Goal: Information Seeking & Learning: Learn about a topic

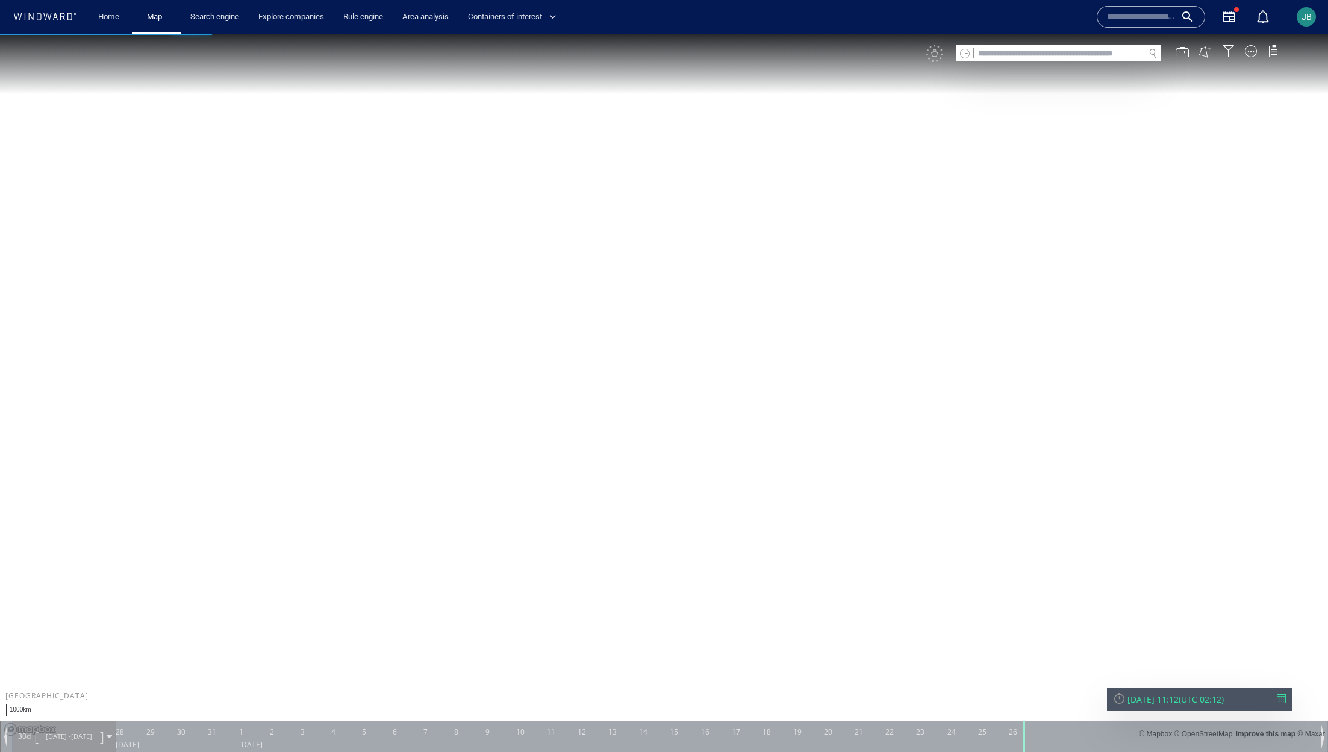
click at [572, 456] on canvas "Map" at bounding box center [664, 387] width 1328 height 706
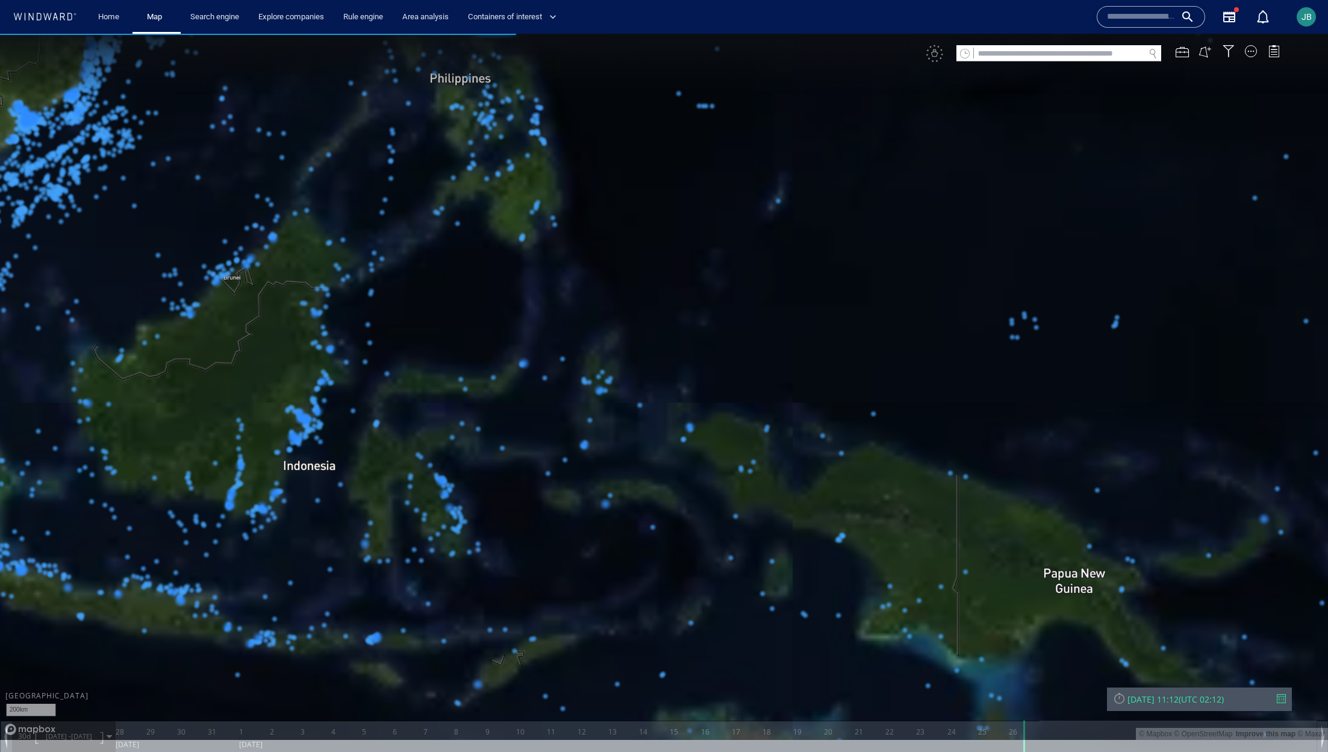
drag, startPoint x: 425, startPoint y: 127, endPoint x: 486, endPoint y: 411, distance: 290.7
click at [486, 411] on canvas "Map" at bounding box center [664, 387] width 1328 height 706
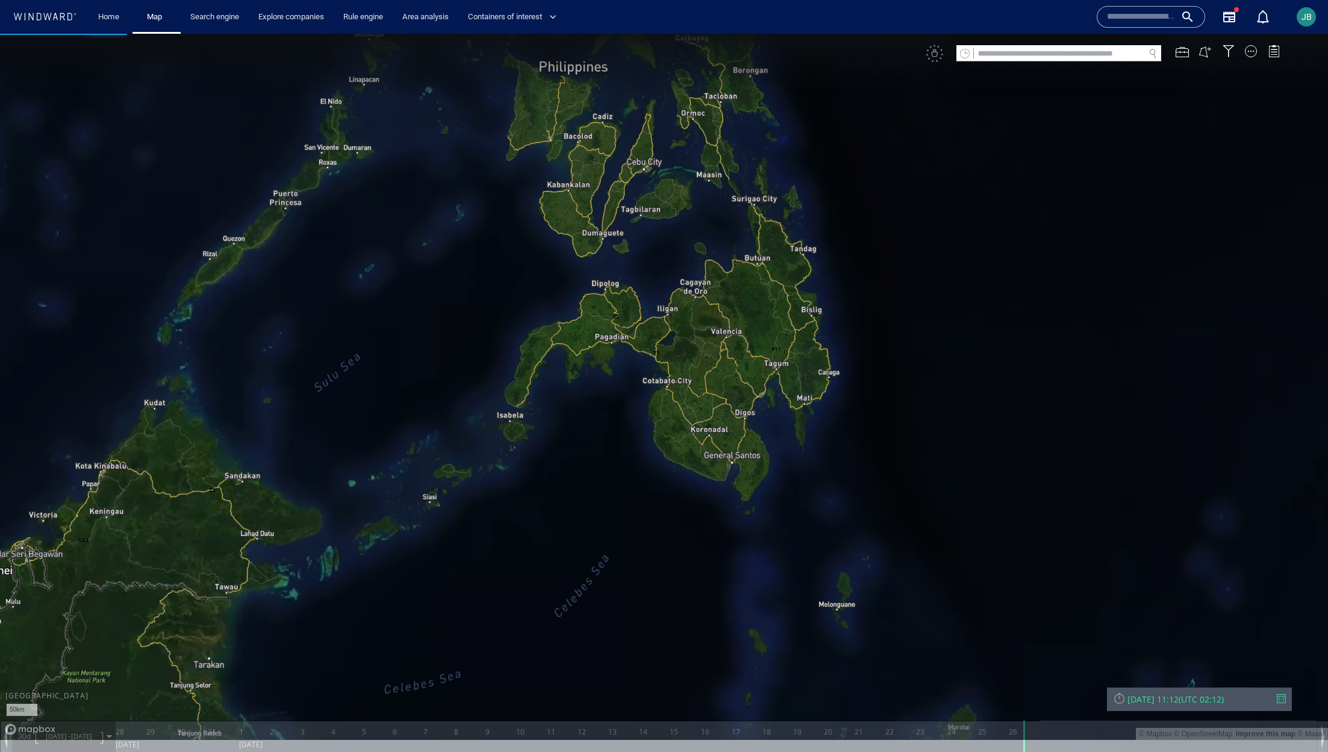
drag, startPoint x: 471, startPoint y: 275, endPoint x: 500, endPoint y: 629, distance: 355.9
click at [500, 631] on canvas "Map" at bounding box center [664, 387] width 1328 height 706
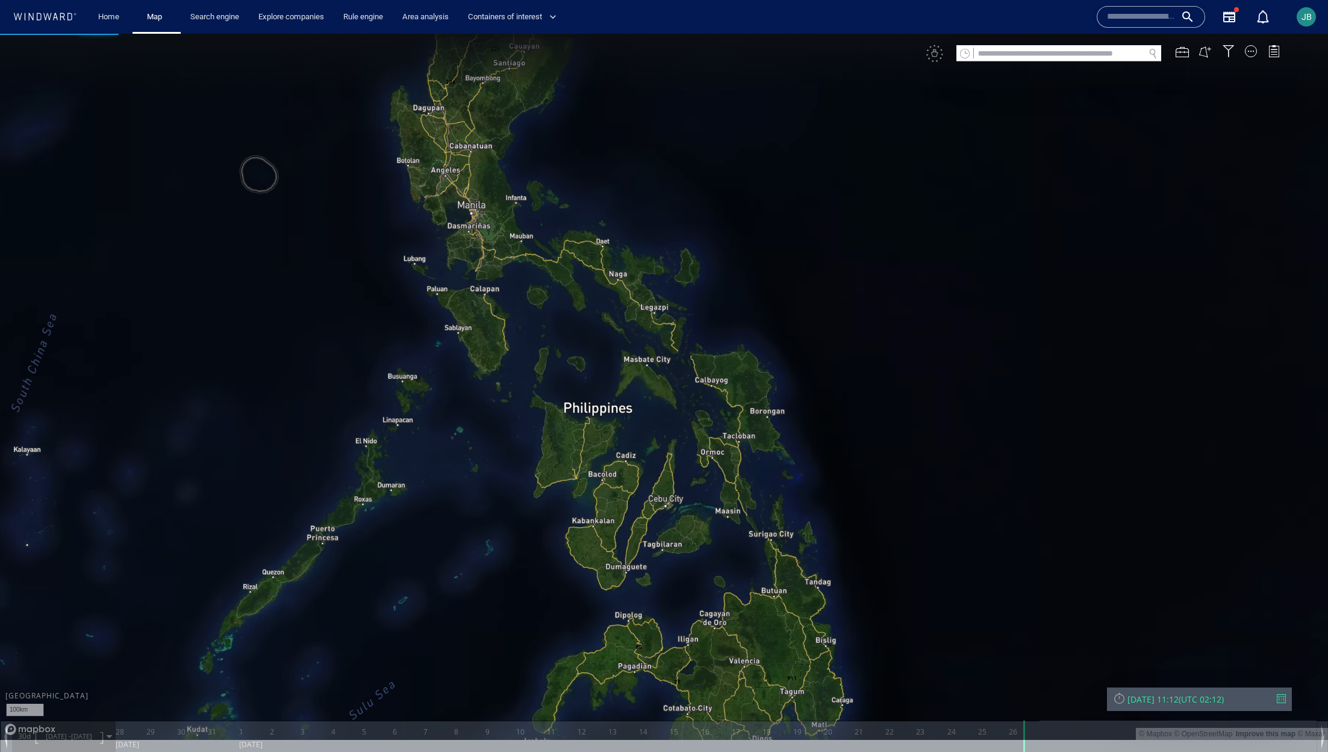
click at [369, 354] on canvas "Map" at bounding box center [664, 387] width 1328 height 706
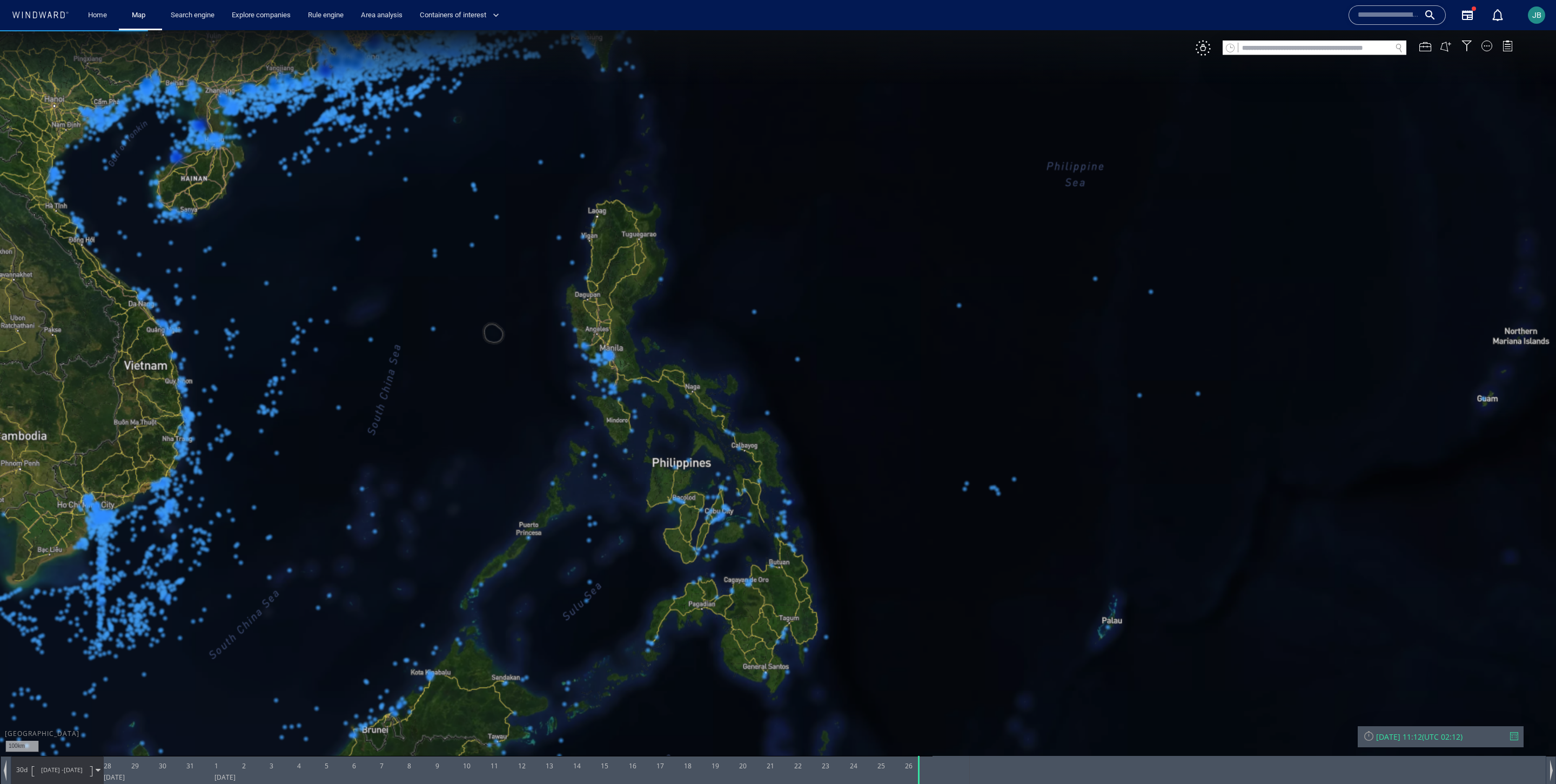
drag, startPoint x: 535, startPoint y: 388, endPoint x: 535, endPoint y: 256, distance: 132.0
click at [535, 255] on canvas "Map" at bounding box center [778, 402] width 1556 height 744
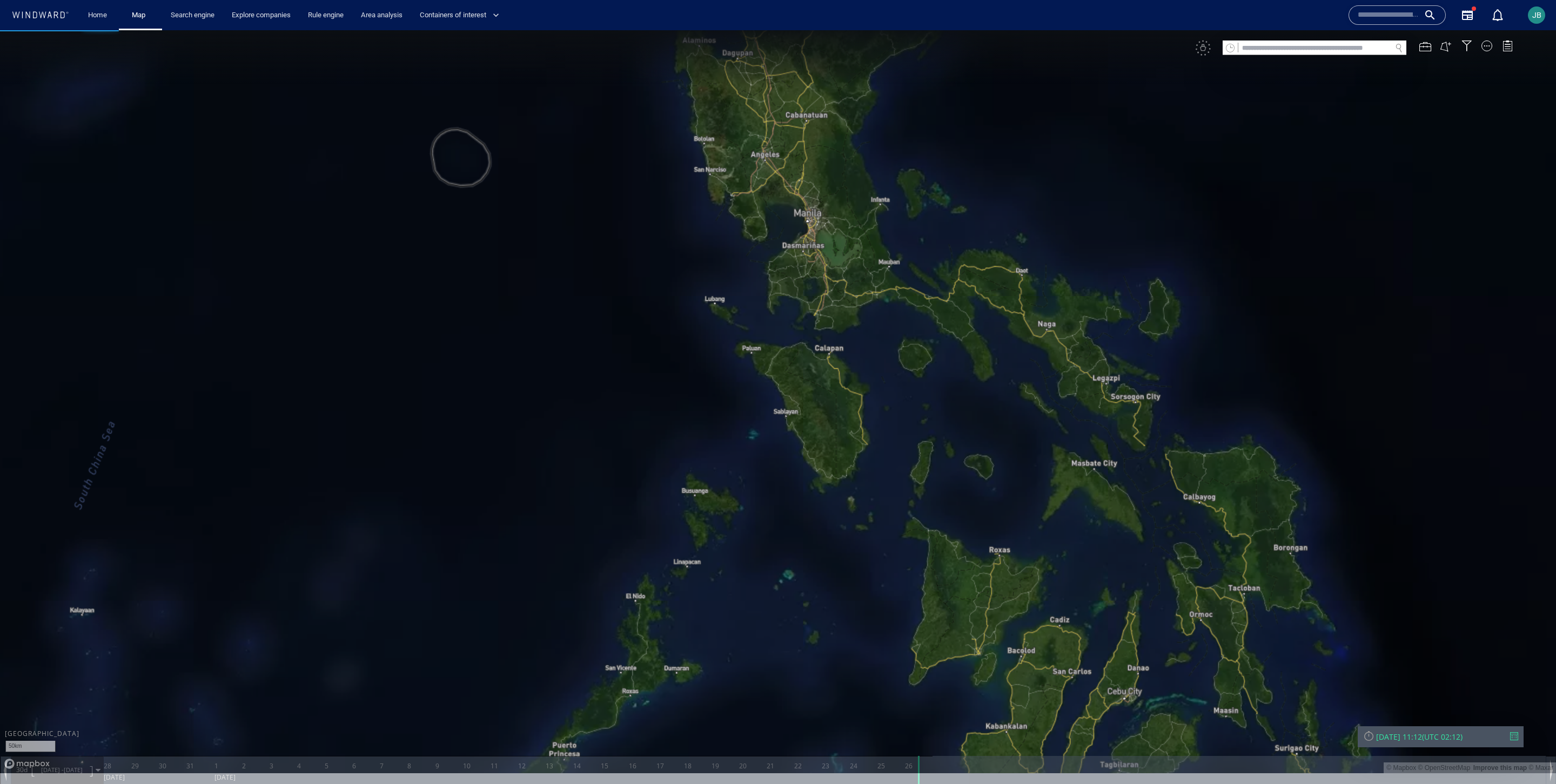
drag, startPoint x: 517, startPoint y: 267, endPoint x: 516, endPoint y: 408, distance: 141.0
click at [516, 408] on canvas "Map" at bounding box center [778, 402] width 1556 height 744
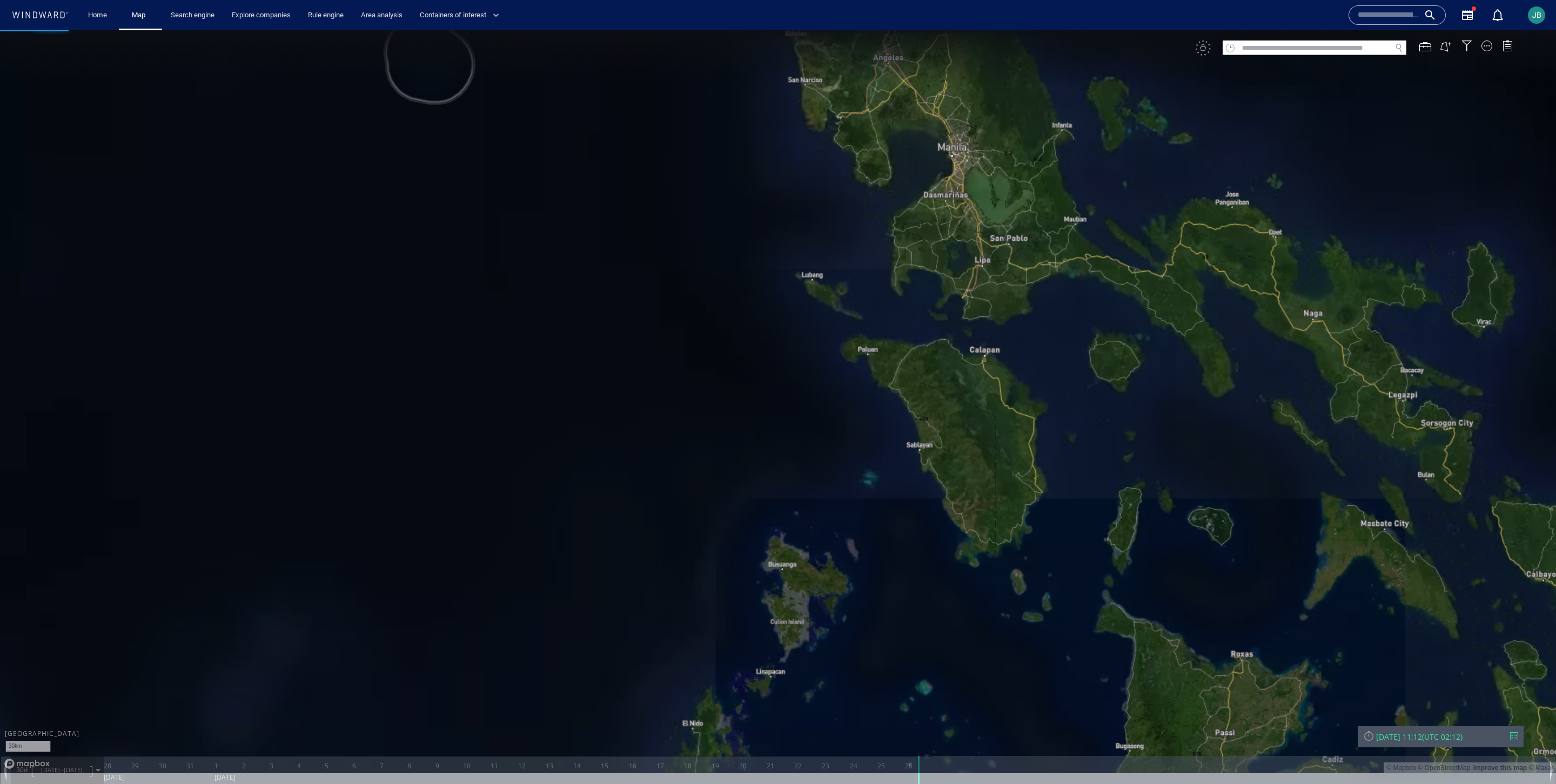
drag, startPoint x: 521, startPoint y: 358, endPoint x: 520, endPoint y: 549, distance: 191.0
click at [520, 549] on canvas "Map" at bounding box center [778, 402] width 1556 height 744
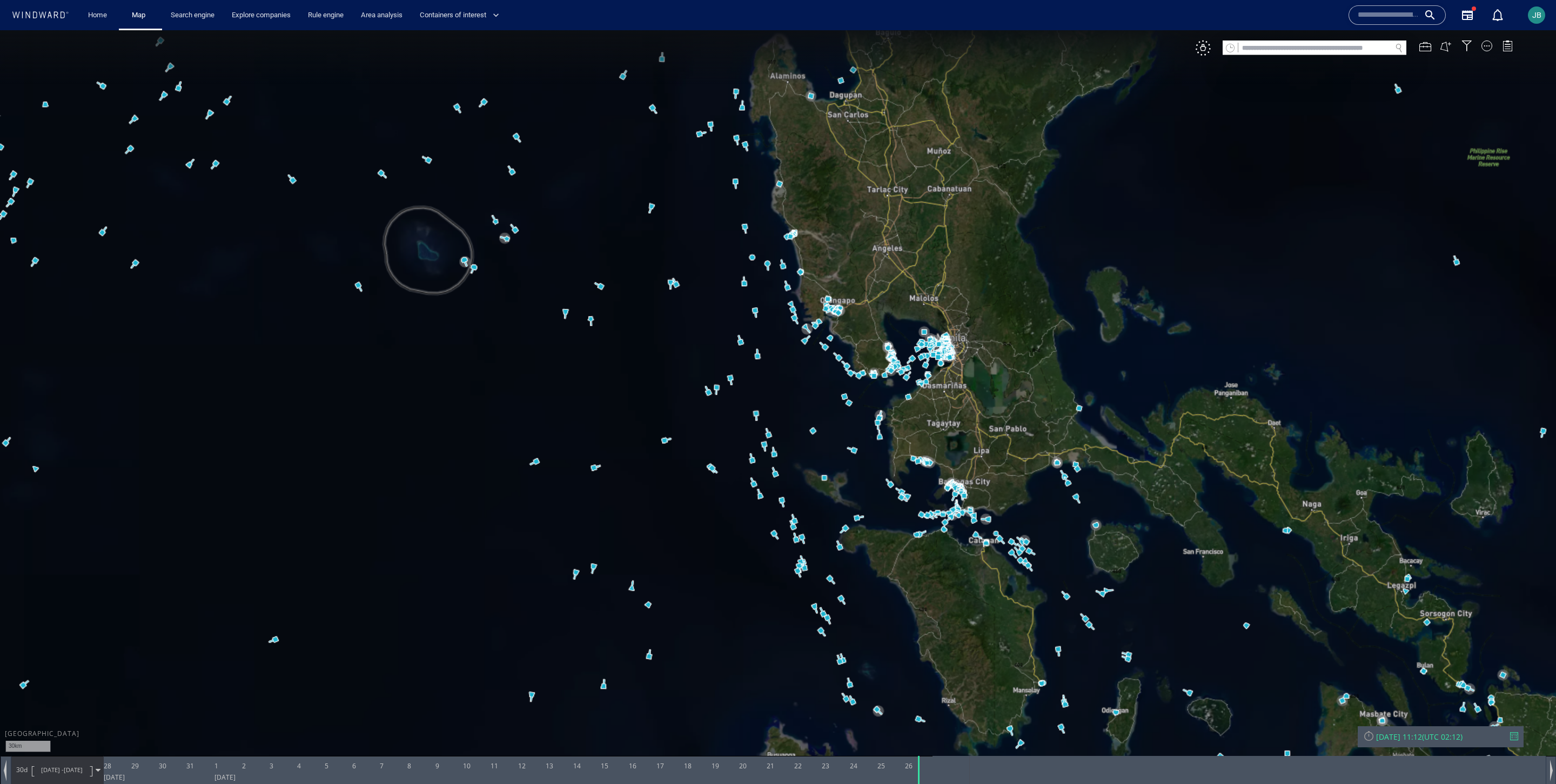
drag, startPoint x: 415, startPoint y: 414, endPoint x: 415, endPoint y: 493, distance: 79.0
click at [415, 493] on canvas "Map" at bounding box center [778, 402] width 1556 height 744
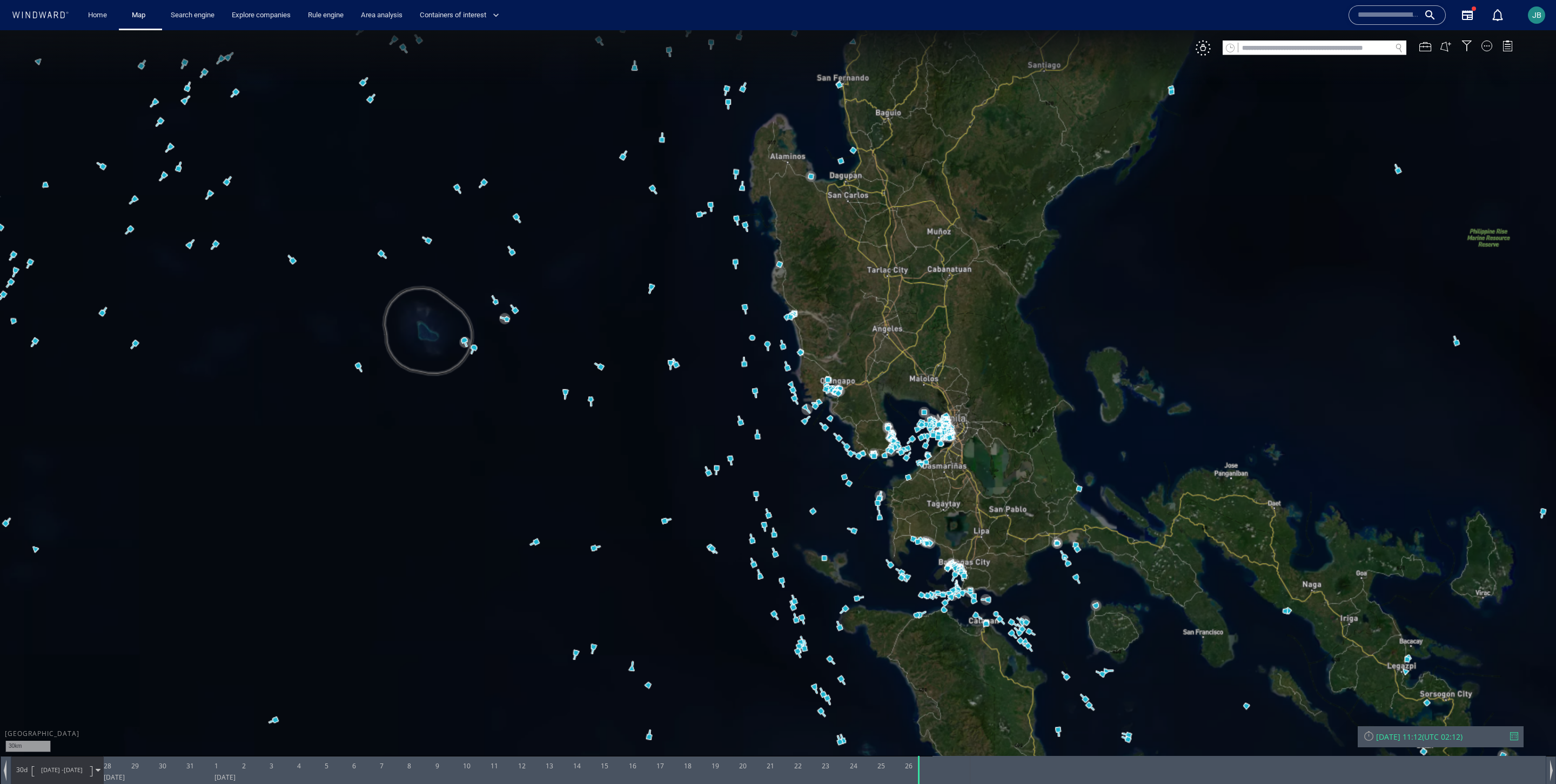
click at [590, 316] on canvas "Map" at bounding box center [778, 402] width 1556 height 744
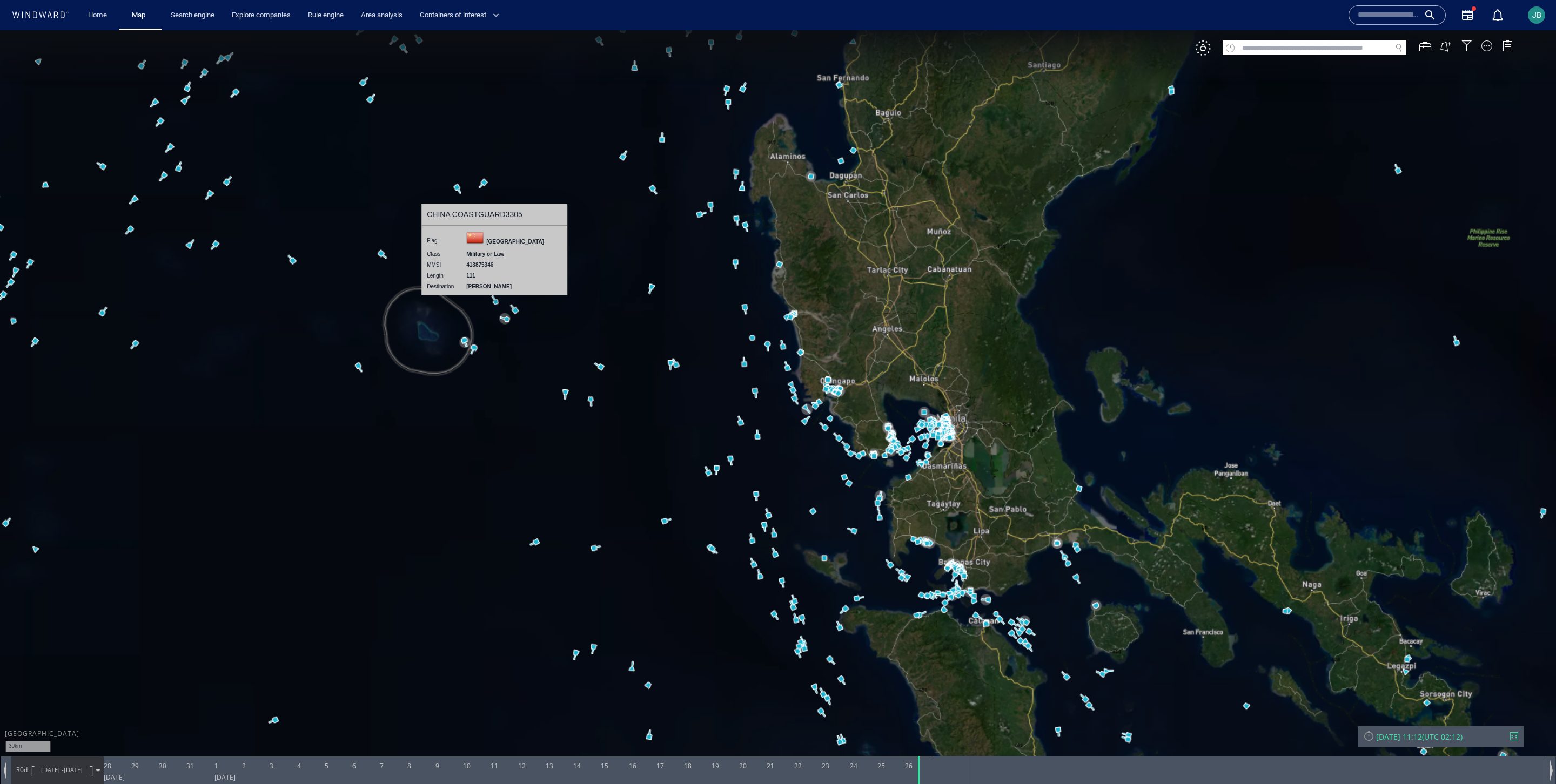
click at [494, 298] on canvas "Map" at bounding box center [778, 402] width 1556 height 744
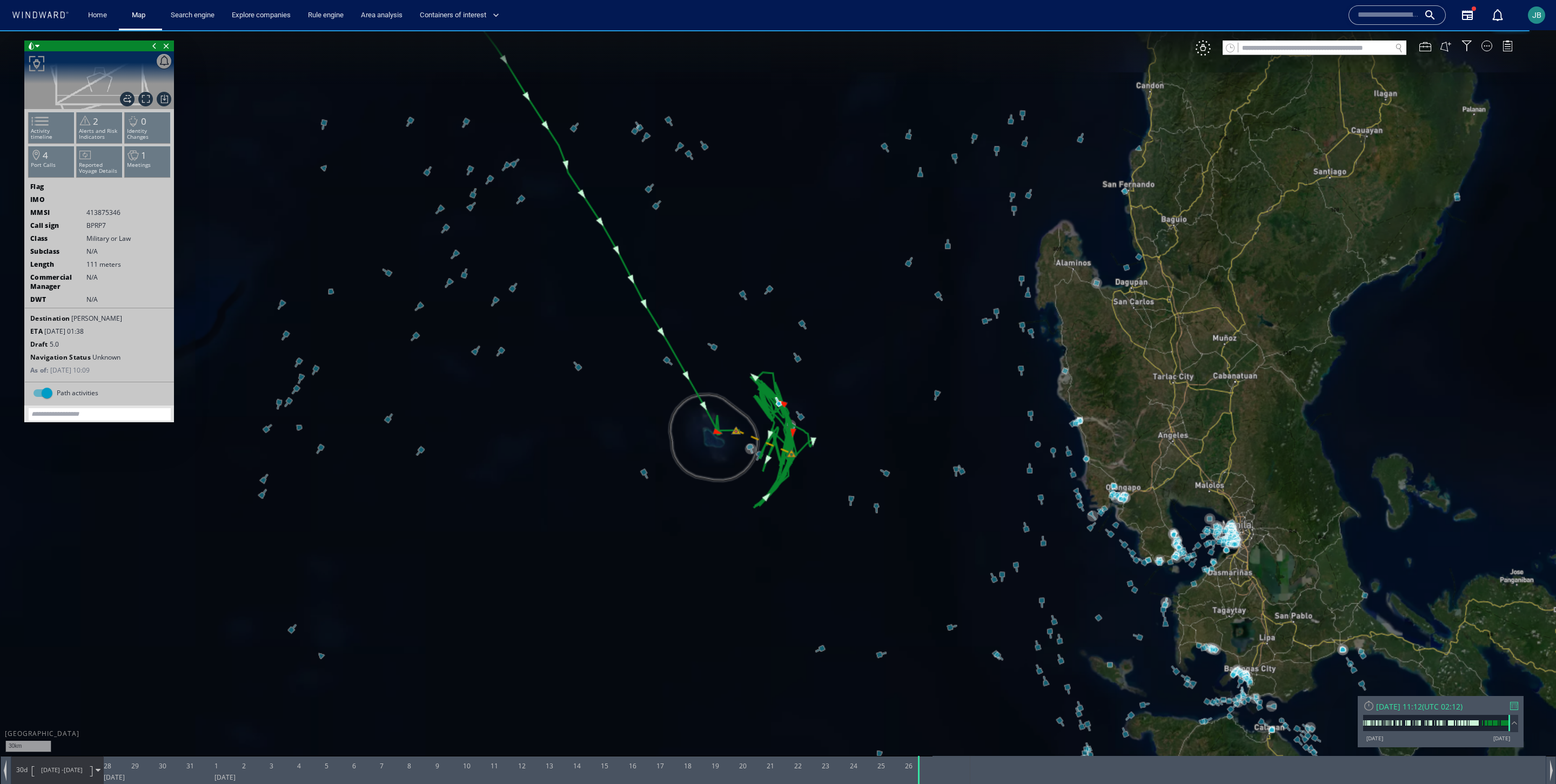
click at [39, 46] on div "Close vessel card" at bounding box center [99, 46] width 150 height 11
click at [30, 47] on span at bounding box center [31, 46] width 7 height 11
click at [66, 81] on li at bounding box center [65, 85] width 10 height 10
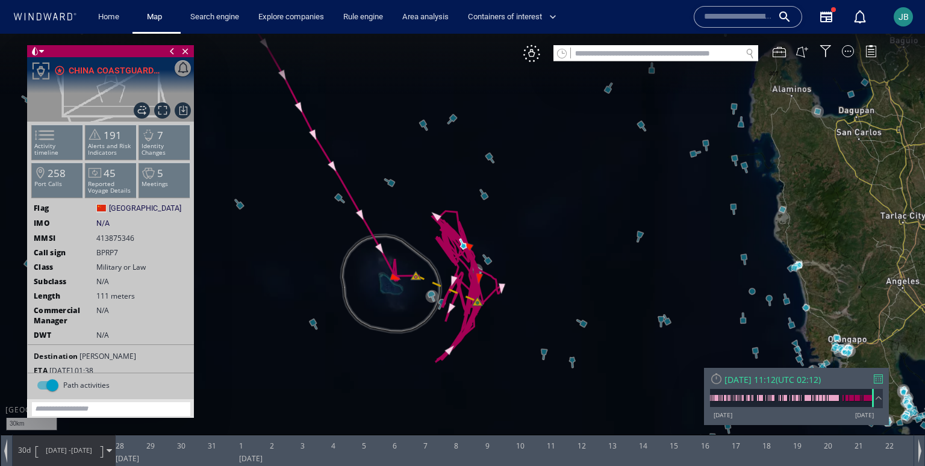
drag, startPoint x: 553, startPoint y: 280, endPoint x: 599, endPoint y: 278, distance: 46.4
click at [599, 278] on canvas "Map" at bounding box center [462, 244] width 925 height 420
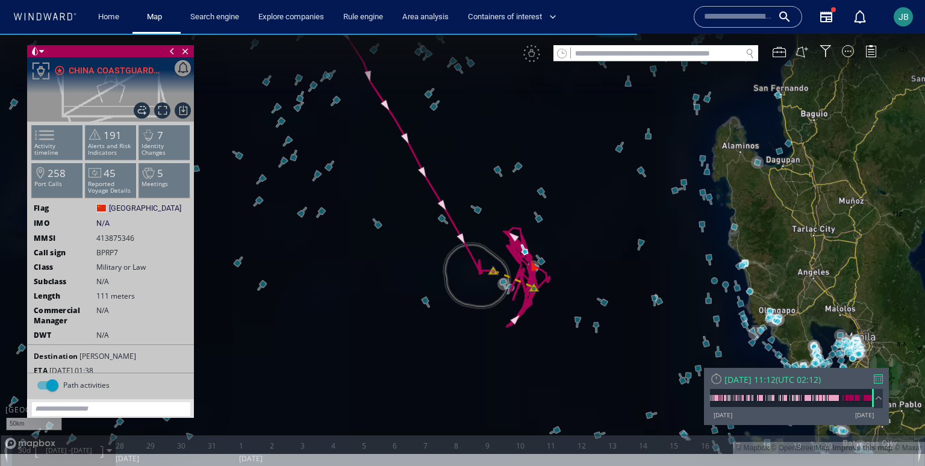
drag, startPoint x: 738, startPoint y: 417, endPoint x: 712, endPoint y: 417, distance: 26.5
click at [712, 417] on div "13/04/18 28/08/25" at bounding box center [792, 415] width 164 height 8
click at [750, 419] on div "13/04/18 28/08/25" at bounding box center [792, 415] width 164 height 8
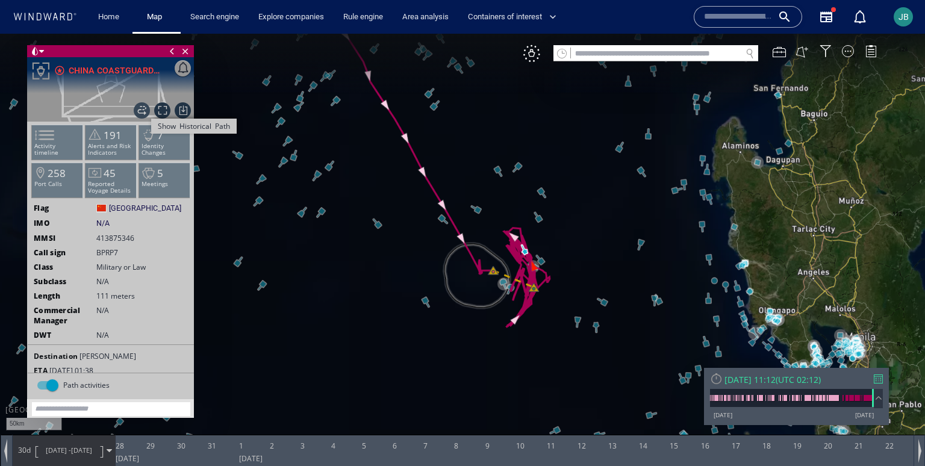
click at [142, 111] on span "Show Historical Path" at bounding box center [142, 110] width 16 height 16
click at [526, 54] on div "VM" at bounding box center [531, 53] width 17 height 17
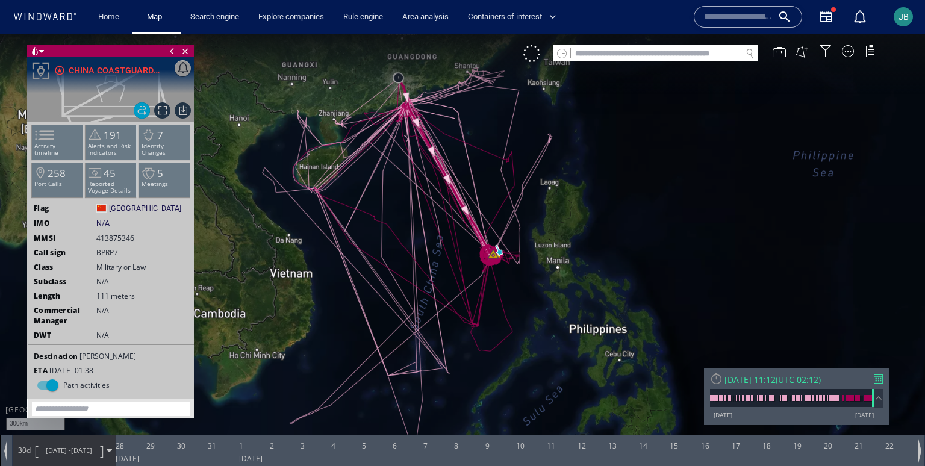
drag, startPoint x: 514, startPoint y: 310, endPoint x: 500, endPoint y: 319, distance: 16.0
click at [500, 319] on canvas "Map" at bounding box center [462, 244] width 925 height 420
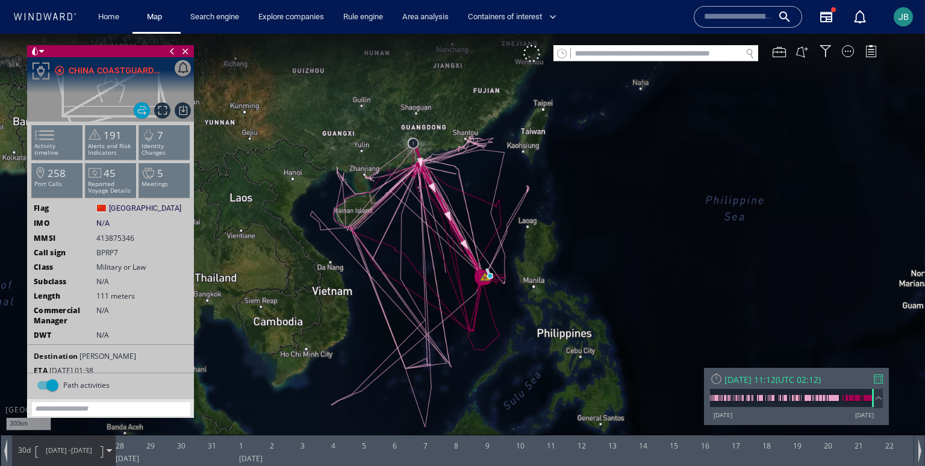
click at [732, 416] on div "13/04/18" at bounding box center [723, 415] width 19 height 8
click at [755, 418] on div "13/04/18 28/08/25" at bounding box center [792, 415] width 164 height 8
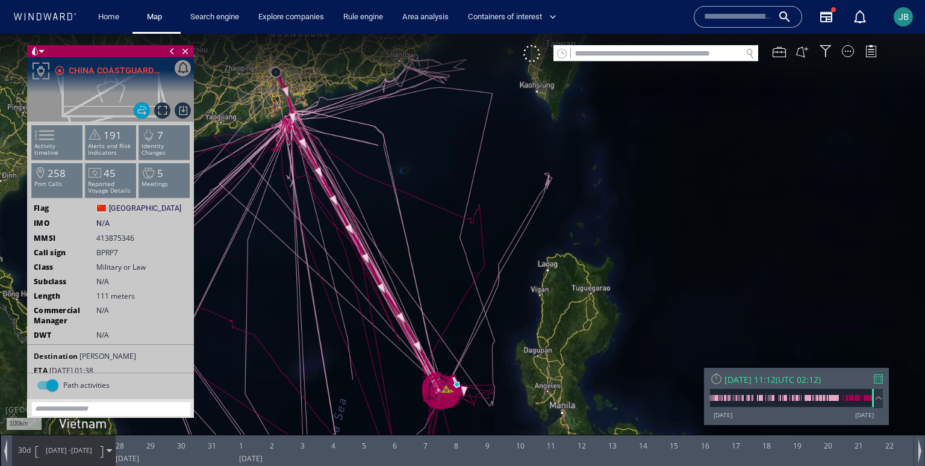
drag, startPoint x: 487, startPoint y: 313, endPoint x: 537, endPoint y: 152, distance: 168.8
click at [537, 152] on canvas "Map" at bounding box center [462, 244] width 925 height 420
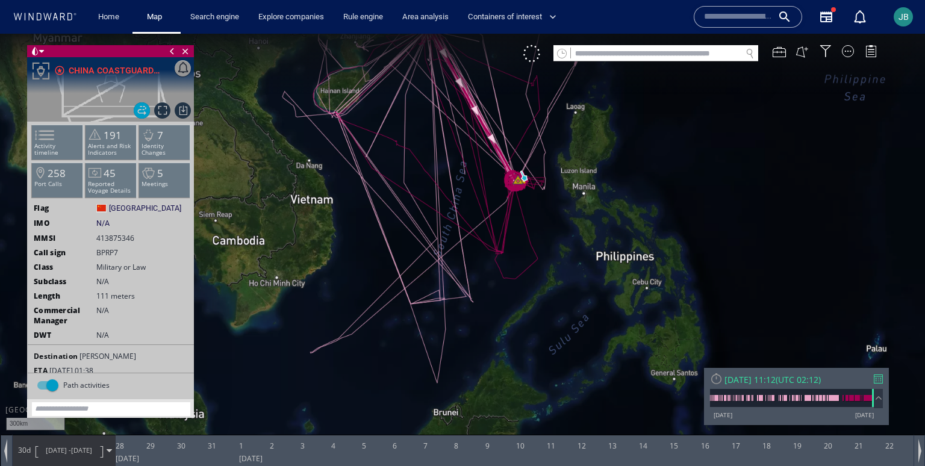
drag, startPoint x: 427, startPoint y: 268, endPoint x: 478, endPoint y: 186, distance: 96.6
click at [478, 185] on canvas "Map" at bounding box center [462, 244] width 925 height 420
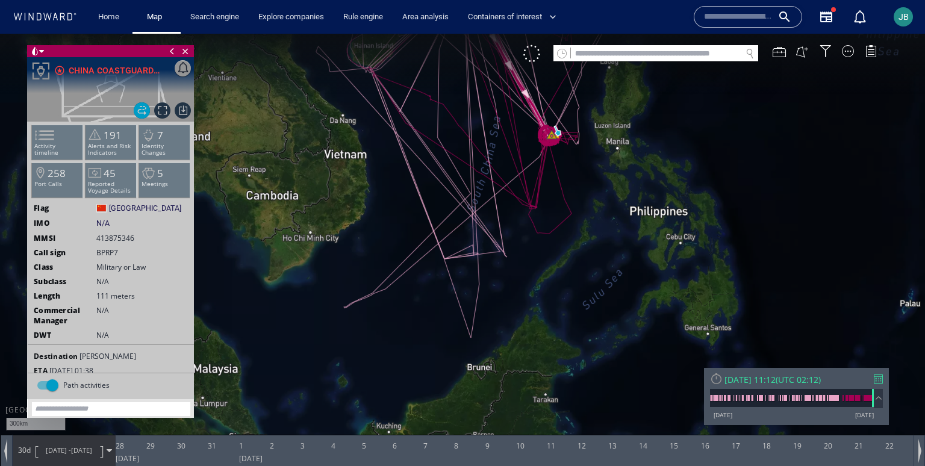
drag, startPoint x: 499, startPoint y: 178, endPoint x: 461, endPoint y: 248, distance: 79.2
click at [461, 248] on canvas "Map" at bounding box center [462, 244] width 925 height 420
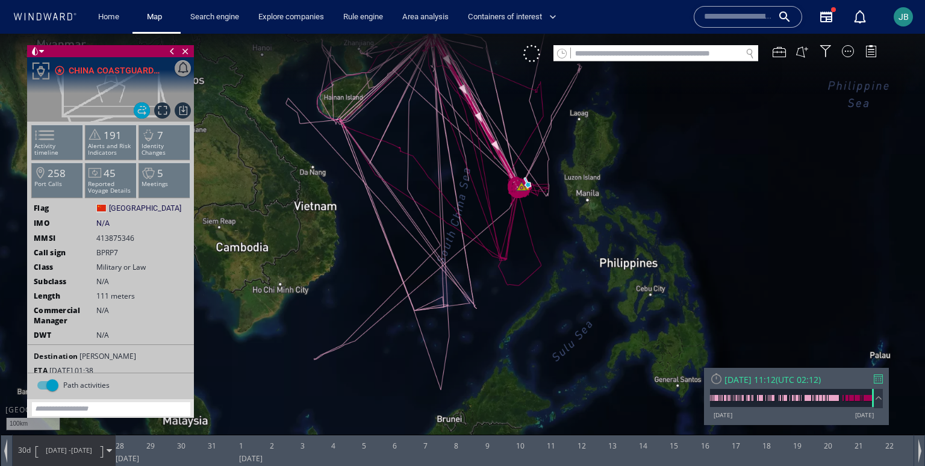
drag, startPoint x: 540, startPoint y: 312, endPoint x: 484, endPoint y: 184, distance: 139.7
click at [484, 184] on canvas "Map" at bounding box center [462, 244] width 925 height 420
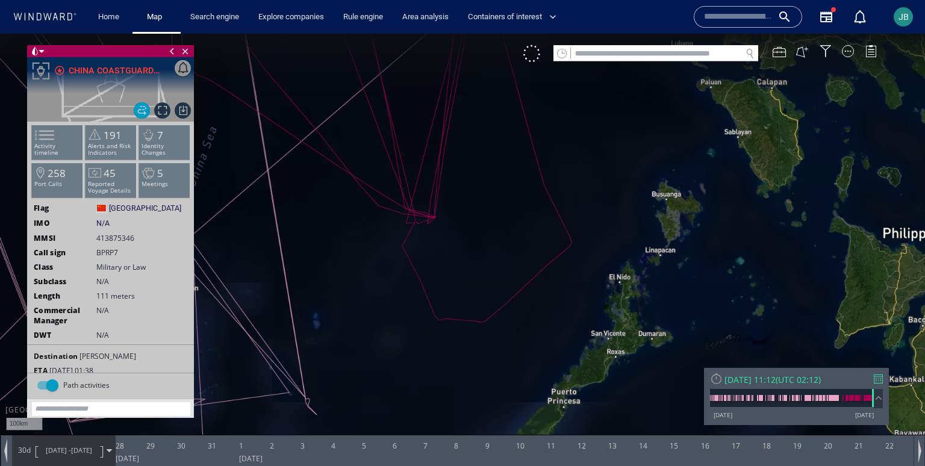
drag, startPoint x: 565, startPoint y: 209, endPoint x: 565, endPoint y: 332, distance: 122.9
click at [565, 332] on canvas "Map" at bounding box center [462, 244] width 925 height 420
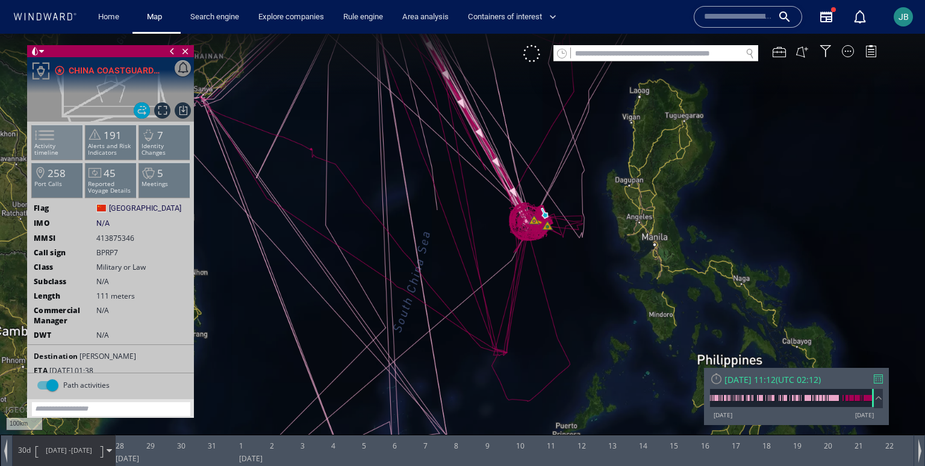
click at [42, 141] on span at bounding box center [37, 134] width 18 height 17
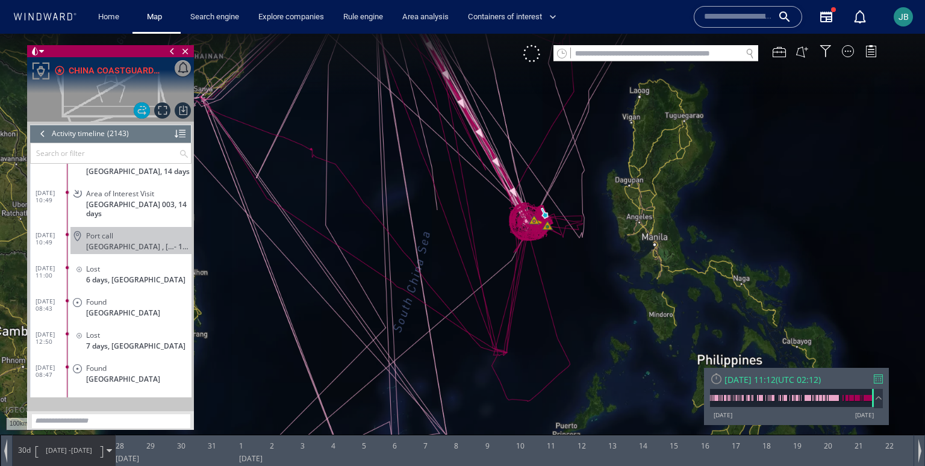
scroll to position [69514, 0]
click at [46, 134] on div at bounding box center [42, 134] width 13 height 18
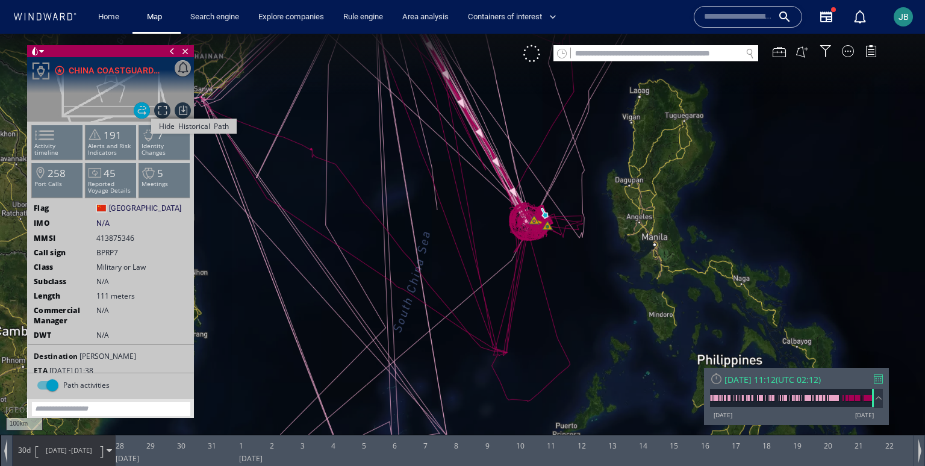
click at [146, 115] on span "Hide Historical Path" at bounding box center [142, 110] width 16 height 16
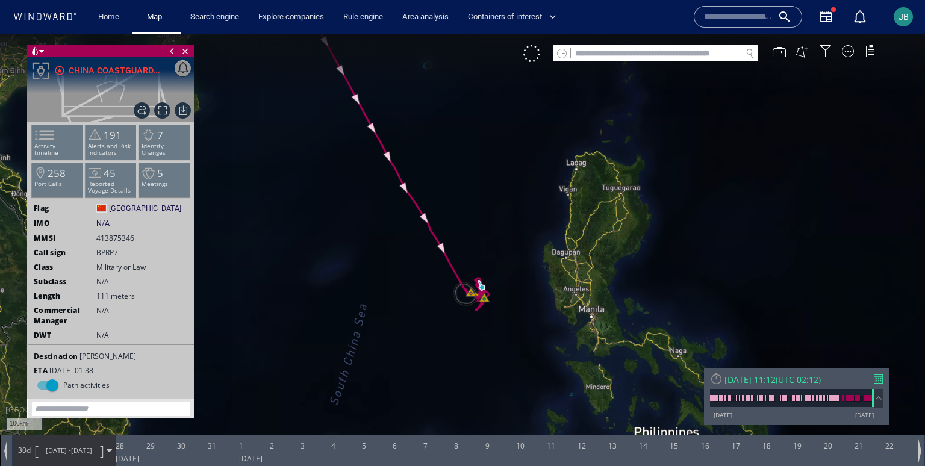
drag, startPoint x: 481, startPoint y: 225, endPoint x: 418, endPoint y: 297, distance: 96.0
click at [418, 297] on canvas "Map" at bounding box center [462, 244] width 925 height 420
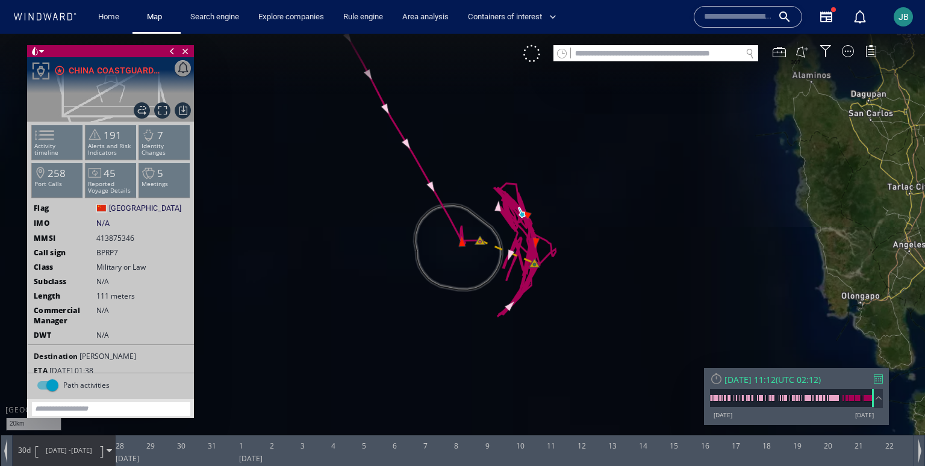
drag, startPoint x: 481, startPoint y: 248, endPoint x: 428, endPoint y: 328, distance: 96.9
click at [428, 328] on canvas "Map" at bounding box center [462, 244] width 925 height 420
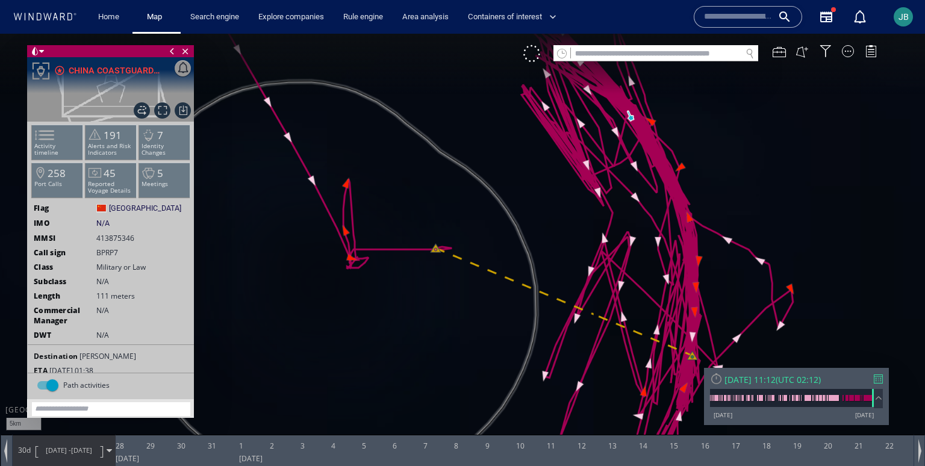
drag, startPoint x: 426, startPoint y: 201, endPoint x: 420, endPoint y: 277, distance: 76.7
click at [420, 277] on canvas "Map" at bounding box center [462, 244] width 925 height 420
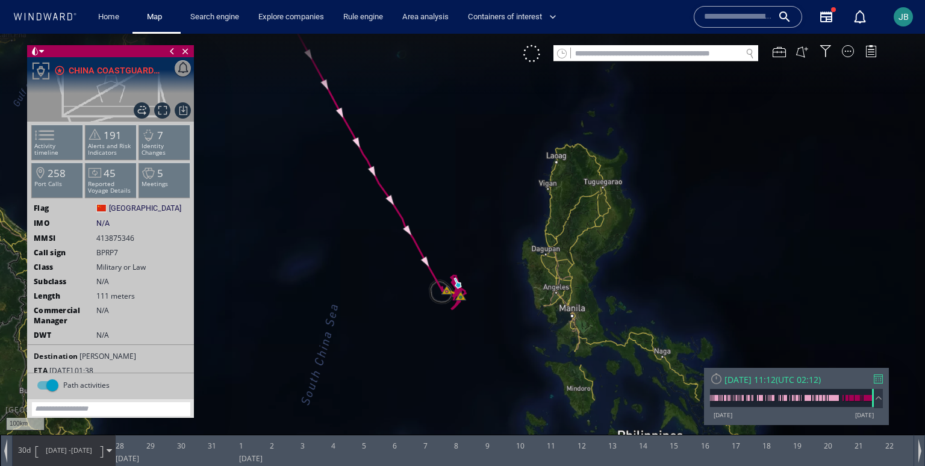
drag, startPoint x: 487, startPoint y: 302, endPoint x: 487, endPoint y: 235, distance: 67.4
click at [487, 235] on canvas "Map" at bounding box center [462, 244] width 925 height 420
click at [531, 55] on div at bounding box center [531, 53] width 17 height 17
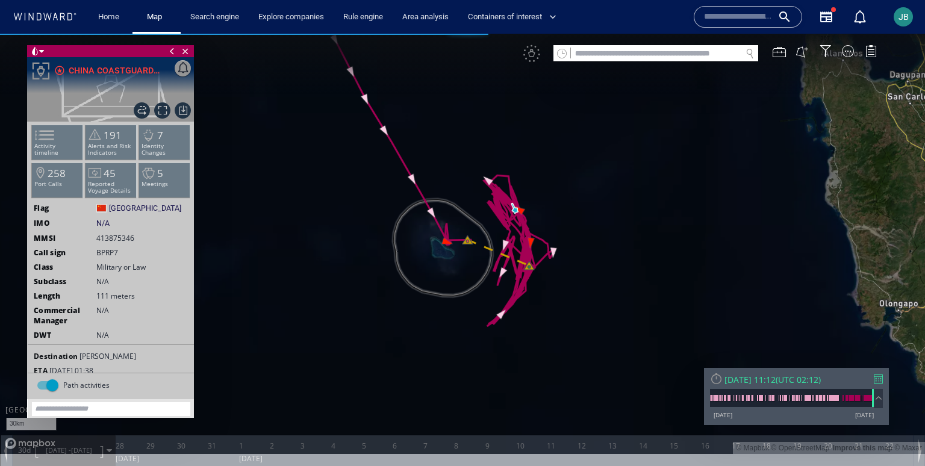
drag, startPoint x: 462, startPoint y: 257, endPoint x: 461, endPoint y: 291, distance: 35.0
click at [461, 291] on canvas "Map" at bounding box center [462, 244] width 925 height 420
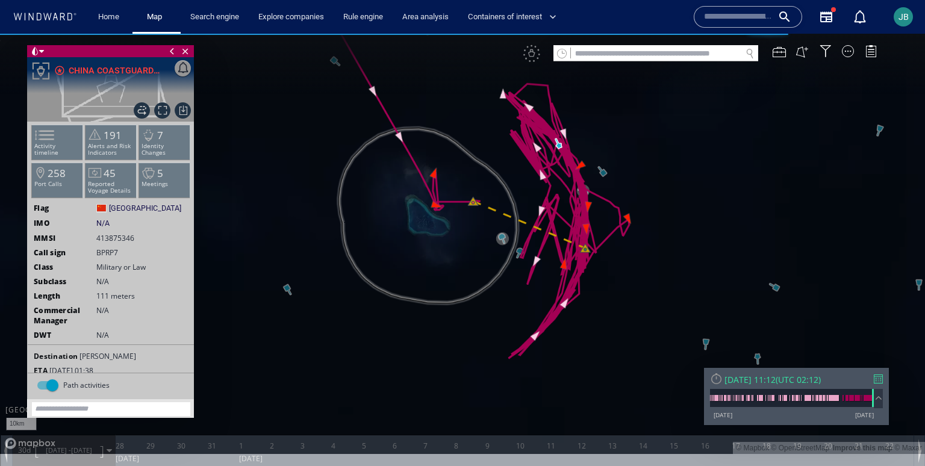
click at [836, 50] on div "VM" at bounding box center [706, 53] width 366 height 17
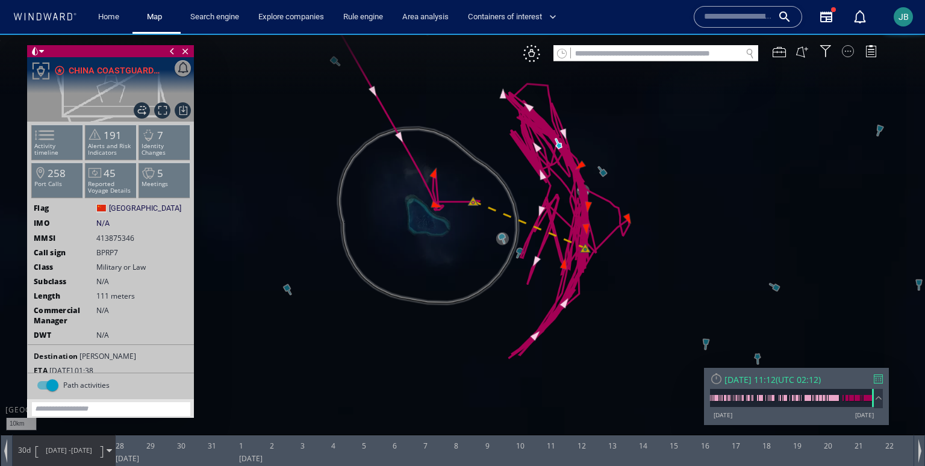
click at [844, 50] on div at bounding box center [848, 51] width 12 height 12
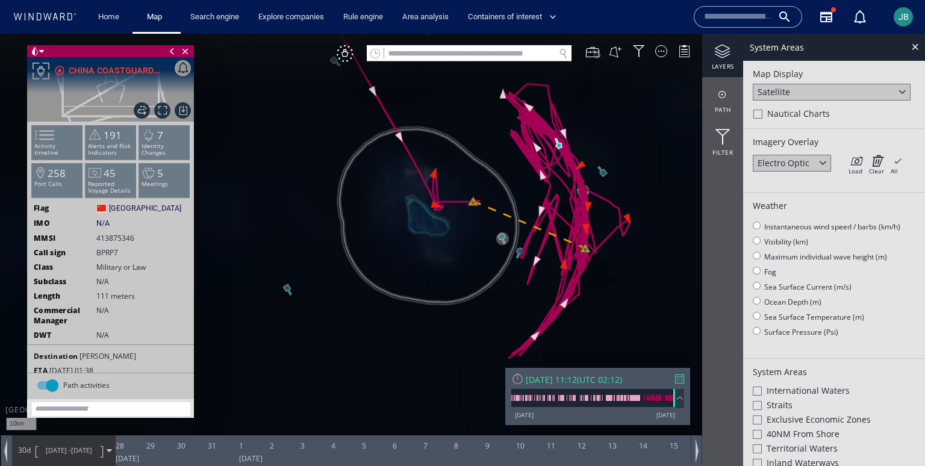
click at [821, 152] on div "Imagery Overlay Electro Optic Load Clear All × Loading all overlays might take …" at bounding box center [834, 161] width 182 height 64
click at [821, 160] on div at bounding box center [823, 162] width 14 height 14
click at [911, 46] on div at bounding box center [915, 47] width 14 height 14
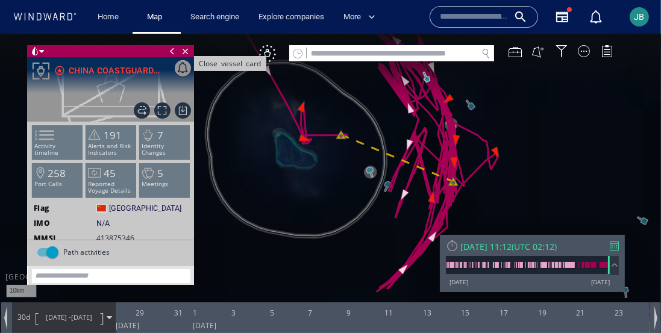
click at [185, 48] on span "Close vessel card" at bounding box center [185, 51] width 13 height 12
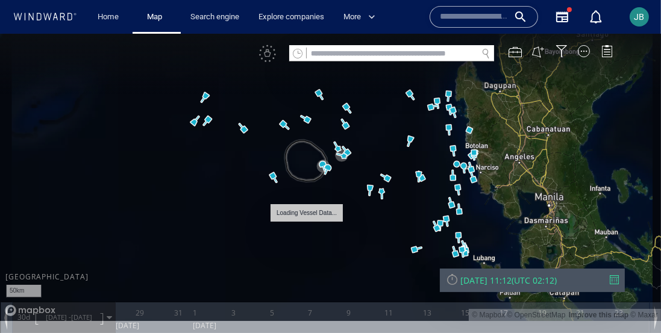
drag, startPoint x: 355, startPoint y: 145, endPoint x: 325, endPoint y: 227, distance: 87.3
click at [325, 227] on canvas "Map" at bounding box center [330, 177] width 661 height 287
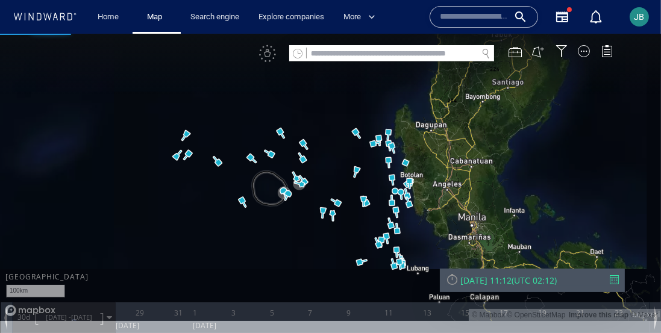
drag, startPoint x: 348, startPoint y: 210, endPoint x: 334, endPoint y: 158, distance: 53.8
click at [334, 158] on canvas "Map" at bounding box center [330, 177] width 661 height 287
drag, startPoint x: 334, startPoint y: 158, endPoint x: 334, endPoint y: 148, distance: 10.2
click at [334, 148] on canvas "Map" at bounding box center [330, 177] width 661 height 287
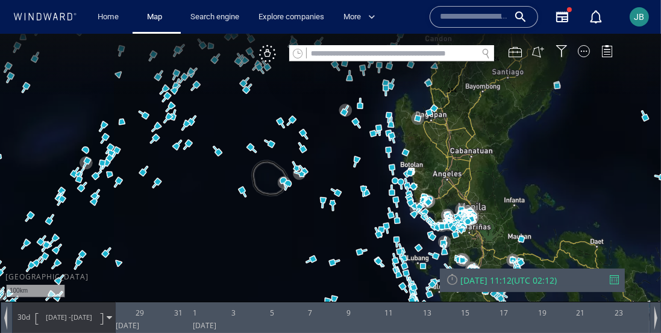
click at [294, 232] on canvas "Map" at bounding box center [330, 177] width 661 height 287
drag, startPoint x: 294, startPoint y: 232, endPoint x: 196, endPoint y: 228, distance: 98.8
click at [196, 228] on canvas "Map" at bounding box center [330, 177] width 661 height 287
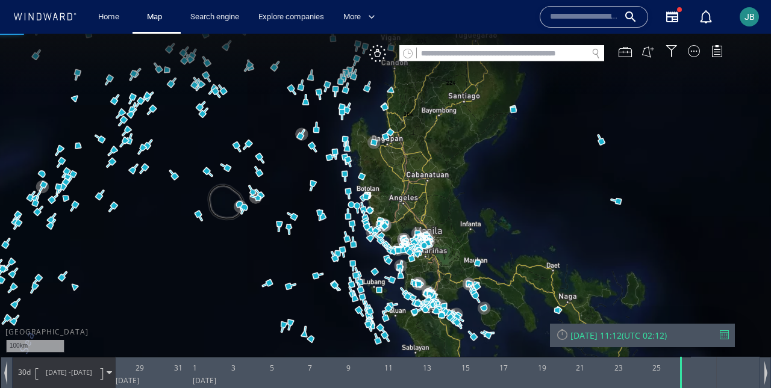
drag, startPoint x: 221, startPoint y: 260, endPoint x: 192, endPoint y: 229, distance: 42.6
click at [192, 229] on canvas "Map" at bounding box center [385, 205] width 771 height 343
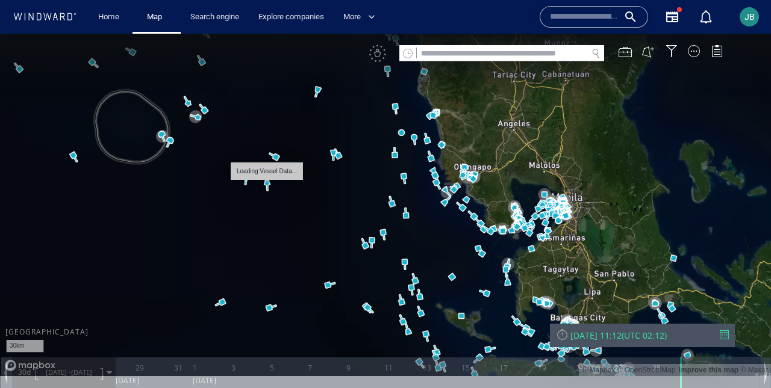
click at [268, 181] on canvas "Map" at bounding box center [385, 205] width 771 height 343
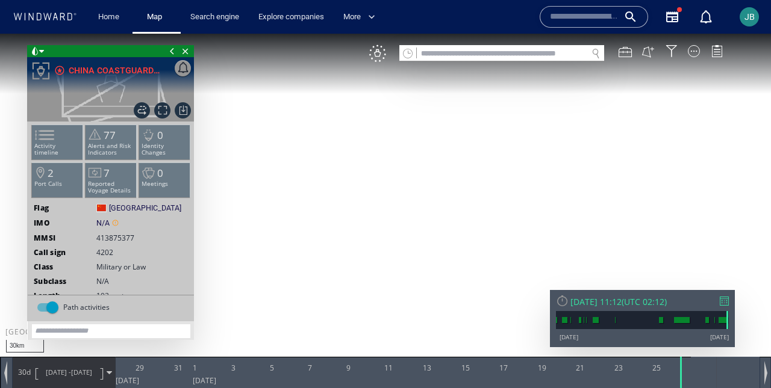
drag, startPoint x: 561, startPoint y: 301, endPoint x: 540, endPoint y: 301, distance: 21.1
click at [561, 301] on div at bounding box center [562, 300] width 13 height 13
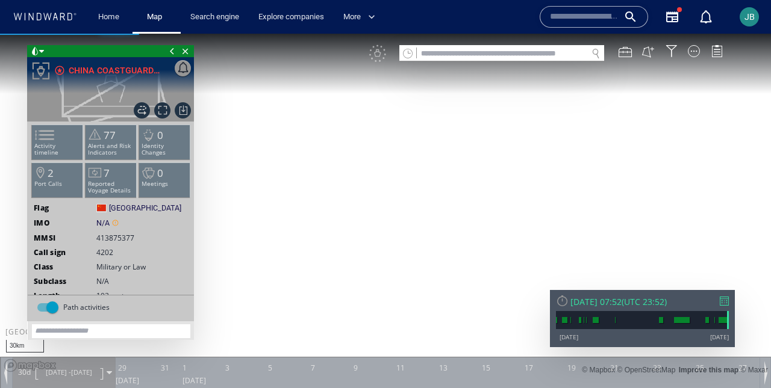
click at [39, 51] on span at bounding box center [41, 52] width 5 height 12
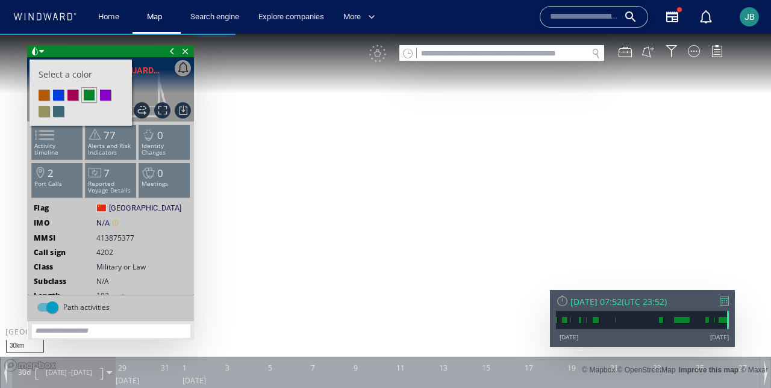
click at [72, 94] on li at bounding box center [72, 95] width 11 height 11
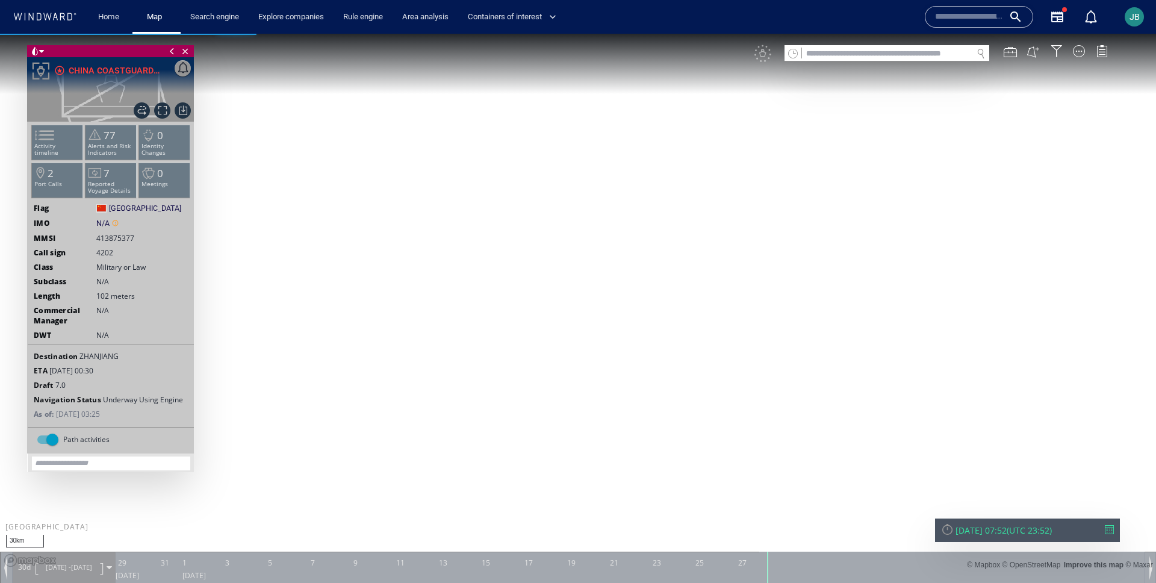
drag, startPoint x: 493, startPoint y: 364, endPoint x: 506, endPoint y: 325, distance: 42.1
click at [506, 324] on canvas "Map" at bounding box center [578, 302] width 1156 height 537
click at [142, 111] on span "Show Historical Path" at bounding box center [142, 110] width 16 height 16
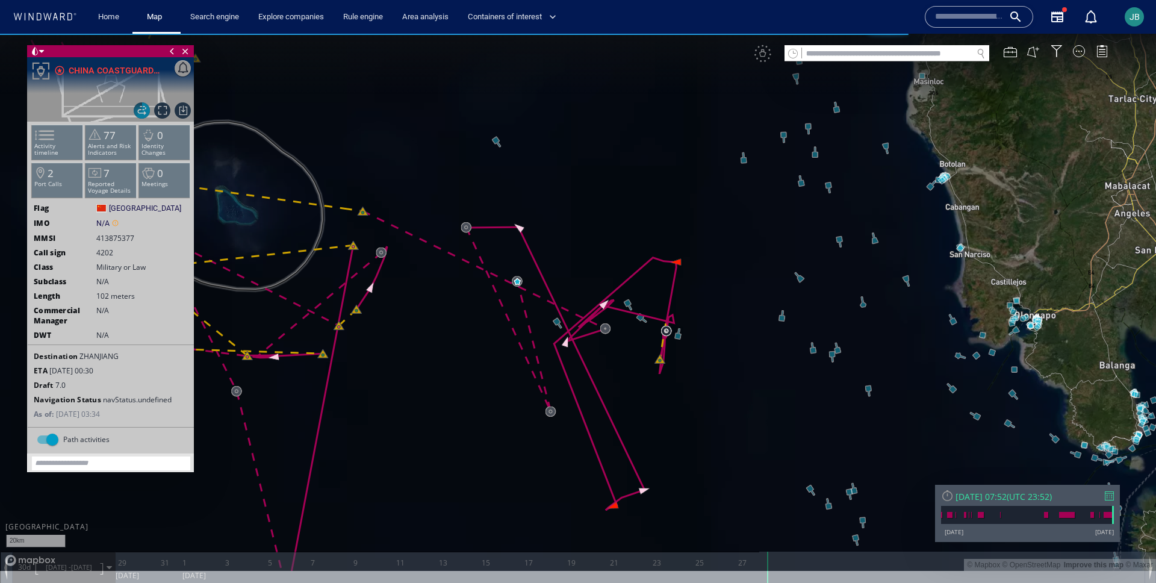
drag, startPoint x: 738, startPoint y: 444, endPoint x: 646, endPoint y: 435, distance: 92.6
click at [646, 435] on canvas "Map" at bounding box center [578, 302] width 1156 height 537
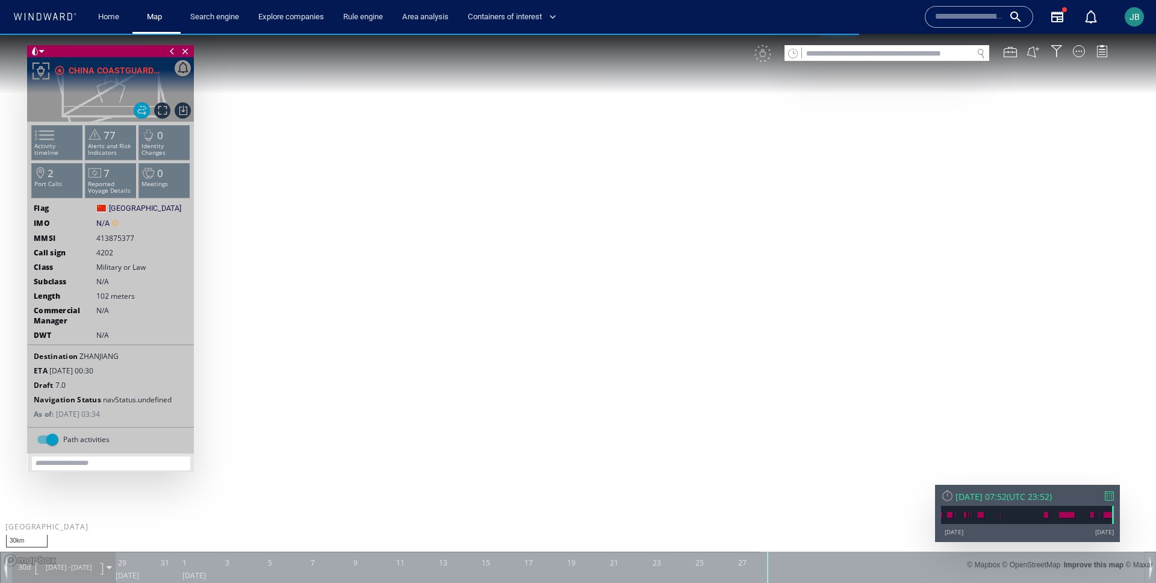
drag, startPoint x: 574, startPoint y: 475, endPoint x: 575, endPoint y: 311, distance: 163.8
click at [574, 310] on canvas "Map" at bounding box center [578, 302] width 1156 height 537
drag, startPoint x: 572, startPoint y: 324, endPoint x: 572, endPoint y: 304, distance: 19.9
click at [572, 304] on canvas "Map" at bounding box center [578, 302] width 1156 height 537
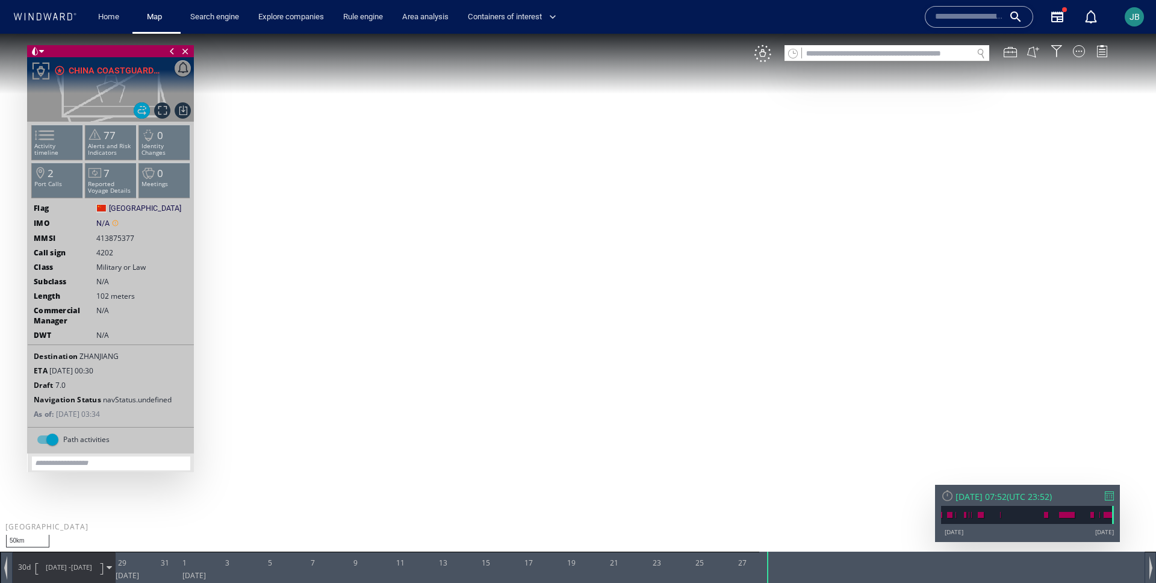
click at [871, 53] on input "text" at bounding box center [887, 54] width 170 height 16
paste input "*******"
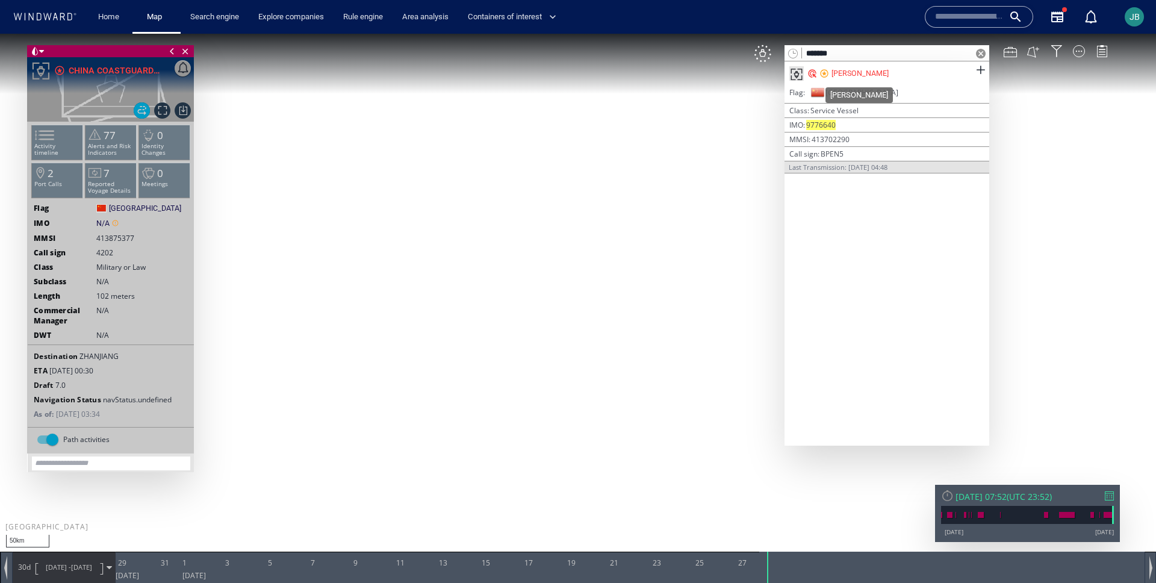
type input "*******"
click at [858, 72] on div "JIA GENG" at bounding box center [860, 73] width 57 height 11
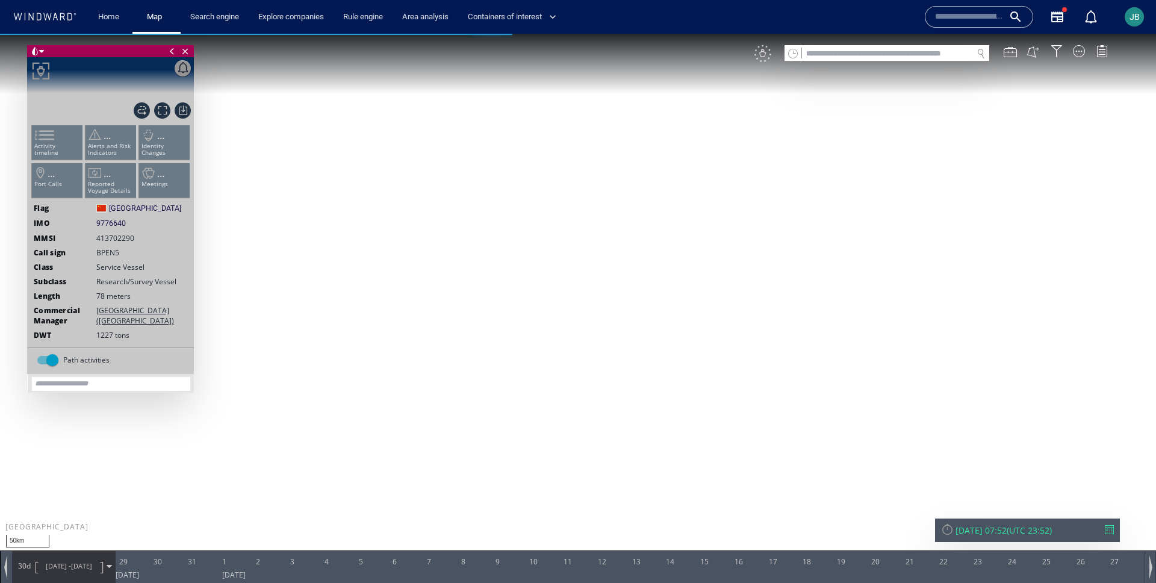
click at [767, 57] on div "VM" at bounding box center [763, 53] width 17 height 17
click at [415, 274] on canvas "Map" at bounding box center [578, 302] width 1156 height 537
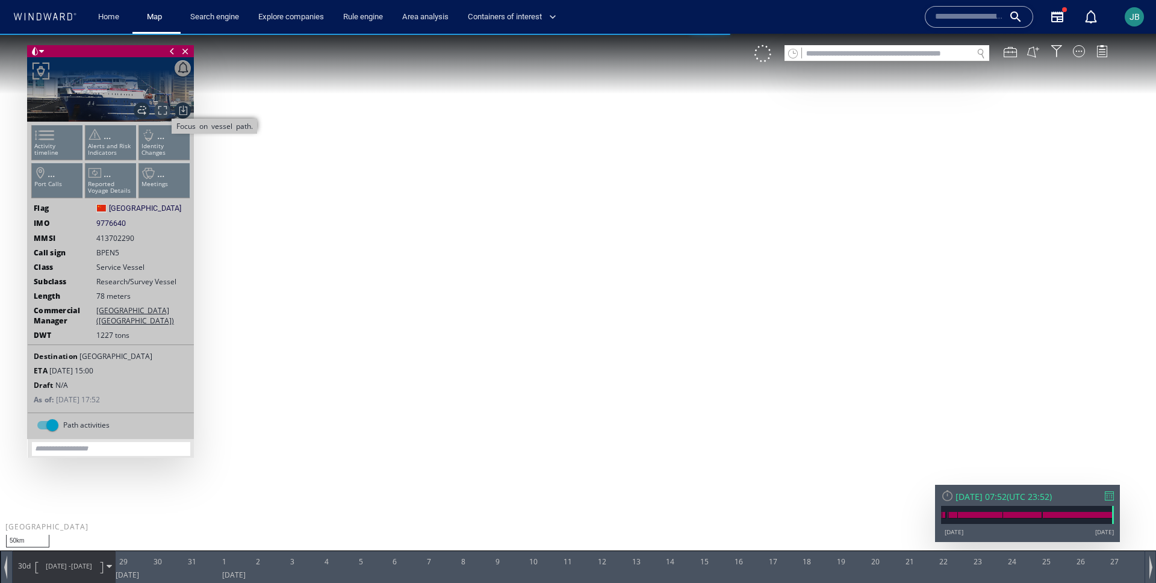
click at [163, 112] on span "Focus on vessel path." at bounding box center [162, 110] width 16 height 16
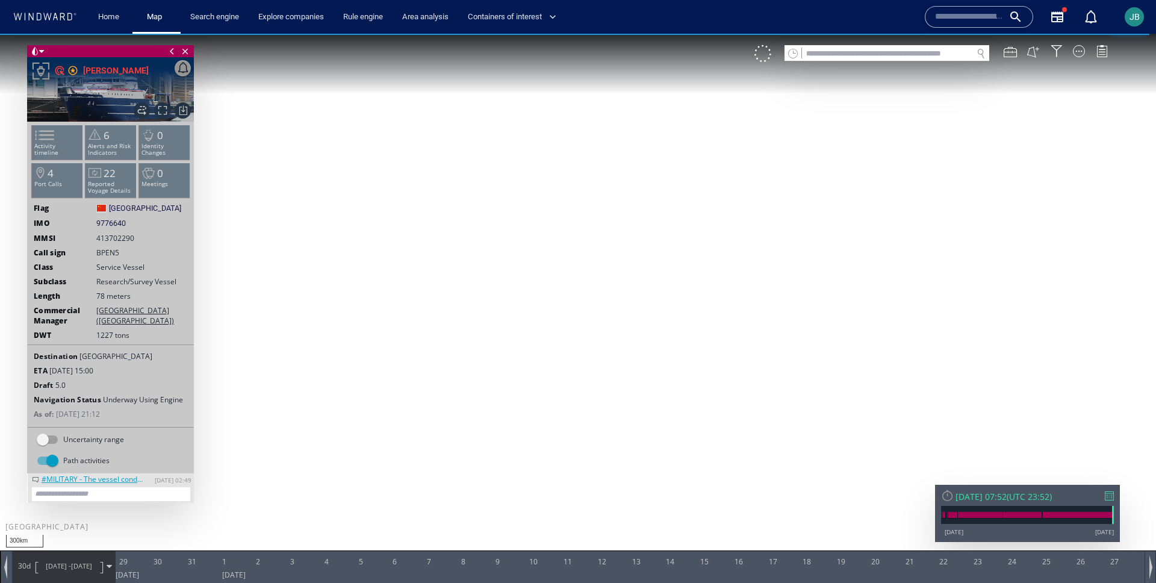
drag, startPoint x: 605, startPoint y: 229, endPoint x: 572, endPoint y: 251, distance: 40.1
click at [572, 251] on canvas "Map" at bounding box center [578, 302] width 1156 height 537
click at [105, 73] on div "JIA GENG" at bounding box center [116, 70] width 66 height 14
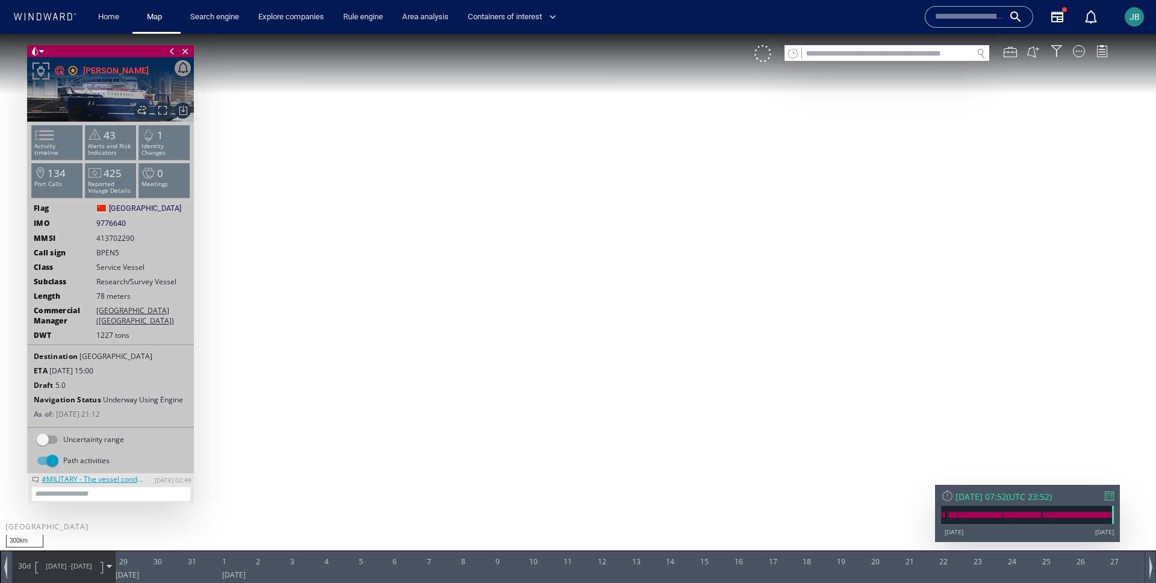
click at [113, 276] on span "Research/Survey Vessel" at bounding box center [136, 281] width 80 height 10
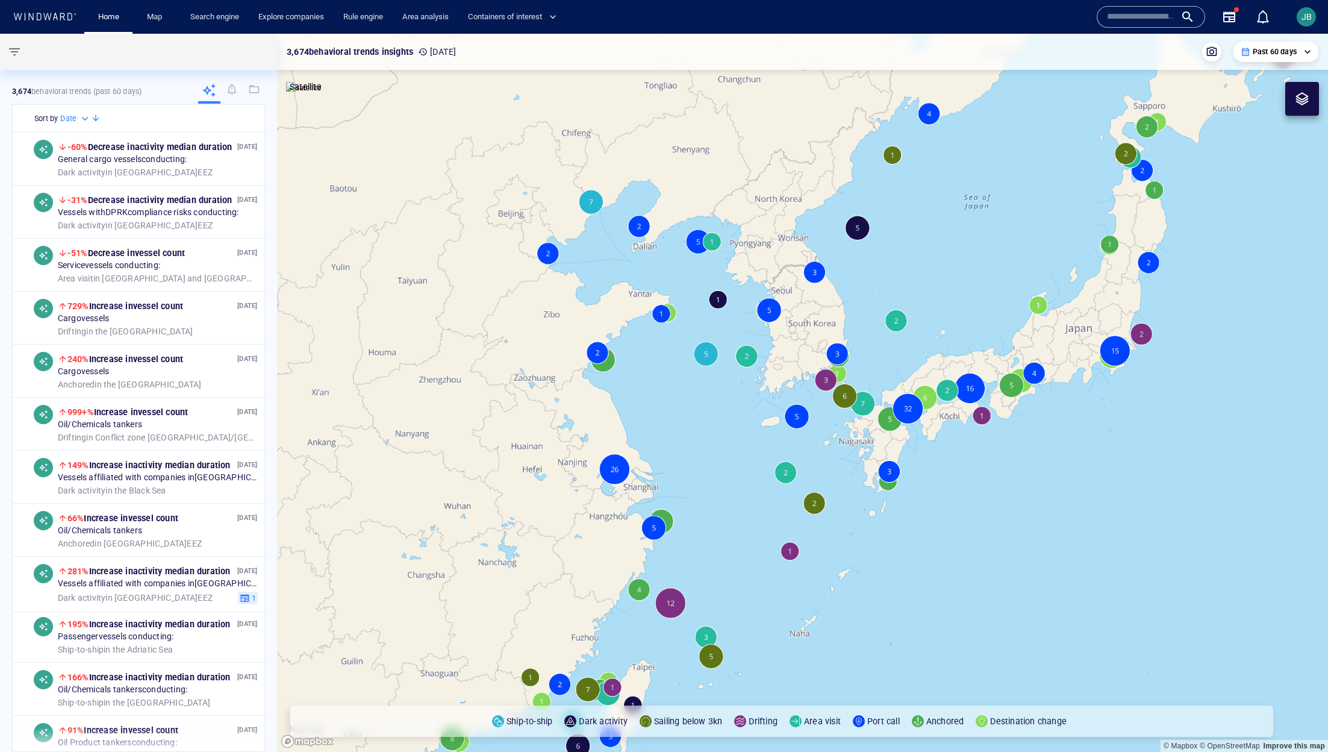
drag, startPoint x: 620, startPoint y: 379, endPoint x: 591, endPoint y: 379, distance: 28.3
click at [591, 379] on canvas "Map" at bounding box center [802, 393] width 1051 height 718
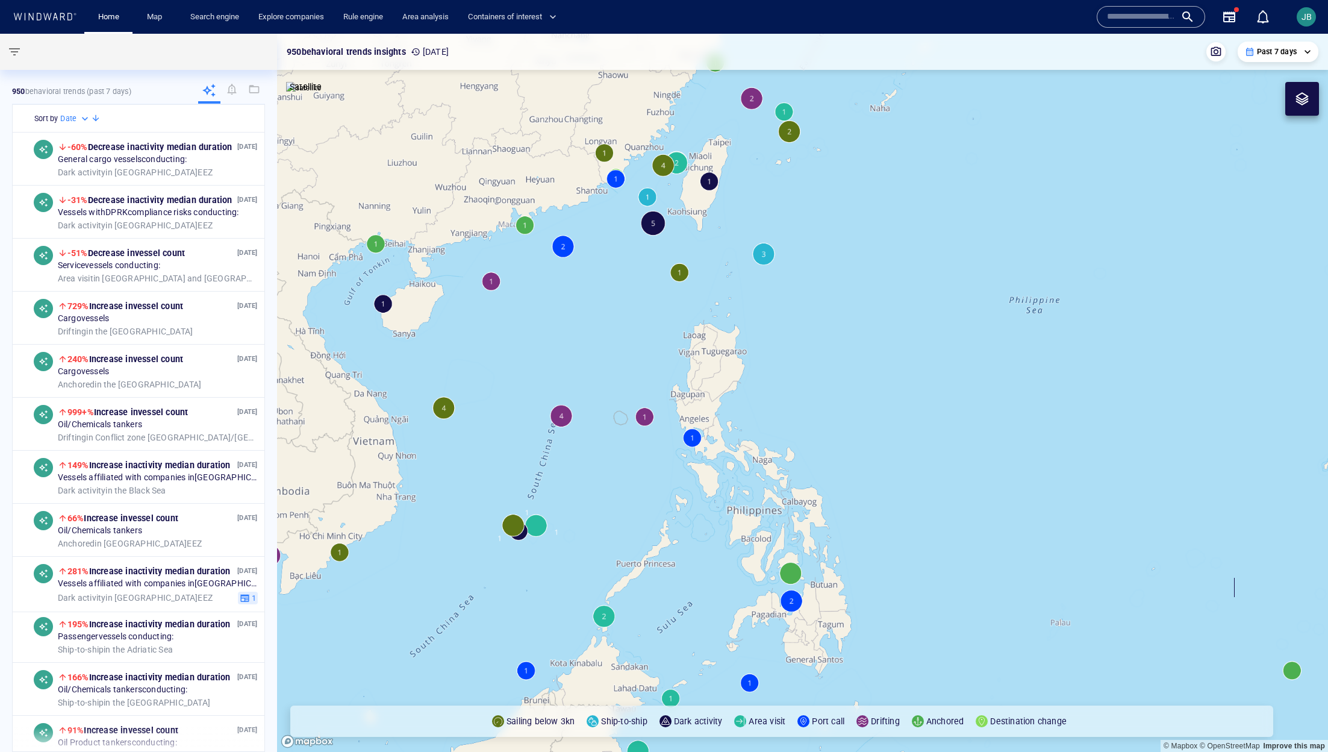
drag, startPoint x: 618, startPoint y: 320, endPoint x: 631, endPoint y: 297, distance: 26.1
click at [631, 296] on canvas "Map" at bounding box center [802, 393] width 1051 height 718
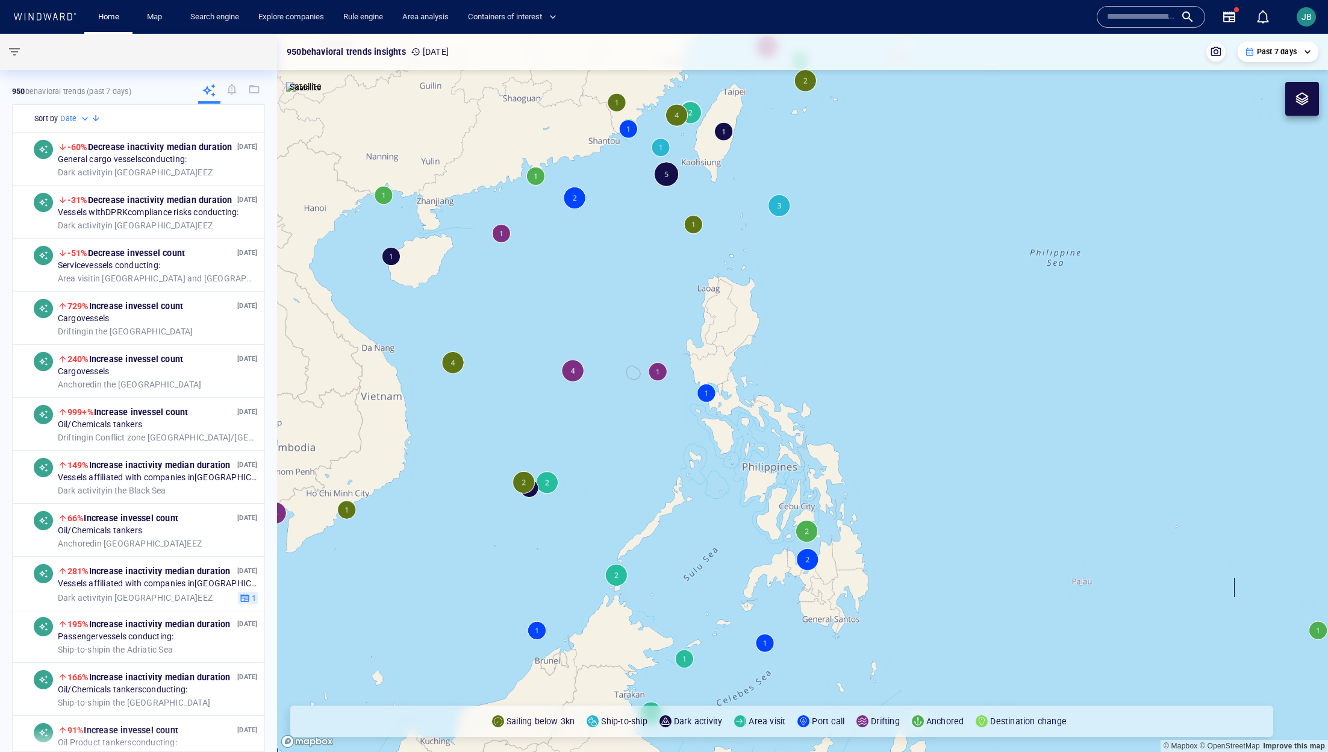
drag, startPoint x: 631, startPoint y: 297, endPoint x: 631, endPoint y: 274, distance: 22.9
click at [631, 273] on canvas "Map" at bounding box center [802, 393] width 1051 height 718
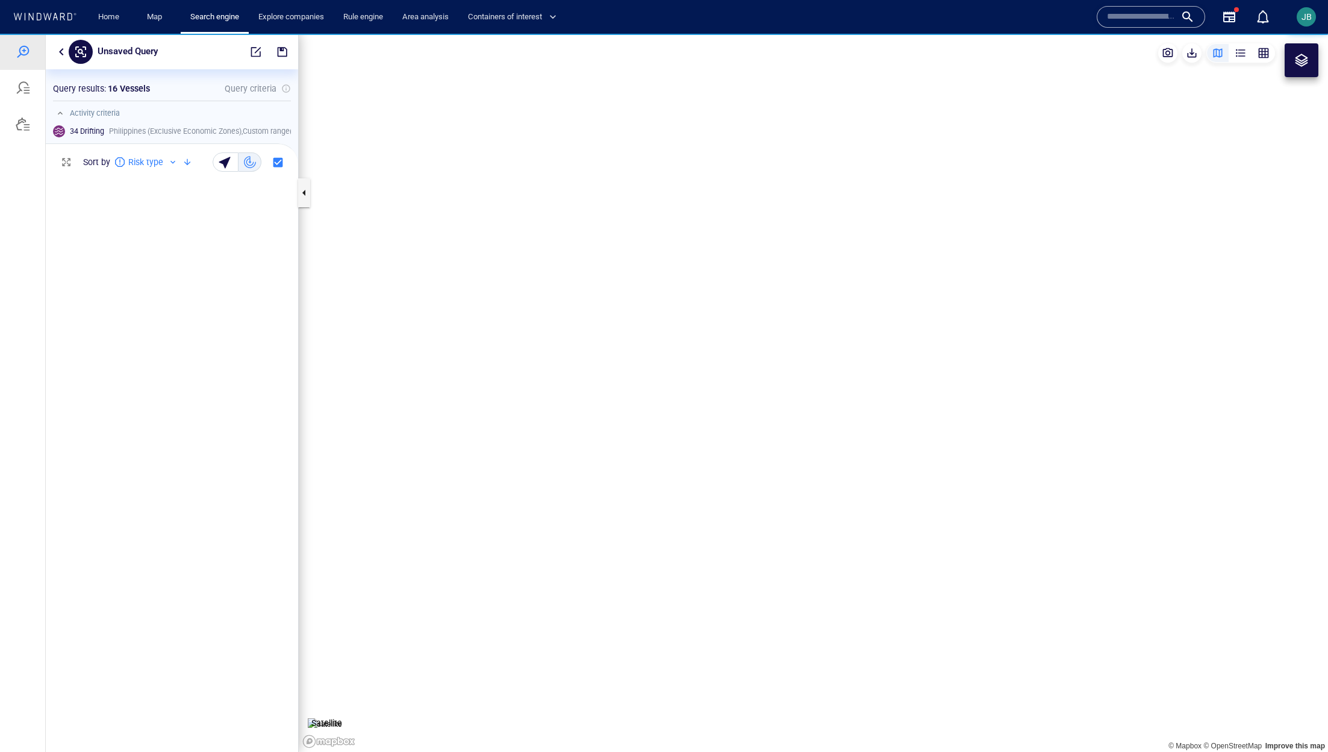
scroll to position [579, 252]
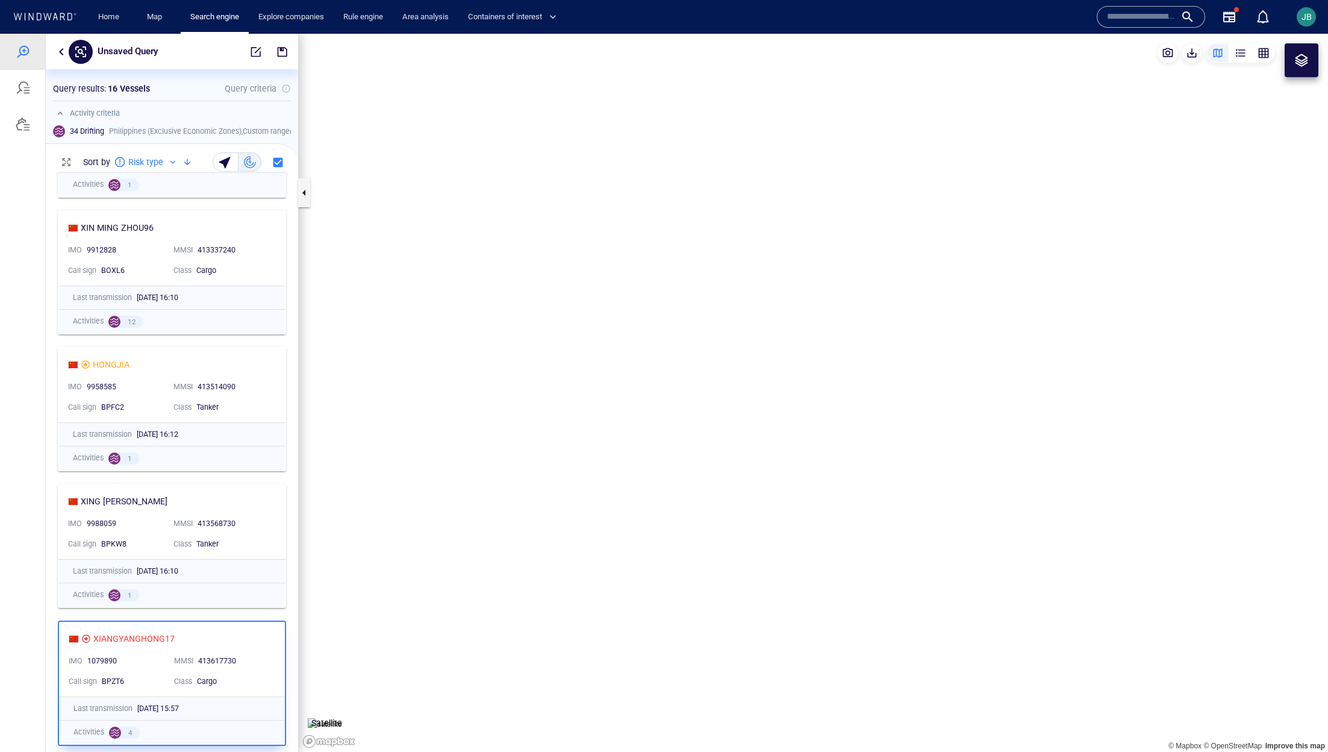
drag, startPoint x: 532, startPoint y: 288, endPoint x: 419, endPoint y: 186, distance: 152.2
click at [419, 186] on canvas "Map" at bounding box center [813, 393] width 1029 height 718
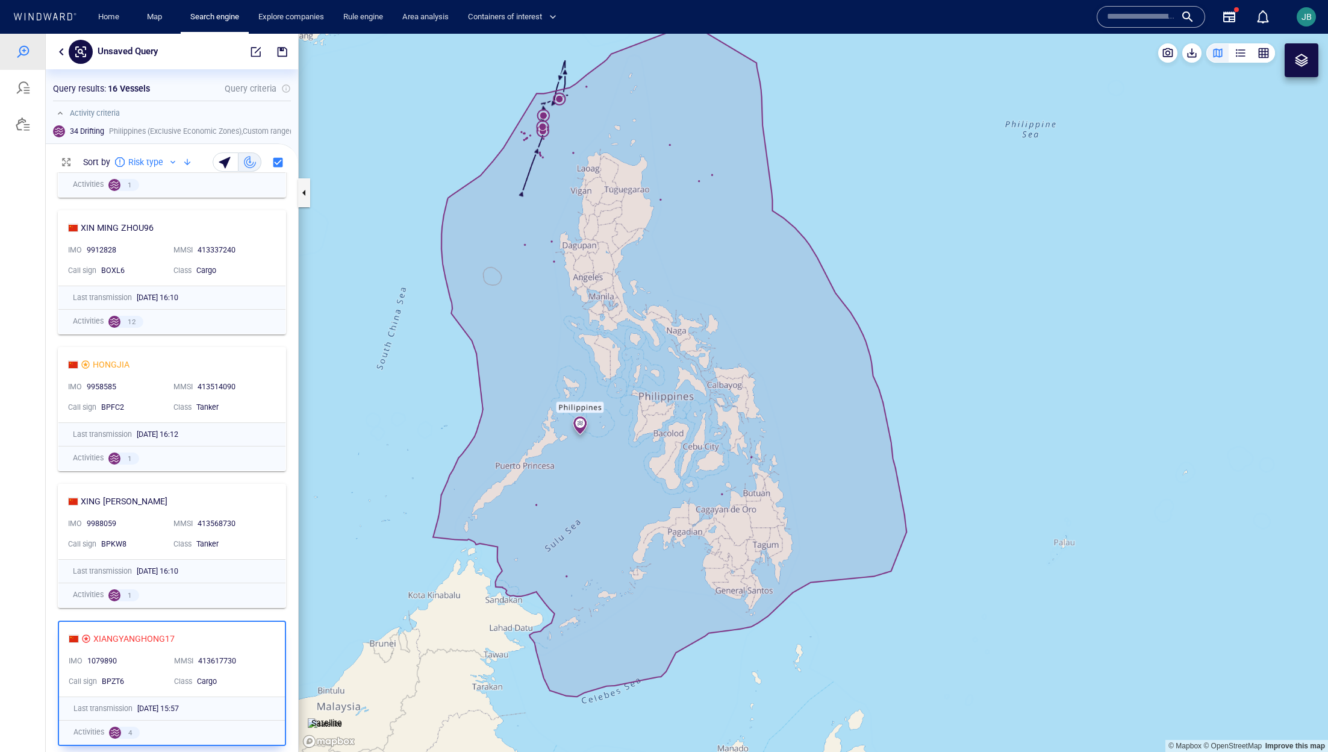
drag, startPoint x: 416, startPoint y: 311, endPoint x: 365, endPoint y: 245, distance: 83.7
click at [364, 246] on canvas "Map" at bounding box center [813, 393] width 1029 height 718
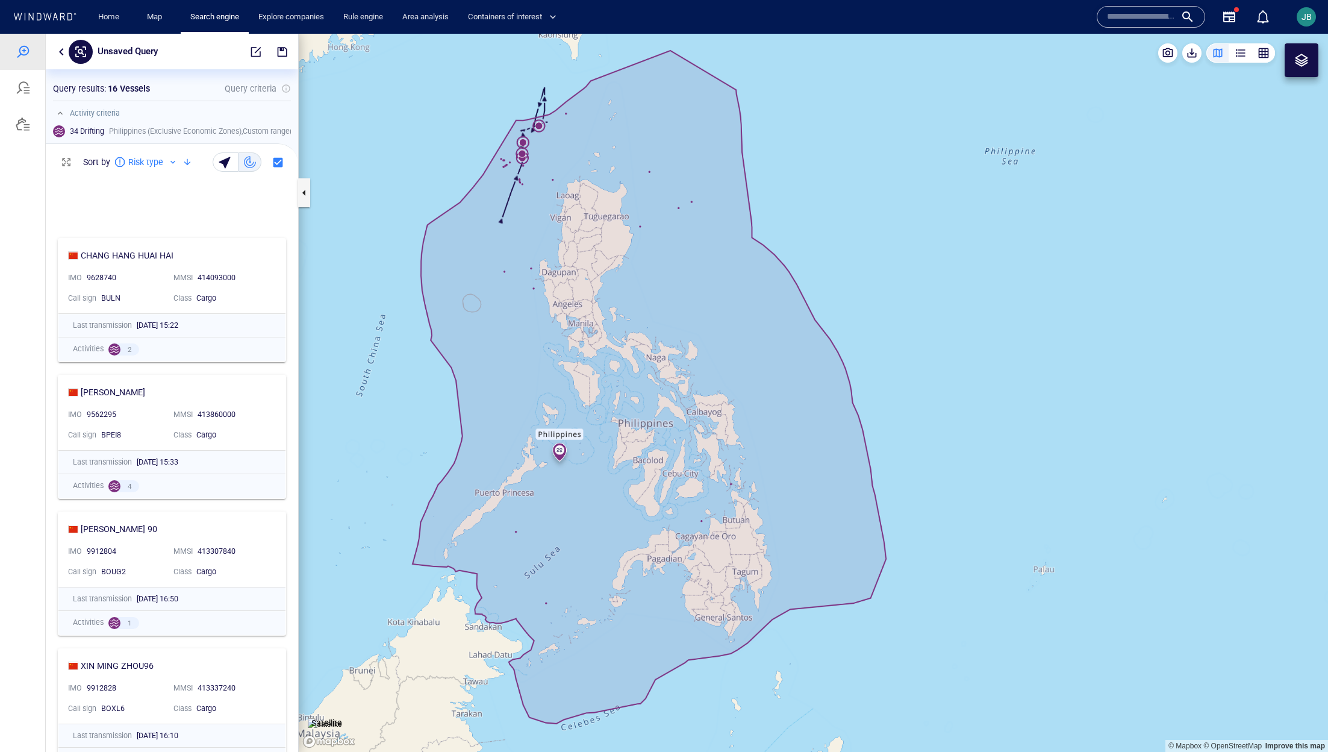
scroll to position [1609, 0]
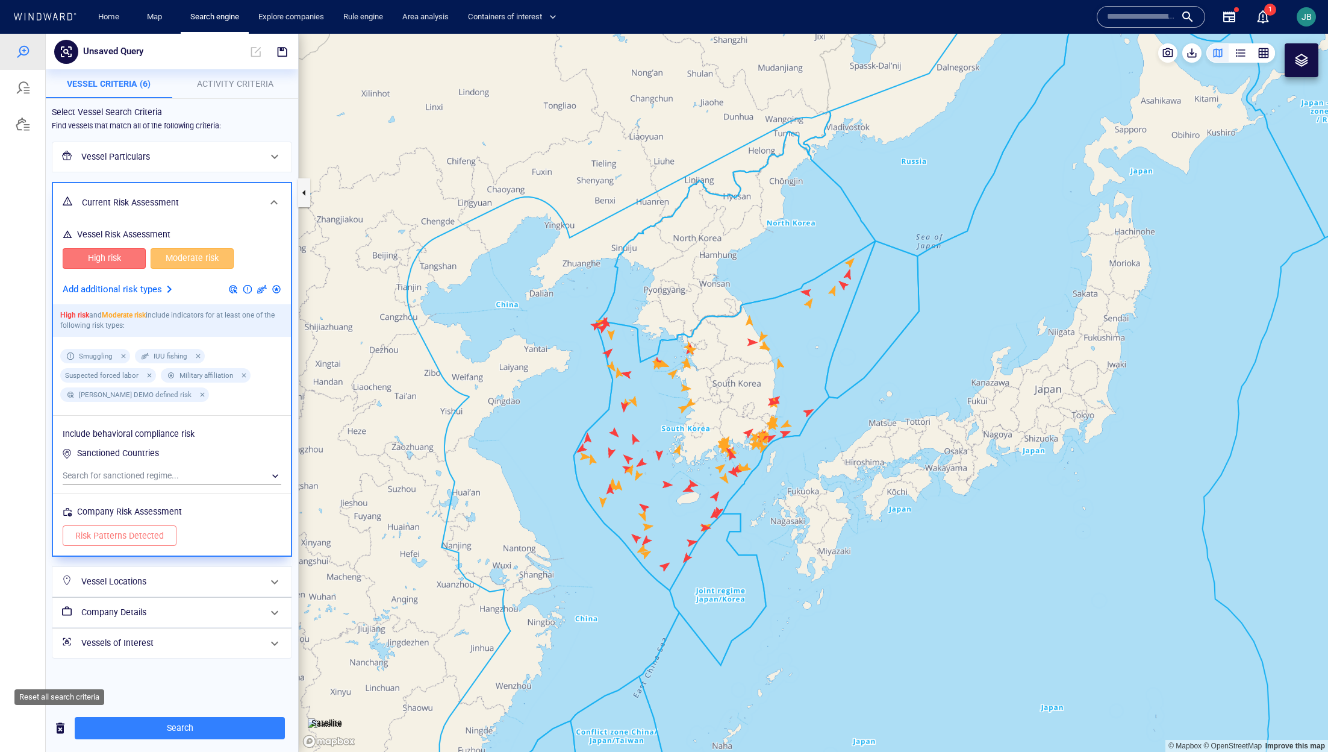
click at [61, 731] on span "button" at bounding box center [60, 727] width 14 height 15
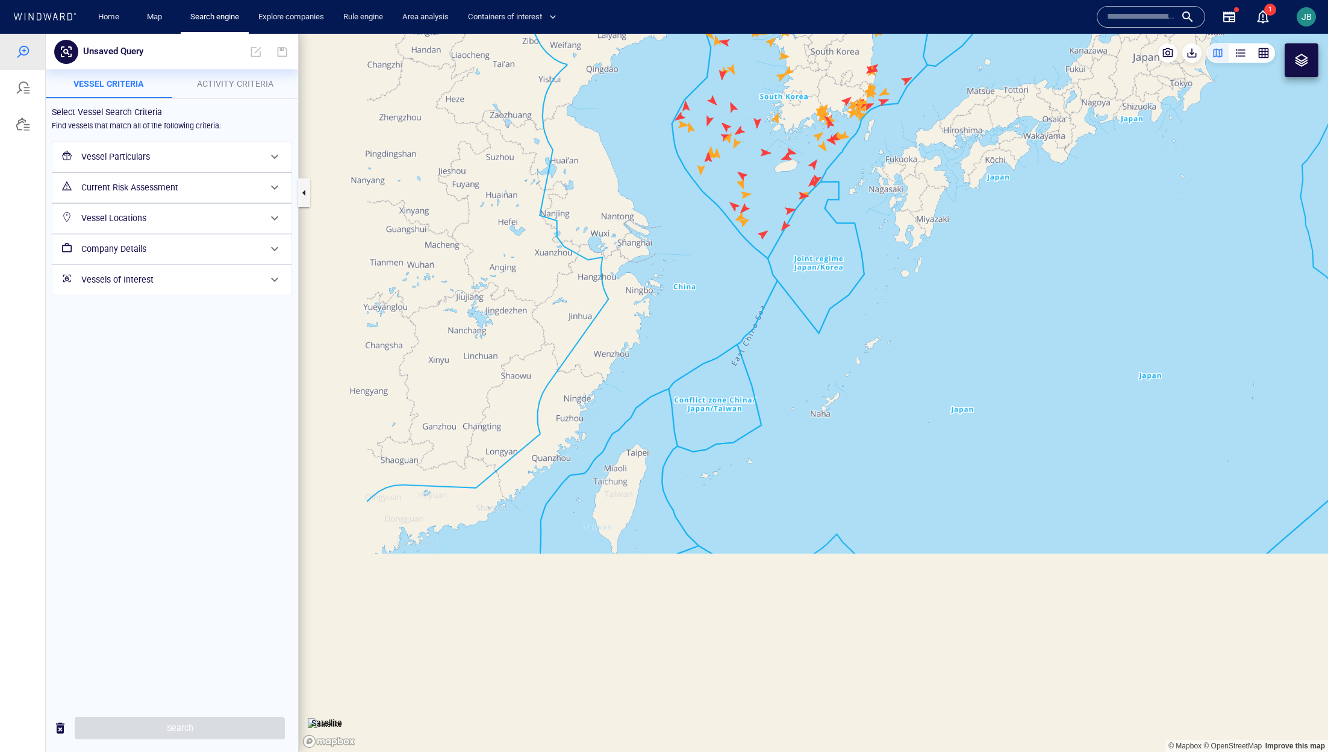
drag, startPoint x: 543, startPoint y: 568, endPoint x: 645, endPoint y: 219, distance: 363.2
click at [645, 218] on canvas "Map" at bounding box center [813, 393] width 1029 height 718
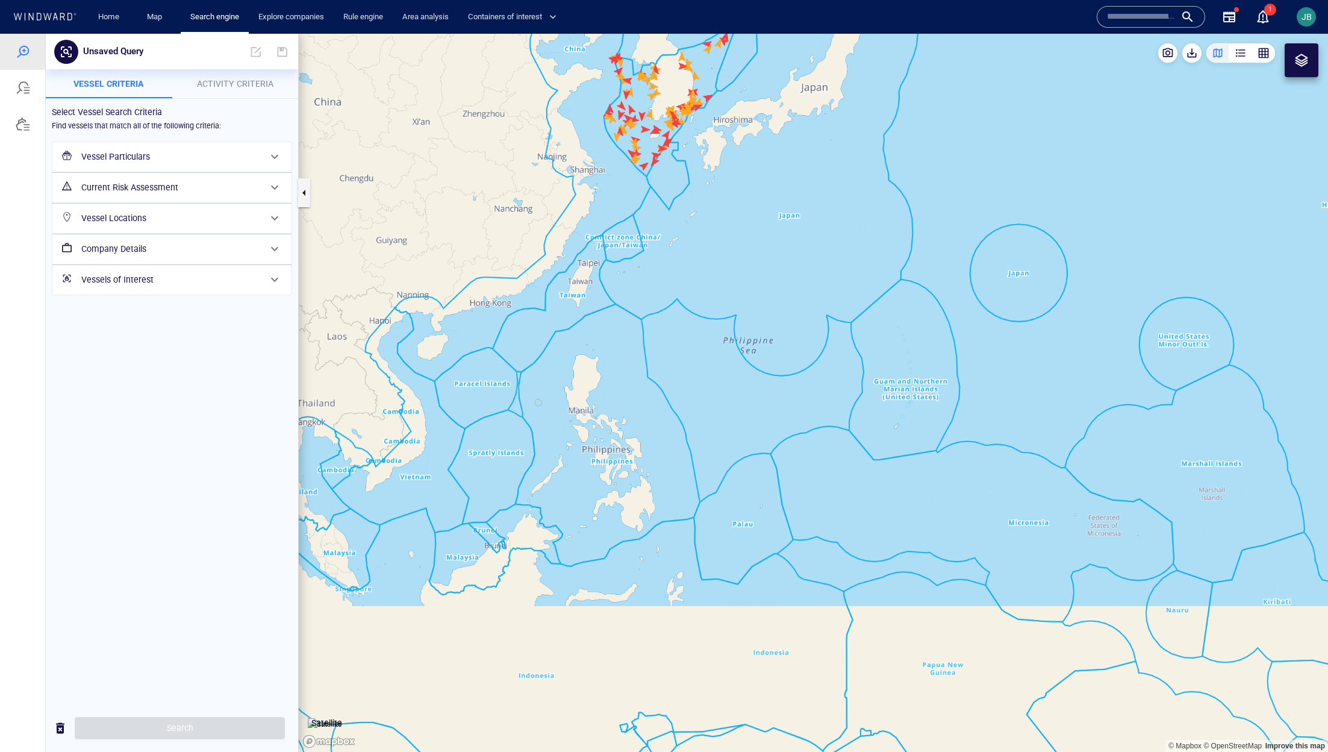
drag, startPoint x: 688, startPoint y: 534, endPoint x: 731, endPoint y: 301, distance: 237.5
click at [731, 301] on canvas "Map" at bounding box center [813, 393] width 1029 height 718
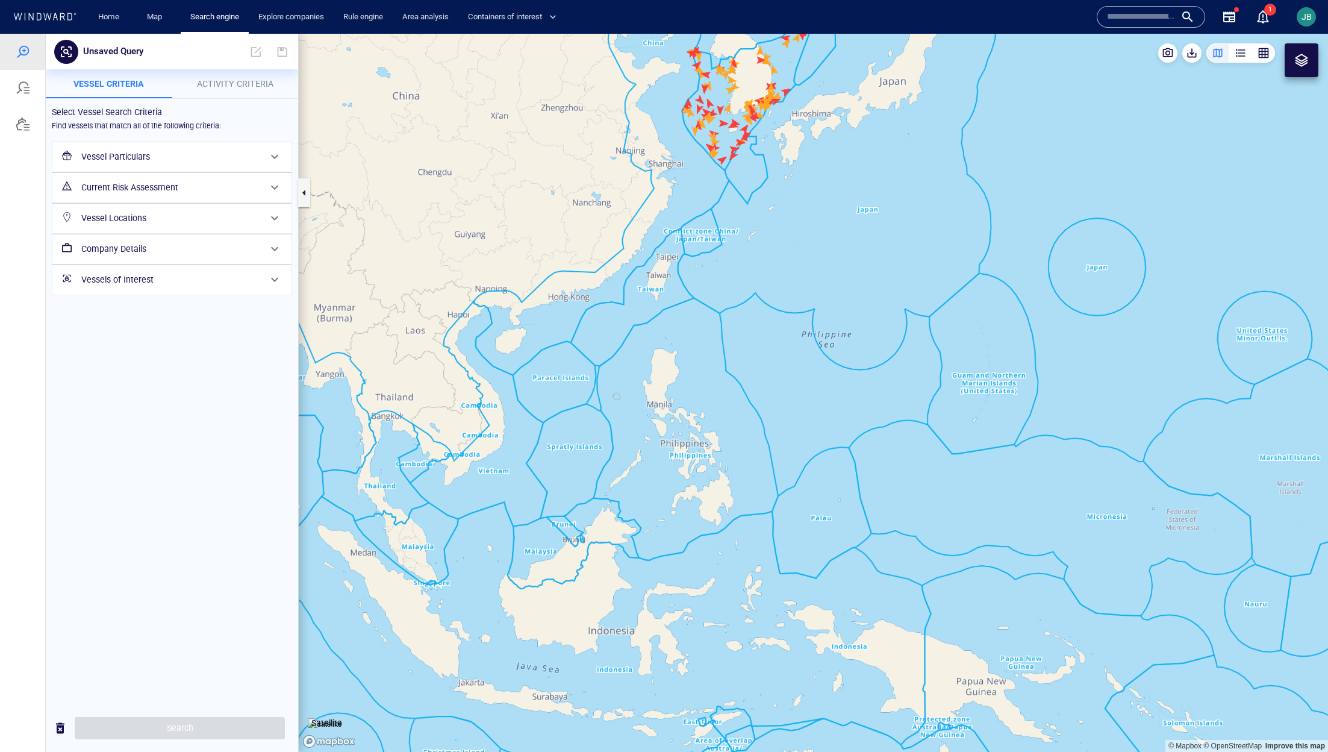
drag, startPoint x: 583, startPoint y: 217, endPoint x: 583, endPoint y: 293, distance: 75.9
click at [583, 293] on canvas "Map" at bounding box center [813, 393] width 1029 height 718
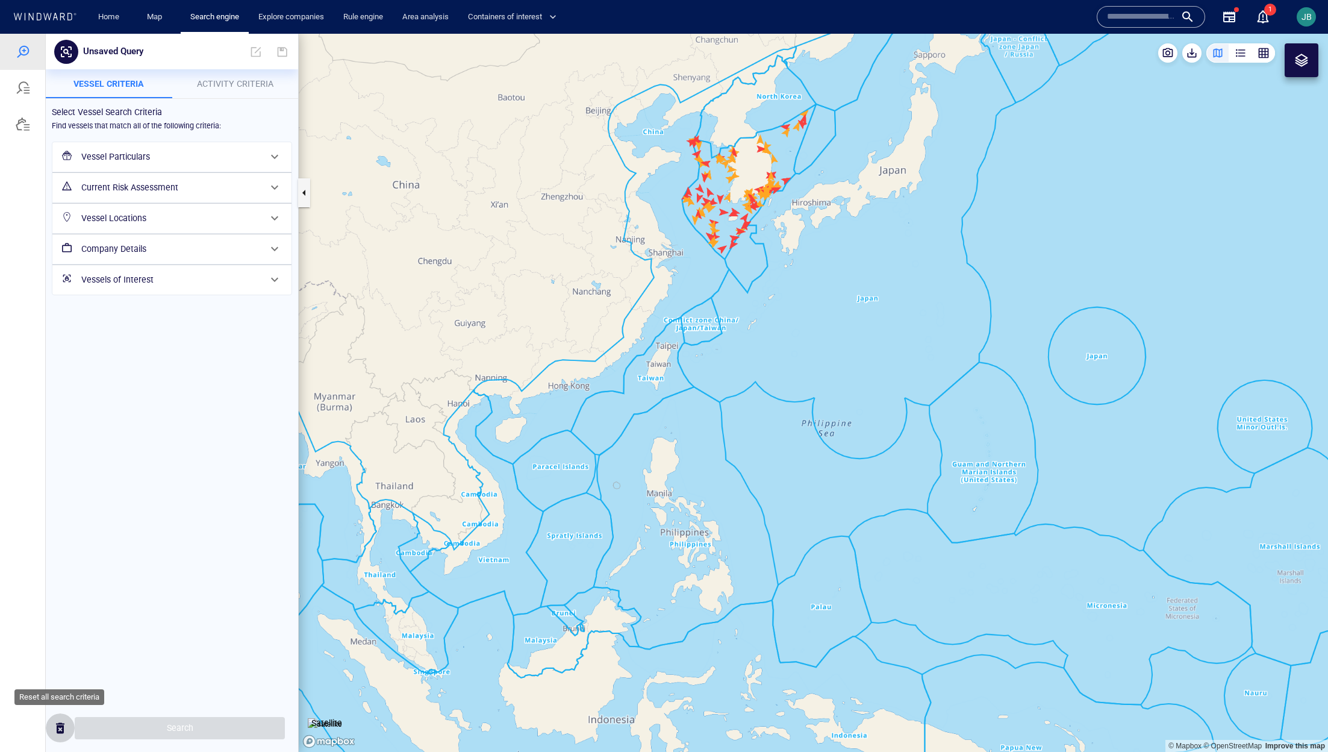
click at [65, 723] on span "button" at bounding box center [60, 727] width 14 height 15
click at [193, 187] on h6 "Current Risk Assessment" at bounding box center [170, 187] width 179 height 15
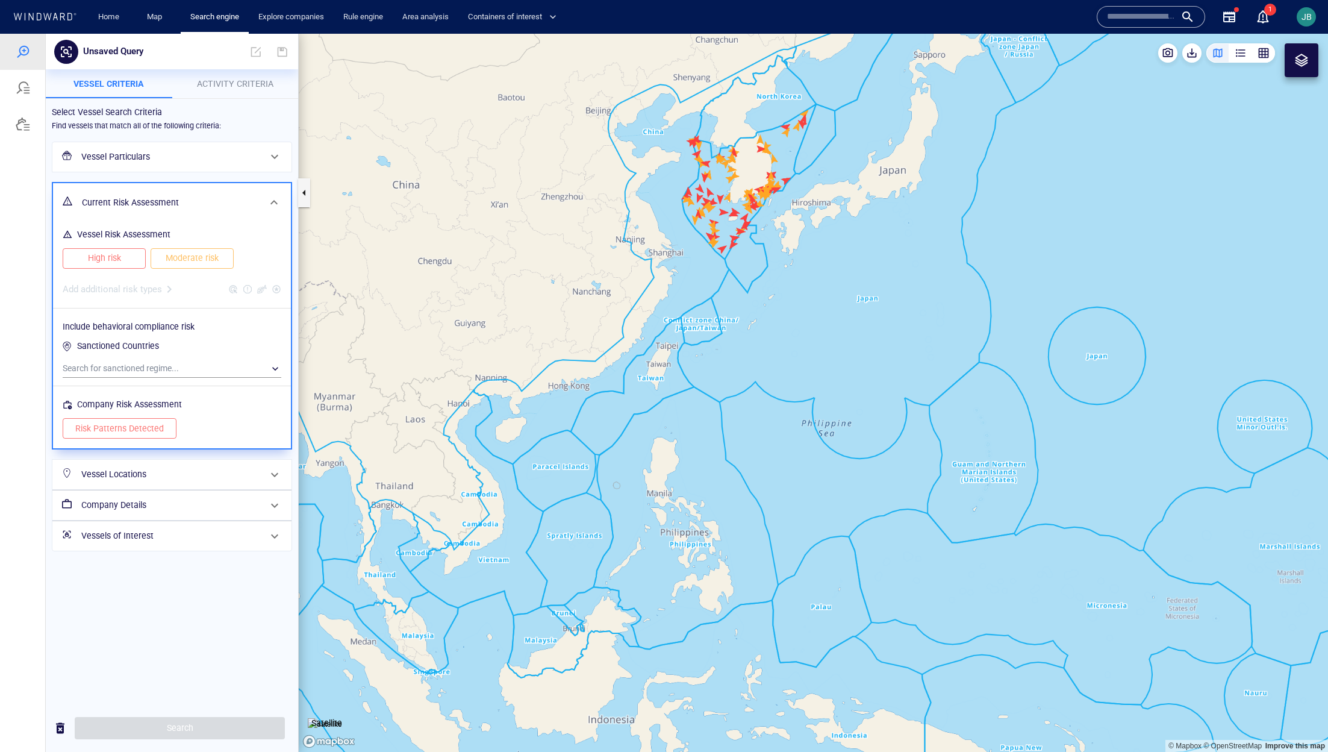
click at [126, 257] on span "High risk" at bounding box center [104, 258] width 58 height 15
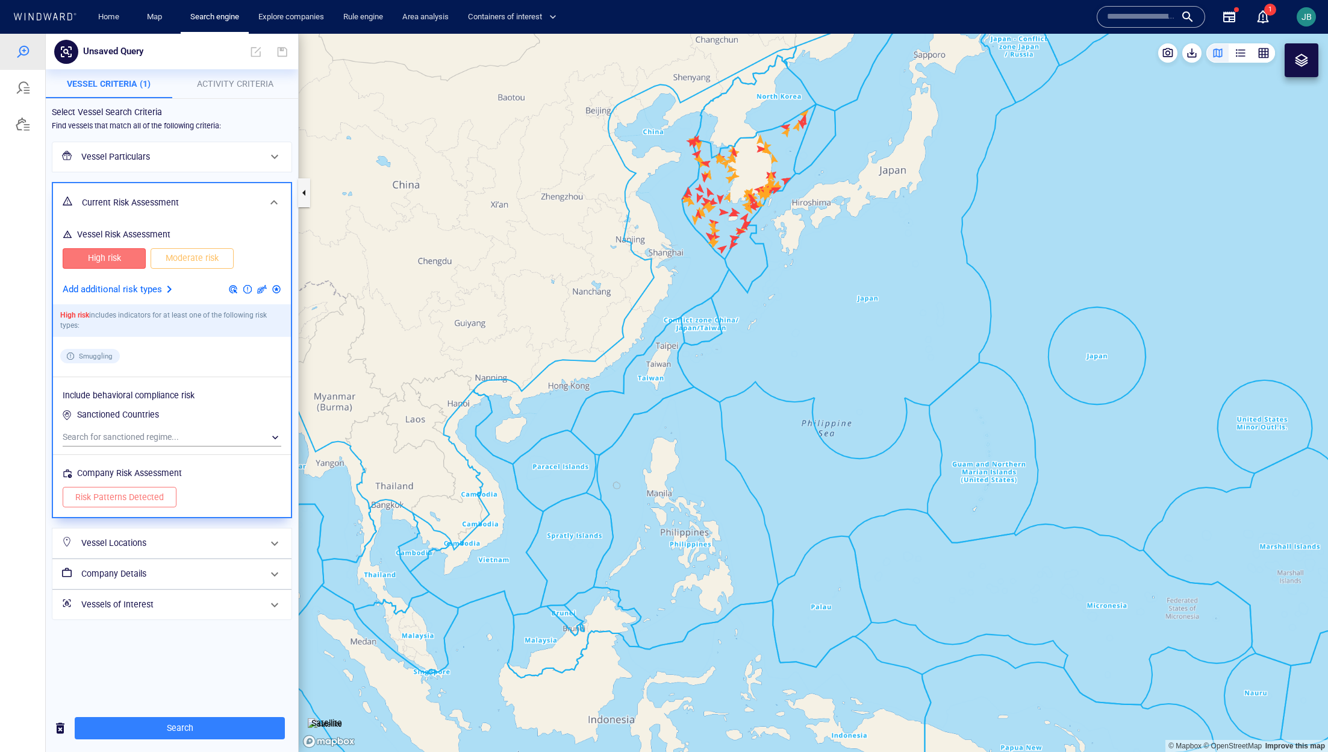
click at [178, 257] on span "Moderate risk" at bounding box center [192, 258] width 58 height 15
click at [157, 289] on p "Add additional risk types" at bounding box center [112, 290] width 99 height 16
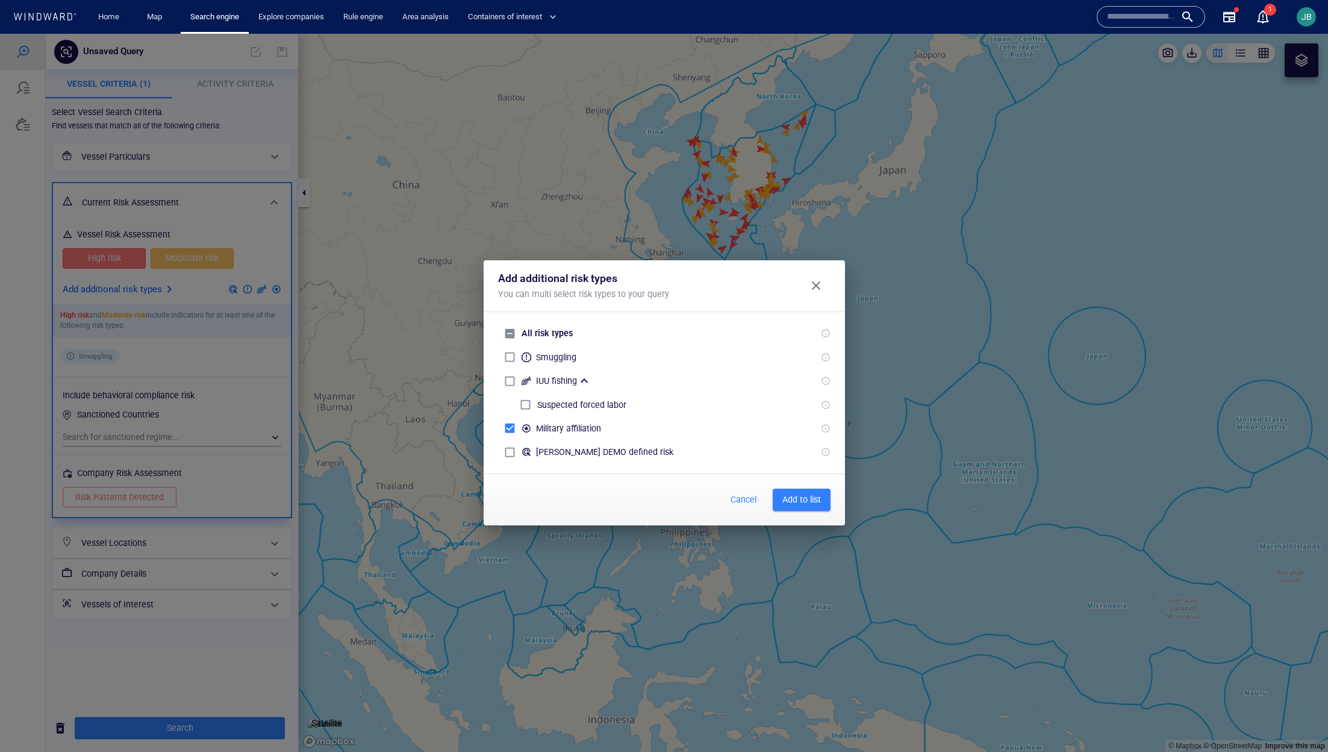
click at [800, 500] on span "Add to list" at bounding box center [801, 499] width 39 height 15
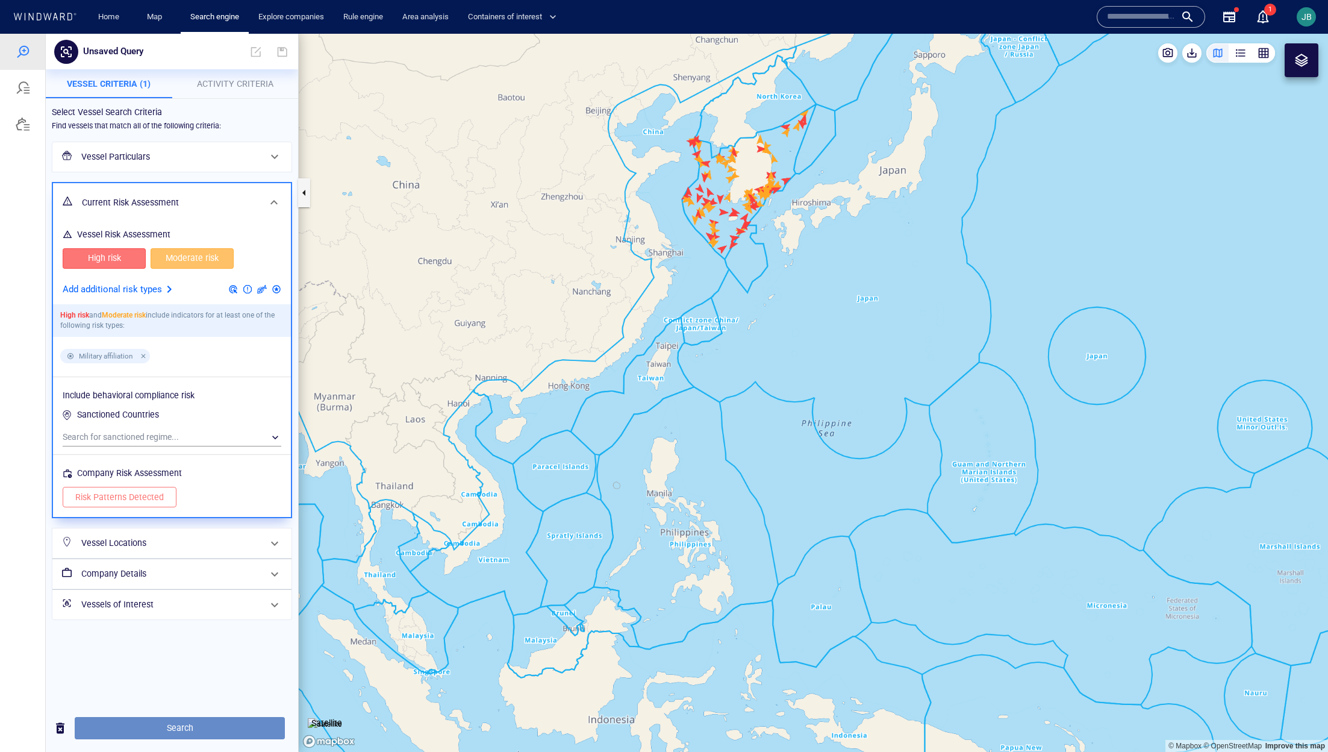
click at [240, 721] on span "Search" at bounding box center [179, 727] width 191 height 15
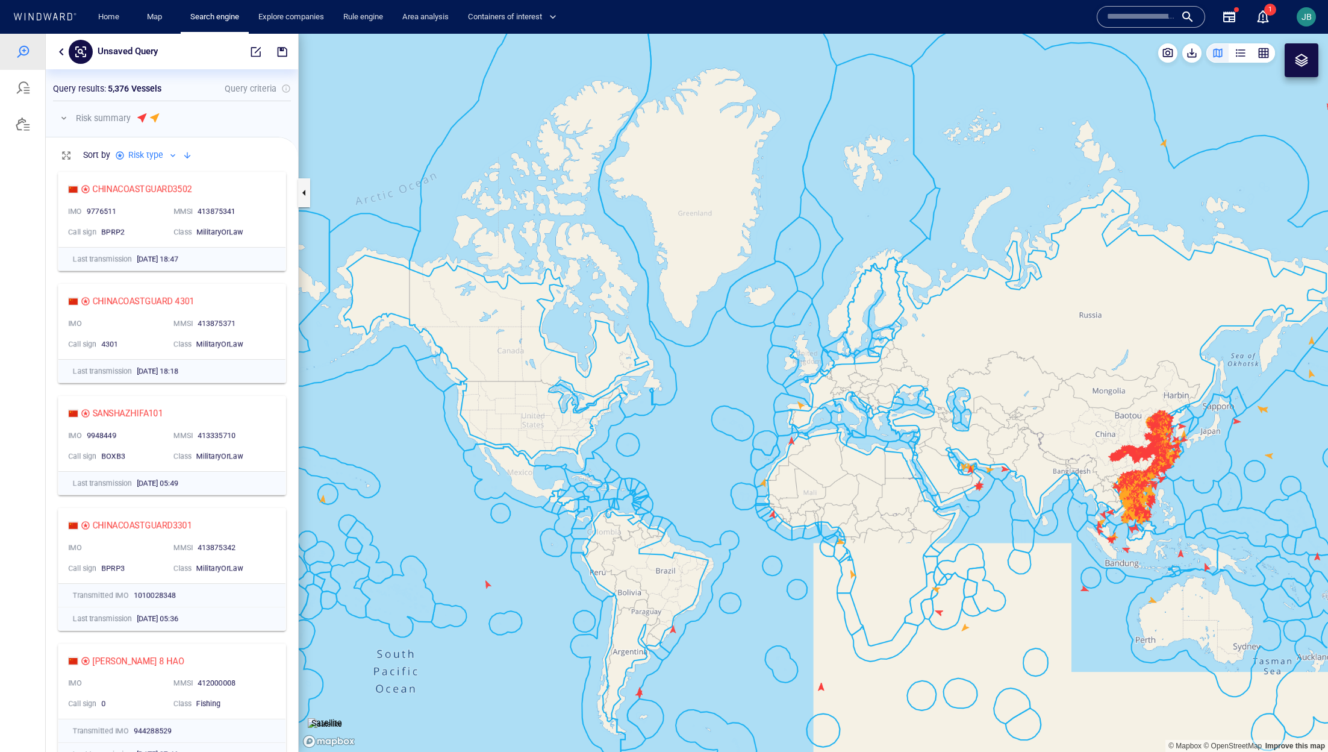
drag, startPoint x: 1042, startPoint y: 493, endPoint x: 603, endPoint y: 444, distance: 441.8
click at [602, 444] on canvas "Map" at bounding box center [813, 393] width 1029 height 718
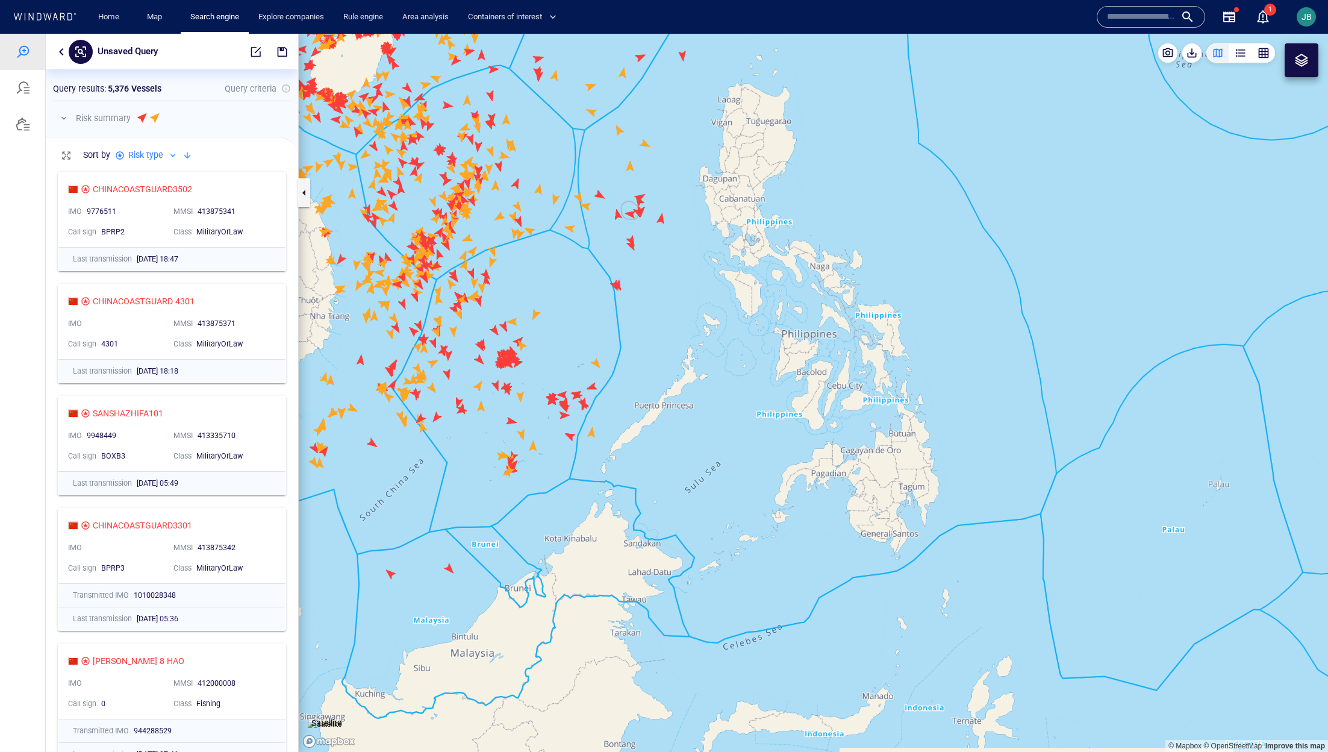
drag, startPoint x: 655, startPoint y: 476, endPoint x: 641, endPoint y: 454, distance: 25.7
click at [641, 454] on canvas "Map" at bounding box center [813, 393] width 1029 height 718
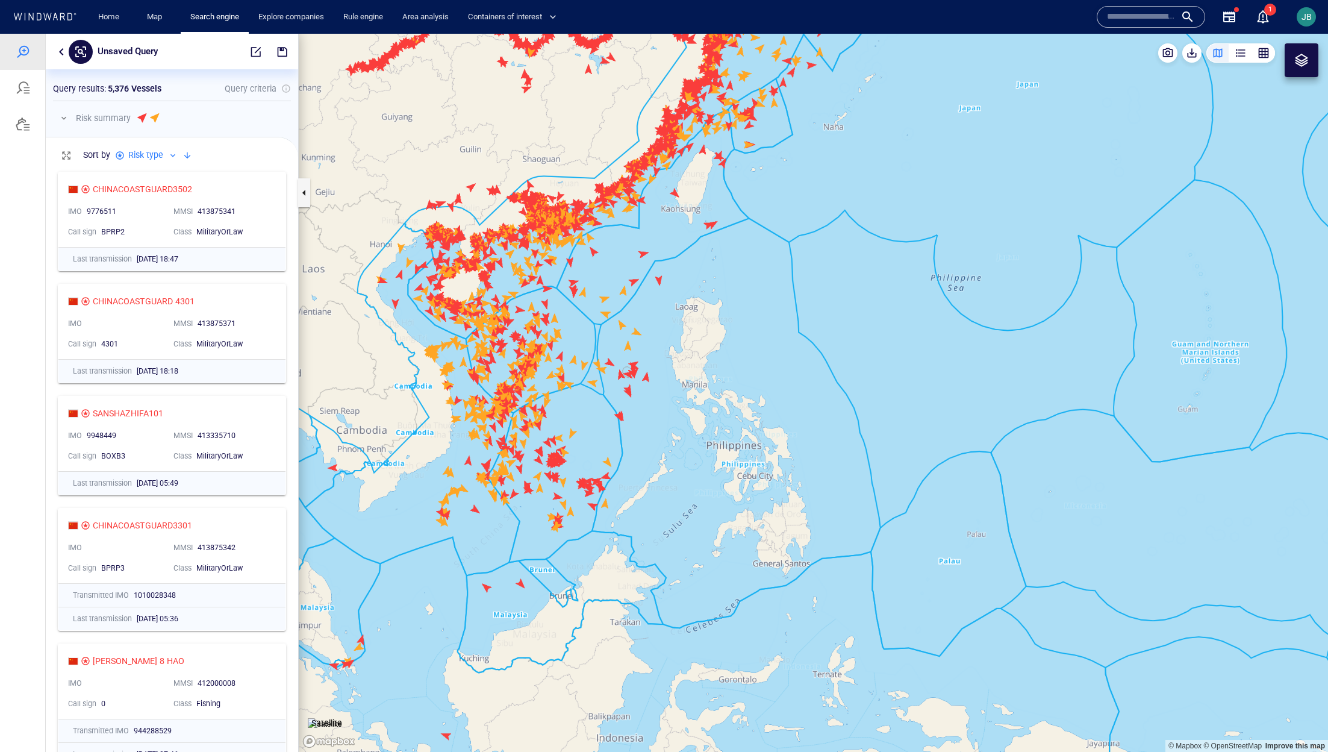
drag, startPoint x: 641, startPoint y: 453, endPoint x: 669, endPoint y: 532, distance: 83.2
click at [669, 532] on canvas "Map" at bounding box center [813, 393] width 1029 height 718
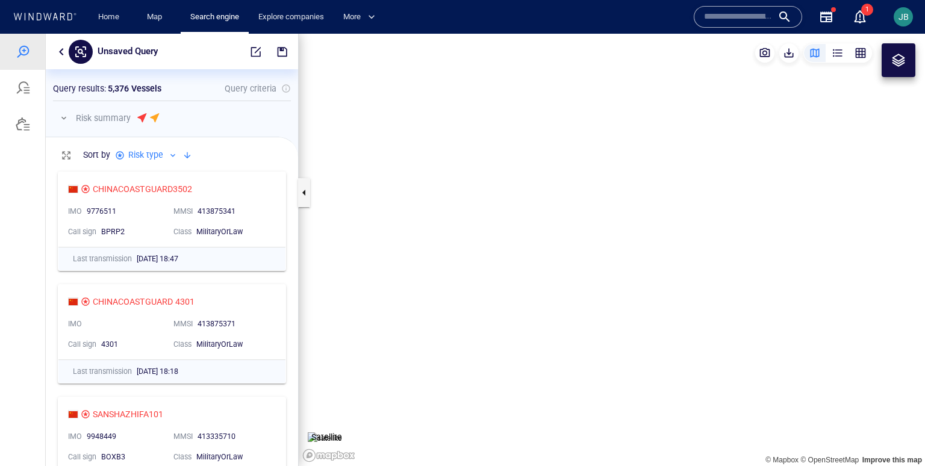
scroll to position [301, 252]
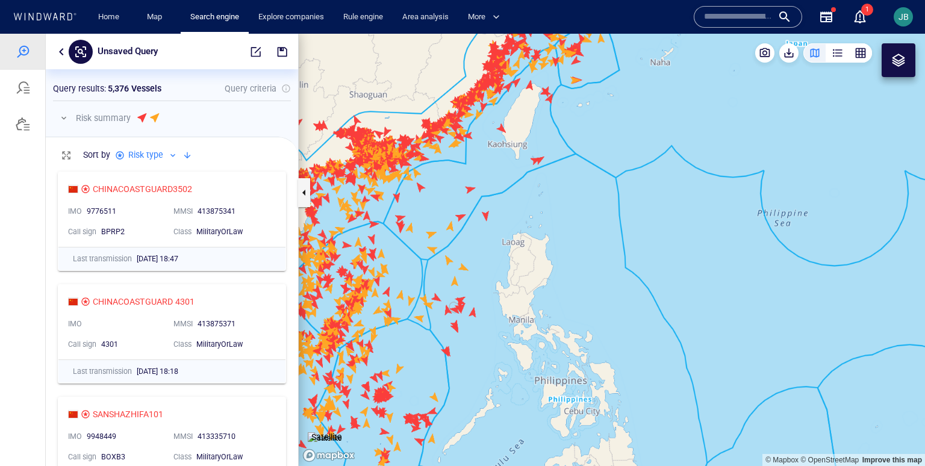
drag, startPoint x: 435, startPoint y: 305, endPoint x: 433, endPoint y: 179, distance: 125.9
click at [433, 179] on canvas "Map" at bounding box center [612, 250] width 626 height 432
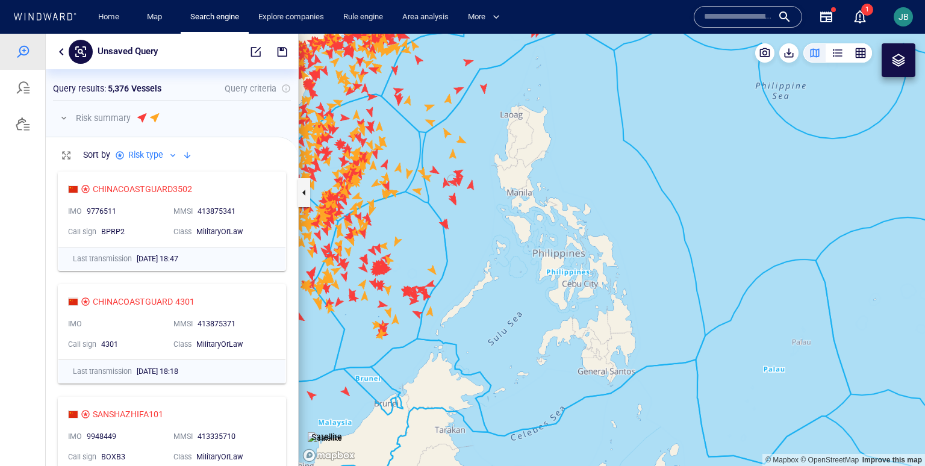
click at [892, 54] on div at bounding box center [898, 60] width 14 height 14
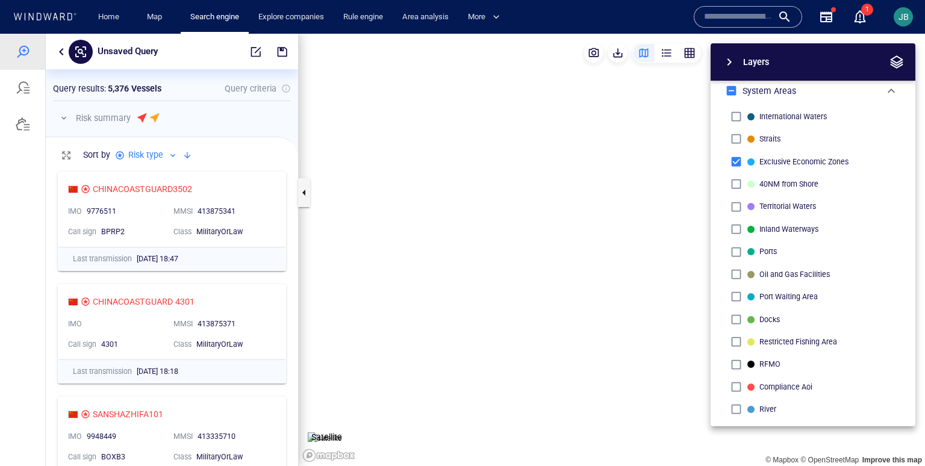
scroll to position [10, 0]
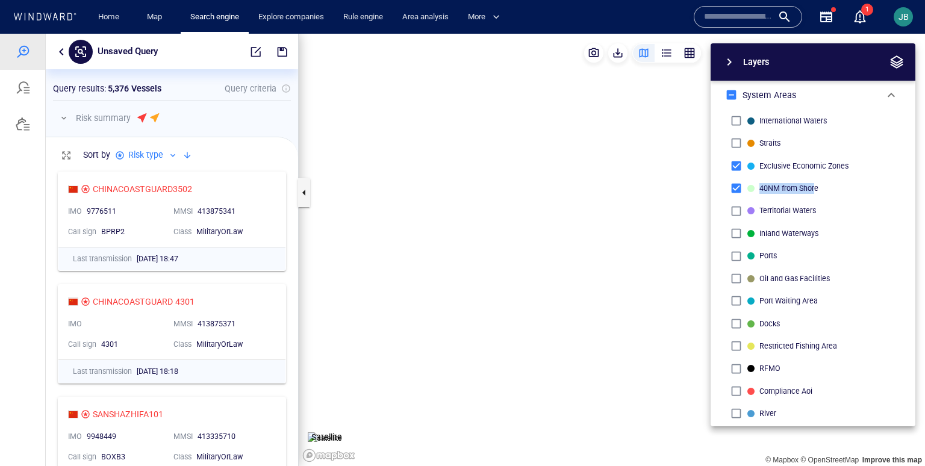
drag, startPoint x: 760, startPoint y: 190, endPoint x: 818, endPoint y: 192, distance: 57.8
click at [818, 192] on p "40NM from Shore" at bounding box center [788, 188] width 59 height 11
click at [891, 63] on span "button" at bounding box center [896, 62] width 14 height 14
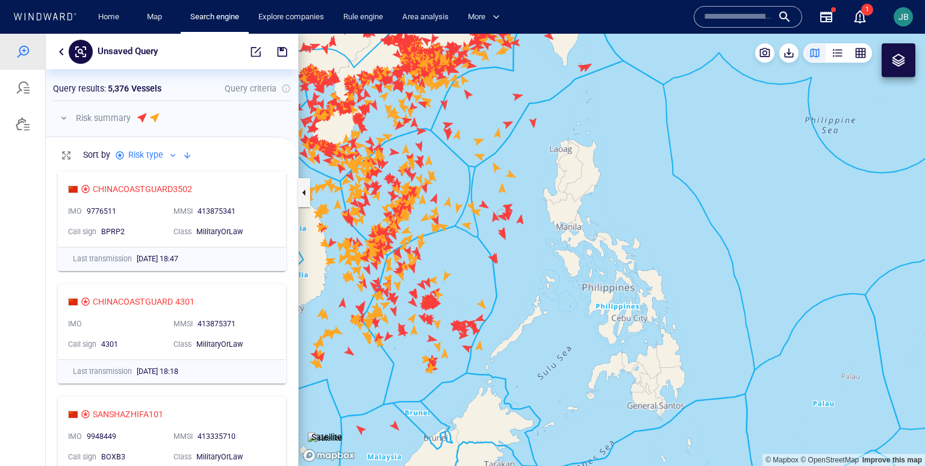
drag, startPoint x: 492, startPoint y: 232, endPoint x: 551, endPoint y: 275, distance: 72.9
click at [551, 275] on canvas "Map" at bounding box center [612, 250] width 626 height 432
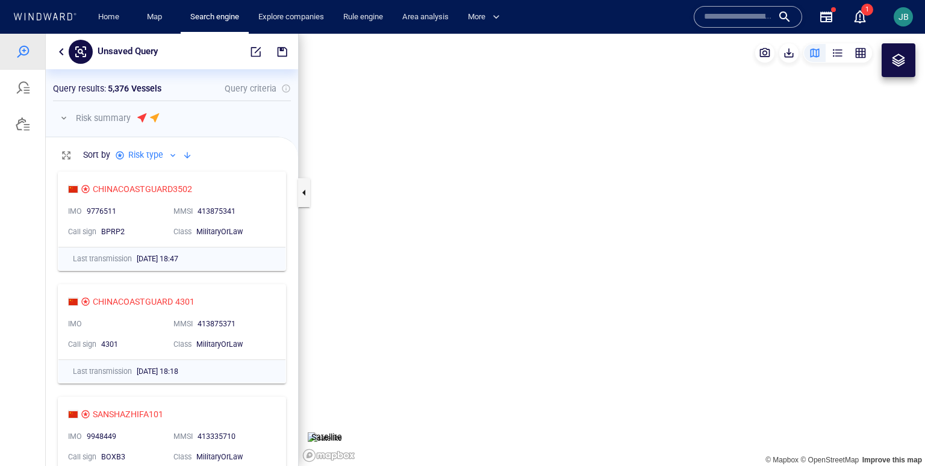
drag, startPoint x: 575, startPoint y: 305, endPoint x: 549, endPoint y: 275, distance: 39.3
click at [547, 275] on canvas "Map" at bounding box center [612, 250] width 626 height 432
click at [63, 52] on button "button" at bounding box center [61, 52] width 14 height 14
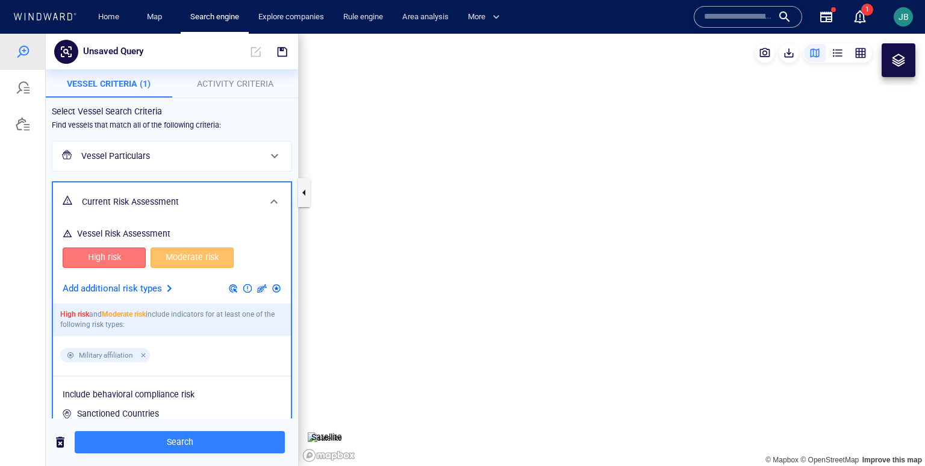
click at [167, 280] on div "Add additional risk types" at bounding box center [171, 289] width 223 height 20
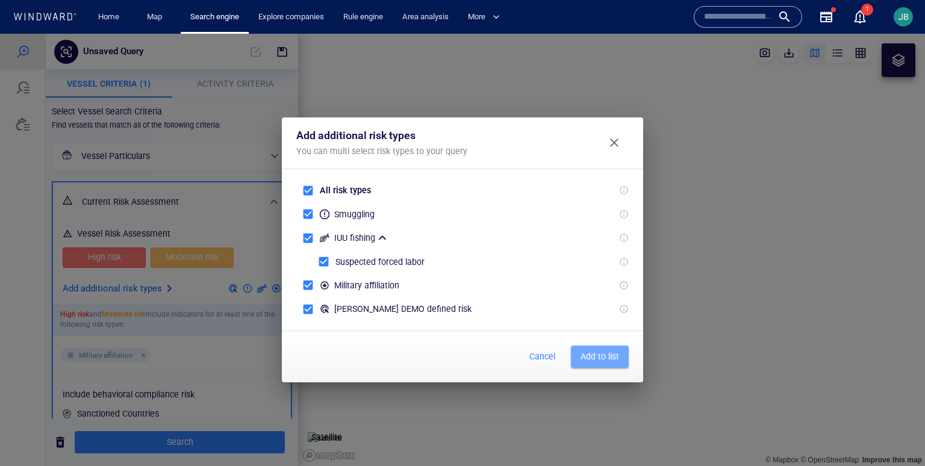
click at [609, 351] on span "Add to list" at bounding box center [600, 356] width 39 height 15
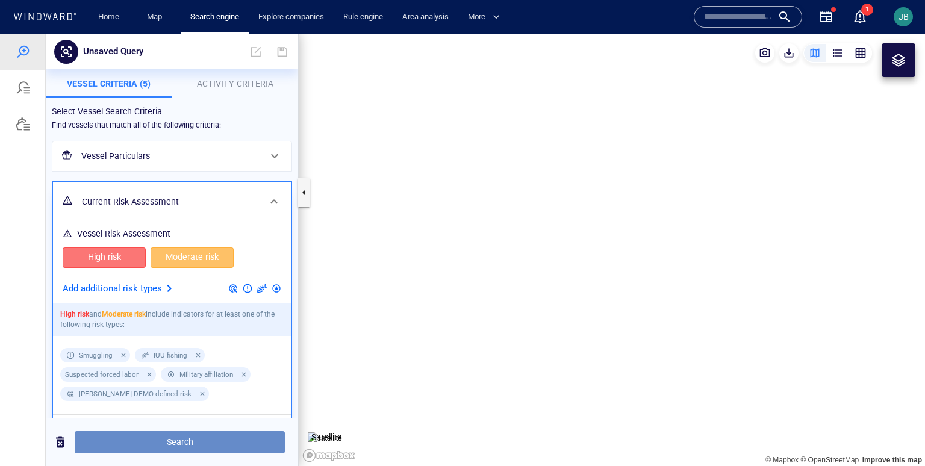
click at [247, 435] on span "Search" at bounding box center [179, 442] width 191 height 15
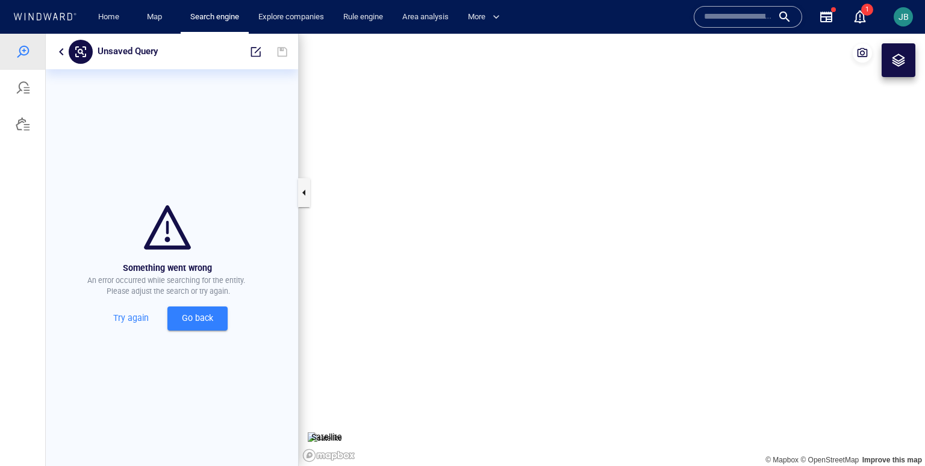
click at [193, 310] on button "Go back" at bounding box center [197, 319] width 60 height 24
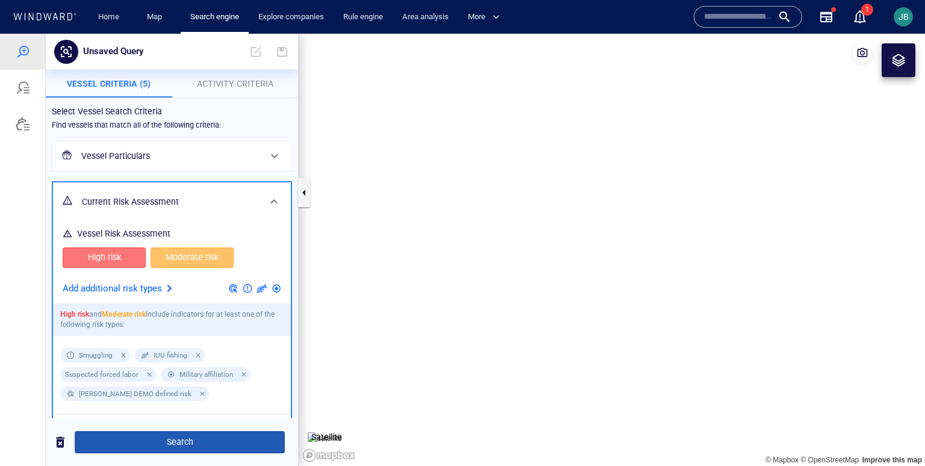
click at [208, 445] on span "Search" at bounding box center [179, 442] width 191 height 15
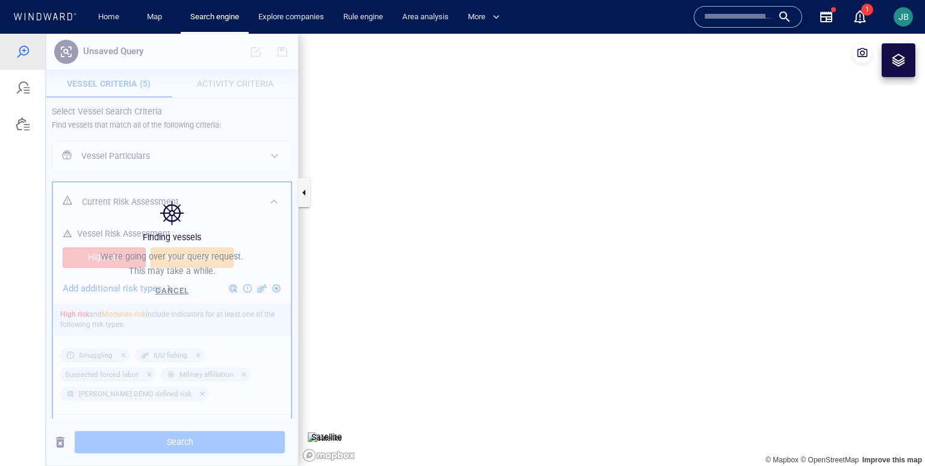
drag, startPoint x: 570, startPoint y: 310, endPoint x: 519, endPoint y: 310, distance: 51.2
click at [517, 310] on canvas "Map" at bounding box center [612, 250] width 626 height 432
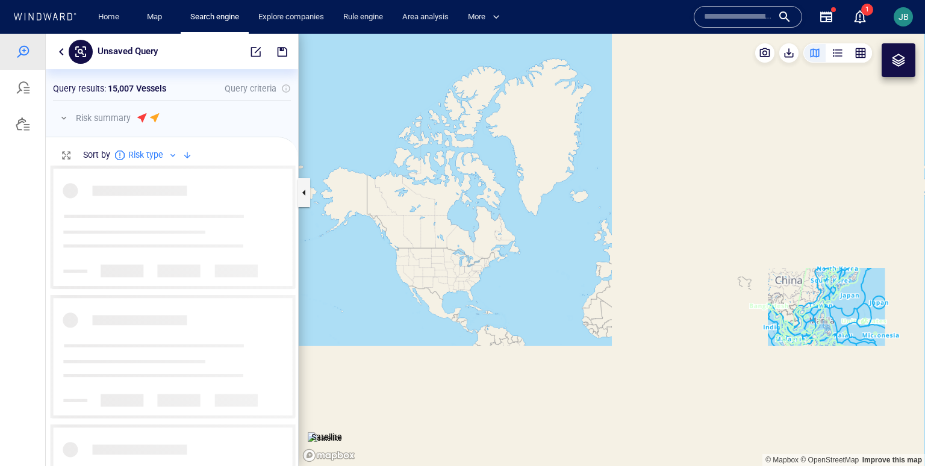
scroll to position [301, 252]
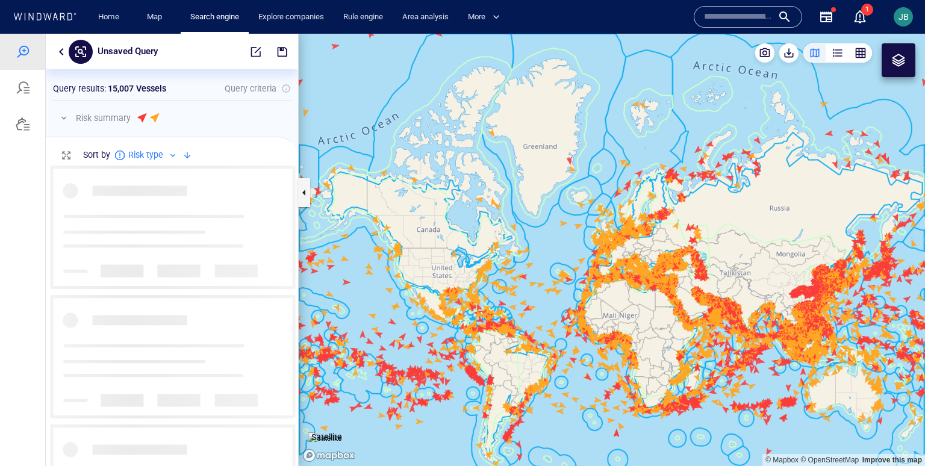
drag, startPoint x: 849, startPoint y: 338, endPoint x: 670, endPoint y: 324, distance: 178.8
click at [670, 324] on canvas "Map" at bounding box center [612, 250] width 626 height 432
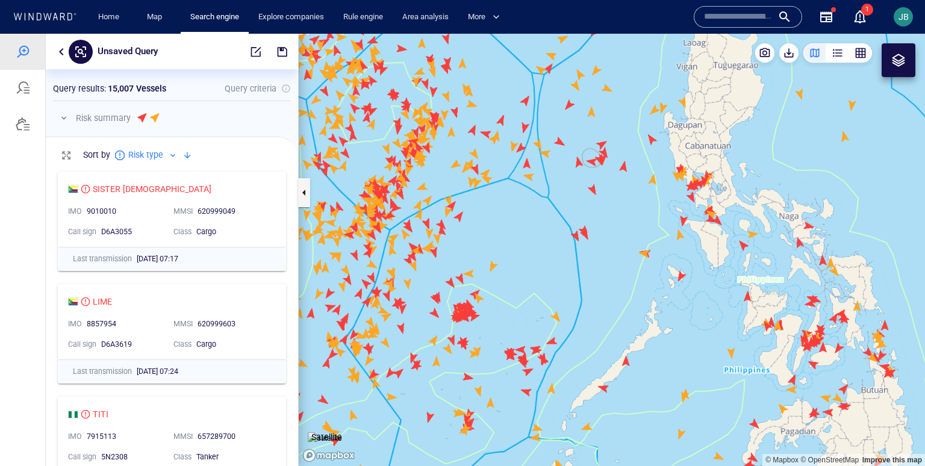
drag, startPoint x: 688, startPoint y: 333, endPoint x: 495, endPoint y: 333, distance: 192.7
click at [495, 333] on canvas "Map" at bounding box center [612, 250] width 626 height 432
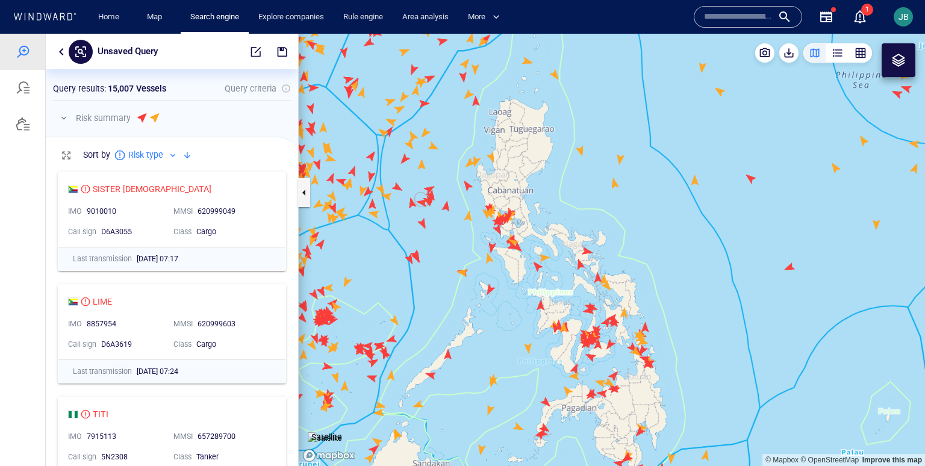
click at [495, 335] on canvas "Map" at bounding box center [612, 250] width 626 height 432
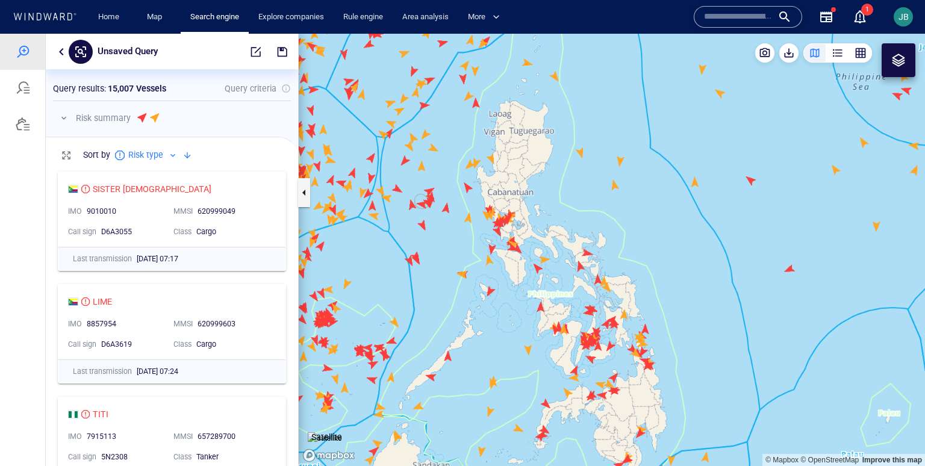
click at [325, 432] on img at bounding box center [325, 438] width 34 height 12
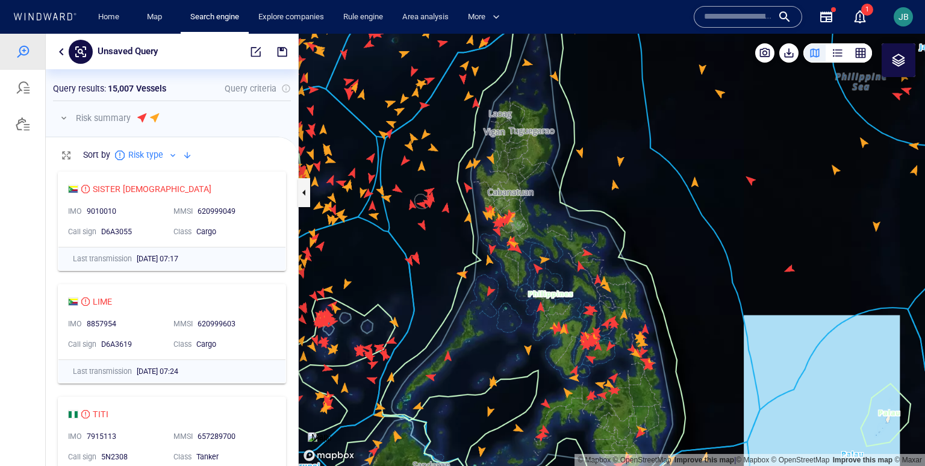
click at [66, 114] on button "button" at bounding box center [64, 118] width 14 height 14
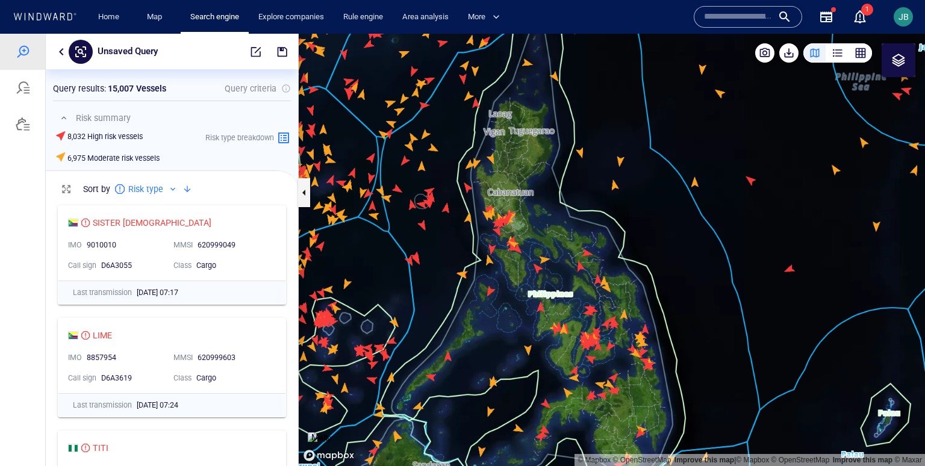
drag, startPoint x: 452, startPoint y: 117, endPoint x: 416, endPoint y: 153, distance: 51.1
click at [416, 153] on canvas "Map" at bounding box center [612, 250] width 626 height 432
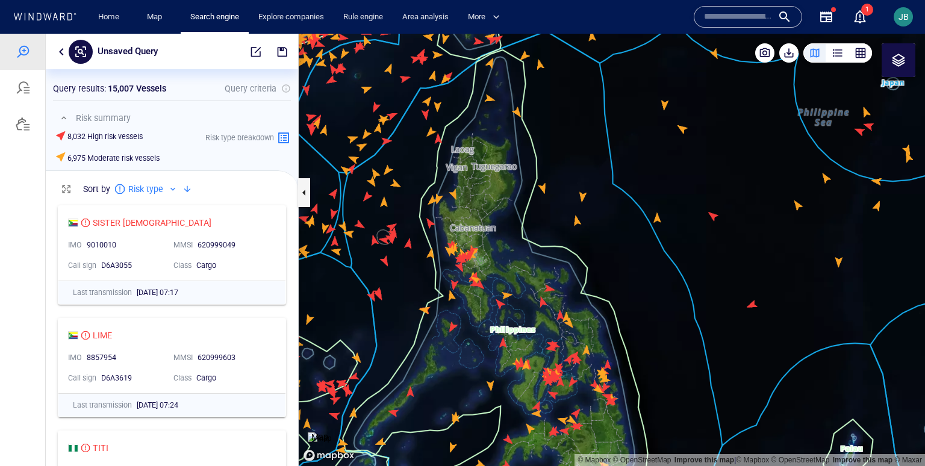
drag, startPoint x: 416, startPoint y: 153, endPoint x: 416, endPoint y: 187, distance: 34.3
click at [416, 187] on canvas "Map" at bounding box center [612, 250] width 626 height 432
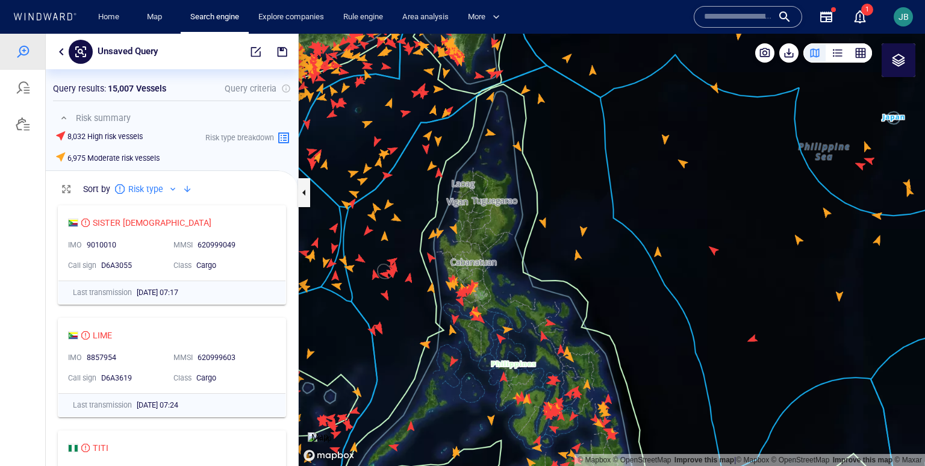
drag, startPoint x: 416, startPoint y: 187, endPoint x: 453, endPoint y: 281, distance: 101.4
click at [453, 281] on canvas "Map" at bounding box center [612, 250] width 626 height 432
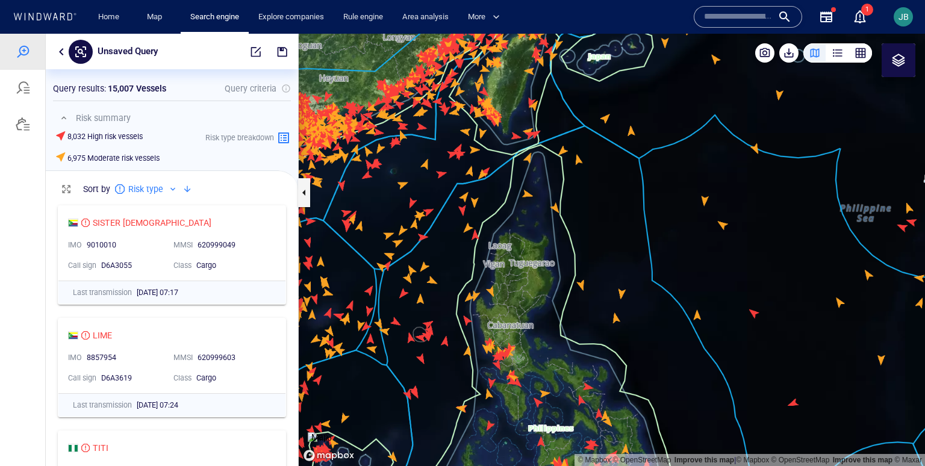
drag, startPoint x: 441, startPoint y: 323, endPoint x: 425, endPoint y: 179, distance: 144.9
click at [425, 179] on canvas "Map" at bounding box center [612, 250] width 626 height 432
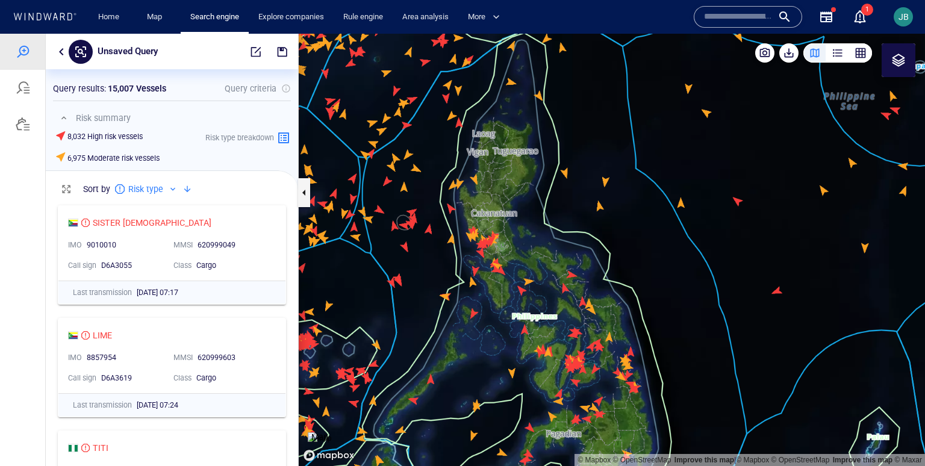
click at [61, 54] on button "button" at bounding box center [61, 52] width 14 height 14
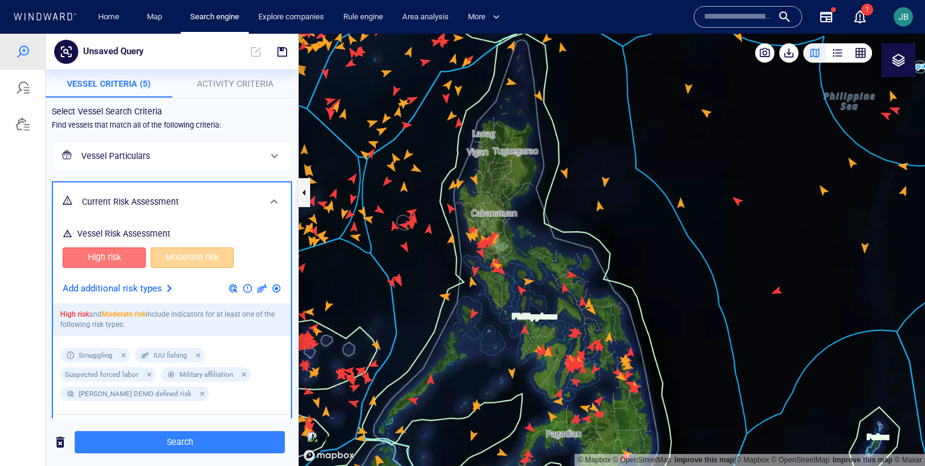
click at [195, 261] on span "Moderate risk" at bounding box center [192, 257] width 58 height 15
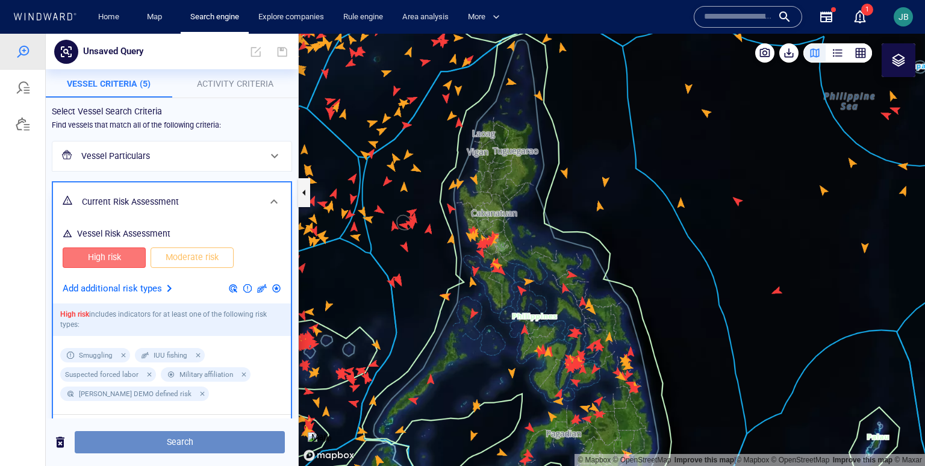
click at [167, 444] on span "Search" at bounding box center [179, 442] width 191 height 15
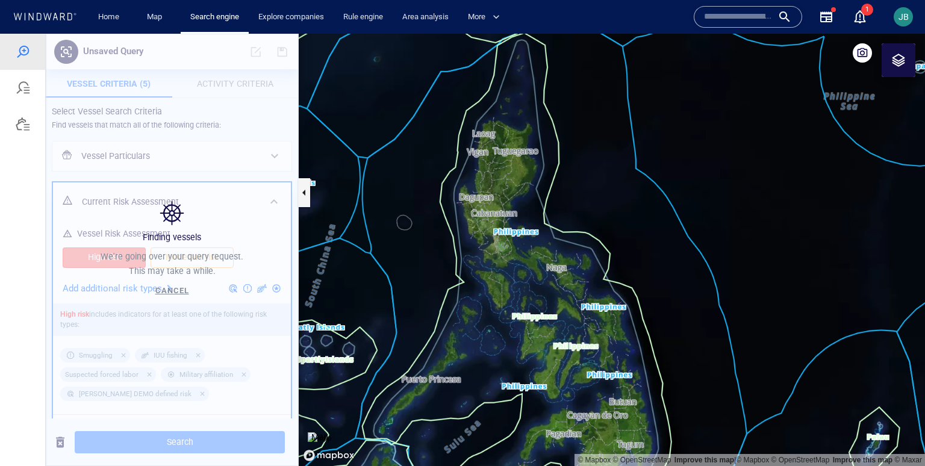
drag, startPoint x: 448, startPoint y: 317, endPoint x: 425, endPoint y: 270, distance: 52.3
click at [425, 270] on canvas "Map" at bounding box center [612, 250] width 626 height 432
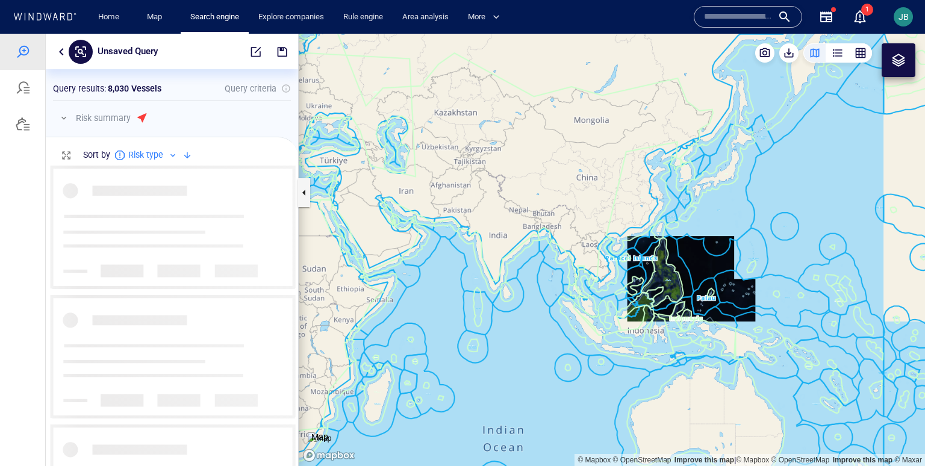
scroll to position [301, 252]
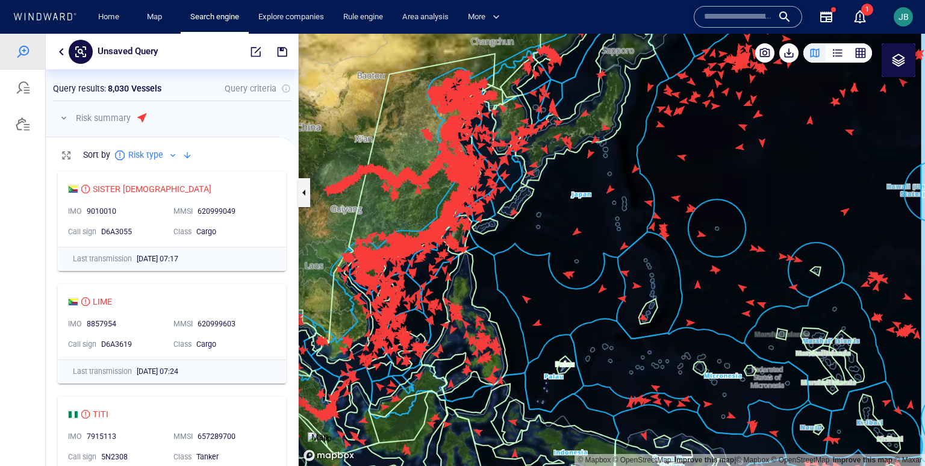
drag, startPoint x: 868, startPoint y: 240, endPoint x: 705, endPoint y: 266, distance: 165.2
click at [705, 266] on canvas "Map" at bounding box center [612, 250] width 626 height 432
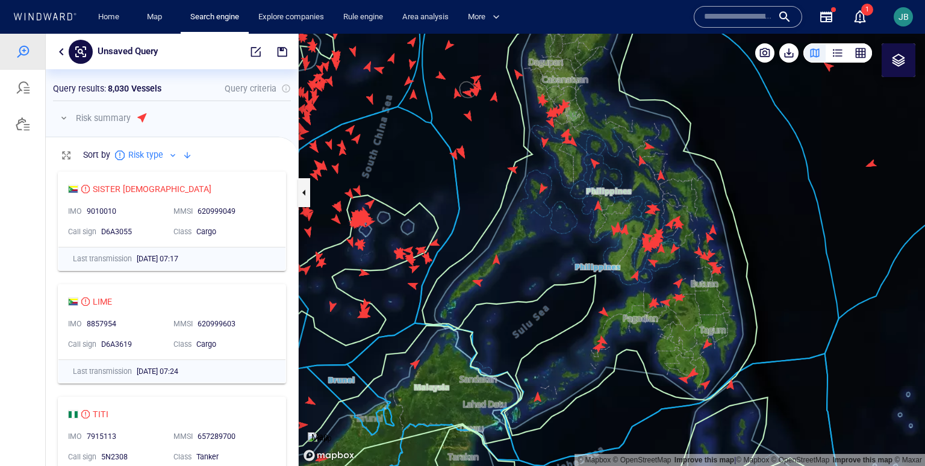
drag, startPoint x: 526, startPoint y: 278, endPoint x: 506, endPoint y: 329, distance: 55.5
click at [506, 329] on canvas "Map" at bounding box center [612, 250] width 626 height 432
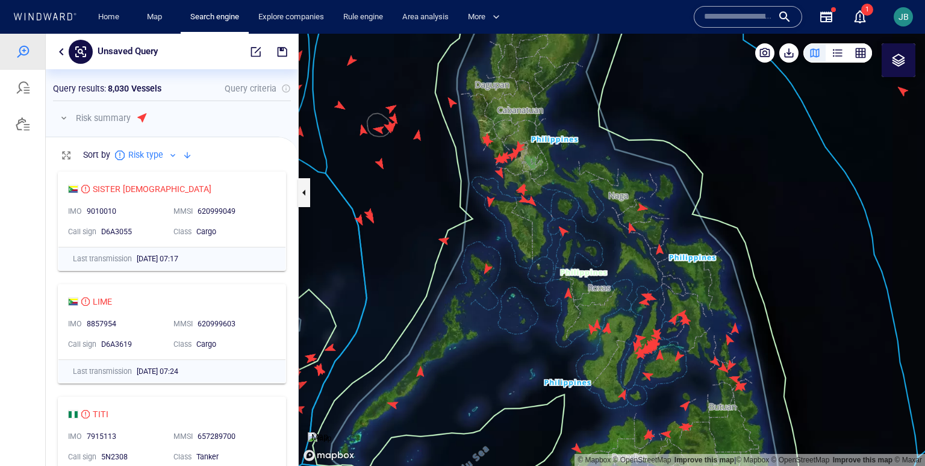
drag, startPoint x: 544, startPoint y: 293, endPoint x: 520, endPoint y: 343, distance: 55.2
click at [519, 344] on canvas "Map" at bounding box center [612, 250] width 626 height 432
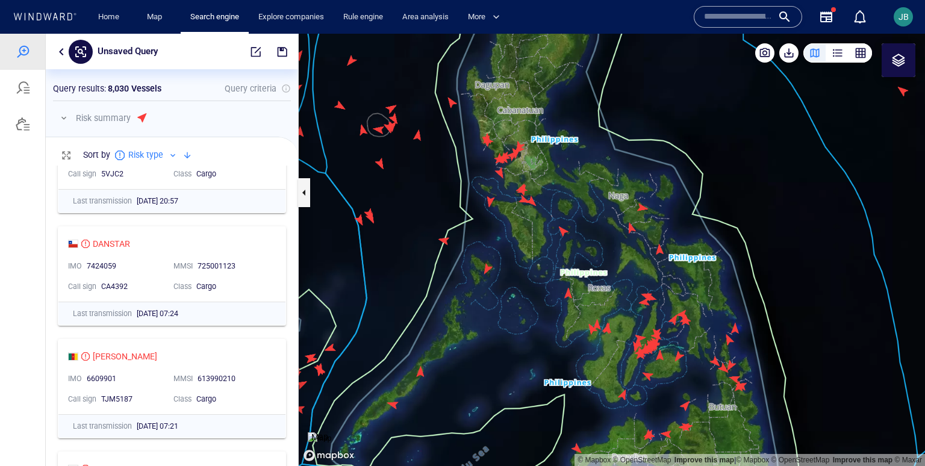
scroll to position [1257, 0]
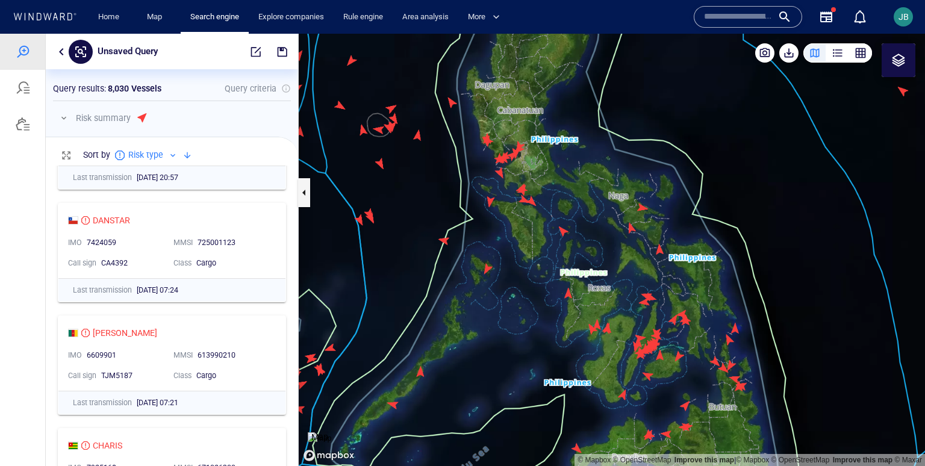
click at [67, 121] on button "button" at bounding box center [64, 118] width 14 height 14
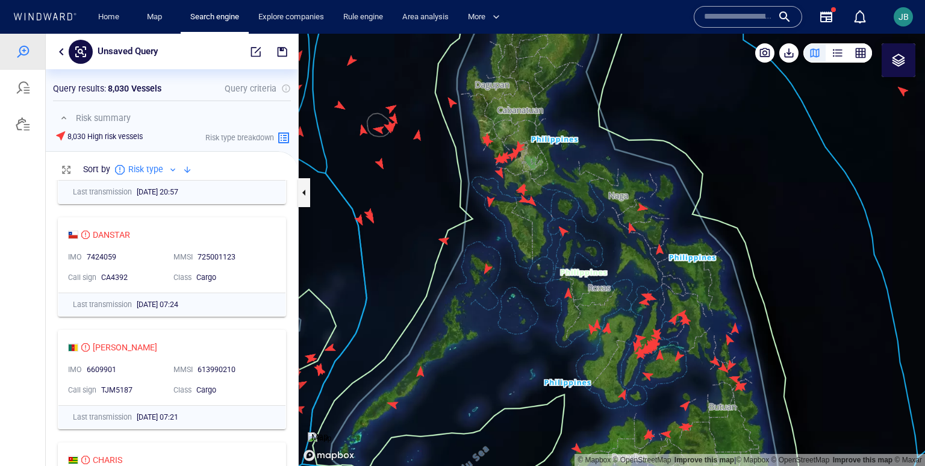
click at [391, 69] on canvas "Map" at bounding box center [612, 250] width 626 height 432
click at [64, 56] on button "button" at bounding box center [61, 52] width 14 height 14
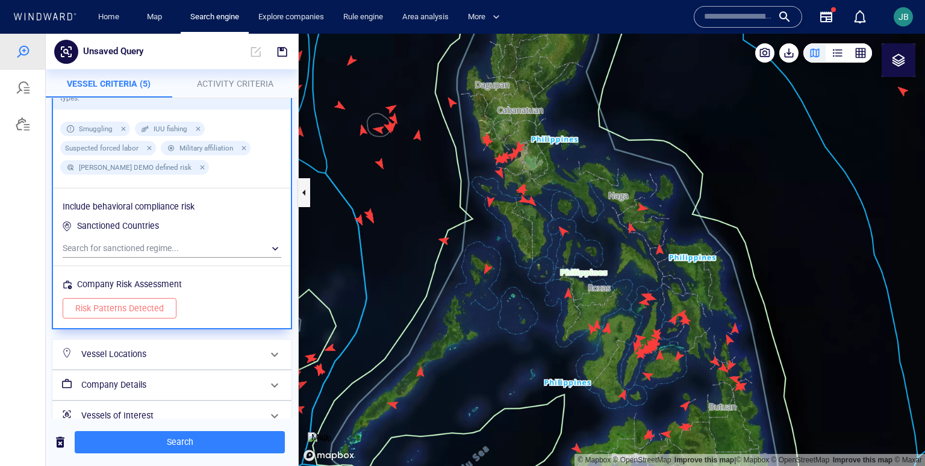
scroll to position [244, 0]
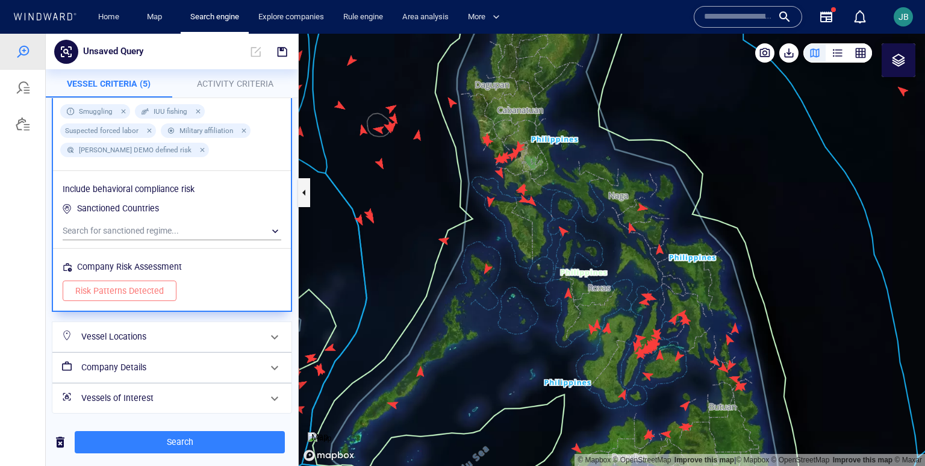
click at [138, 341] on h6 "Vessel Locations" at bounding box center [170, 336] width 179 height 15
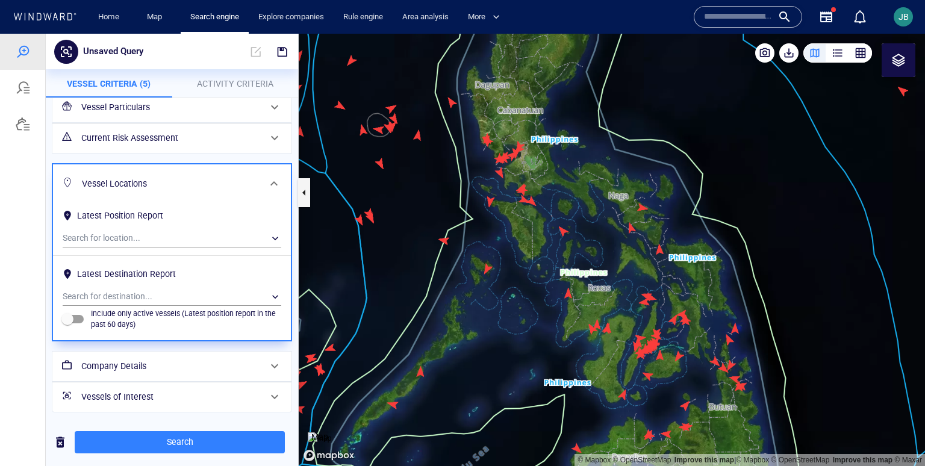
scroll to position [0, 0]
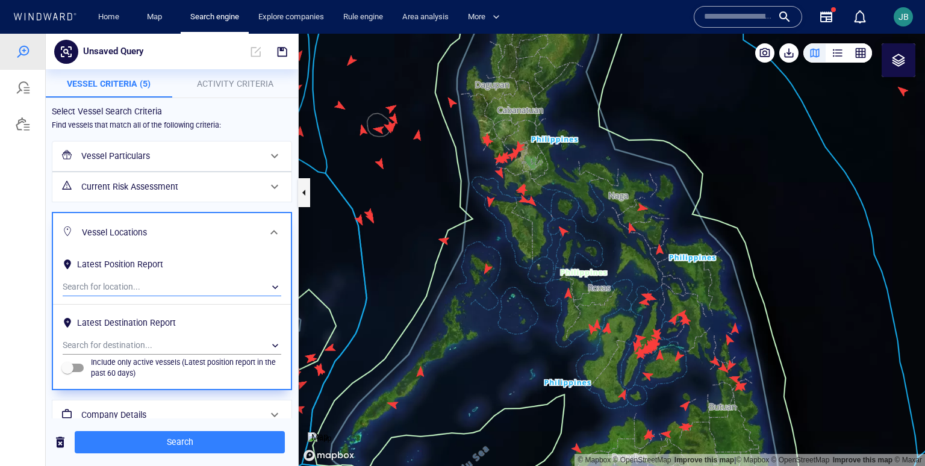
click at [179, 290] on div "​" at bounding box center [172, 287] width 219 height 18
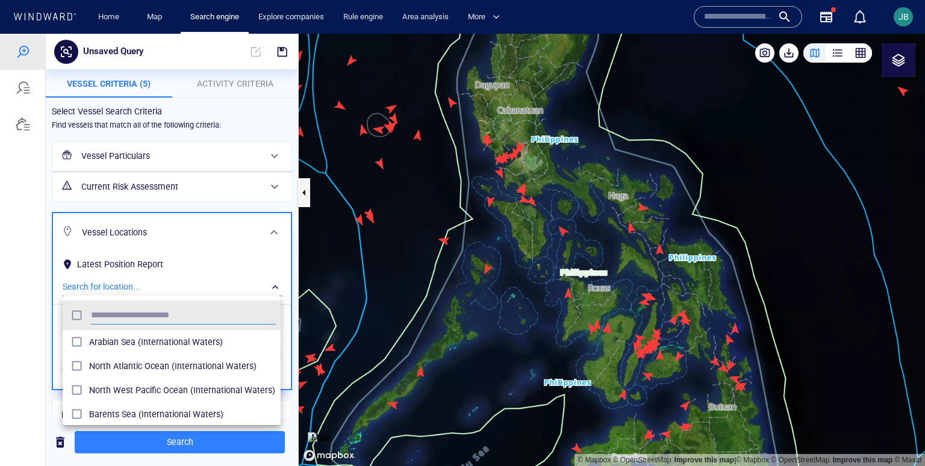
scroll to position [120, 217]
click at [179, 288] on div at bounding box center [462, 250] width 925 height 432
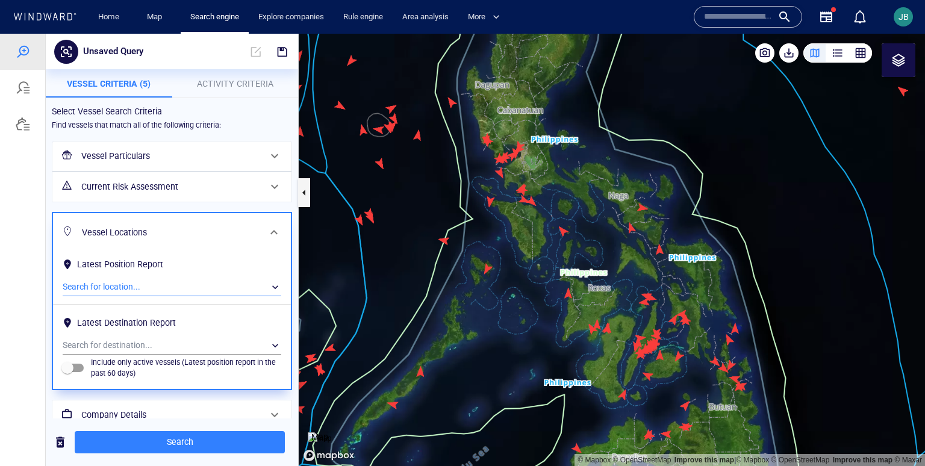
click at [138, 288] on div "​" at bounding box center [172, 287] width 219 height 18
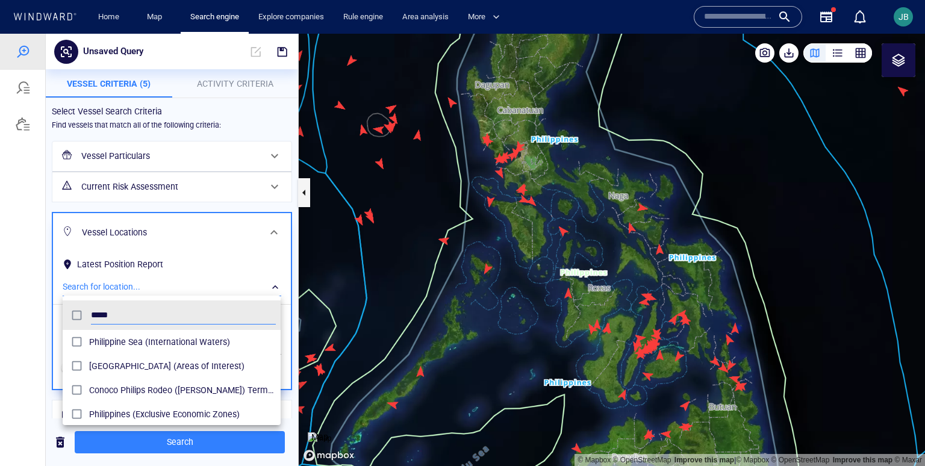
type input "*****"
click at [51, 408] on div at bounding box center [462, 250] width 925 height 432
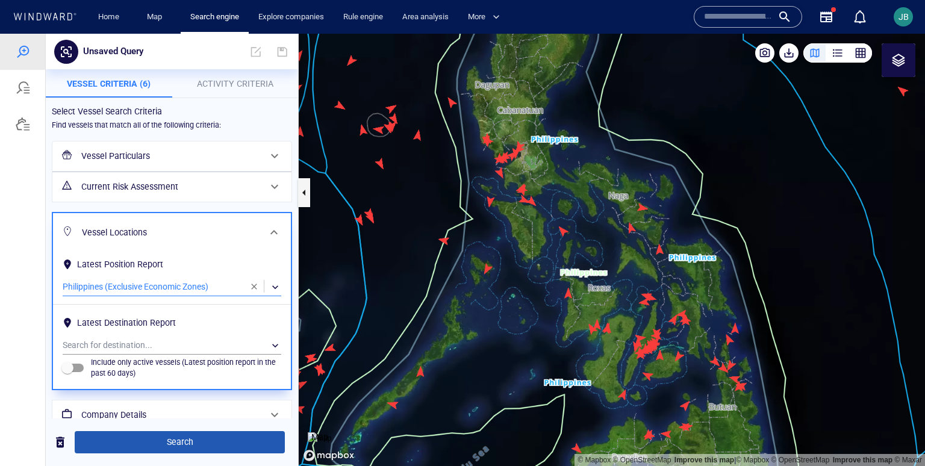
click at [151, 448] on span "Search" at bounding box center [179, 442] width 191 height 15
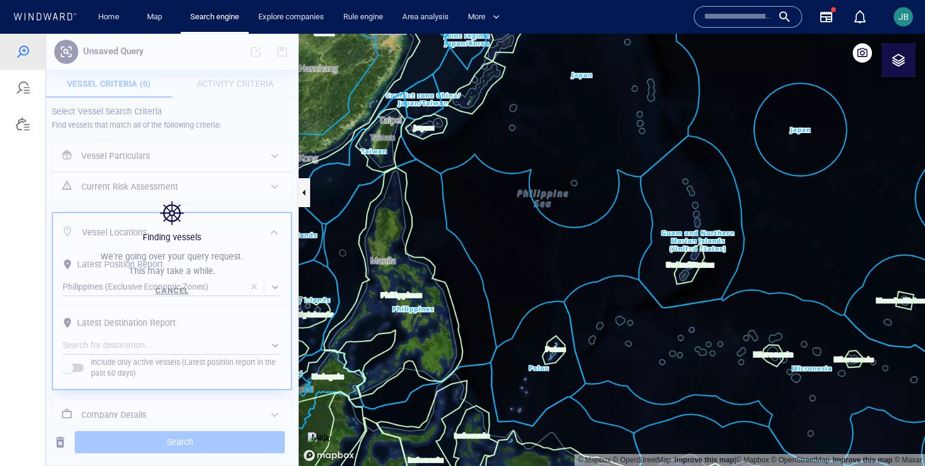
drag, startPoint x: 500, startPoint y: 243, endPoint x: 509, endPoint y: 243, distance: 9.6
click at [509, 243] on canvas "Map" at bounding box center [612, 250] width 626 height 432
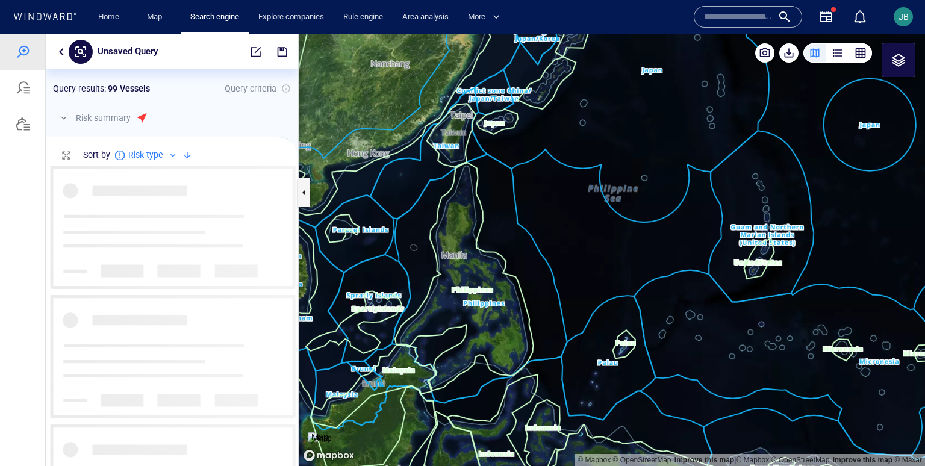
scroll to position [301, 252]
drag, startPoint x: 509, startPoint y: 243, endPoint x: 541, endPoint y: 217, distance: 41.5
click at [541, 217] on canvas "Map" at bounding box center [612, 250] width 626 height 432
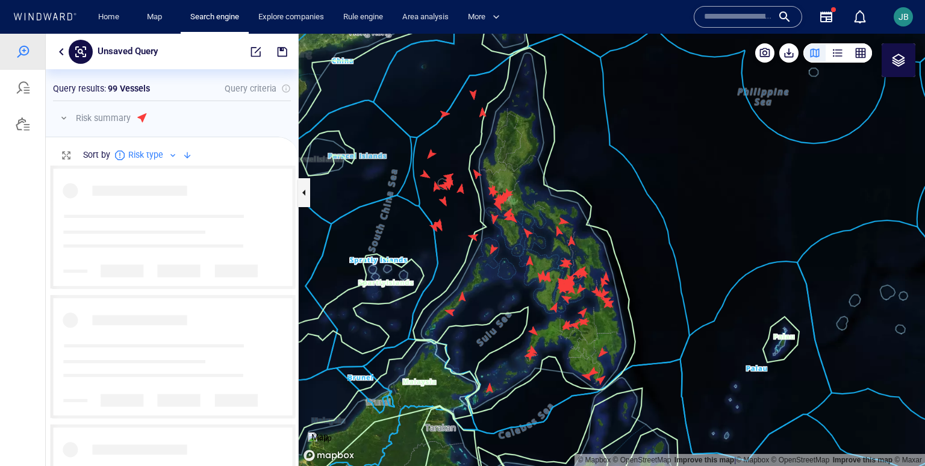
drag, startPoint x: 514, startPoint y: 219, endPoint x: 553, endPoint y: 181, distance: 54.1
click at [553, 181] on canvas "Map" at bounding box center [612, 250] width 626 height 432
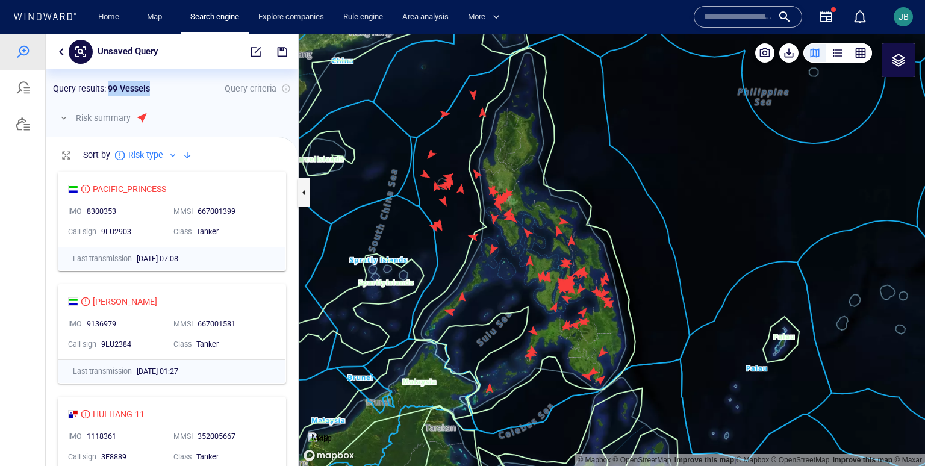
drag, startPoint x: 105, startPoint y: 86, endPoint x: 173, endPoint y: 86, distance: 68.7
click at [173, 86] on div "Query results : 99 Vessels Query criteria" at bounding box center [172, 88] width 238 height 14
click at [72, 121] on div at bounding box center [65, 118] width 17 height 14
click at [70, 121] on div at bounding box center [65, 118] width 17 height 14
click at [69, 121] on button "button" at bounding box center [64, 118] width 14 height 14
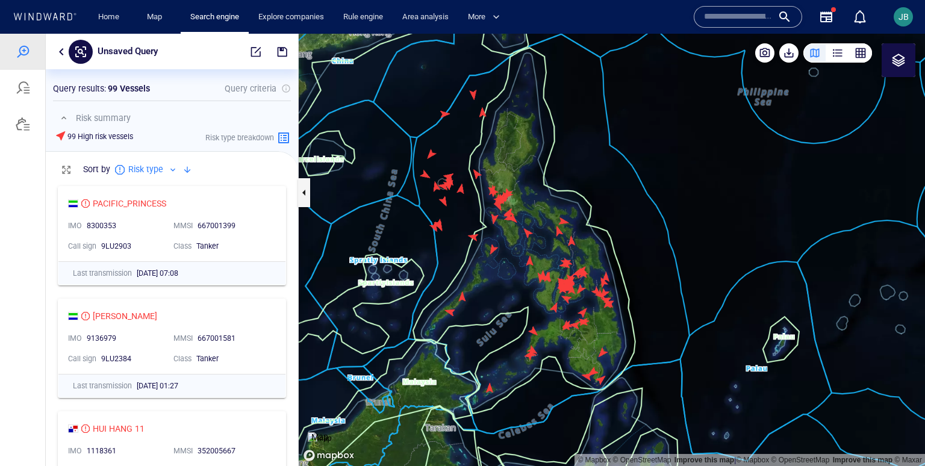
scroll to position [287, 252]
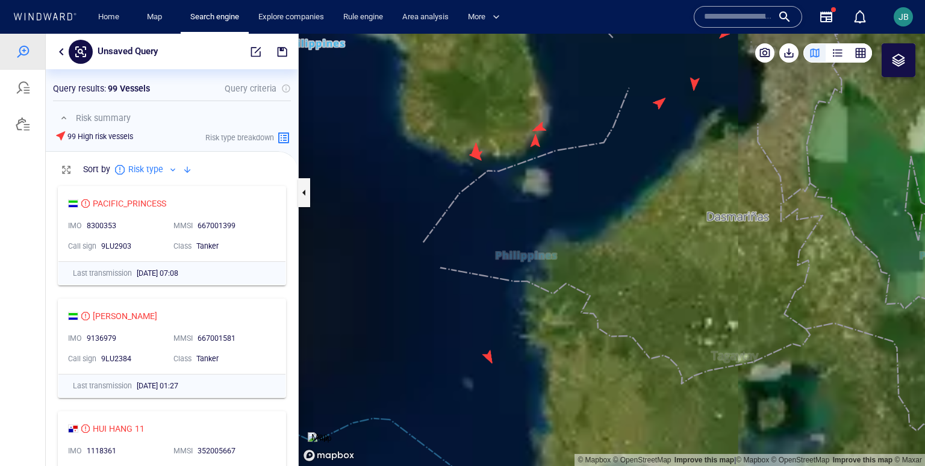
drag, startPoint x: 602, startPoint y: 139, endPoint x: 568, endPoint y: 273, distance: 137.9
click at [567, 273] on canvas "Map" at bounding box center [612, 250] width 626 height 432
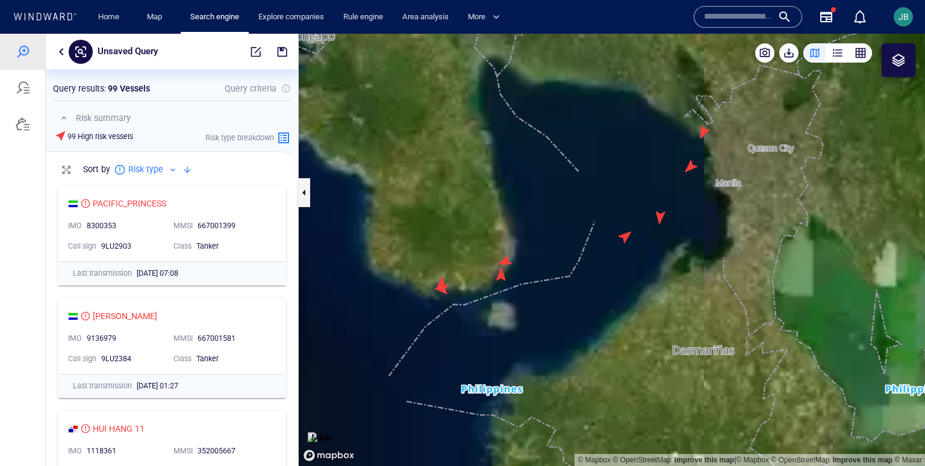
click at [625, 187] on canvas "Map" at bounding box center [612, 250] width 626 height 432
click at [625, 232] on canvas "Map" at bounding box center [612, 250] width 626 height 432
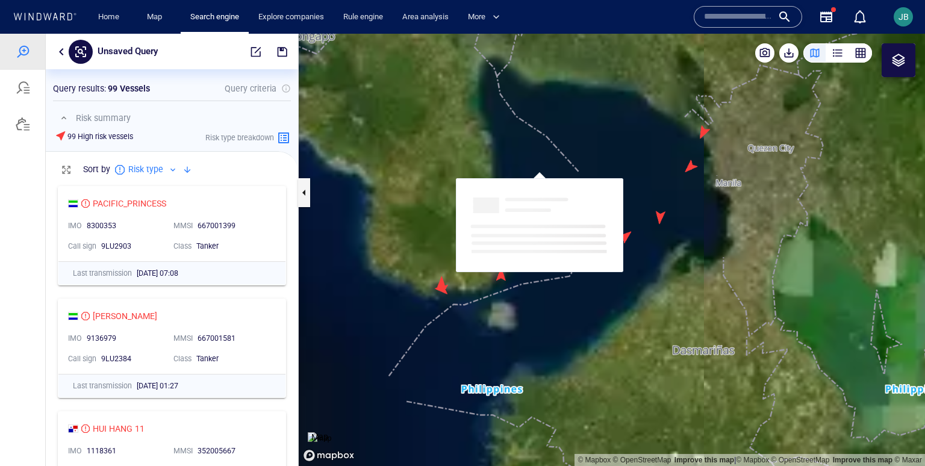
drag, startPoint x: 626, startPoint y: 220, endPoint x: 539, endPoint y: 157, distance: 107.3
click at [539, 157] on canvas "Map" at bounding box center [612, 250] width 626 height 432
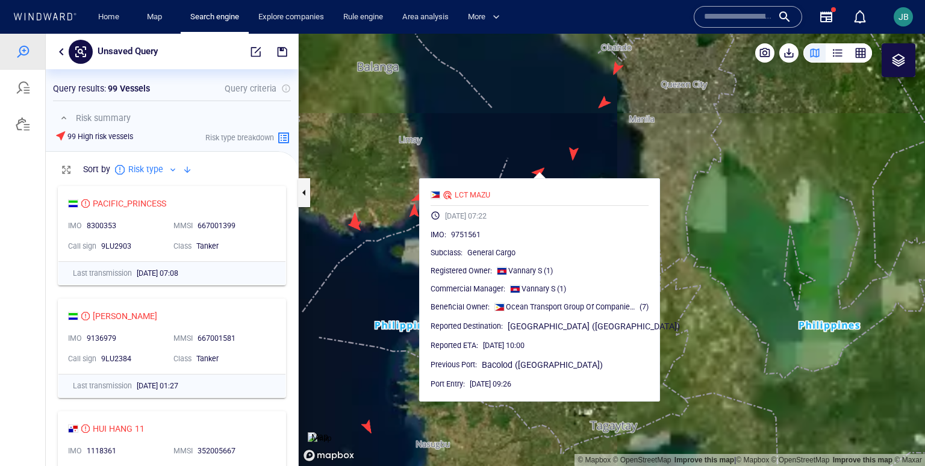
click at [516, 142] on canvas "Map" at bounding box center [612, 250] width 626 height 432
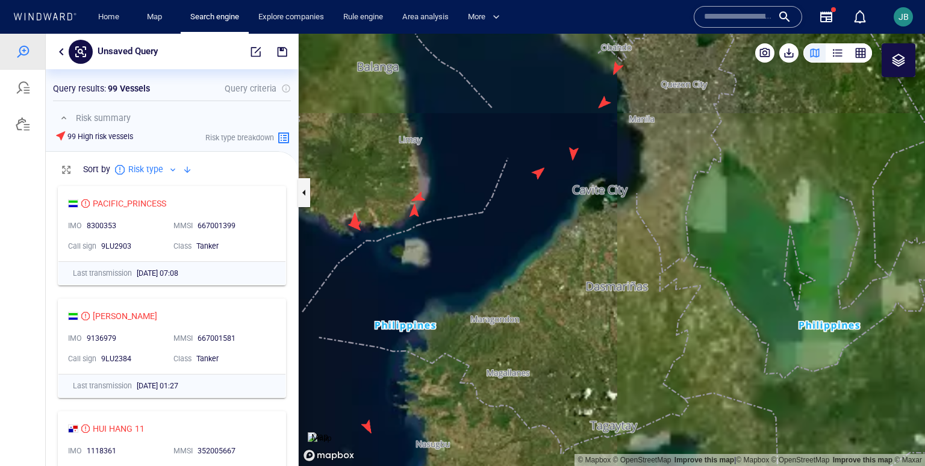
click at [570, 149] on canvas "Map" at bounding box center [612, 250] width 626 height 432
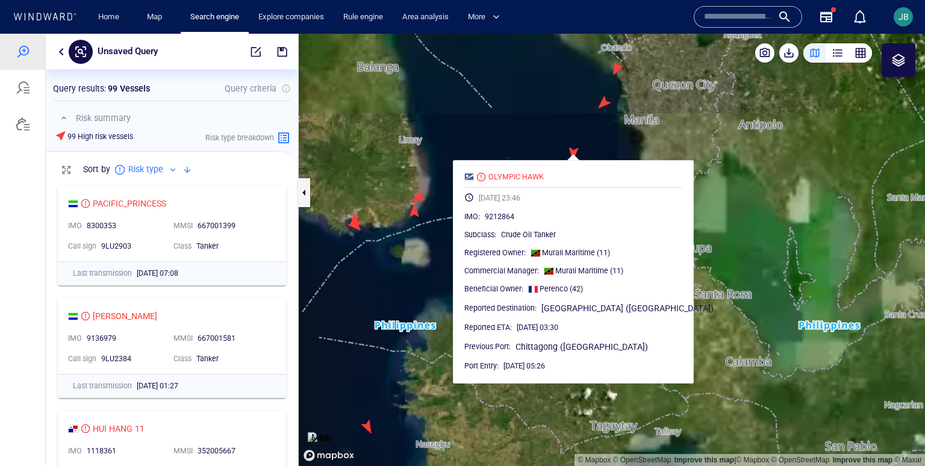
click at [535, 135] on canvas "Map" at bounding box center [612, 250] width 626 height 432
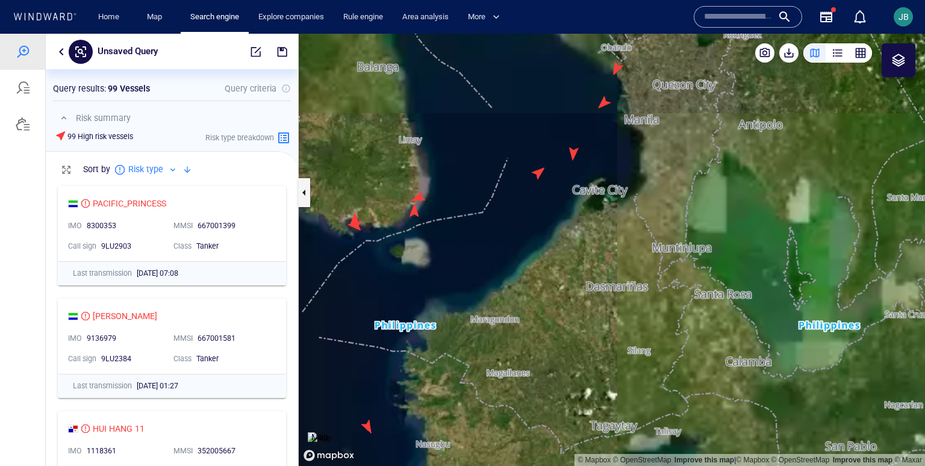
click at [60, 49] on button "button" at bounding box center [61, 52] width 14 height 14
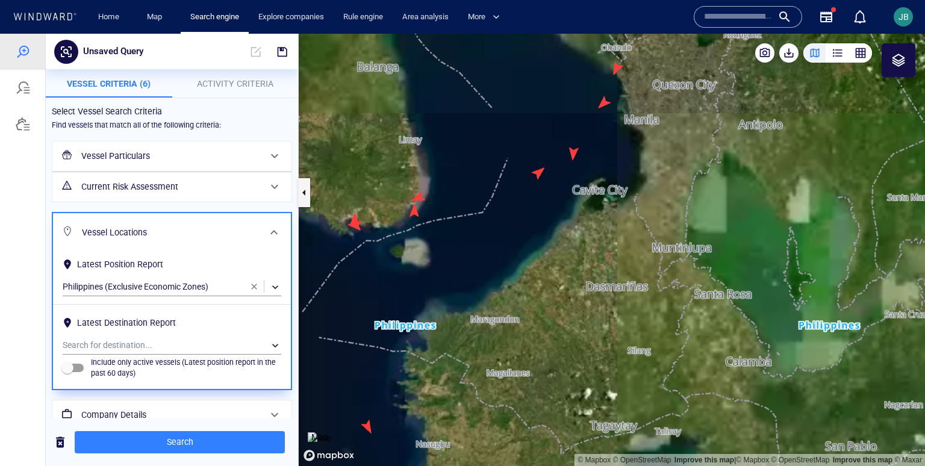
click at [131, 185] on h6 "Current Risk Assessment" at bounding box center [170, 186] width 179 height 15
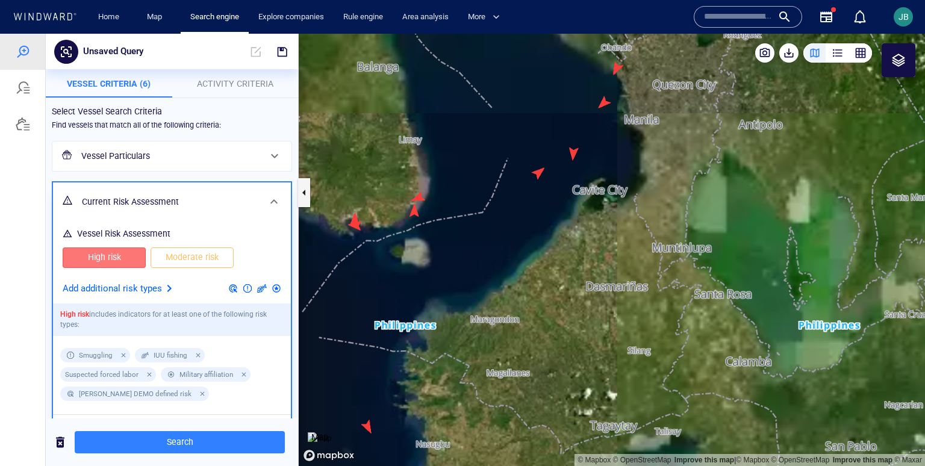
click at [132, 254] on span "High risk" at bounding box center [104, 257] width 58 height 15
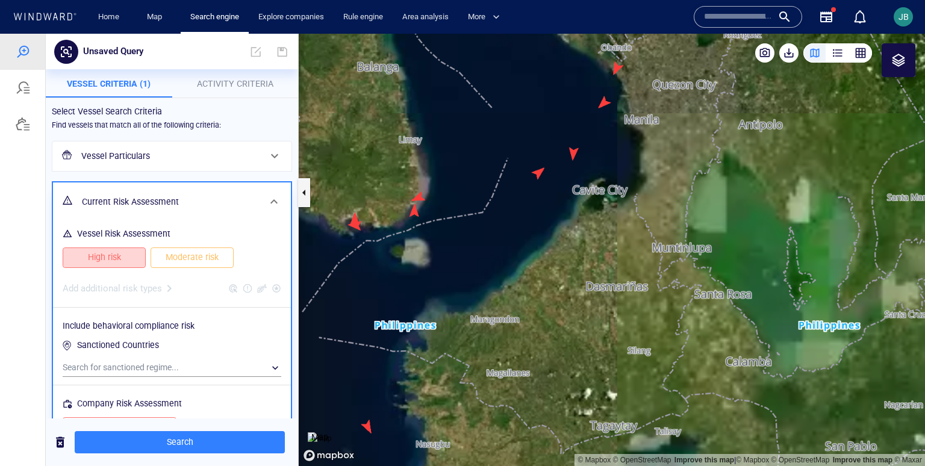
click at [132, 254] on span "High risk" at bounding box center [104, 257] width 58 height 15
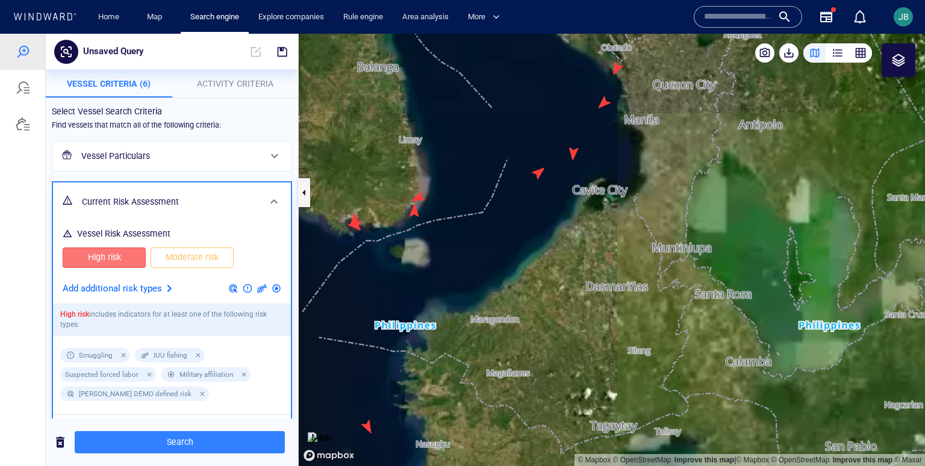
click at [146, 288] on p "Add additional risk types" at bounding box center [112, 289] width 99 height 16
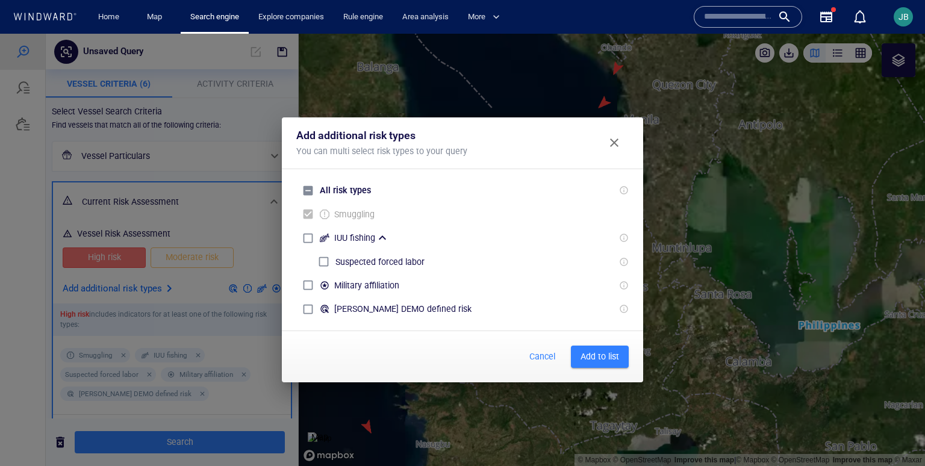
click at [308, 213] on div "Smuggling" at bounding box center [335, 213] width 78 height 23
drag, startPoint x: 589, startPoint y: 354, endPoint x: 582, endPoint y: 354, distance: 6.6
click at [589, 354] on span "Add to list" at bounding box center [600, 356] width 39 height 15
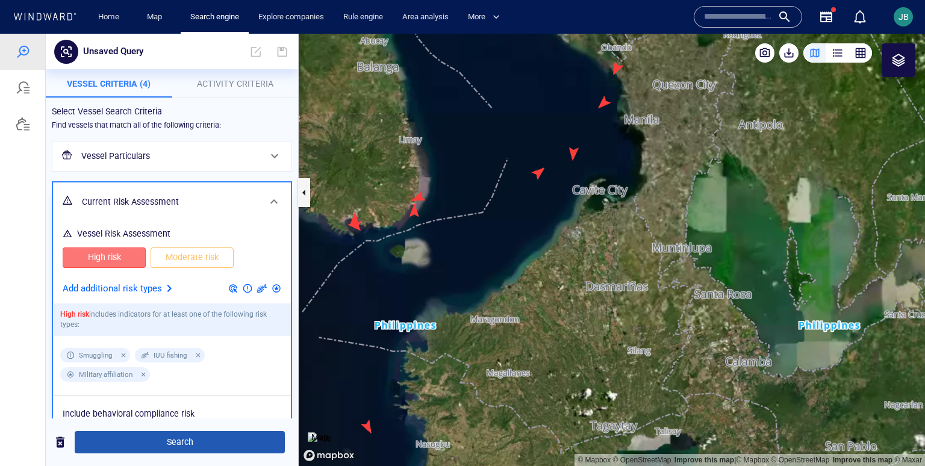
click at [196, 449] on span "Search" at bounding box center [179, 442] width 191 height 15
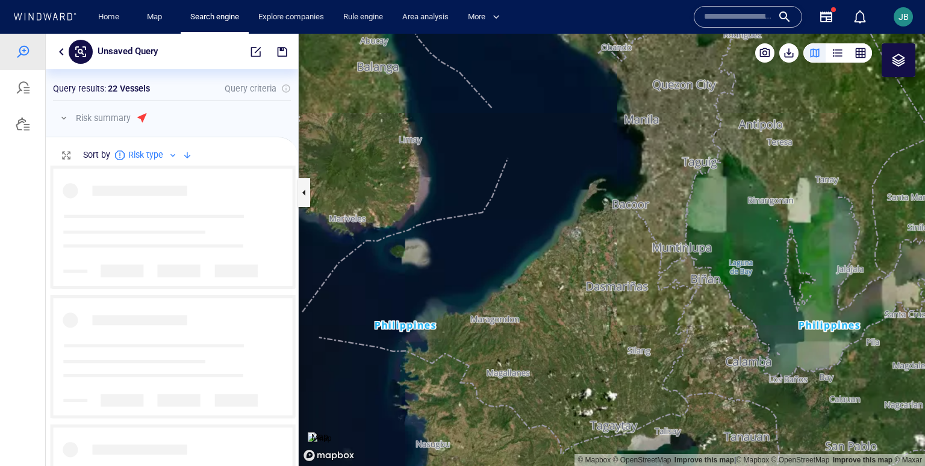
drag, startPoint x: 550, startPoint y: 213, endPoint x: 550, endPoint y: 253, distance: 40.3
click at [550, 253] on canvas "Map" at bounding box center [612, 250] width 626 height 432
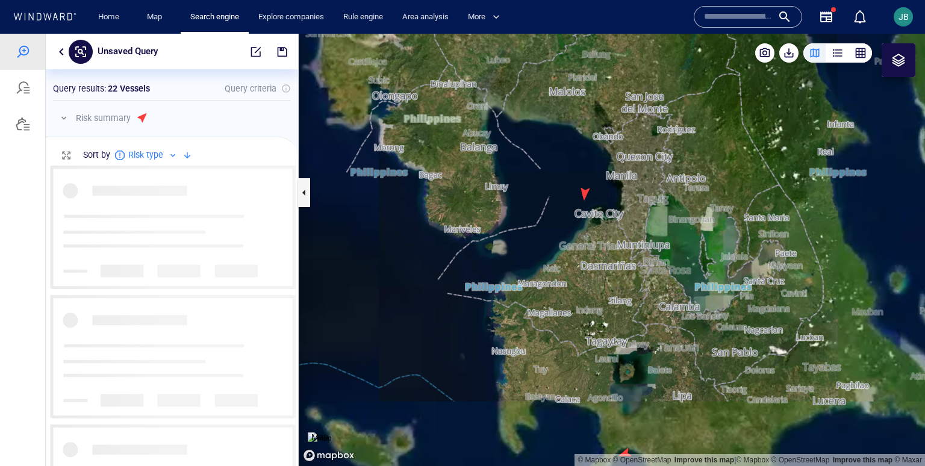
drag, startPoint x: 556, startPoint y: 235, endPoint x: 545, endPoint y: 235, distance: 11.4
click at [545, 235] on canvas "Map" at bounding box center [612, 250] width 626 height 432
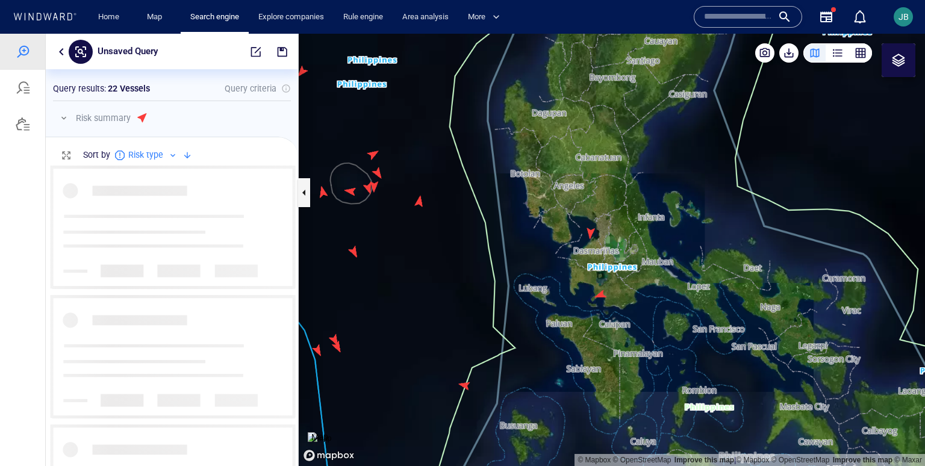
click at [590, 233] on canvas "Map" at bounding box center [612, 250] width 626 height 432
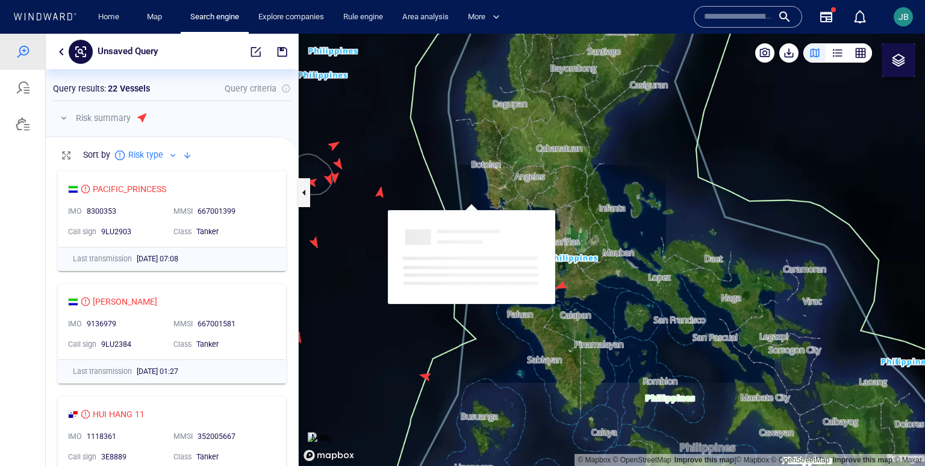
drag, startPoint x: 583, startPoint y: 213, endPoint x: 465, endPoint y: 183, distance: 121.7
click at [465, 183] on canvas "Map" at bounding box center [612, 250] width 626 height 432
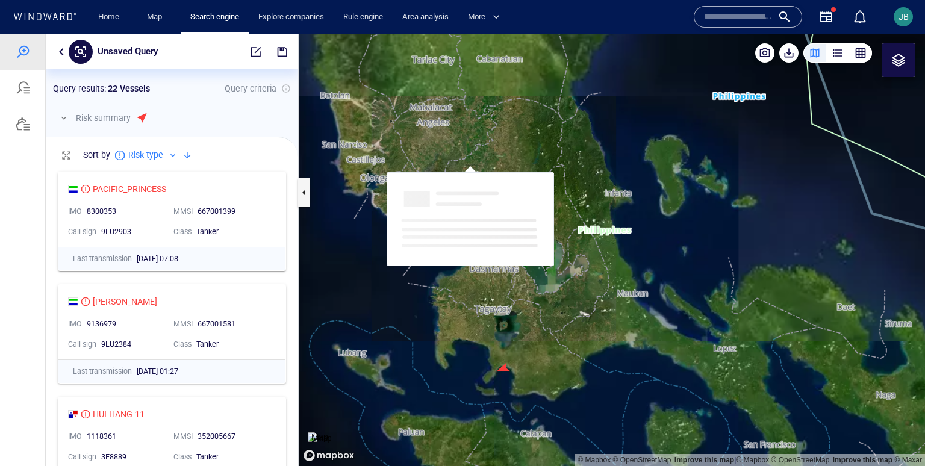
drag, startPoint x: 456, startPoint y: 211, endPoint x: 446, endPoint y: 148, distance: 64.2
click at [446, 148] on canvas "Map" at bounding box center [612, 250] width 626 height 432
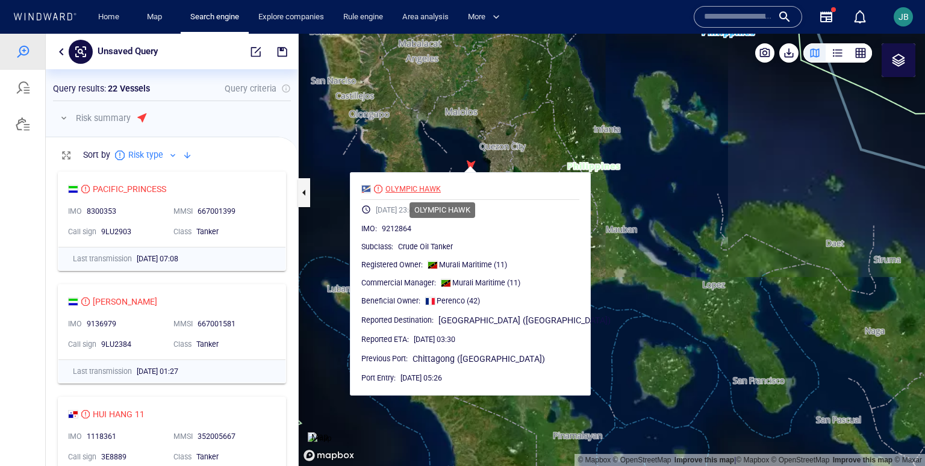
click at [425, 188] on div "OLYMPIC HAWK" at bounding box center [412, 189] width 55 height 11
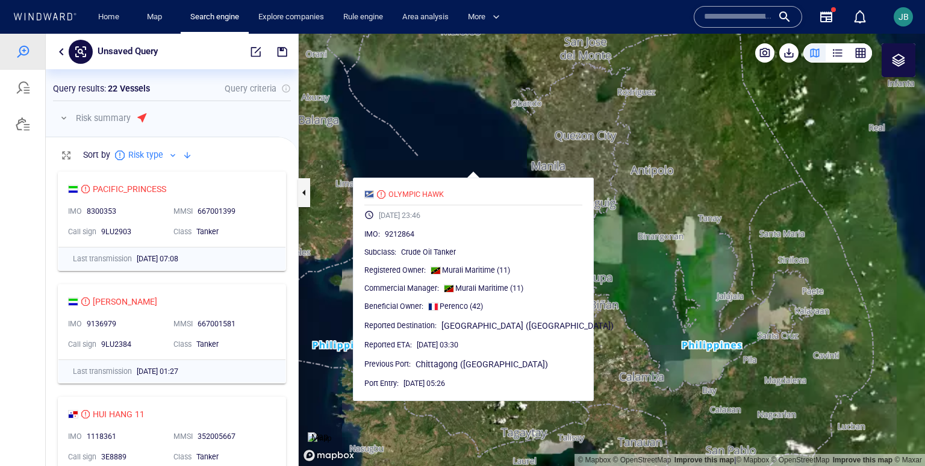
drag, startPoint x: 461, startPoint y: 167, endPoint x: 440, endPoint y: 134, distance: 38.9
click at [440, 134] on canvas "Map" at bounding box center [612, 250] width 626 height 432
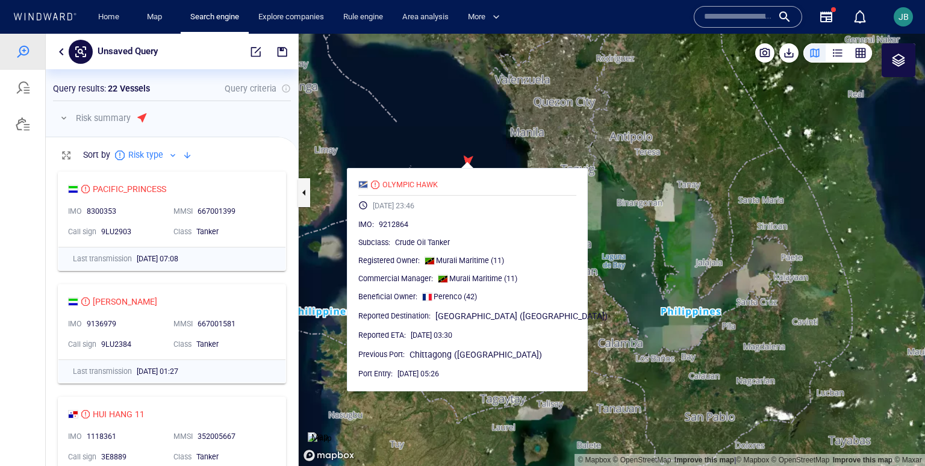
click at [431, 154] on canvas "Map" at bounding box center [612, 250] width 626 height 432
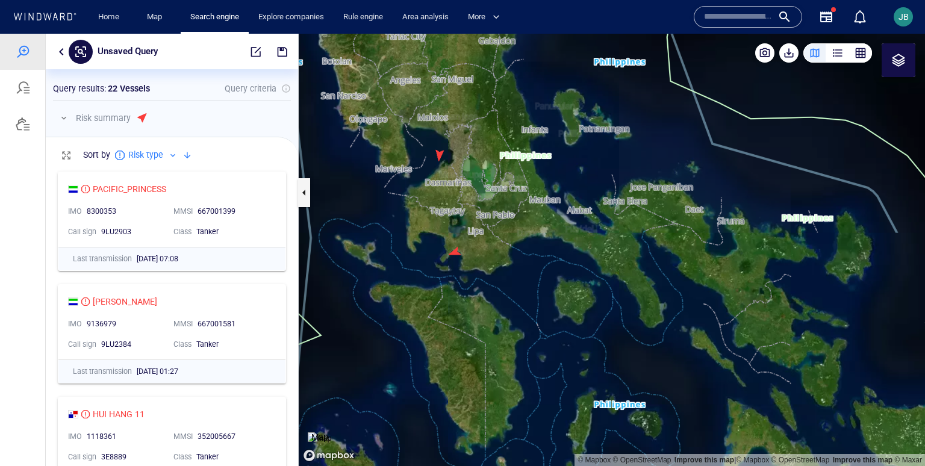
drag, startPoint x: 421, startPoint y: 172, endPoint x: 502, endPoint y: 207, distance: 88.2
click at [502, 207] on canvas "Map" at bounding box center [612, 250] width 626 height 432
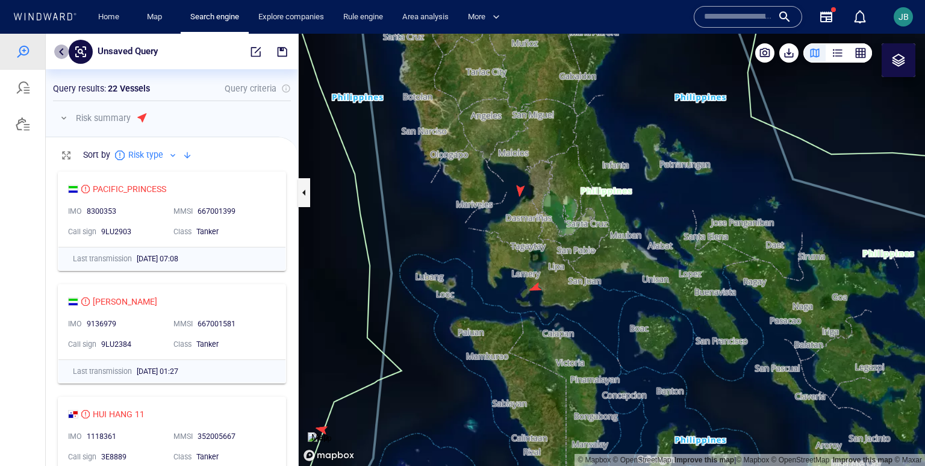
click at [64, 55] on button "button" at bounding box center [61, 52] width 14 height 14
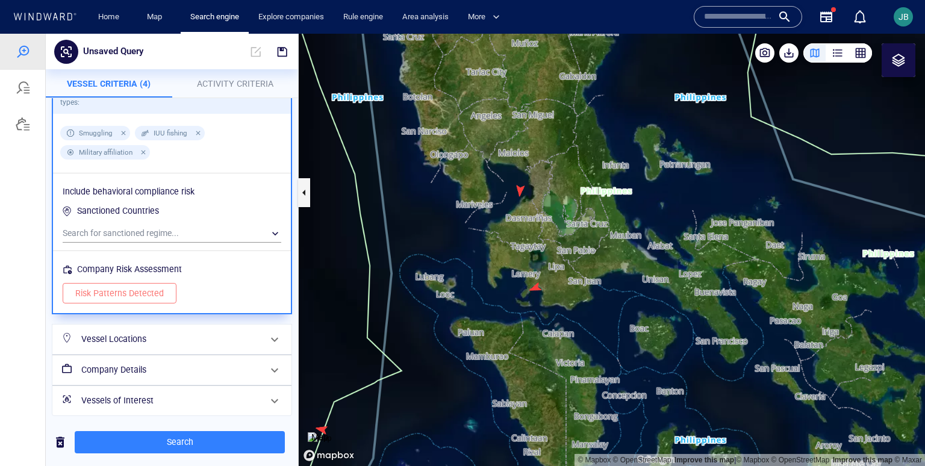
scroll to position [225, 0]
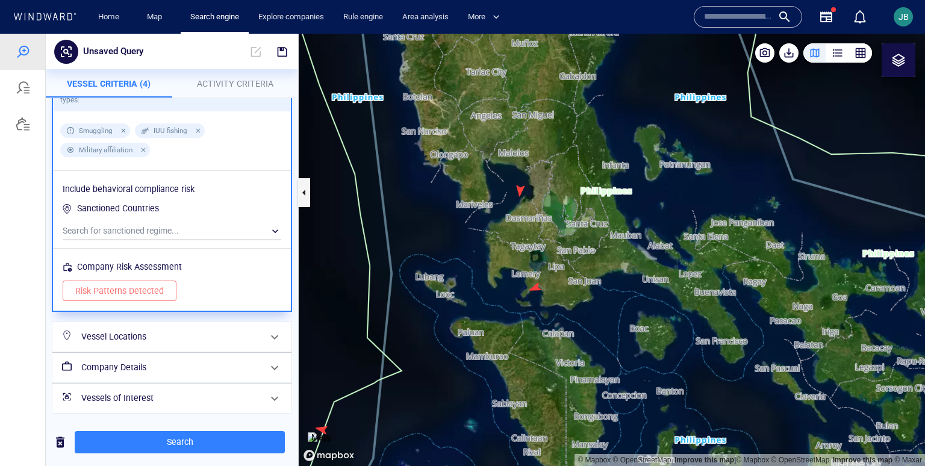
click at [140, 335] on h6 "Vessel Locations" at bounding box center [170, 336] width 179 height 15
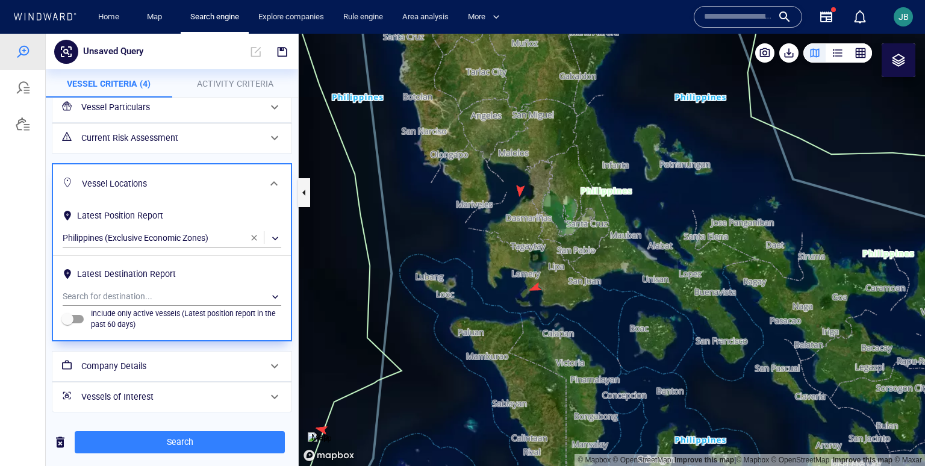
scroll to position [0, 0]
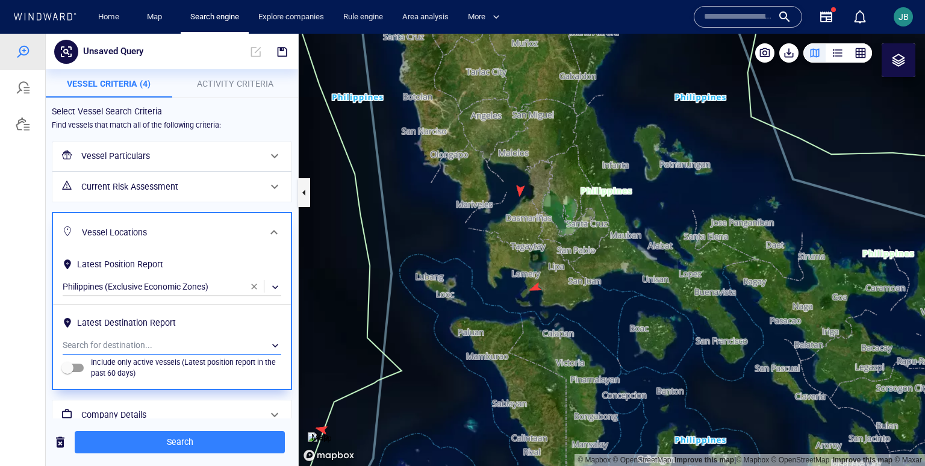
click at [151, 339] on div "​" at bounding box center [172, 346] width 219 height 18
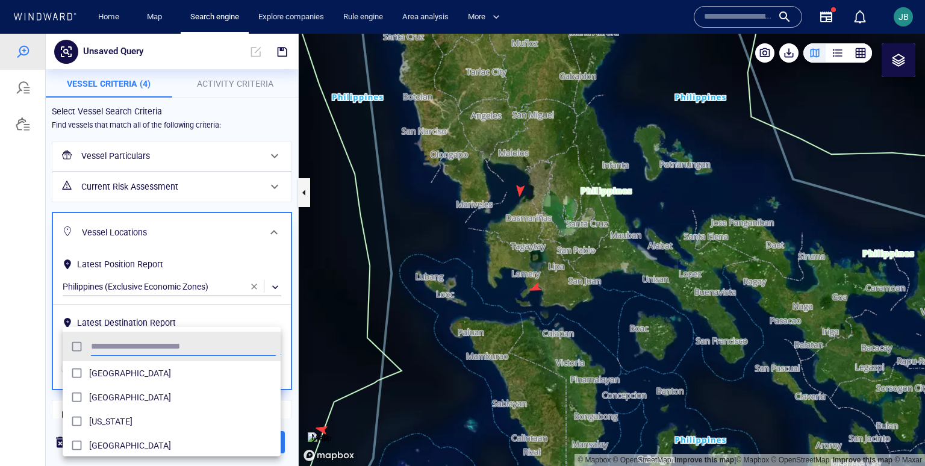
scroll to position [120, 217]
type input "****"
click at [28, 345] on div at bounding box center [462, 250] width 925 height 432
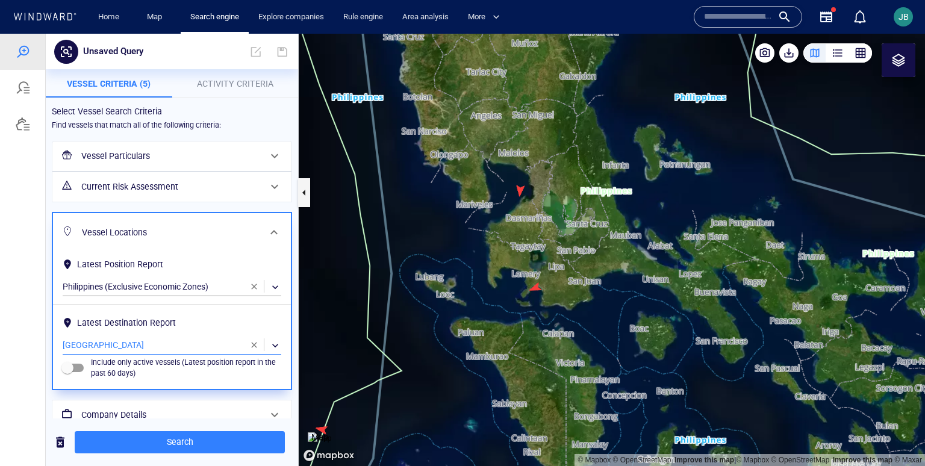
click at [254, 285] on span "button" at bounding box center [254, 287] width 10 height 10
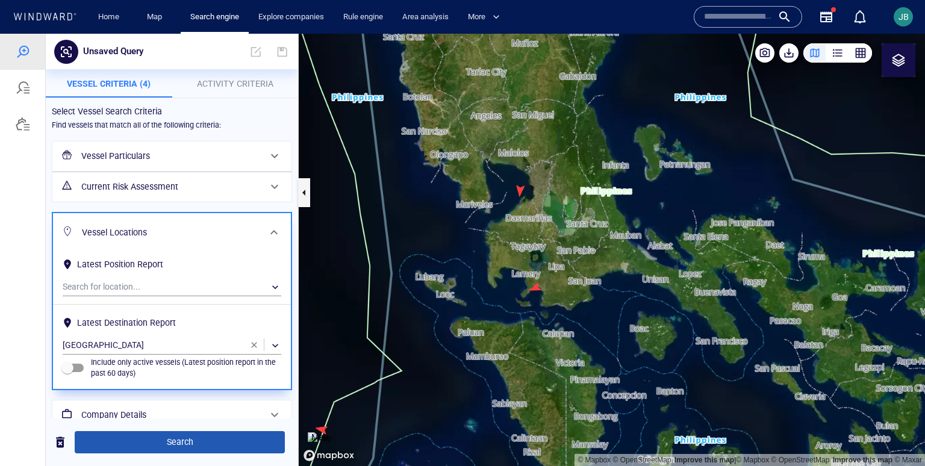
click at [220, 441] on span "Search" at bounding box center [179, 442] width 191 height 15
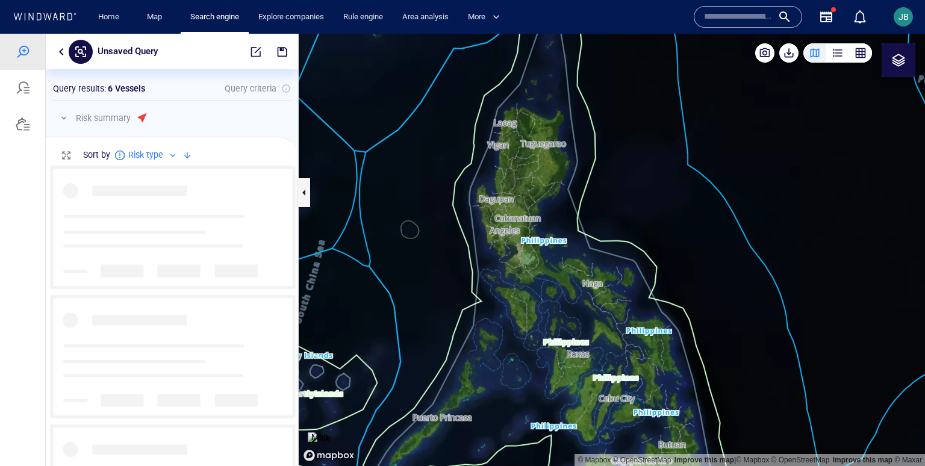
scroll to position [301, 252]
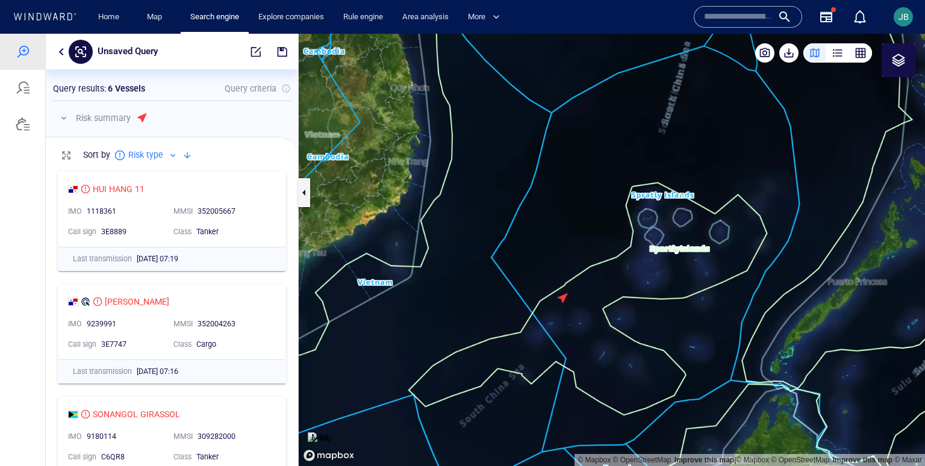
click at [563, 301] on canvas "Map" at bounding box center [612, 250] width 626 height 432
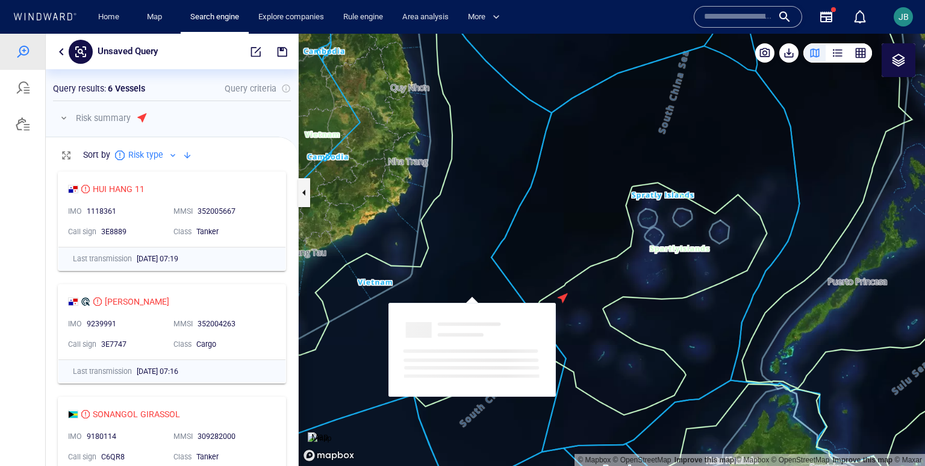
drag, startPoint x: 620, startPoint y: 255, endPoint x: 484, endPoint y: 255, distance: 136.1
click at [484, 255] on canvas "Map" at bounding box center [612, 250] width 626 height 432
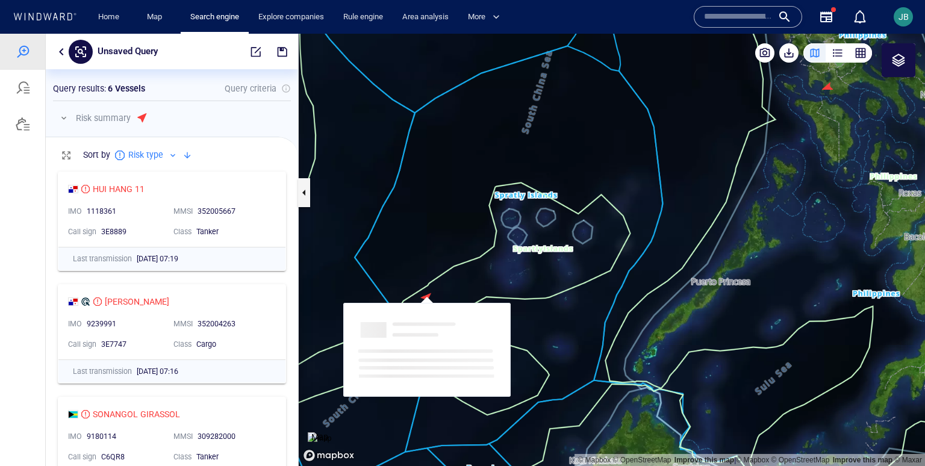
click at [906, 55] on div at bounding box center [899, 60] width 34 height 34
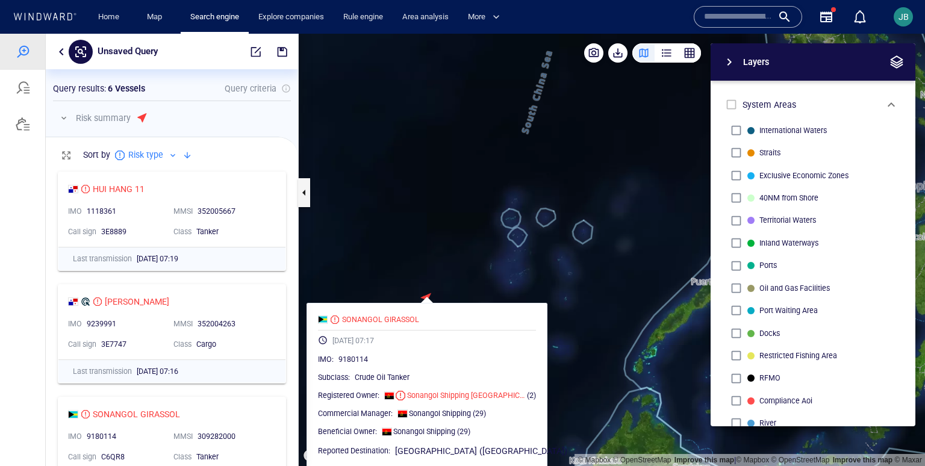
click at [899, 64] on span "button" at bounding box center [896, 62] width 14 height 14
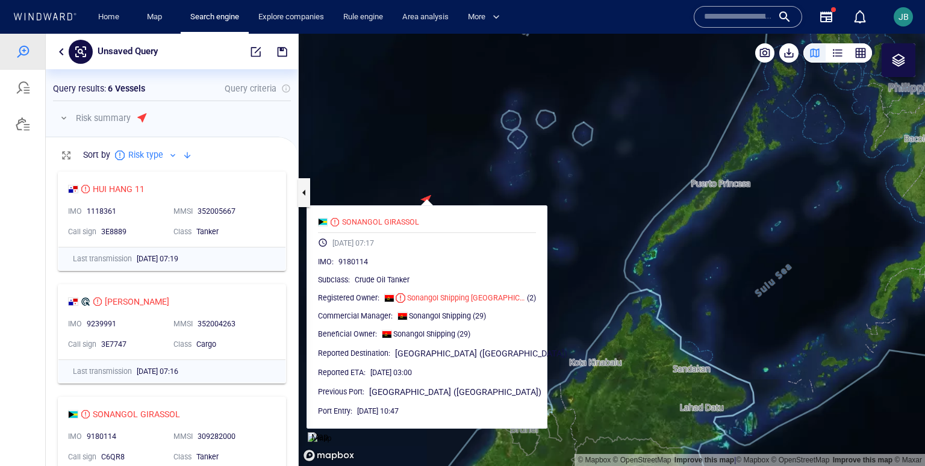
drag, startPoint x: 464, startPoint y: 251, endPoint x: 463, endPoint y: 155, distance: 96.4
click at [463, 155] on canvas "Map" at bounding box center [612, 250] width 626 height 432
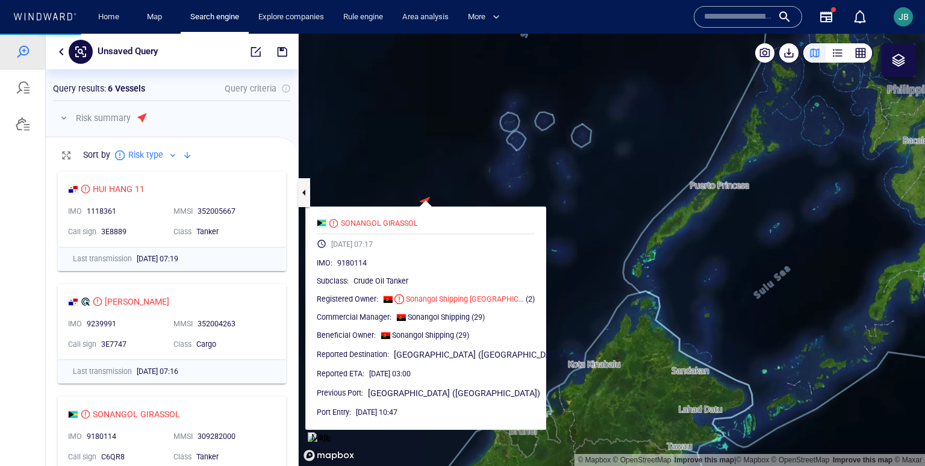
click at [325, 436] on p "Map" at bounding box center [319, 437] width 17 height 14
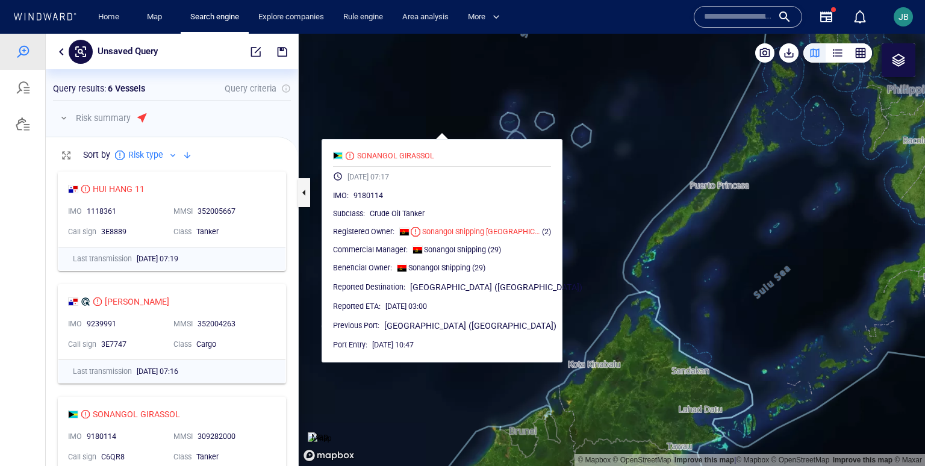
drag, startPoint x: 360, startPoint y: 196, endPoint x: 376, endPoint y: 128, distance: 70.1
click at [376, 127] on canvas "Map" at bounding box center [612, 250] width 626 height 432
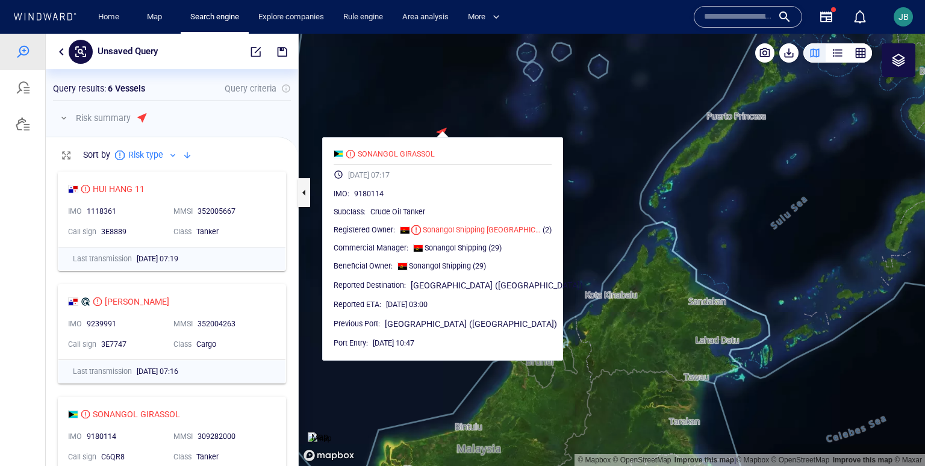
click at [331, 432] on img at bounding box center [319, 438] width 23 height 12
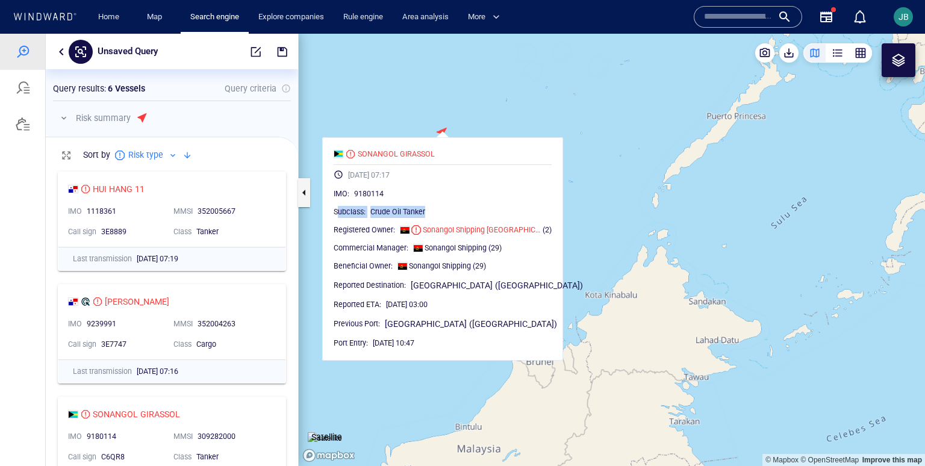
drag, startPoint x: 437, startPoint y: 211, endPoint x: 346, endPoint y: 215, distance: 91.6
click at [346, 215] on div "Subclass : Crude Oil Tanker" at bounding box center [443, 212] width 218 height 12
drag, startPoint x: 394, startPoint y: 307, endPoint x: 470, endPoint y: 307, distance: 75.9
click at [470, 307] on div "19/05/2025 03:00" at bounding box center [469, 305] width 166 height 12
click at [411, 152] on div "SONANGOL GIRASSOL" at bounding box center [396, 154] width 77 height 11
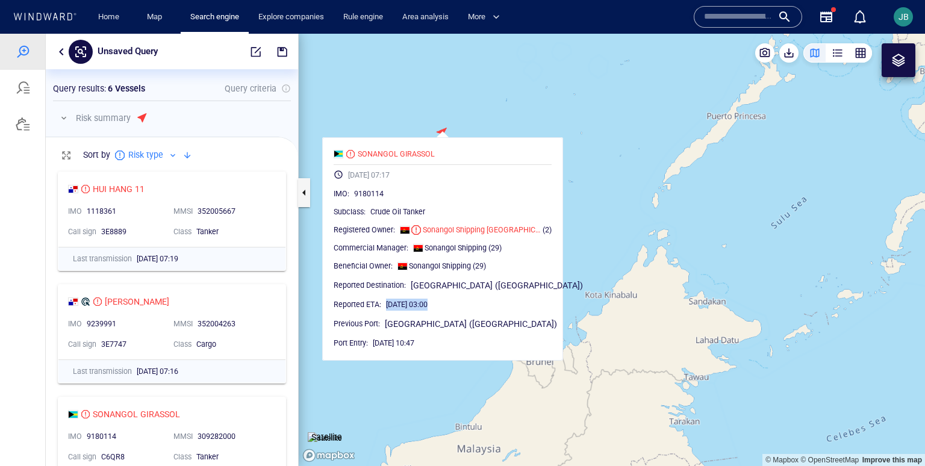
click at [479, 120] on canvas "Map" at bounding box center [612, 250] width 626 height 432
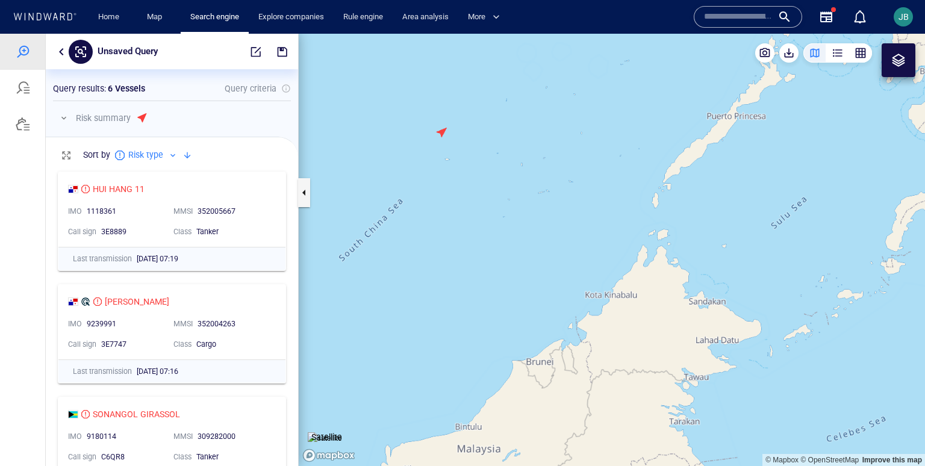
drag, startPoint x: 479, startPoint y: 120, endPoint x: 464, endPoint y: 354, distance: 234.2
click at [464, 354] on canvas "Map" at bounding box center [612, 250] width 626 height 432
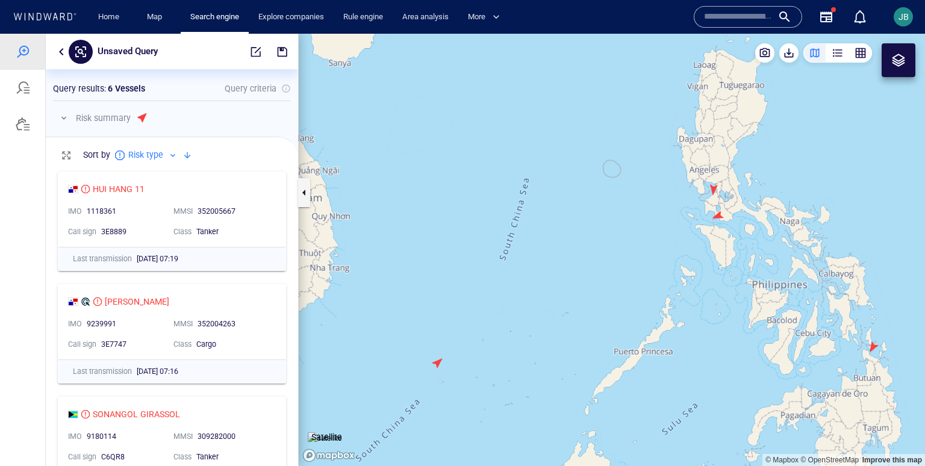
click at [720, 209] on canvas "Map" at bounding box center [612, 250] width 626 height 432
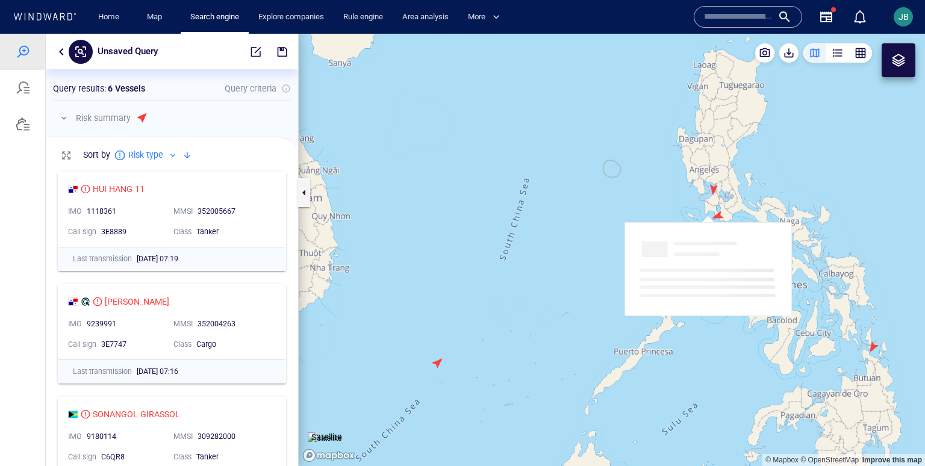
drag, startPoint x: 667, startPoint y: 213, endPoint x: 621, endPoint y: 210, distance: 45.8
click at [620, 211] on canvas "Map" at bounding box center [612, 250] width 626 height 432
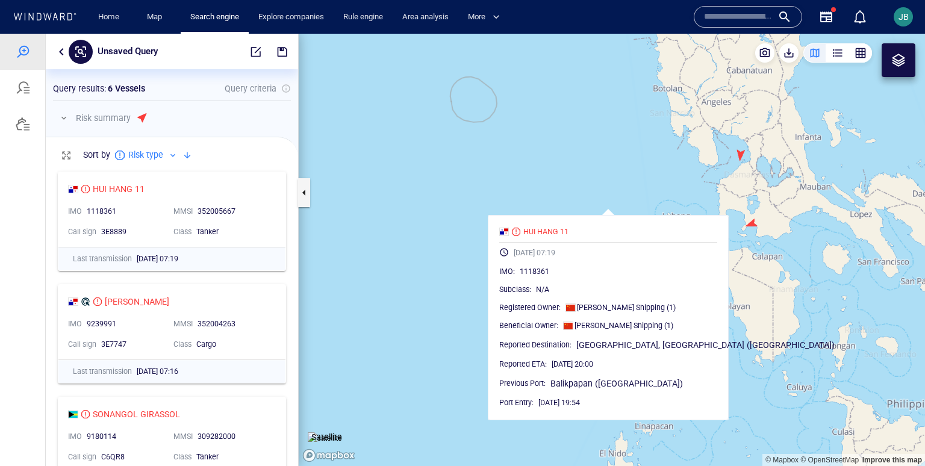
drag, startPoint x: 621, startPoint y: 210, endPoint x: 479, endPoint y: 195, distance: 142.3
click at [479, 195] on canvas "Map" at bounding box center [612, 250] width 626 height 432
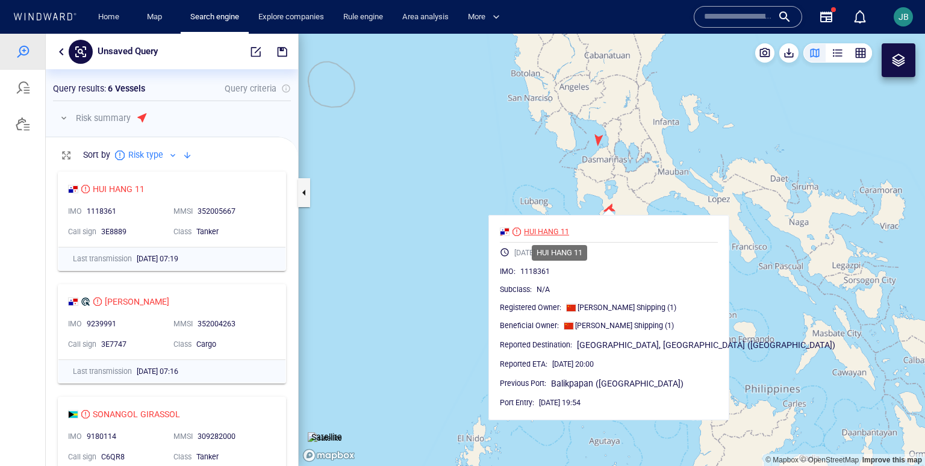
click at [569, 233] on div "HUI HANG 11" at bounding box center [546, 231] width 45 height 11
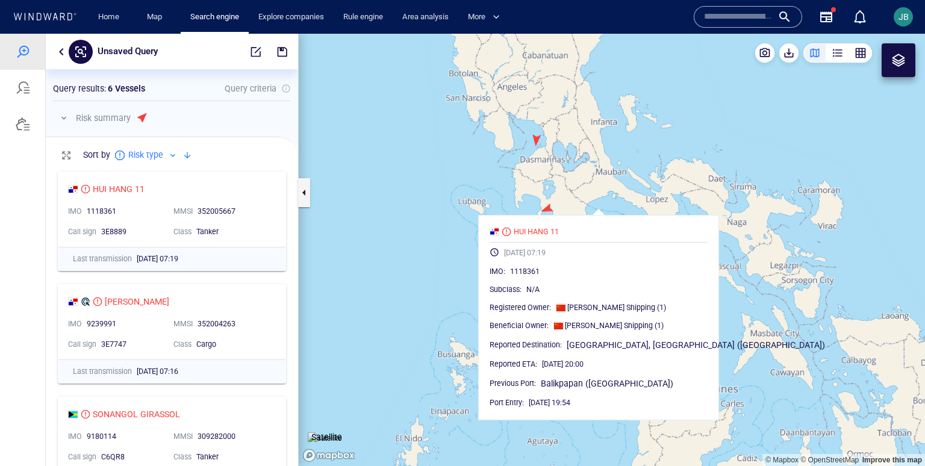
drag, startPoint x: 502, startPoint y: 162, endPoint x: 441, endPoint y: 162, distance: 60.2
click at [440, 162] on canvas "Map" at bounding box center [612, 250] width 626 height 432
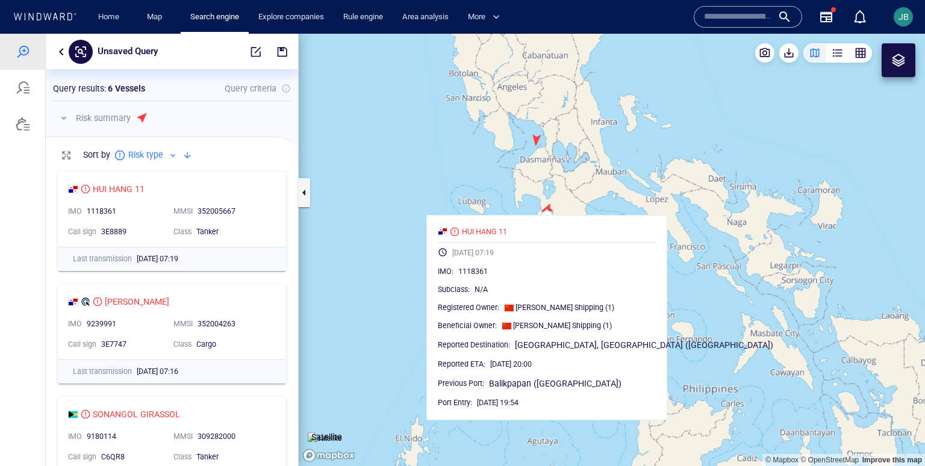
click at [441, 162] on canvas "Map" at bounding box center [612, 250] width 626 height 432
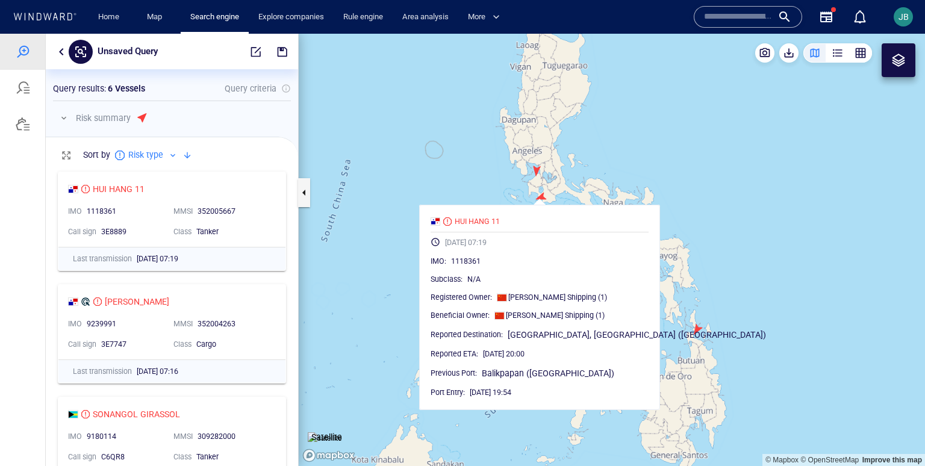
drag, startPoint x: 441, startPoint y: 162, endPoint x: 499, endPoint y: 180, distance: 60.6
click at [499, 181] on canvas "Map" at bounding box center [612, 250] width 626 height 432
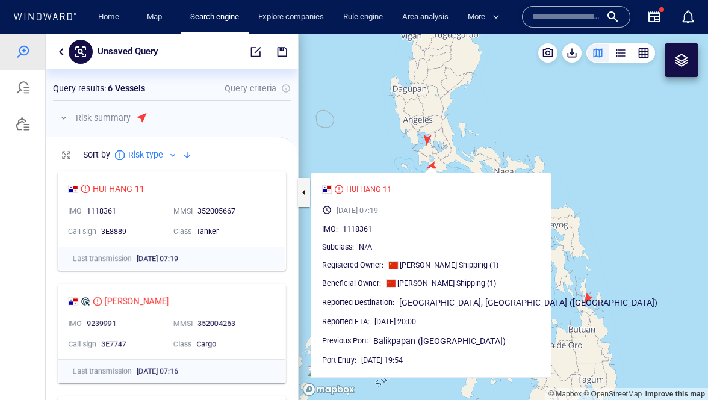
scroll to position [235, 252]
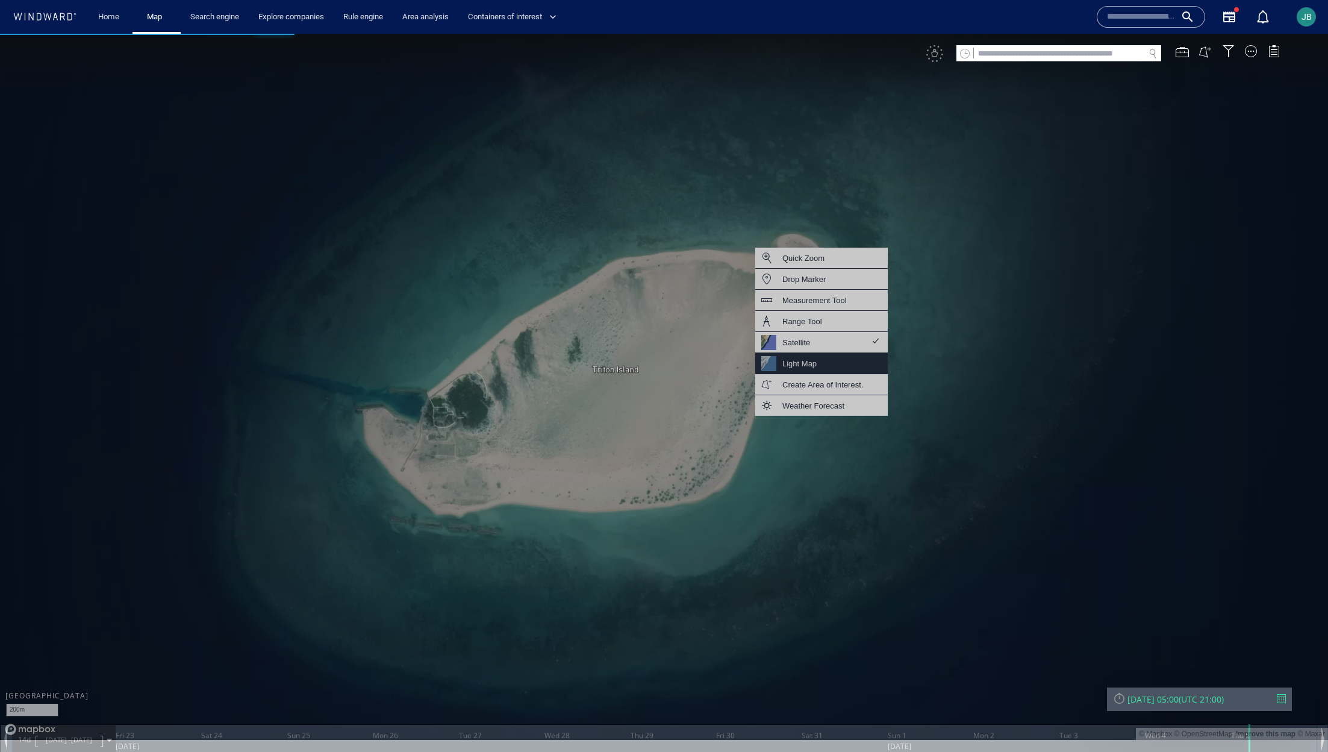
click at [849, 360] on div "Light Map" at bounding box center [821, 363] width 132 height 21
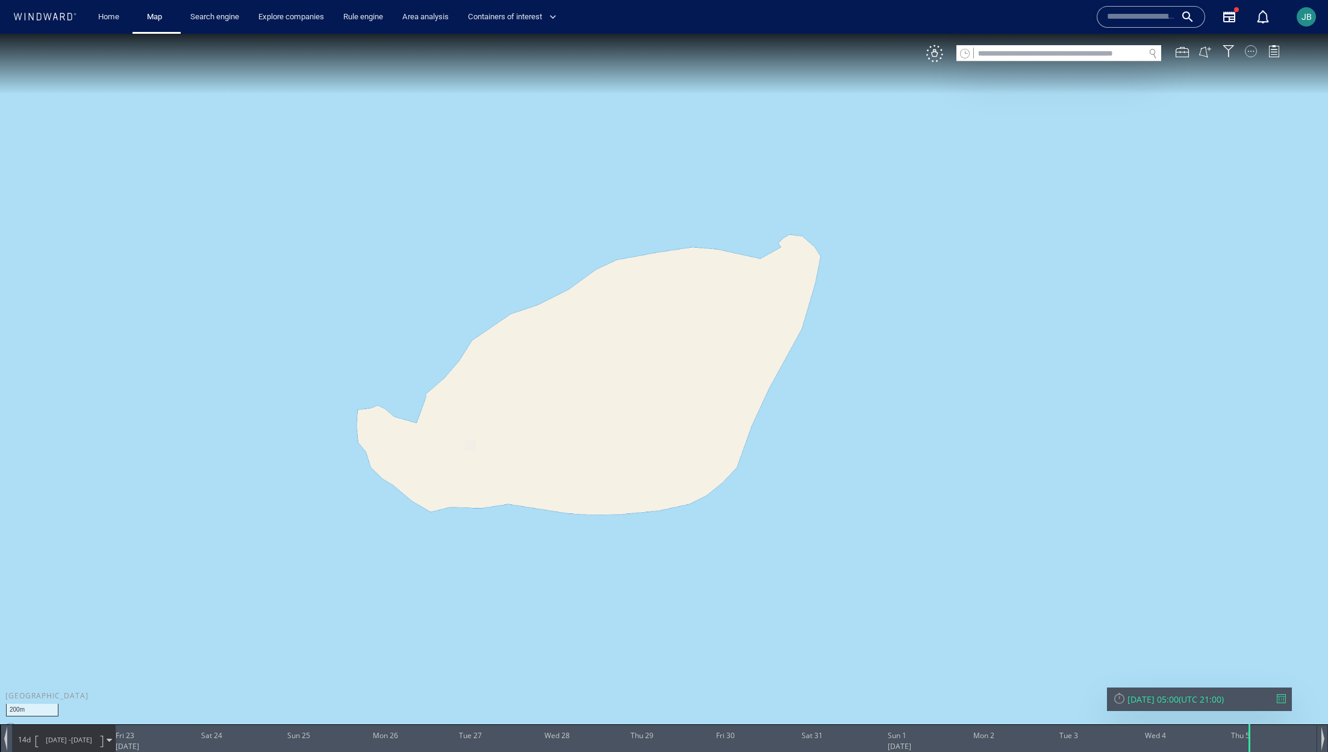
click at [1246, 48] on div at bounding box center [1251, 51] width 12 height 12
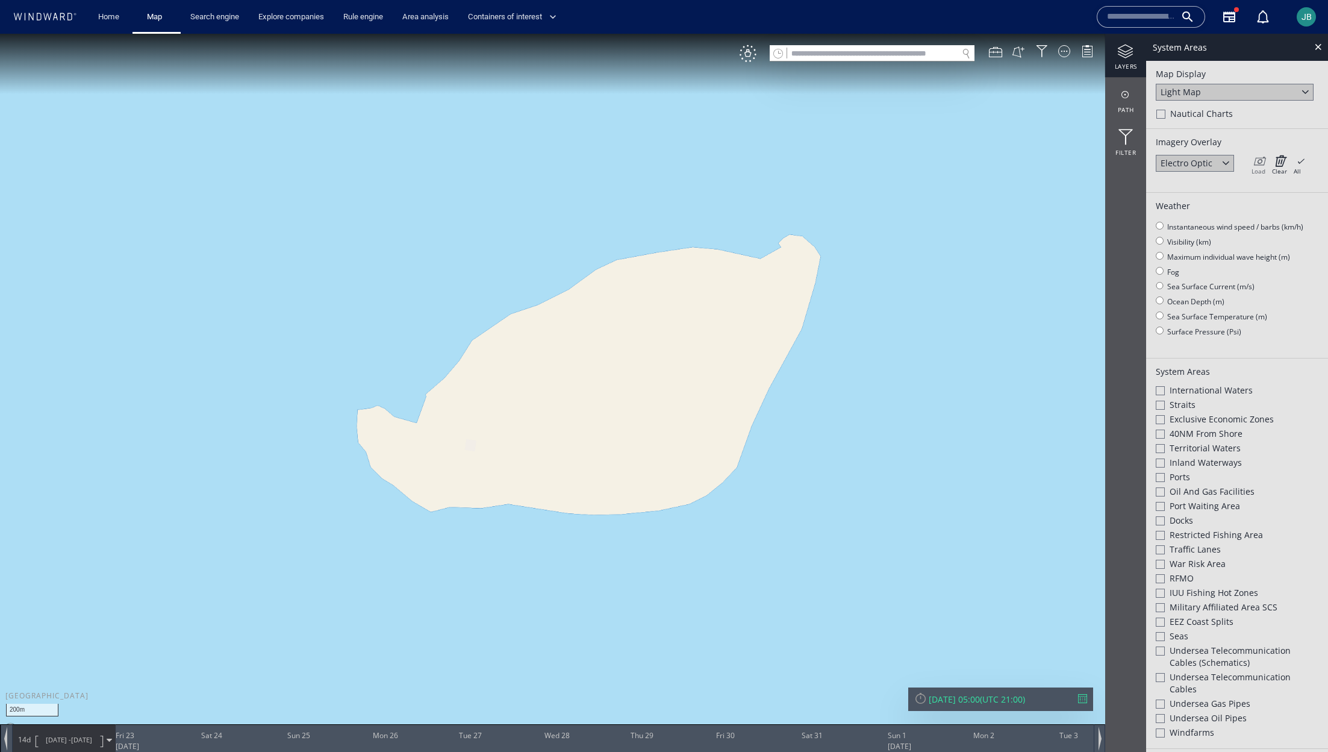
click at [1259, 161] on icon at bounding box center [1258, 161] width 14 height 12
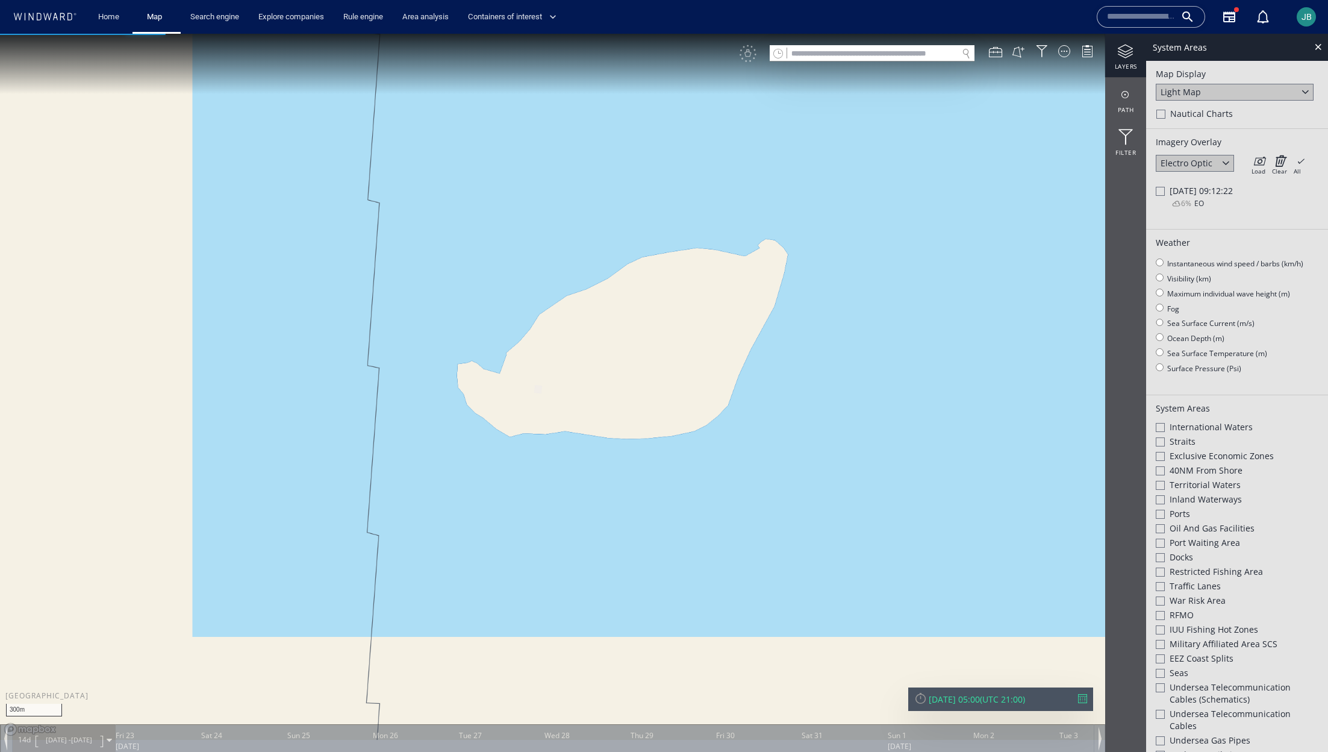
click at [1156, 192] on div at bounding box center [1160, 191] width 9 height 9
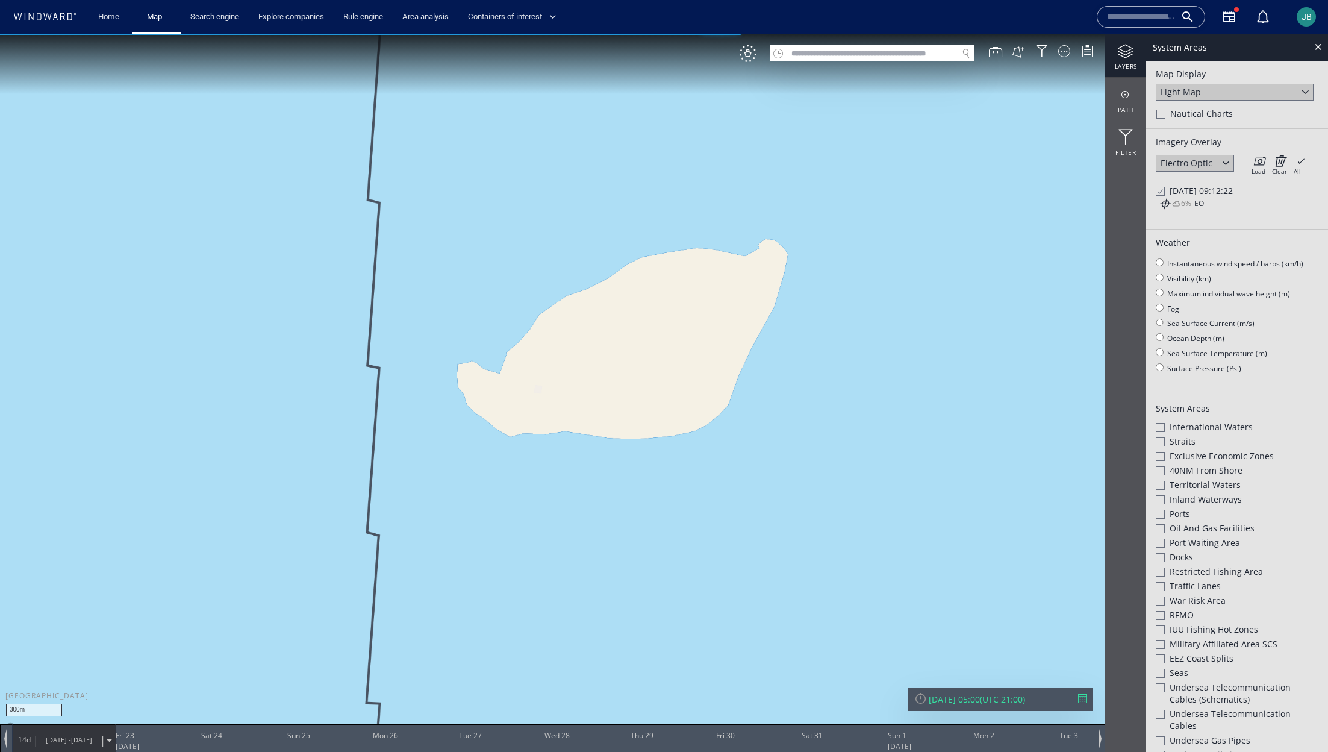
drag, startPoint x: 944, startPoint y: 257, endPoint x: 793, endPoint y: 303, distance: 157.9
click at [792, 303] on canvas "Map" at bounding box center [664, 387] width 1328 height 706
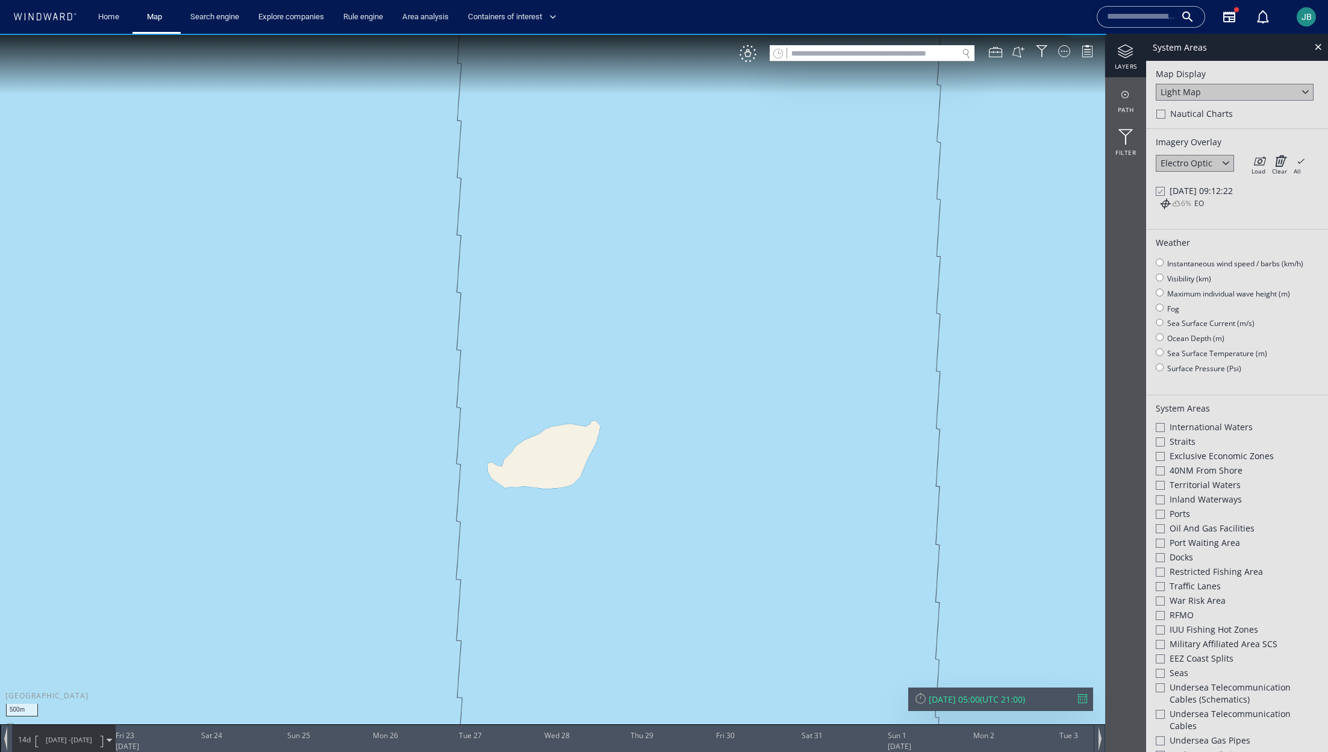
drag, startPoint x: 793, startPoint y: 303, endPoint x: 656, endPoint y: 425, distance: 183.4
click at [656, 426] on canvas "Map" at bounding box center [664, 387] width 1328 height 706
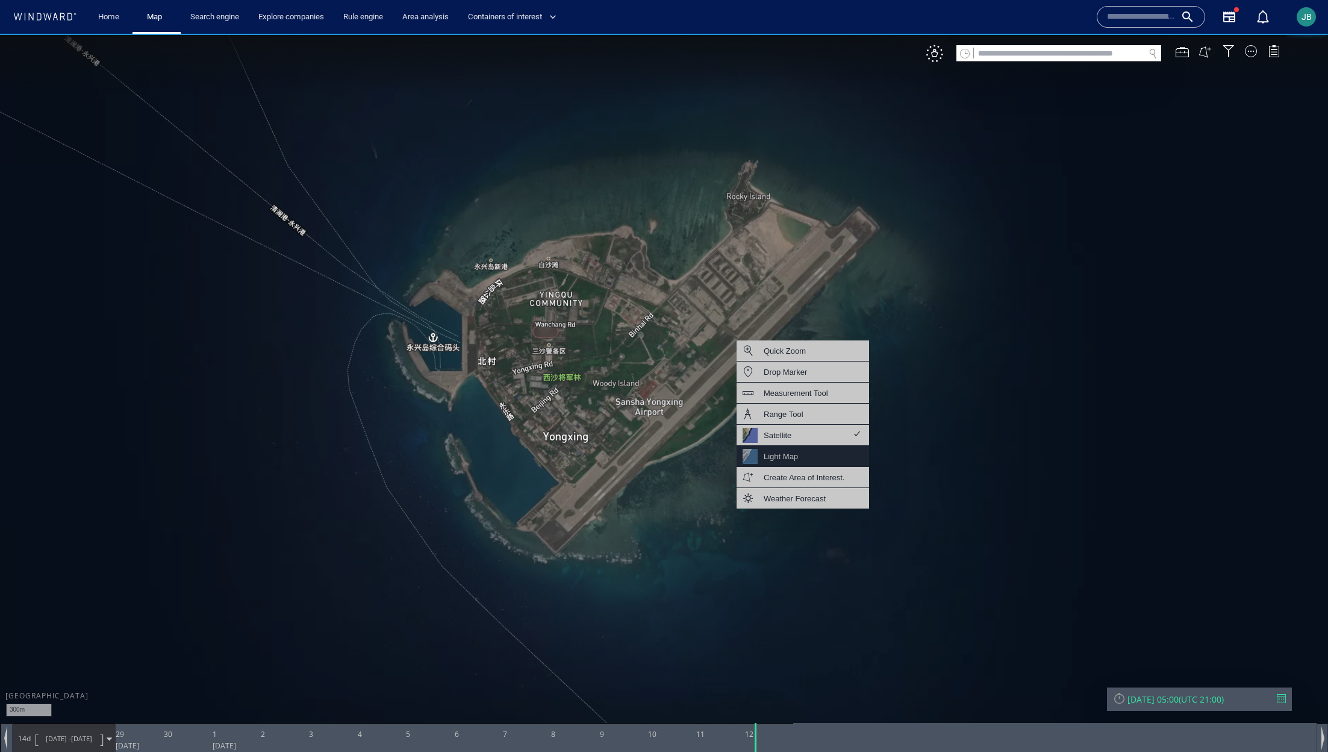
click at [804, 452] on div "Light Map" at bounding box center [803, 456] width 132 height 21
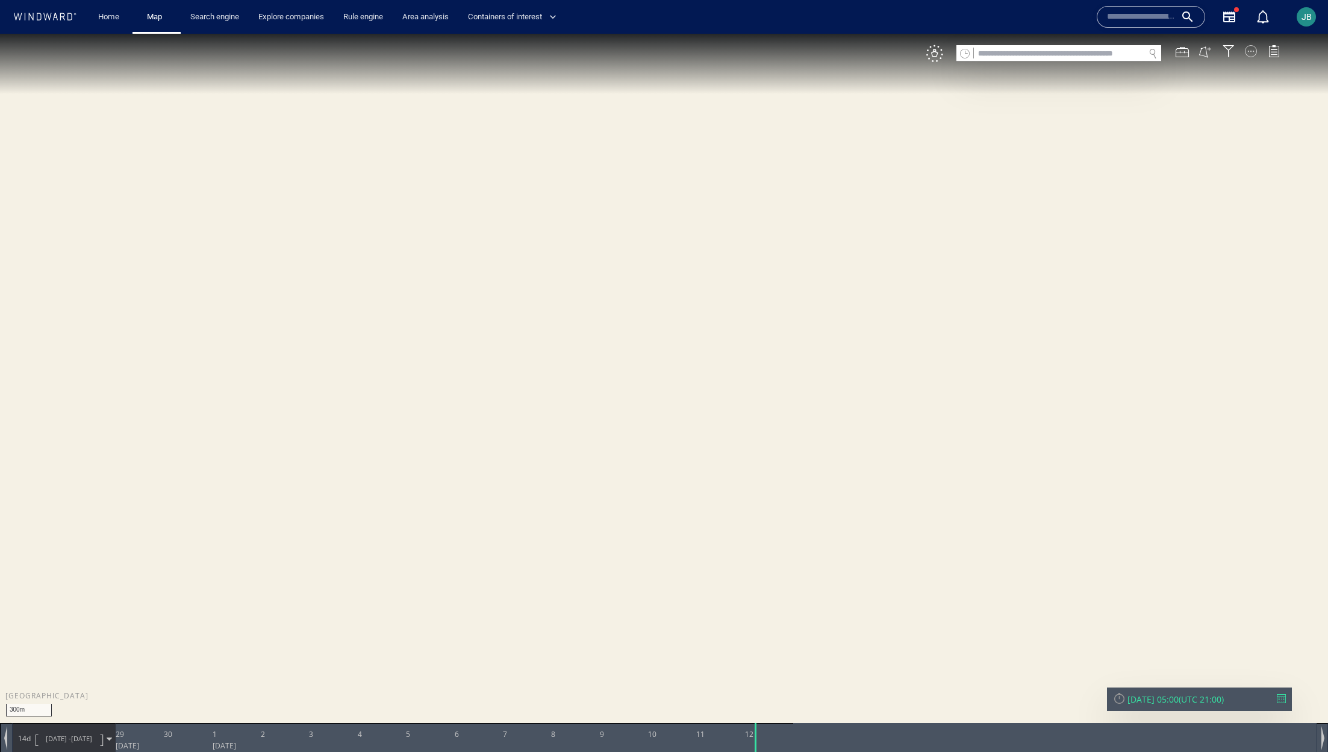
click at [804, 49] on div at bounding box center [1251, 51] width 12 height 12
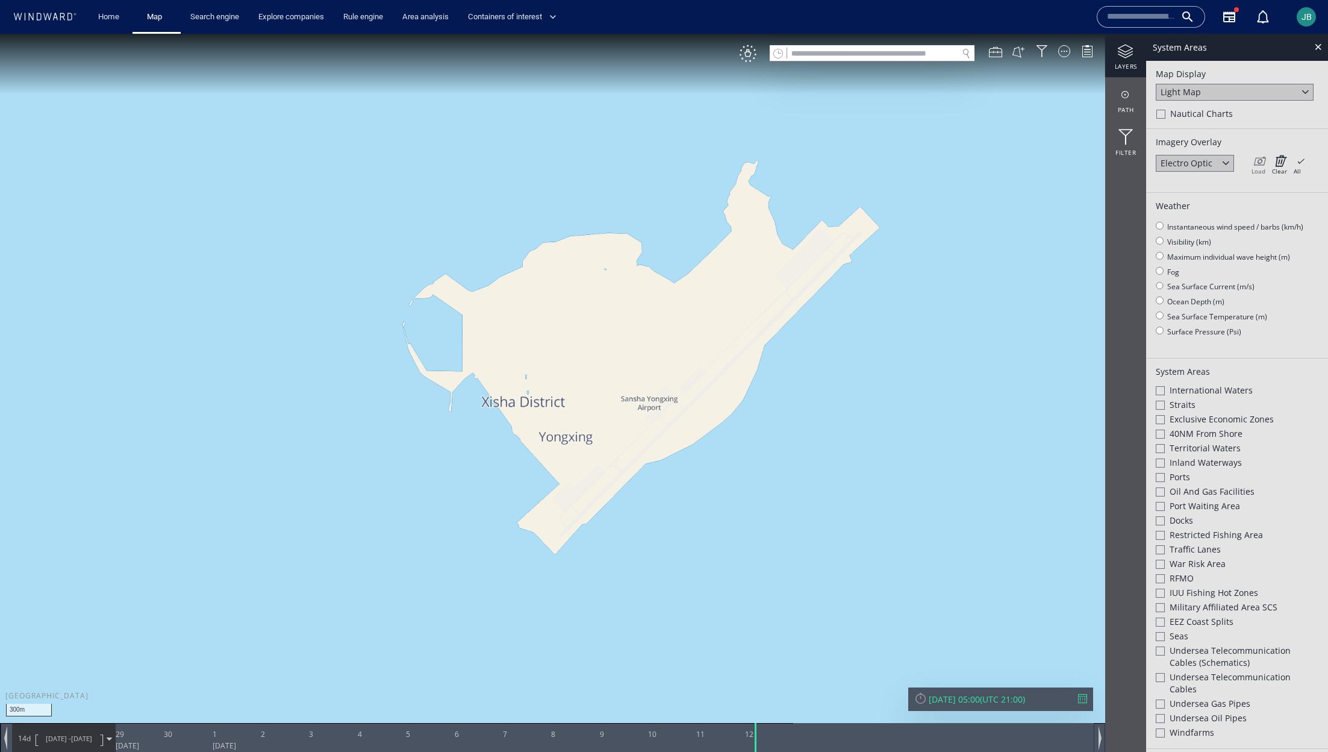
click at [804, 167] on div "Load" at bounding box center [1258, 171] width 14 height 8
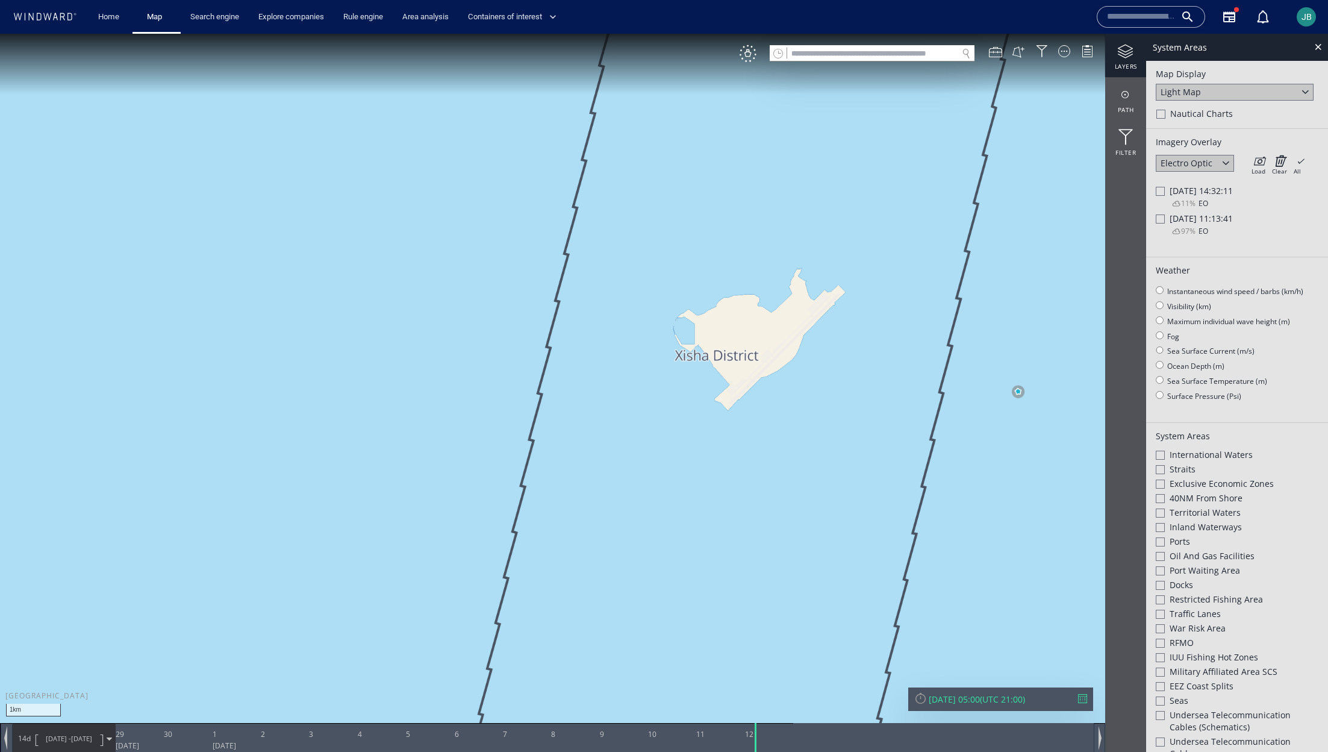
click at [804, 193] on div at bounding box center [1160, 191] width 9 height 9
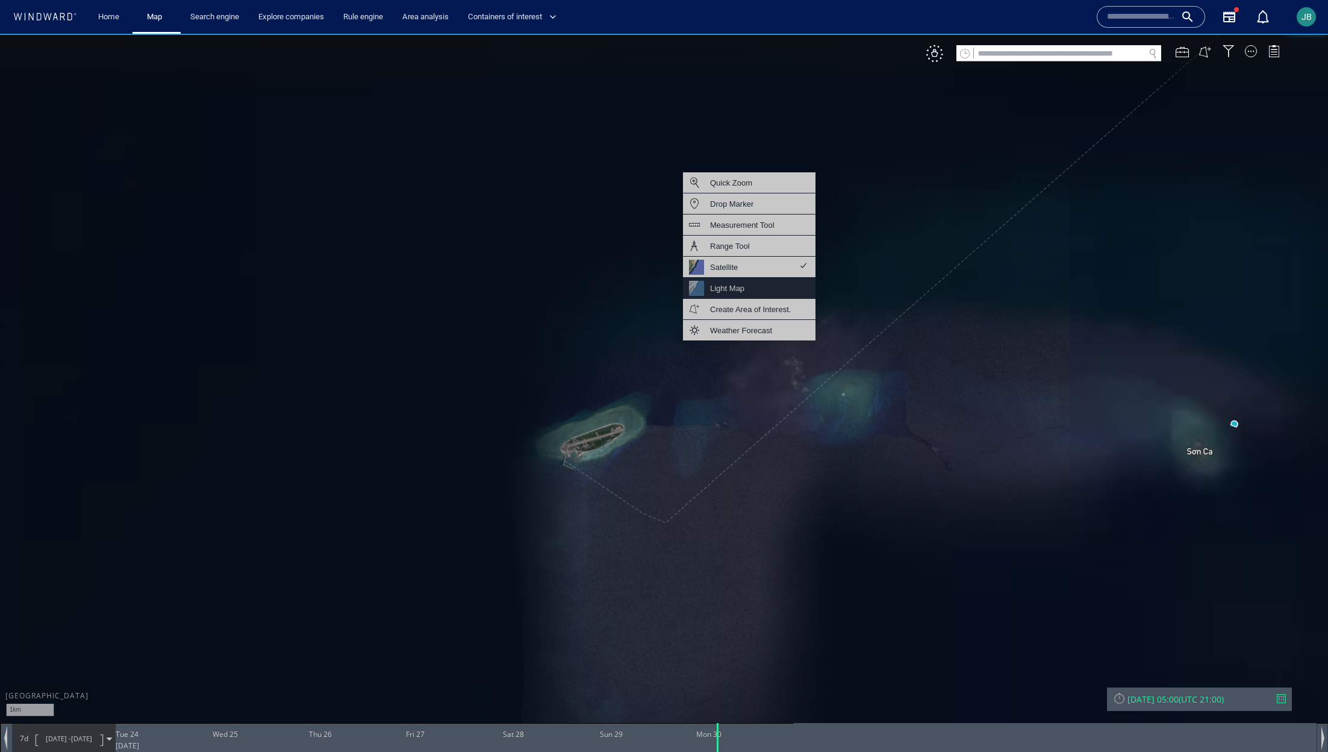
click at [745, 287] on div "Light Map" at bounding box center [749, 288] width 132 height 21
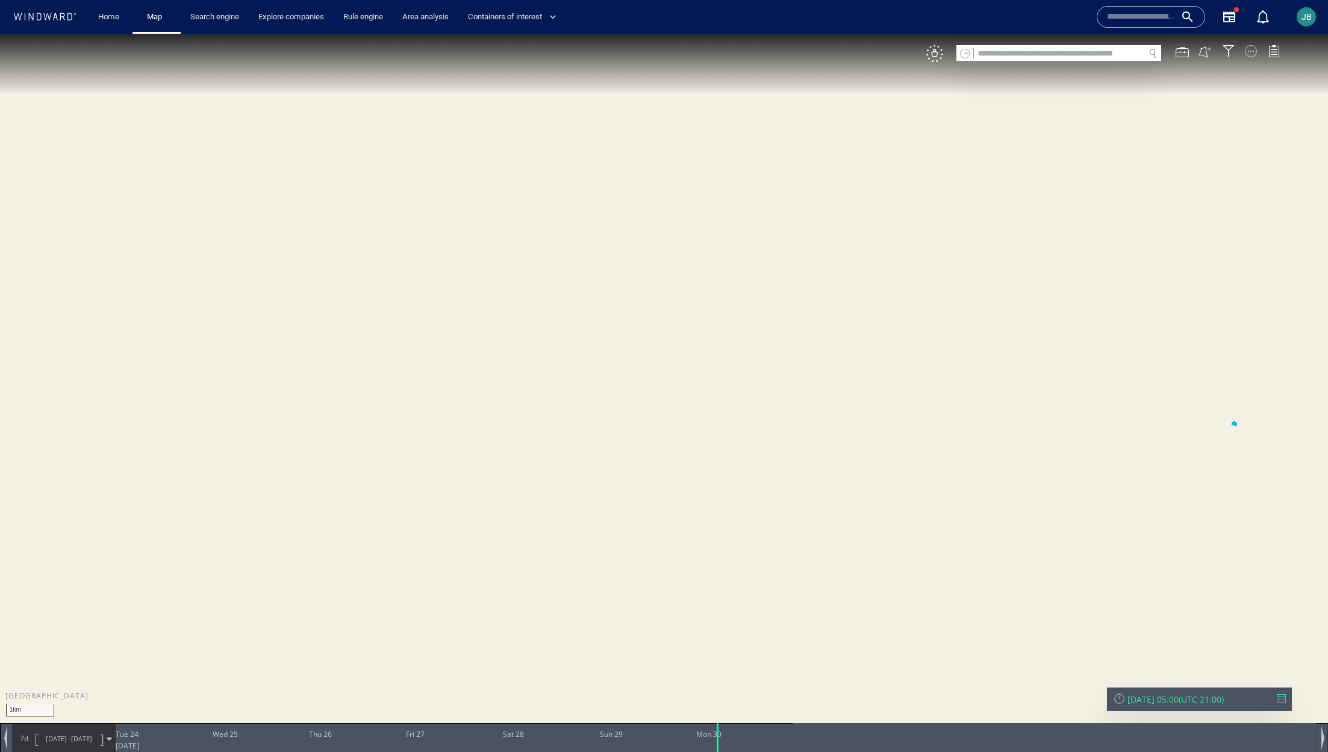
click at [804, 52] on div at bounding box center [1251, 51] width 12 height 12
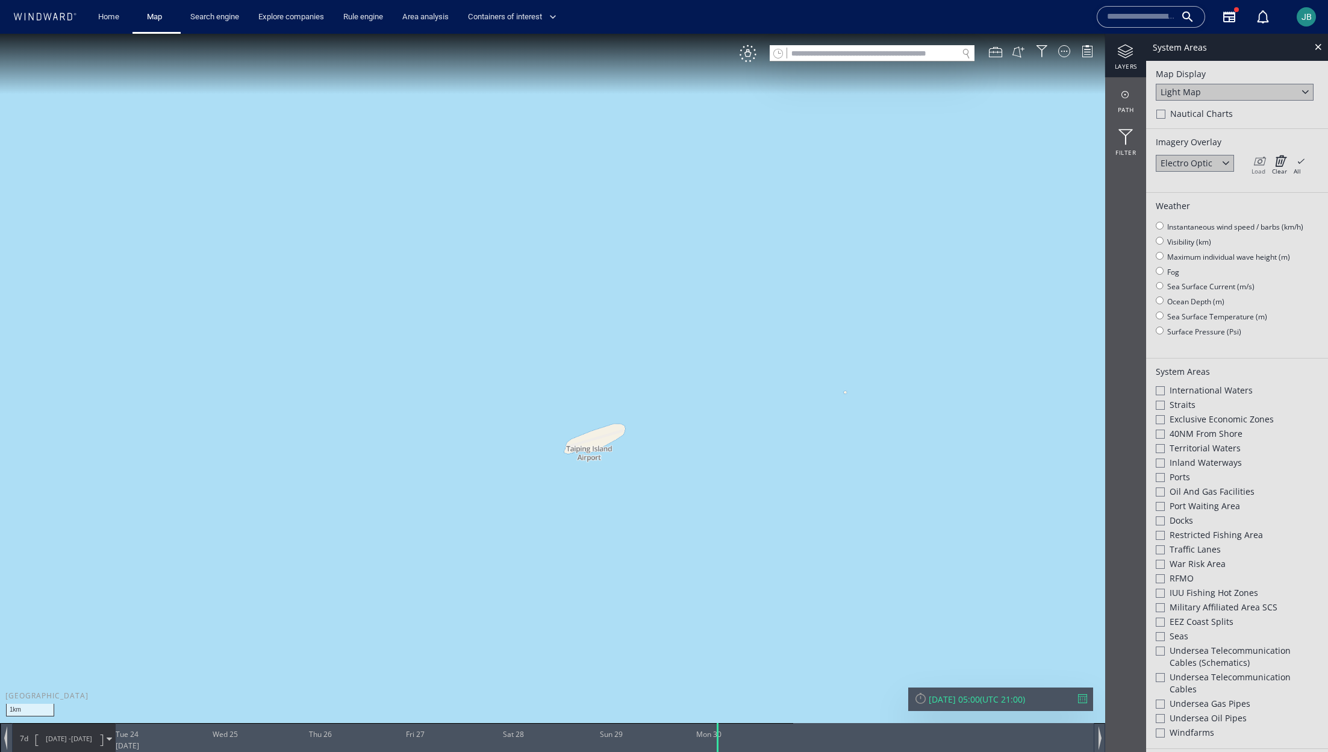
click at [804, 161] on icon at bounding box center [1258, 161] width 14 height 12
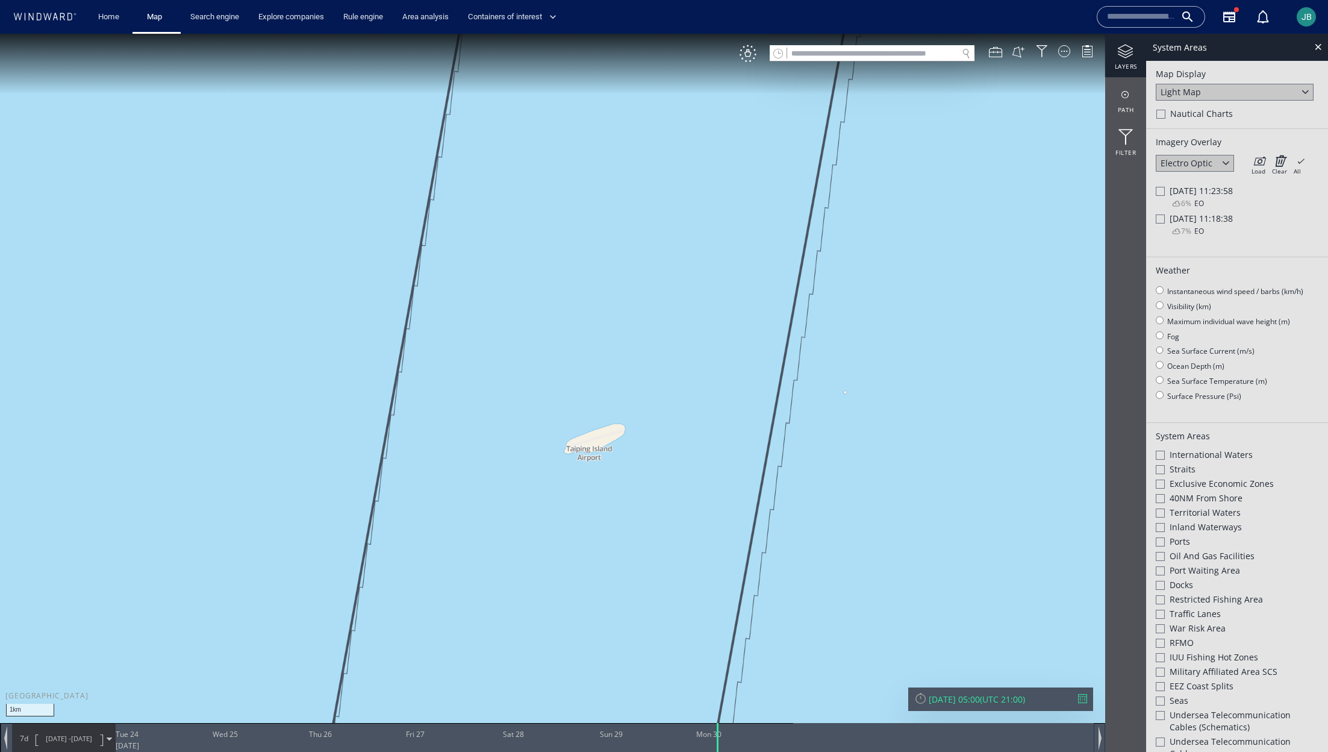
click at [804, 192] on div at bounding box center [1160, 191] width 9 height 9
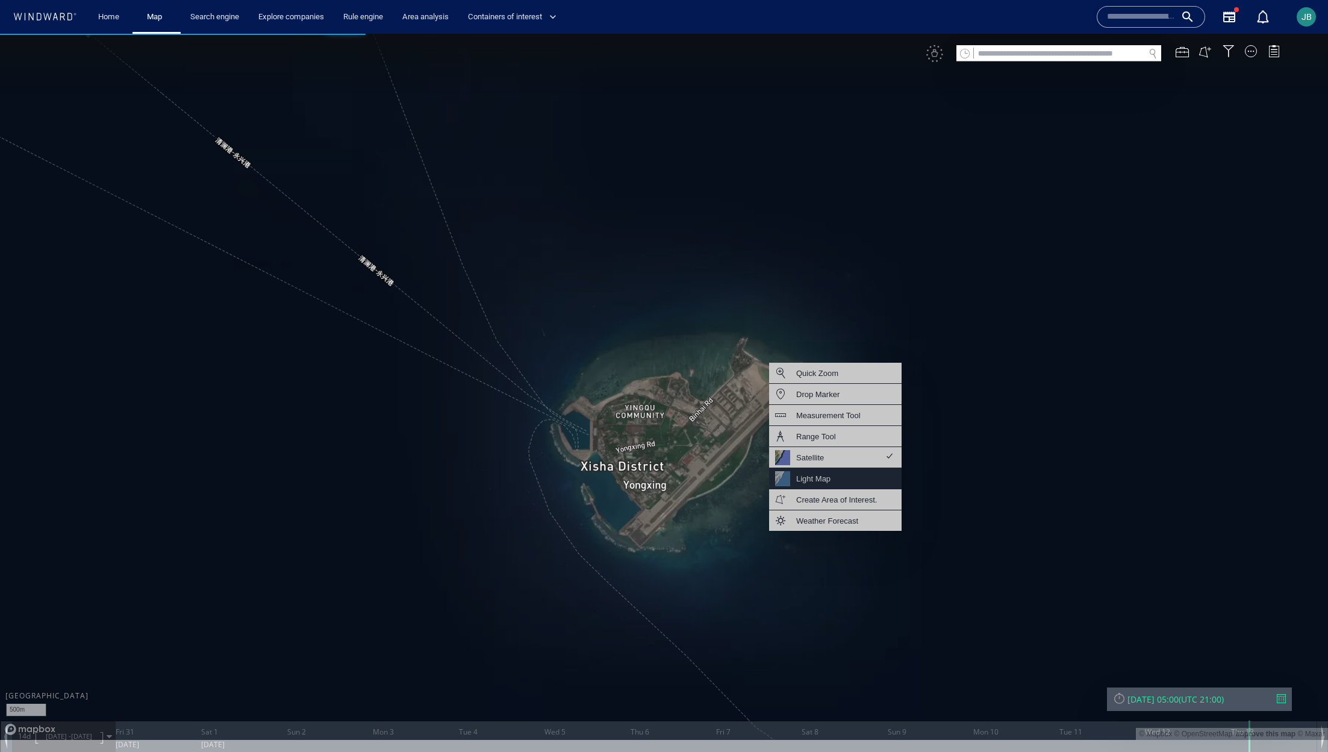
click at [804, 455] on div "Light Map" at bounding box center [835, 478] width 132 height 21
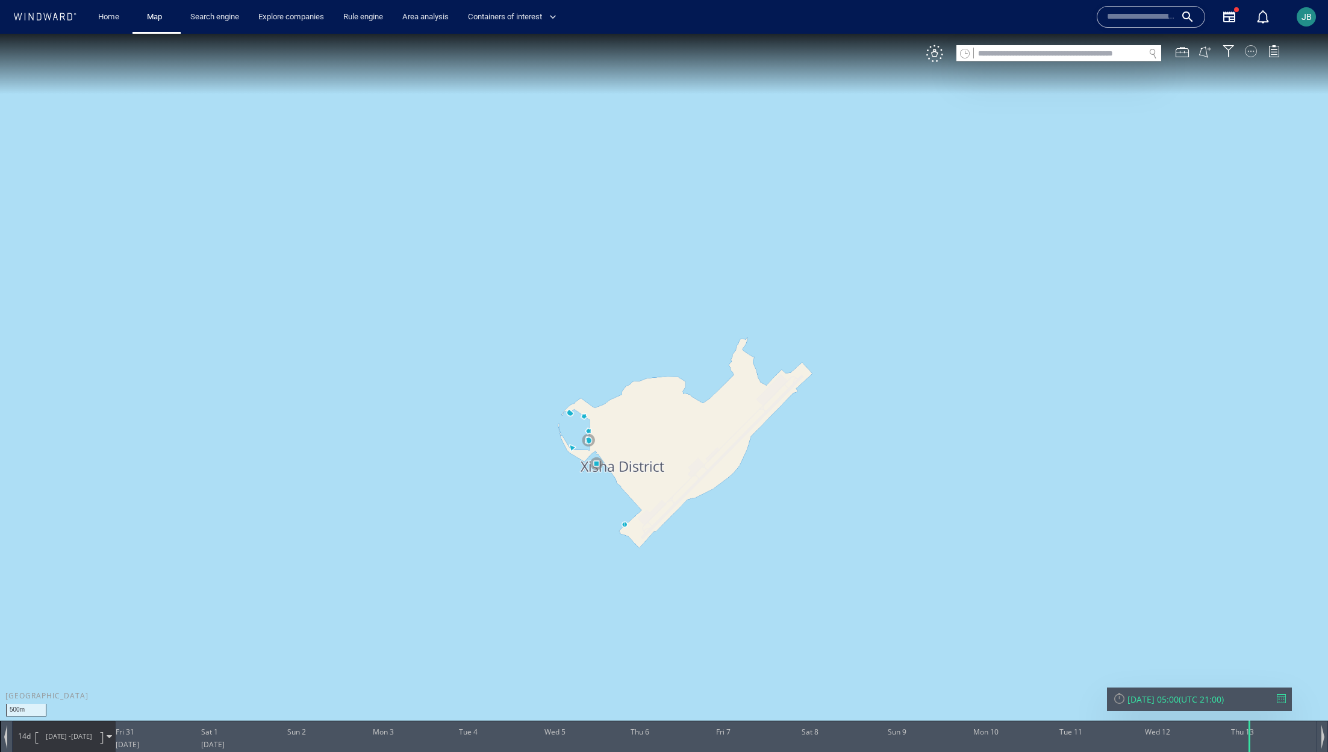
click at [804, 47] on div at bounding box center [1251, 51] width 12 height 12
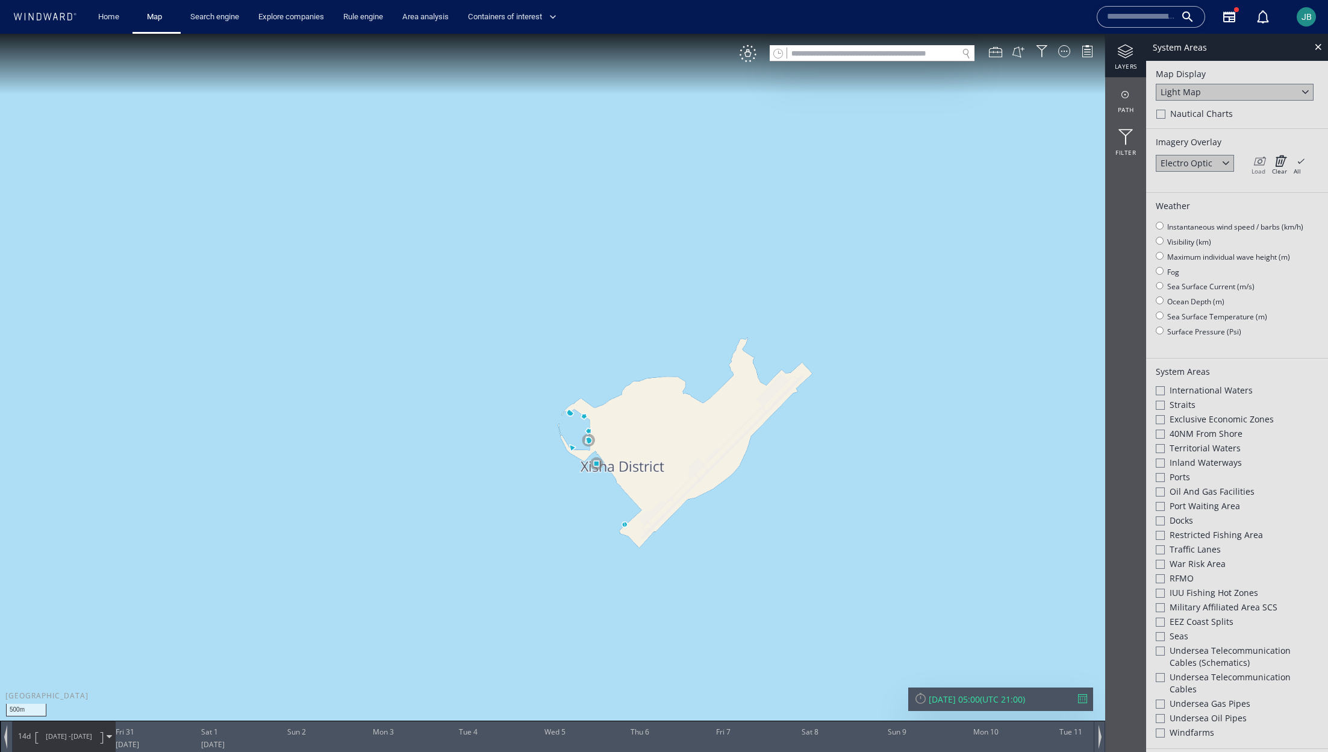
click at [804, 167] on div "Load" at bounding box center [1258, 171] width 14 height 8
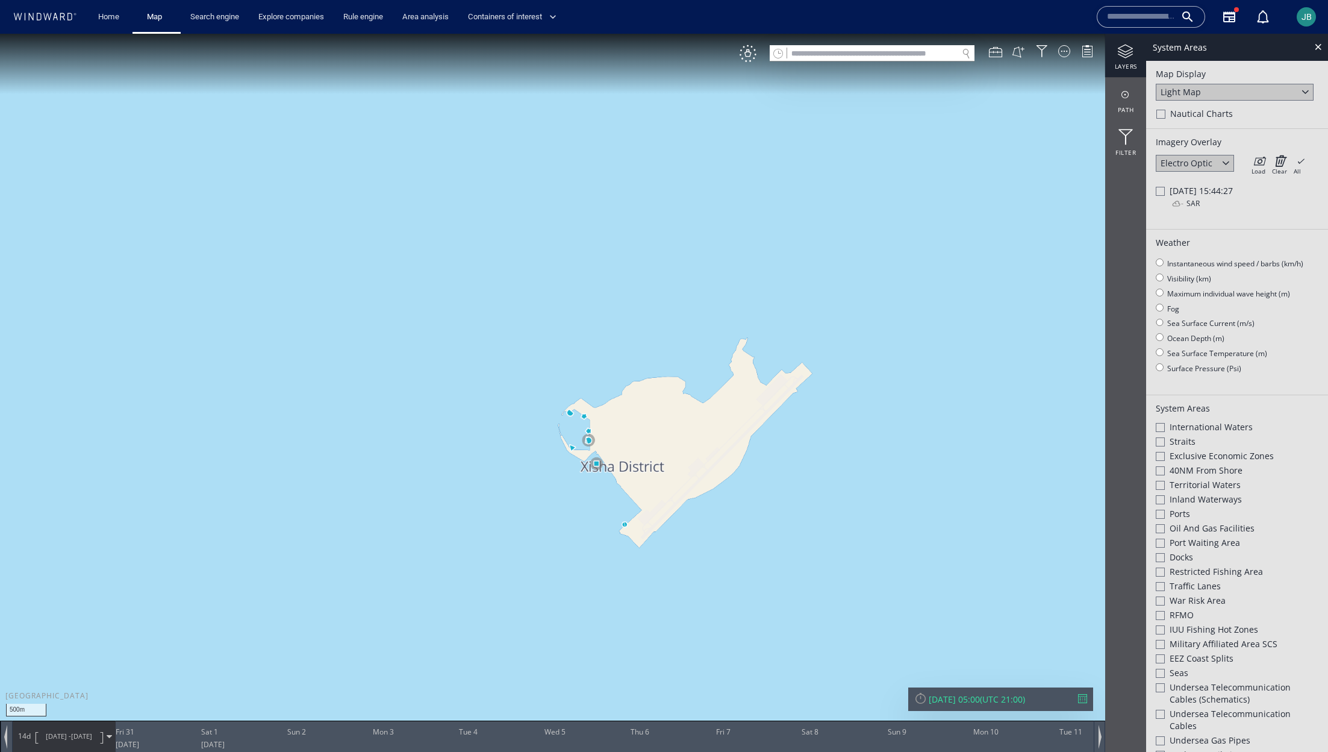
click at [804, 193] on div at bounding box center [1160, 191] width 9 height 9
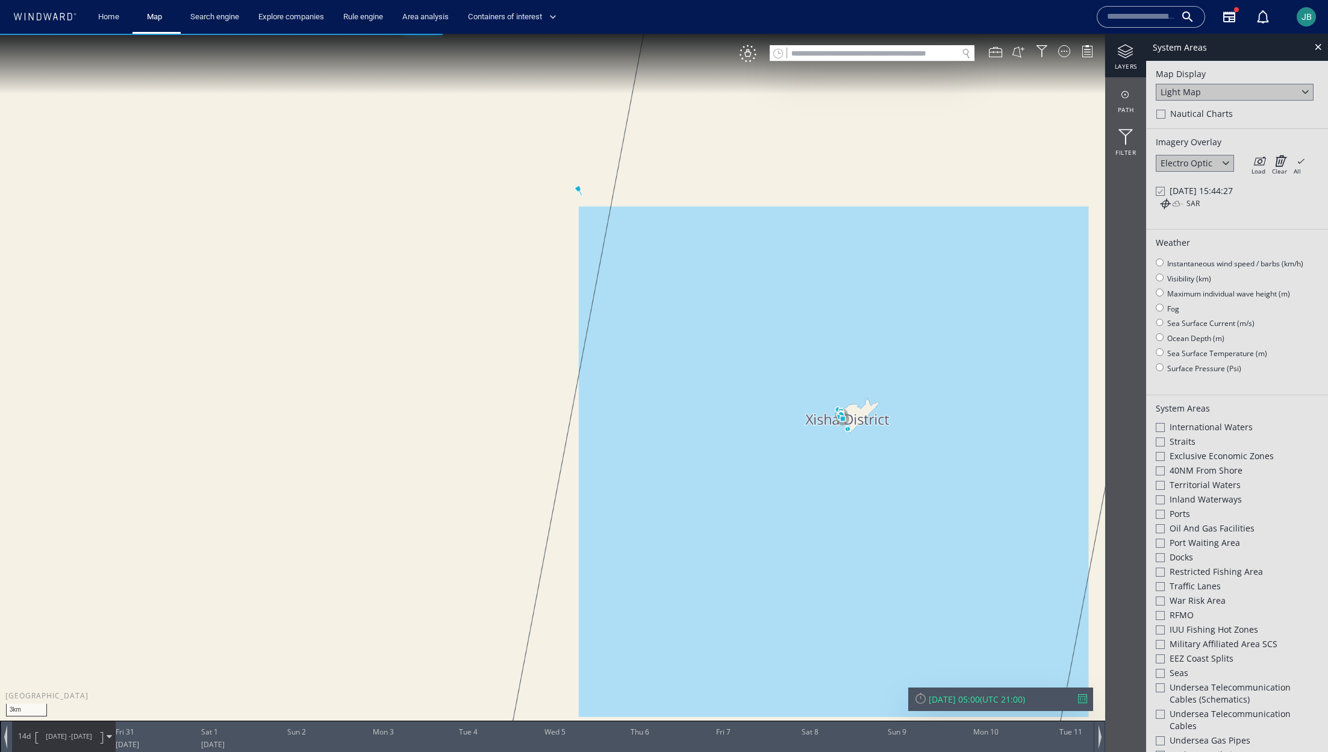
drag, startPoint x: 906, startPoint y: 410, endPoint x: 769, endPoint y: 410, distance: 136.7
click at [768, 410] on canvas "Map" at bounding box center [664, 387] width 1328 height 706
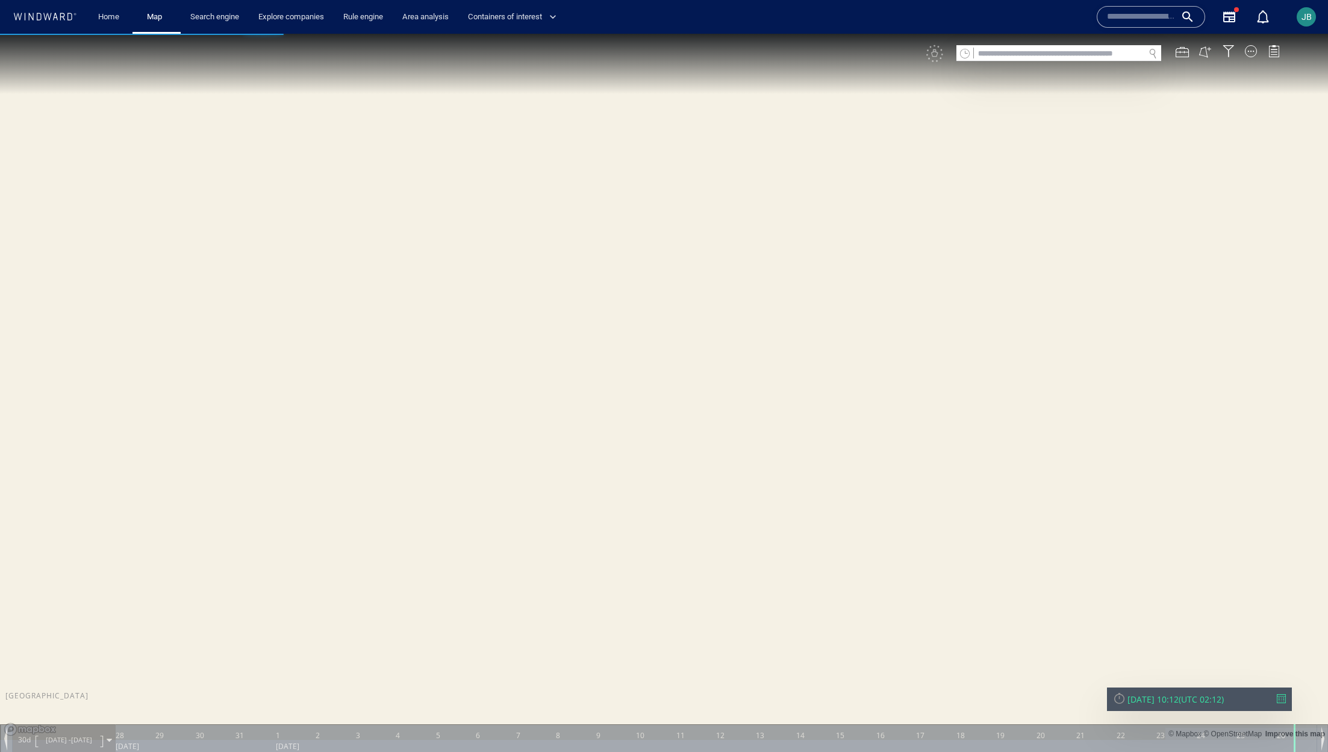
click at [1080, 54] on input "text" at bounding box center [1059, 54] width 170 height 16
paste input "*******"
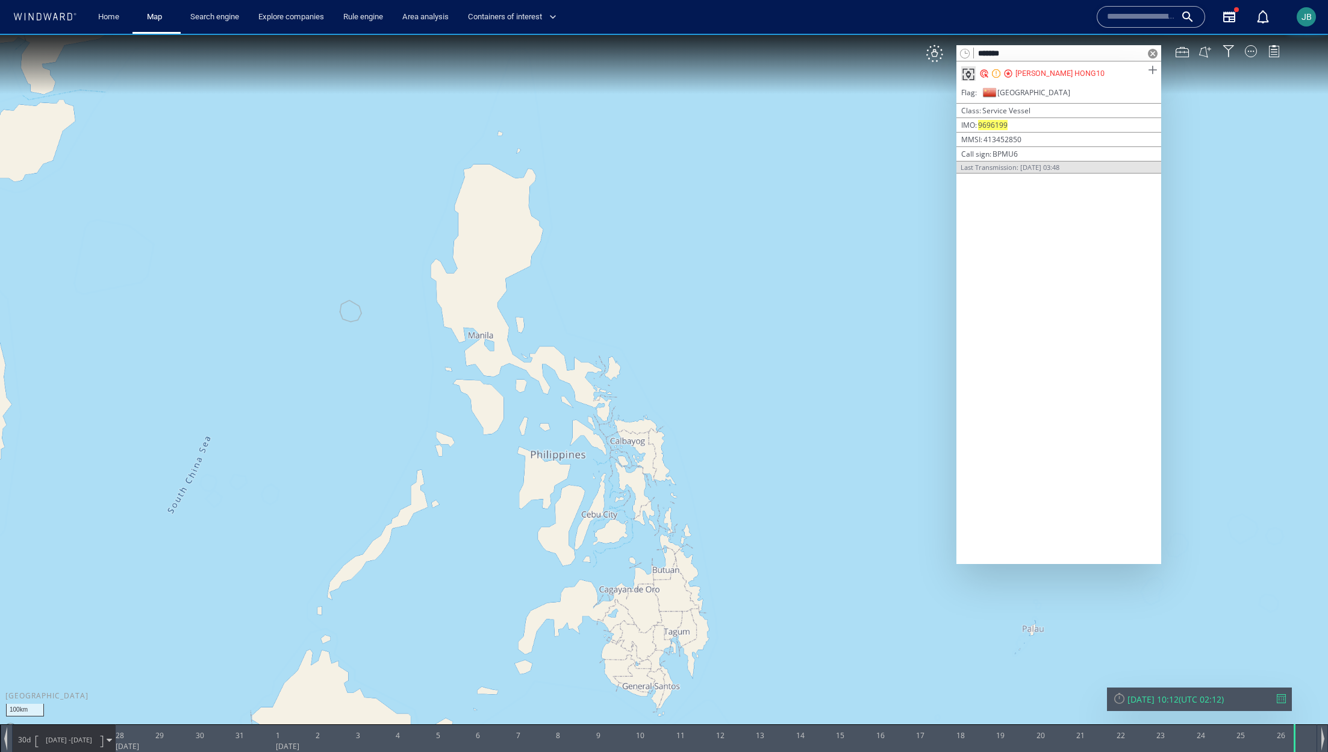
click at [1154, 72] on span at bounding box center [1152, 70] width 15 height 15
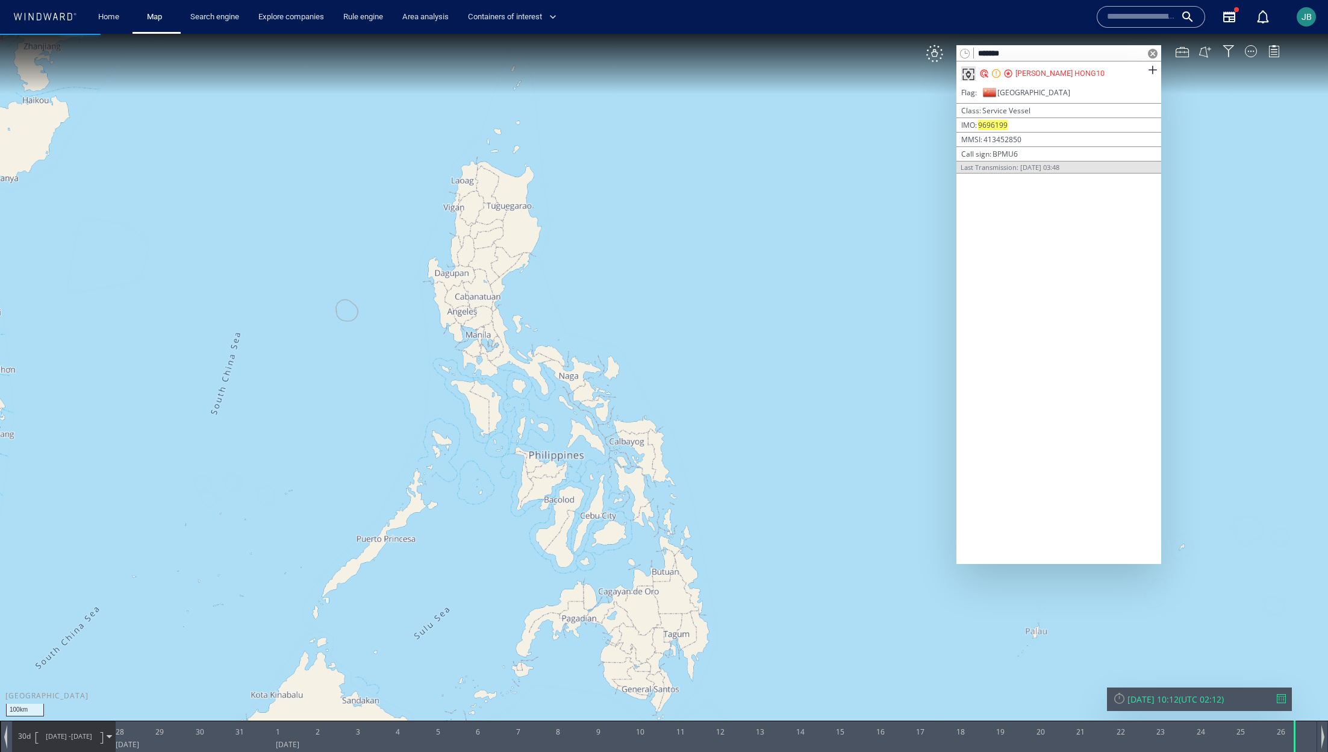
click at [1047, 55] on input "*******" at bounding box center [1059, 54] width 170 height 16
paste input "****"
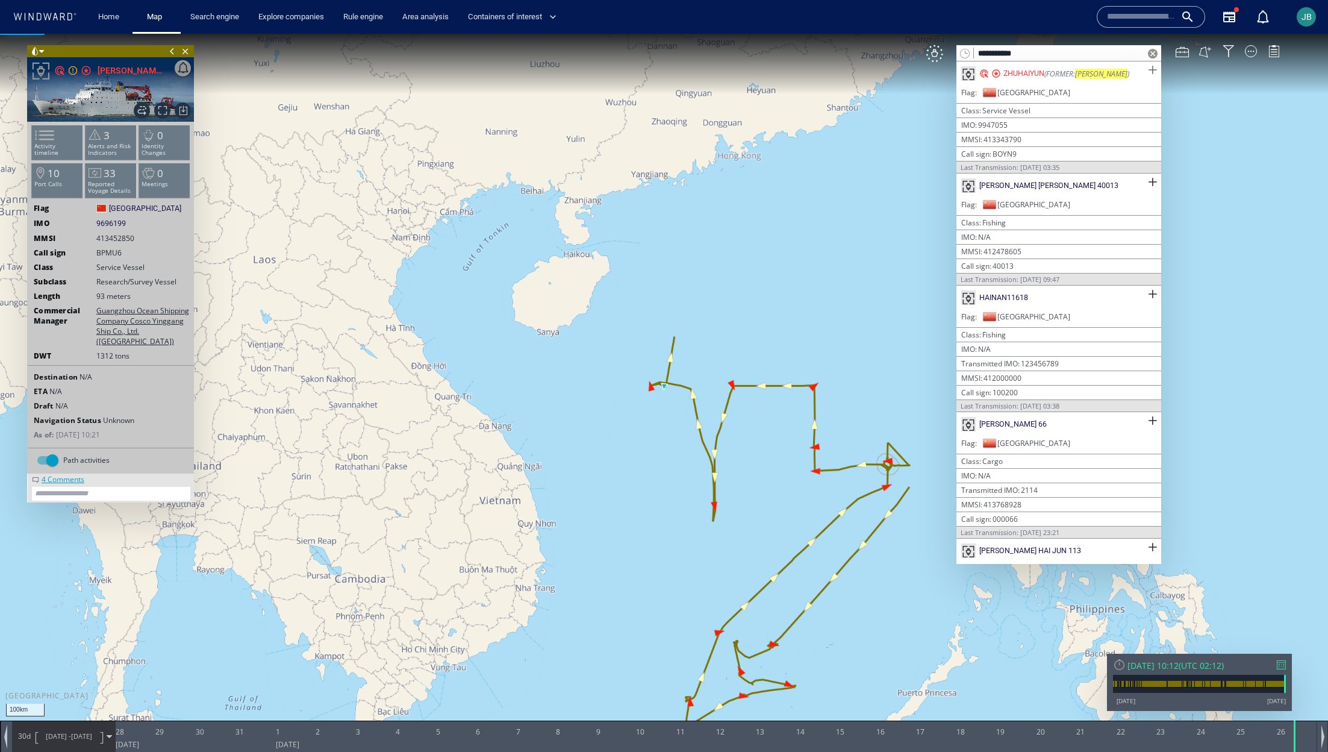
type input "**********"
click at [1151, 73] on span at bounding box center [1152, 70] width 15 height 15
click at [838, 270] on canvas "Map" at bounding box center [664, 387] width 1328 height 706
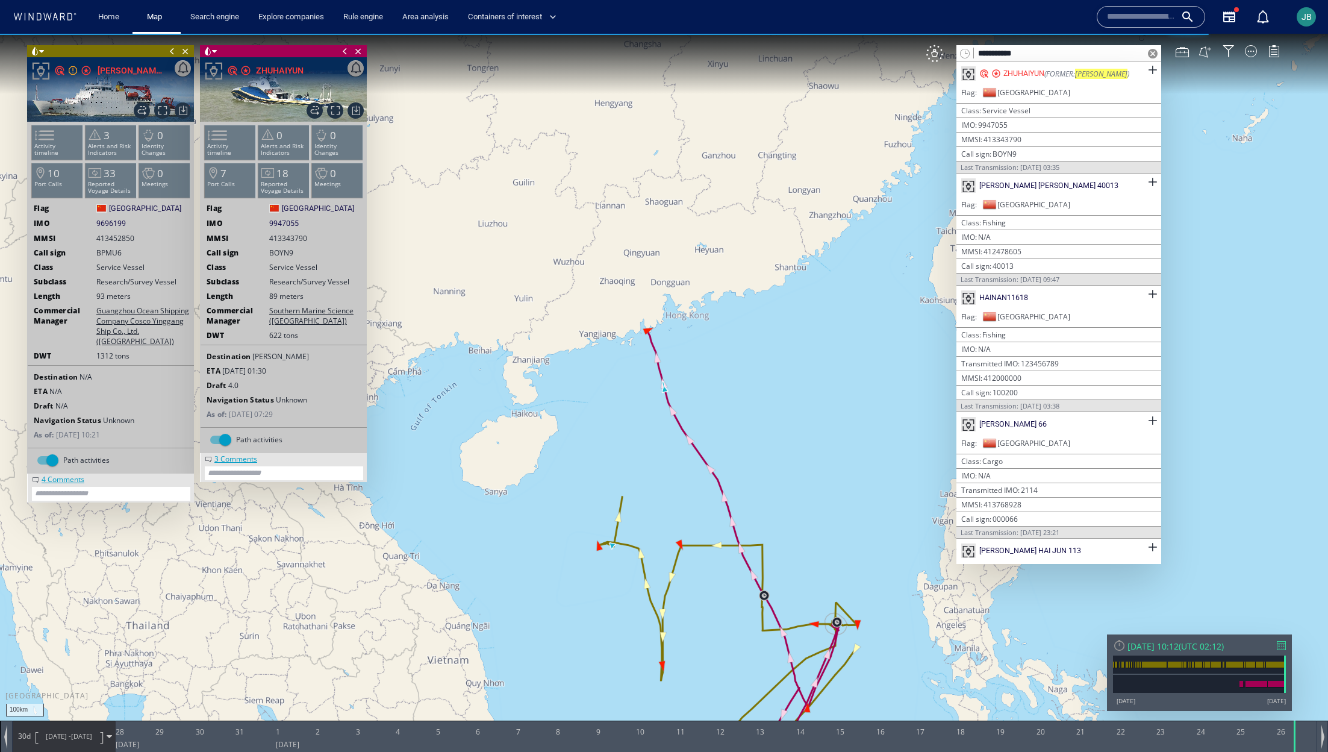
drag, startPoint x: 785, startPoint y: 437, endPoint x: 762, endPoint y: 161, distance: 276.8
click at [762, 160] on canvas "Map" at bounding box center [664, 387] width 1328 height 706
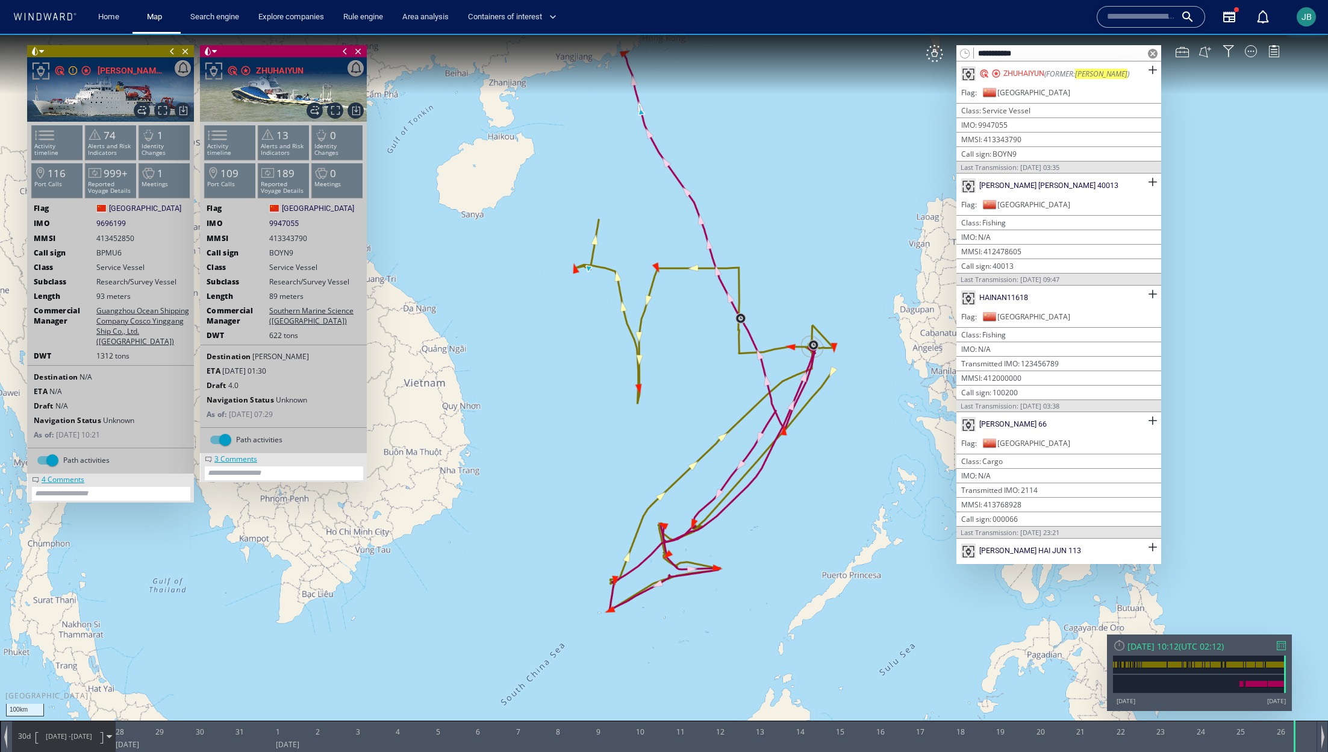
click at [1151, 52] on span at bounding box center [1153, 54] width 10 height 10
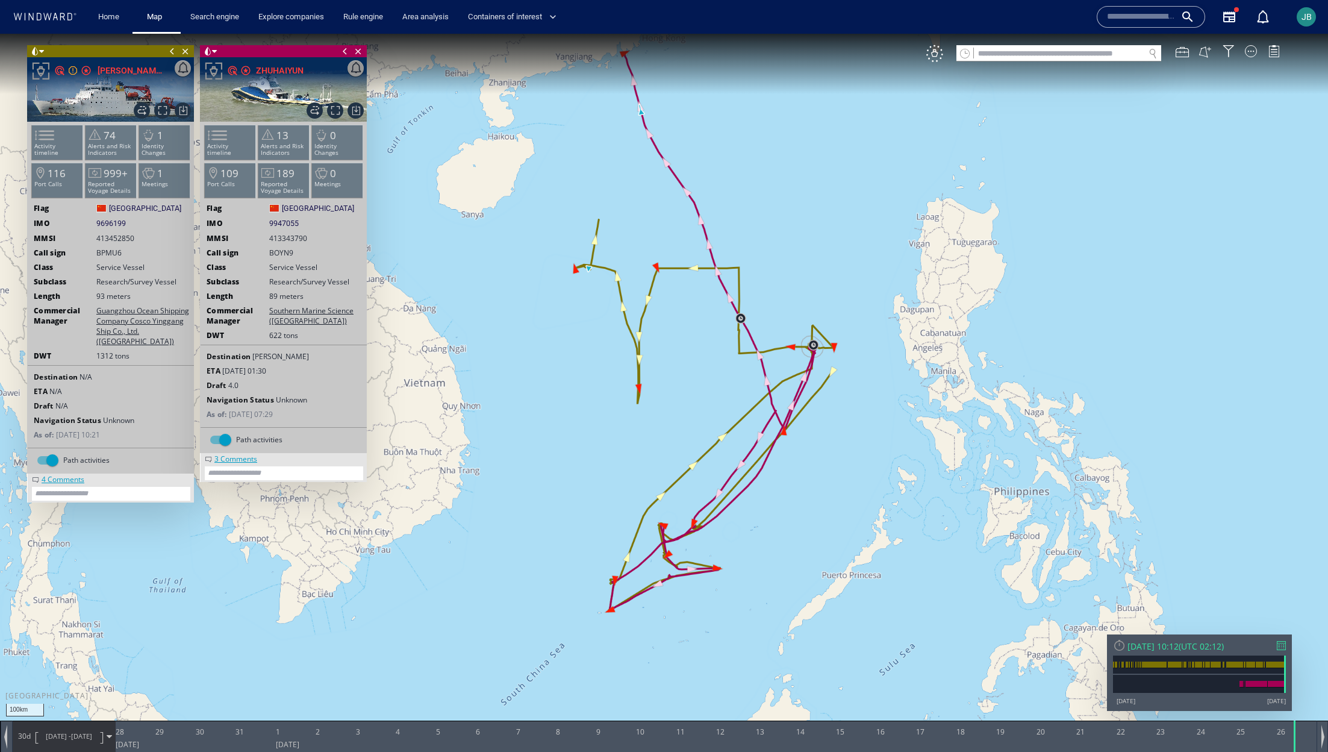
drag, startPoint x: 704, startPoint y: 339, endPoint x: 704, endPoint y: 373, distance: 33.7
click at [704, 373] on canvas "Map" at bounding box center [664, 387] width 1328 height 706
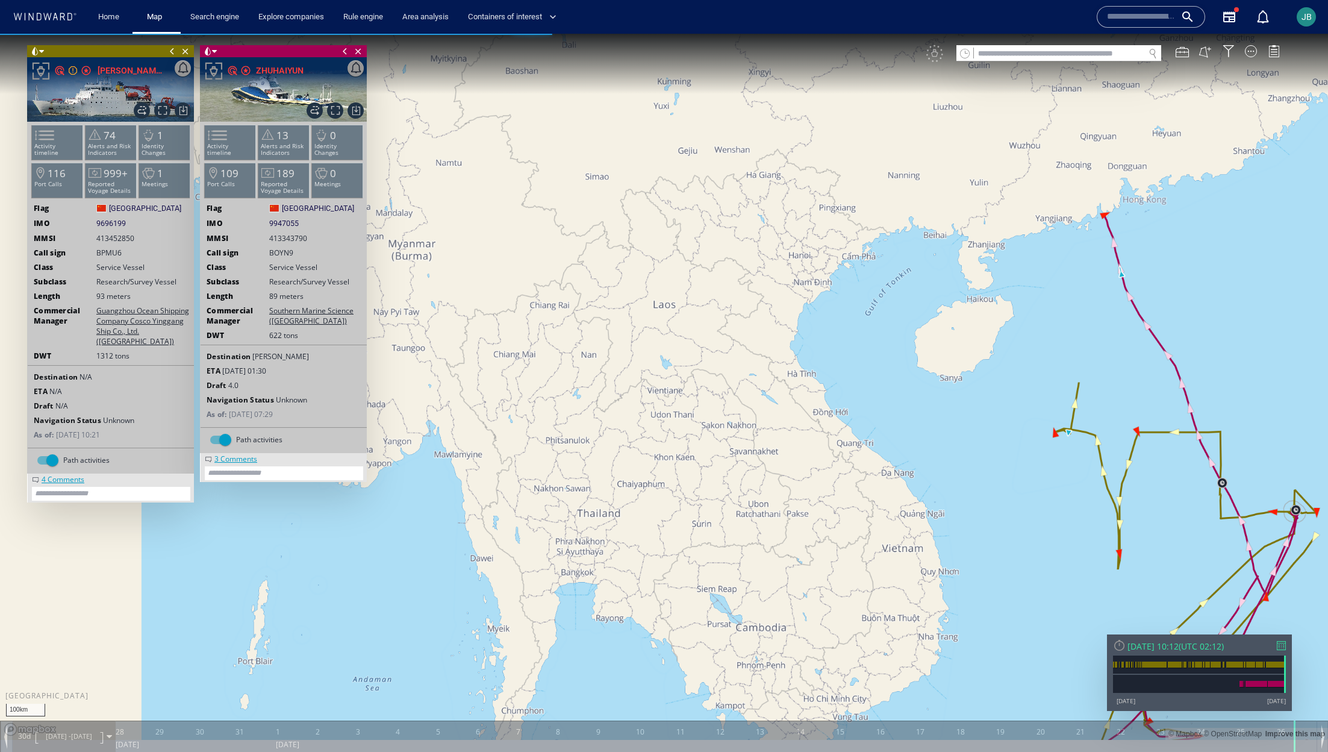
click at [1115, 644] on div at bounding box center [1119, 644] width 13 height 13
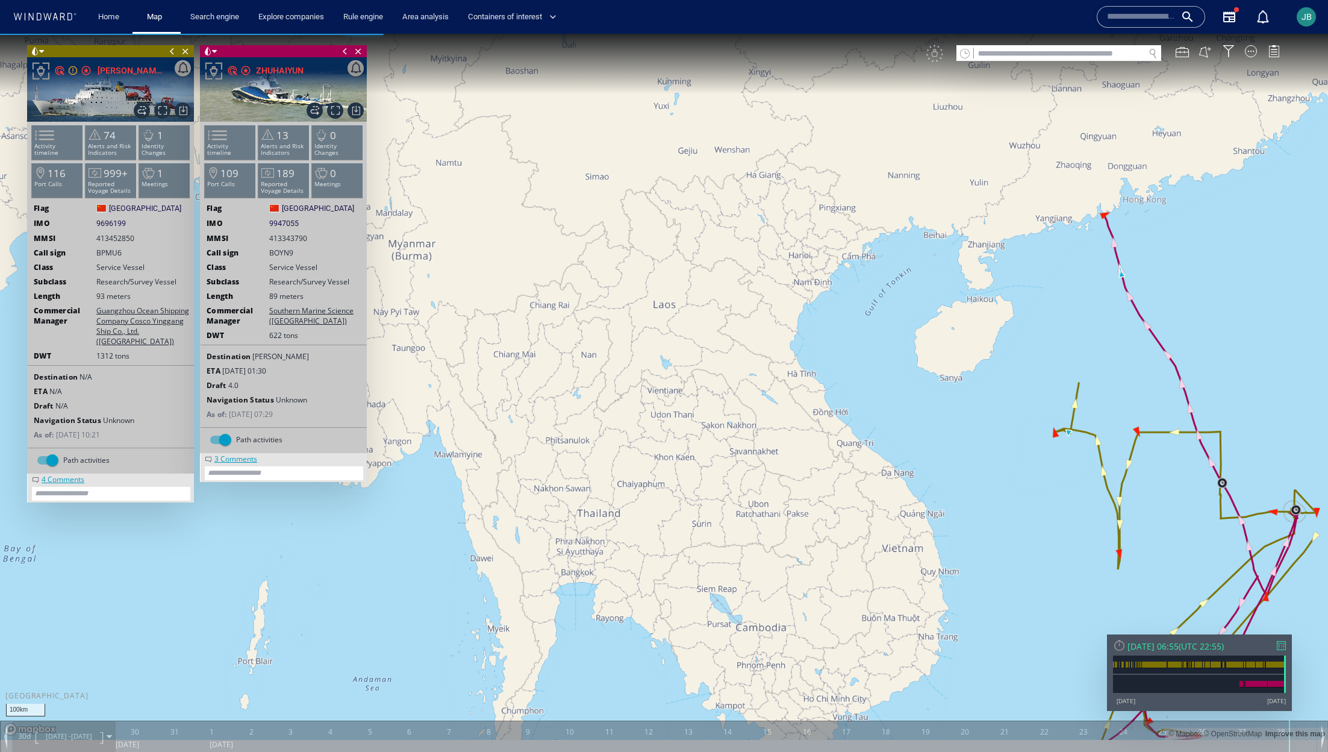
drag, startPoint x: 1153, startPoint y: 565, endPoint x: 846, endPoint y: 557, distance: 307.8
click at [846, 557] on canvas "Map" at bounding box center [664, 387] width 1328 height 706
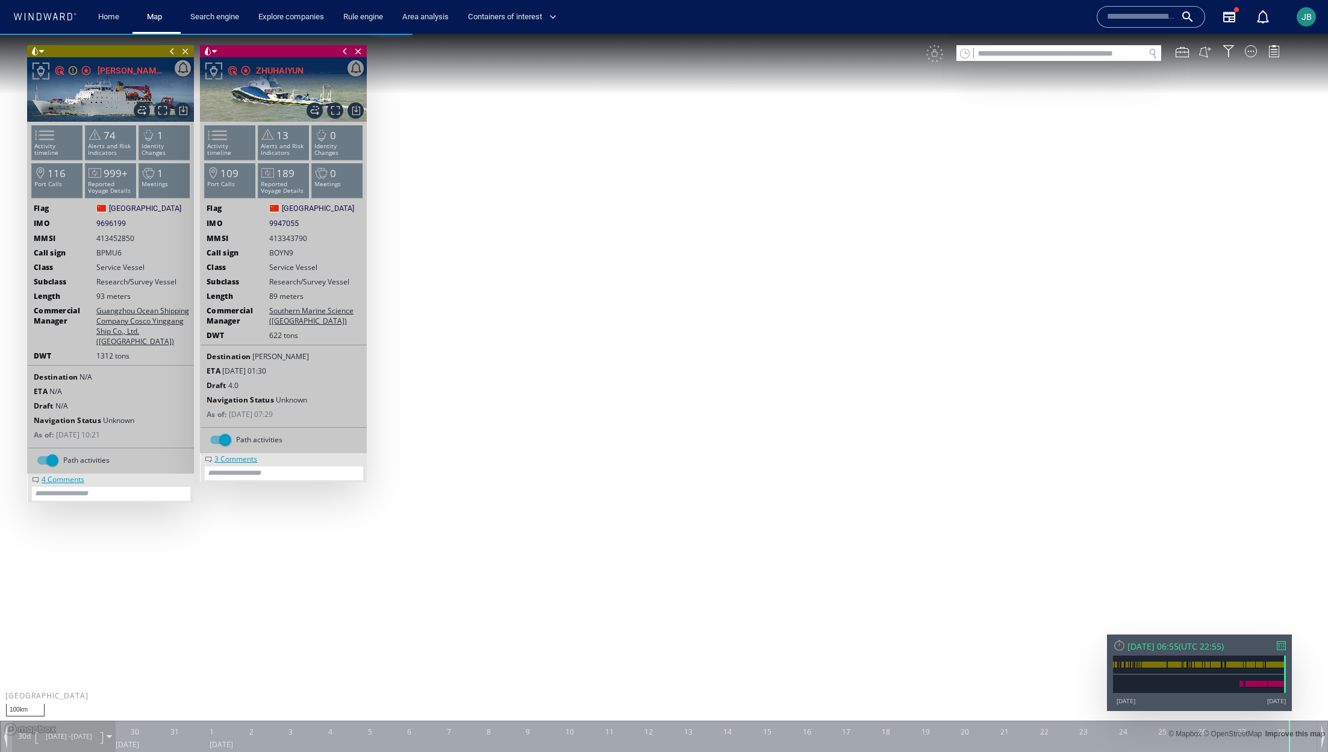
drag, startPoint x: 756, startPoint y: 593, endPoint x: 539, endPoint y: 505, distance: 234.7
click at [538, 504] on canvas "Map" at bounding box center [664, 387] width 1328 height 706
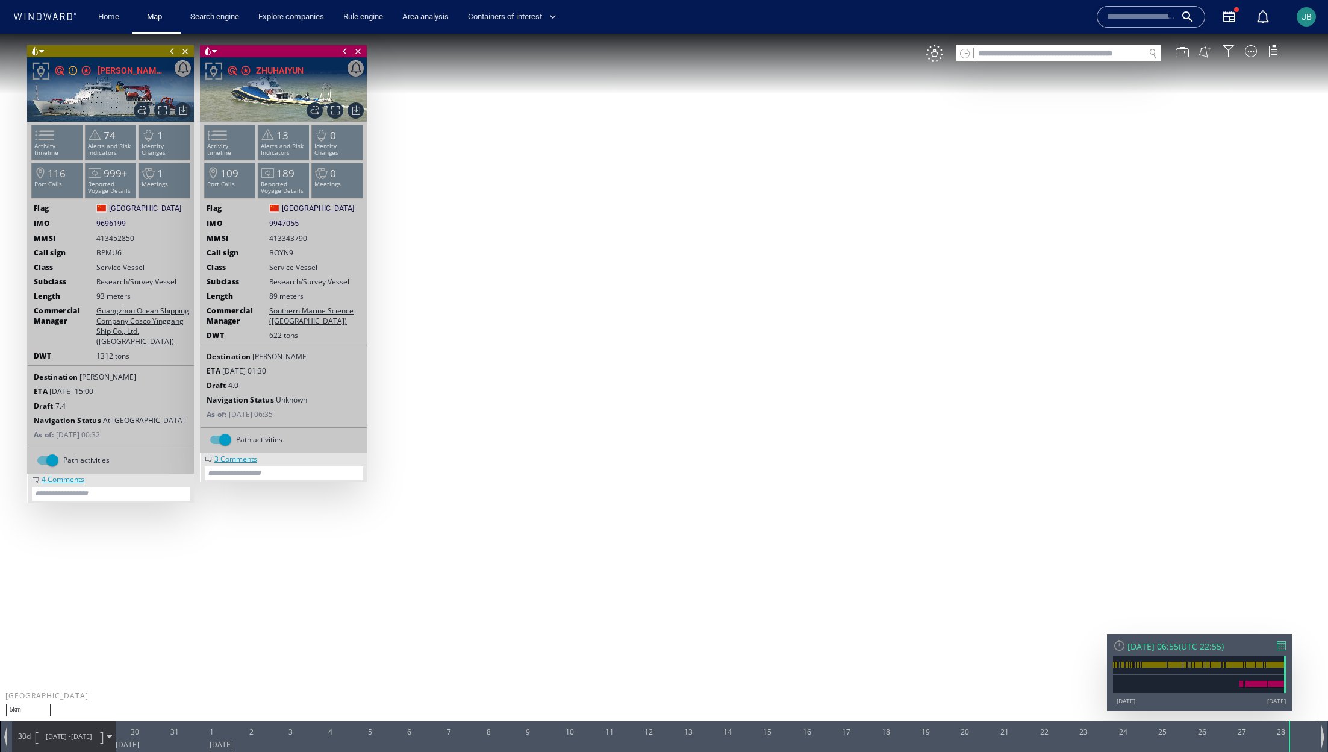
drag, startPoint x: 559, startPoint y: 260, endPoint x: 717, endPoint y: 482, distance: 272.7
click at [717, 482] on canvas "Map" at bounding box center [664, 387] width 1328 height 706
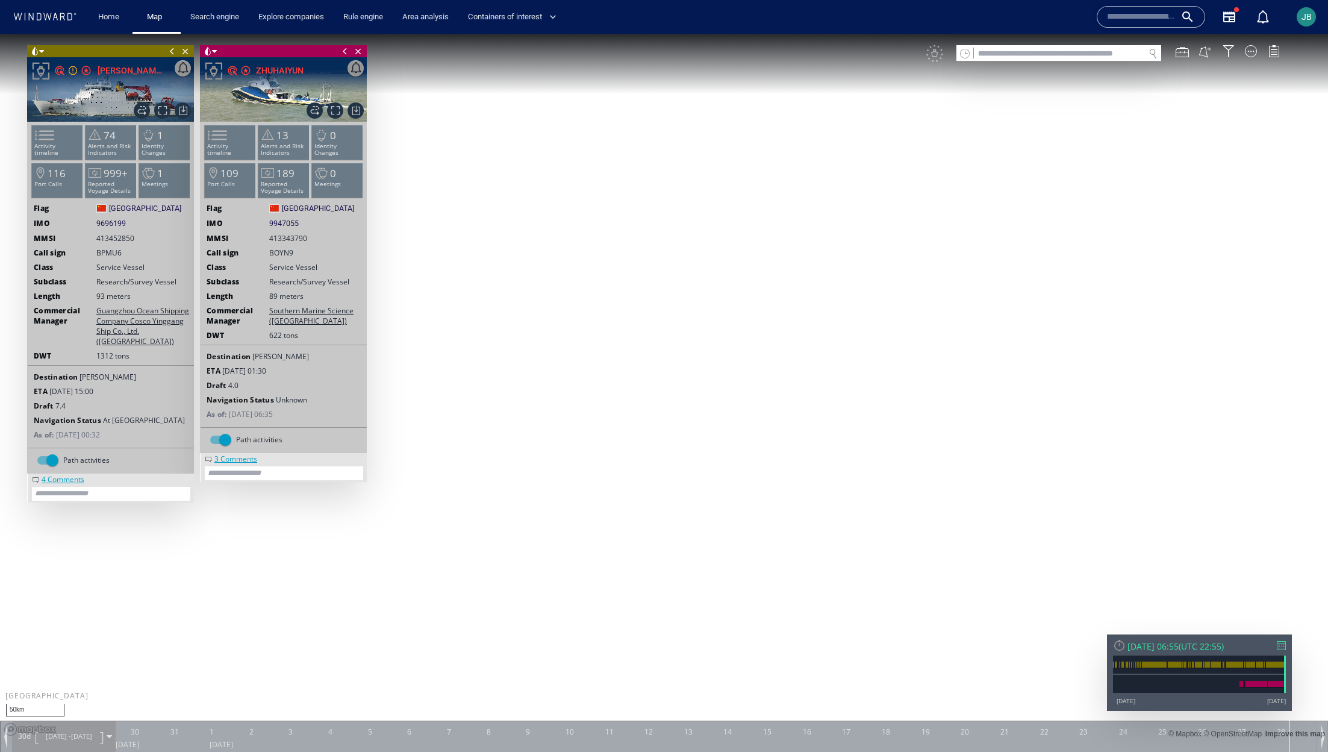
drag, startPoint x: 773, startPoint y: 564, endPoint x: 784, endPoint y: 524, distance: 41.9
click at [784, 524] on canvas "Map" at bounding box center [664, 387] width 1328 height 706
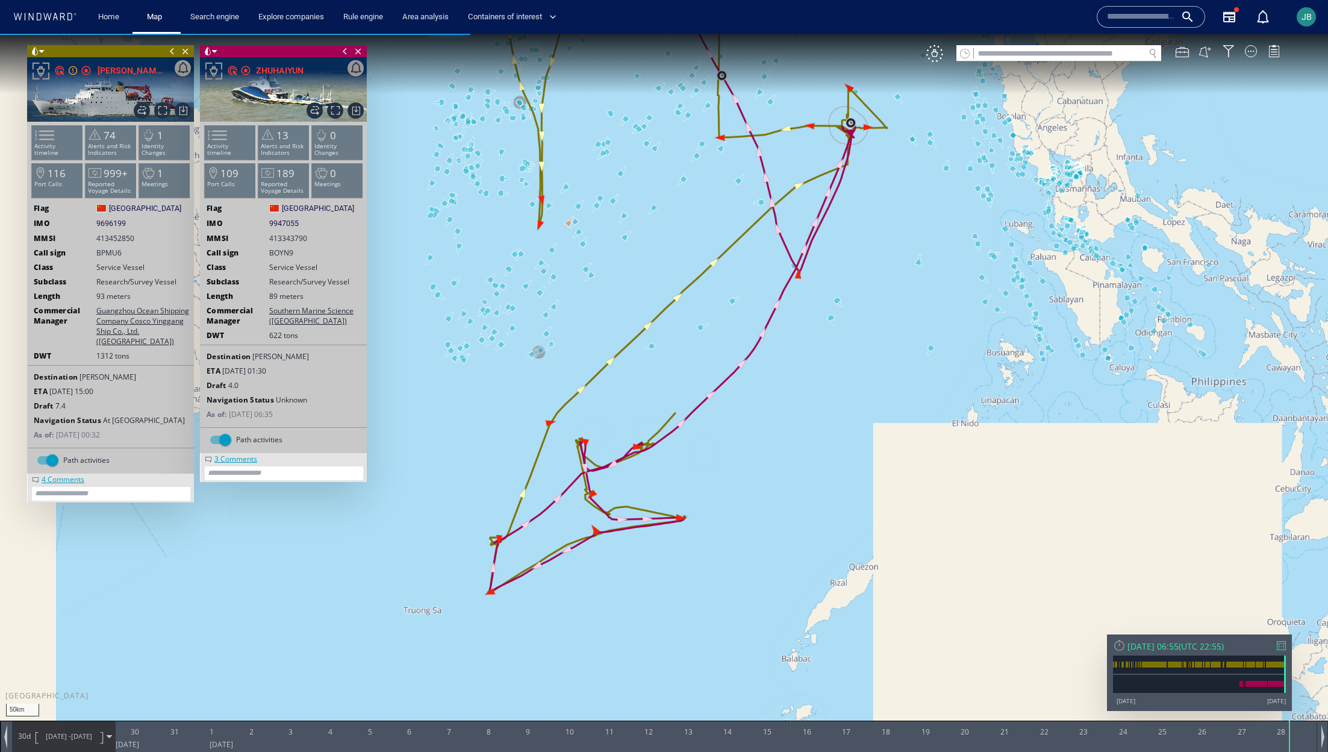
drag, startPoint x: 741, startPoint y: 587, endPoint x: 846, endPoint y: 245, distance: 357.9
click at [846, 245] on canvas "Map" at bounding box center [664, 387] width 1328 height 706
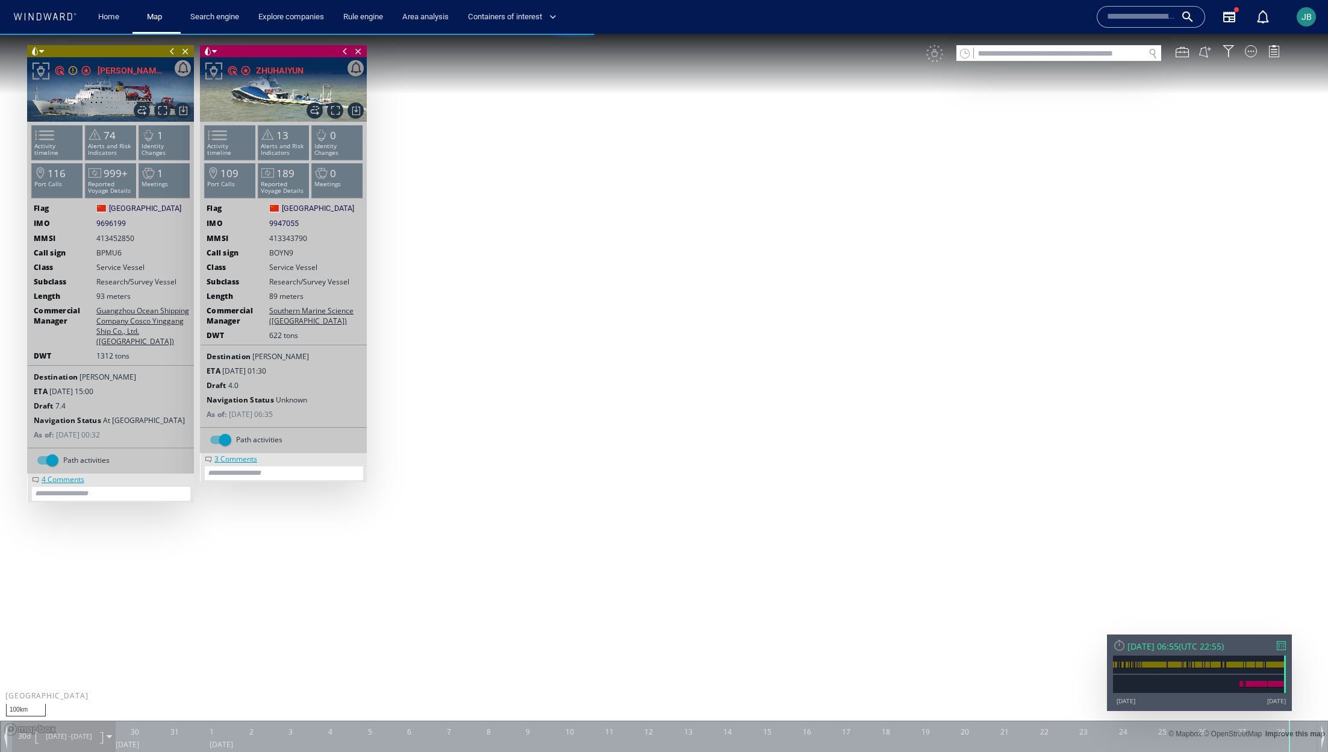
drag, startPoint x: 668, startPoint y: 323, endPoint x: 604, endPoint y: 516, distance: 203.2
click at [604, 516] on canvas "Map" at bounding box center [664, 387] width 1328 height 706
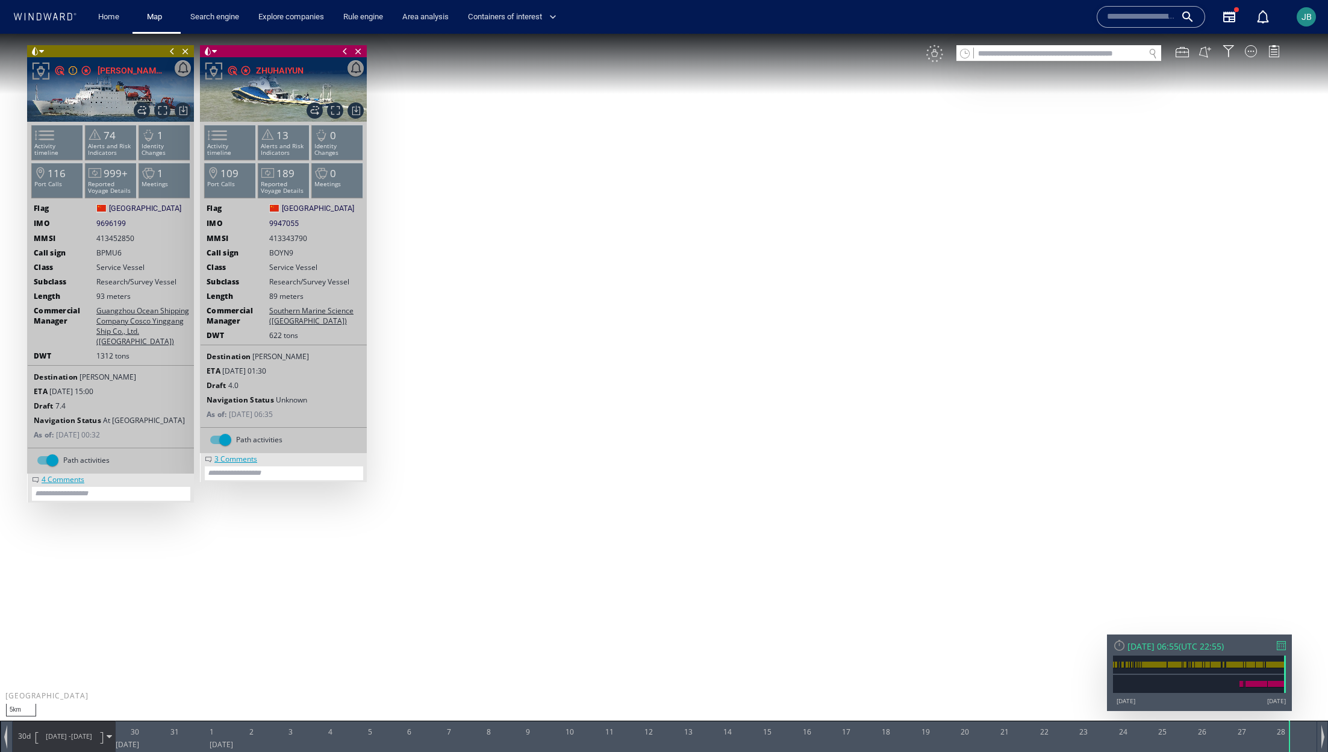
click at [936, 60] on div "VM" at bounding box center [934, 53] width 17 height 17
click at [39, 737] on span "29/07/25 - 28/08/25" at bounding box center [69, 736] width 61 height 30
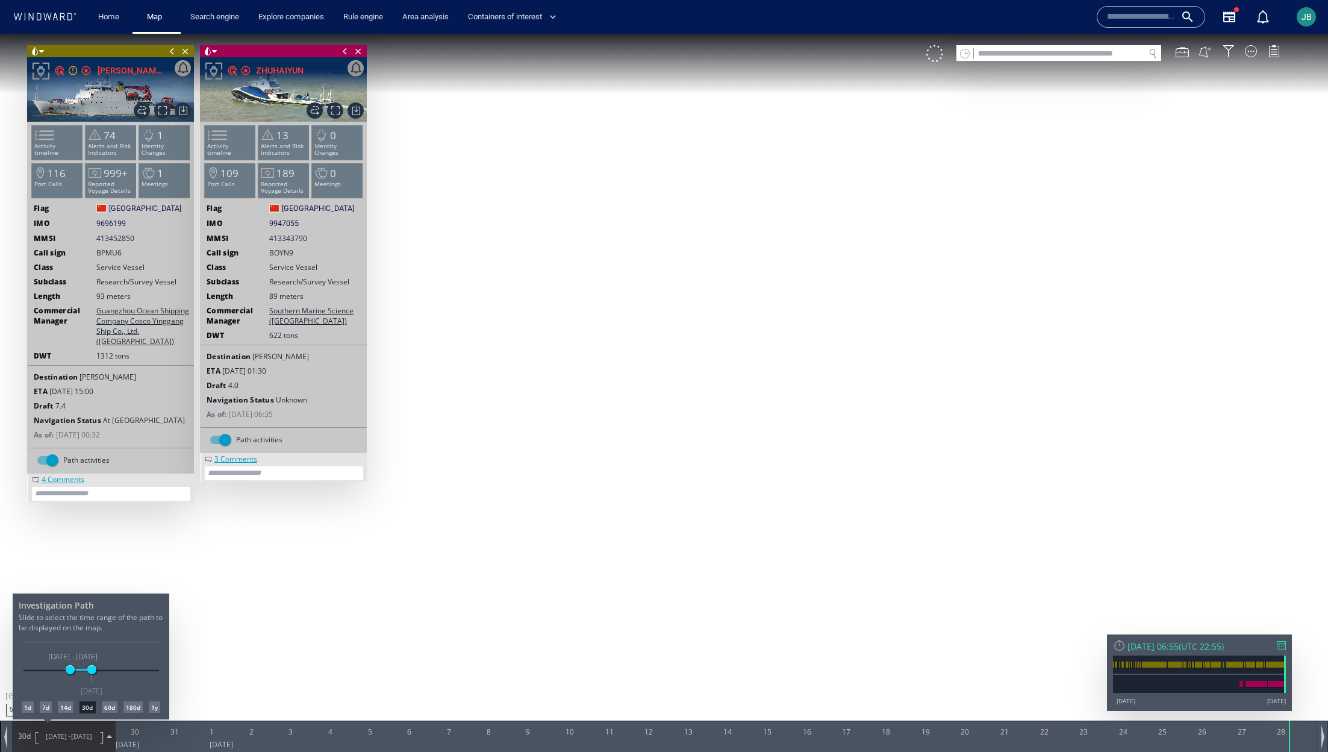
click at [113, 706] on div "60d" at bounding box center [110, 707] width 16 height 12
click at [505, 512] on div at bounding box center [664, 393] width 1328 height 718
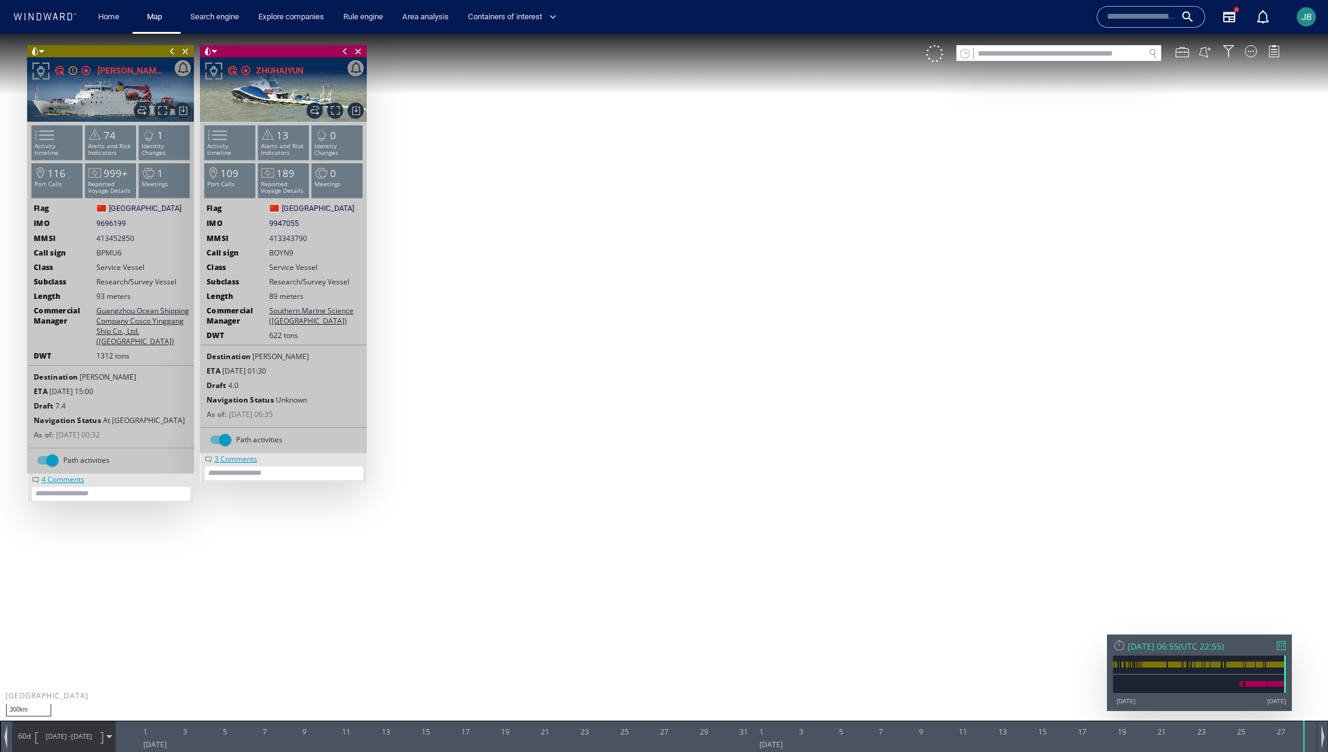
drag, startPoint x: 1077, startPoint y: 361, endPoint x: 900, endPoint y: 361, distance: 177.7
click at [899, 361] on canvas "Map" at bounding box center [664, 387] width 1328 height 706
drag, startPoint x: 777, startPoint y: 468, endPoint x: 843, endPoint y: 172, distance: 302.9
click at [843, 172] on canvas "Map" at bounding box center [664, 387] width 1328 height 706
drag, startPoint x: 573, startPoint y: 665, endPoint x: 651, endPoint y: 507, distance: 176.1
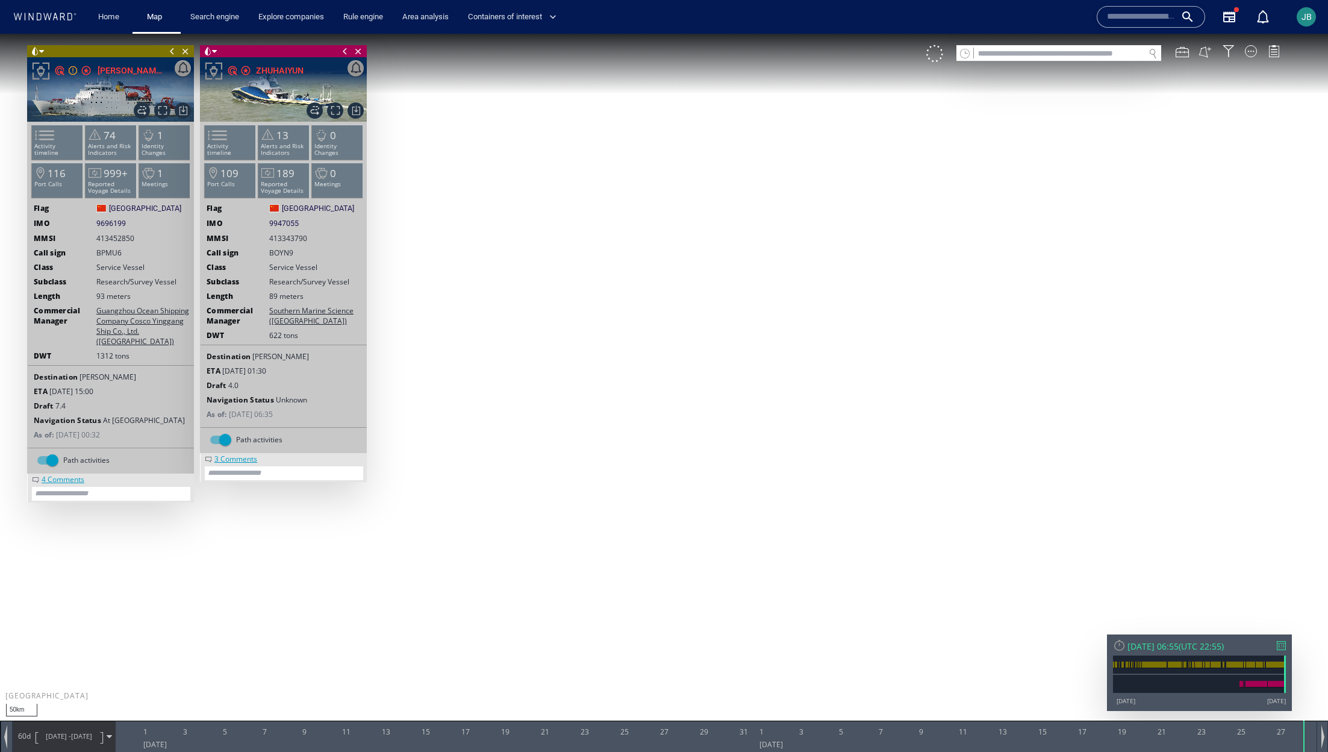
click at [651, 507] on canvas "Map" at bounding box center [664, 387] width 1328 height 706
drag, startPoint x: 549, startPoint y: 591, endPoint x: 889, endPoint y: 565, distance: 340.6
click at [889, 565] on canvas "Map" at bounding box center [664, 387] width 1328 height 706
drag, startPoint x: 510, startPoint y: 461, endPoint x: 758, endPoint y: 464, distance: 248.1
click at [758, 464] on canvas "Map" at bounding box center [664, 387] width 1328 height 706
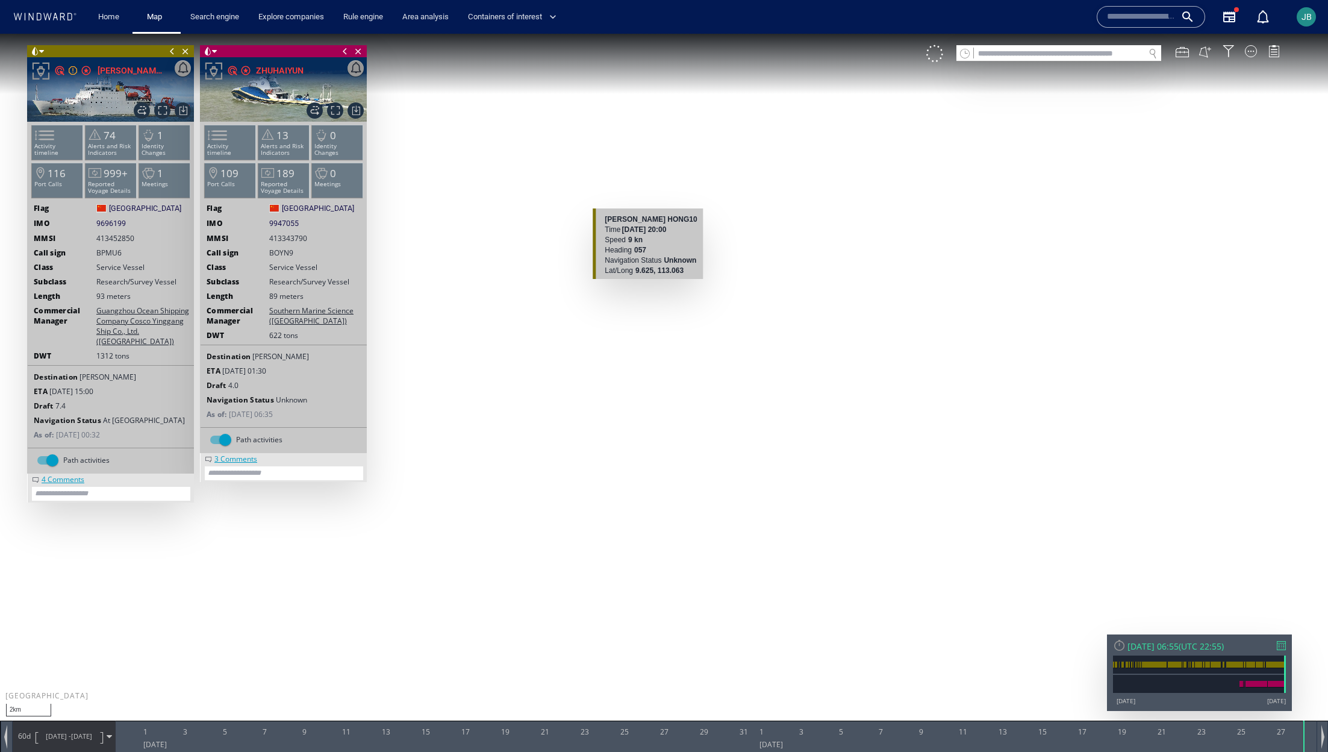
click at [648, 284] on canvas "Map" at bounding box center [664, 387] width 1328 height 706
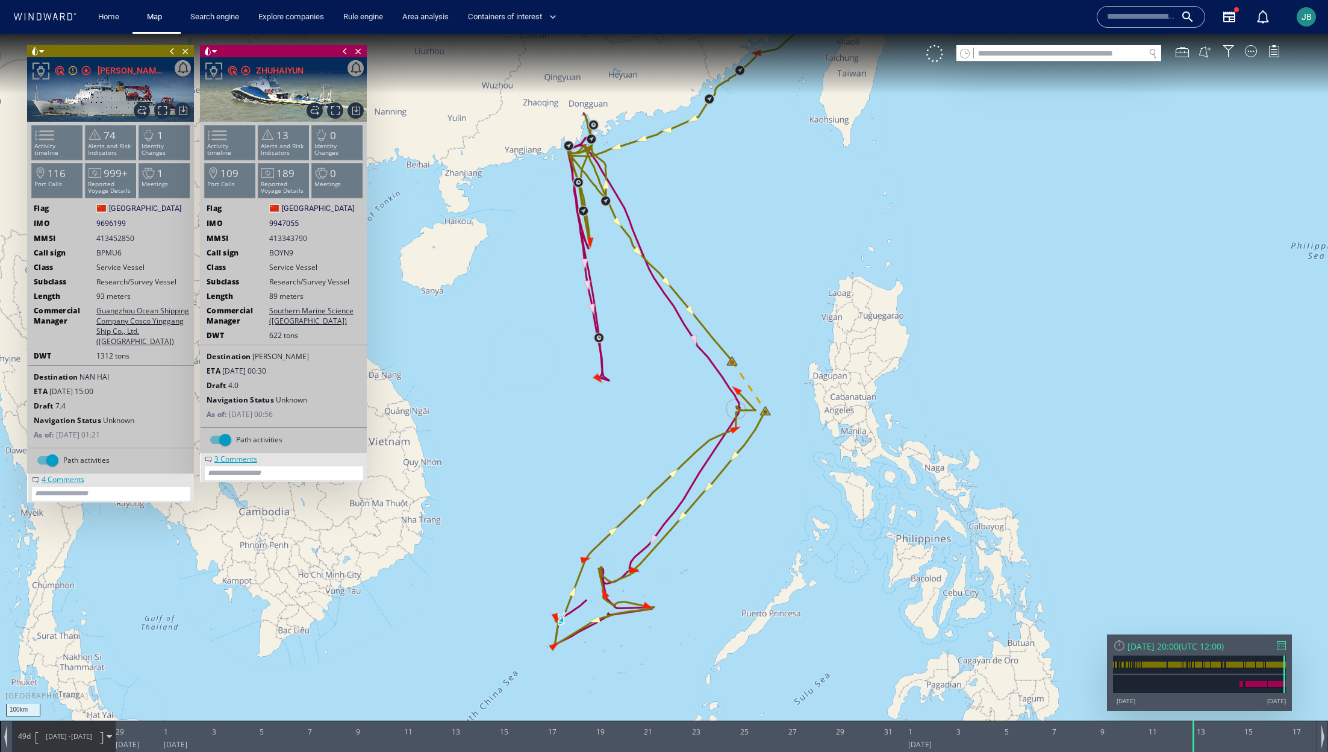
click at [47, 734] on span "[DATE] -" at bounding box center [58, 735] width 25 height 9
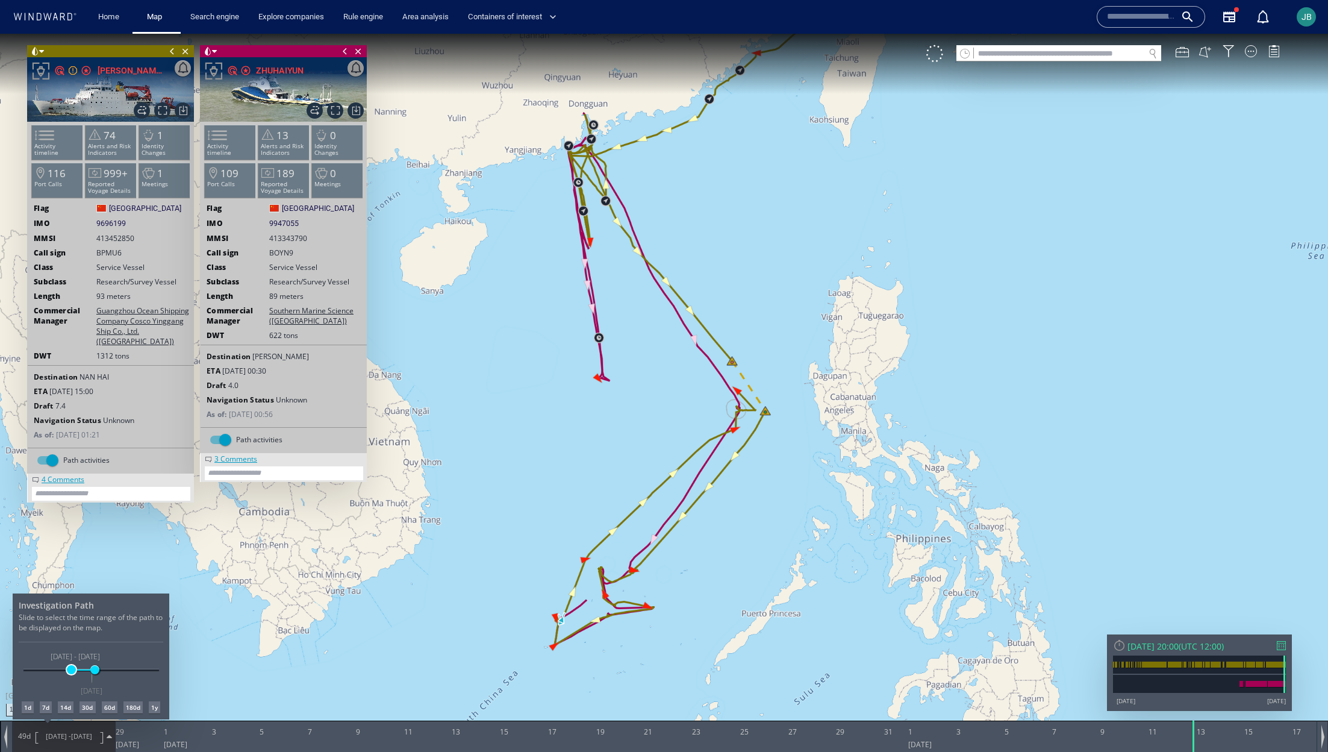
drag, startPoint x: 61, startPoint y: 667, endPoint x: 71, endPoint y: 668, distance: 9.8
click at [71, 668] on span at bounding box center [71, 669] width 9 height 9
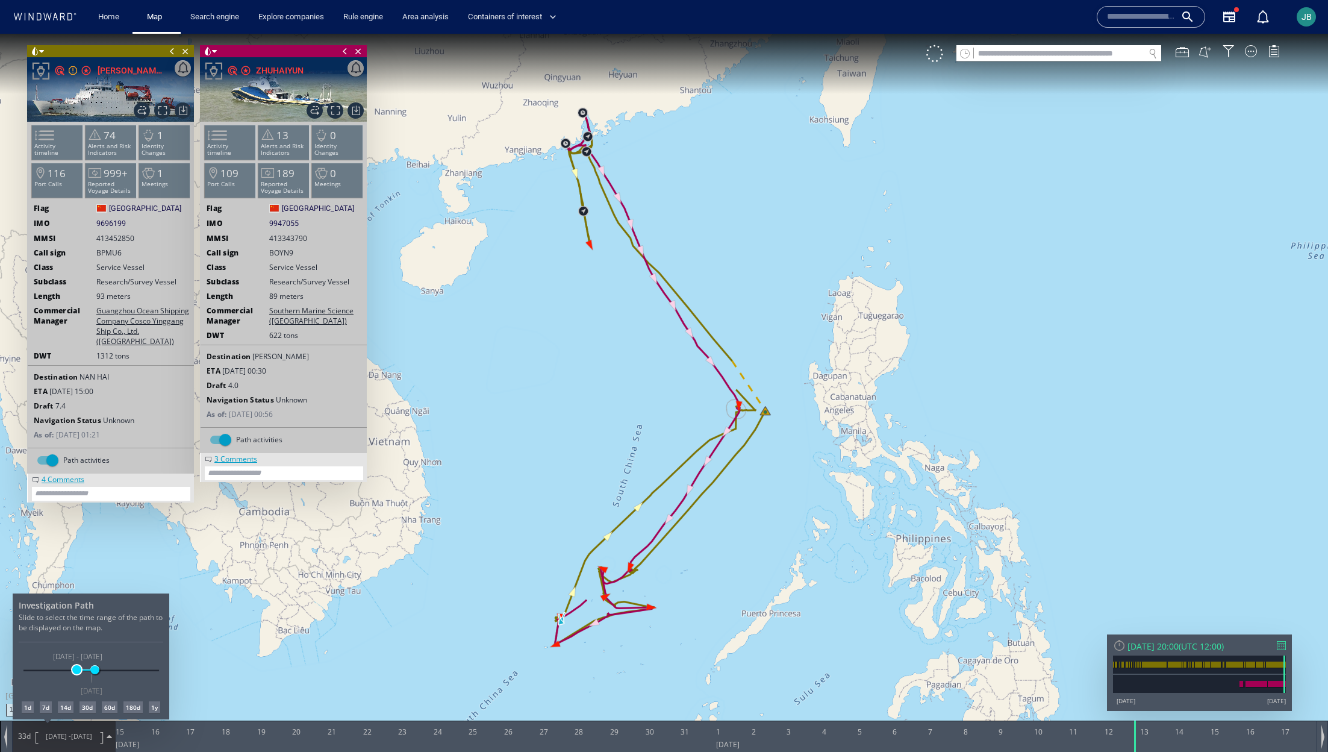
click at [76, 669] on span at bounding box center [76, 669] width 9 height 9
click at [540, 453] on div at bounding box center [664, 393] width 1328 height 718
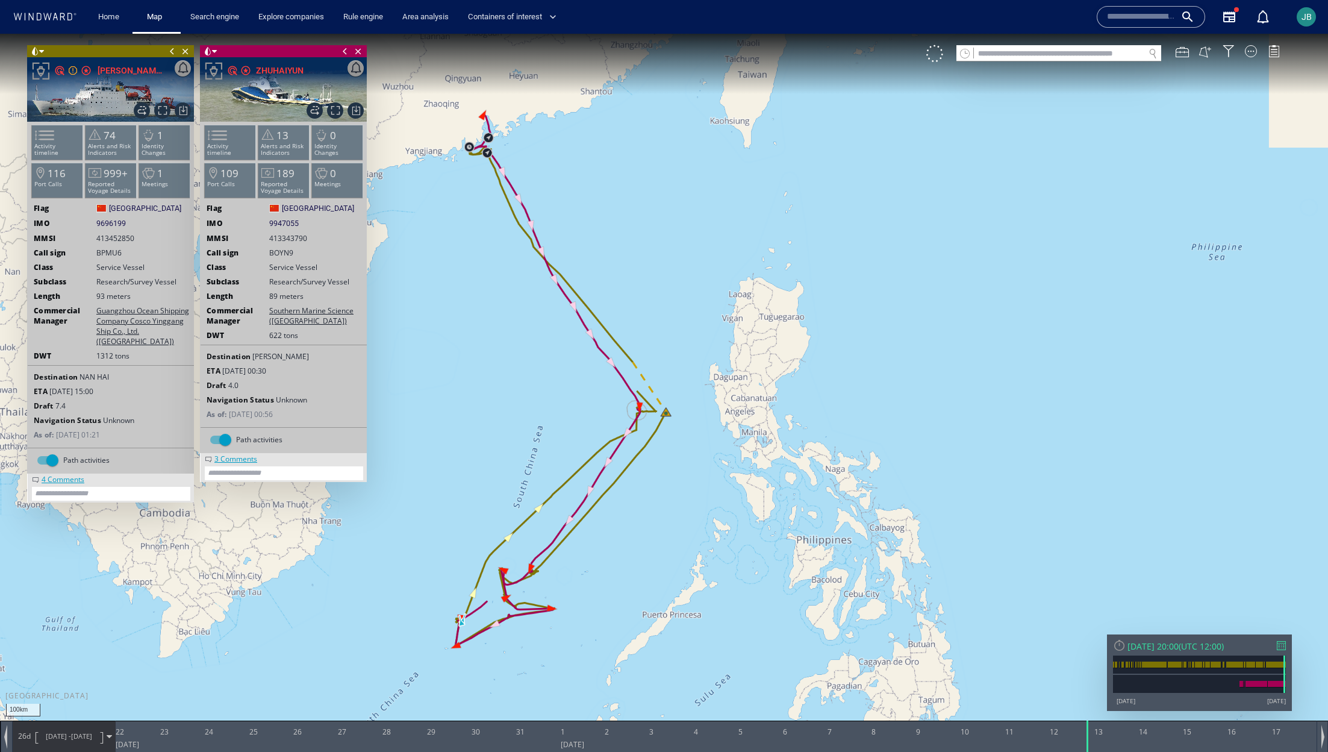
drag, startPoint x: 613, startPoint y: 387, endPoint x: 485, endPoint y: 388, distance: 127.7
click at [485, 388] on canvas "Map" at bounding box center [664, 387] width 1328 height 706
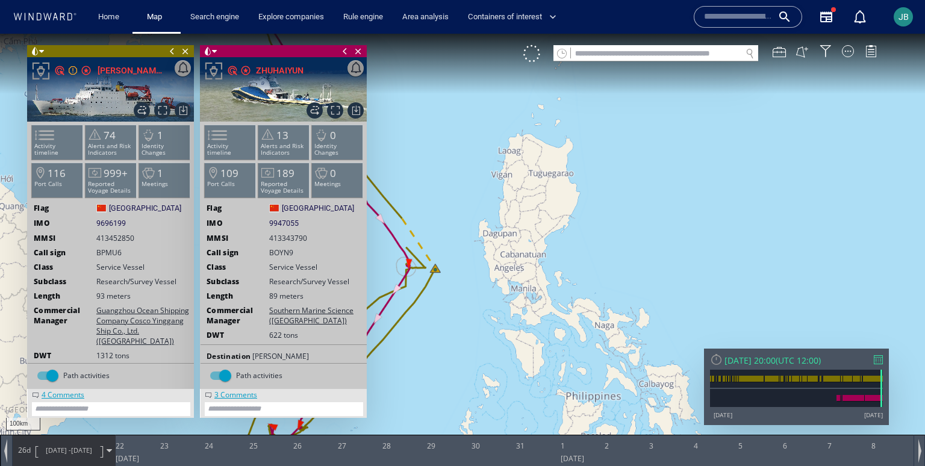
click at [343, 52] on span at bounding box center [344, 51] width 13 height 12
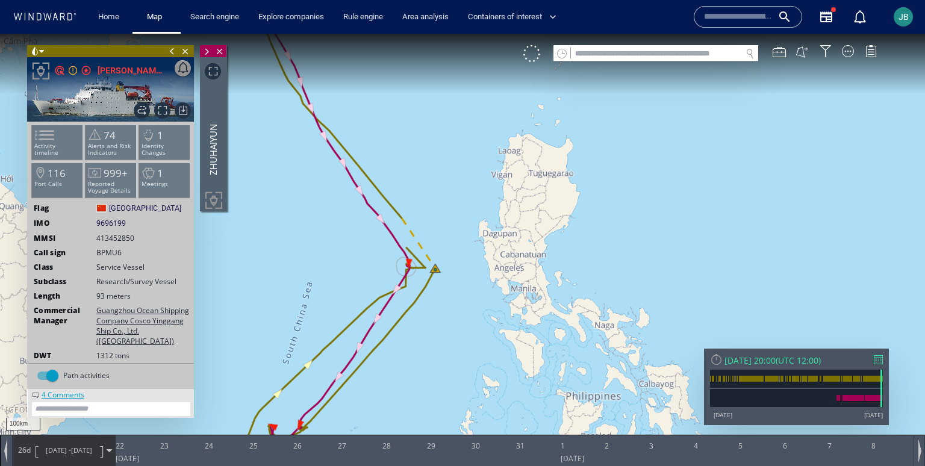
click at [205, 51] on span at bounding box center [206, 52] width 13 height 12
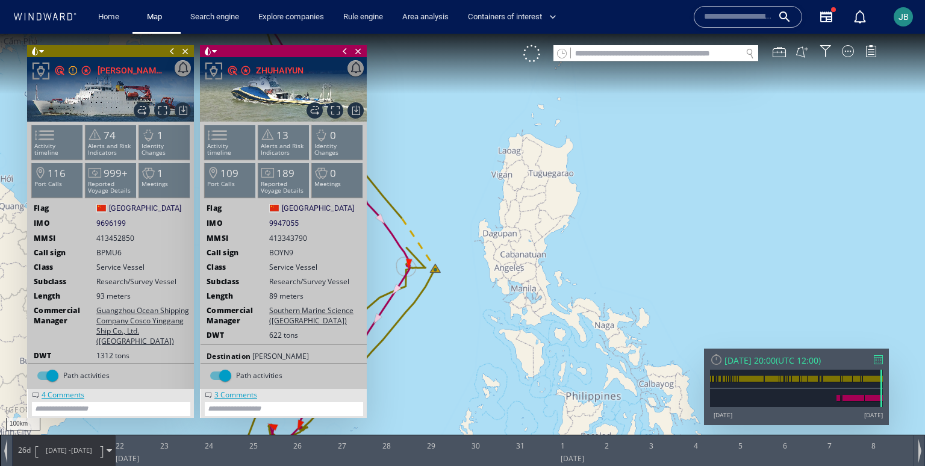
click at [287, 219] on span "9947055" at bounding box center [284, 223] width 30 height 11
copy span "9947055"
click at [287, 219] on span "9947055" at bounding box center [284, 223] width 30 height 11
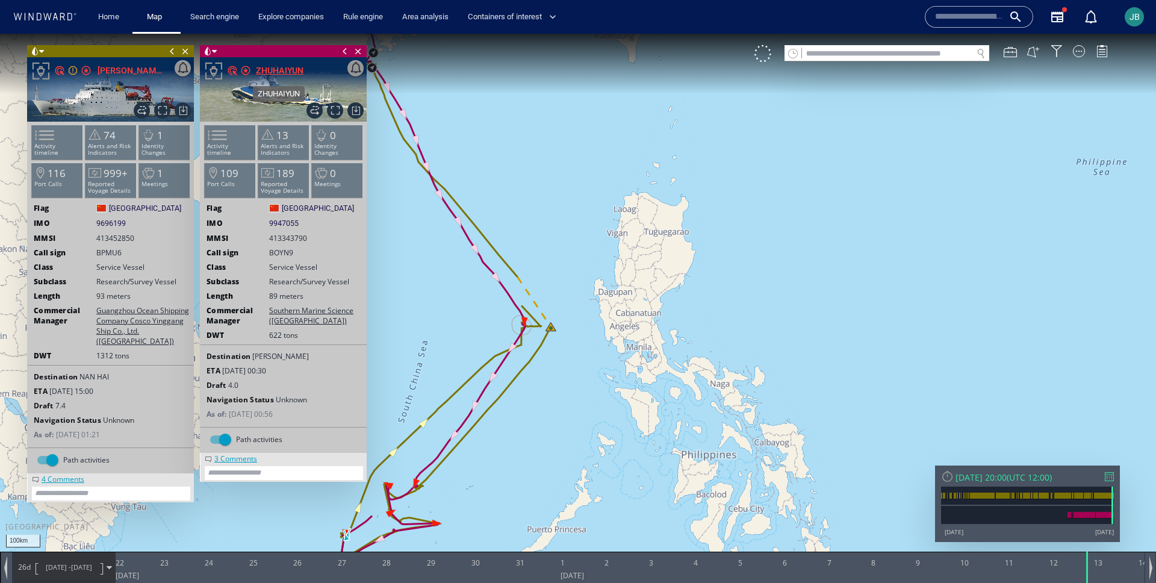
click at [282, 69] on div "ZHUHAIYUN" at bounding box center [280, 70] width 48 height 14
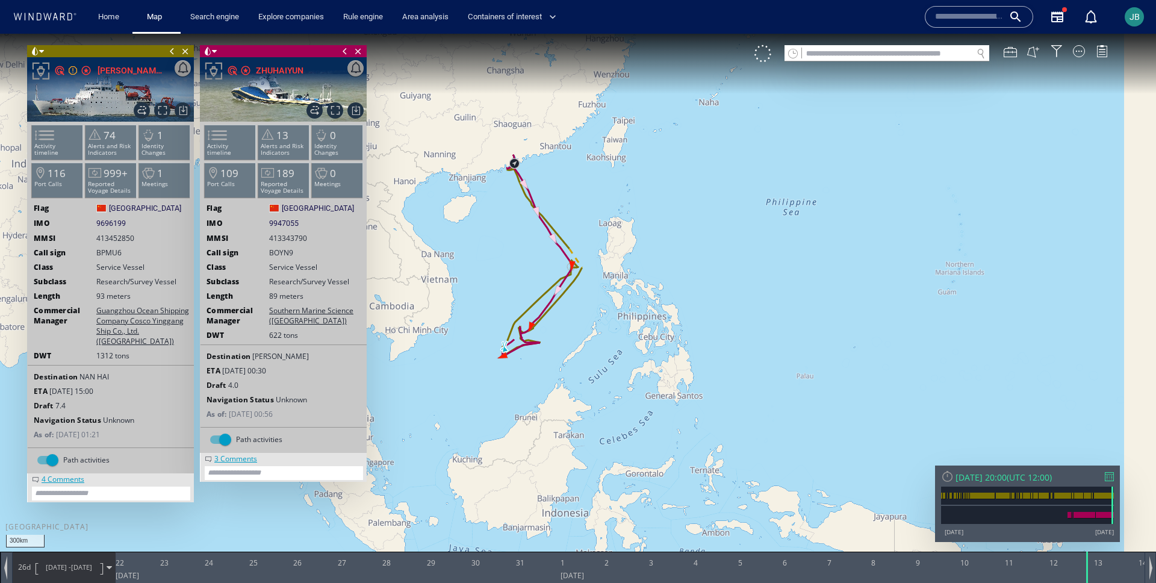
drag, startPoint x: 572, startPoint y: 202, endPoint x: 601, endPoint y: 231, distance: 40.9
click at [601, 231] on canvas "Map" at bounding box center [578, 302] width 1156 height 537
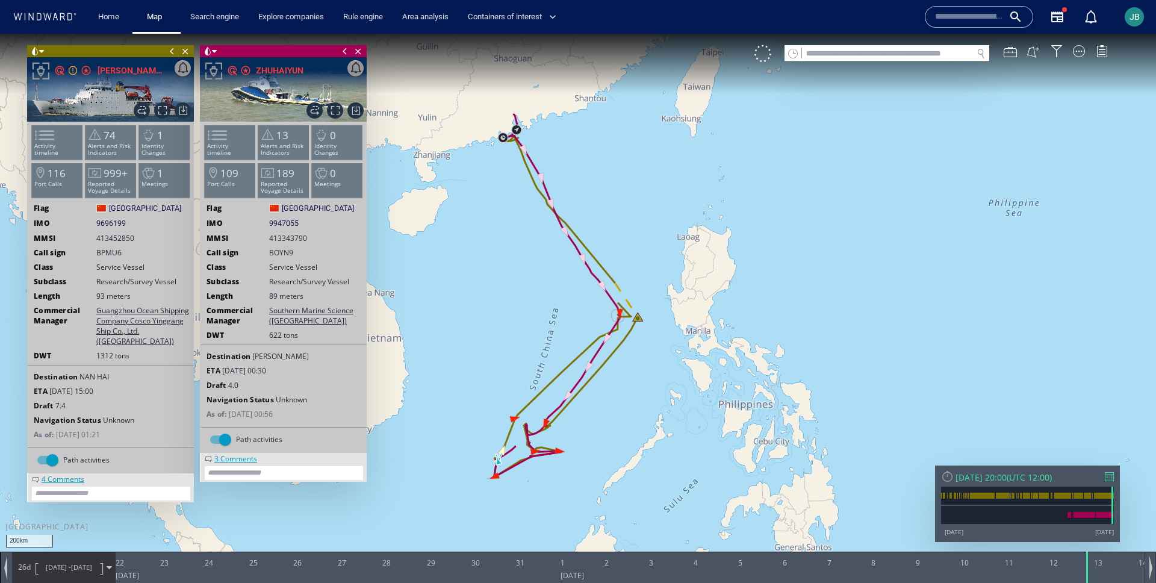
drag, startPoint x: 601, startPoint y: 231, endPoint x: 652, endPoint y: 232, distance: 50.6
click at [652, 231] on canvas "Map" at bounding box center [578, 302] width 1156 height 537
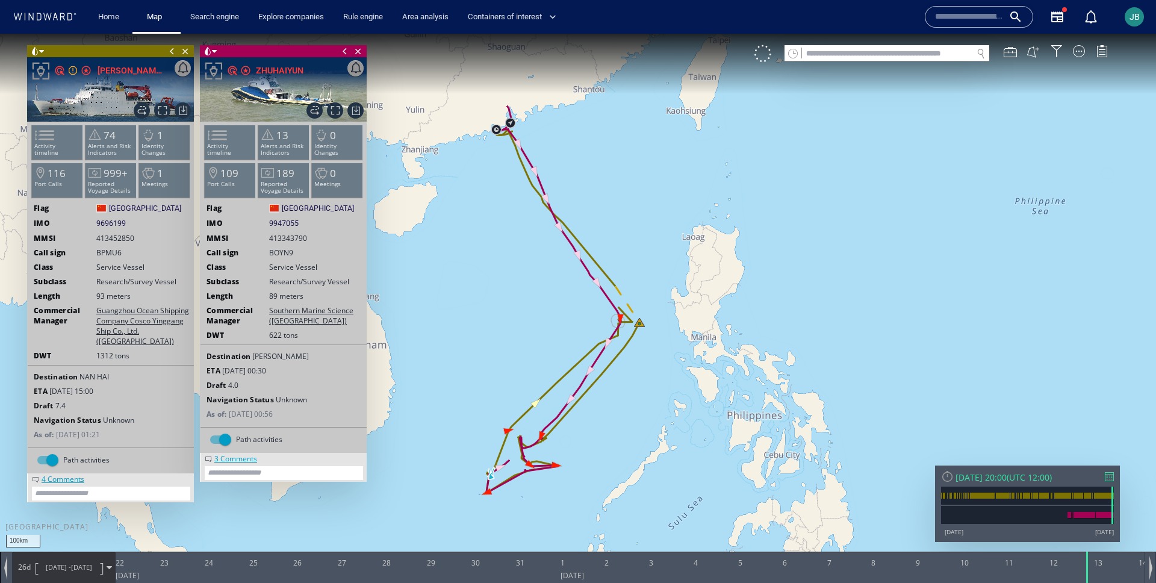
drag, startPoint x: 631, startPoint y: 235, endPoint x: 656, endPoint y: 254, distance: 31.6
click at [656, 254] on canvas "Map" at bounding box center [578, 302] width 1156 height 537
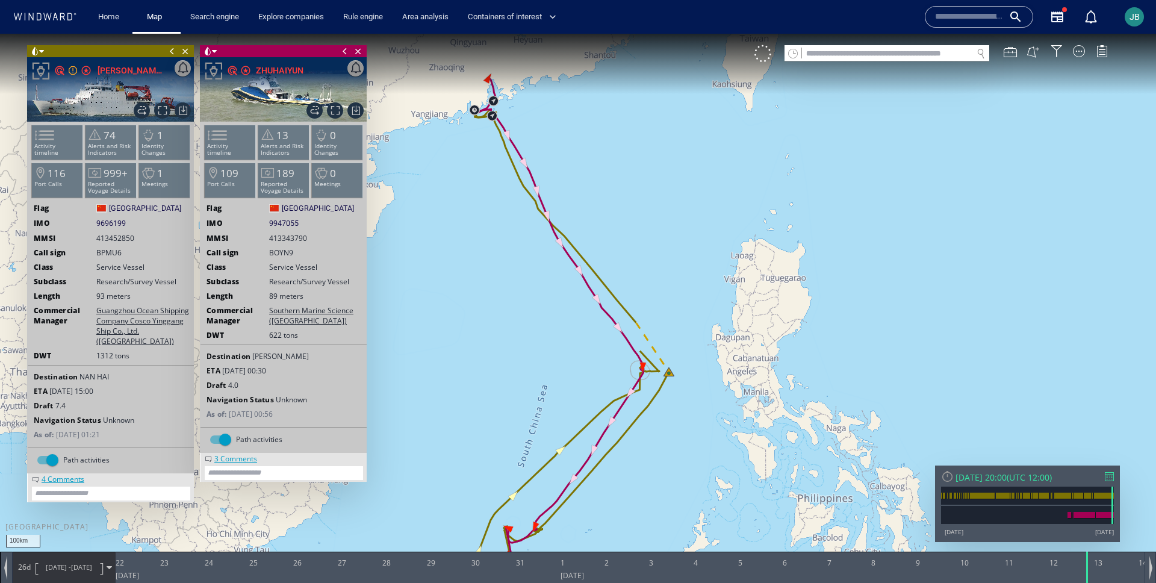
drag, startPoint x: 465, startPoint y: 115, endPoint x: 465, endPoint y: 219, distance: 103.6
click at [465, 220] on canvas "Map" at bounding box center [578, 302] width 1156 height 537
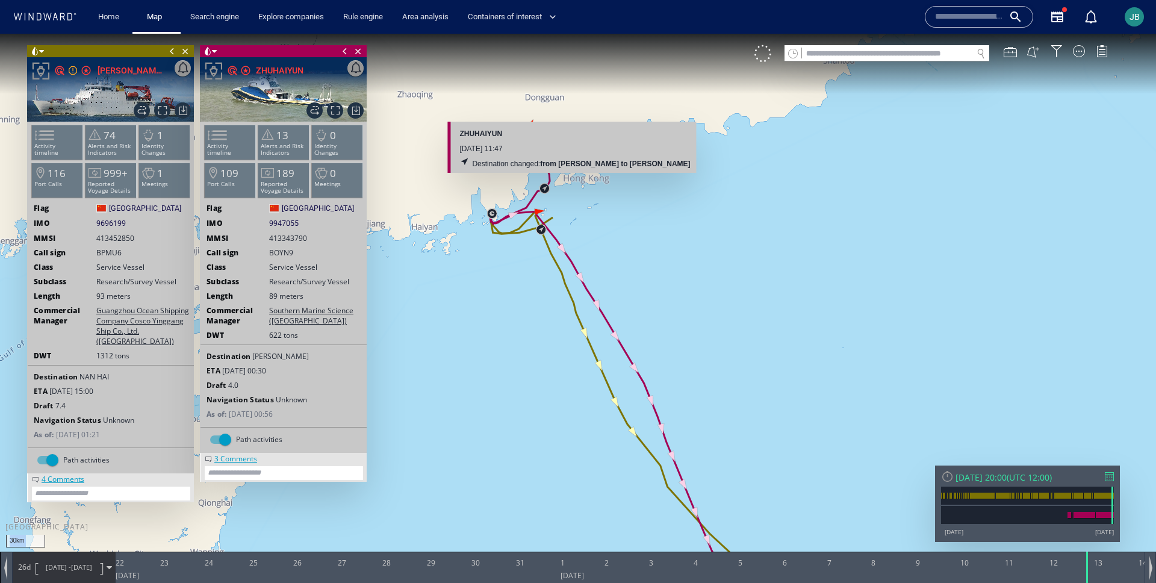
drag, startPoint x: 547, startPoint y: 163, endPoint x: 547, endPoint y: 175, distance: 12.0
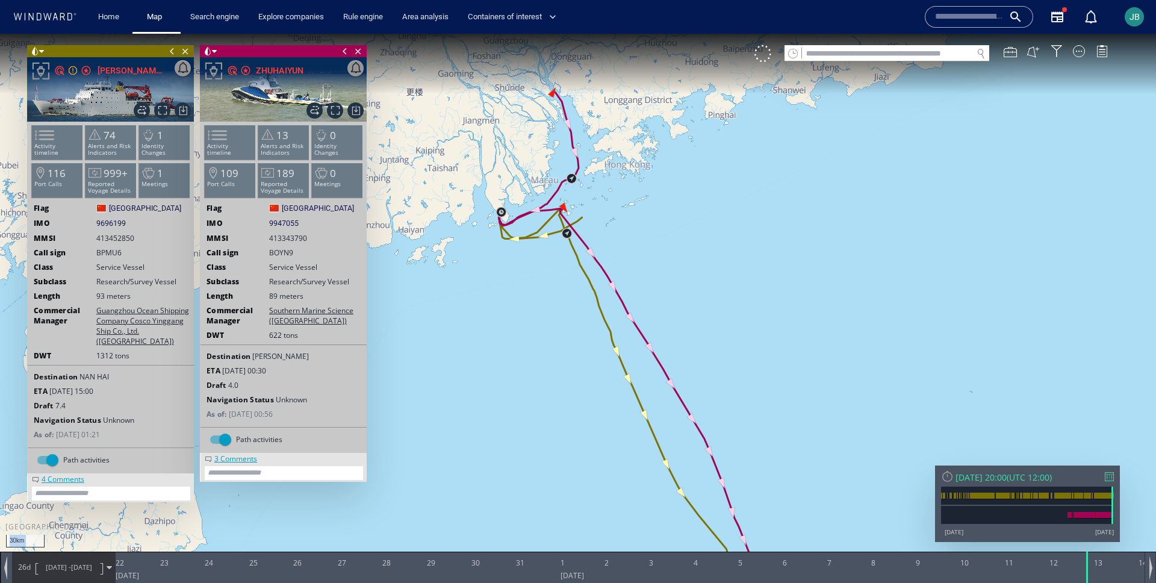
drag, startPoint x: 714, startPoint y: 350, endPoint x: 628, endPoint y: 107, distance: 258.3
click at [628, 107] on canvas "Map" at bounding box center [578, 302] width 1156 height 537
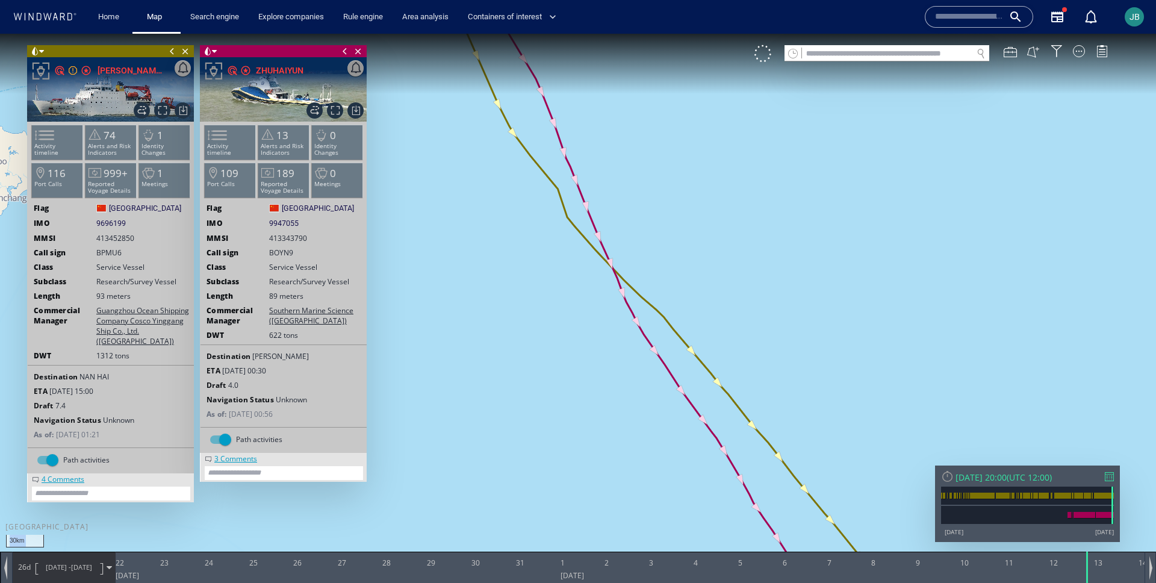
drag, startPoint x: 769, startPoint y: 330, endPoint x: 665, endPoint y: 180, distance: 182.6
click at [665, 180] on canvas "Map" at bounding box center [578, 302] width 1156 height 537
drag, startPoint x: 817, startPoint y: 376, endPoint x: 660, endPoint y: 145, distance: 279.8
click at [660, 145] on canvas "Map" at bounding box center [578, 302] width 1156 height 537
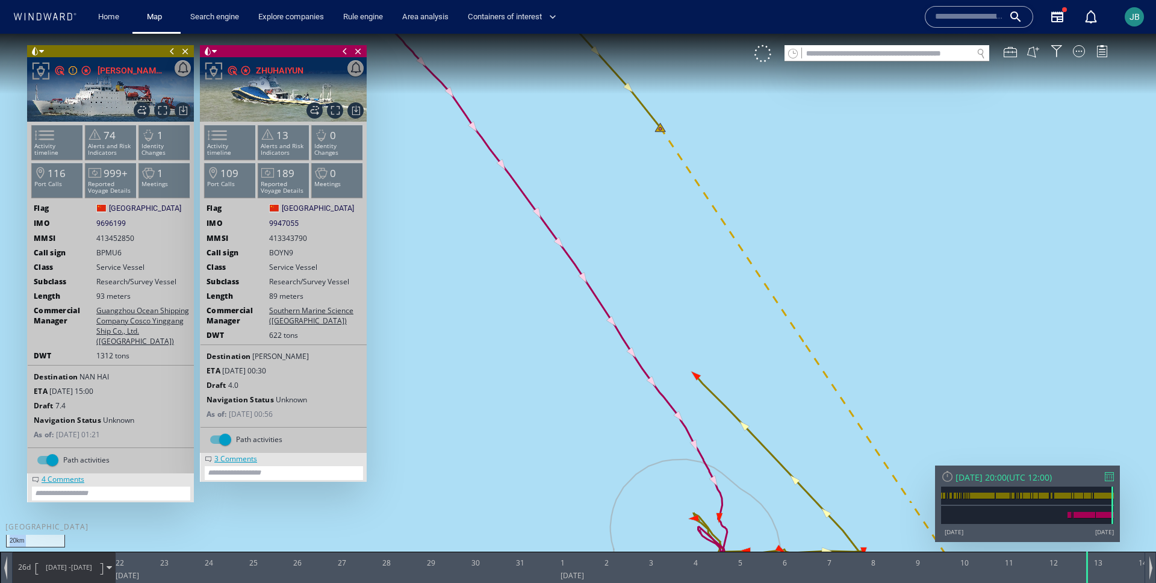
drag, startPoint x: 736, startPoint y: 458, endPoint x: 723, endPoint y: 263, distance: 195.5
click at [727, 263] on canvas "Map" at bounding box center [578, 302] width 1156 height 537
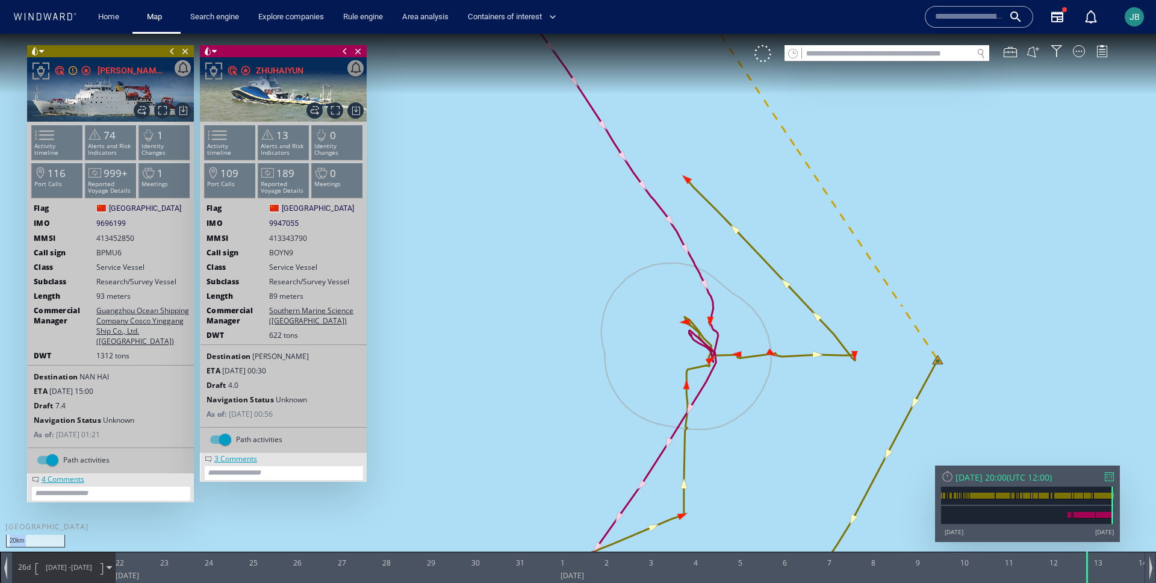
drag, startPoint x: 834, startPoint y: 275, endPoint x: 858, endPoint y: 309, distance: 41.6
click at [858, 309] on canvas "Map" at bounding box center [578, 302] width 1156 height 537
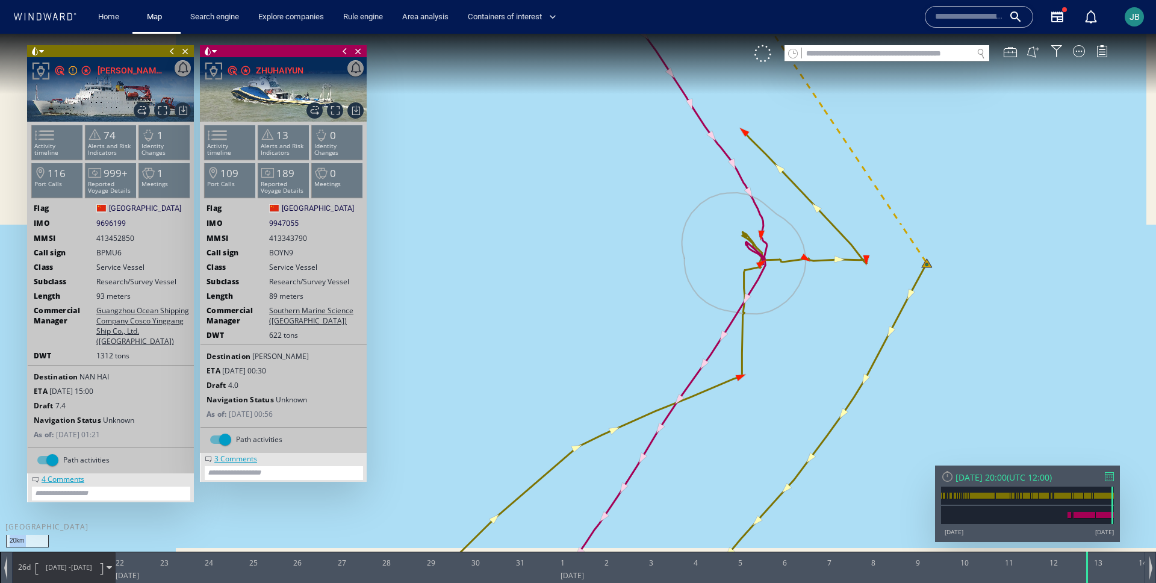
drag, startPoint x: 755, startPoint y: 500, endPoint x: 781, endPoint y: 366, distance: 136.2
click at [782, 366] on canvas "Map" at bounding box center [578, 302] width 1156 height 537
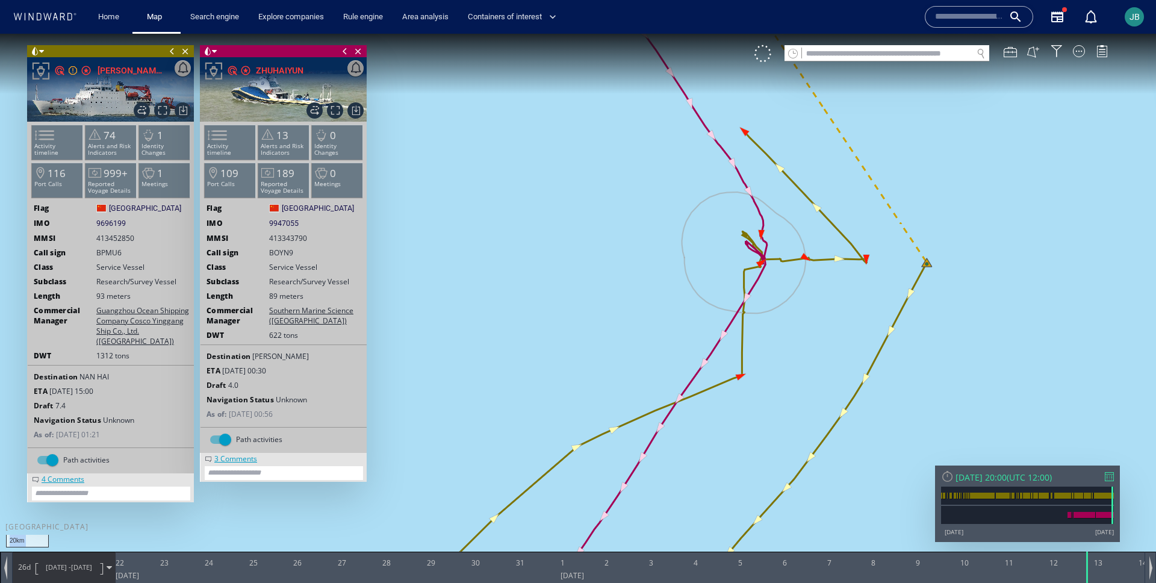
drag, startPoint x: 790, startPoint y: 419, endPoint x: 879, endPoint y: 198, distance: 238.1
click at [879, 197] on canvas "Map" at bounding box center [578, 302] width 1156 height 537
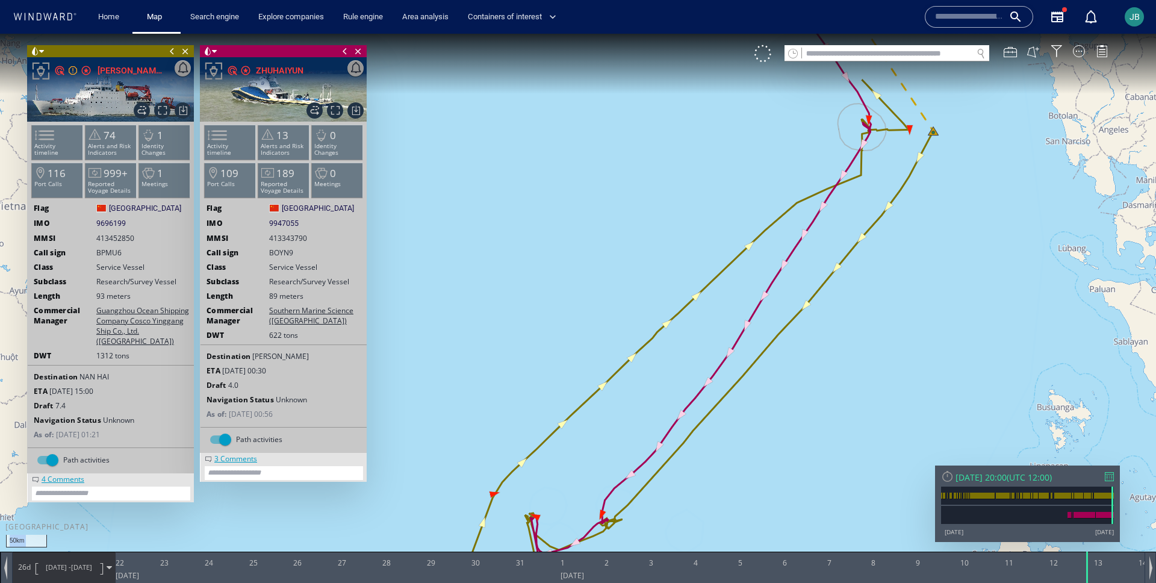
drag, startPoint x: 726, startPoint y: 394, endPoint x: 859, endPoint y: 201, distance: 234.5
click at [859, 201] on canvas "Map" at bounding box center [578, 302] width 1156 height 537
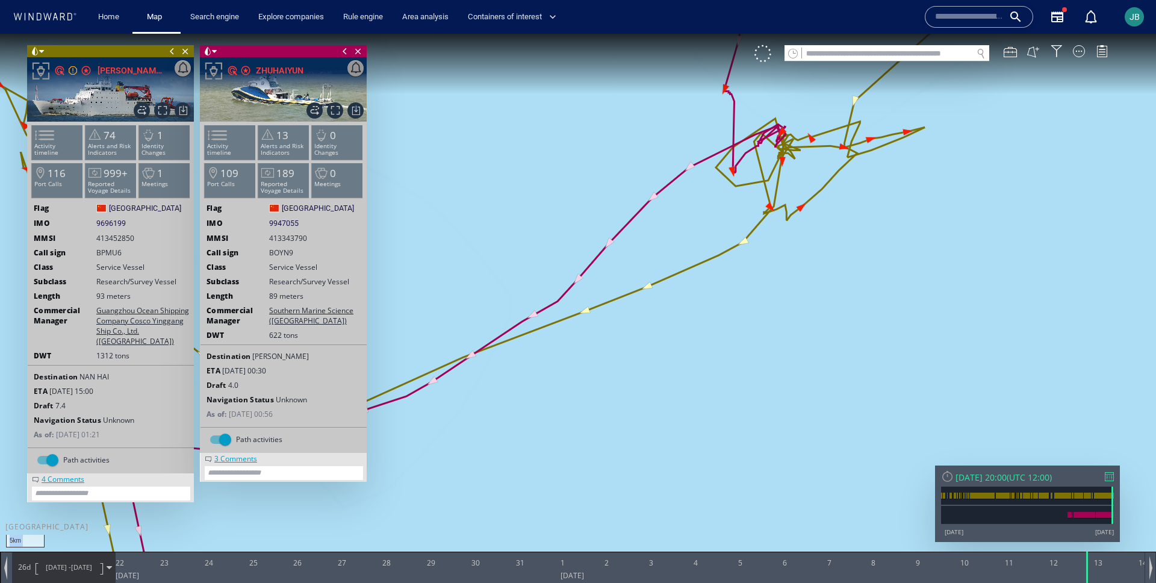
drag, startPoint x: 721, startPoint y: 187, endPoint x: 759, endPoint y: 320, distance: 138.6
click at [759, 321] on canvas "Map" at bounding box center [578, 302] width 1156 height 537
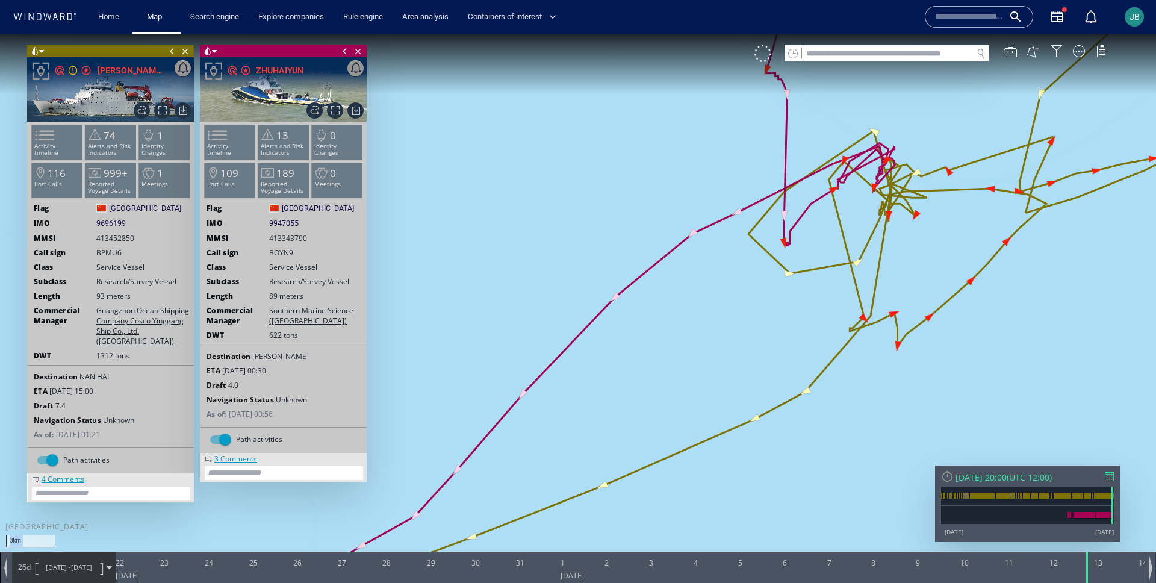
drag, startPoint x: 759, startPoint y: 320, endPoint x: 714, endPoint y: 407, distance: 97.2
click at [714, 407] on canvas "Map" at bounding box center [578, 302] width 1156 height 537
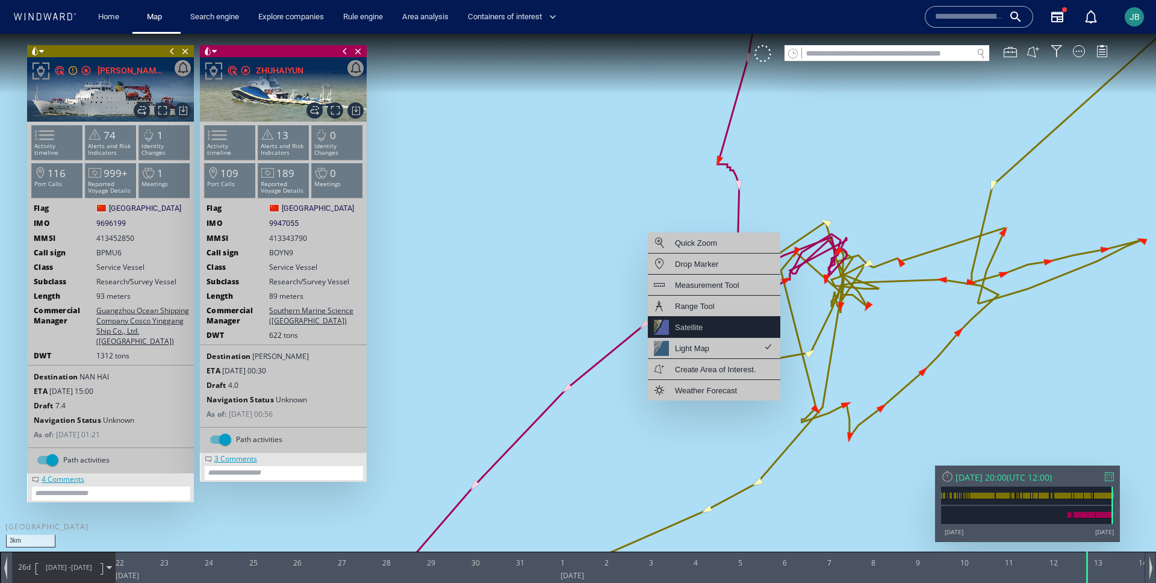
click at [738, 330] on div "Satellite" at bounding box center [714, 327] width 132 height 21
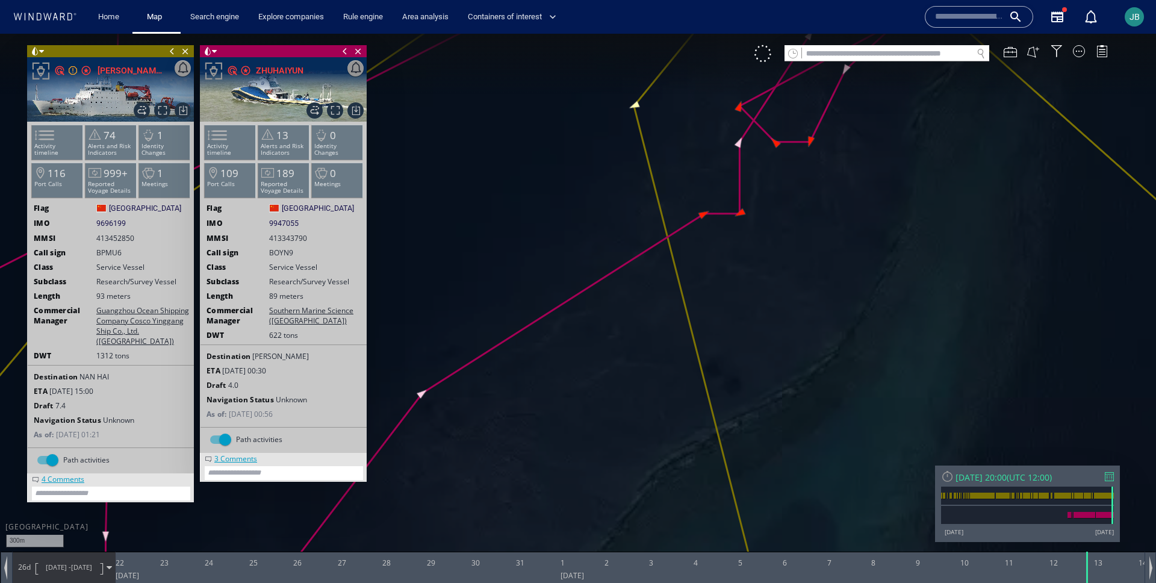
drag, startPoint x: 717, startPoint y: 338, endPoint x: 863, endPoint y: 92, distance: 286.7
click at [864, 92] on canvas "Map" at bounding box center [578, 302] width 1156 height 537
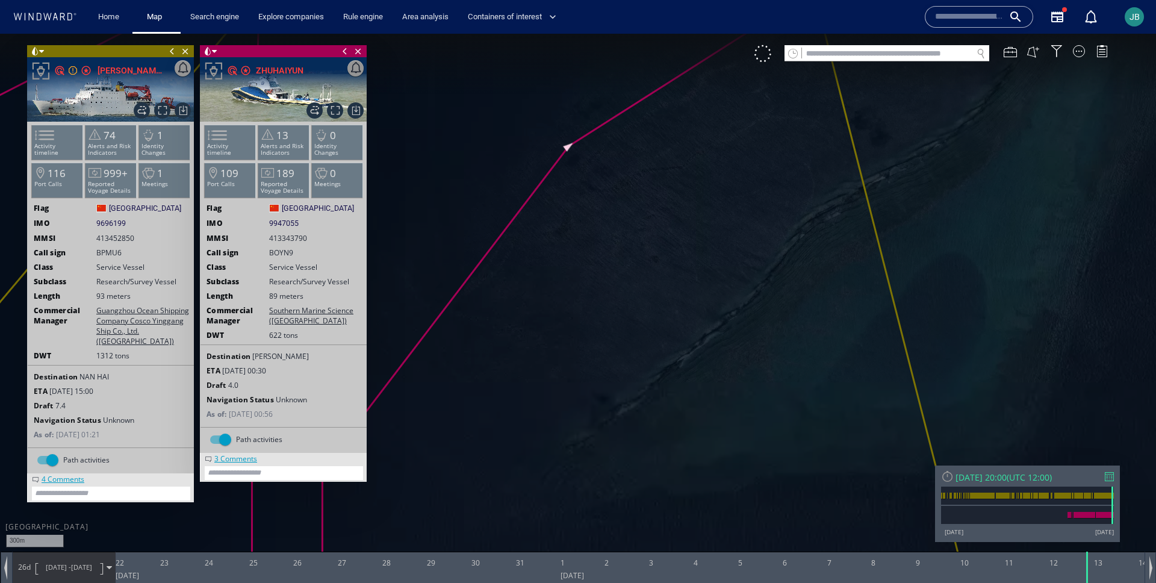
drag, startPoint x: 956, startPoint y: 126, endPoint x: 640, endPoint y: 434, distance: 441.2
click at [643, 434] on canvas "Map" at bounding box center [578, 302] width 1156 height 537
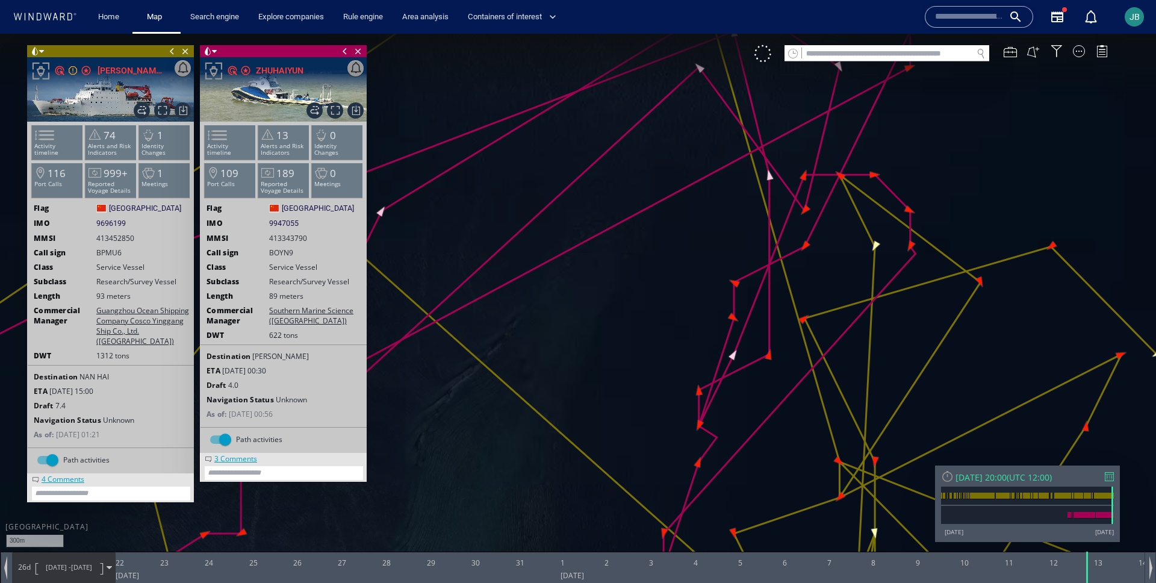
drag, startPoint x: 787, startPoint y: 323, endPoint x: 664, endPoint y: 340, distance: 124.0
click at [663, 340] on canvas "Map" at bounding box center [578, 302] width 1156 height 537
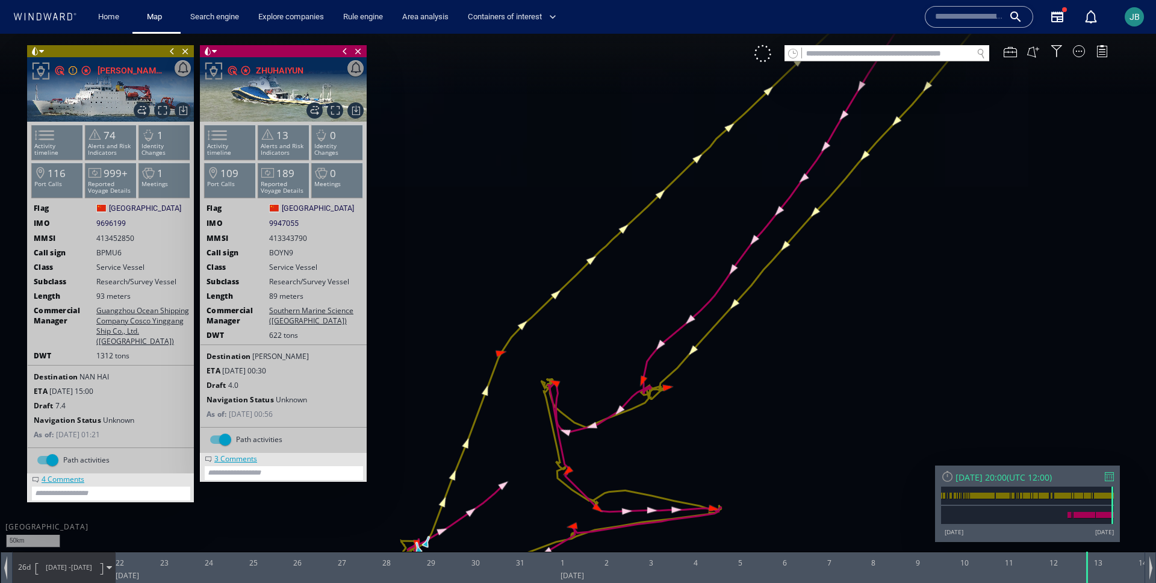
drag, startPoint x: 599, startPoint y: 399, endPoint x: 668, endPoint y: 213, distance: 199.1
click at [668, 210] on canvas "Map" at bounding box center [578, 302] width 1156 height 537
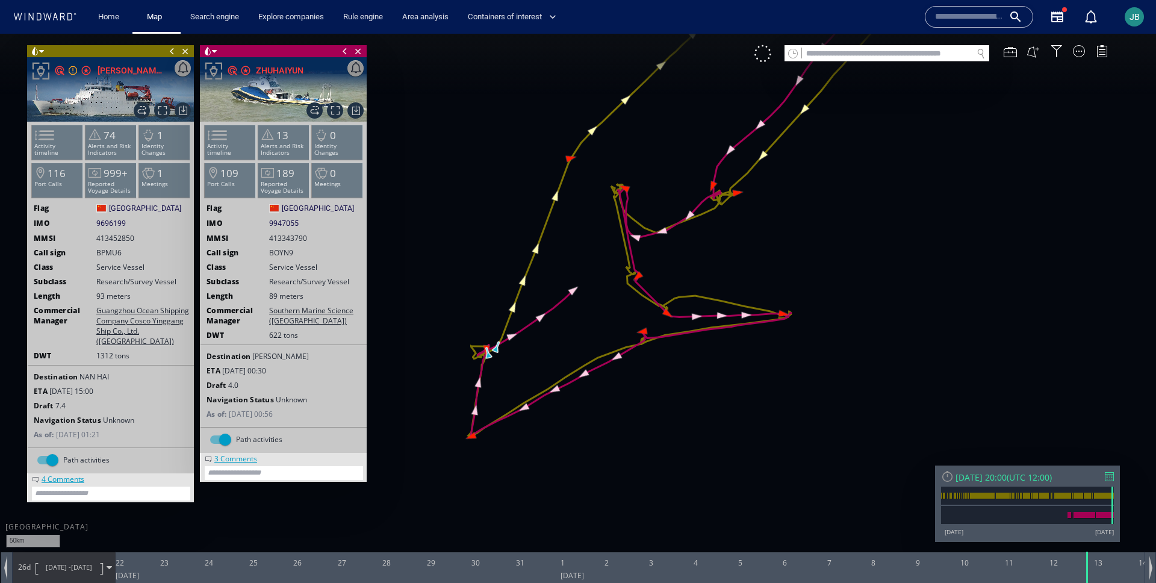
drag, startPoint x: 799, startPoint y: 204, endPoint x: 734, endPoint y: 310, distance: 124.0
click at [740, 304] on canvas "Map" at bounding box center [578, 302] width 1156 height 537
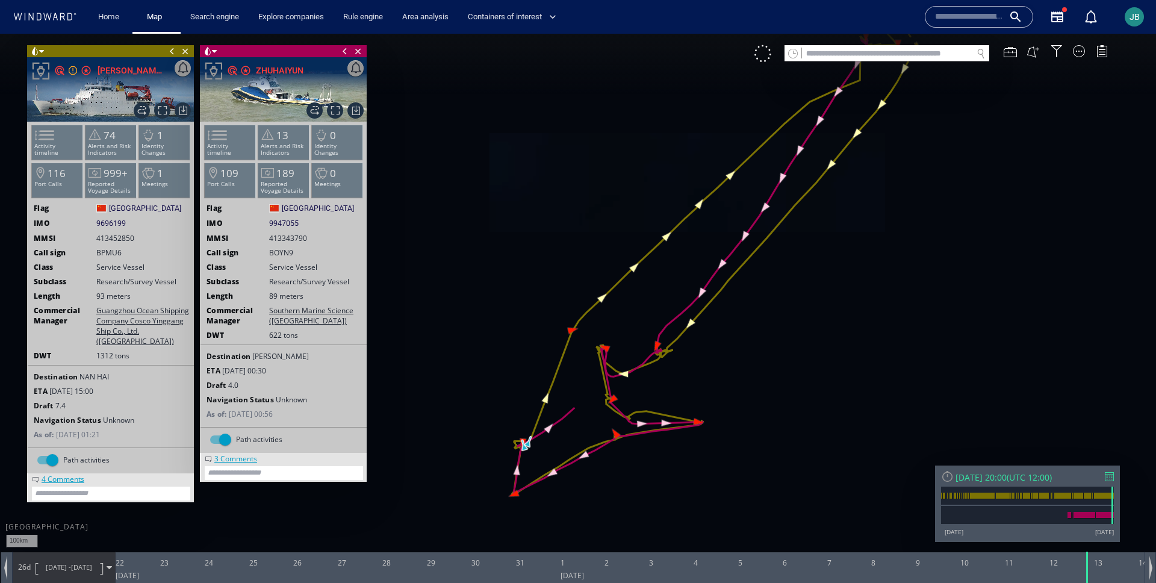
drag, startPoint x: 824, startPoint y: 196, endPoint x: 800, endPoint y: 385, distance: 190.6
click at [800, 385] on canvas "Map" at bounding box center [578, 302] width 1156 height 537
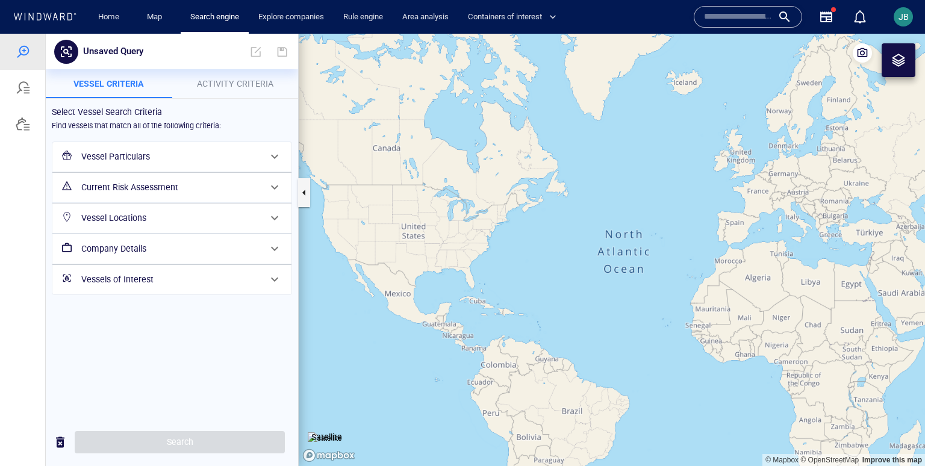
click at [238, 185] on h6 "Current Risk Assessment" at bounding box center [170, 187] width 179 height 15
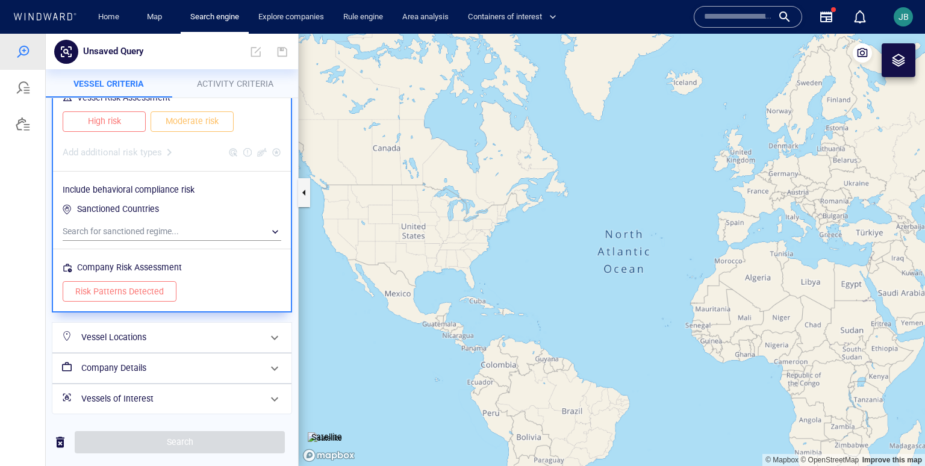
scroll to position [137, 0]
click at [111, 328] on div "Vessel Locations" at bounding box center [170, 336] width 188 height 25
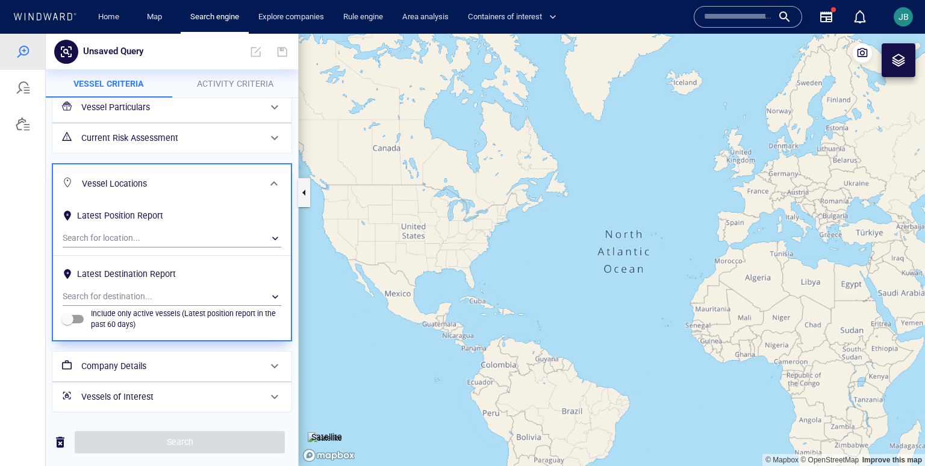
scroll to position [0, 0]
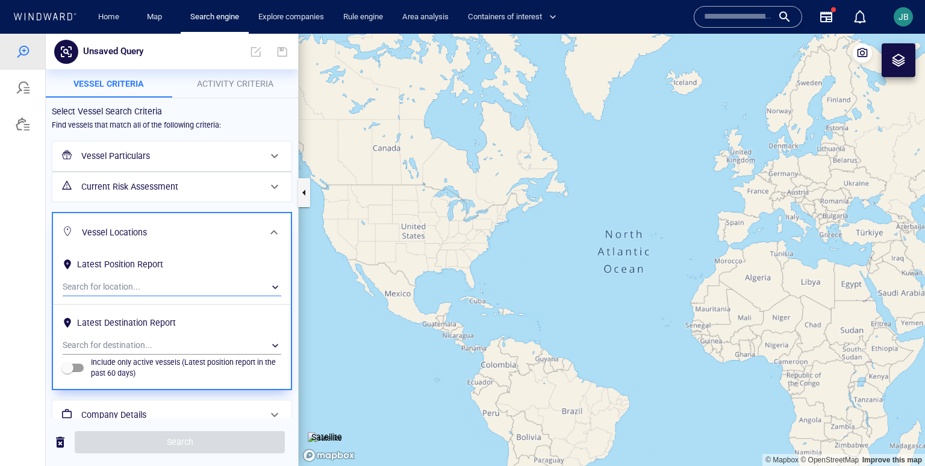
click at [156, 281] on div "​" at bounding box center [172, 287] width 219 height 18
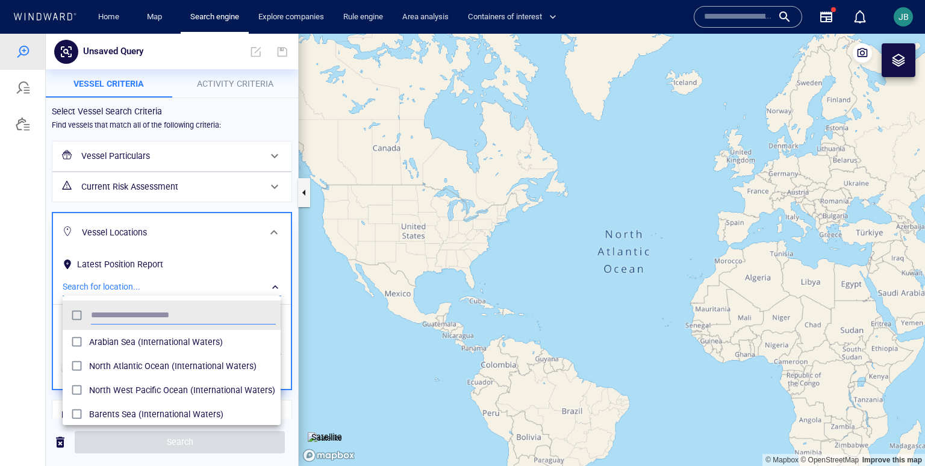
scroll to position [120, 217]
type input "*****"
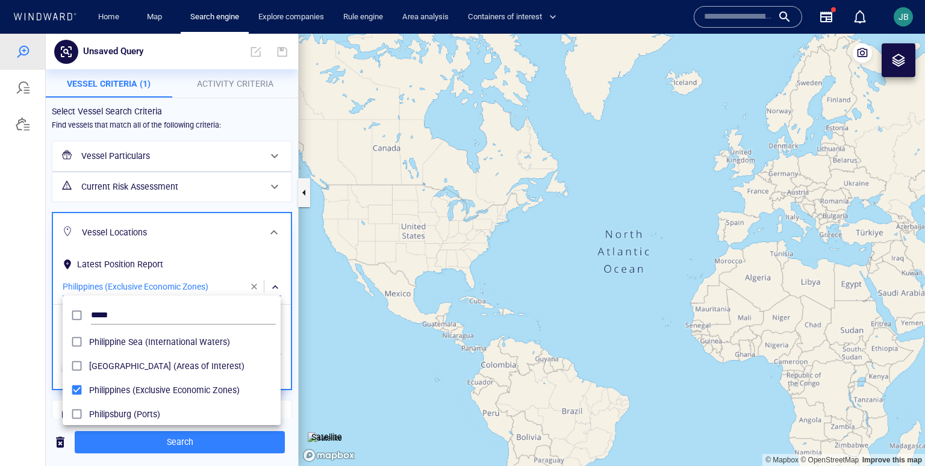
drag, startPoint x: 731, startPoint y: 329, endPoint x: 349, endPoint y: 277, distance: 386.0
click at [348, 276] on div at bounding box center [462, 250] width 925 height 432
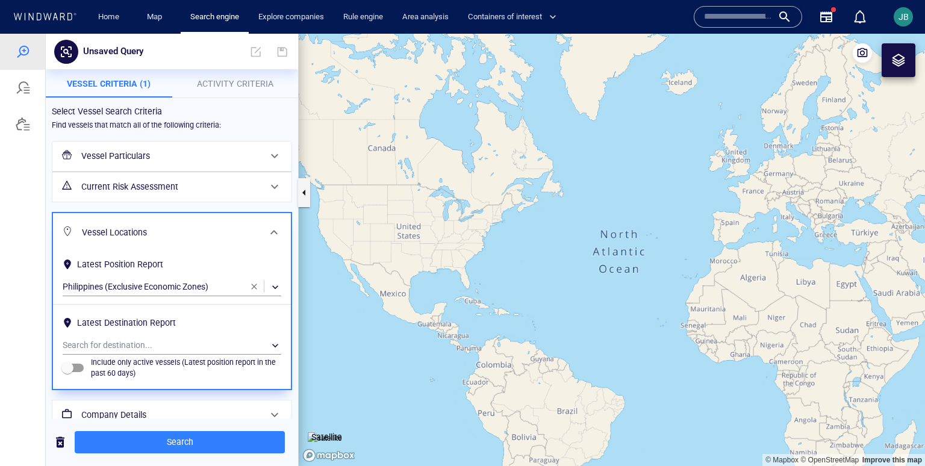
drag, startPoint x: 625, startPoint y: 321, endPoint x: 288, endPoint y: 297, distance: 337.5
click at [288, 297] on div "Unsaved Query Something went wrong An error occurred while searching for the en…" at bounding box center [462, 250] width 925 height 432
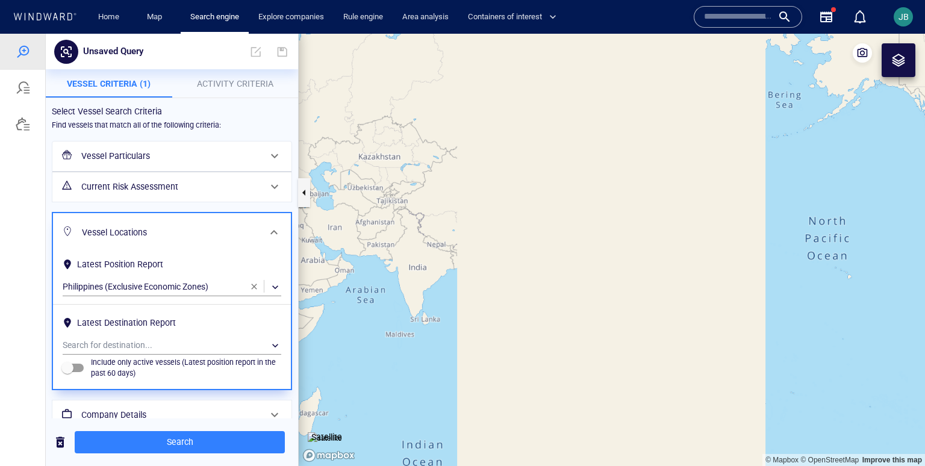
drag, startPoint x: 483, startPoint y: 329, endPoint x: 476, endPoint y: 329, distance: 7.2
click at [476, 329] on canvas "Map" at bounding box center [612, 250] width 626 height 432
click at [415, 326] on canvas "Map" at bounding box center [612, 250] width 626 height 432
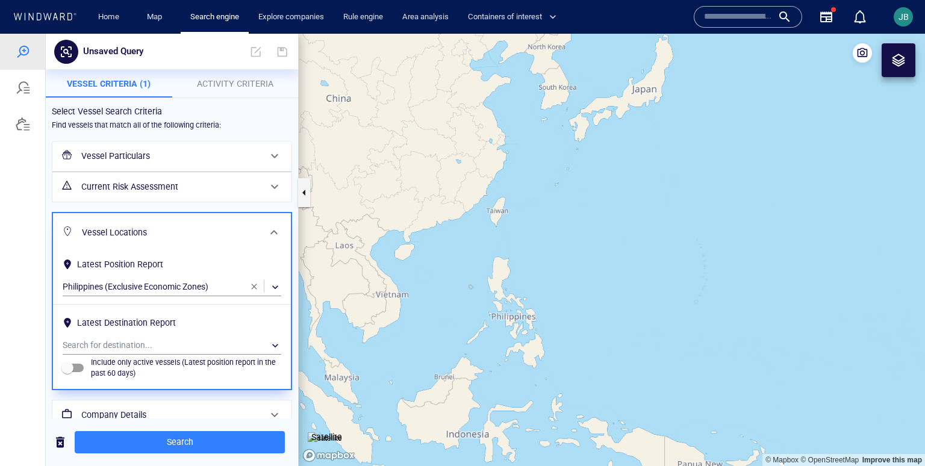
drag, startPoint x: 526, startPoint y: 295, endPoint x: 525, endPoint y: 231, distance: 63.8
click at [525, 231] on canvas "Map" at bounding box center [612, 250] width 626 height 432
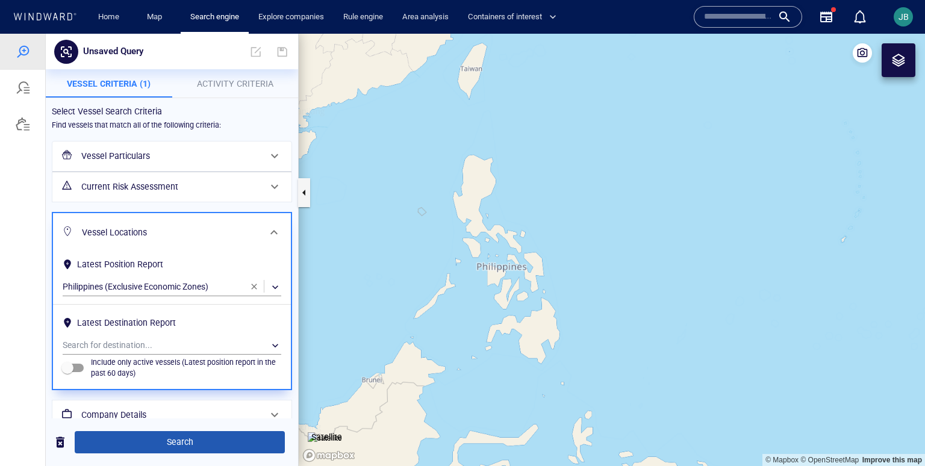
click at [192, 443] on span "Search" at bounding box center [179, 442] width 191 height 15
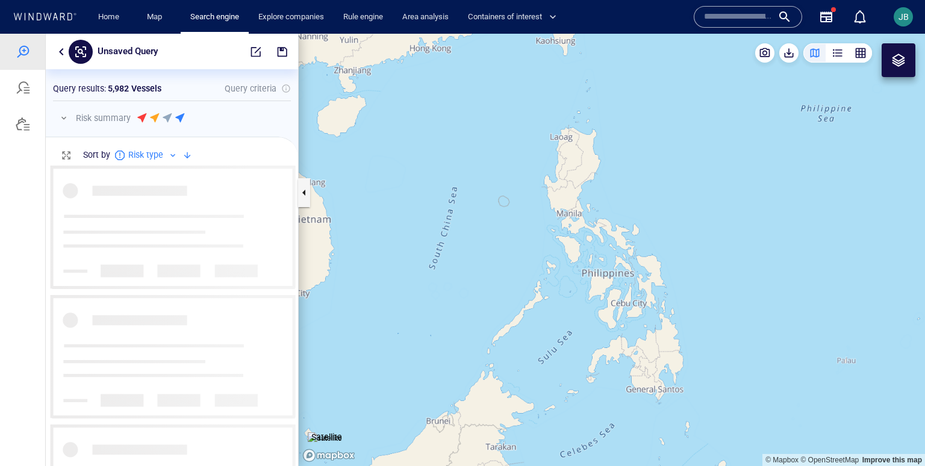
scroll to position [301, 252]
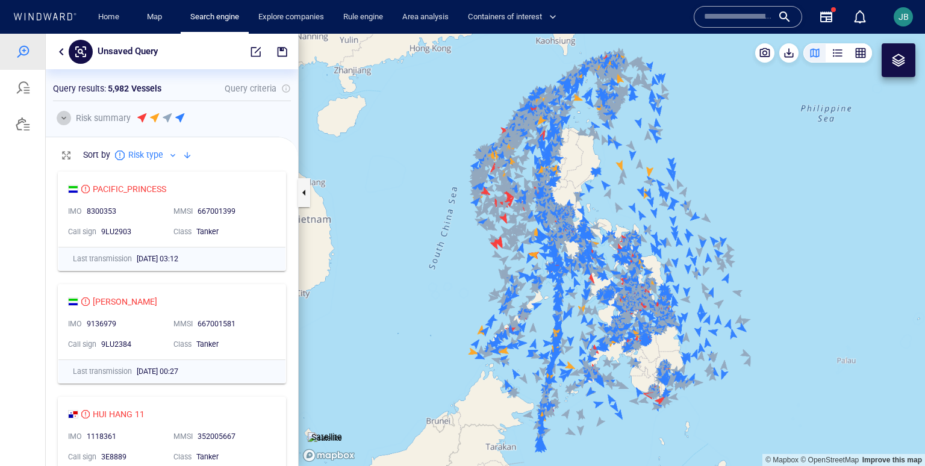
click at [66, 120] on button "button" at bounding box center [64, 118] width 14 height 14
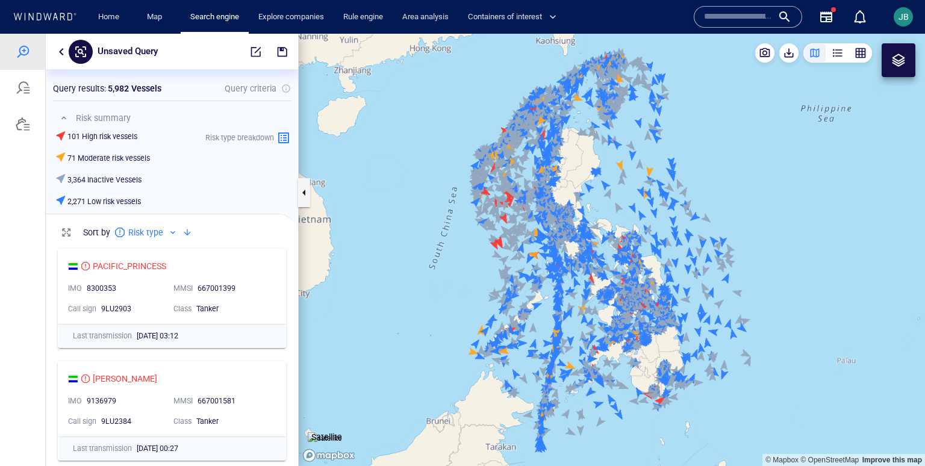
drag, startPoint x: 429, startPoint y: 249, endPoint x: 318, endPoint y: 245, distance: 110.9
click at [317, 245] on canvas "Map" at bounding box center [612, 250] width 626 height 432
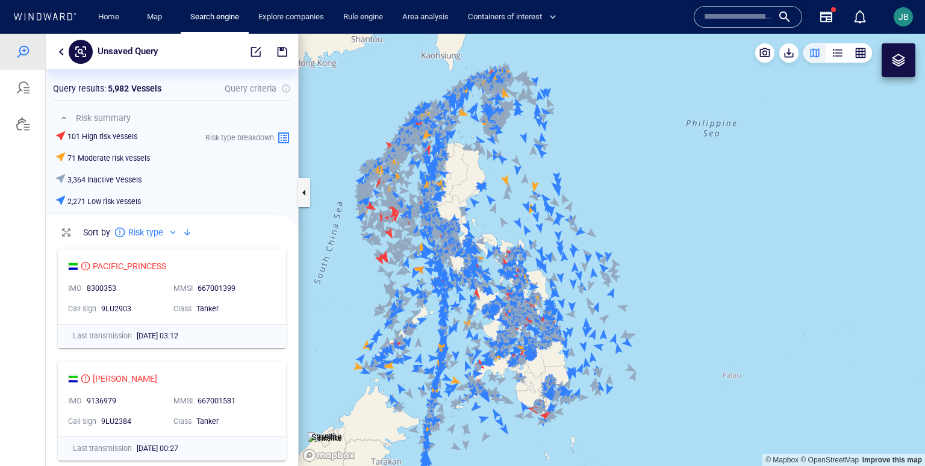
drag, startPoint x: 318, startPoint y: 245, endPoint x: 318, endPoint y: 264, distance: 19.3
click at [318, 264] on canvas "Map" at bounding box center [612, 250] width 626 height 432
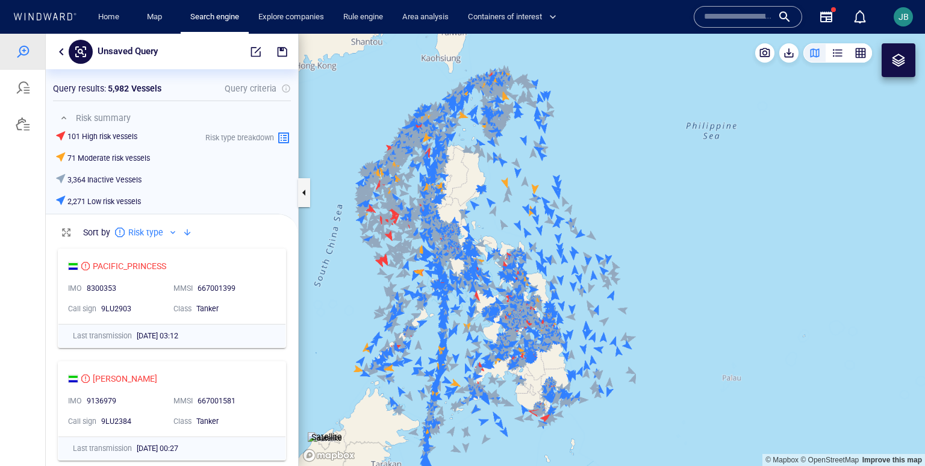
click at [899, 48] on div at bounding box center [899, 60] width 34 height 34
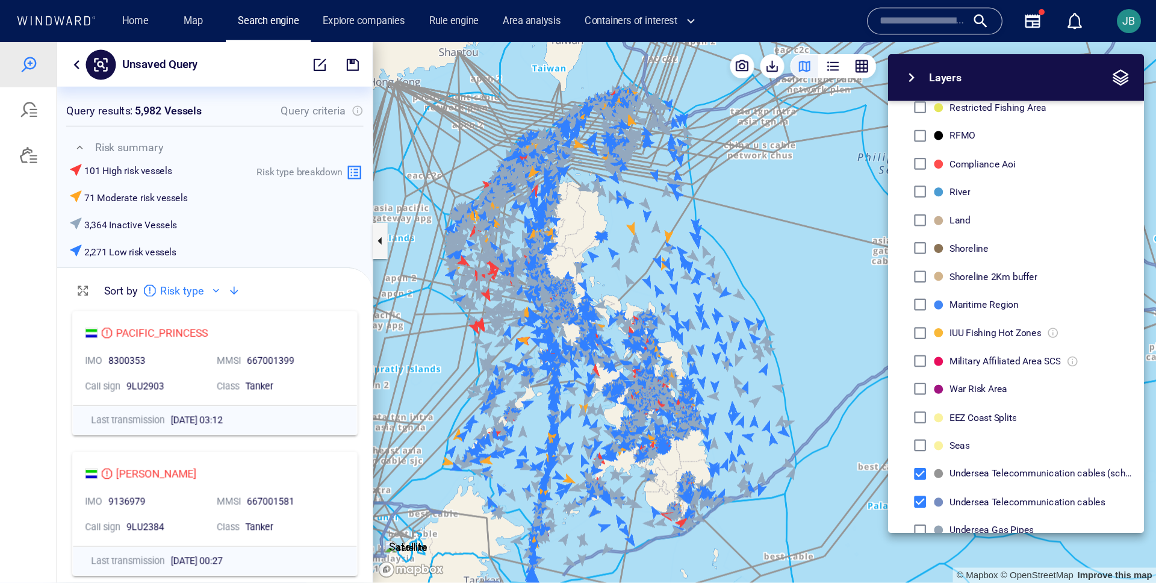
scroll to position [313, 0]
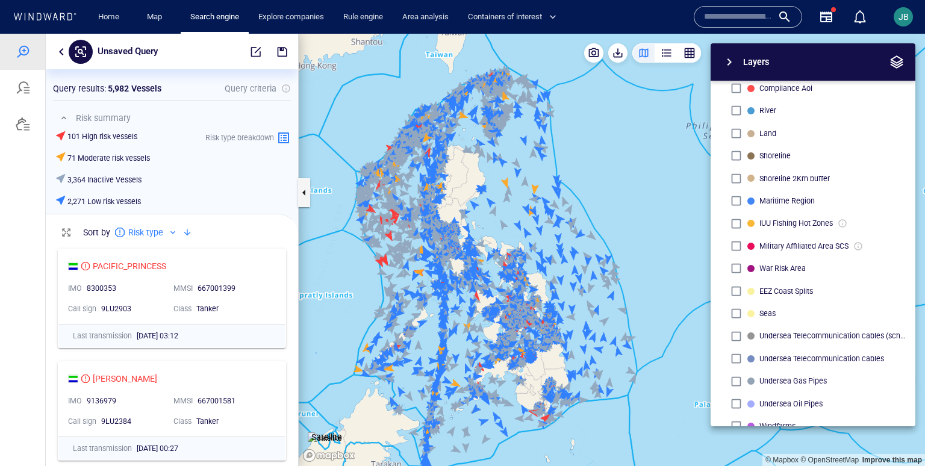
click at [906, 62] on div "Layers" at bounding box center [813, 61] width 205 height 37
click at [901, 66] on span "button" at bounding box center [896, 62] width 14 height 14
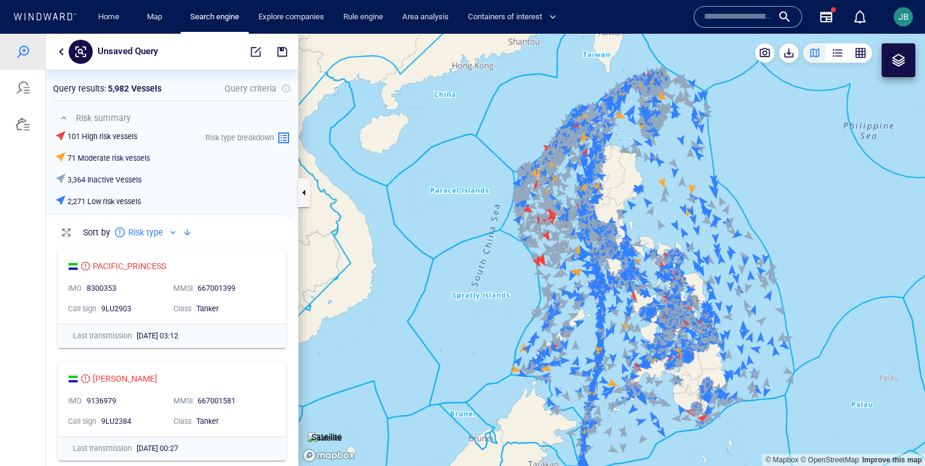
drag, startPoint x: 606, startPoint y: 222, endPoint x: 749, endPoint y: 159, distance: 156.7
click at [749, 159] on canvas "Map" at bounding box center [612, 250] width 626 height 432
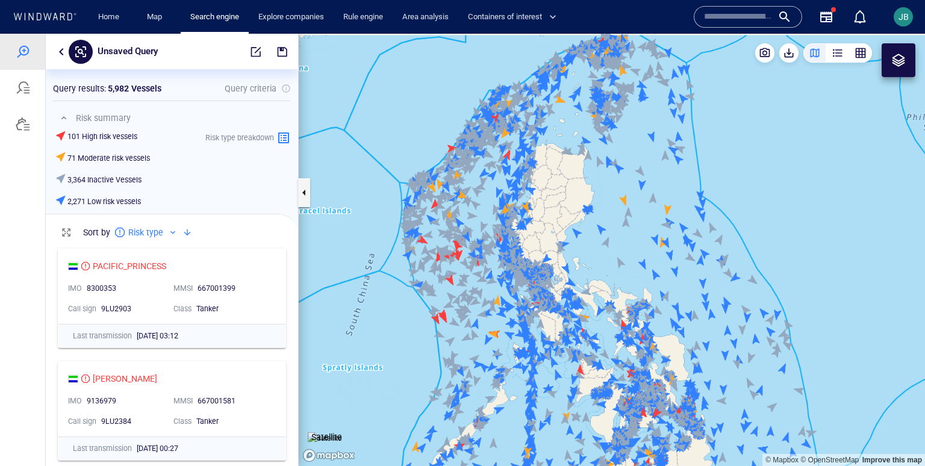
drag, startPoint x: 754, startPoint y: 112, endPoint x: 769, endPoint y: 245, distance: 133.3
click at [769, 245] on canvas "Map" at bounding box center [612, 250] width 626 height 432
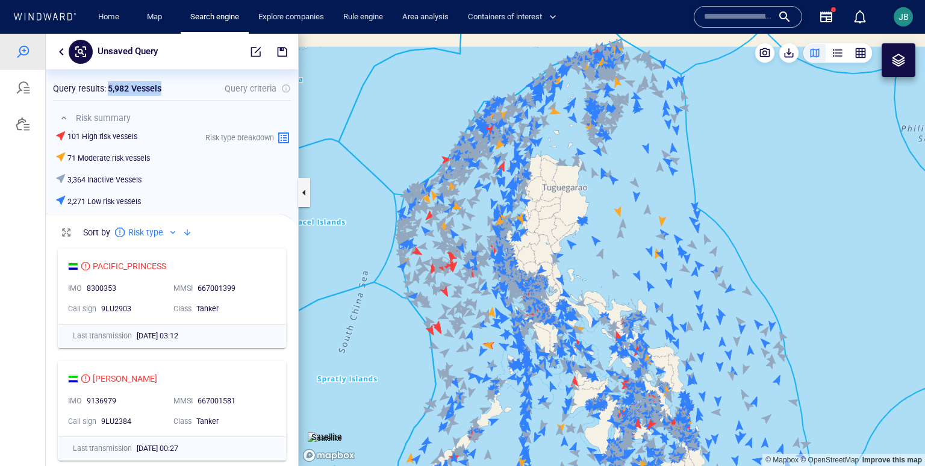
drag, startPoint x: 108, startPoint y: 88, endPoint x: 164, endPoint y: 90, distance: 55.5
click at [164, 90] on div "Query results : 5,982 Vessels Query criteria" at bounding box center [172, 88] width 238 height 14
drag, startPoint x: 67, startPoint y: 181, endPoint x: 146, endPoint y: 184, distance: 79.5
click at [146, 184] on div "3,364 Inactive Vessels" at bounding box center [103, 179] width 97 height 17
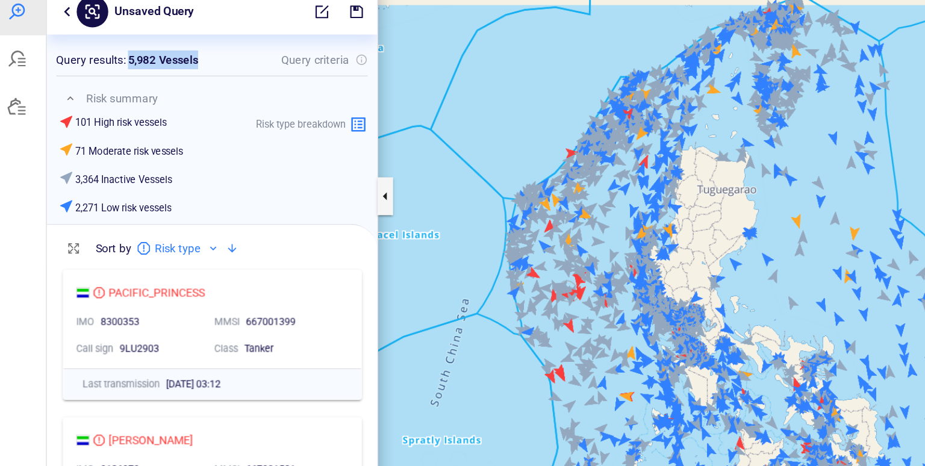
drag, startPoint x: 92, startPoint y: 40, endPoint x: 147, endPoint y: 41, distance: 54.8
click at [147, 41] on div "Query results : 5,982 Vessels" at bounding box center [94, 43] width 108 height 14
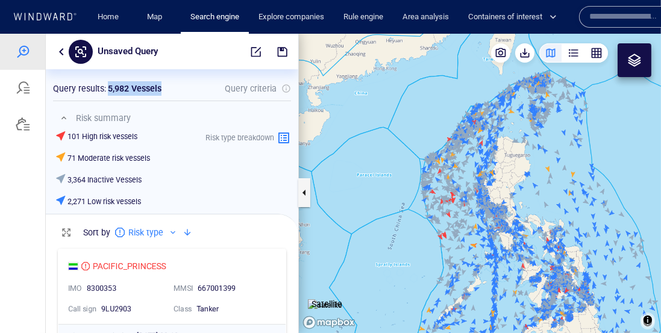
scroll to position [90, 252]
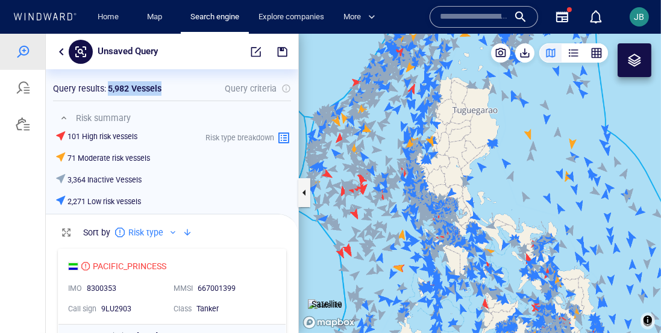
drag, startPoint x: 345, startPoint y: 144, endPoint x: 387, endPoint y: 134, distance: 42.8
click at [387, 134] on canvas "Map" at bounding box center [480, 183] width 362 height 299
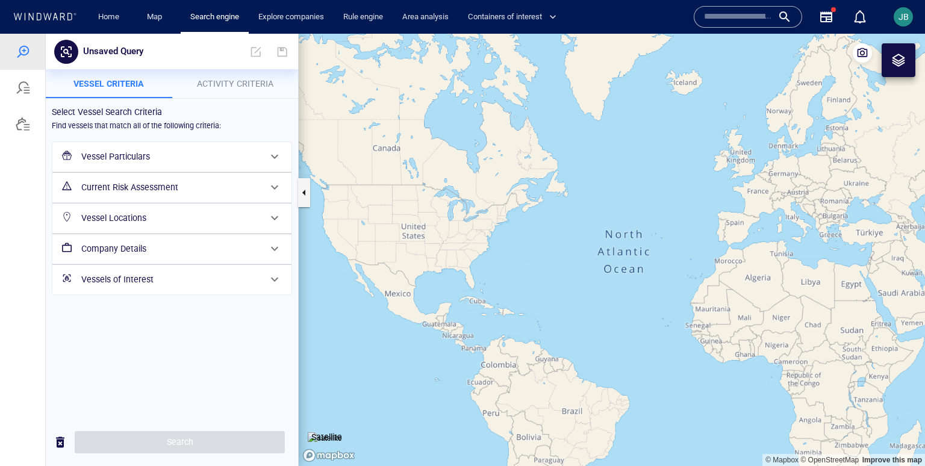
drag, startPoint x: 662, startPoint y: 272, endPoint x: 273, endPoint y: 151, distance: 407.6
click at [273, 151] on div "Unsaved Query Something went wrong An error occurred while searching for the en…" at bounding box center [462, 250] width 925 height 432
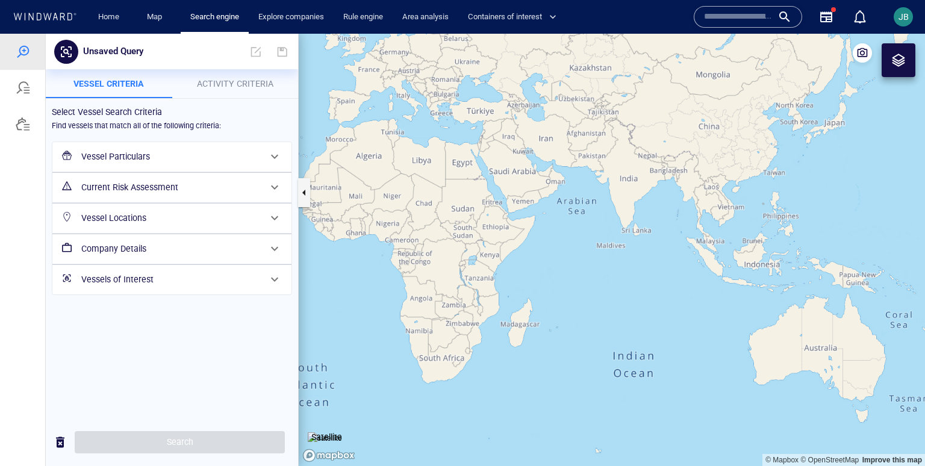
click at [190, 190] on h6 "Current Risk Assessment" at bounding box center [170, 187] width 179 height 15
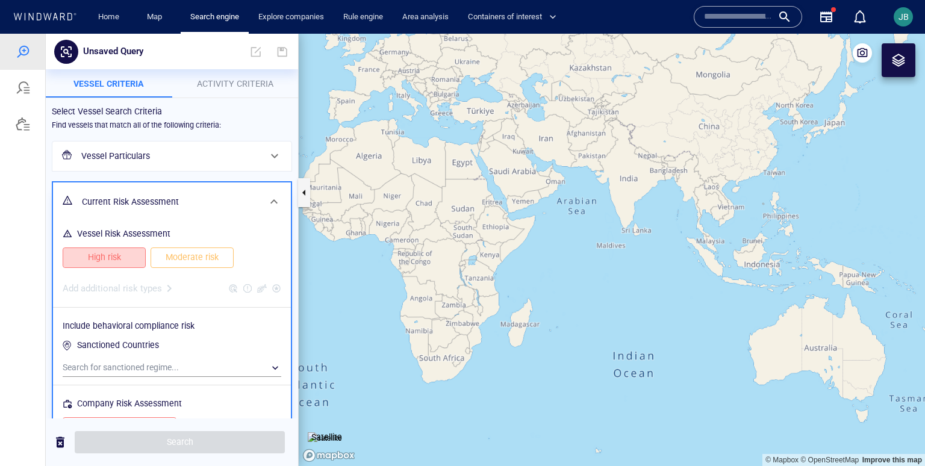
click at [134, 260] on button "High risk" at bounding box center [104, 258] width 83 height 20
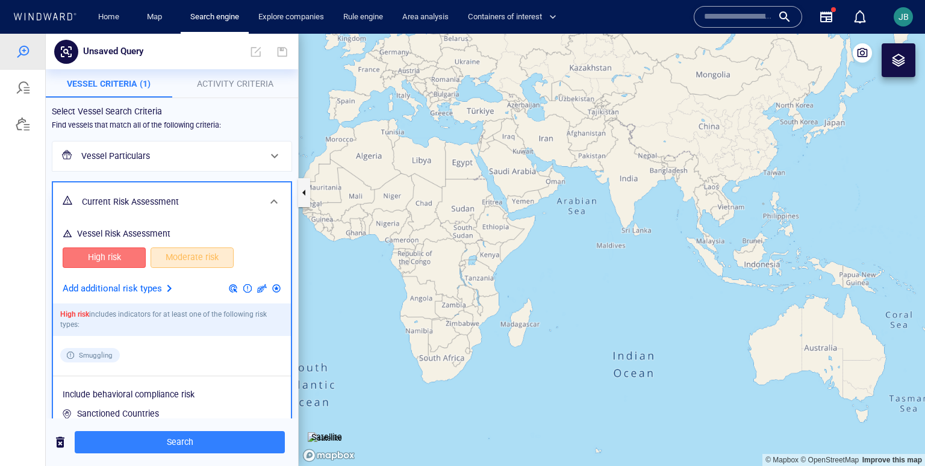
click at [180, 260] on span "Moderate risk" at bounding box center [192, 257] width 58 height 15
click at [158, 293] on p "Add additional risk types" at bounding box center [112, 289] width 99 height 16
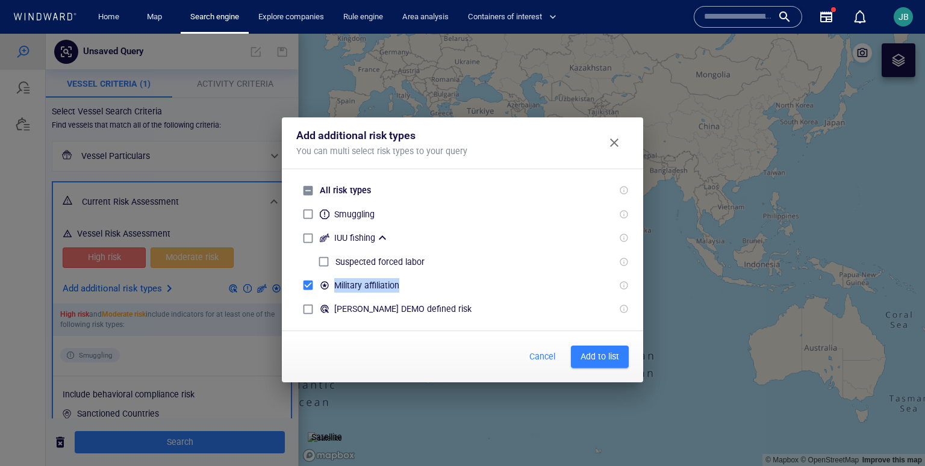
drag, startPoint x: 331, startPoint y: 285, endPoint x: 414, endPoint y: 285, distance: 82.5
click at [414, 285] on div "Military affiliation" at bounding box center [462, 284] width 332 height 23
click at [599, 364] on button "Add to list" at bounding box center [600, 357] width 58 height 22
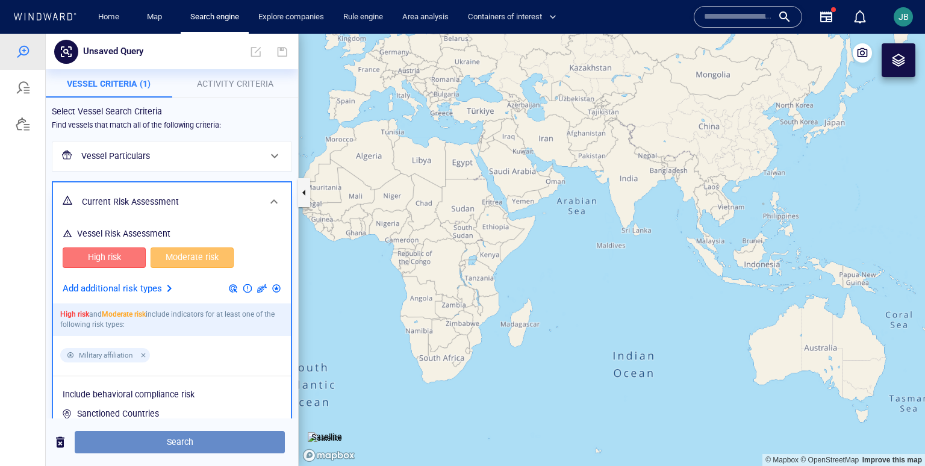
click at [233, 440] on span "Search" at bounding box center [179, 442] width 191 height 15
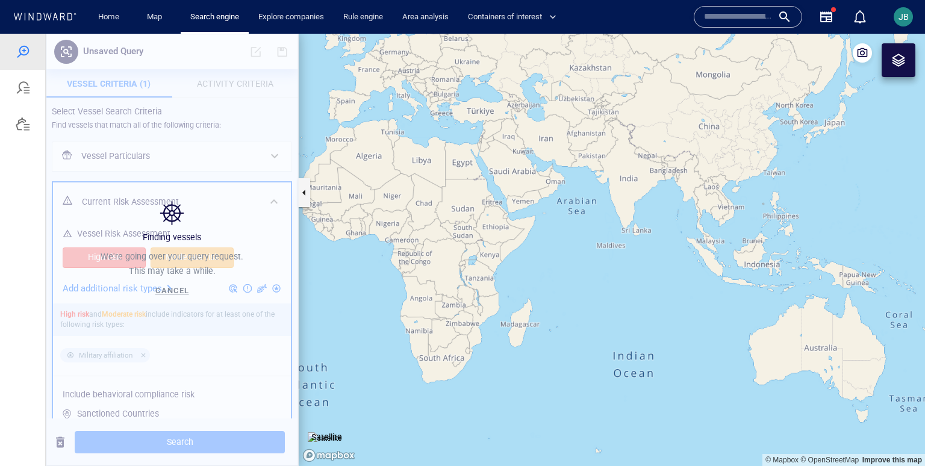
drag, startPoint x: 778, startPoint y: 316, endPoint x: 411, endPoint y: 260, distance: 371.0
click at [411, 260] on canvas "Map" at bounding box center [612, 250] width 626 height 432
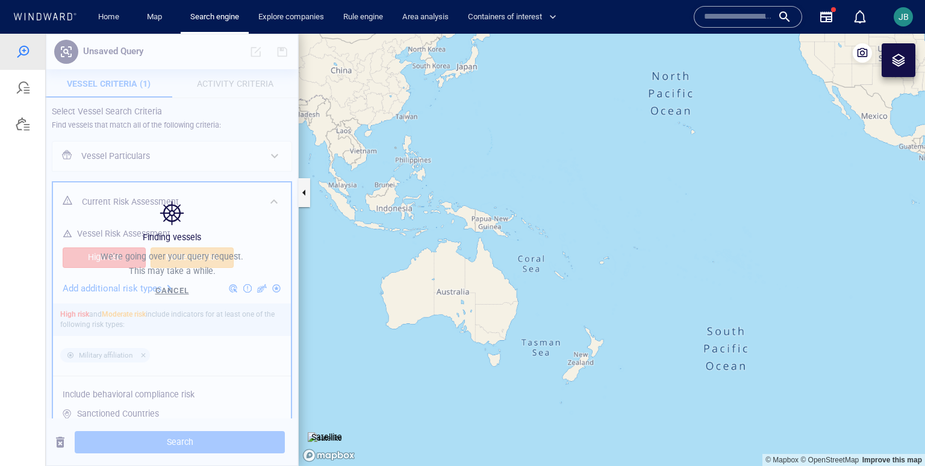
drag, startPoint x: 687, startPoint y: 203, endPoint x: 554, endPoint y: 205, distance: 132.5
click at [761, 269] on canvas "Map" at bounding box center [612, 250] width 626 height 432
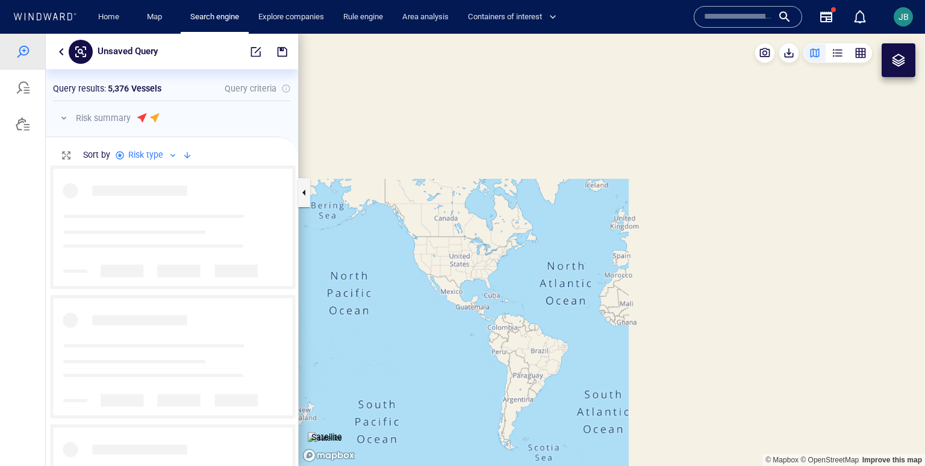
scroll to position [301, 252]
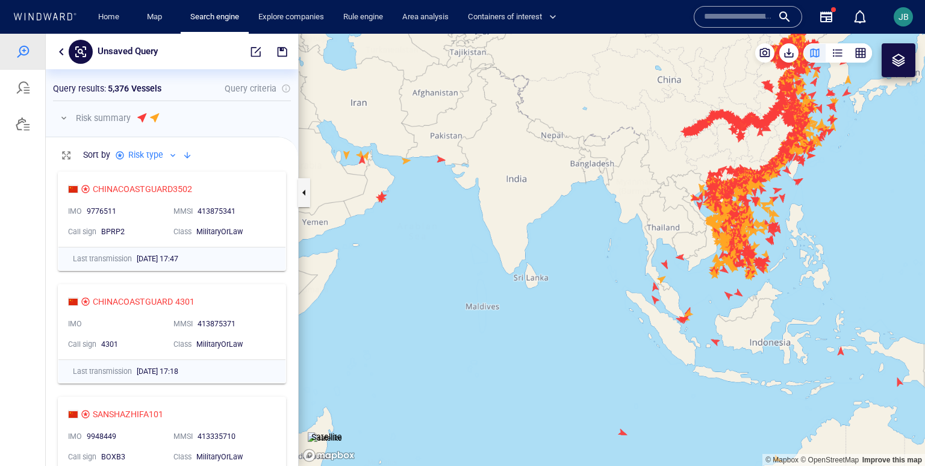
drag, startPoint x: 858, startPoint y: 185, endPoint x: 788, endPoint y: 234, distance: 86.0
click at [786, 235] on canvas "Map" at bounding box center [612, 250] width 626 height 432
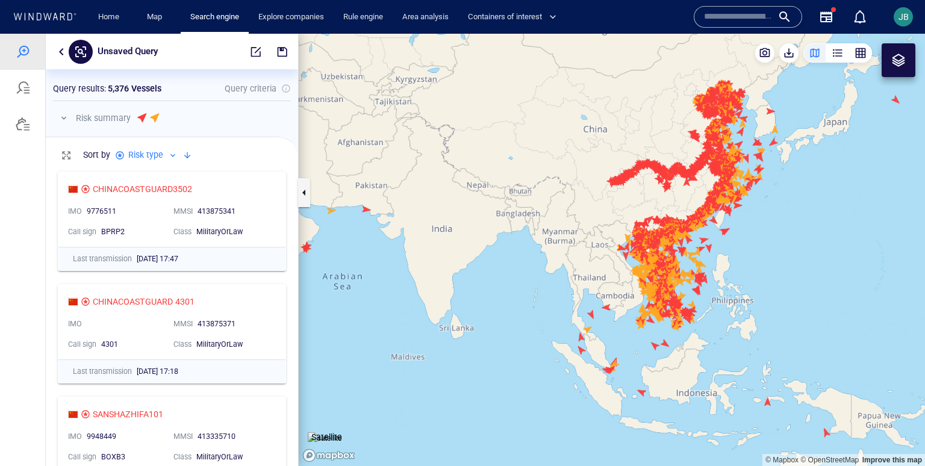
drag, startPoint x: 788, startPoint y: 234, endPoint x: 715, endPoint y: 239, distance: 72.4
click at [714, 239] on canvas "Map" at bounding box center [612, 250] width 626 height 432
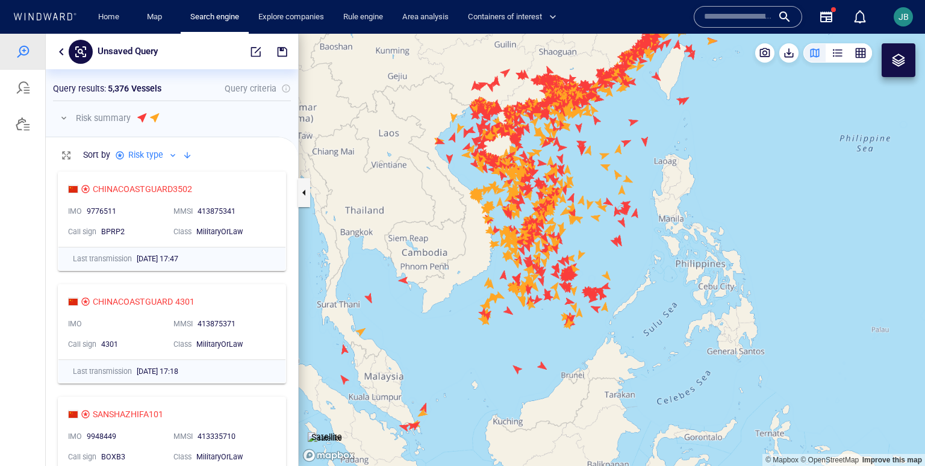
drag, startPoint x: 653, startPoint y: 311, endPoint x: 568, endPoint y: 349, distance: 93.0
click at [567, 349] on canvas "Map" at bounding box center [612, 250] width 626 height 432
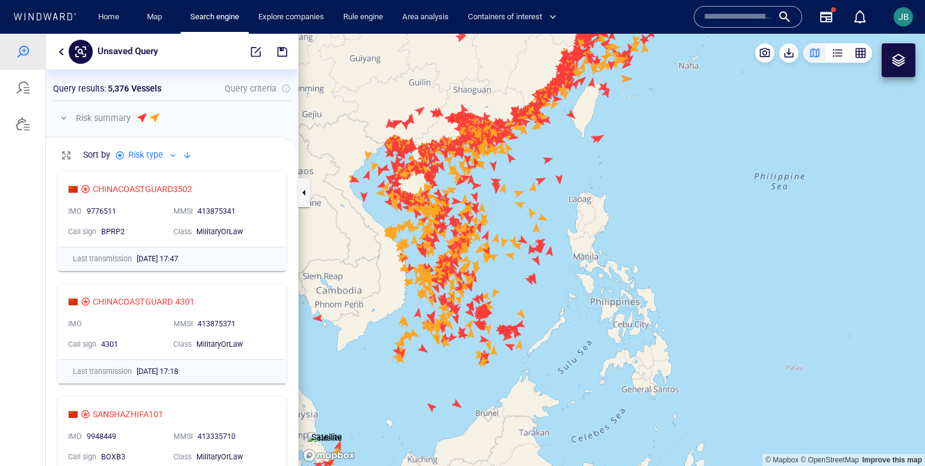
drag, startPoint x: 591, startPoint y: 279, endPoint x: 541, endPoint y: 307, distance: 57.4
click at [541, 307] on canvas "Map" at bounding box center [612, 250] width 626 height 432
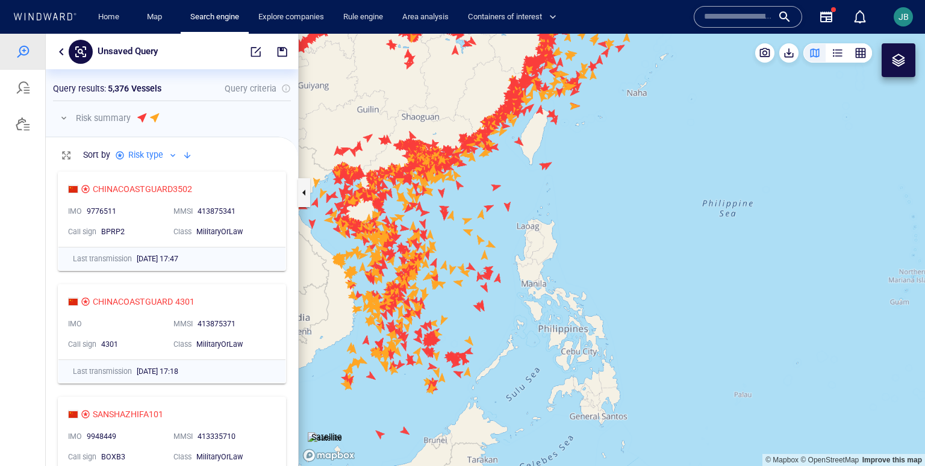
click at [898, 54] on div at bounding box center [898, 60] width 14 height 14
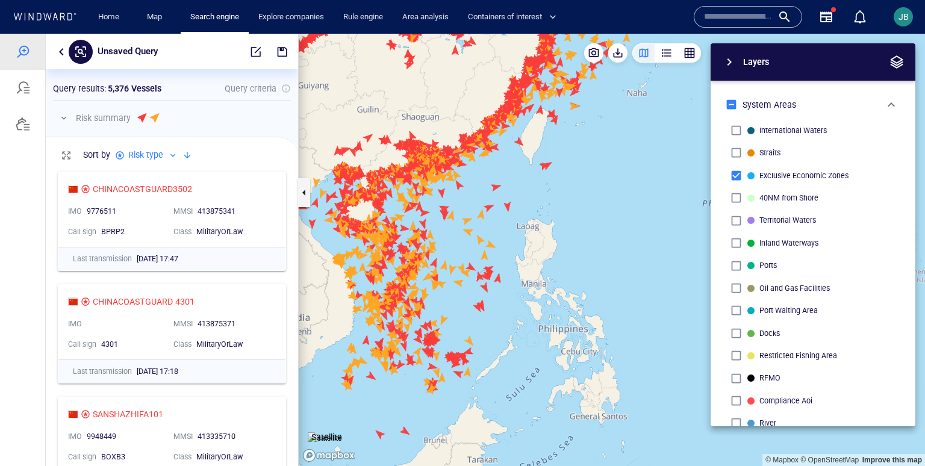
click at [903, 64] on span "button" at bounding box center [896, 62] width 14 height 14
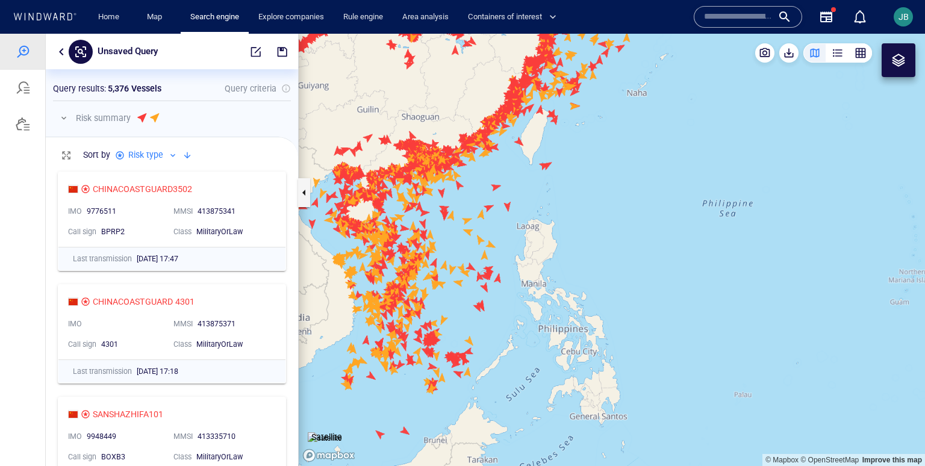
drag, startPoint x: 596, startPoint y: 294, endPoint x: 615, endPoint y: 255, distance: 43.4
click at [615, 254] on canvas "Map" at bounding box center [612, 250] width 626 height 432
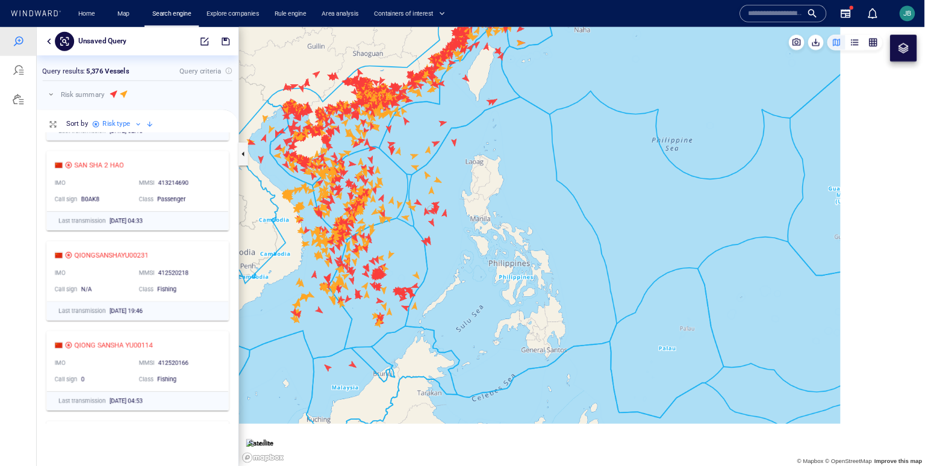
scroll to position [418, 252]
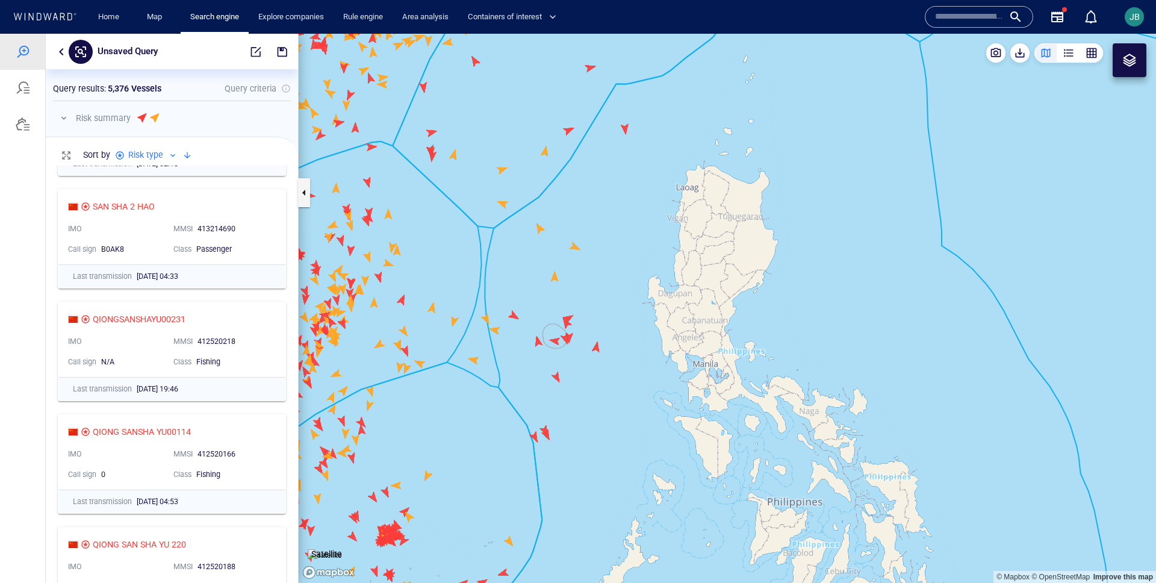
drag, startPoint x: 618, startPoint y: 257, endPoint x: 625, endPoint y: 368, distance: 111.6
click at [625, 368] on canvas "Map" at bounding box center [728, 308] width 858 height 549
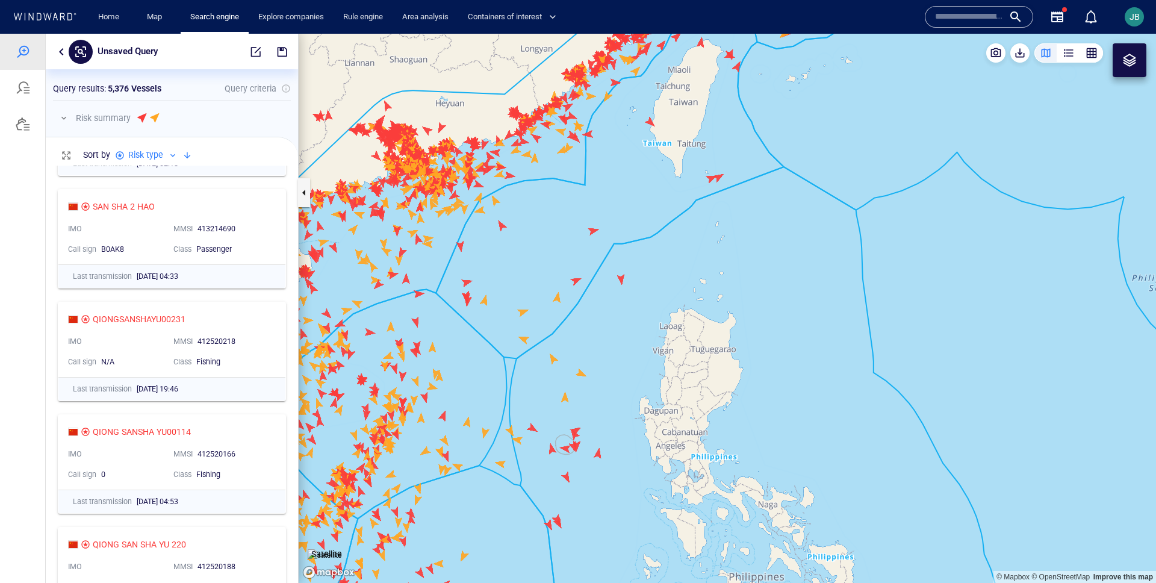
drag, startPoint x: 647, startPoint y: 295, endPoint x: 638, endPoint y: 308, distance: 16.0
click at [638, 308] on canvas "Map" at bounding box center [728, 308] width 858 height 549
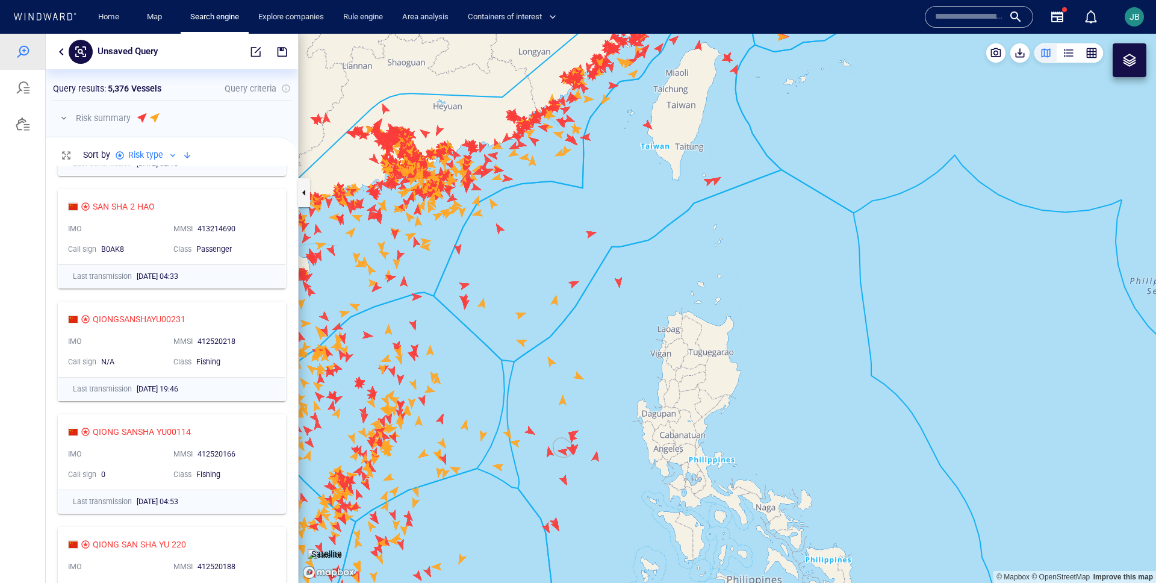
drag, startPoint x: 643, startPoint y: 399, endPoint x: 645, endPoint y: 327, distance: 71.7
click at [645, 327] on canvas "Map" at bounding box center [728, 308] width 858 height 549
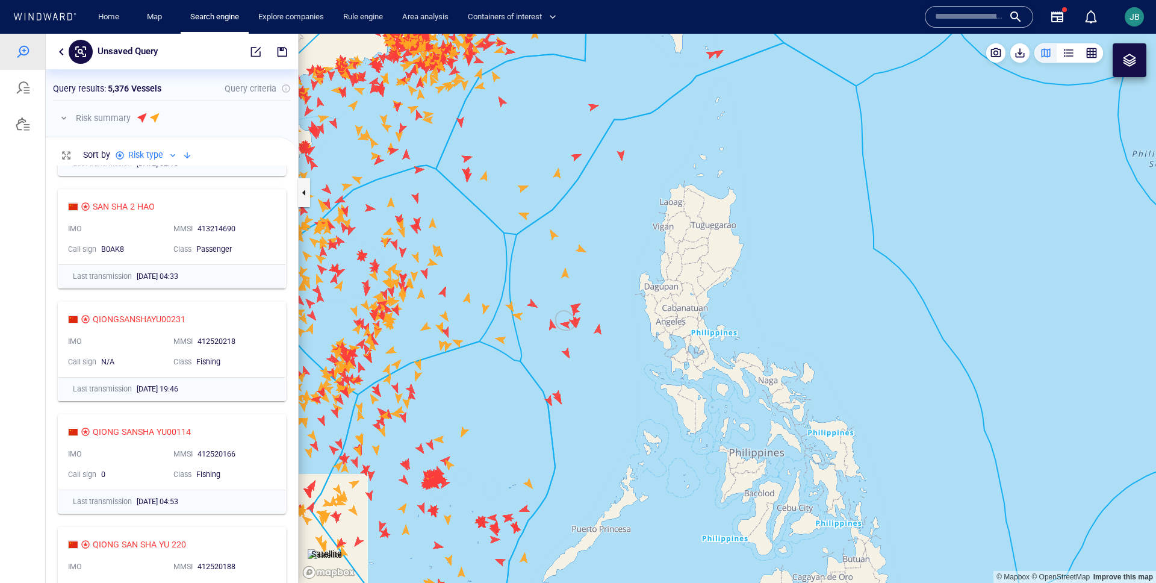
drag, startPoint x: 645, startPoint y: 327, endPoint x: 637, endPoint y: 285, distance: 43.0
click at [636, 285] on canvas "Map" at bounding box center [728, 308] width 858 height 549
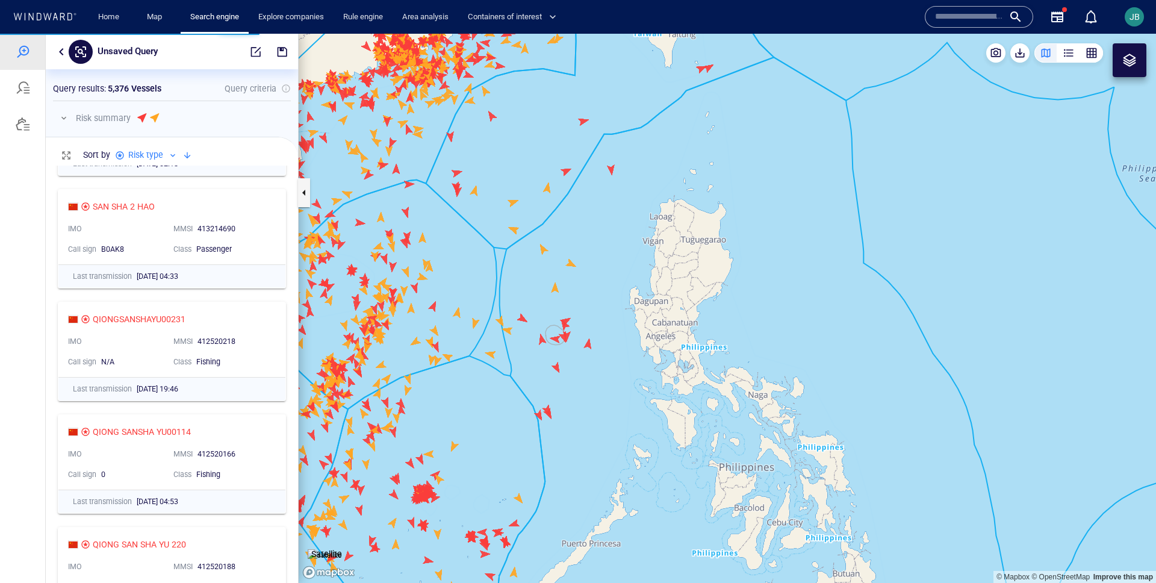
drag, startPoint x: 600, startPoint y: 410, endPoint x: 653, endPoint y: 167, distance: 248.4
click at [653, 167] on canvas "Map" at bounding box center [728, 308] width 858 height 549
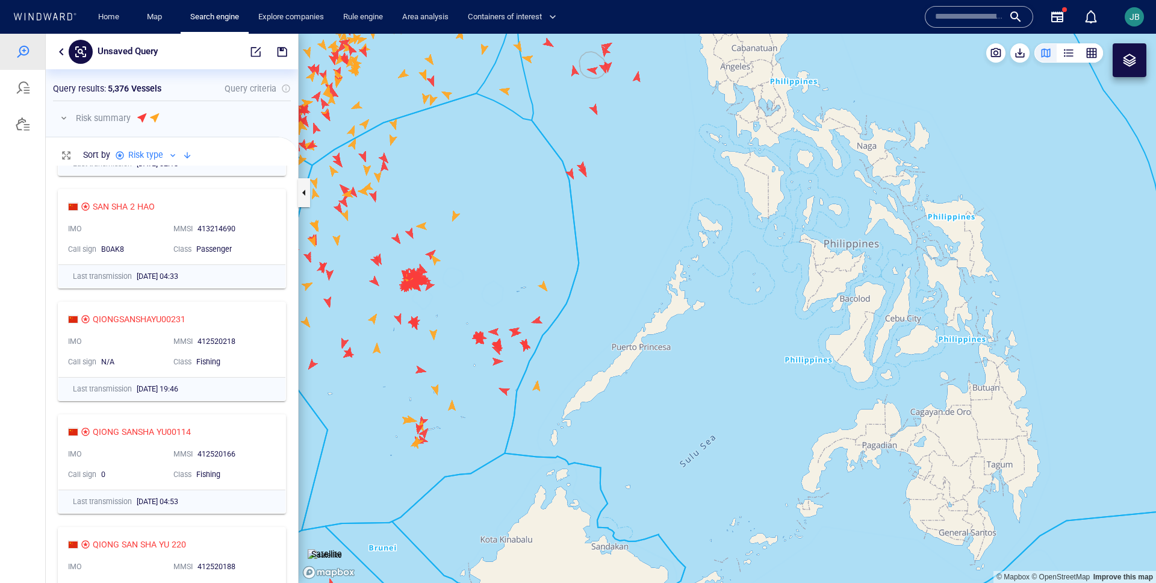
drag, startPoint x: 653, startPoint y: 167, endPoint x: 634, endPoint y: 219, distance: 54.7
click at [634, 219] on canvas "Map" at bounding box center [728, 308] width 858 height 549
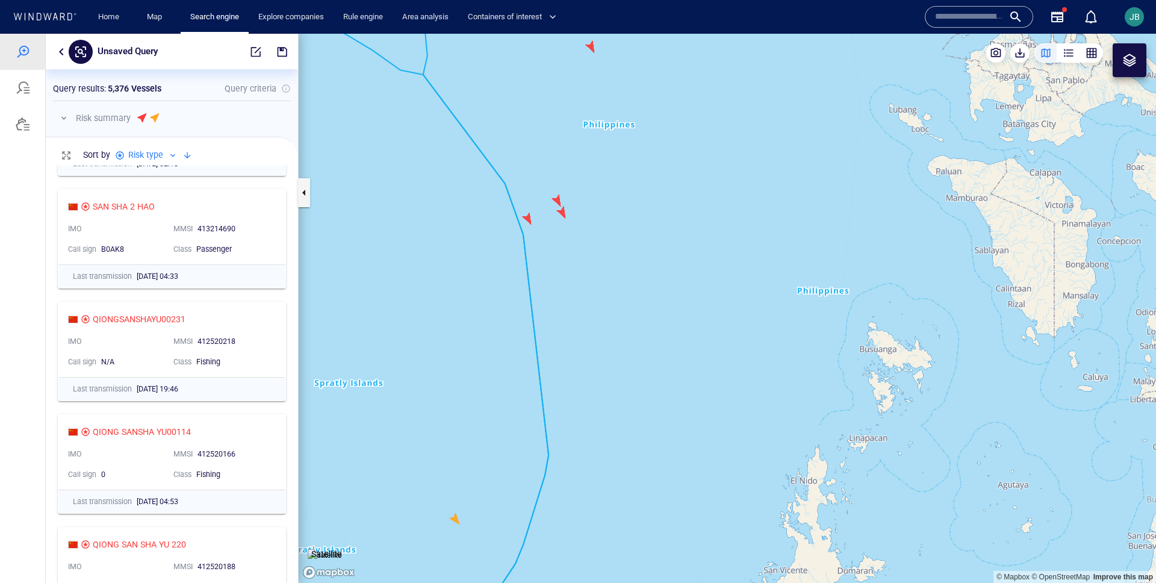
drag, startPoint x: 679, startPoint y: 397, endPoint x: 671, endPoint y: 372, distance: 26.3
click at [671, 372] on canvas "Map" at bounding box center [728, 308] width 858 height 549
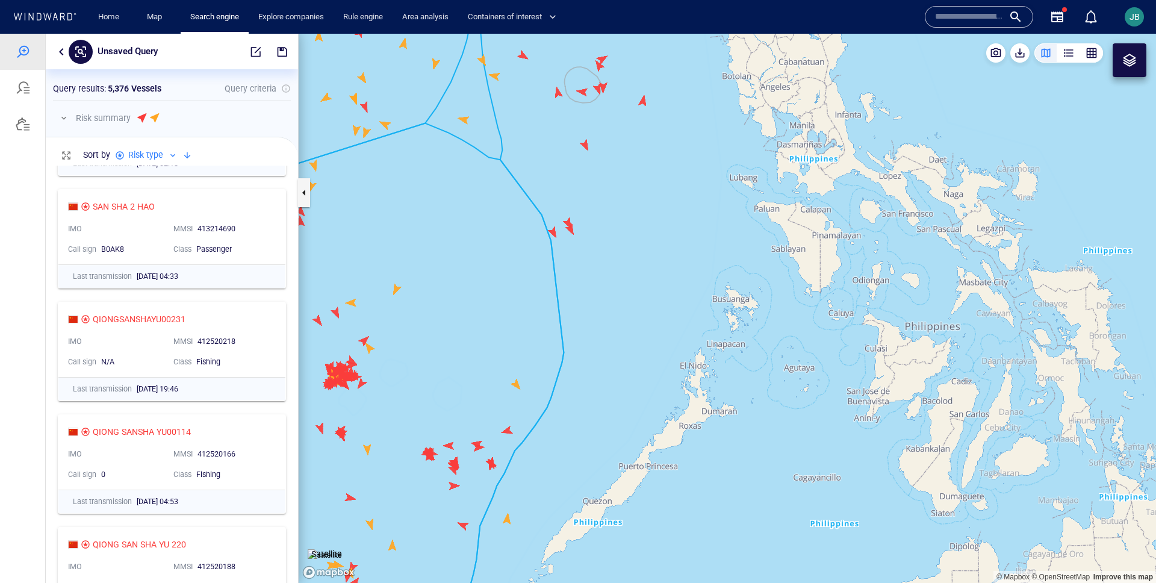
drag, startPoint x: 597, startPoint y: 169, endPoint x: 596, endPoint y: 309, distance: 139.7
click at [597, 310] on canvas "Map" at bounding box center [728, 308] width 858 height 549
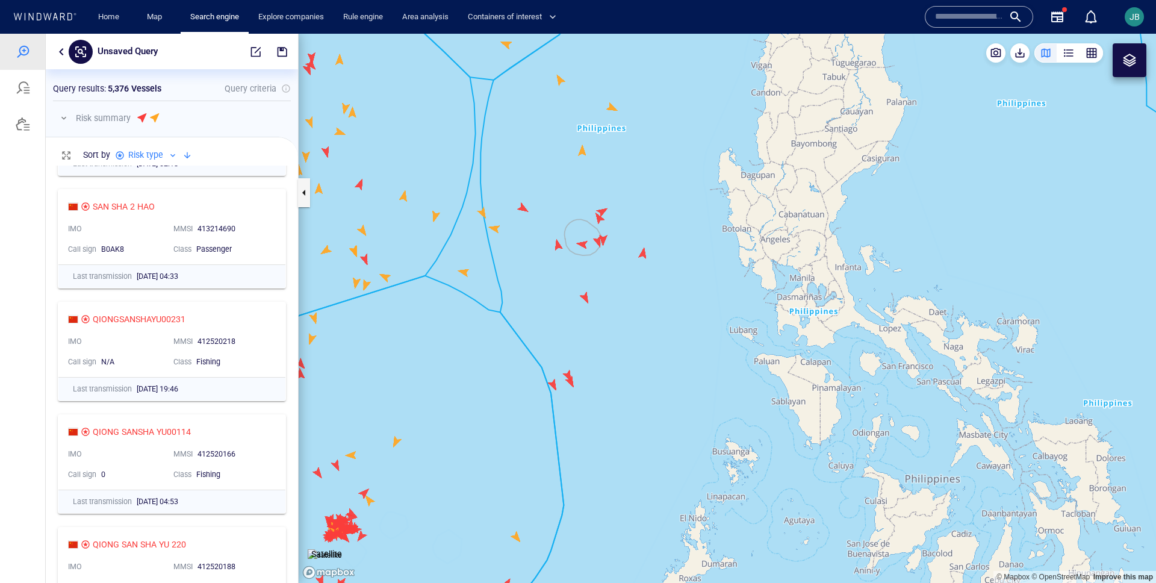
drag, startPoint x: 636, startPoint y: 152, endPoint x: 636, endPoint y: 246, distance: 93.9
click at [636, 246] on canvas "Map" at bounding box center [728, 308] width 858 height 549
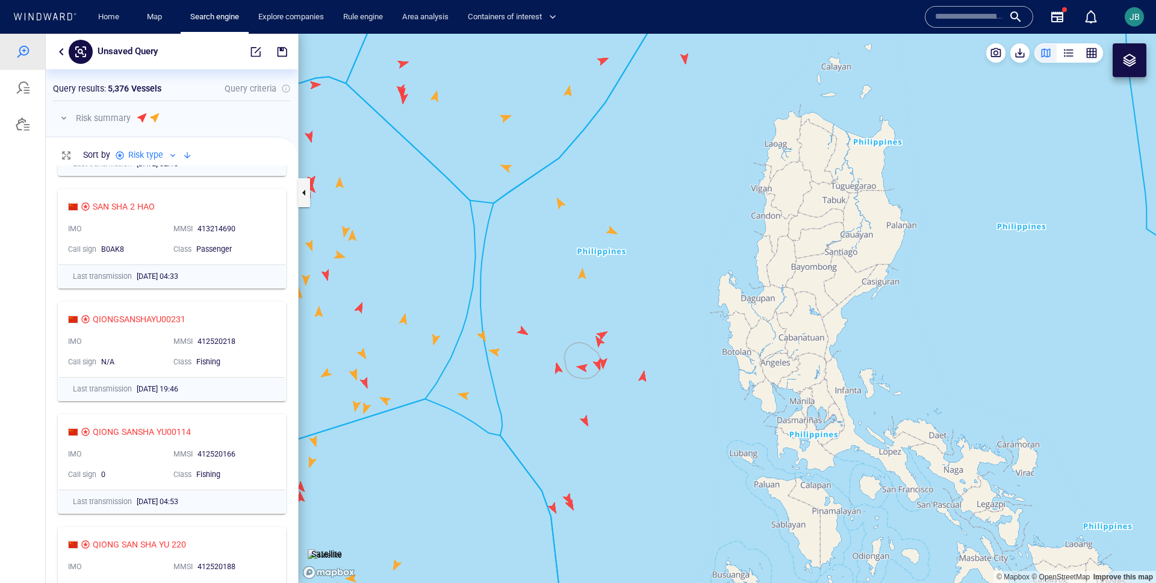
drag, startPoint x: 719, startPoint y: 144, endPoint x: 705, endPoint y: 231, distance: 88.4
click at [705, 231] on canvas "Map" at bounding box center [728, 308] width 858 height 549
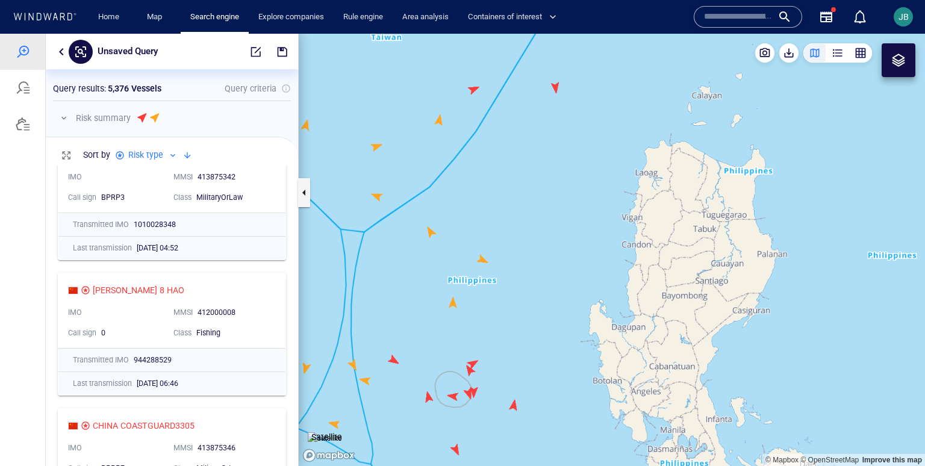
scroll to position [0, 0]
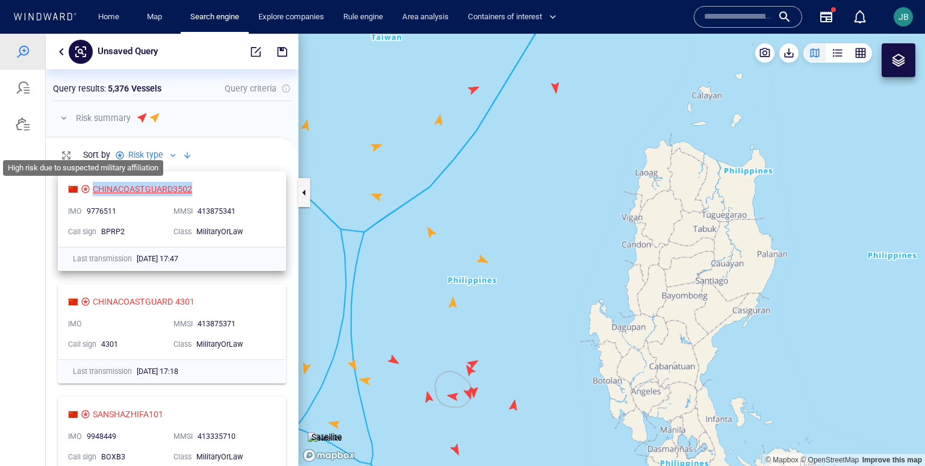
drag, startPoint x: 214, startPoint y: 188, endPoint x: 85, endPoint y: 187, distance: 129.5
copy div "CHINACOASTGUARD3502"
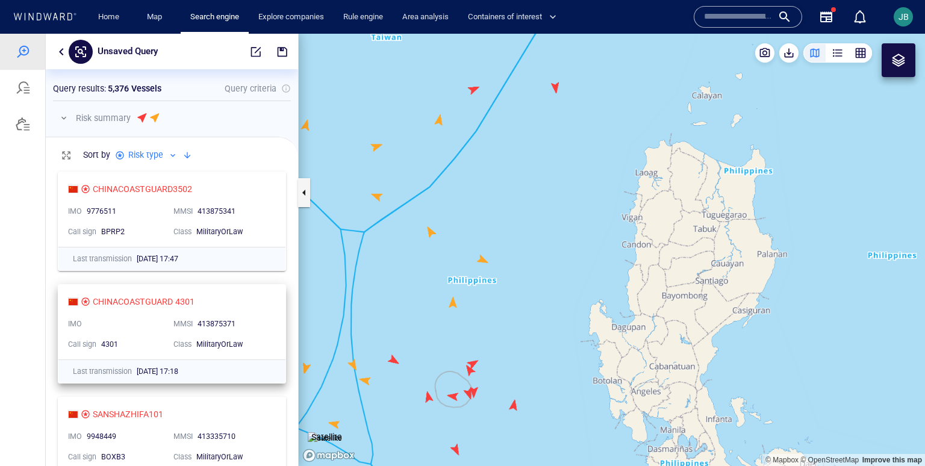
click at [229, 292] on div "CHINACOASTGUARD 4301 IMO MMSI 413875371 Call sign 4301 Class MilitaryOrLaw" at bounding box center [171, 322] width 227 height 75
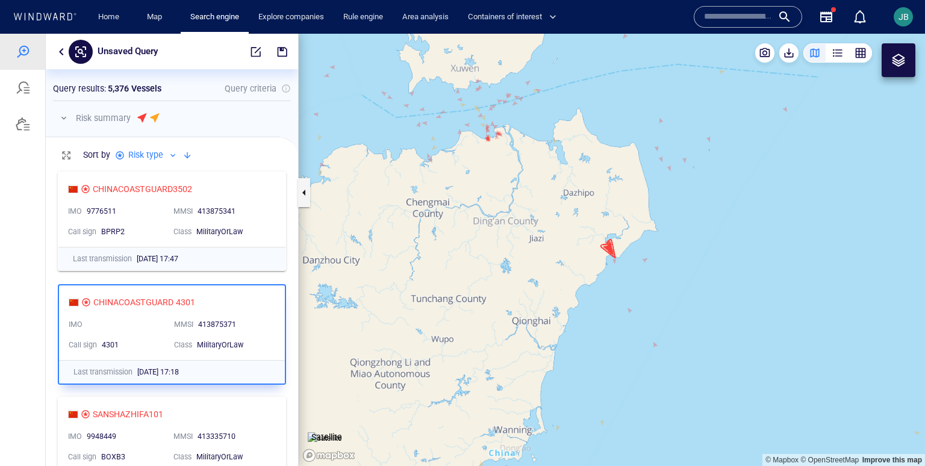
click at [606, 246] on canvas "Map" at bounding box center [612, 250] width 626 height 432
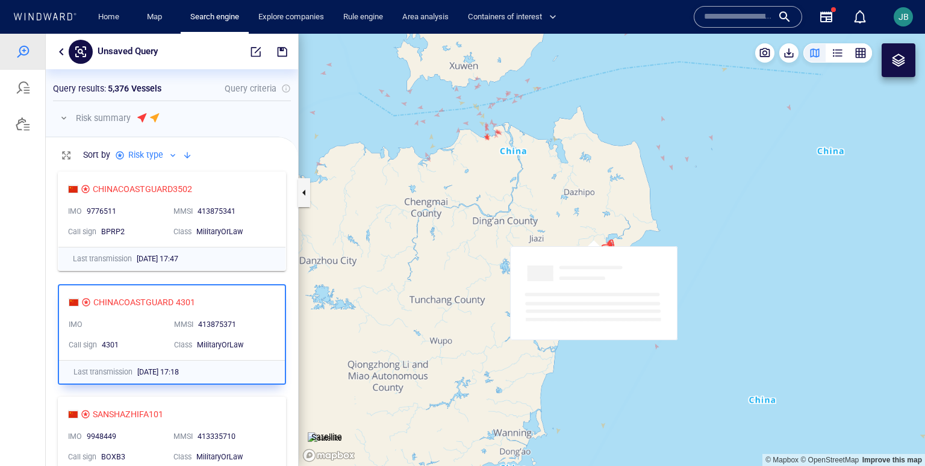
drag, startPoint x: 565, startPoint y: 176, endPoint x: 475, endPoint y: 128, distance: 102.6
click at [473, 128] on canvas "Map" at bounding box center [612, 250] width 626 height 432
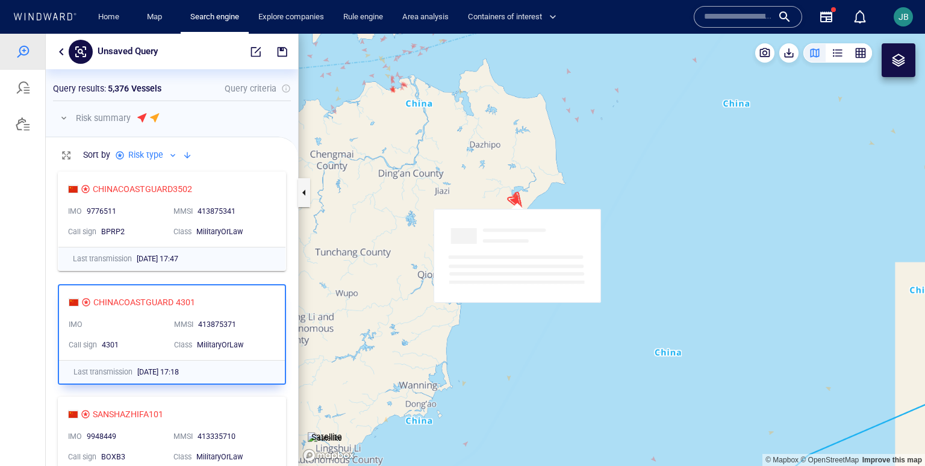
click at [755, 27] on div at bounding box center [748, 17] width 108 height 22
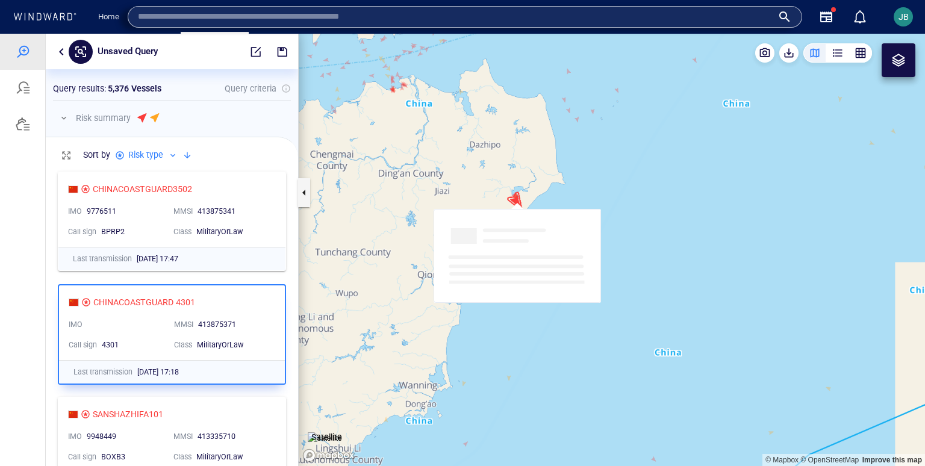
click at [664, 30] on div "Home Map Search engine Explore companies Rule engine Area analysis Containers o…" at bounding box center [385, 17] width 612 height 30
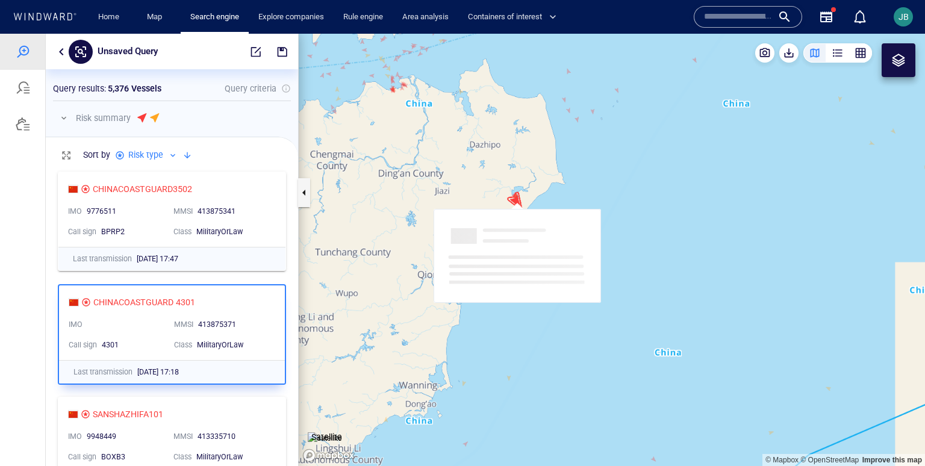
click at [667, 18] on div "Home Map Search engine Explore companies Rule engine Area analysis Containers o…" at bounding box center [385, 17] width 612 height 30
click at [708, 17] on input "text" at bounding box center [738, 17] width 69 height 18
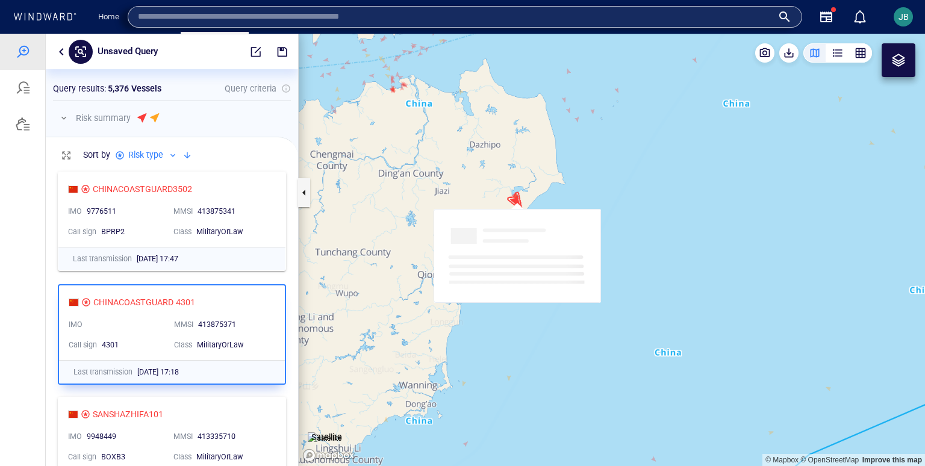
click at [572, 13] on input "text" at bounding box center [455, 17] width 635 height 18
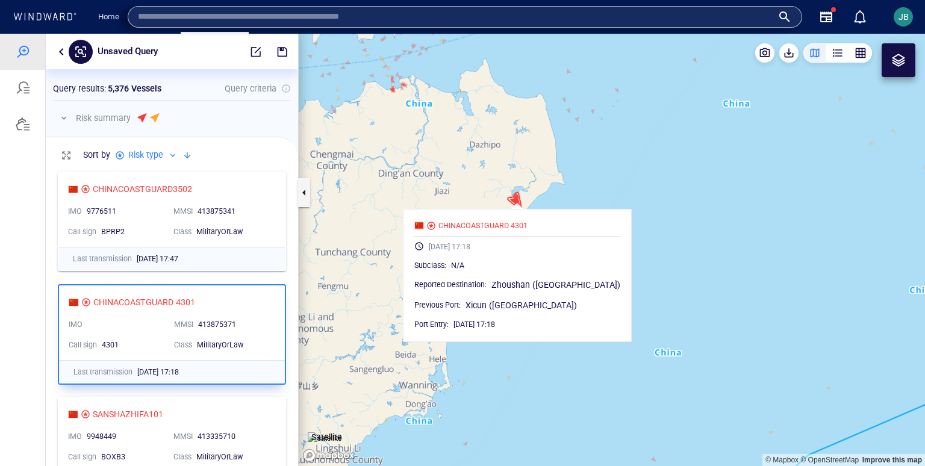
paste input "**********"
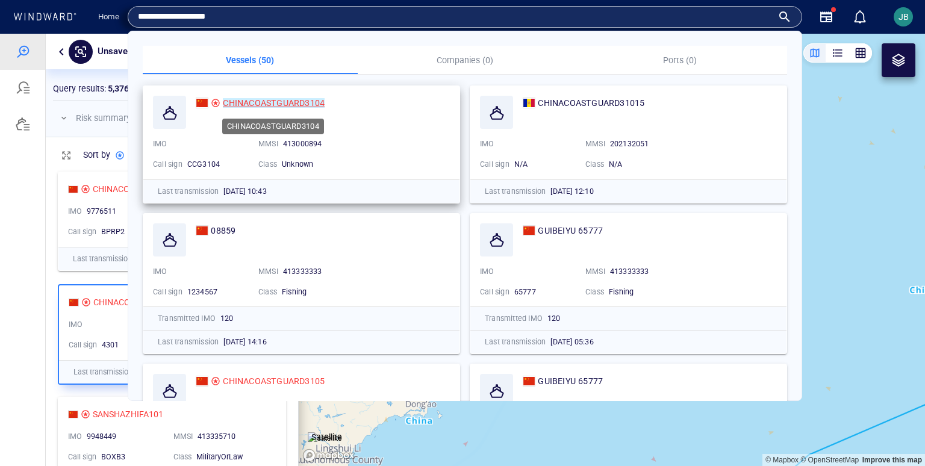
type input "**********"
click at [309, 101] on mark "CHINACOASTGUARD3104" at bounding box center [274, 103] width 102 height 10
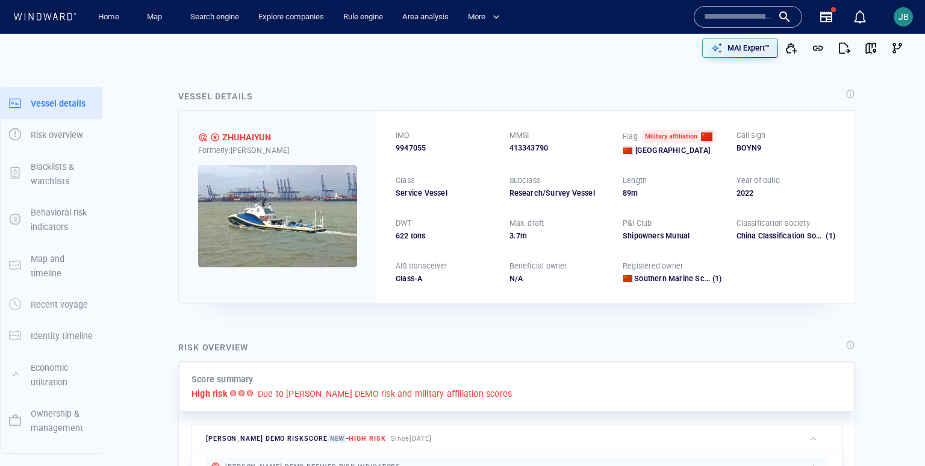
click at [307, 206] on img at bounding box center [277, 216] width 159 height 102
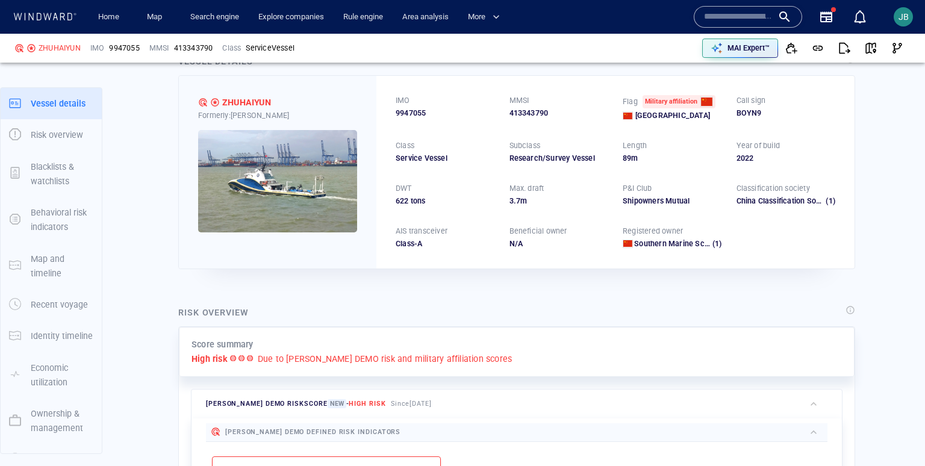
scroll to position [30, 0]
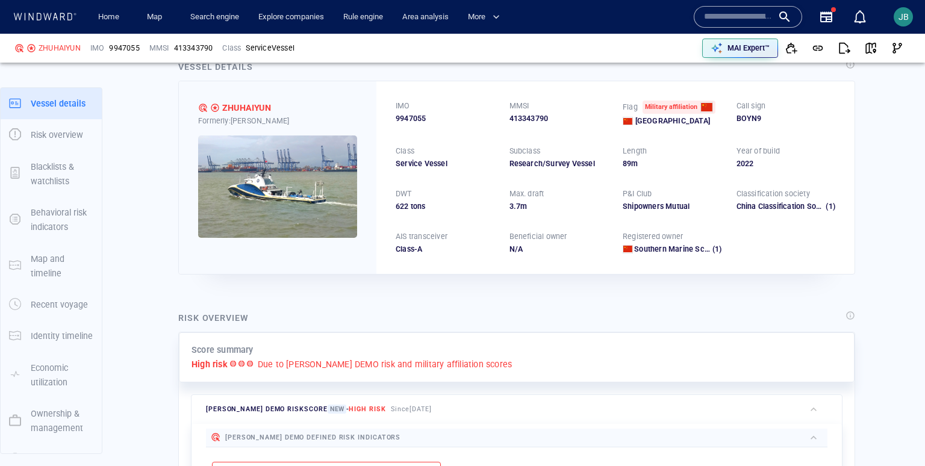
drag, startPoint x: 508, startPoint y: 170, endPoint x: 579, endPoint y: 173, distance: 71.1
click at [579, 173] on div "IMO 9947055 MMSI 413343790 Flag Military affiliation China Call sign BOYN9 Clas…" at bounding box center [615, 177] width 478 height 192
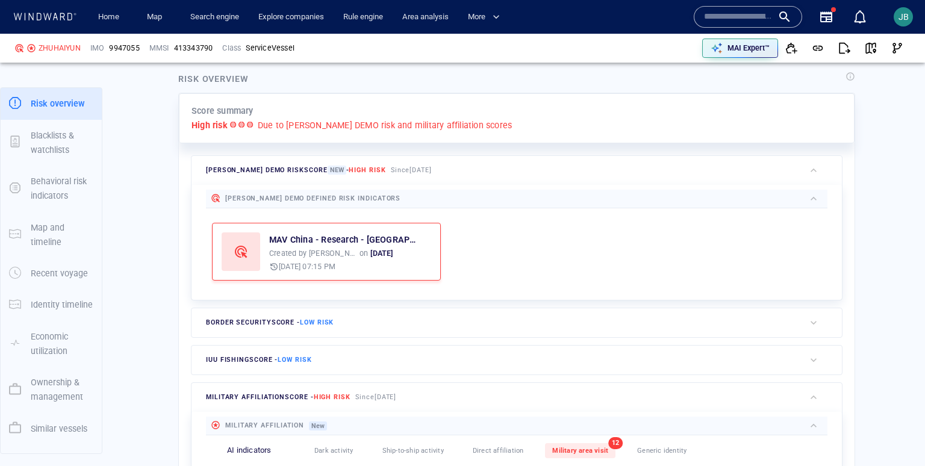
scroll to position [270, 0]
drag, startPoint x: 179, startPoint y: 76, endPoint x: 249, endPoint y: 75, distance: 69.9
click at [249, 75] on div "Risk overview" at bounding box center [214, 78] width 73 height 16
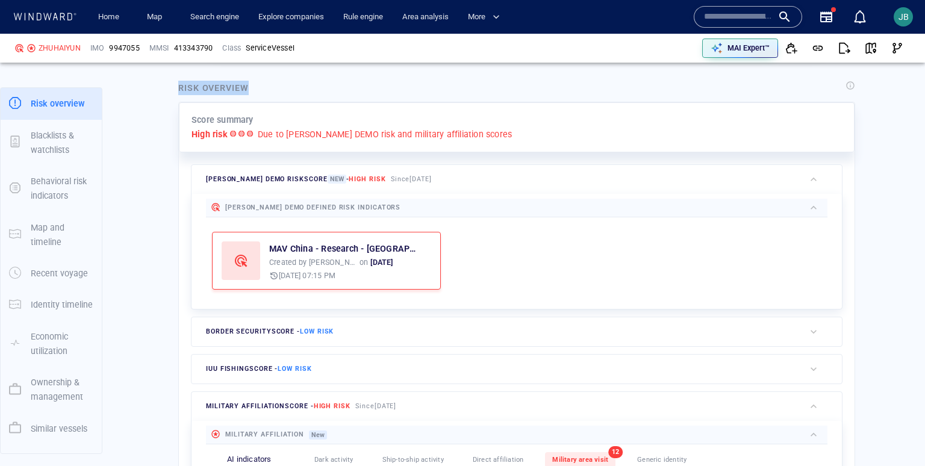
scroll to position [258, 0]
click at [815, 184] on div "button" at bounding box center [814, 181] width 12 height 12
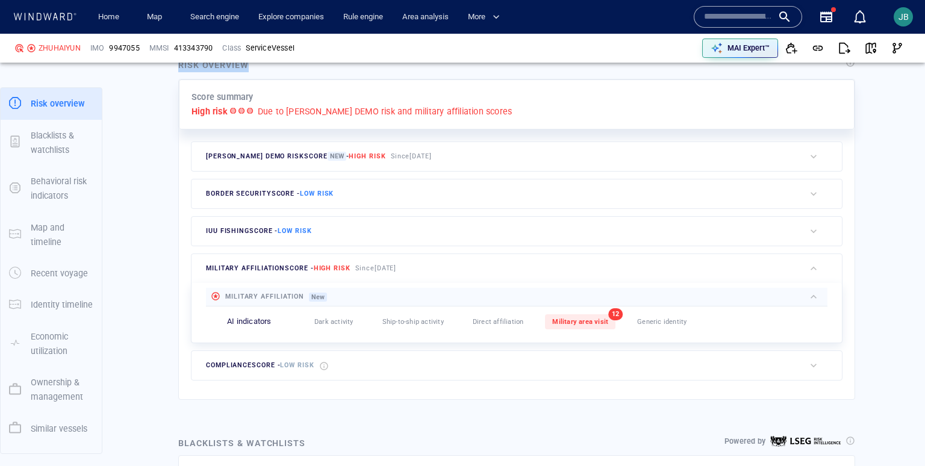
scroll to position [283, 0]
click at [819, 298] on div "button" at bounding box center [814, 296] width 12 height 12
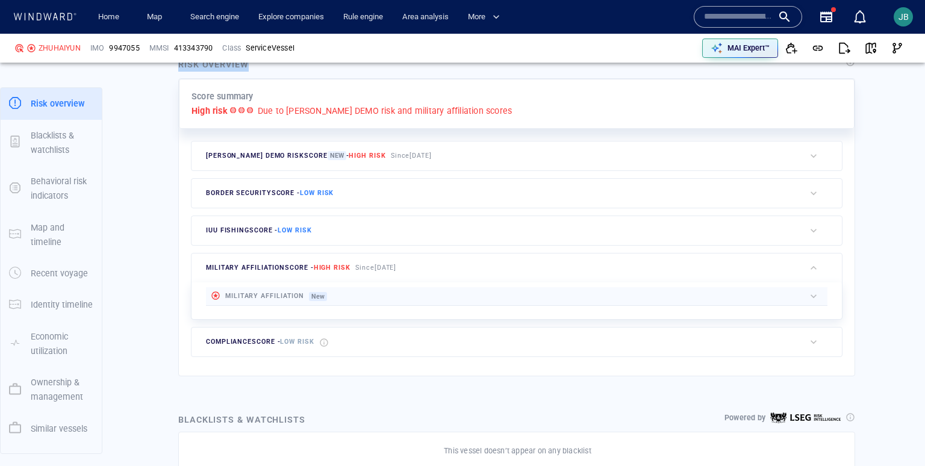
click at [817, 293] on div "button" at bounding box center [814, 296] width 12 height 12
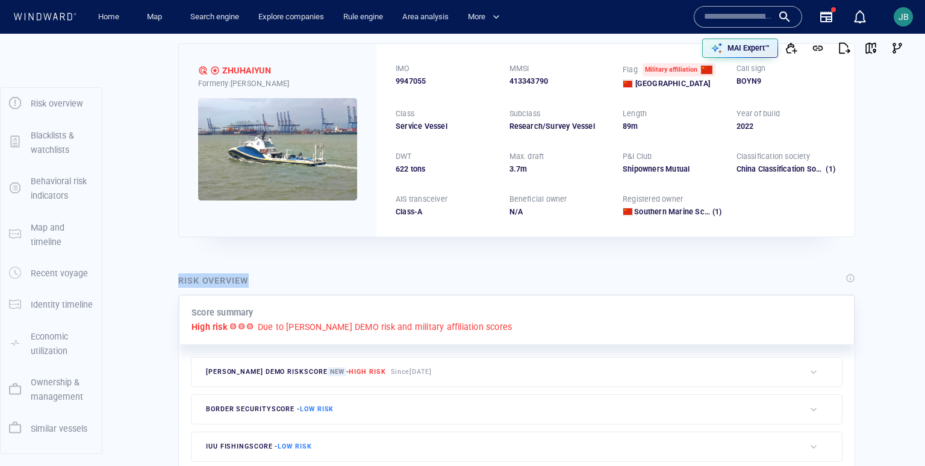
scroll to position [0, 0]
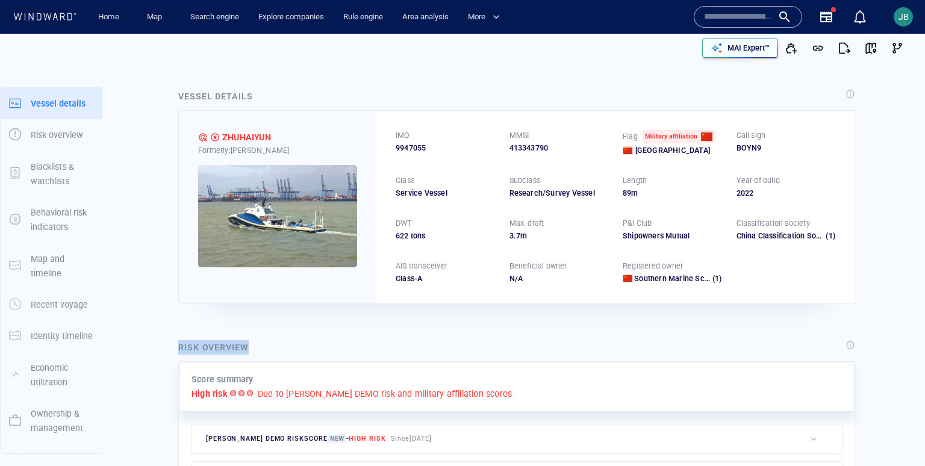
click at [731, 46] on p "MAI Expert™" at bounding box center [748, 48] width 42 height 11
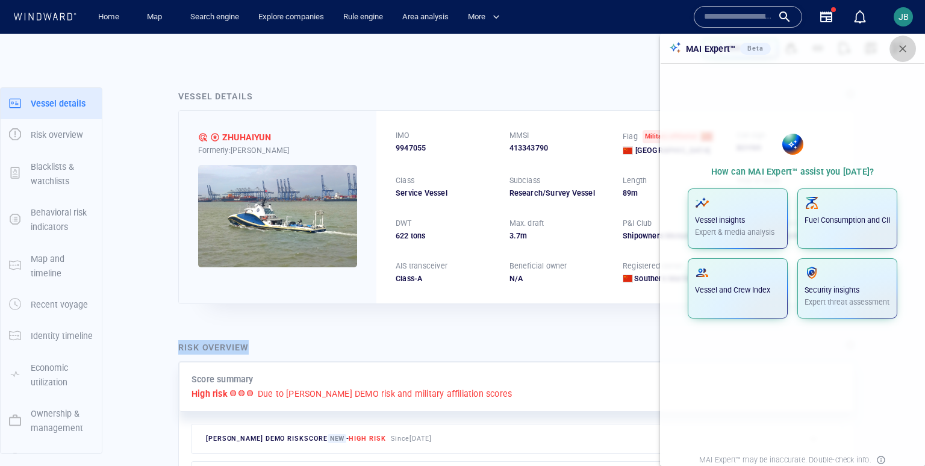
click at [905, 52] on span "button" at bounding box center [903, 49] width 12 height 12
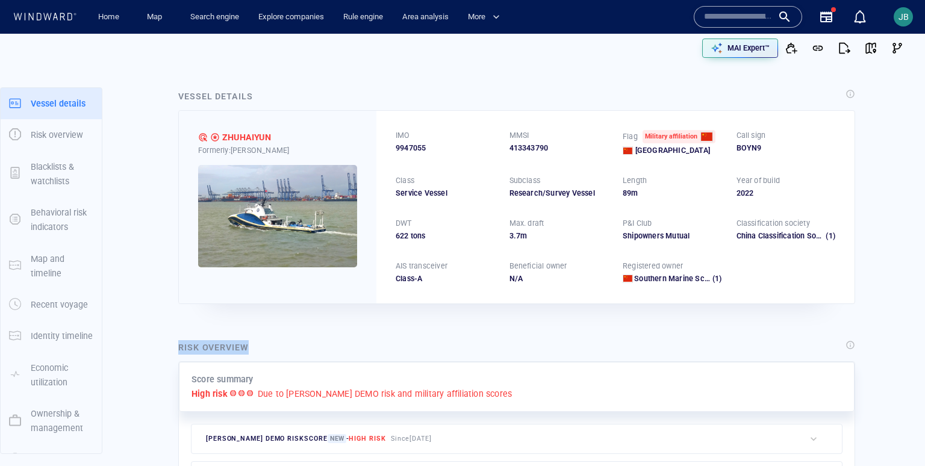
click at [283, 221] on img at bounding box center [277, 216] width 159 height 102
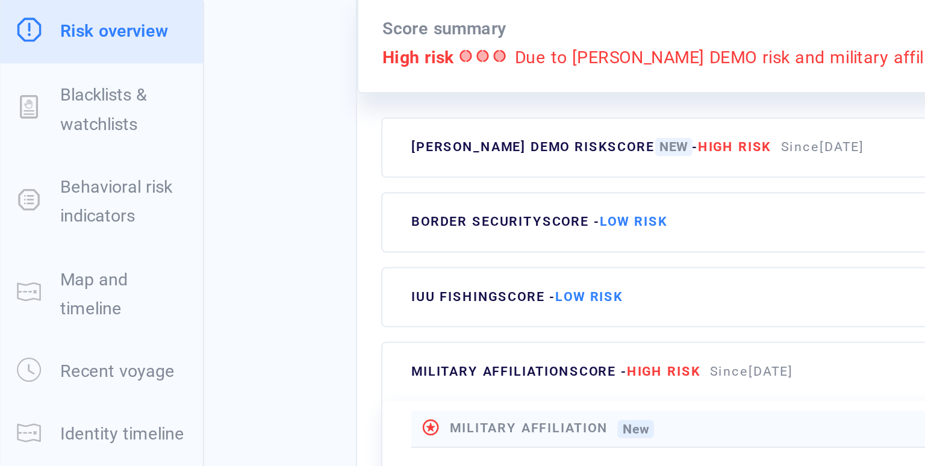
scroll to position [281, 0]
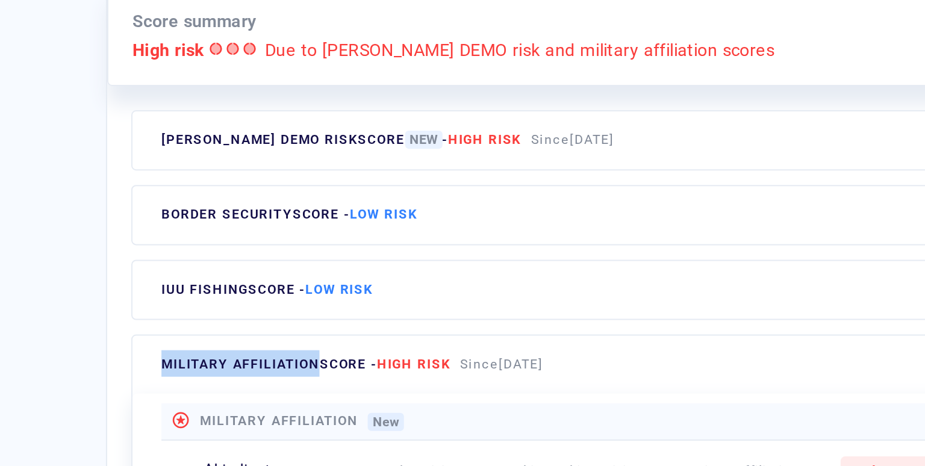
drag, startPoint x: 208, startPoint y: 267, endPoint x: 284, endPoint y: 270, distance: 75.9
click at [285, 270] on span "military affiliation score - High risk" at bounding box center [278, 270] width 145 height 8
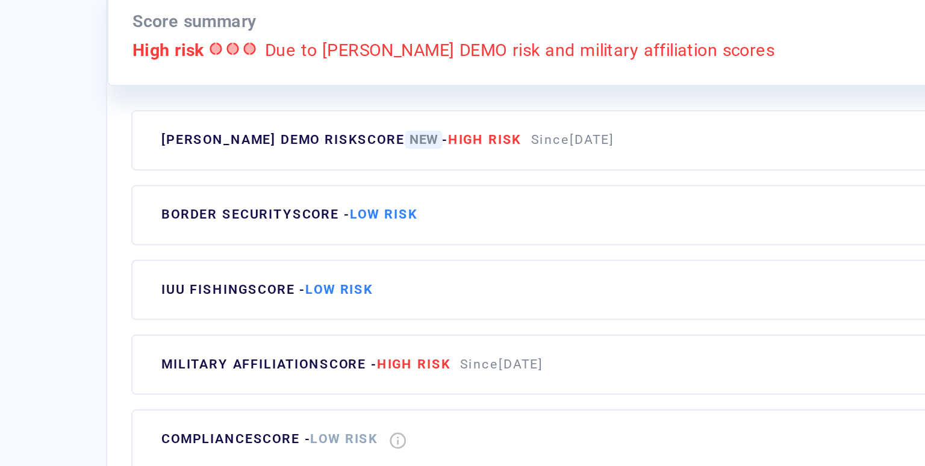
click at [378, 273] on div "Since 27 Jul 2025" at bounding box center [376, 270] width 46 height 18
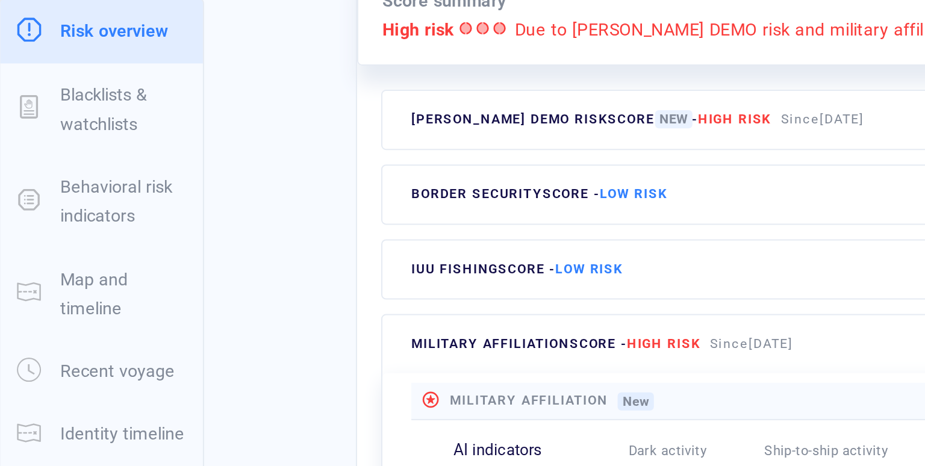
scroll to position [292, 0]
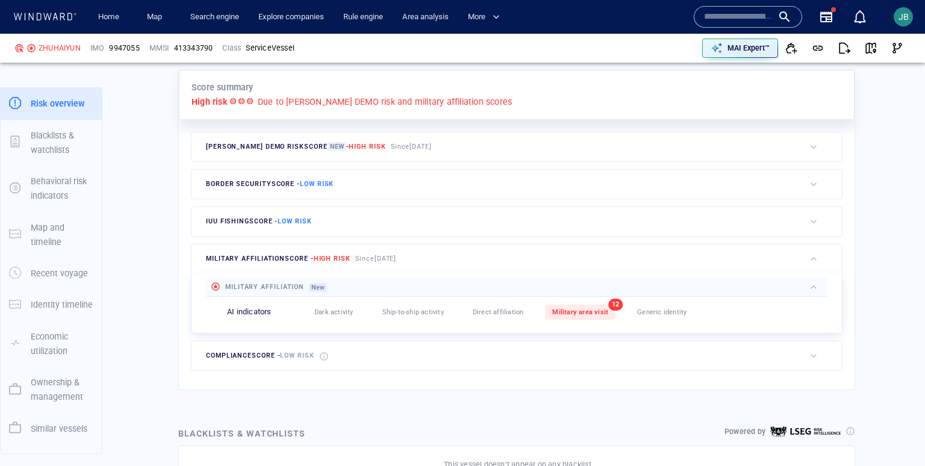
click at [814, 266] on div at bounding box center [823, 259] width 37 height 29
click at [814, 261] on div "button" at bounding box center [814, 259] width 12 height 12
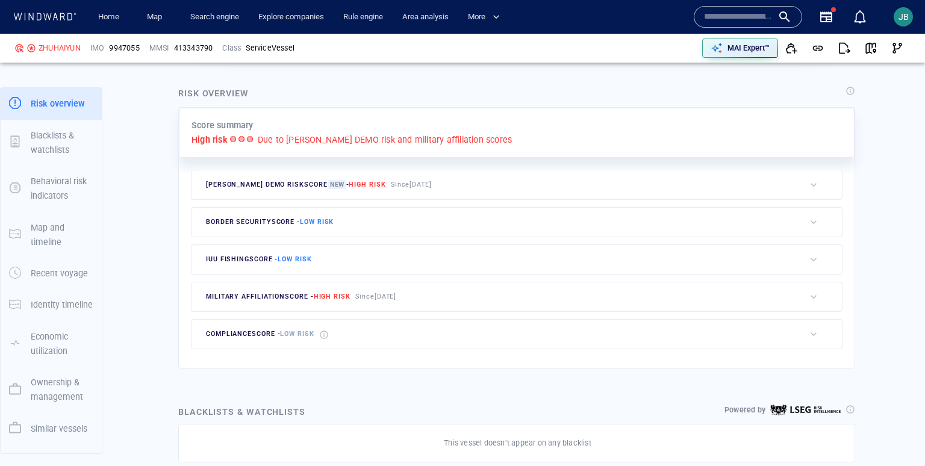
scroll to position [225, 0]
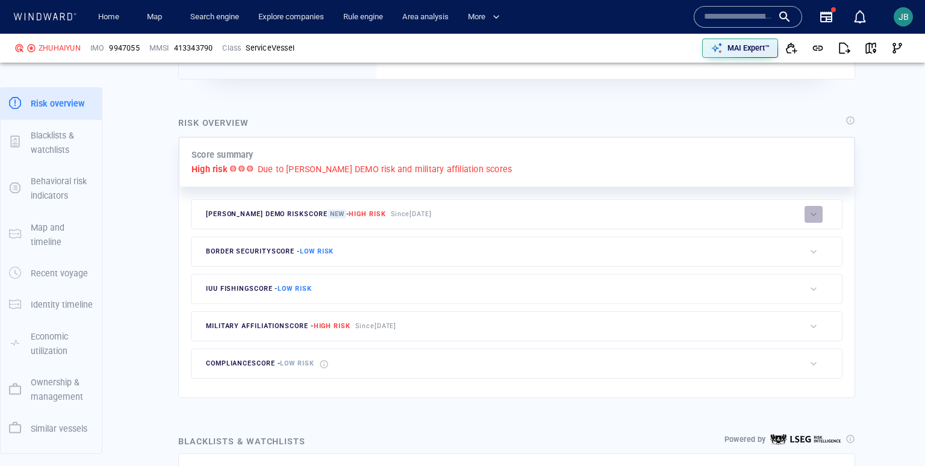
click at [816, 210] on div "button" at bounding box center [814, 214] width 12 height 12
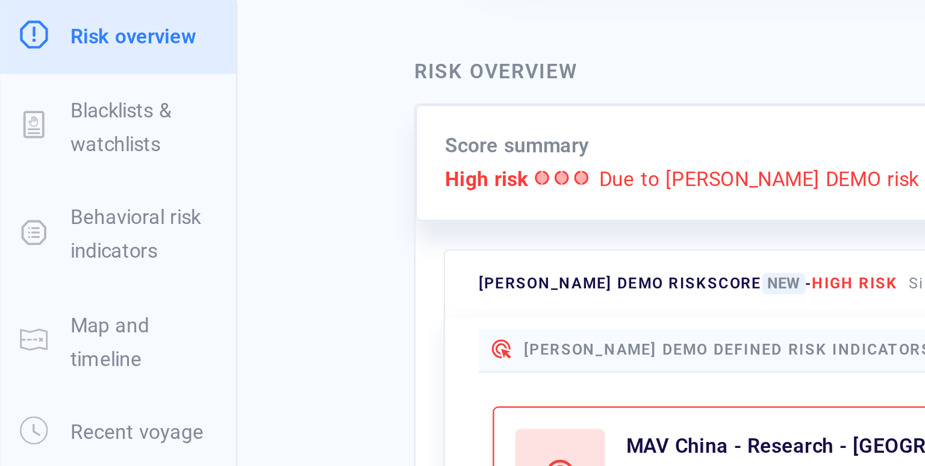
scroll to position [230, 0]
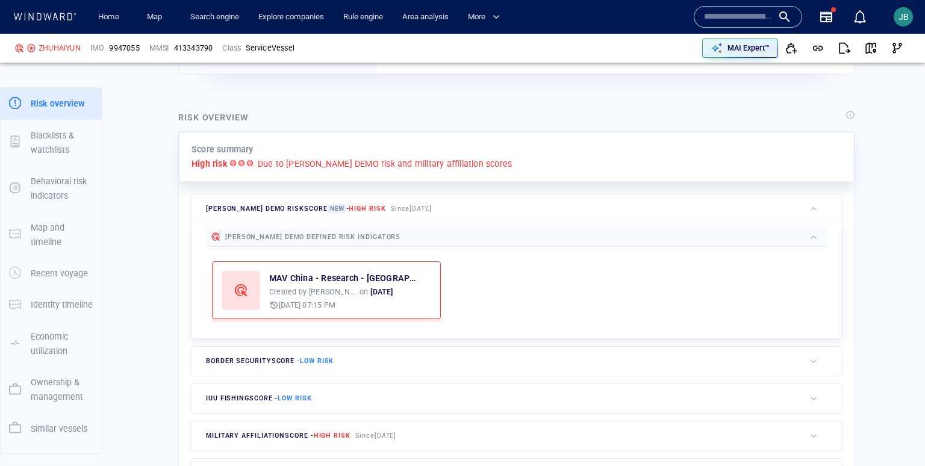
click at [676, 205] on div "JOHN WWIS DEMO risk score New - High risk Since 5 Aug 2025" at bounding box center [498, 209] width 613 height 29
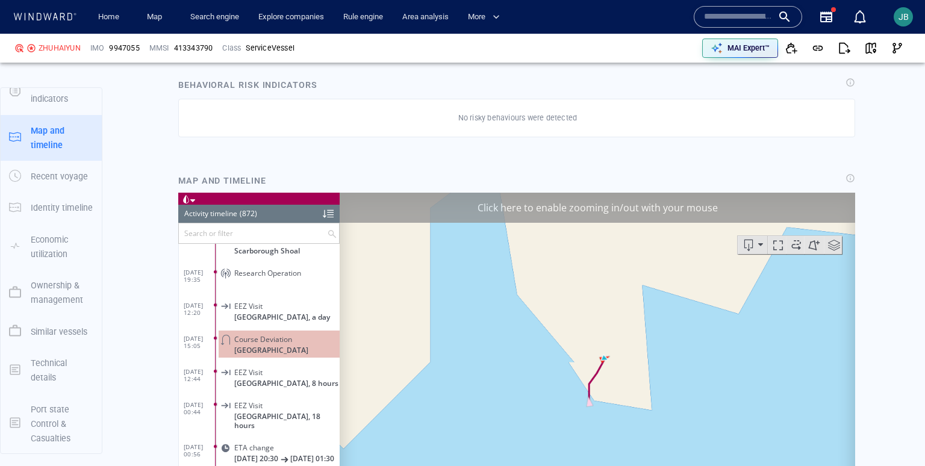
scroll to position [693, 0]
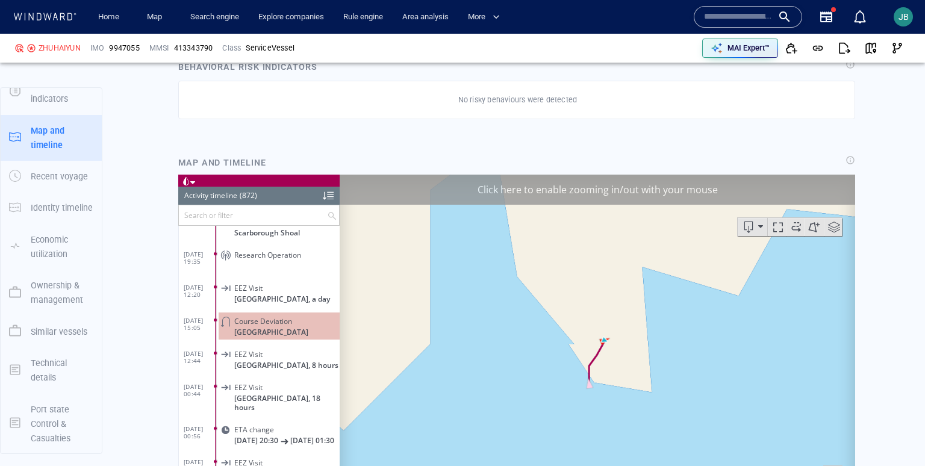
click at [760, 185] on div "Click here to enable zooming in/out with your mouse" at bounding box center [598, 190] width 516 height 30
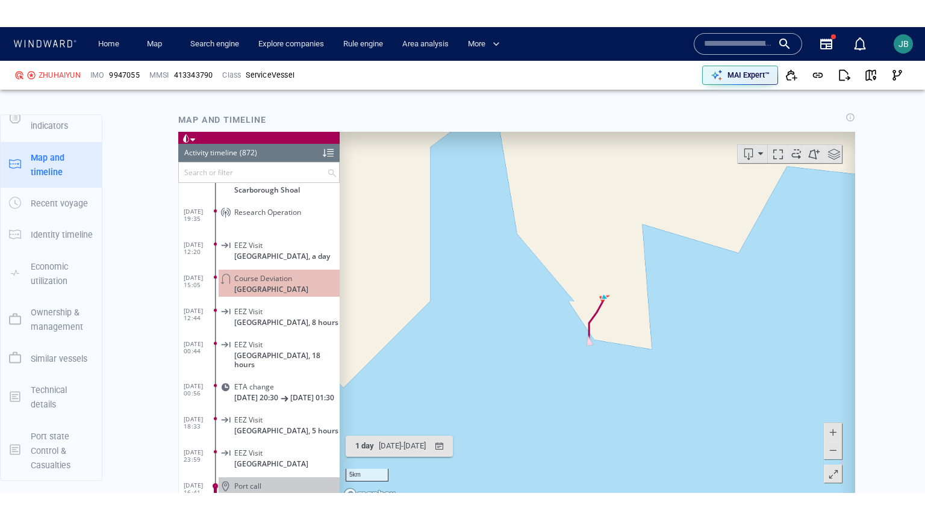
scroll to position [806, 0]
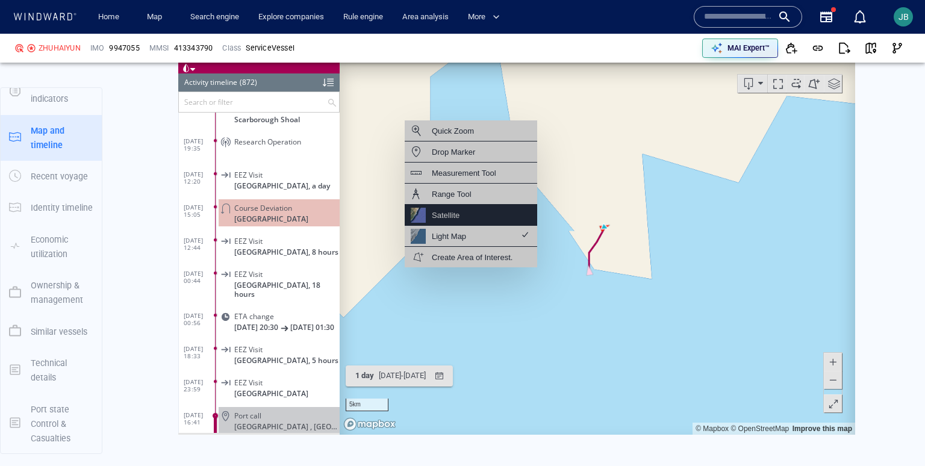
click at [485, 218] on div "Satellite" at bounding box center [471, 215] width 132 height 21
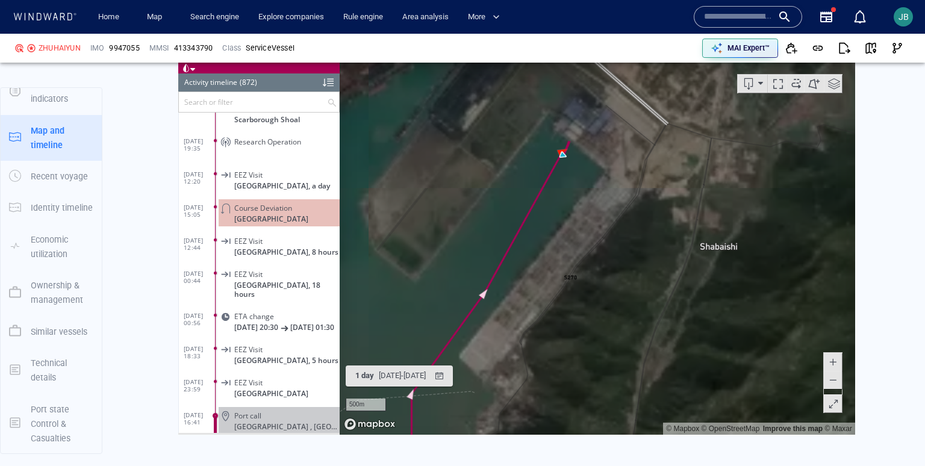
drag, startPoint x: 502, startPoint y: 167, endPoint x: 502, endPoint y: 256, distance: 88.5
click at [502, 256] on canvas "Map" at bounding box center [598, 247] width 516 height 373
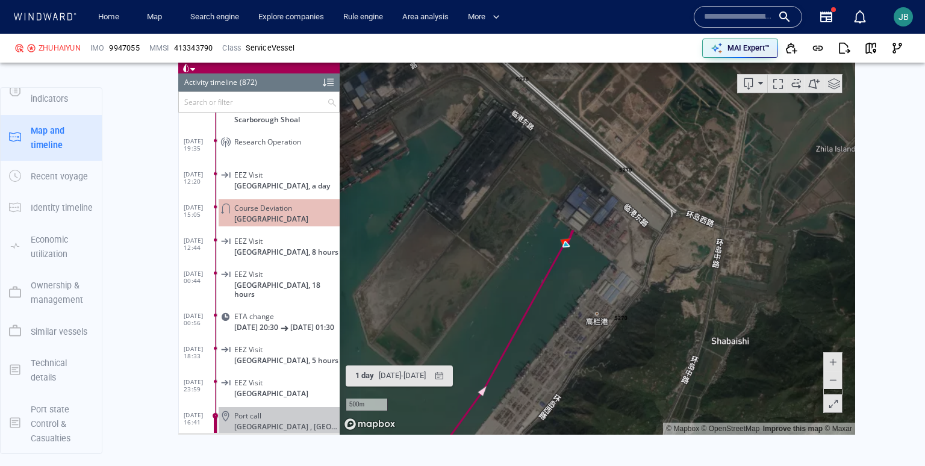
click at [836, 407] on span at bounding box center [833, 404] width 12 height 18
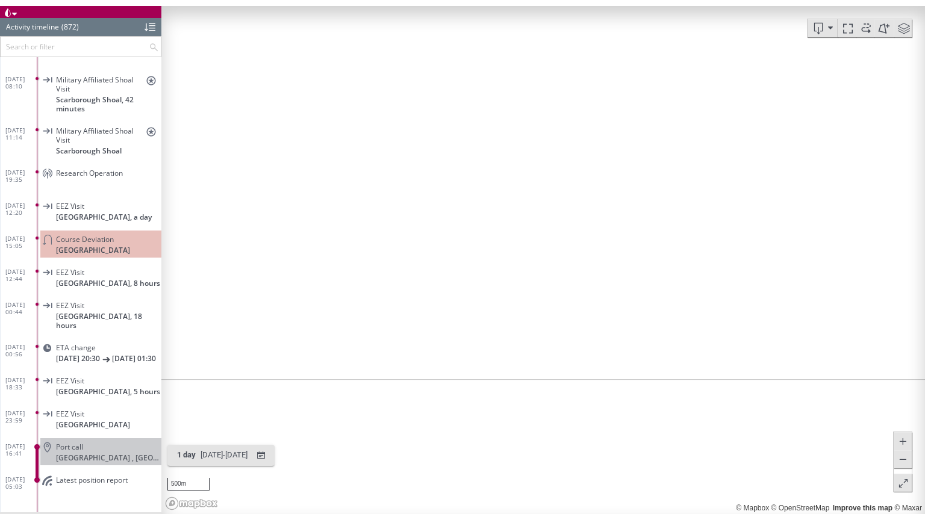
scroll to position [75, 0]
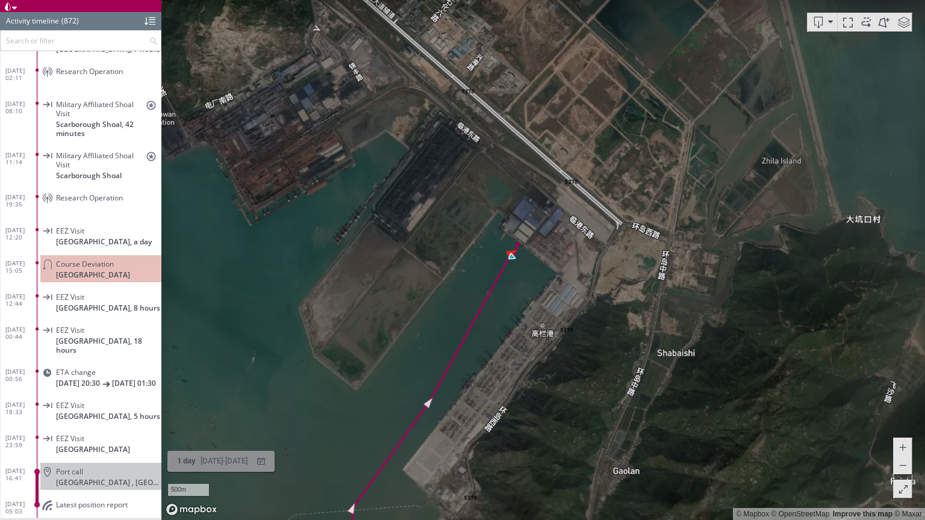
click at [232, 453] on div "26/08/2025 - 28/08/2025" at bounding box center [224, 461] width 52 height 19
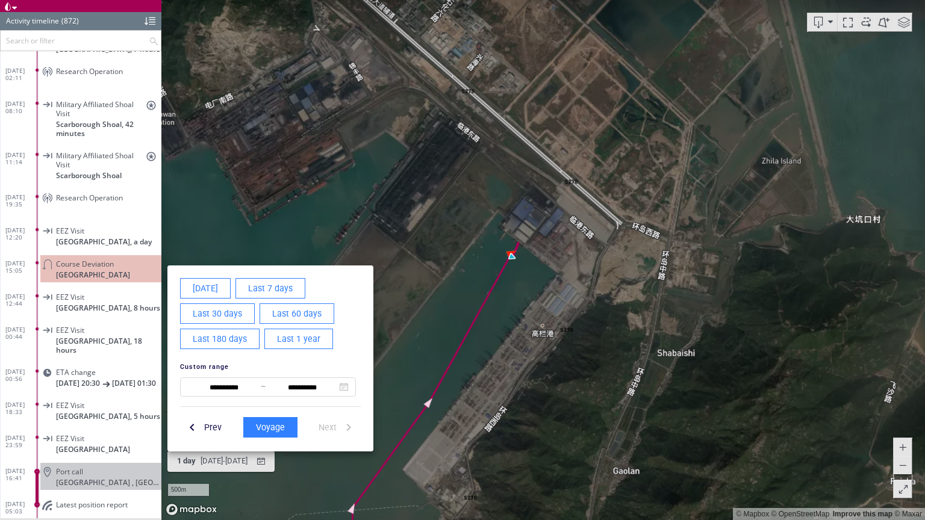
click at [286, 317] on span "Last 60 days" at bounding box center [296, 314] width 49 height 15
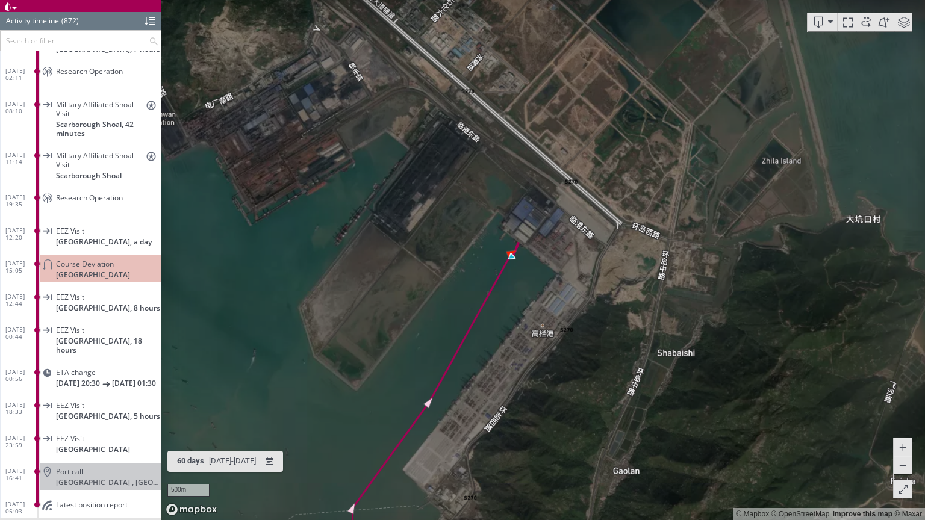
scroll to position [28581, 0]
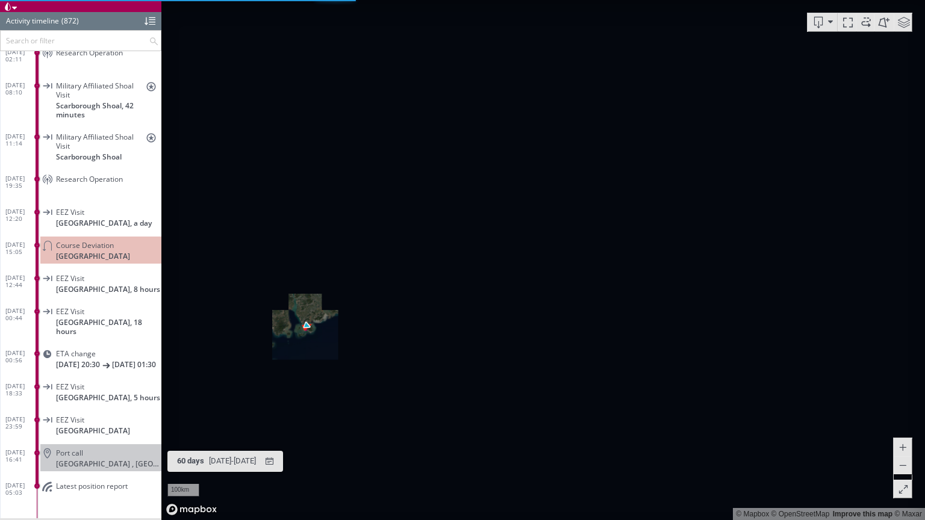
drag, startPoint x: 402, startPoint y: 356, endPoint x: 450, endPoint y: 201, distance: 162.9
click at [452, 198] on canvas "Map" at bounding box center [543, 260] width 764 height 520
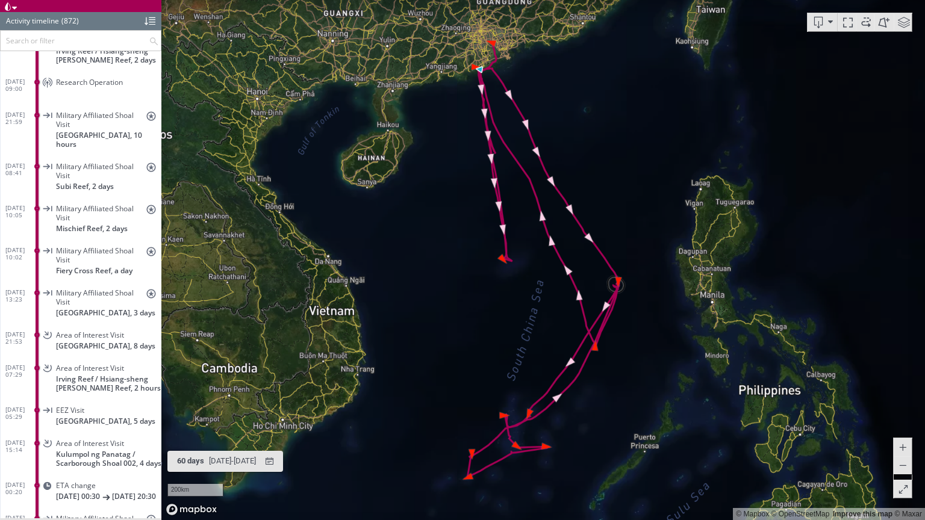
scroll to position [27877, 0]
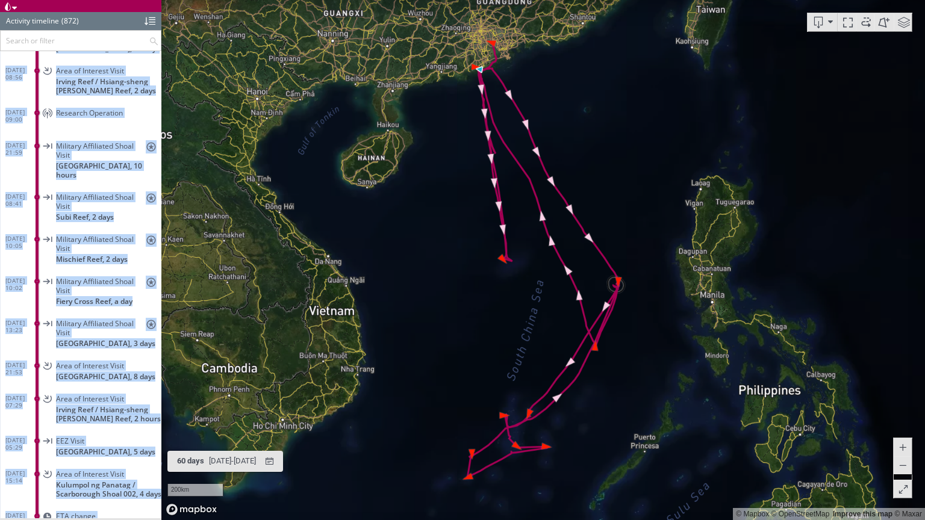
drag, startPoint x: 161, startPoint y: 500, endPoint x: 173, endPoint y: 174, distance: 326.6
click at [173, 173] on div "Loading vessel activities... Activity timeline (872) (Still Loading...) Search …" at bounding box center [462, 260] width 925 height 520
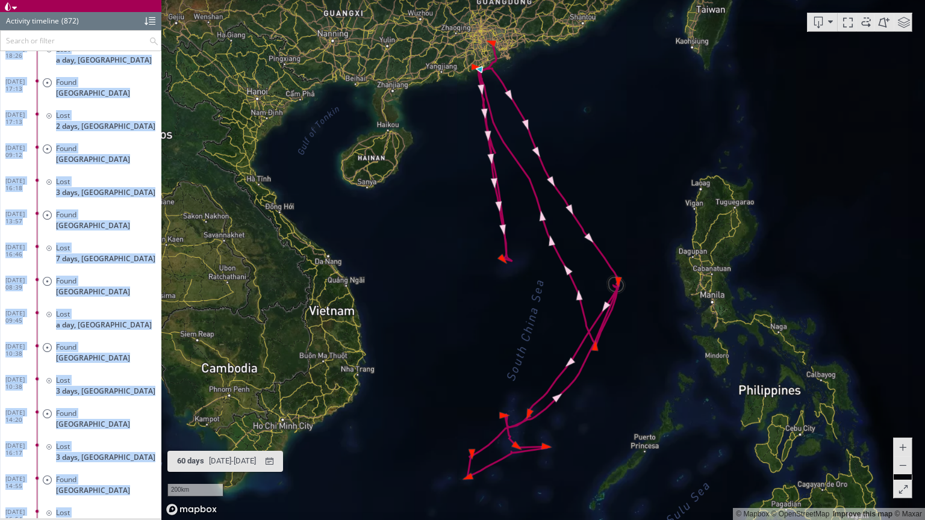
scroll to position [0, 0]
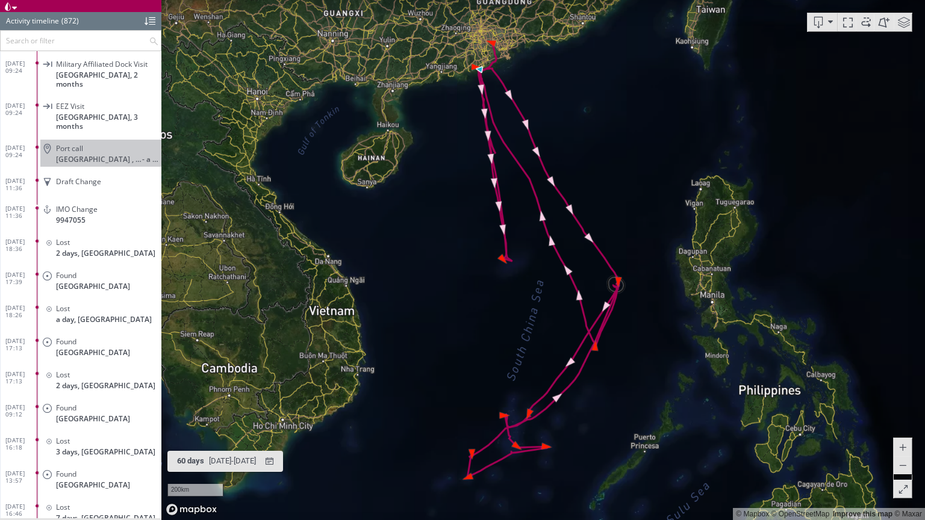
click at [76, 45] on input "text" at bounding box center [75, 41] width 148 height 20
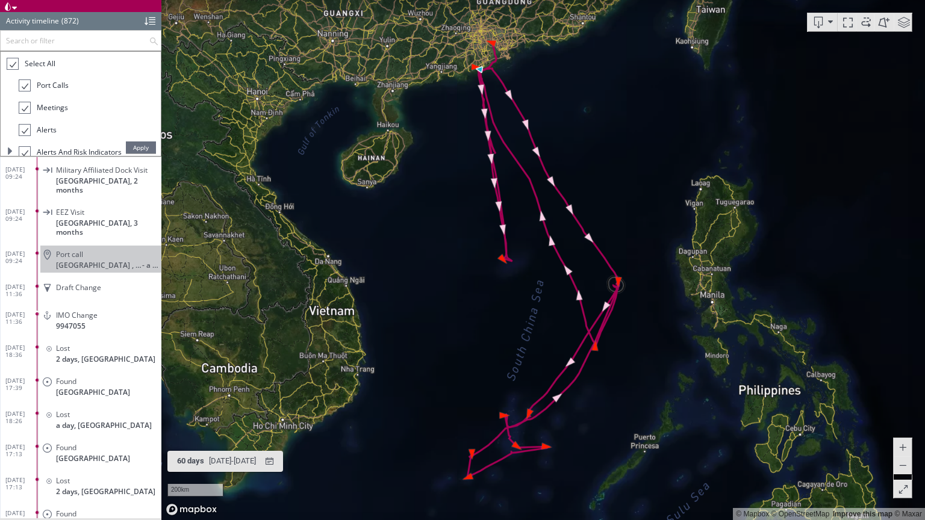
click at [139, 145] on span "Apply" at bounding box center [141, 148] width 30 height 12
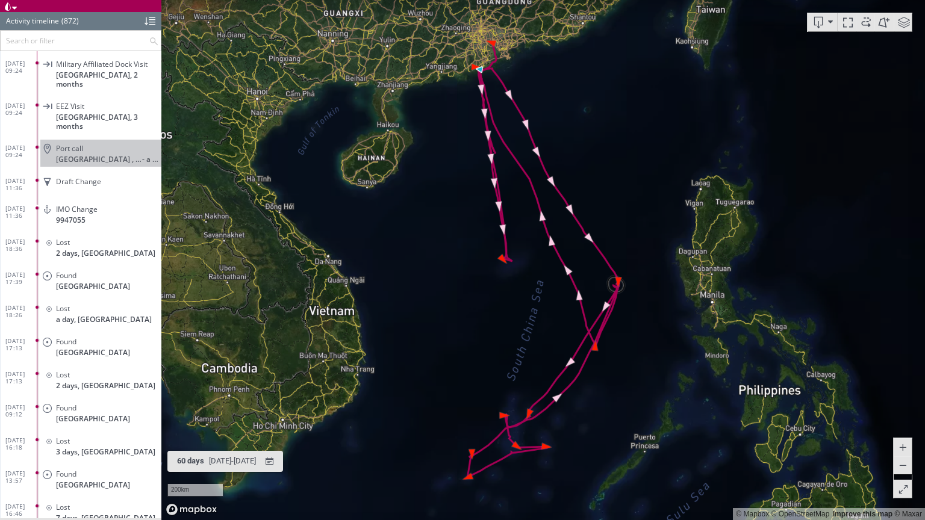
click at [76, 37] on input "text" at bounding box center [75, 41] width 148 height 20
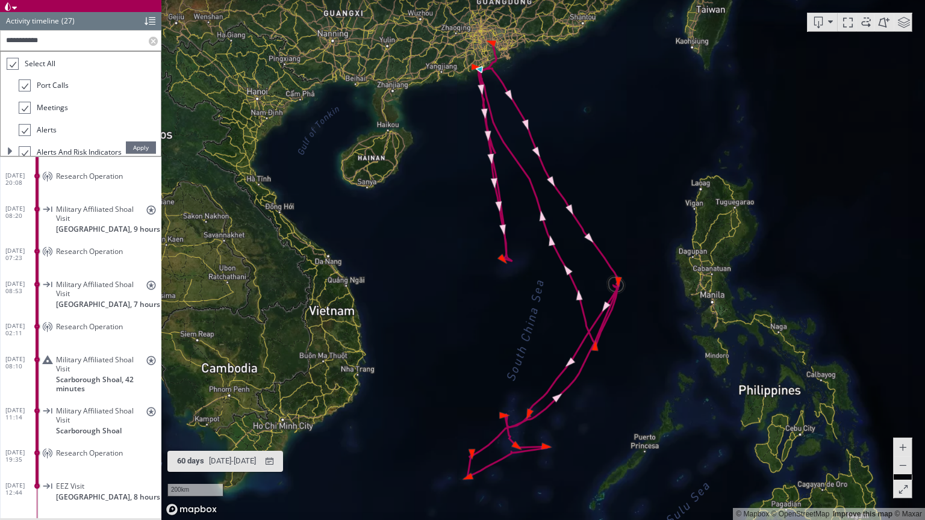
scroll to position [532, 0]
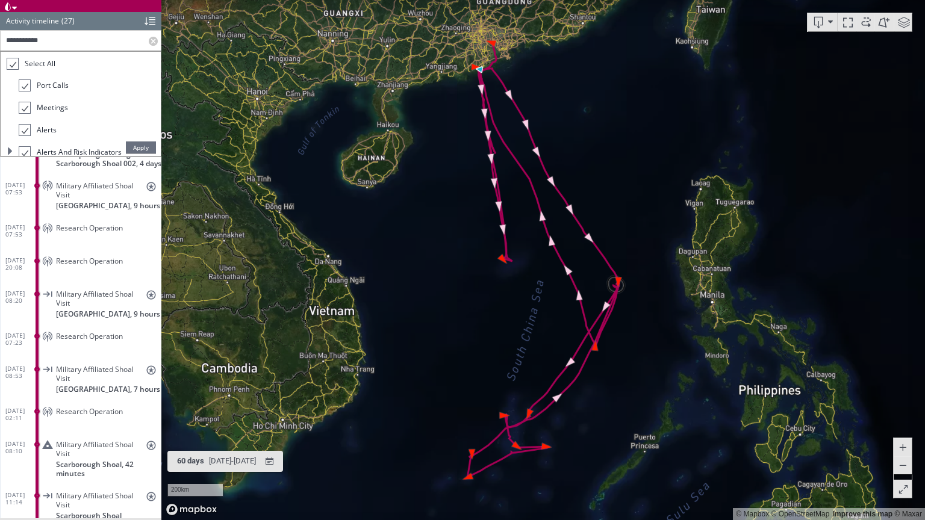
type input "**********"
click at [136, 150] on span "Apply" at bounding box center [141, 148] width 30 height 12
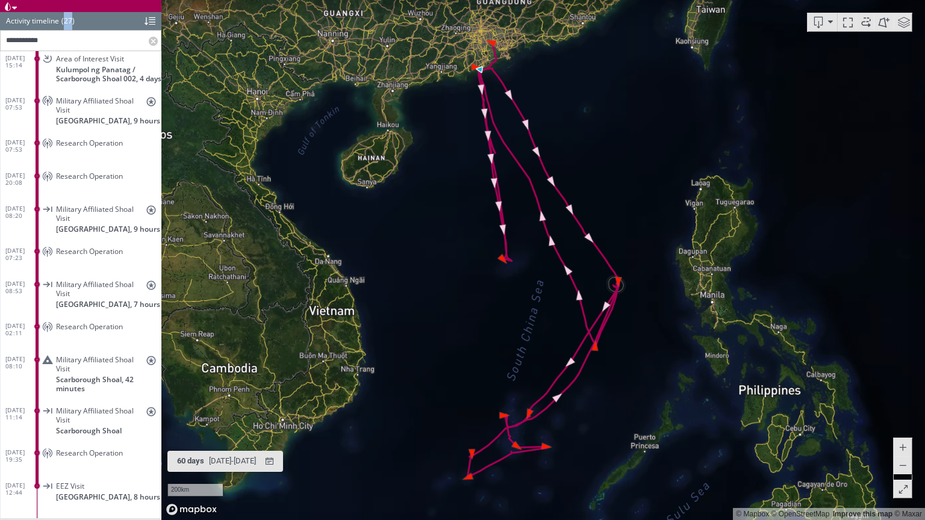
drag, startPoint x: 64, startPoint y: 24, endPoint x: 71, endPoint y: 24, distance: 7.2
click at [71, 24] on div "(27)" at bounding box center [67, 21] width 13 height 18
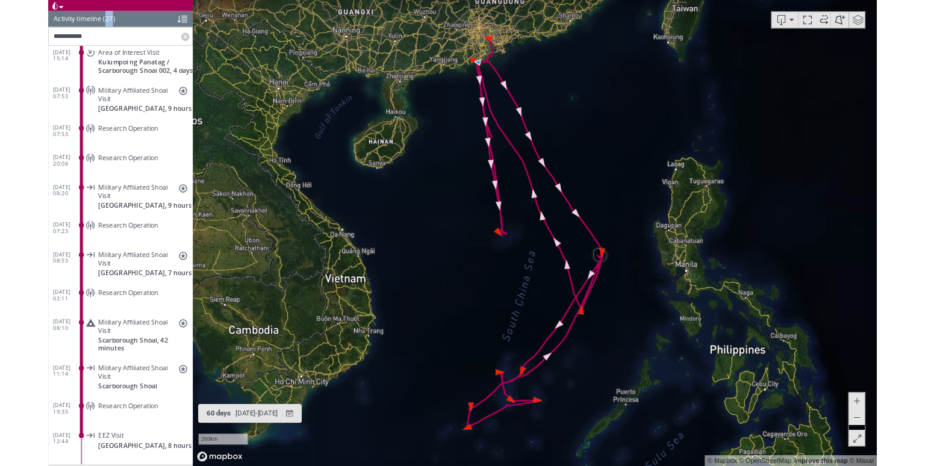
scroll to position [0, 0]
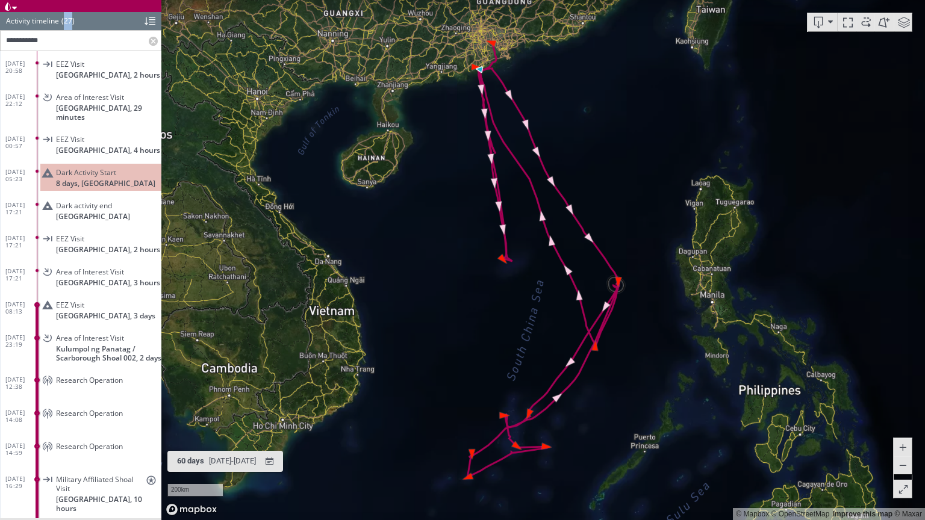
click at [866, 25] on span at bounding box center [866, 22] width 18 height 18
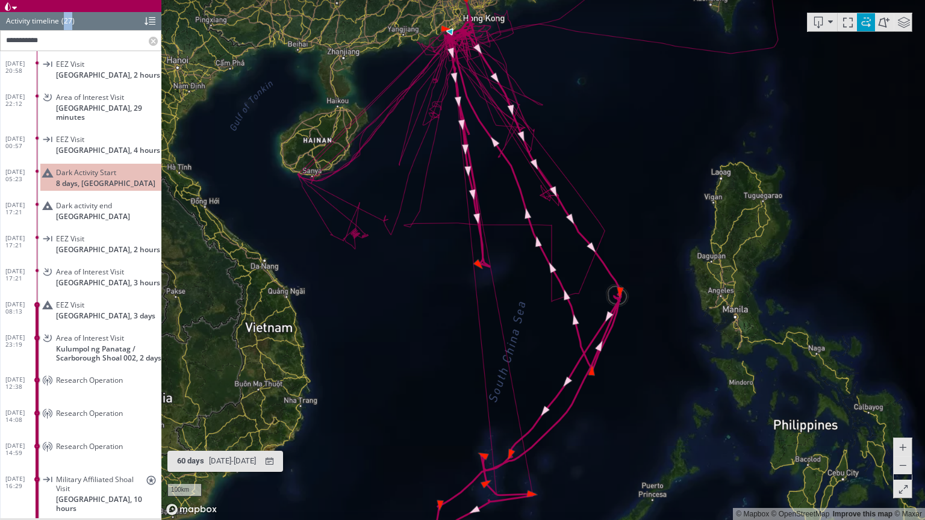
drag, startPoint x: 626, startPoint y: 385, endPoint x: 625, endPoint y: 343, distance: 42.8
click at [626, 341] on canvas "Map" at bounding box center [543, 260] width 764 height 520
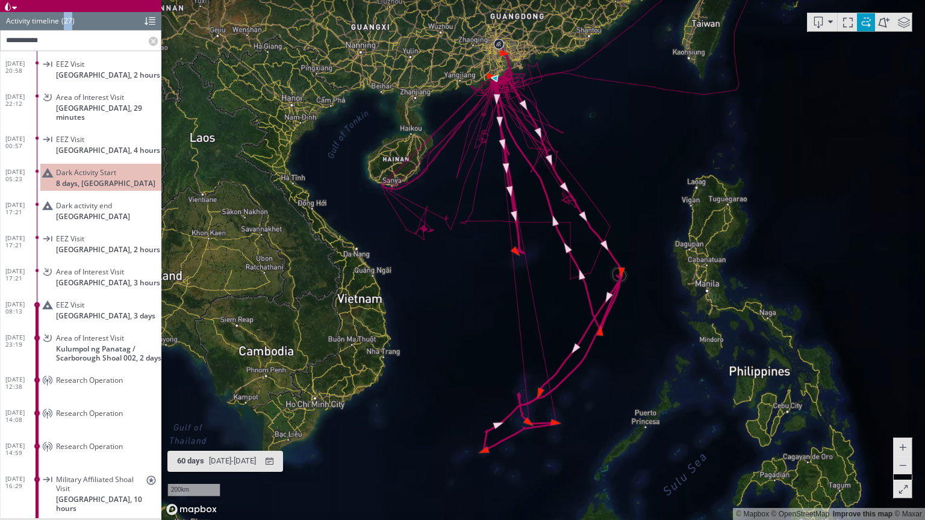
drag, startPoint x: 626, startPoint y: 341, endPoint x: 534, endPoint y: 483, distance: 168.5
click at [534, 483] on canvas "Map" at bounding box center [543, 260] width 764 height 520
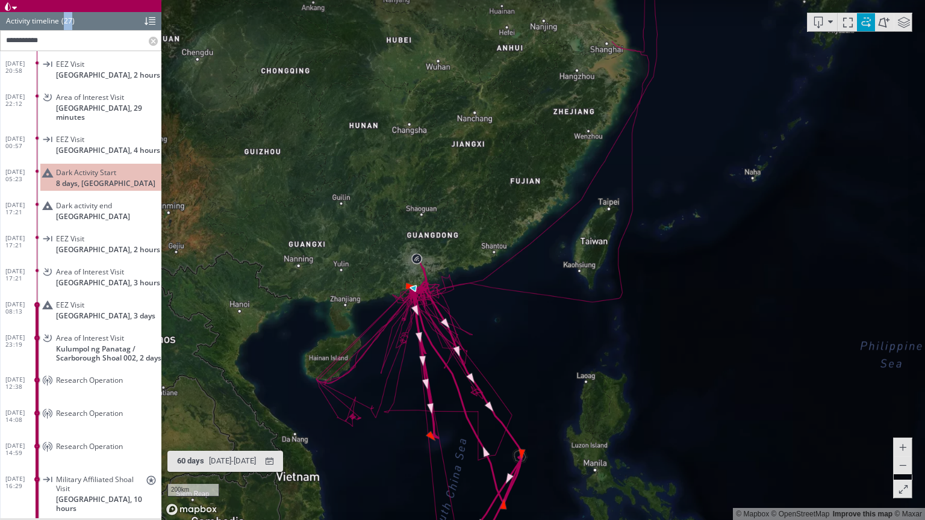
drag, startPoint x: 546, startPoint y: 419, endPoint x: 584, endPoint y: 311, distance: 114.3
click at [584, 311] on canvas "Map" at bounding box center [543, 260] width 764 height 520
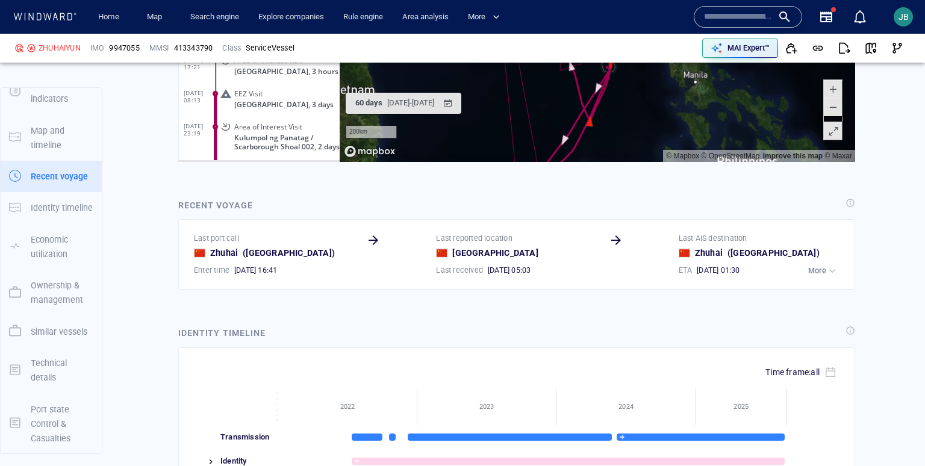
scroll to position [1091, 0]
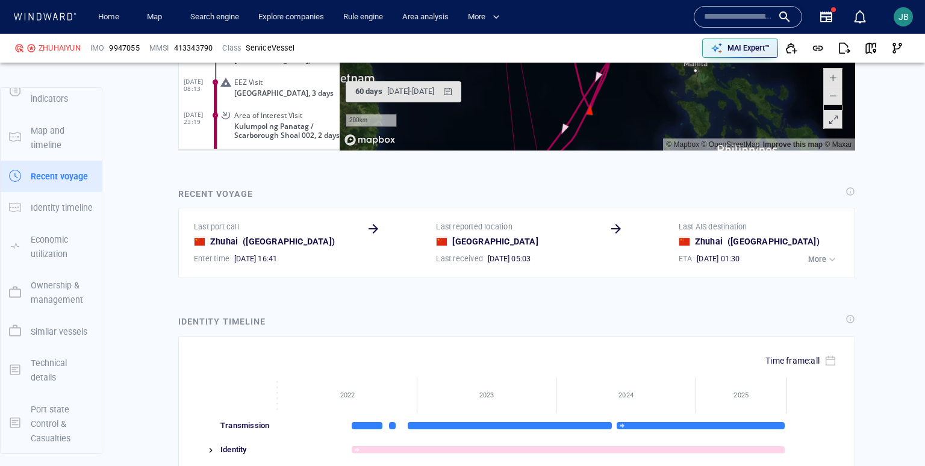
click at [822, 258] on p "More" at bounding box center [817, 259] width 18 height 11
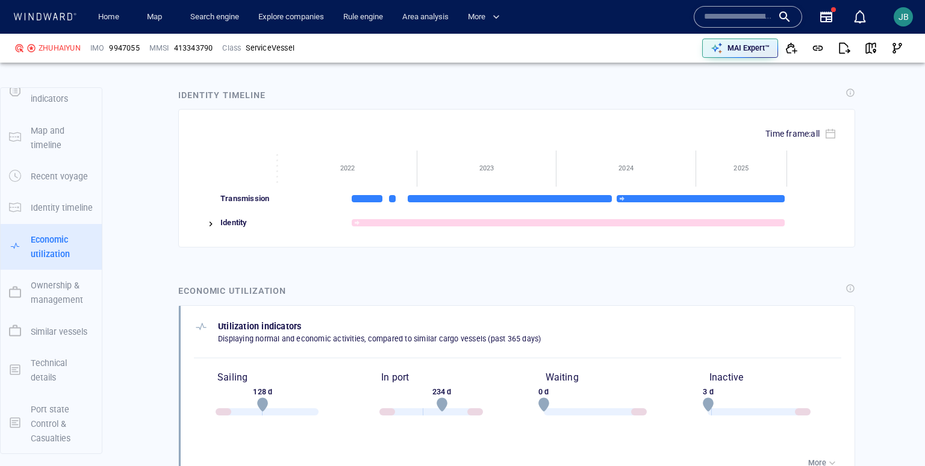
scroll to position [1572, 0]
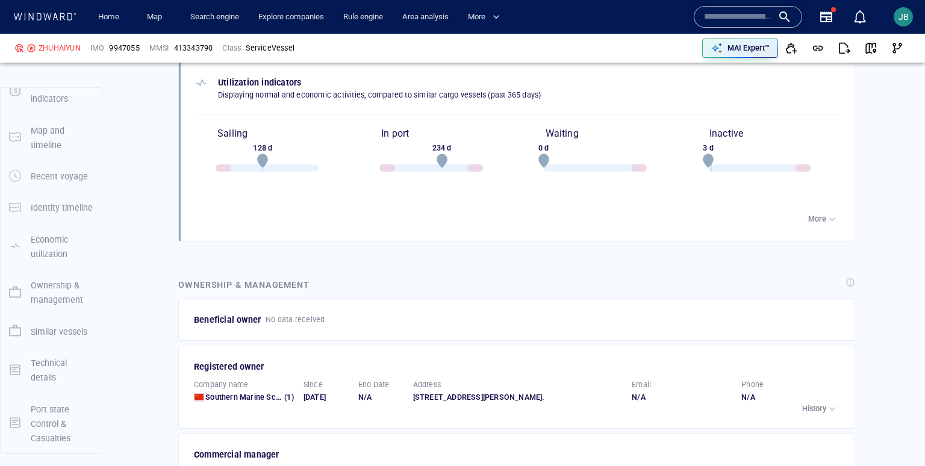
click at [823, 217] on p "More" at bounding box center [817, 219] width 18 height 11
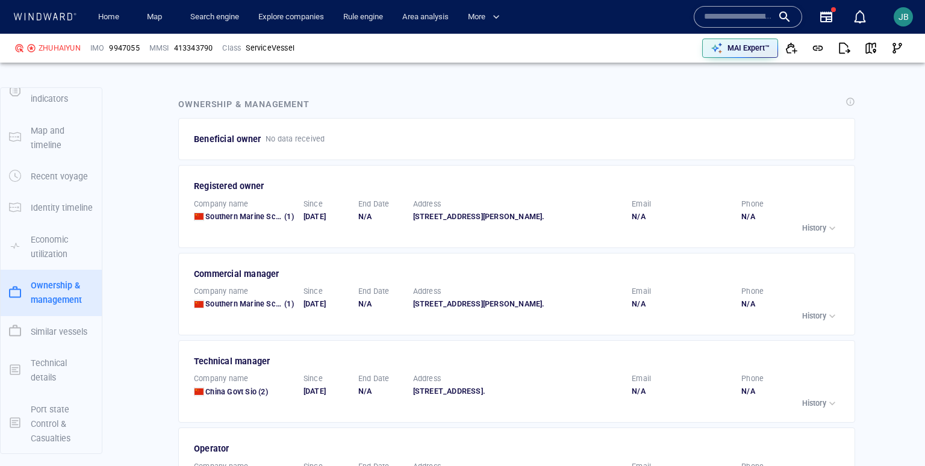
scroll to position [1836, 0]
click at [831, 234] on div "button" at bounding box center [832, 228] width 12 height 12
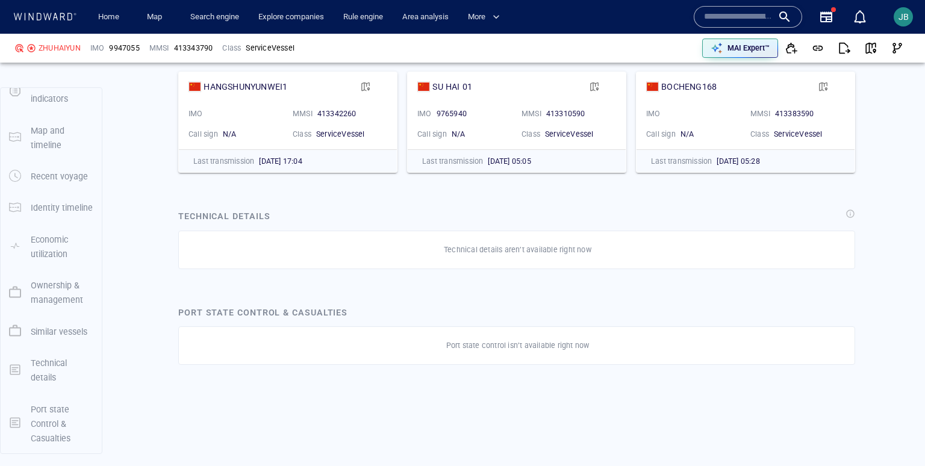
scroll to position [2465, 0]
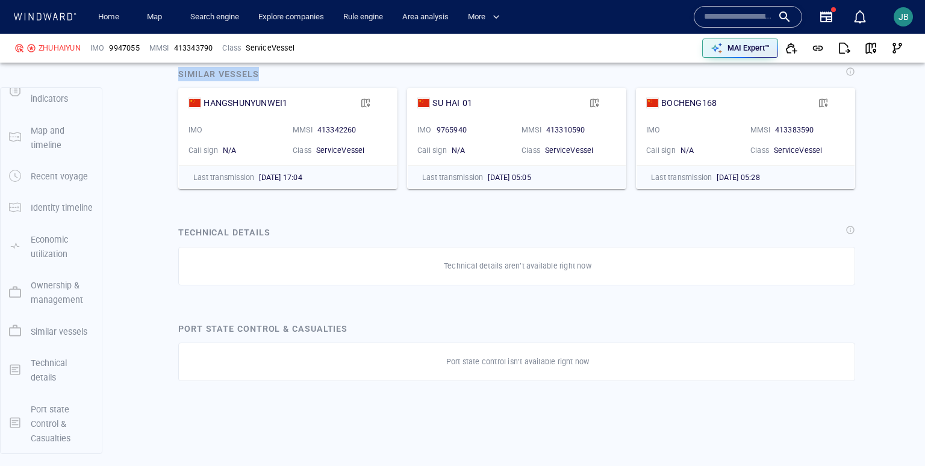
drag, startPoint x: 177, startPoint y: 126, endPoint x: 259, endPoint y: 127, distance: 81.9
click at [0, 0] on div "Similar vessels" at bounding box center [0, 0] width 0 height 0
drag, startPoint x: 316, startPoint y: 201, endPoint x: 366, endPoint y: 201, distance: 49.4
click at [0, 0] on div "ServiceVessel" at bounding box center [0, 0] width 0 height 0
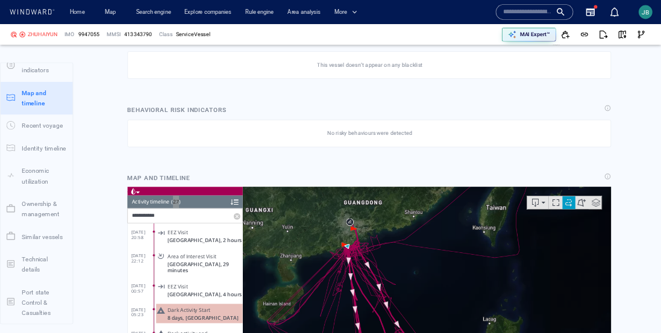
scroll to position [0, 0]
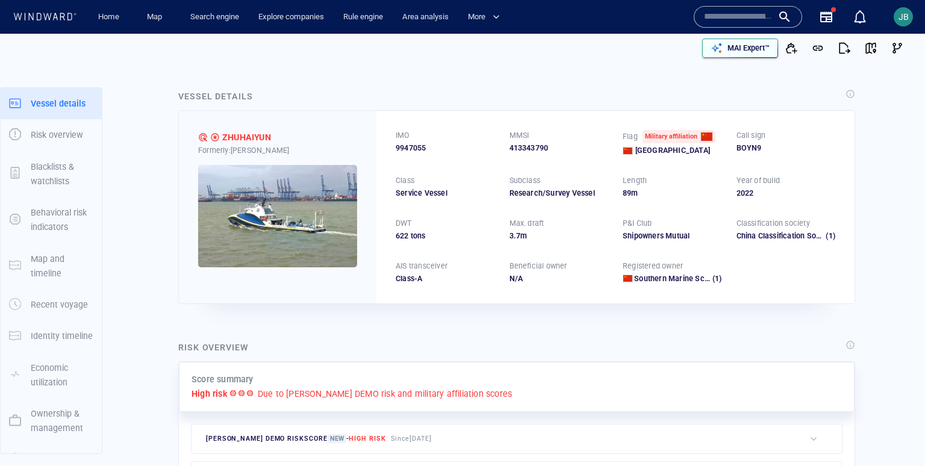
click at [727, 49] on p "MAI Expert™" at bounding box center [748, 48] width 42 height 11
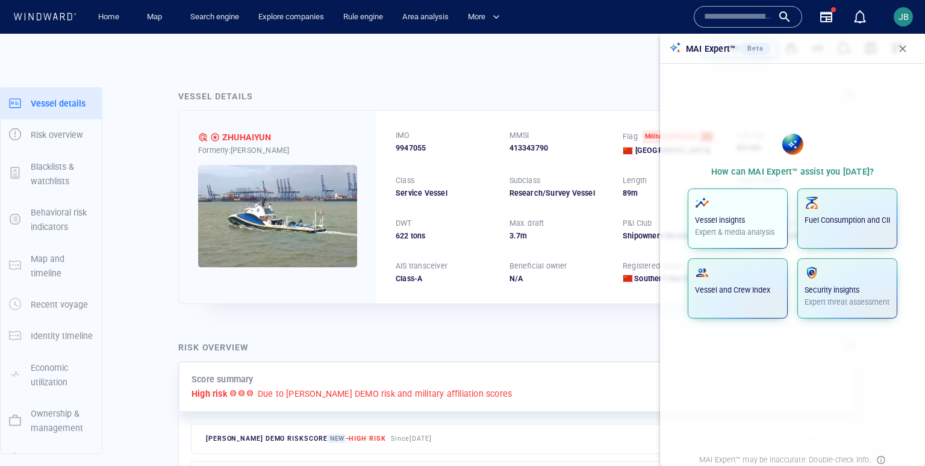
click at [743, 203] on span "button" at bounding box center [738, 203] width 86 height 14
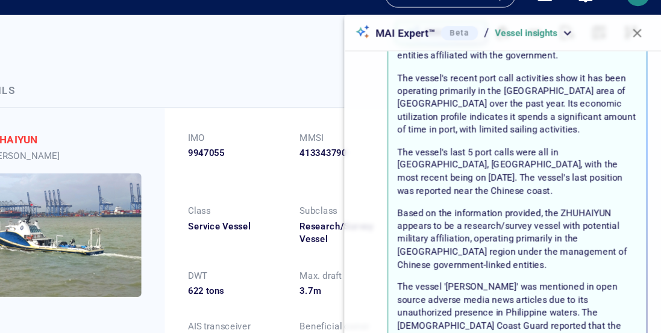
scroll to position [199, 0]
click at [84, 135] on p "The vessel's recent port call activities show it has been operating primarily i…" at bounding box center [70, 139] width 28 height 9
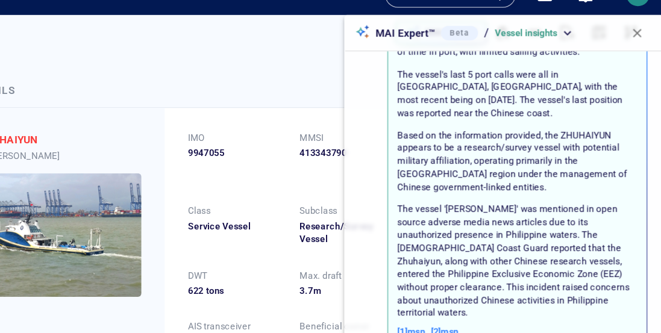
scroll to position [266, 0]
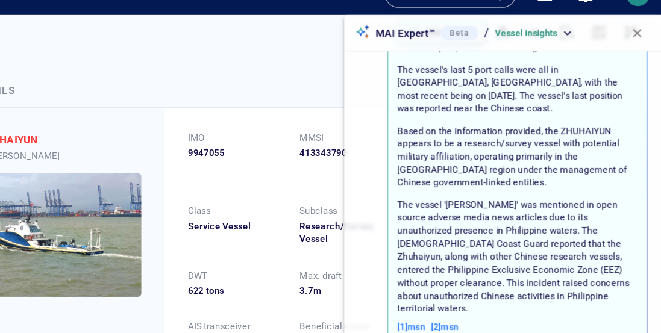
click at [438, 128] on div "The ZHUHAIYUN is an 89-meter research/survey vessel sailing under the flag of C…" at bounding box center [538, 70] width 213 height 470
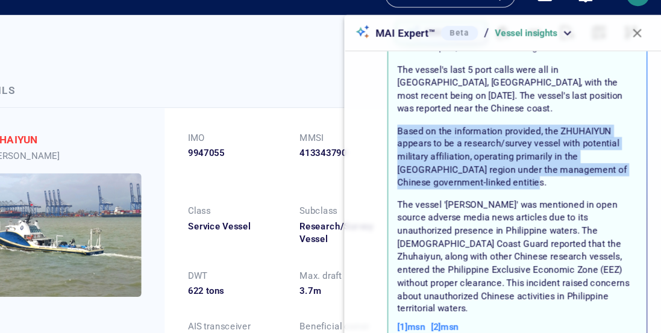
drag, startPoint x: 438, startPoint y: 128, endPoint x: 529, endPoint y: 167, distance: 99.6
click at [529, 167] on div "The ZHUHAIYUN is an 89-meter research/survey vessel sailing under the flag of C…" at bounding box center [538, 70] width 213 height 470
click at [161, 155] on p "Based on the information provided, the ZHUHAIYUN appears to be a research/surve…" at bounding box center [108, 150] width 105 height 9
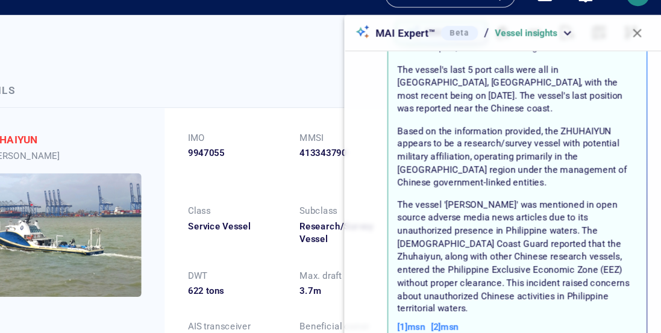
click at [161, 155] on p "Based on the information provided, the ZHUHAIYUN appears to be a research/surve…" at bounding box center [108, 150] width 105 height 9
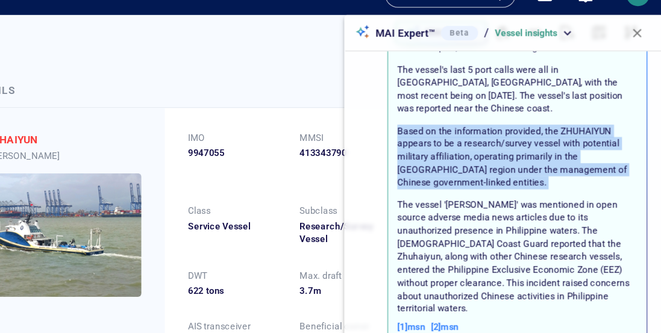
click at [161, 155] on p "Based on the information provided, the ZHUHAIYUN appears to be a research/surve…" at bounding box center [108, 150] width 105 height 9
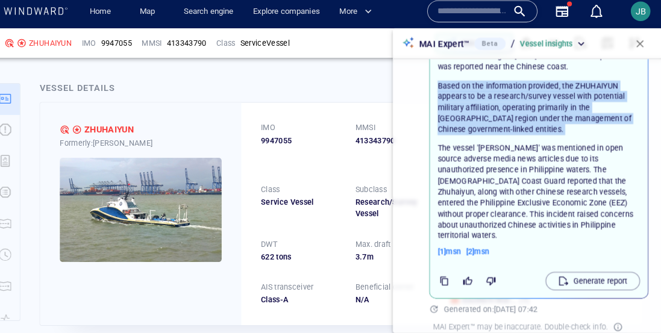
scroll to position [0, 0]
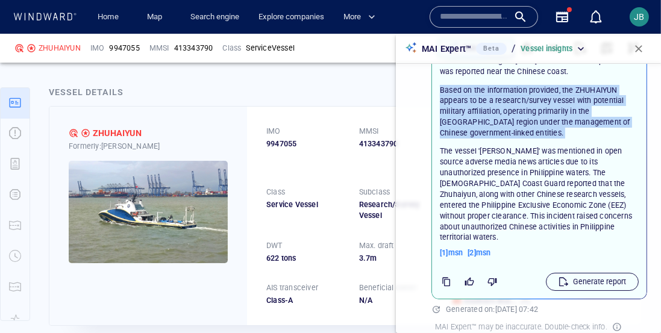
click at [58, 245] on p "Generate report" at bounding box center [47, 239] width 21 height 10
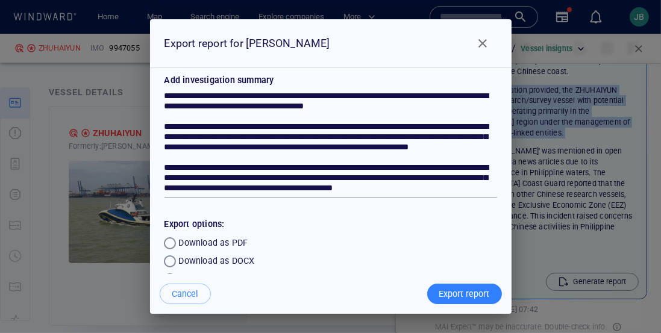
scroll to position [92, 0]
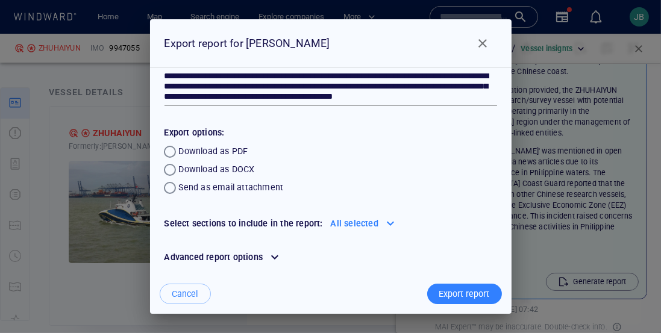
click at [281, 258] on div at bounding box center [274, 257] width 19 height 19
click at [279, 258] on div at bounding box center [274, 257] width 19 height 19
click at [281, 255] on div at bounding box center [274, 257] width 19 height 19
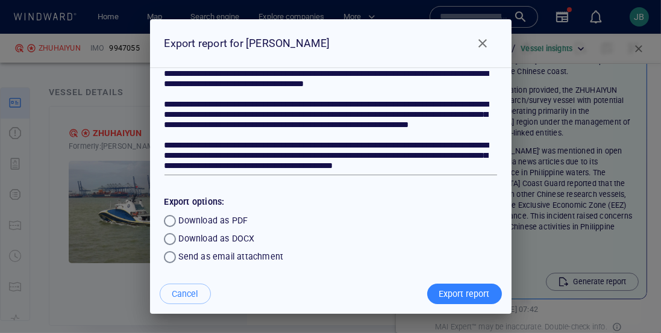
scroll to position [23, 0]
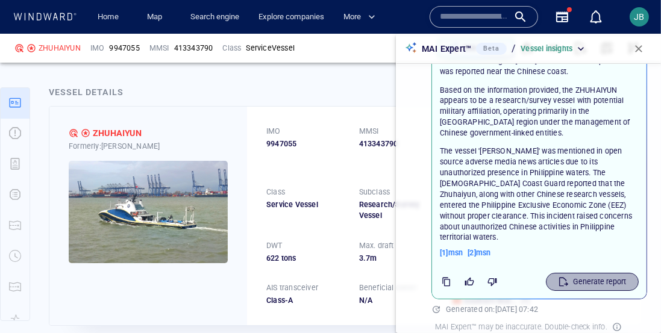
click at [58, 245] on p "Generate report" at bounding box center [47, 239] width 21 height 10
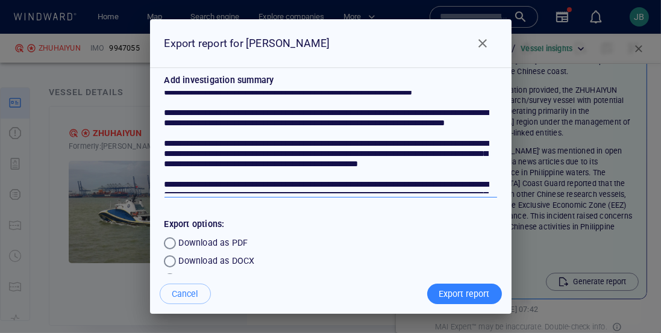
scroll to position [138, 0]
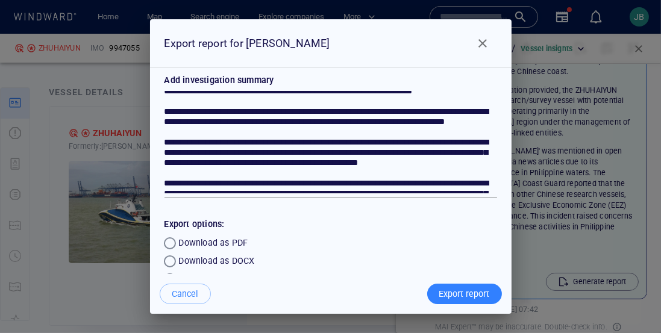
click at [486, 42] on span "Close" at bounding box center [482, 43] width 14 height 14
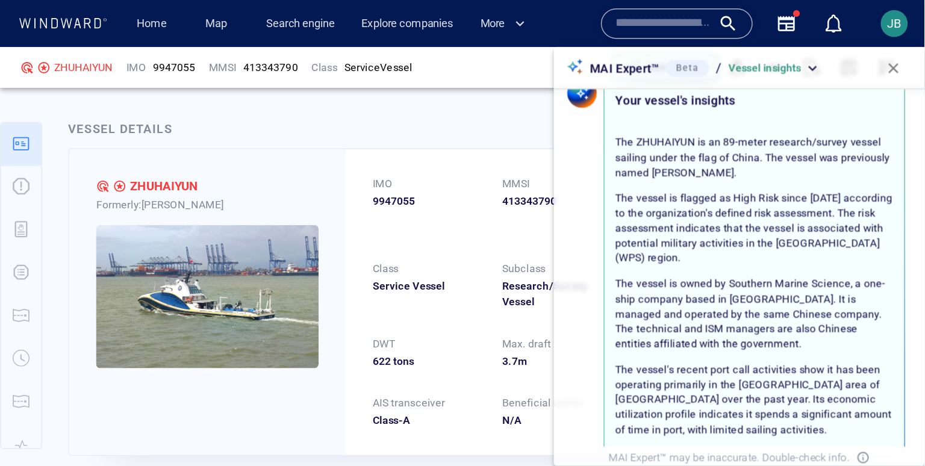
scroll to position [0, 0]
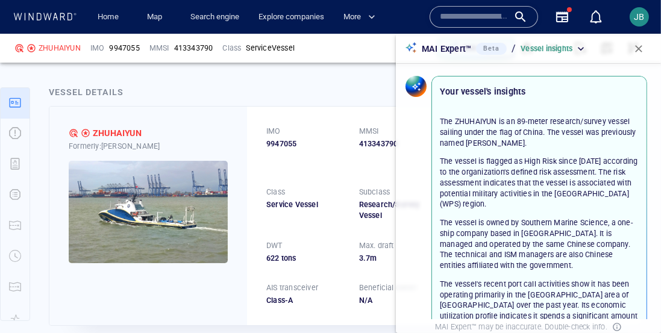
click at [643, 48] on span "button" at bounding box center [638, 49] width 12 height 12
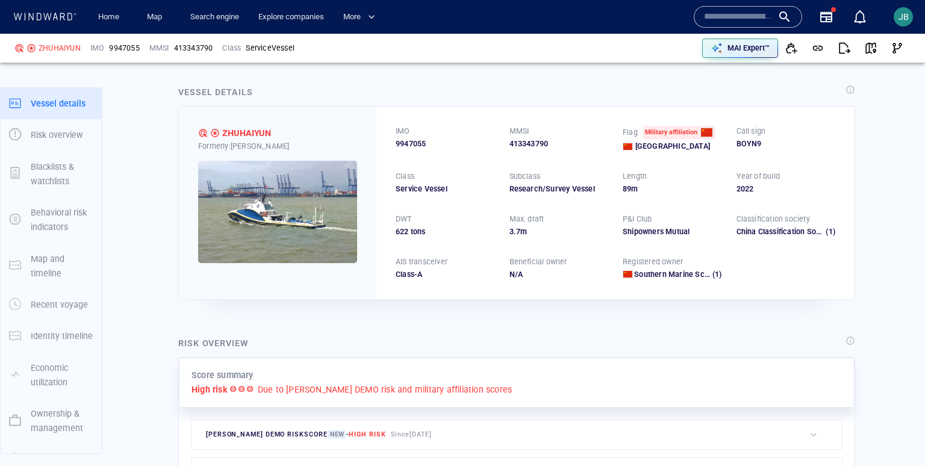
scroll to position [4, 0]
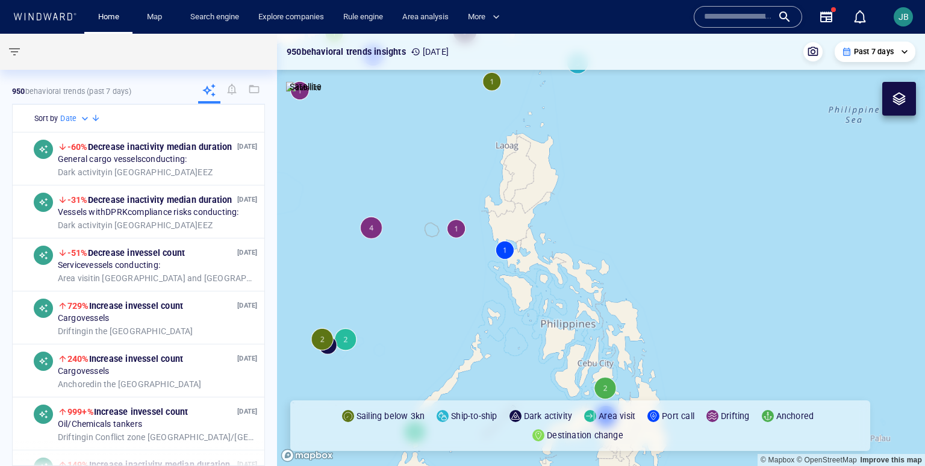
click at [453, 228] on canvas "Map" at bounding box center [601, 250] width 648 height 432
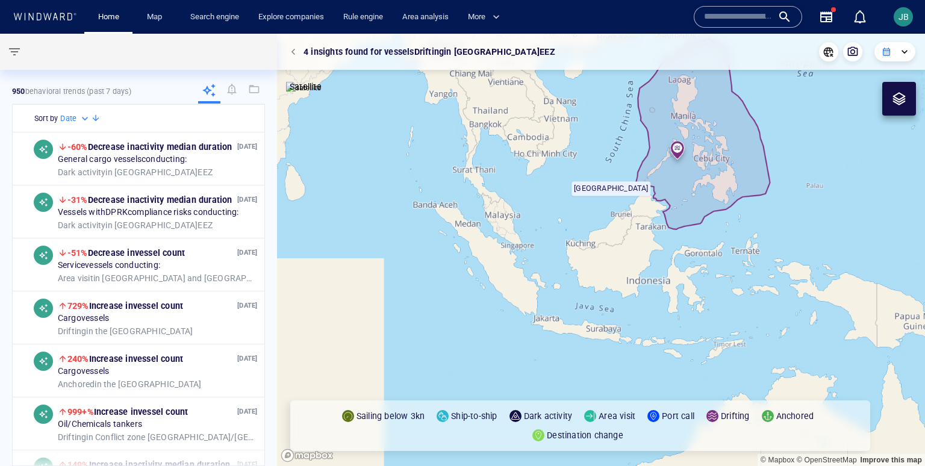
drag, startPoint x: 609, startPoint y: 170, endPoint x: 494, endPoint y: 276, distance: 156.8
click at [494, 276] on canvas "Map" at bounding box center [601, 250] width 648 height 432
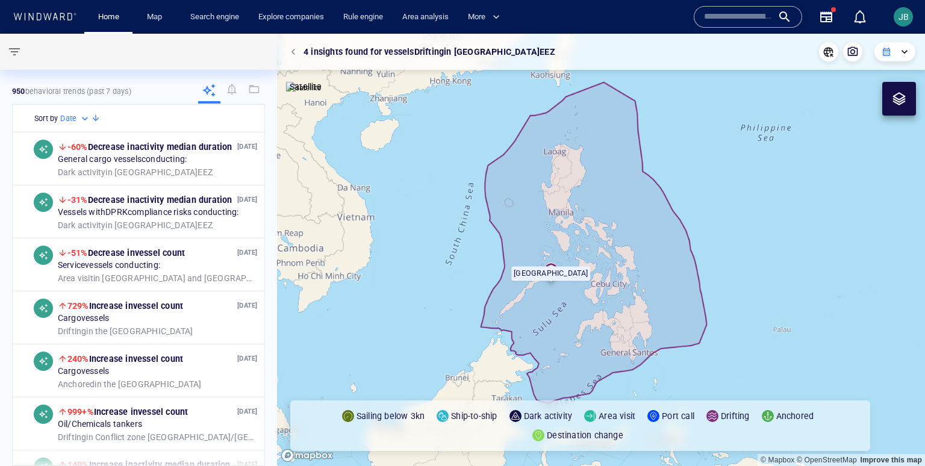
drag, startPoint x: 478, startPoint y: 291, endPoint x: 478, endPoint y: 267, distance: 24.1
click at [478, 266] on canvas "Map" at bounding box center [601, 250] width 648 height 432
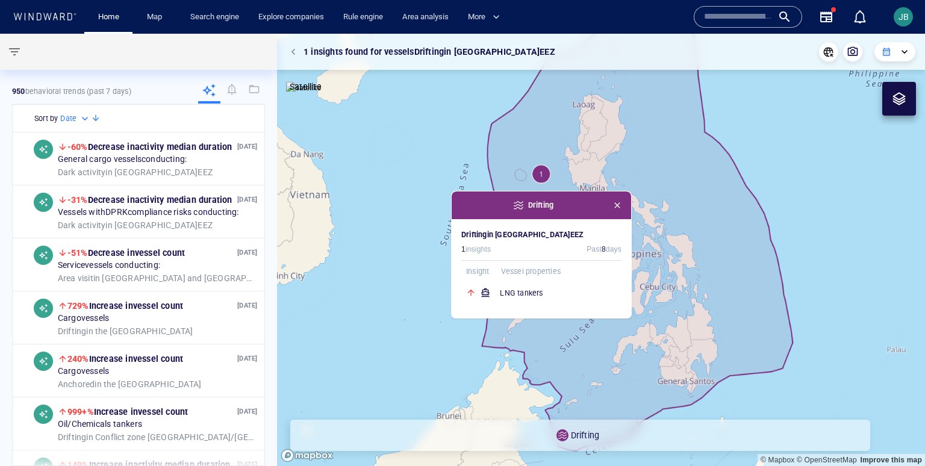
click at [620, 202] on span "button" at bounding box center [617, 206] width 10 height 10
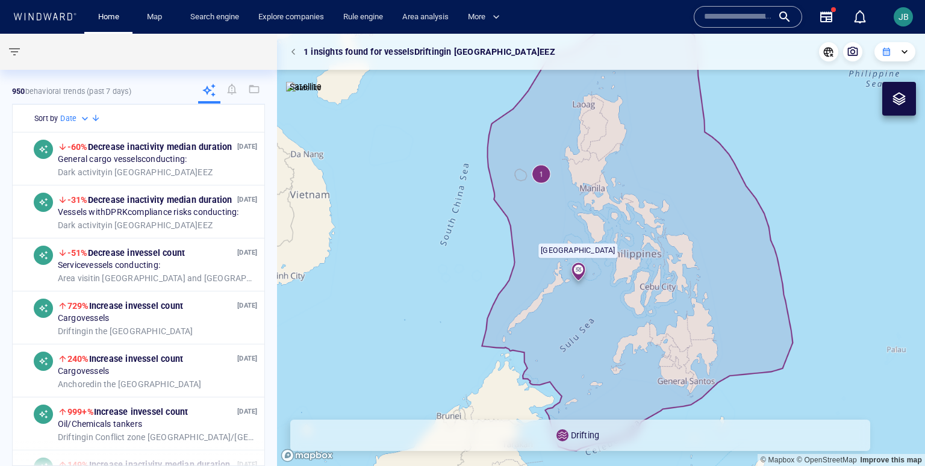
click at [379, 196] on canvas "Map" at bounding box center [601, 250] width 648 height 432
click at [291, 55] on button "button" at bounding box center [295, 51] width 17 height 17
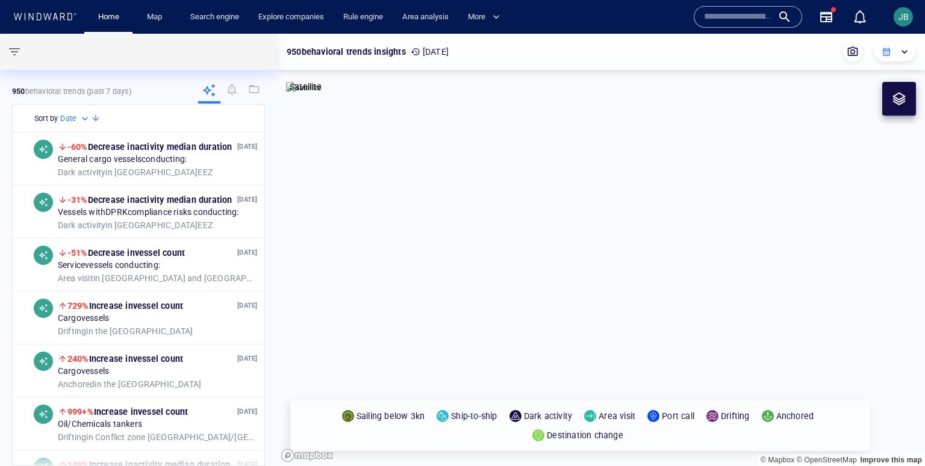
click at [476, 165] on canvas "Map" at bounding box center [601, 250] width 648 height 432
drag, startPoint x: 707, startPoint y: 231, endPoint x: 489, endPoint y: 302, distance: 229.5
click at [488, 303] on canvas "Map" at bounding box center [601, 250] width 648 height 432
click at [660, 52] on div at bounding box center [895, 52] width 26 height 10
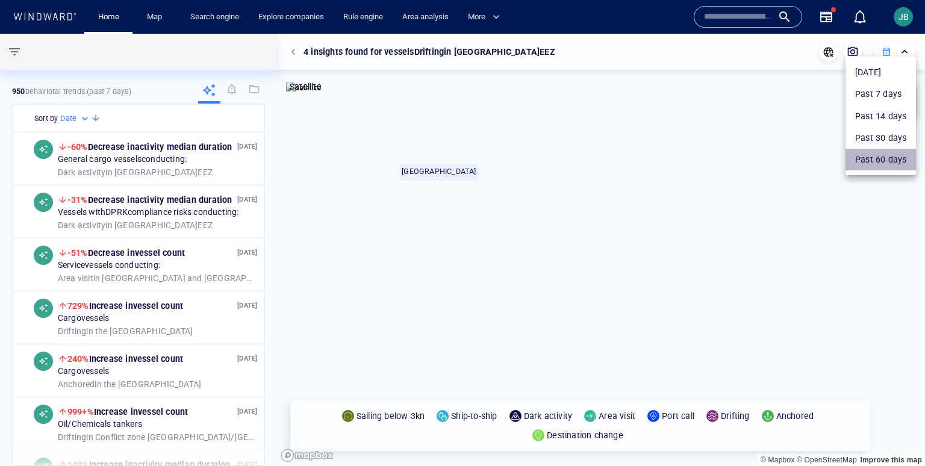
click at [660, 160] on li "Past 60 days" at bounding box center [881, 160] width 70 height 22
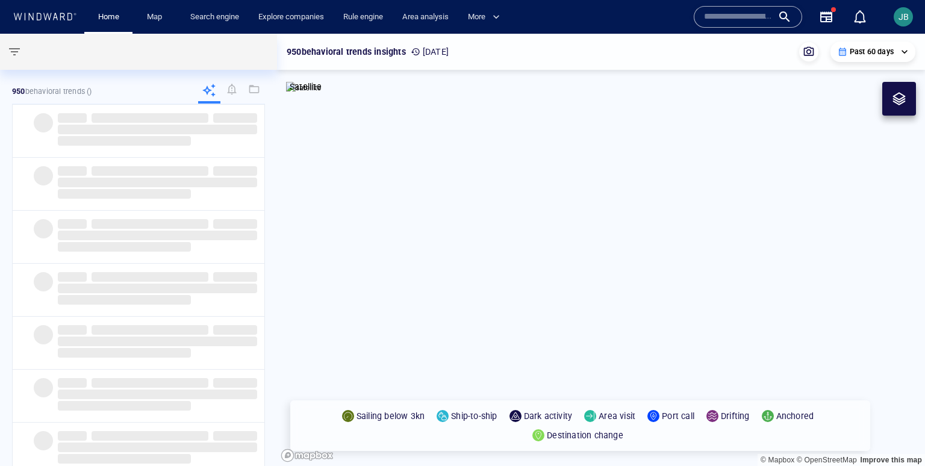
click at [565, 264] on canvas "Map" at bounding box center [601, 250] width 648 height 432
drag, startPoint x: 573, startPoint y: 254, endPoint x: 503, endPoint y: 220, distance: 77.3
click at [503, 220] on canvas "Map" at bounding box center [601, 250] width 648 height 432
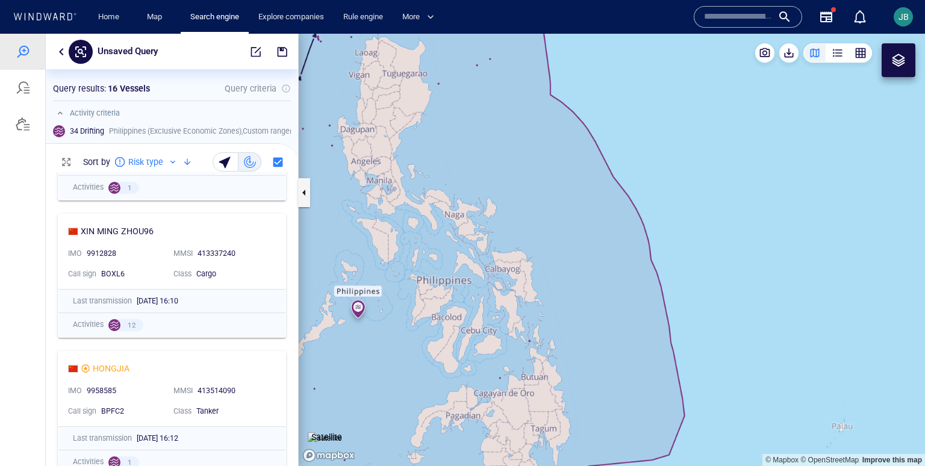
scroll to position [294, 252]
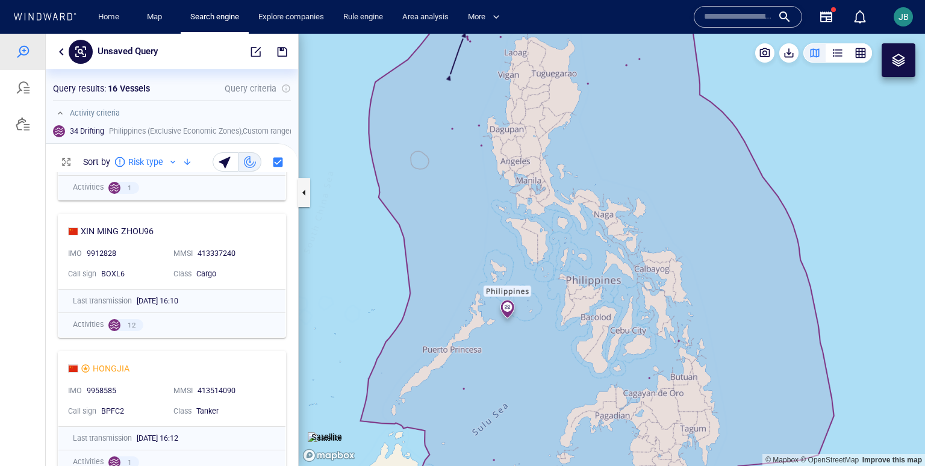
drag, startPoint x: 431, startPoint y: 172, endPoint x: 581, endPoint y: 172, distance: 150.0
click at [581, 172] on canvas "Map" at bounding box center [612, 250] width 626 height 432
click at [474, 170] on canvas "Map" at bounding box center [612, 250] width 626 height 432
drag, startPoint x: 397, startPoint y: 126, endPoint x: 397, endPoint y: 199, distance: 72.9
click at [397, 199] on canvas "Map" at bounding box center [612, 250] width 626 height 432
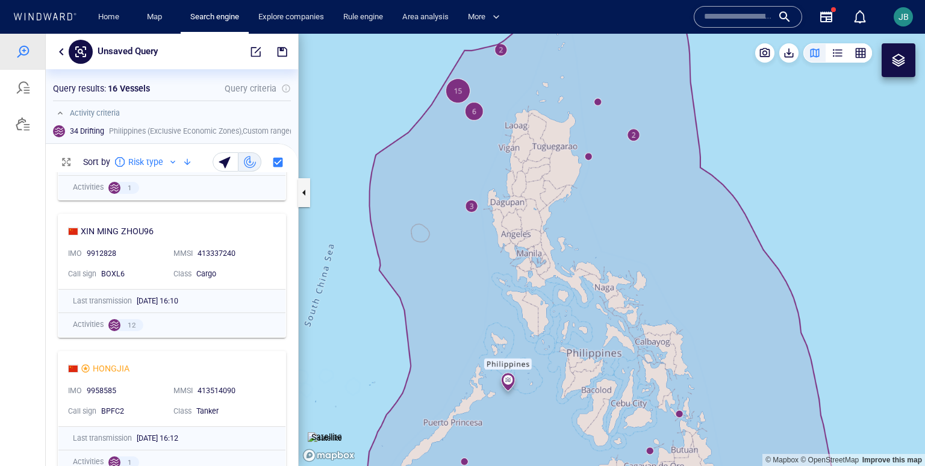
click at [347, 124] on canvas "Map" at bounding box center [612, 250] width 626 height 432
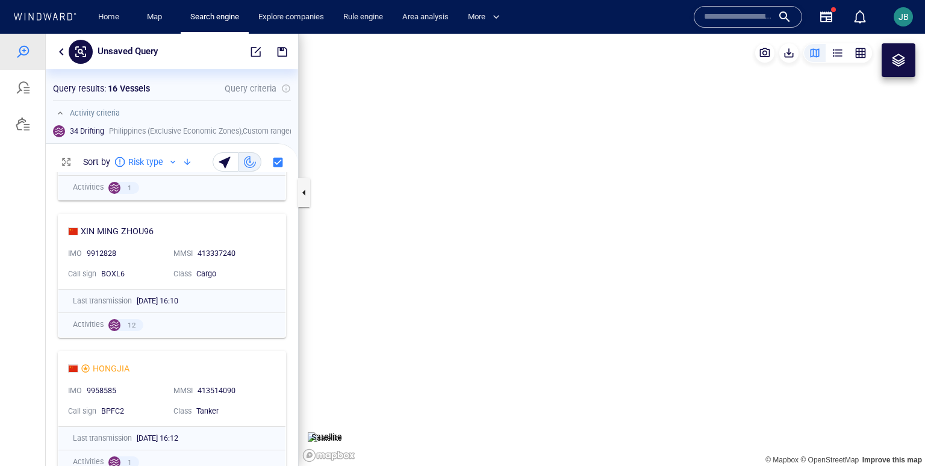
drag, startPoint x: 372, startPoint y: 148, endPoint x: 372, endPoint y: 193, distance: 45.2
click at [372, 193] on canvas "Map" at bounding box center [612, 250] width 626 height 432
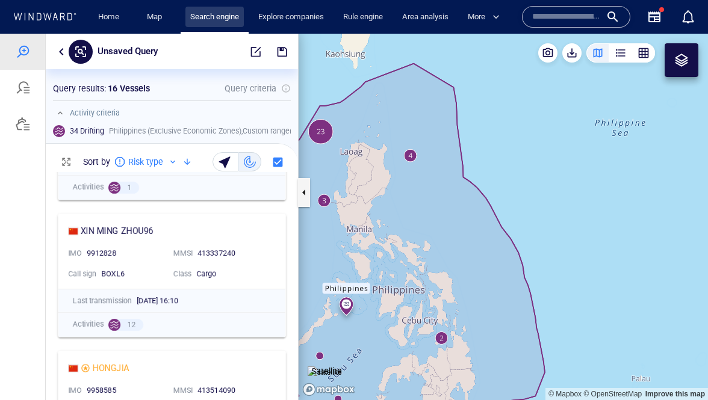
scroll to position [228, 252]
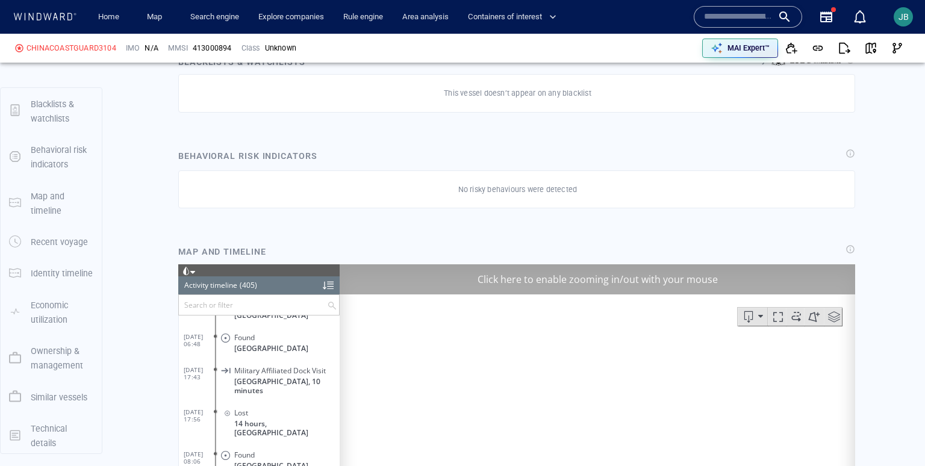
scroll to position [128, 0]
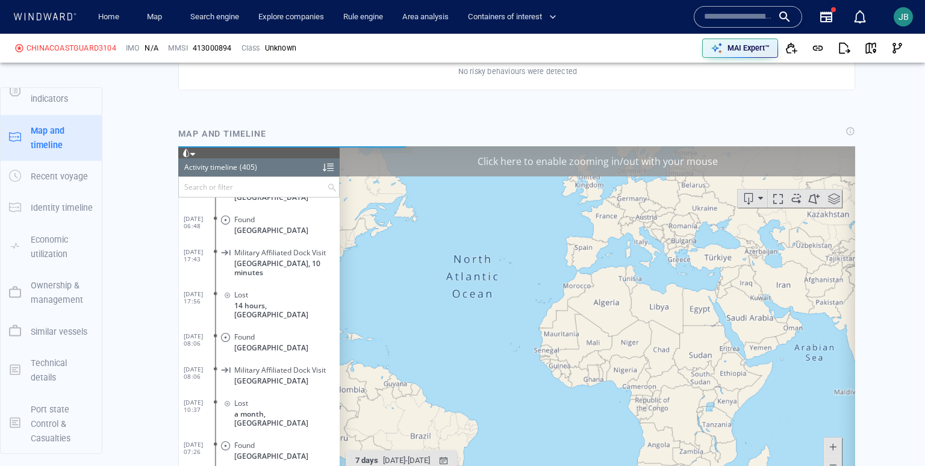
click at [802, 153] on div "Click here to enable zooming in/out with your mouse" at bounding box center [598, 161] width 516 height 30
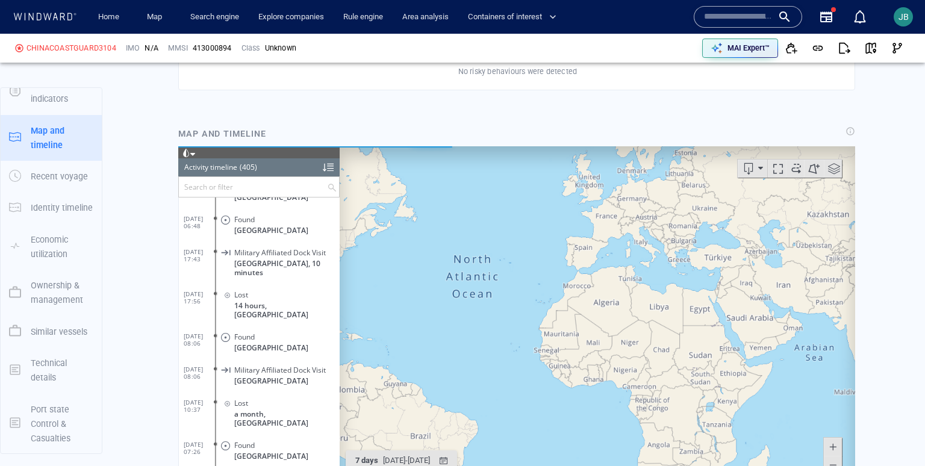
click at [188, 151] on span at bounding box center [186, 152] width 8 height 8
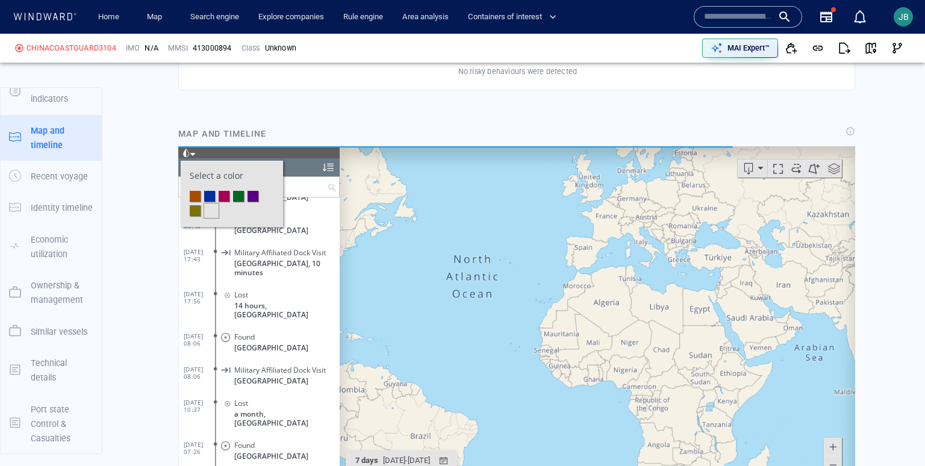
click at [225, 190] on li at bounding box center [224, 195] width 11 height 11
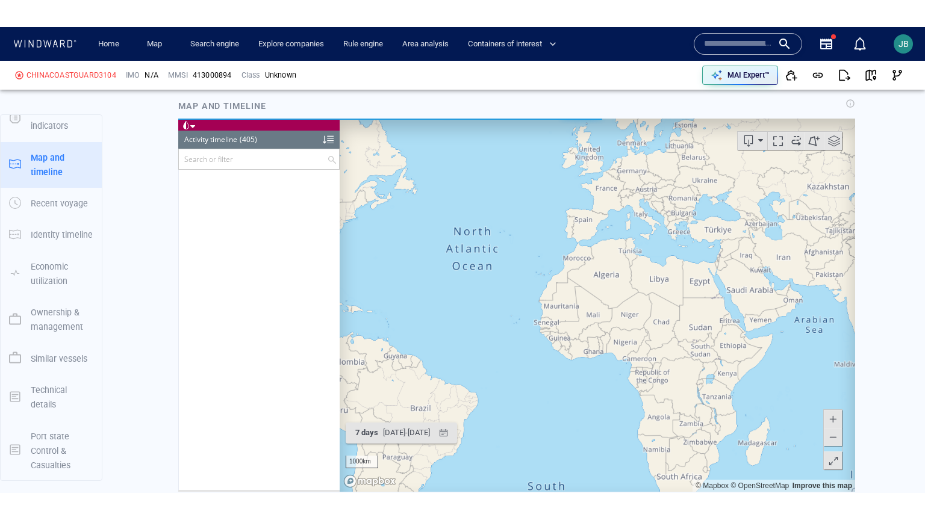
scroll to position [846, 0]
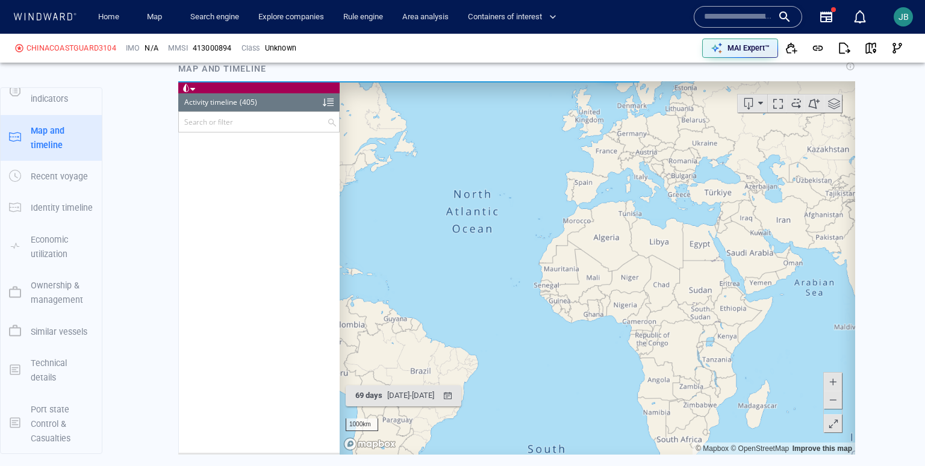
click at [835, 428] on span at bounding box center [833, 423] width 12 height 18
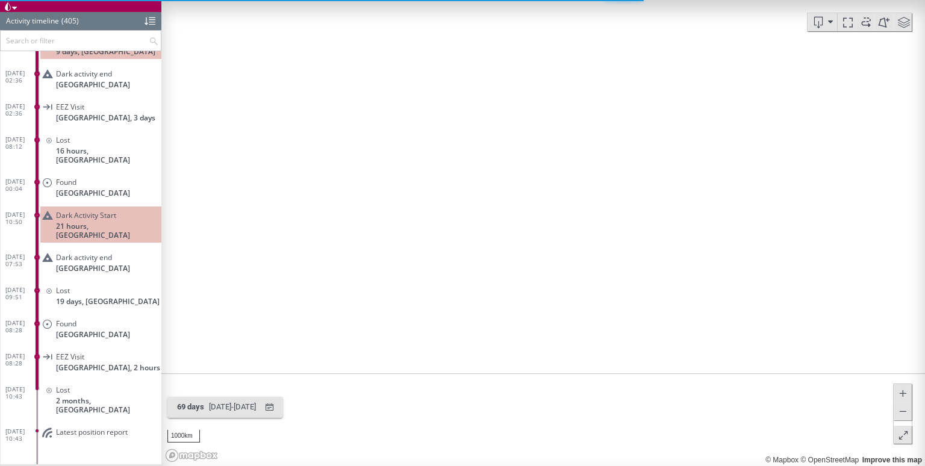
scroll to position [12959, 0]
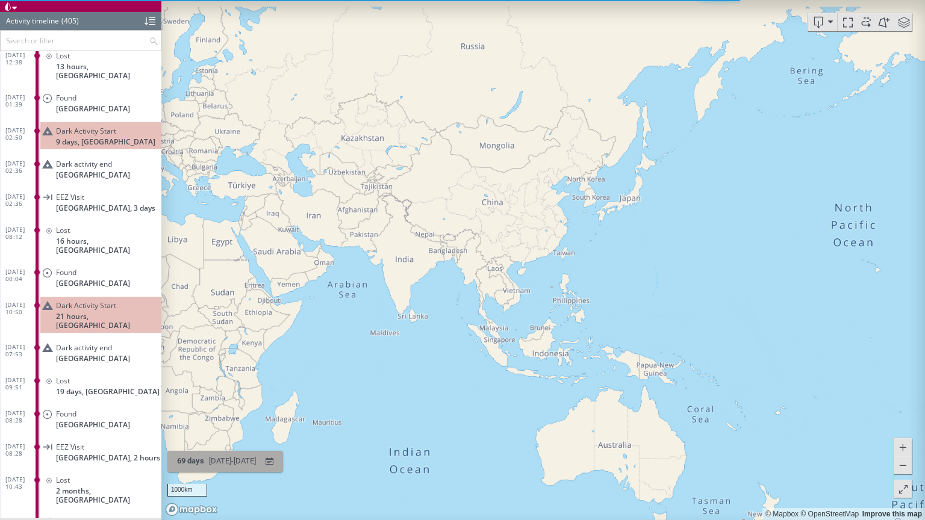
click at [222, 466] on div "[DATE] - [DATE]" at bounding box center [233, 461] width 52 height 19
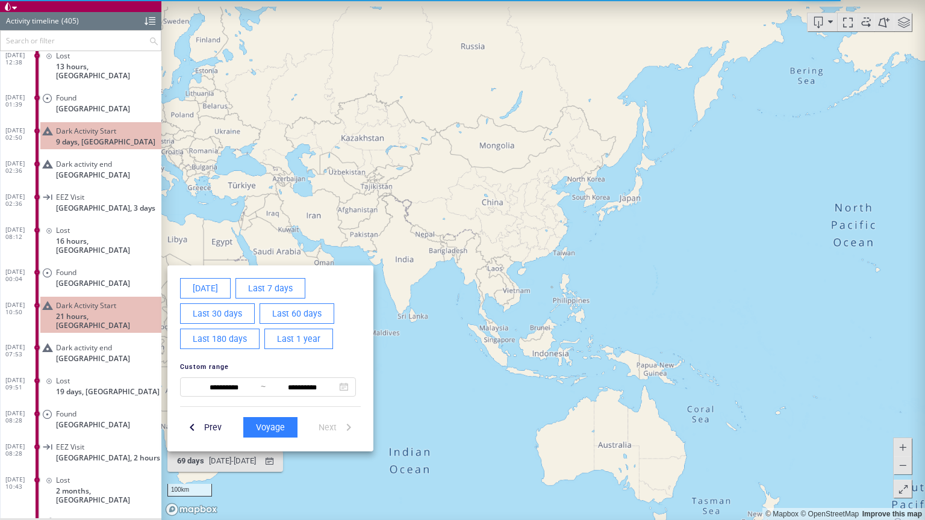
click at [490, 327] on div at bounding box center [462, 260] width 925 height 520
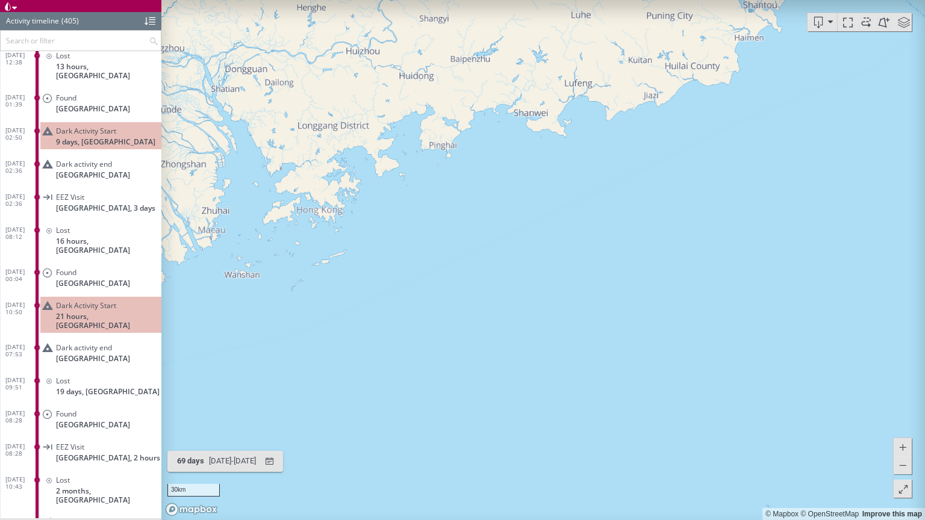
click at [119, 466] on span "Latest position report" at bounding box center [92, 522] width 72 height 9
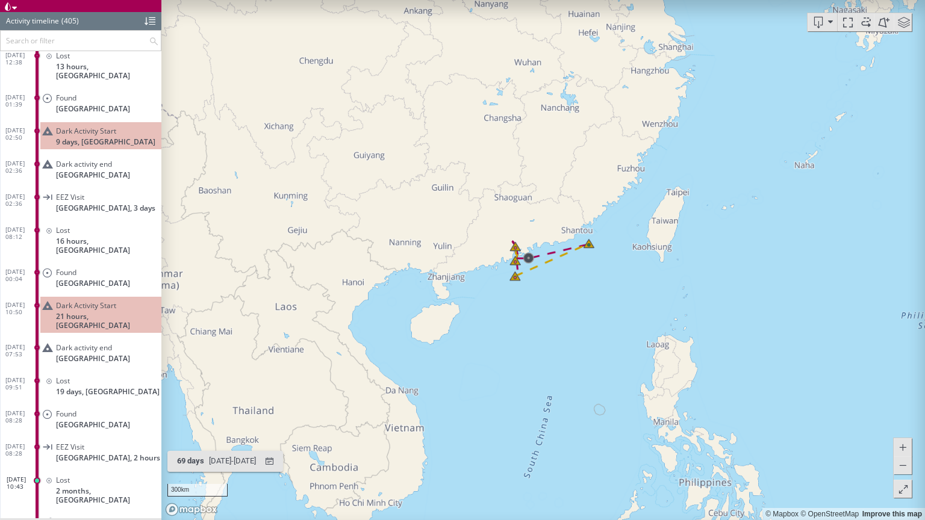
drag, startPoint x: 575, startPoint y: 384, endPoint x: 547, endPoint y: 296, distance: 92.0
click at [547, 295] on canvas "Map" at bounding box center [543, 260] width 764 height 520
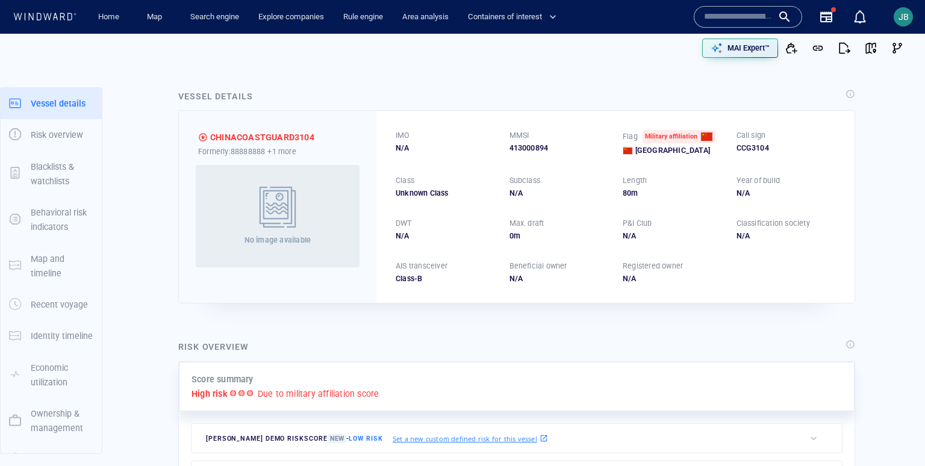
click at [765, 58] on div "MAI Expert™" at bounding box center [685, 48] width 450 height 26
click at [762, 54] on div "MAI Expert™" at bounding box center [748, 48] width 47 height 16
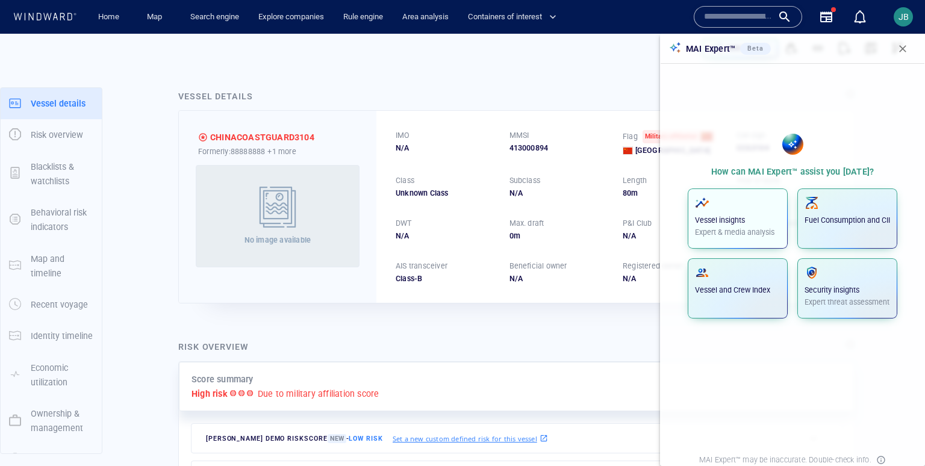
click at [777, 198] on span "button" at bounding box center [738, 203] width 86 height 14
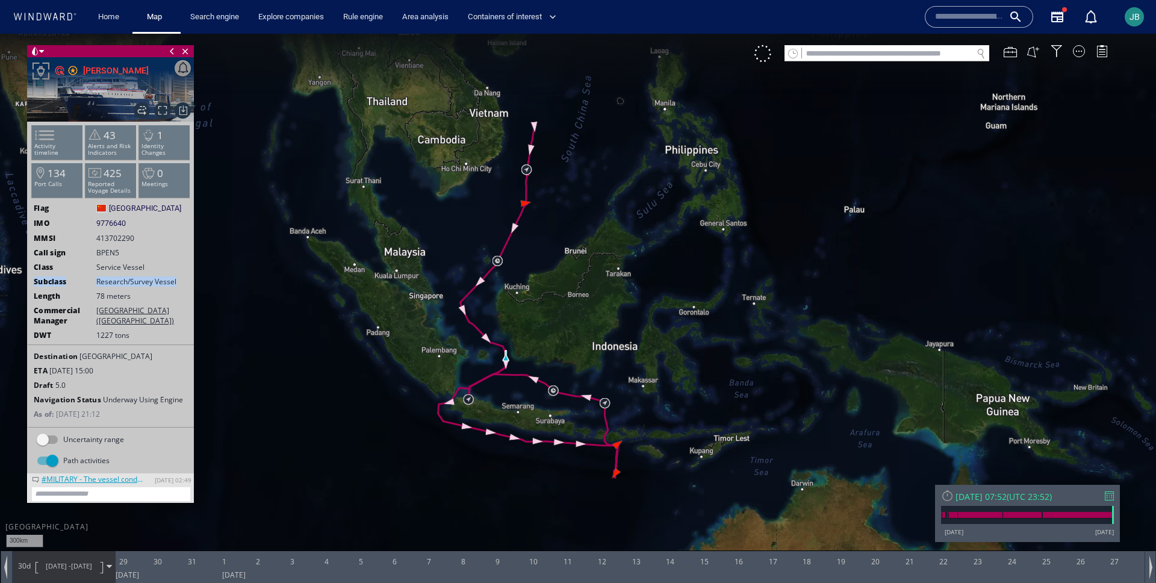
drag, startPoint x: 567, startPoint y: 293, endPoint x: 552, endPoint y: 229, distance: 65.0
click at [552, 229] on canvas "Map" at bounding box center [578, 302] width 1156 height 537
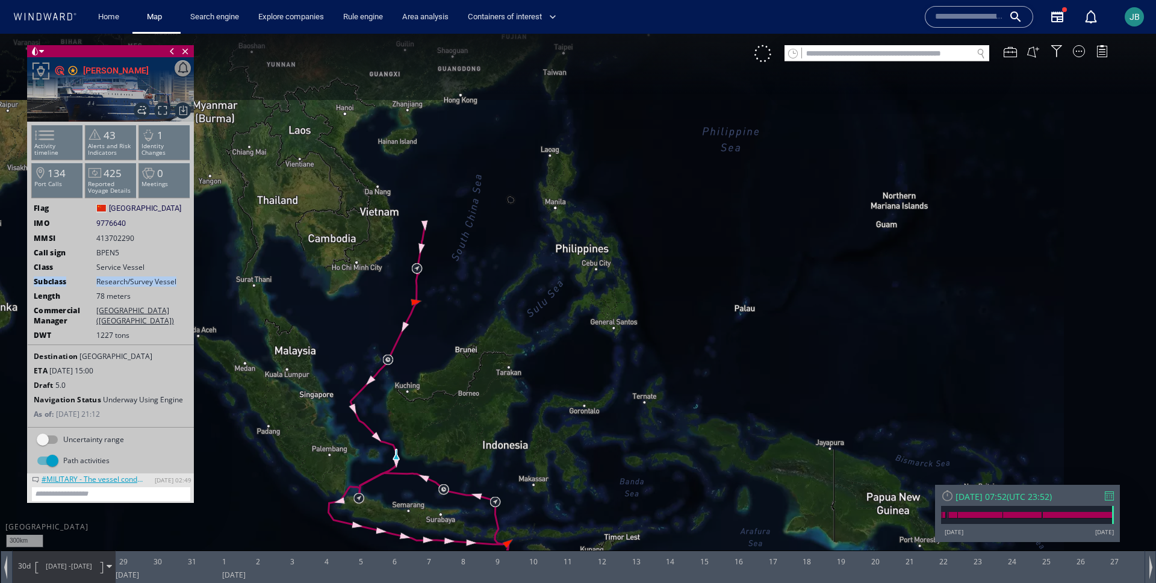
drag, startPoint x: 552, startPoint y: 229, endPoint x: 466, endPoint y: 261, distance: 91.8
click at [466, 261] on canvas "Map" at bounding box center [578, 302] width 1156 height 537
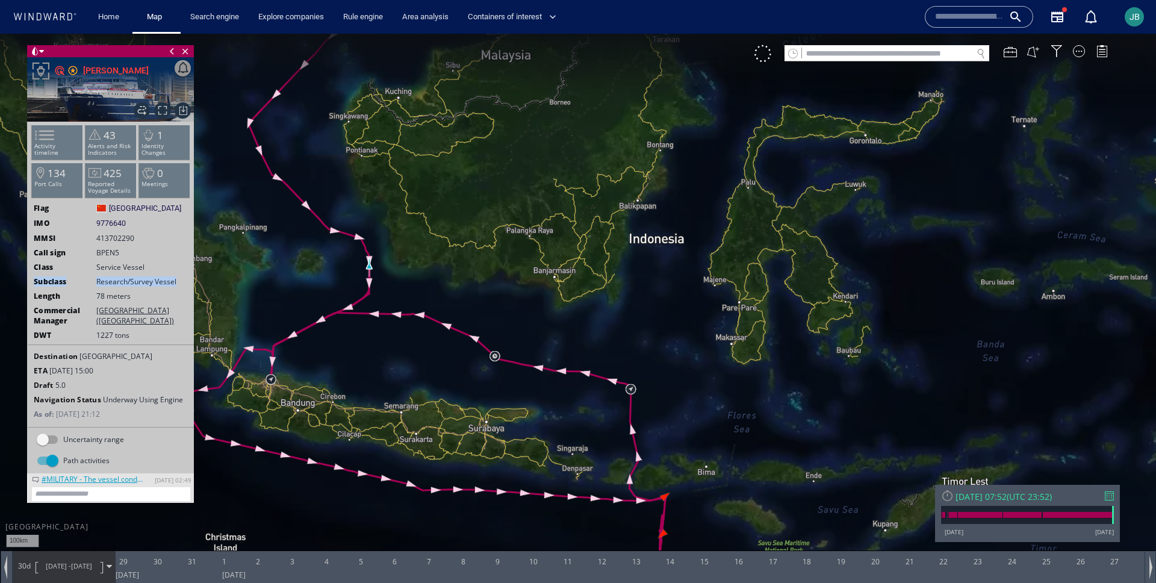
drag, startPoint x: 457, startPoint y: 373, endPoint x: 376, endPoint y: 266, distance: 134.5
click at [376, 265] on canvas "Map" at bounding box center [578, 302] width 1156 height 537
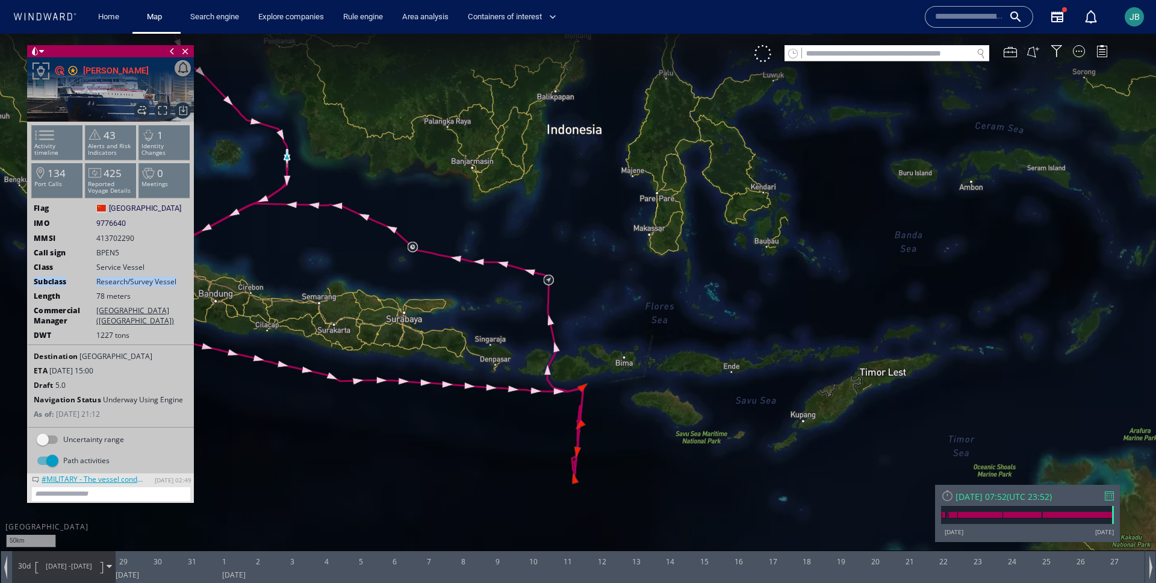
drag, startPoint x: 584, startPoint y: 471, endPoint x: 584, endPoint y: 395, distance: 75.9
click at [584, 394] on canvas "Map" at bounding box center [578, 302] width 1156 height 537
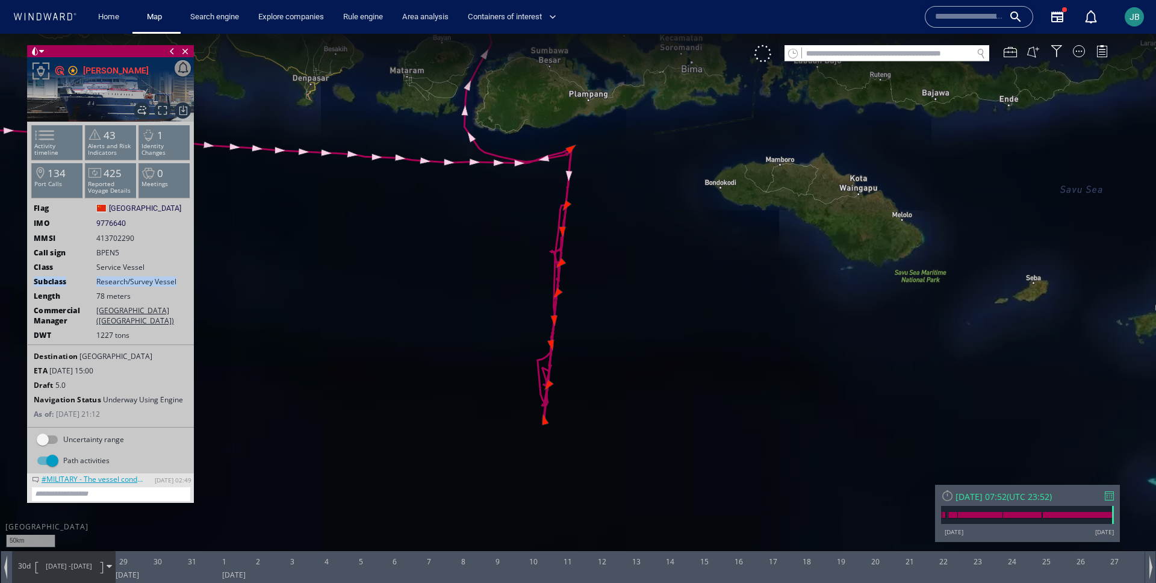
drag, startPoint x: 499, startPoint y: 379, endPoint x: 447, endPoint y: 403, distance: 57.1
click at [447, 403] on canvas "Map" at bounding box center [578, 302] width 1156 height 537
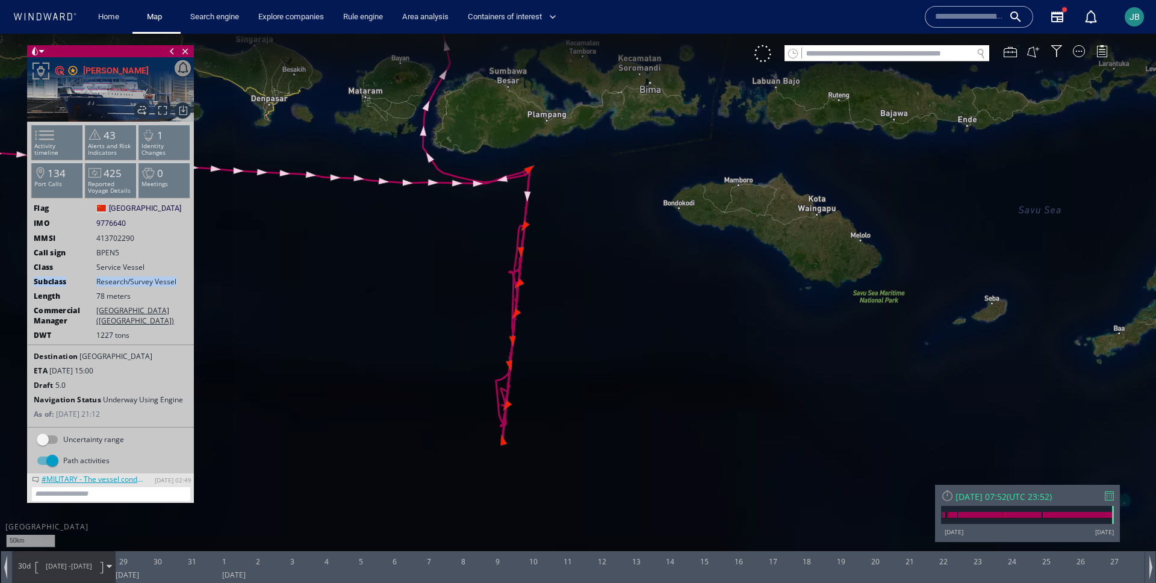
drag, startPoint x: 553, startPoint y: 318, endPoint x: 543, endPoint y: 327, distance: 14.1
click at [543, 327] on canvas "Map" at bounding box center [578, 302] width 1156 height 537
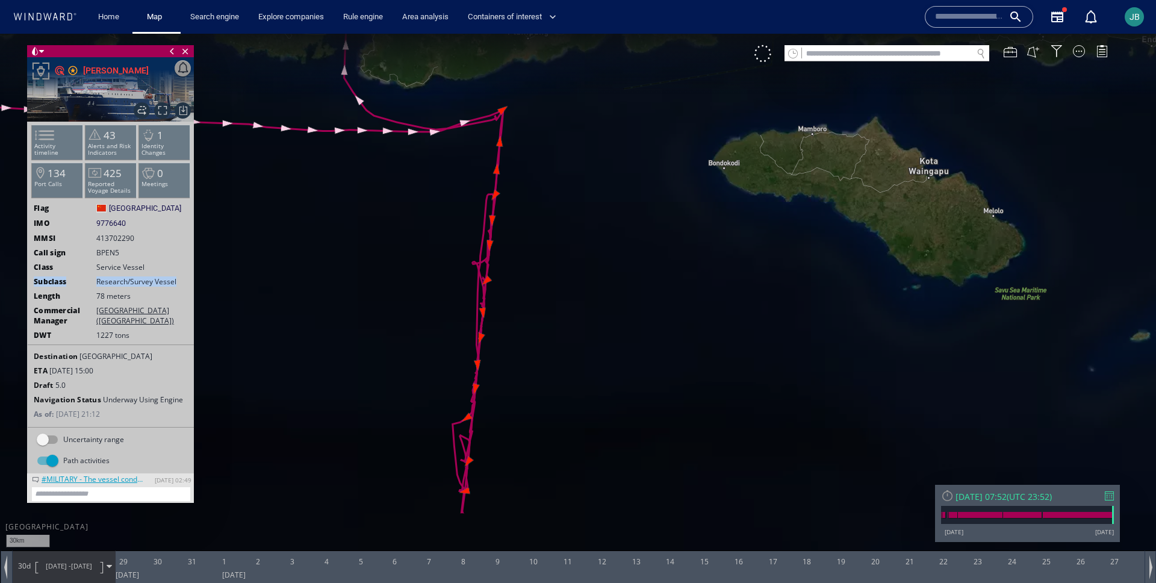
drag, startPoint x: 546, startPoint y: 407, endPoint x: 544, endPoint y: 346, distance: 61.5
click at [544, 345] on canvas "Map" at bounding box center [578, 302] width 1156 height 537
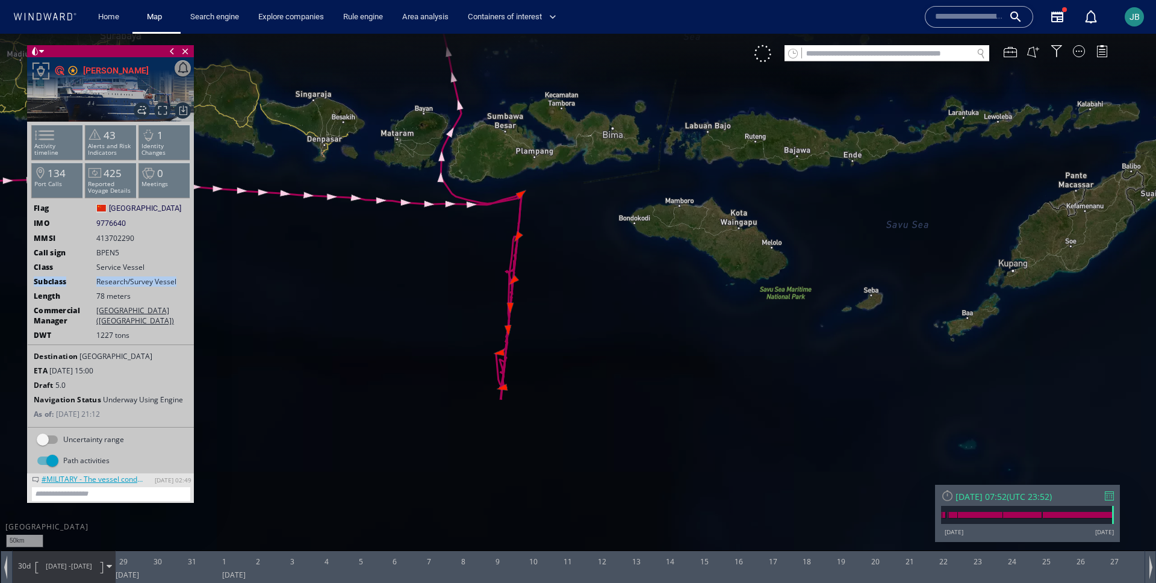
drag, startPoint x: 594, startPoint y: 336, endPoint x: 451, endPoint y: 320, distance: 143.7
click at [451, 319] on canvas "Map" at bounding box center [578, 302] width 1156 height 537
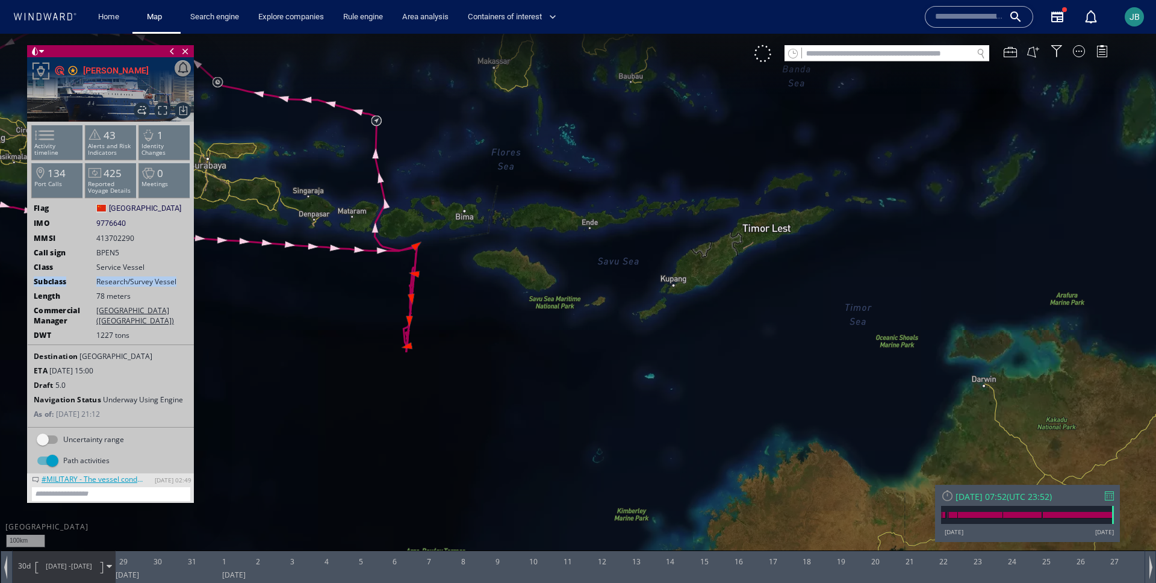
drag, startPoint x: 451, startPoint y: 320, endPoint x: 476, endPoint y: 323, distance: 24.9
click at [476, 323] on canvas "Map" at bounding box center [578, 302] width 1156 height 537
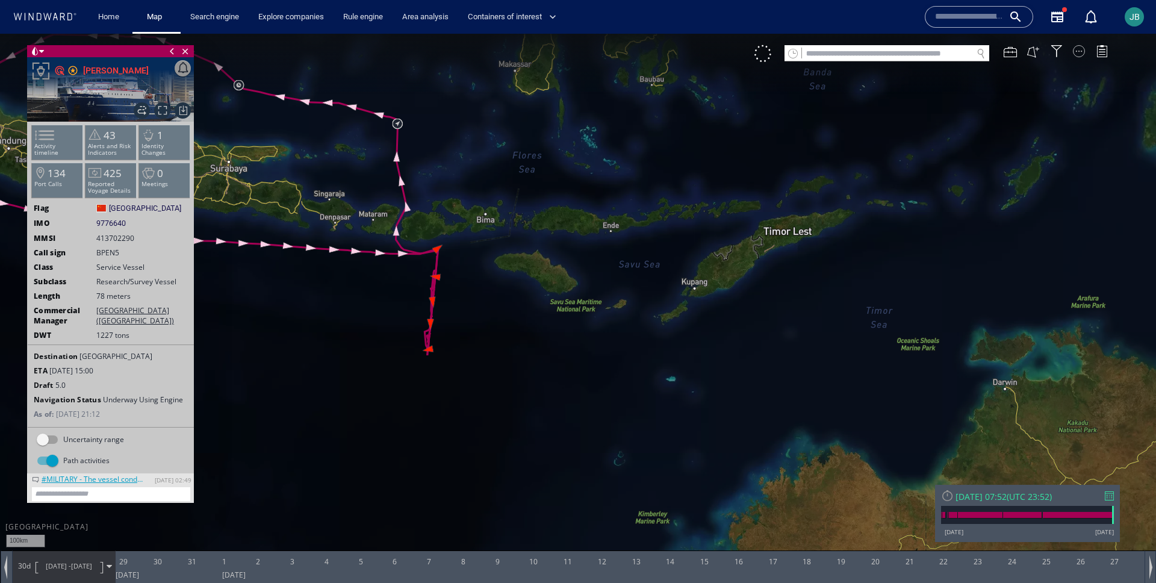
click at [1082, 49] on div at bounding box center [1079, 51] width 12 height 12
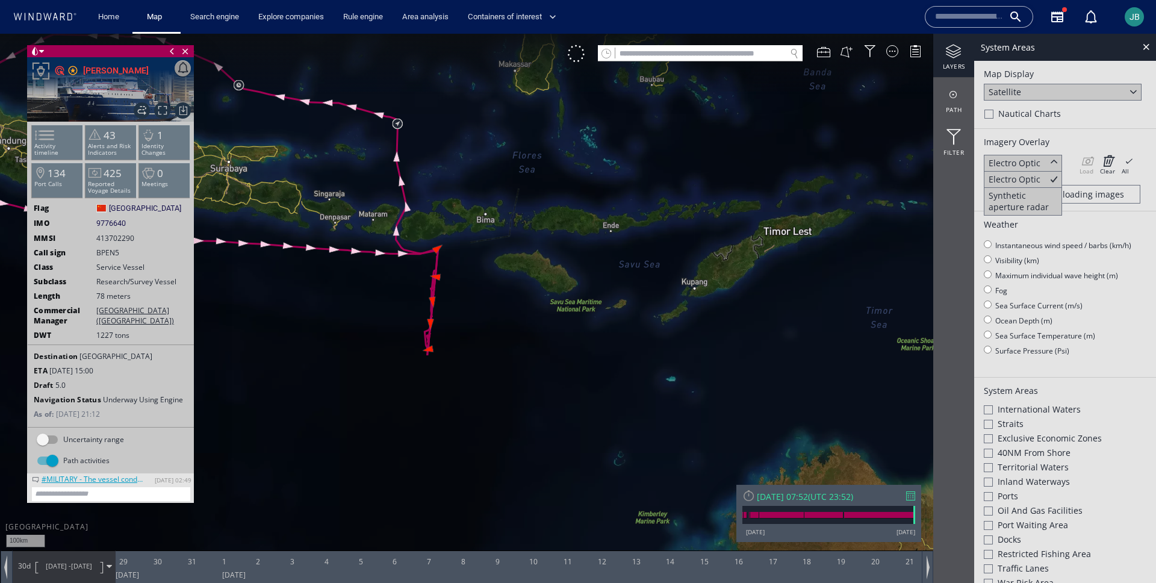
click at [988, 407] on div at bounding box center [988, 409] width 9 height 9
click at [1130, 321] on div "Ocean Depth (m)" at bounding box center [1065, 320] width 163 height 15
click at [458, 335] on canvas "Map" at bounding box center [578, 302] width 1156 height 537
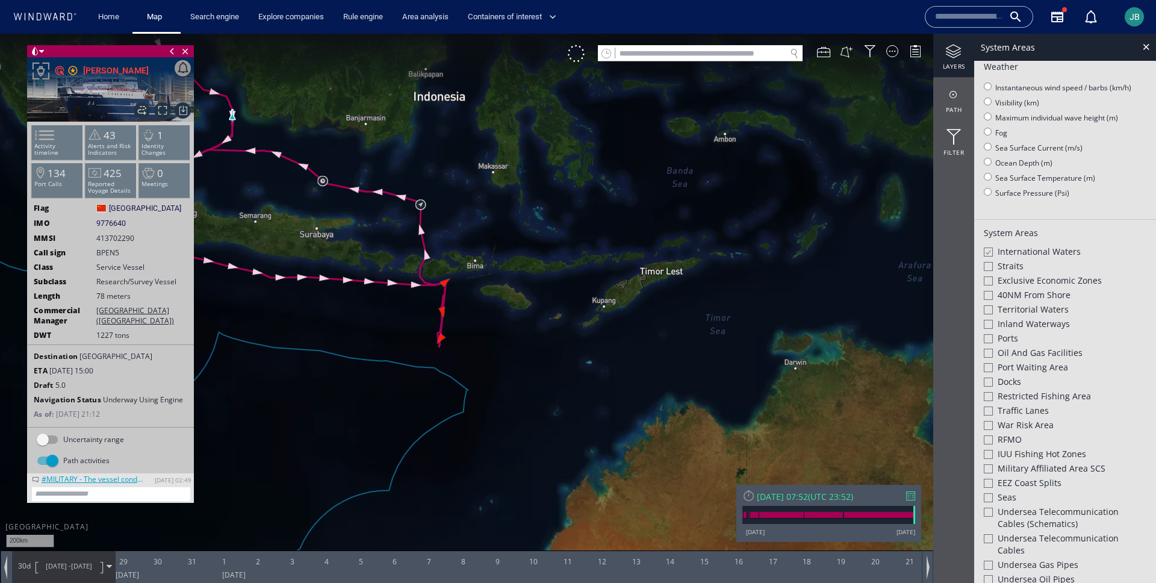
scroll to position [405, 0]
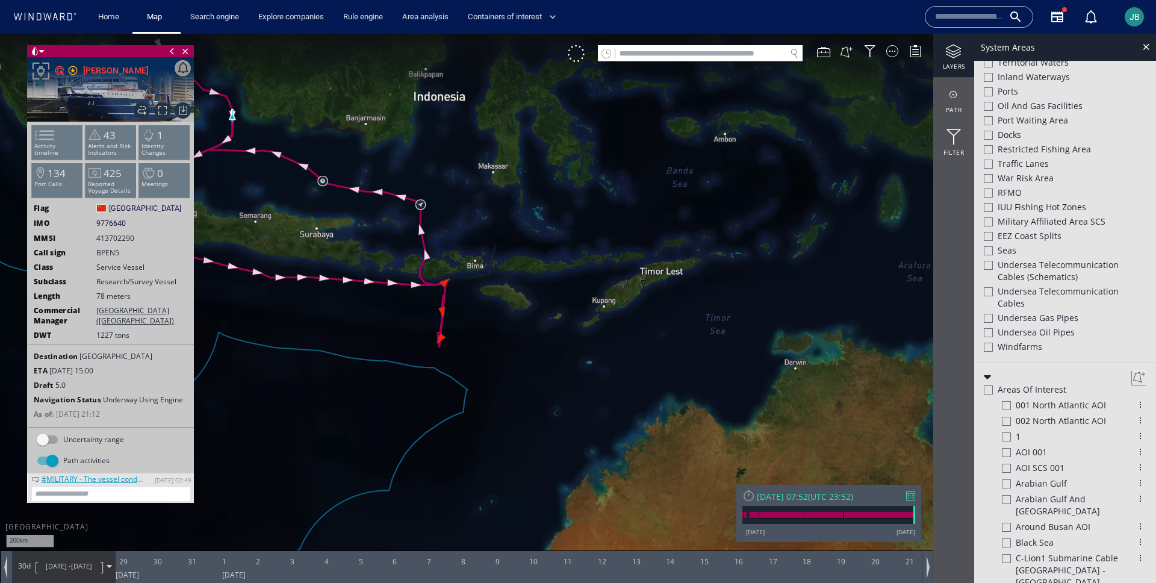
click at [989, 396] on div "Areas of Interest" at bounding box center [1065, 391] width 163 height 14
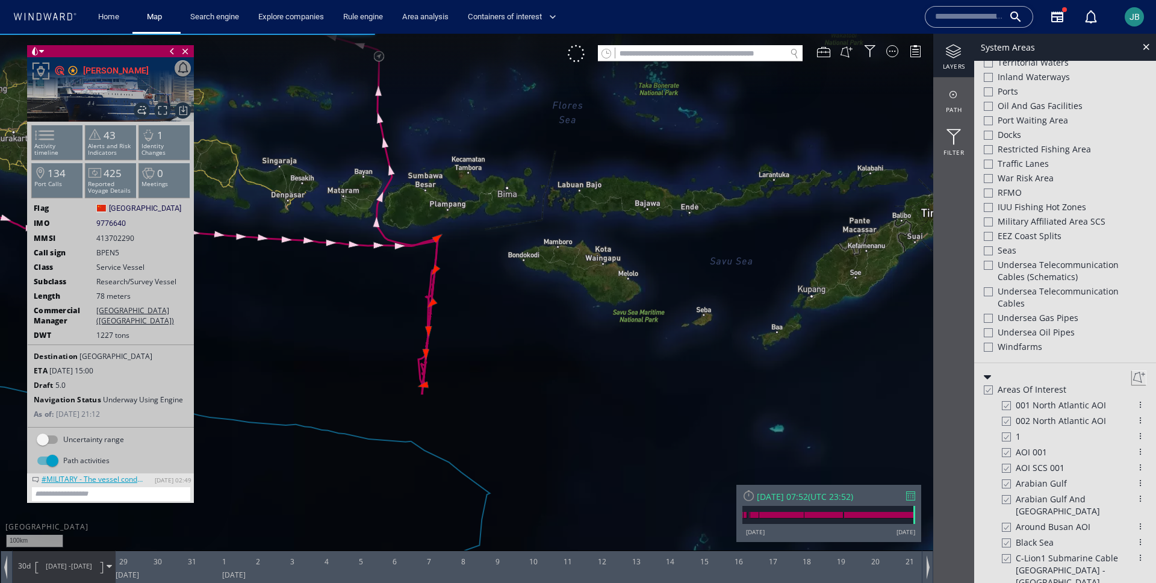
drag, startPoint x: 487, startPoint y: 298, endPoint x: 487, endPoint y: 363, distance: 65.0
click at [487, 363] on canvas "Map" at bounding box center [578, 302] width 1156 height 537
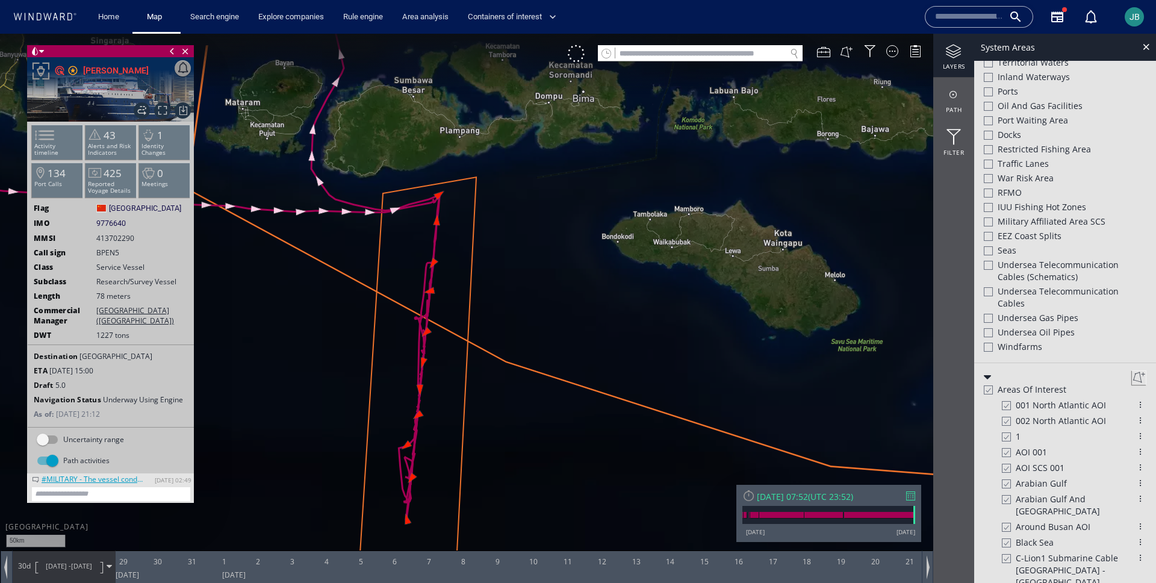
click at [990, 390] on div at bounding box center [987, 390] width 9 height 10
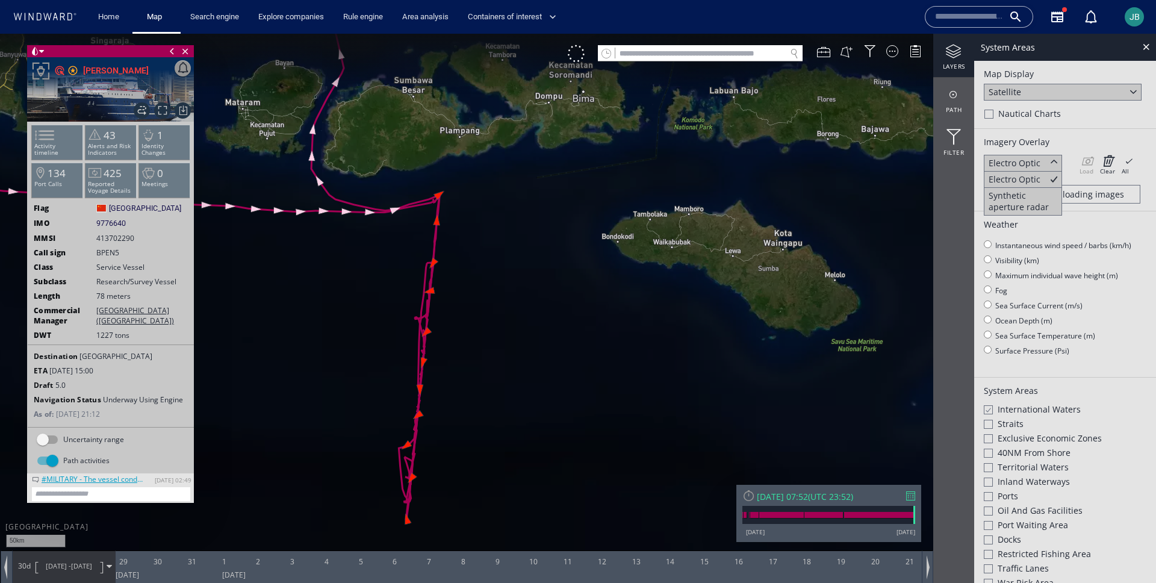
click at [1141, 57] on div "System Areas" at bounding box center [1065, 47] width 182 height 27
click at [1144, 54] on div "System Areas" at bounding box center [1065, 47] width 182 height 27
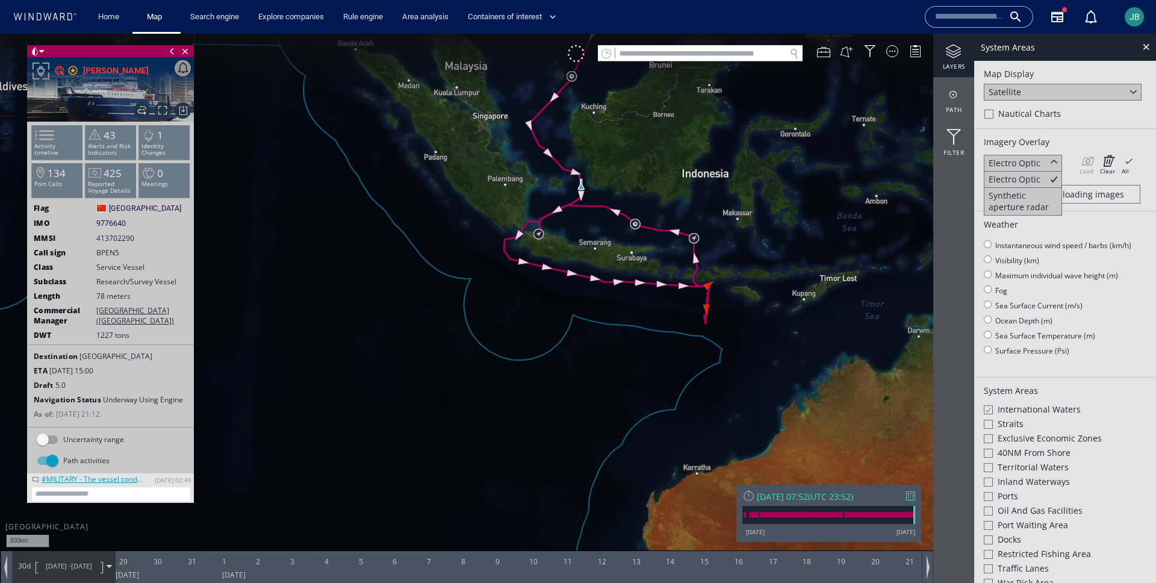
drag, startPoint x: 699, startPoint y: 168, endPoint x: 673, endPoint y: 552, distance: 385.1
click at [673, 34] on div "300km © Mapbox © OpenStreetMap Improve this map © Maxar 0 0 28 August 2025 29 3…" at bounding box center [578, 34] width 1156 height 0
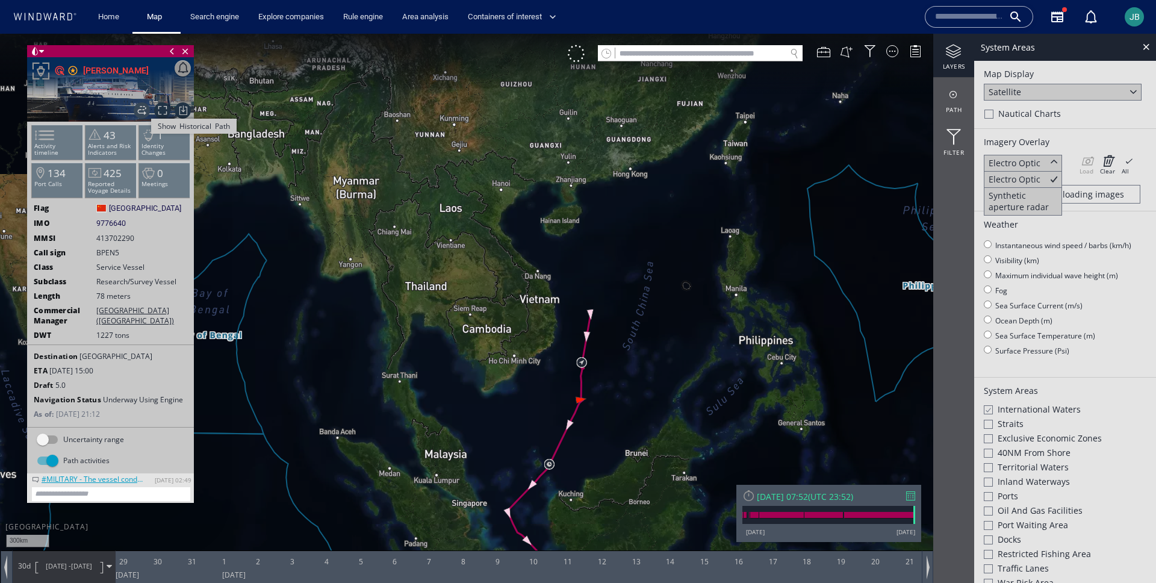
click at [139, 109] on span "Show Historical Path" at bounding box center [142, 110] width 16 height 16
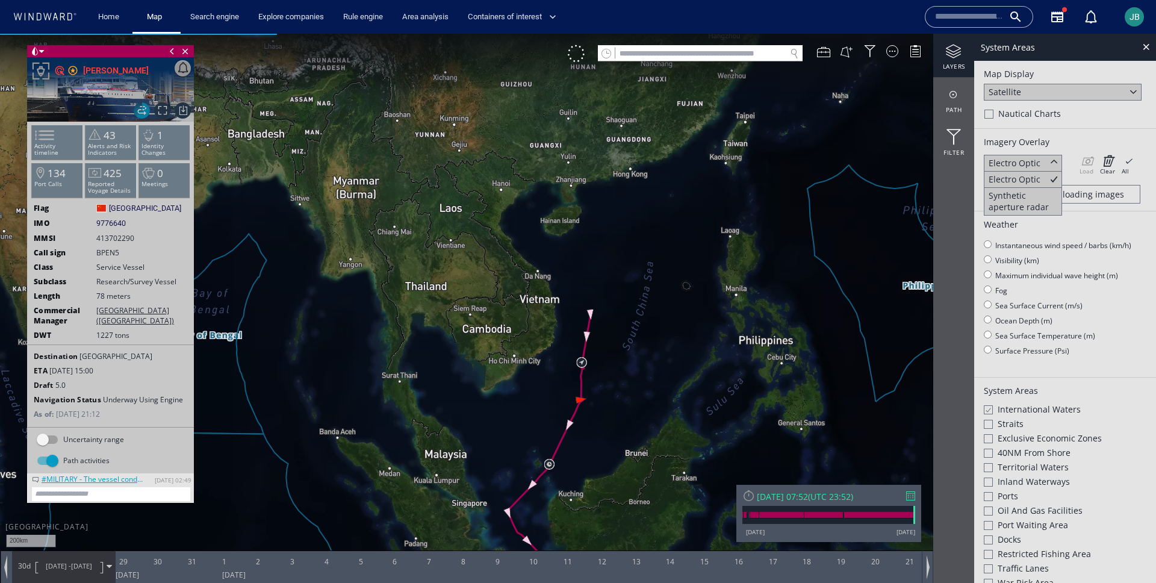
drag, startPoint x: 652, startPoint y: 272, endPoint x: 453, endPoint y: 273, distance: 198.7
click at [452, 273] on canvas "Map" at bounding box center [578, 302] width 1156 height 537
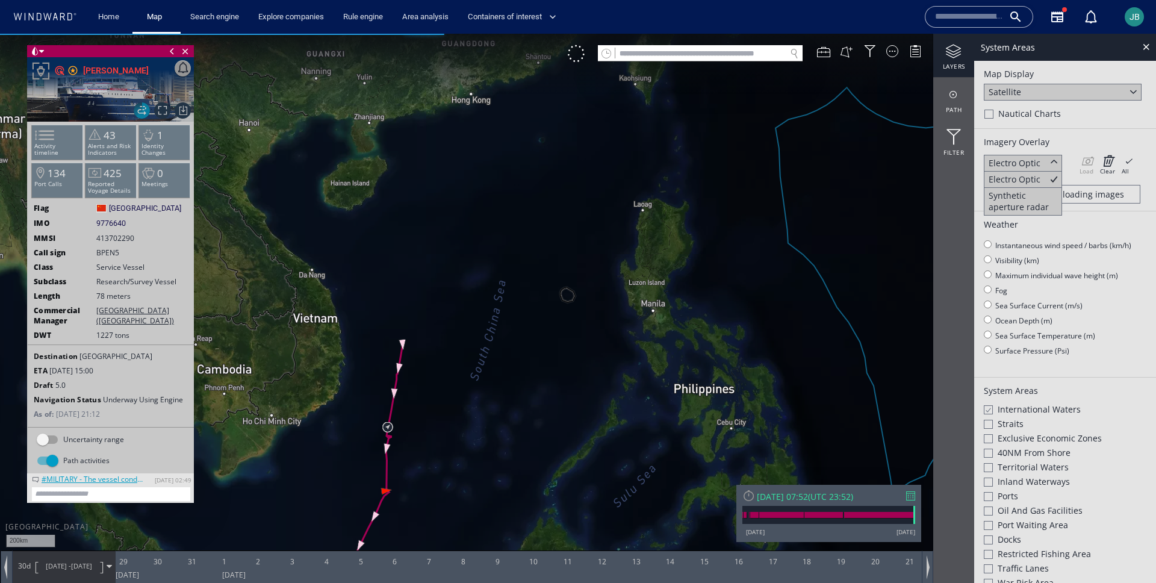
drag, startPoint x: 423, startPoint y: 354, endPoint x: 270, endPoint y: 290, distance: 166.3
click at [269, 290] on canvas "Map" at bounding box center [578, 302] width 1156 height 537
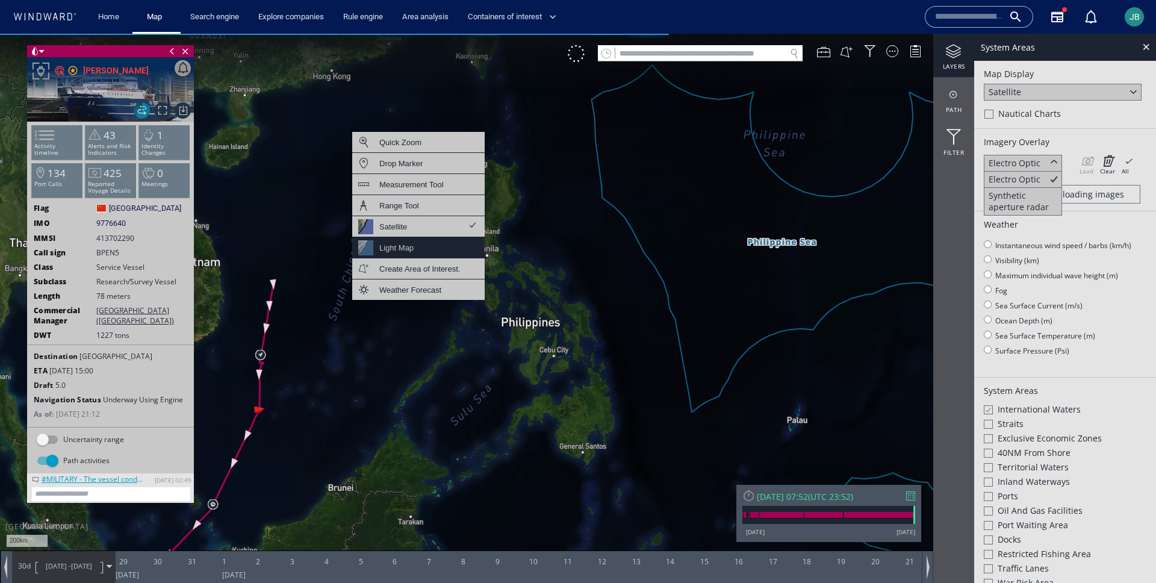
click at [431, 252] on div "Light Map" at bounding box center [418, 247] width 132 height 21
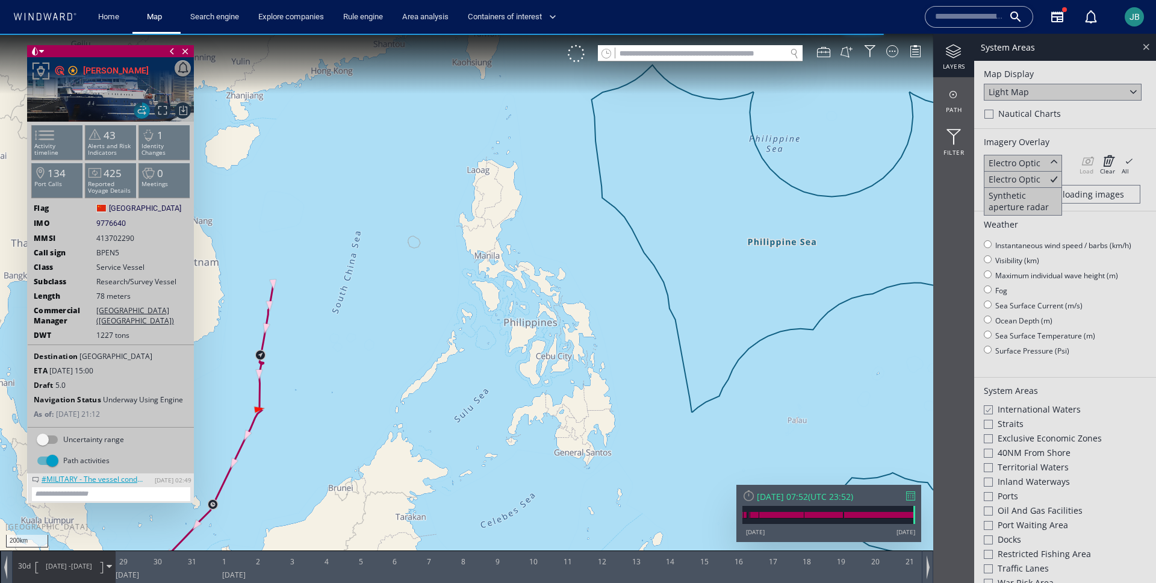
click at [1145, 46] on div at bounding box center [1146, 47] width 14 height 14
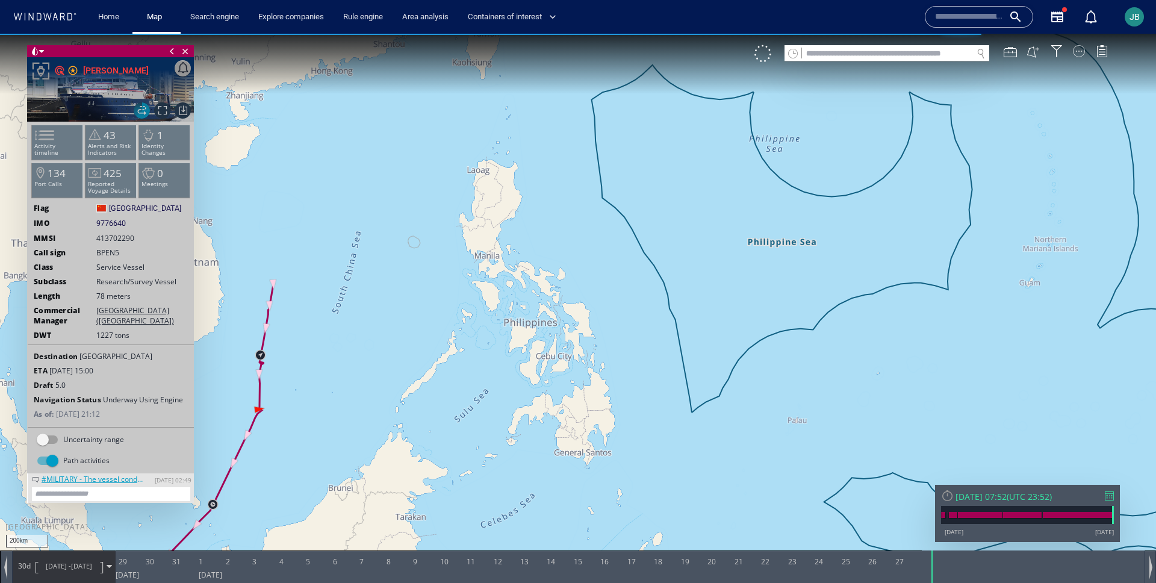
click at [1080, 51] on div at bounding box center [1079, 51] width 12 height 12
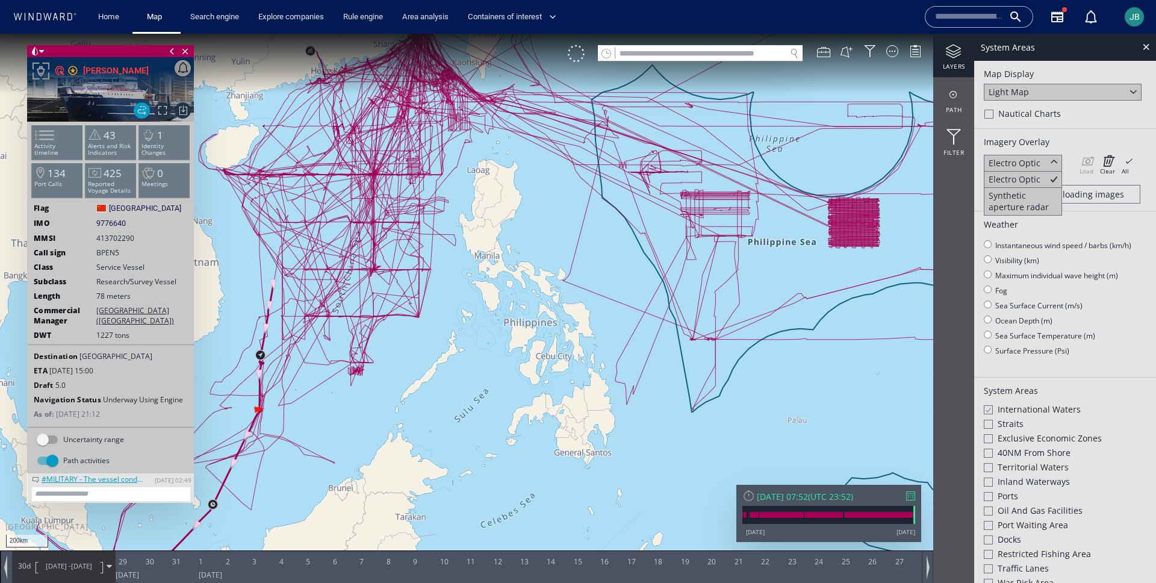
click at [986, 405] on div at bounding box center [987, 410] width 9 height 10
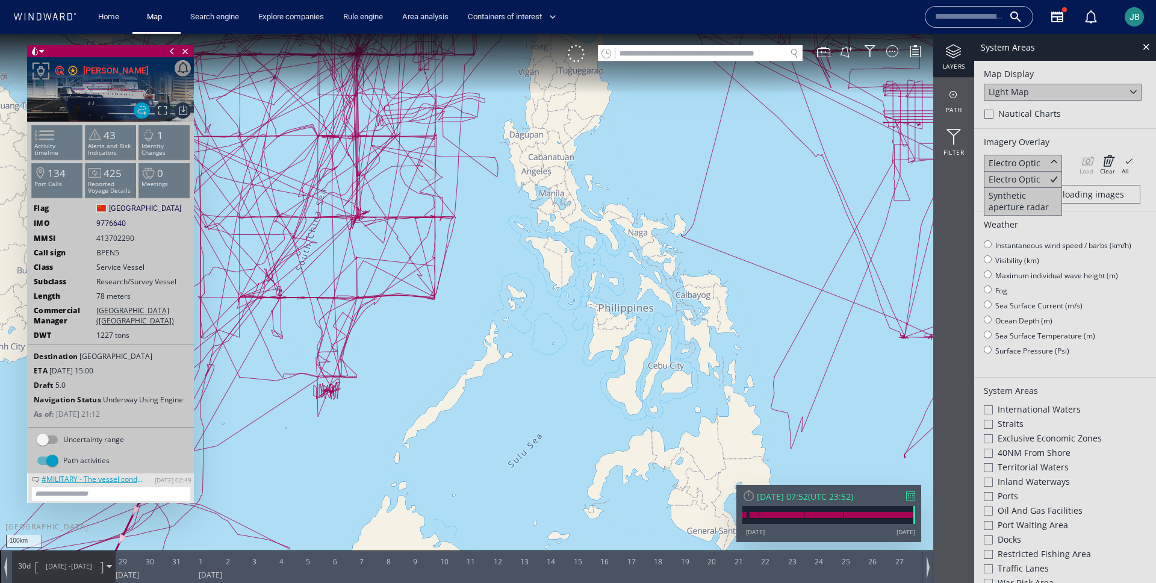
drag, startPoint x: 397, startPoint y: 343, endPoint x: 518, endPoint y: 357, distance: 121.9
click at [518, 357] on canvas "Map" at bounding box center [578, 302] width 1156 height 537
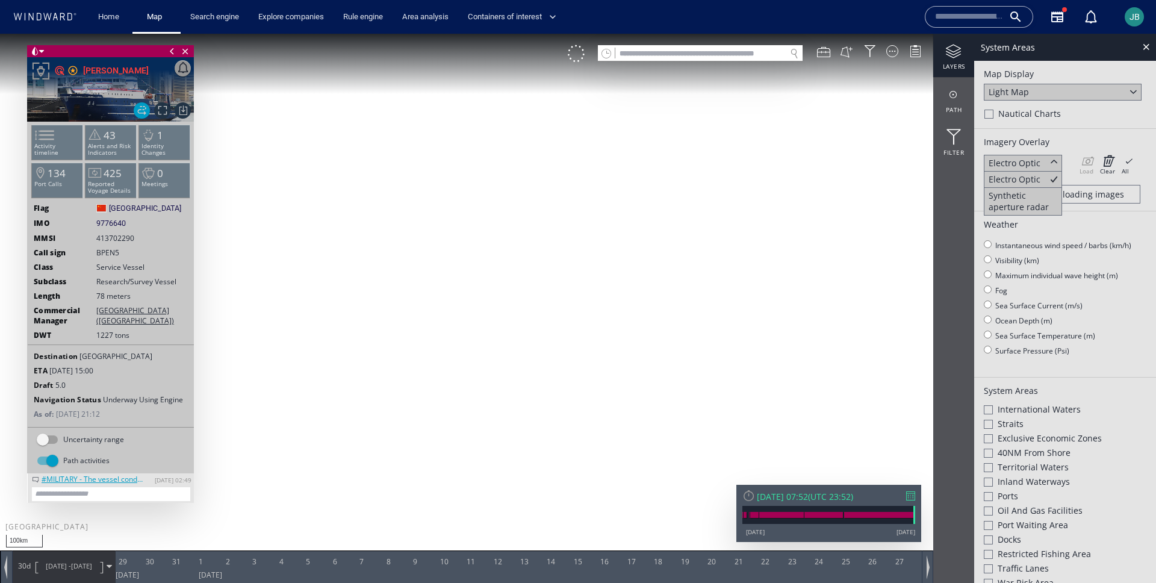
drag, startPoint x: 565, startPoint y: 260, endPoint x: 546, endPoint y: 380, distance: 121.9
click at [546, 380] on canvas "Map" at bounding box center [578, 302] width 1156 height 537
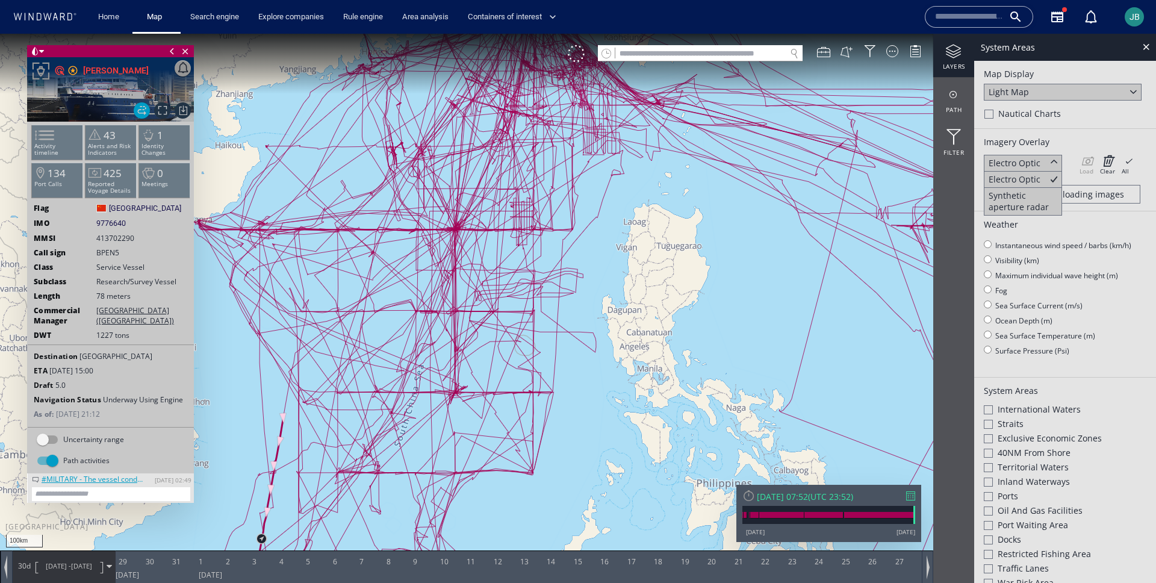
drag, startPoint x: 595, startPoint y: 239, endPoint x: 591, endPoint y: 280, distance: 41.1
click at [591, 280] on canvas "Map" at bounding box center [578, 302] width 1156 height 537
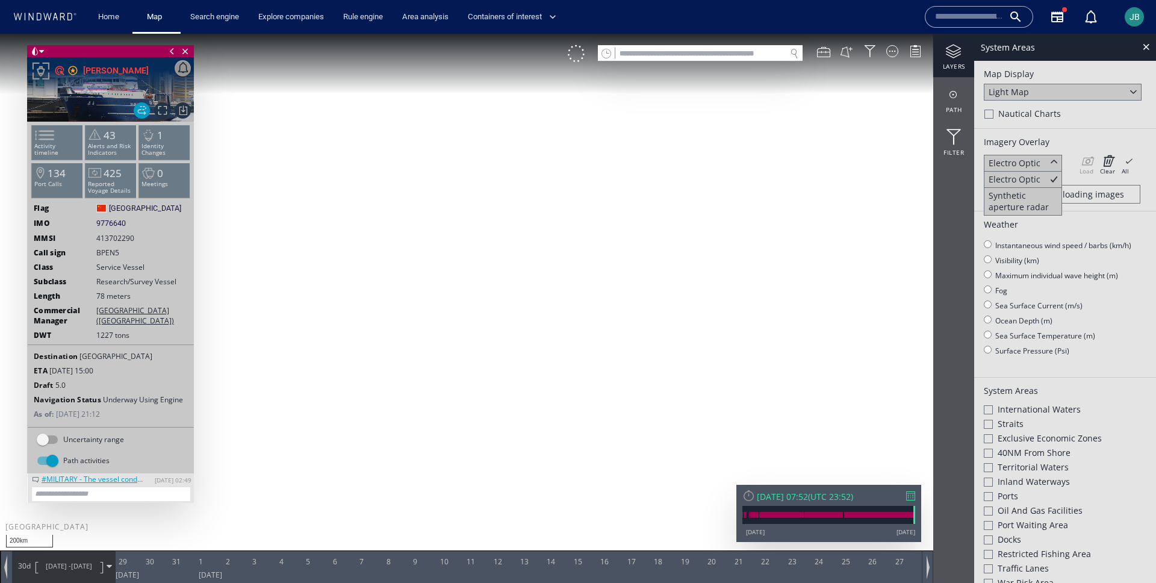
drag, startPoint x: 685, startPoint y: 352, endPoint x: 517, endPoint y: 352, distance: 168.6
click at [516, 352] on canvas "Map" at bounding box center [578, 302] width 1156 height 537
drag, startPoint x: 871, startPoint y: 327, endPoint x: 802, endPoint y: 327, distance: 69.3
click at [800, 327] on canvas "Map" at bounding box center [578, 302] width 1156 height 537
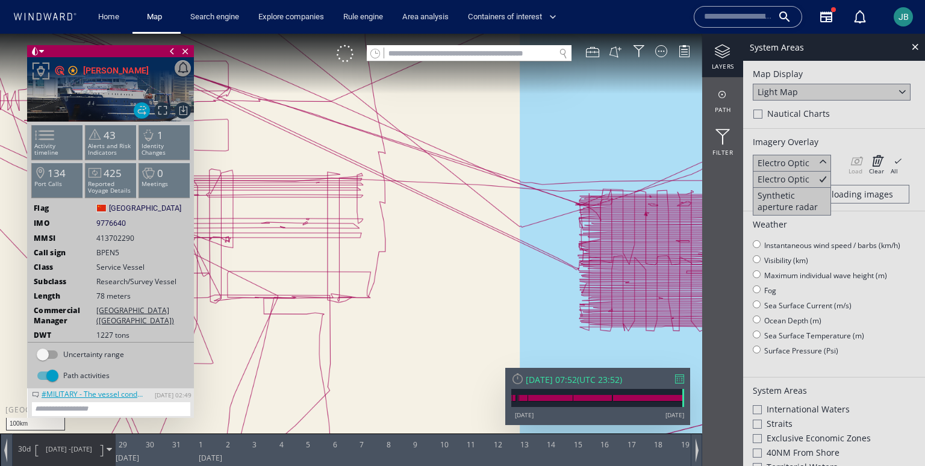
drag, startPoint x: 582, startPoint y: 231, endPoint x: 478, endPoint y: 231, distance: 104.2
click at [478, 231] on canvas "Map" at bounding box center [462, 244] width 925 height 420
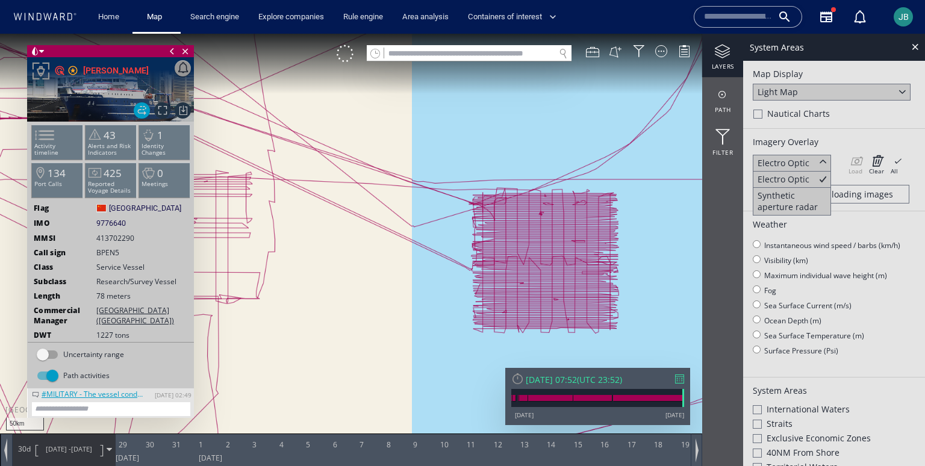
drag, startPoint x: 561, startPoint y: 243, endPoint x: 561, endPoint y: 218, distance: 25.3
click at [561, 218] on canvas "Map" at bounding box center [462, 244] width 925 height 420
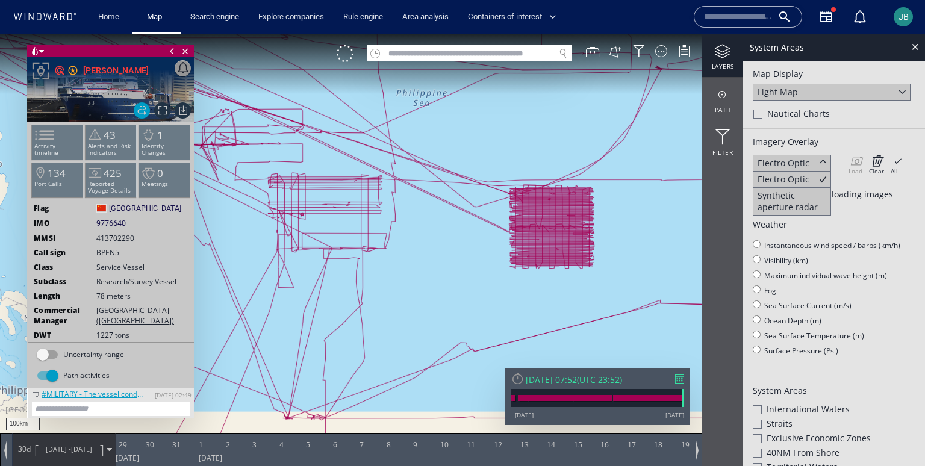
drag, startPoint x: 343, startPoint y: 220, endPoint x: 473, endPoint y: 248, distance: 132.4
click at [473, 246] on canvas "Map" at bounding box center [462, 244] width 925 height 420
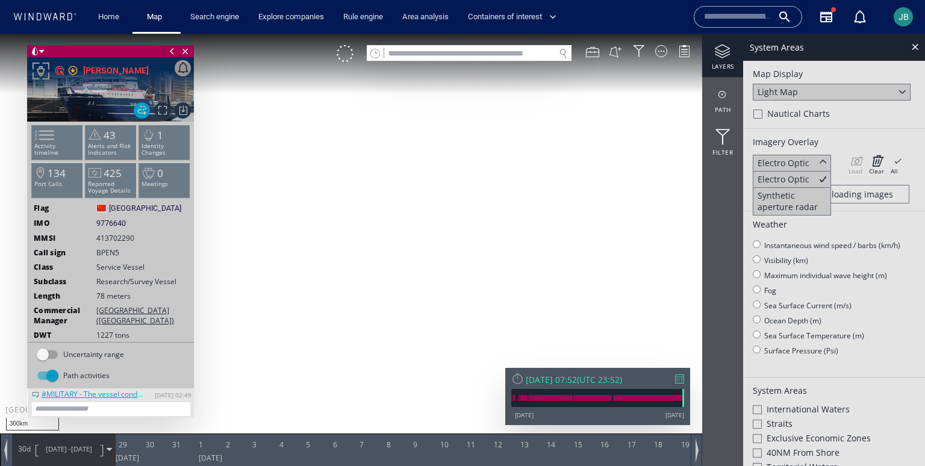
drag, startPoint x: 419, startPoint y: 199, endPoint x: 480, endPoint y: 249, distance: 79.1
click at [480, 249] on canvas "Map" at bounding box center [462, 244] width 925 height 420
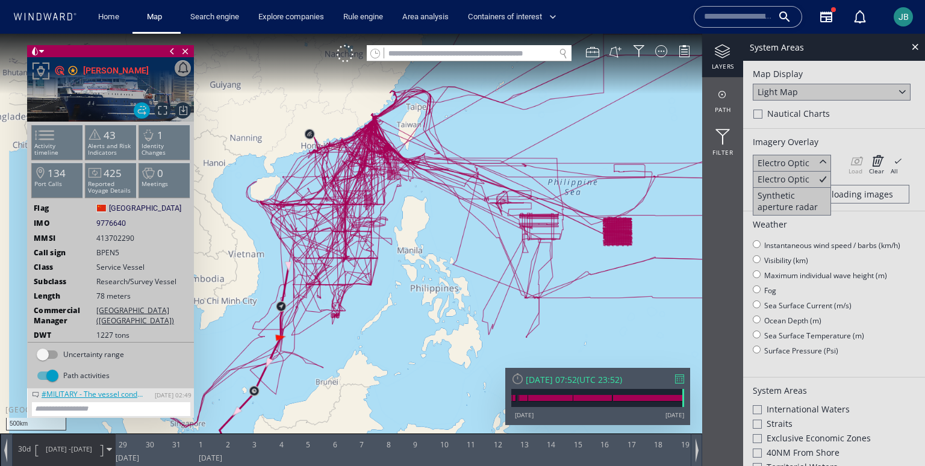
drag, startPoint x: 445, startPoint y: 273, endPoint x: 470, endPoint y: 219, distance: 59.3
click at [470, 219] on canvas "Map" at bounding box center [462, 244] width 925 height 420
click at [56, 445] on span "28/07/25 -" at bounding box center [58, 448] width 25 height 9
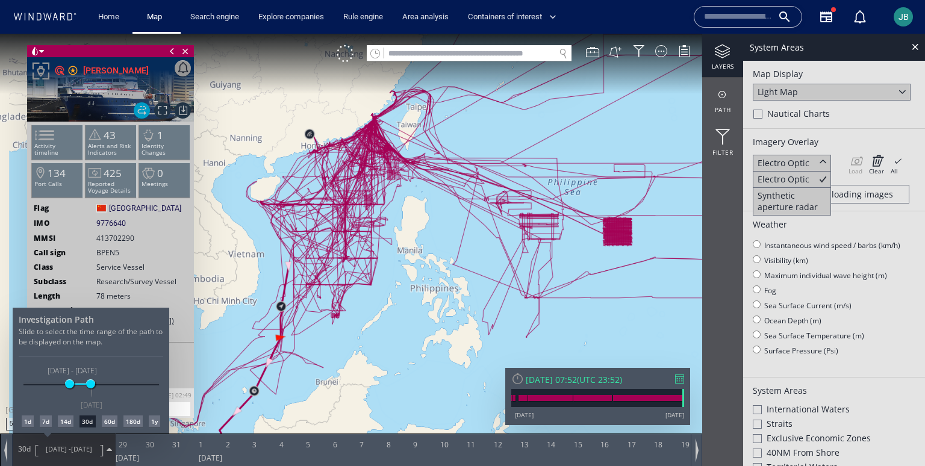
click at [108, 423] on div "60d" at bounding box center [110, 422] width 16 height 12
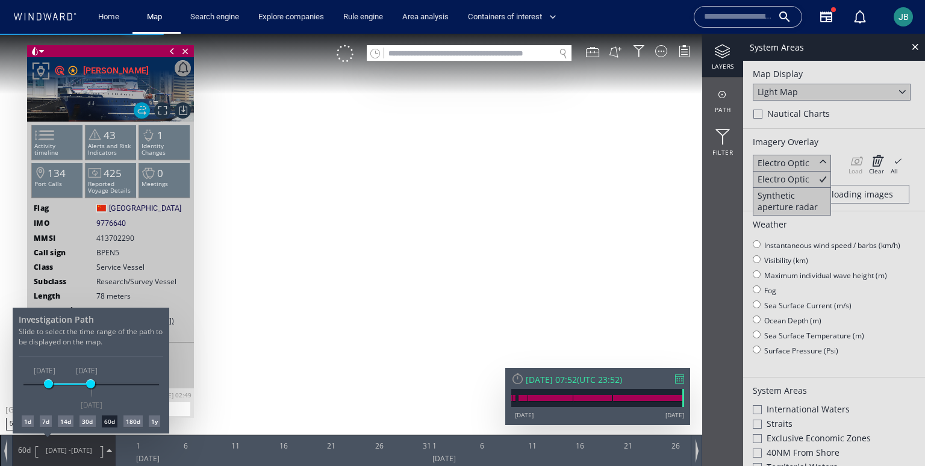
click at [477, 241] on div at bounding box center [462, 250] width 925 height 432
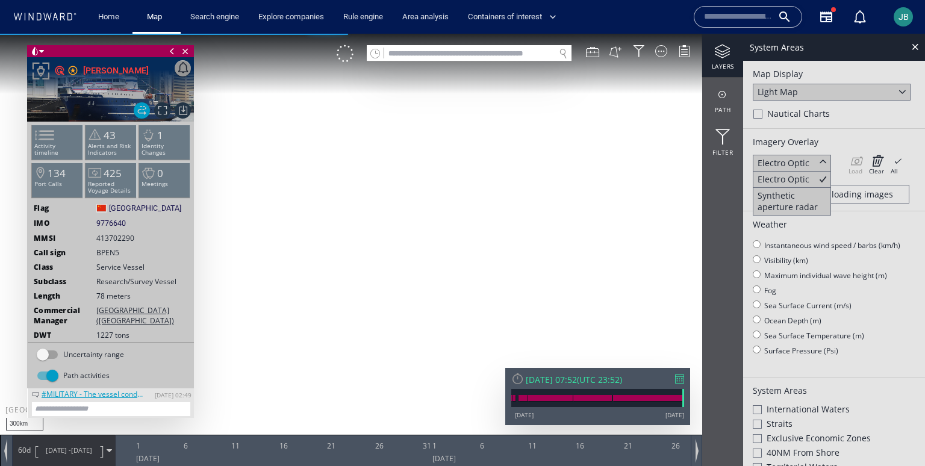
drag, startPoint x: 626, startPoint y: 151, endPoint x: 548, endPoint y: 222, distance: 105.3
click at [548, 222] on canvas "Map" at bounding box center [462, 244] width 925 height 420
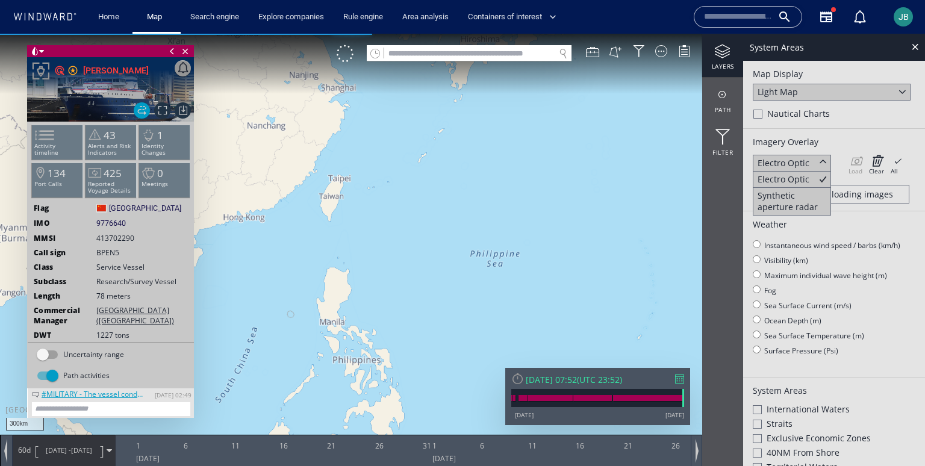
drag, startPoint x: 548, startPoint y: 222, endPoint x: 522, endPoint y: 258, distance: 44.0
click at [522, 258] on canvas "Map" at bounding box center [462, 244] width 925 height 420
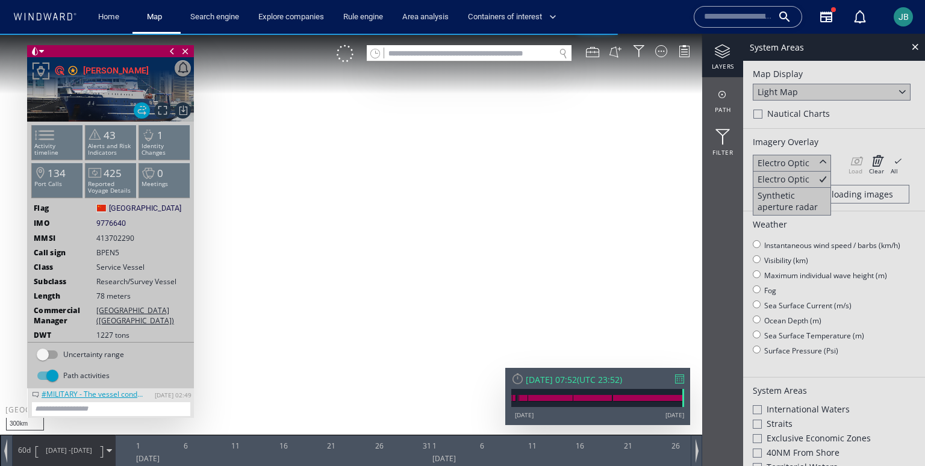
click at [609, 196] on canvas "Map" at bounding box center [462, 244] width 925 height 420
drag, startPoint x: 609, startPoint y: 196, endPoint x: 533, endPoint y: 277, distance: 110.8
click at [532, 277] on canvas "Map" at bounding box center [462, 244] width 925 height 420
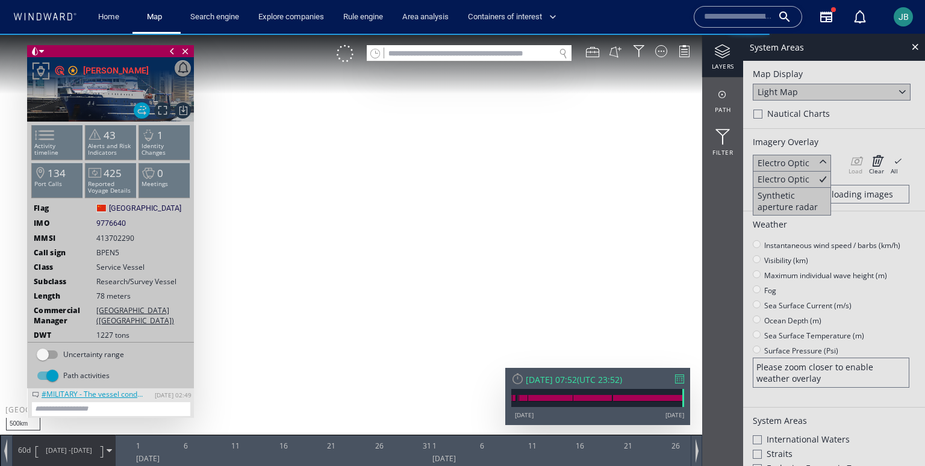
drag, startPoint x: 679, startPoint y: 170, endPoint x: 549, endPoint y: 200, distance: 134.0
click at [549, 200] on canvas "Map" at bounding box center [462, 244] width 925 height 420
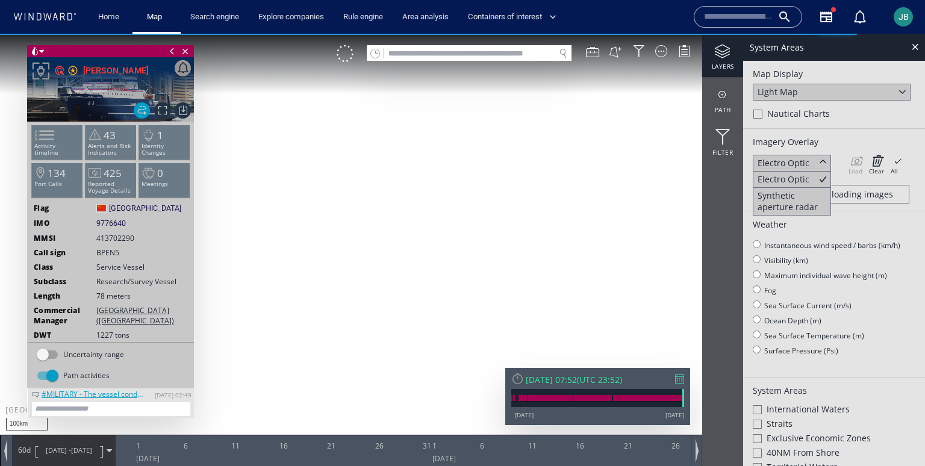
drag, startPoint x: 563, startPoint y: 184, endPoint x: 549, endPoint y: 261, distance: 78.4
click at [549, 261] on canvas "Map" at bounding box center [462, 244] width 925 height 420
click at [496, 206] on canvas "Map" at bounding box center [462, 244] width 925 height 420
drag, startPoint x: 511, startPoint y: 173, endPoint x: 511, endPoint y: 255, distance: 82.5
click at [511, 257] on canvas "Map" at bounding box center [462, 244] width 925 height 420
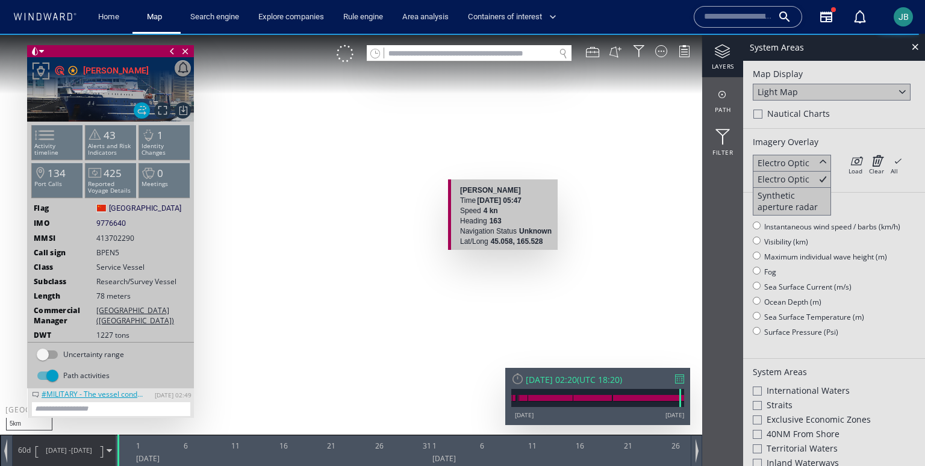
click at [503, 254] on canvas "Map" at bounding box center [462, 244] width 925 height 420
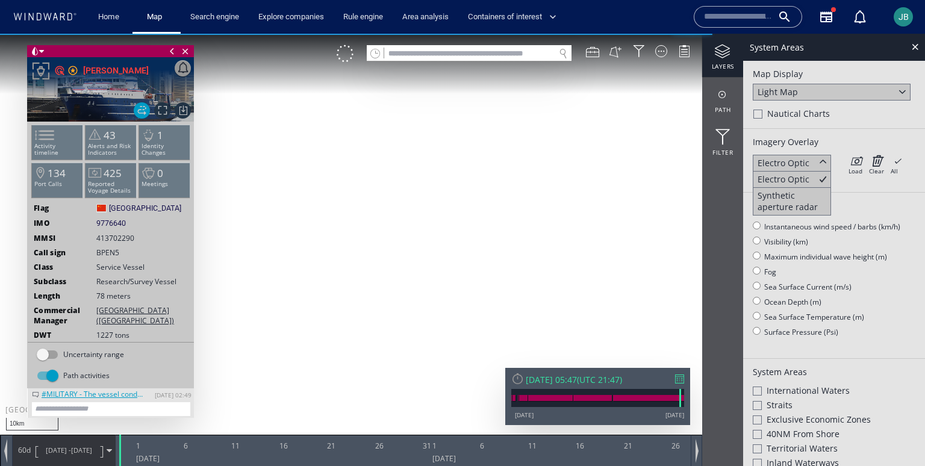
drag, startPoint x: 552, startPoint y: 275, endPoint x: 490, endPoint y: 275, distance: 62.0
click at [490, 275] on canvas "Map" at bounding box center [462, 244] width 925 height 420
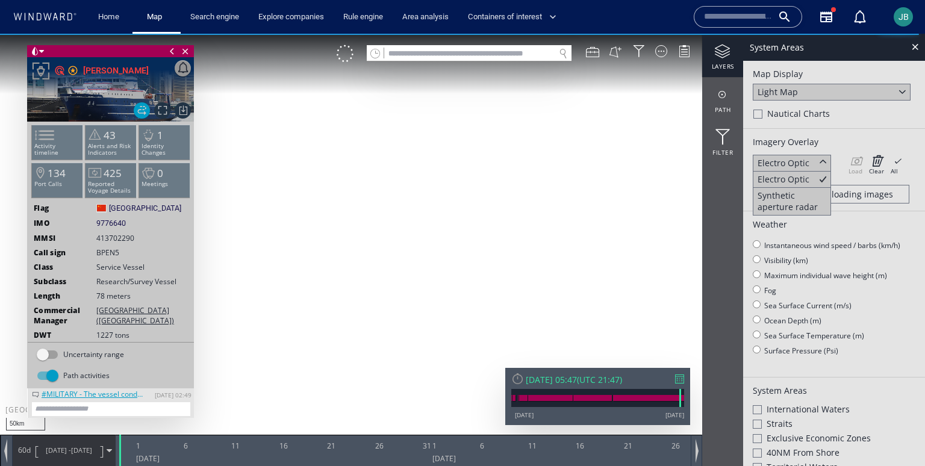
drag, startPoint x: 518, startPoint y: 285, endPoint x: 503, endPoint y: 321, distance: 39.1
click at [503, 321] on canvas "Map" at bounding box center [462, 244] width 925 height 420
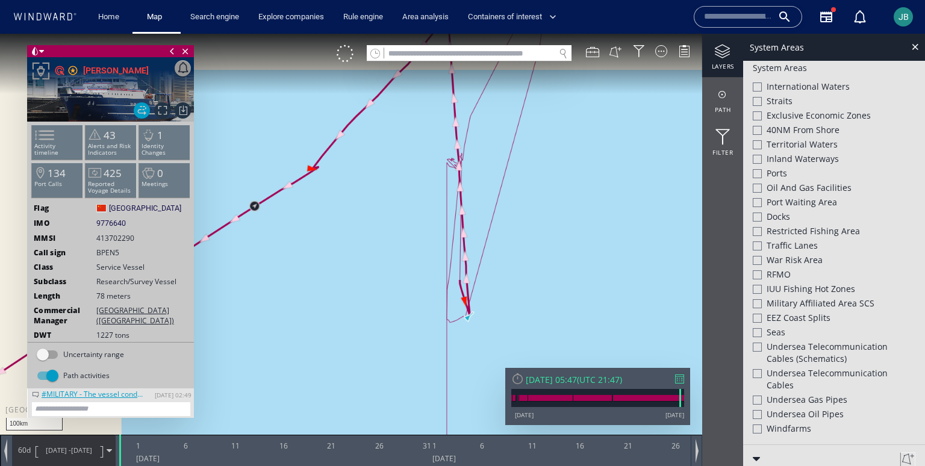
scroll to position [446, 0]
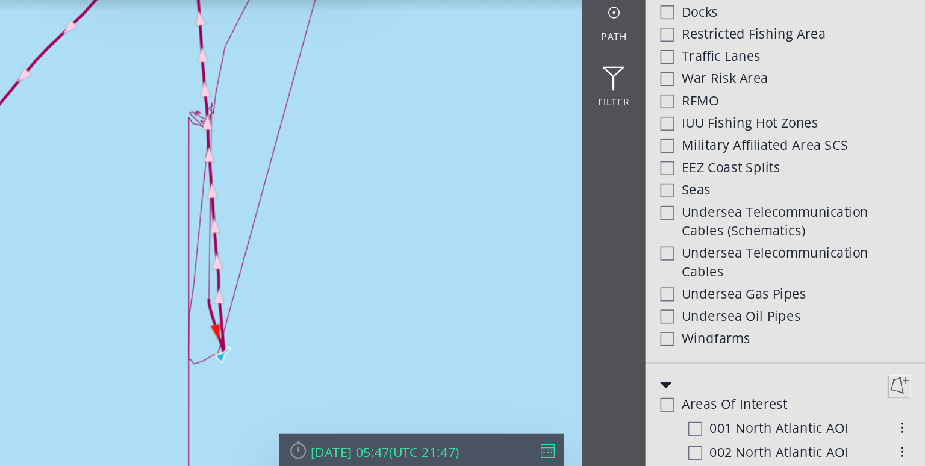
click at [256, 111] on div at bounding box center [258, 109] width 9 height 9
click at [256, 137] on div at bounding box center [258, 136] width 9 height 9
drag, startPoint x: 271, startPoint y: 108, endPoint x: 346, endPoint y: 125, distance: 76.7
click at [346, 125] on span "Undersea Telecommunication cables (schematics)" at bounding box center [341, 116] width 149 height 24
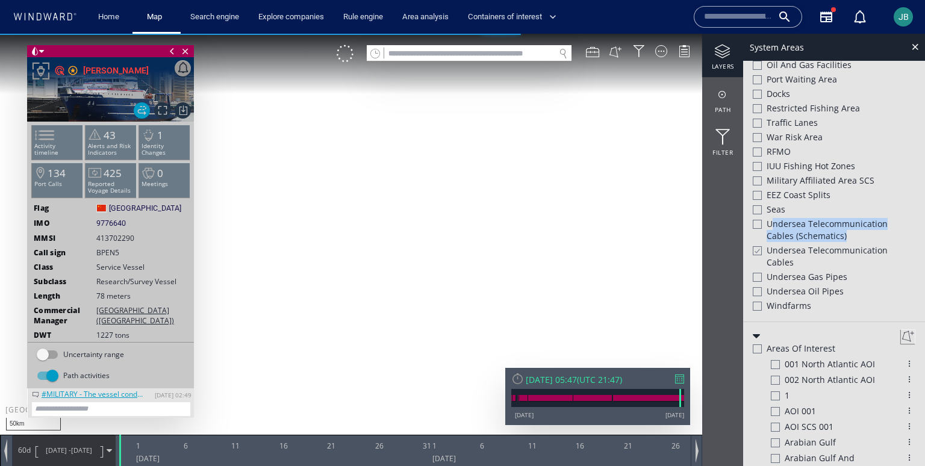
drag, startPoint x: 477, startPoint y: 335, endPoint x: 429, endPoint y: 302, distance: 58.0
click at [429, 302] on canvas "Map" at bounding box center [462, 244] width 925 height 420
click at [759, 225] on div at bounding box center [757, 224] width 9 height 9
drag, startPoint x: 485, startPoint y: 320, endPoint x: 484, endPoint y: 292, distance: 27.7
click at [484, 292] on canvas "Map" at bounding box center [462, 244] width 925 height 420
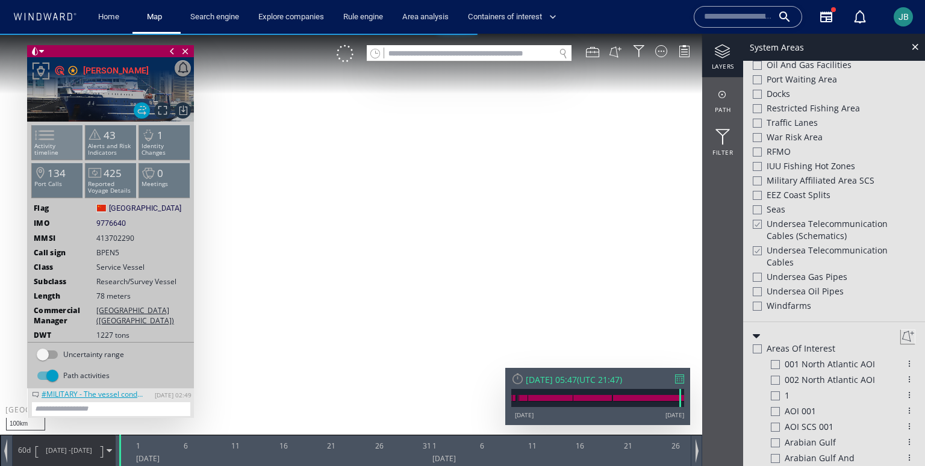
click at [46, 138] on span at bounding box center [37, 134] width 18 height 17
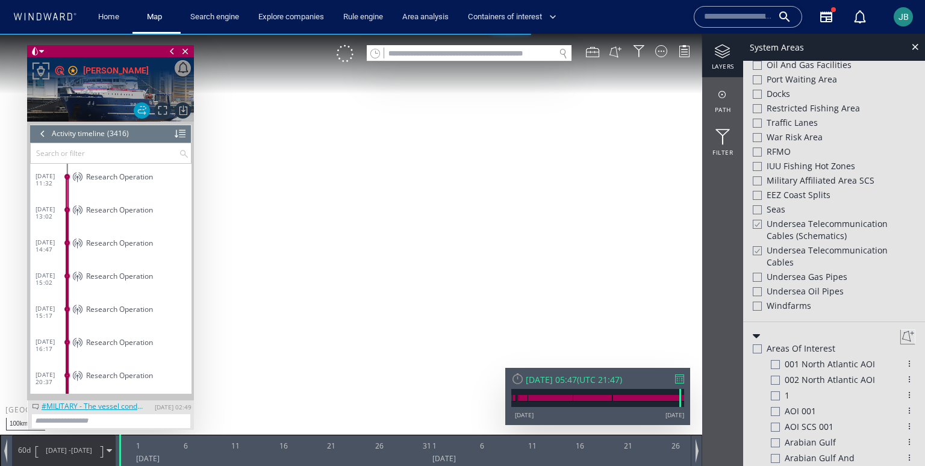
scroll to position [106945, 0]
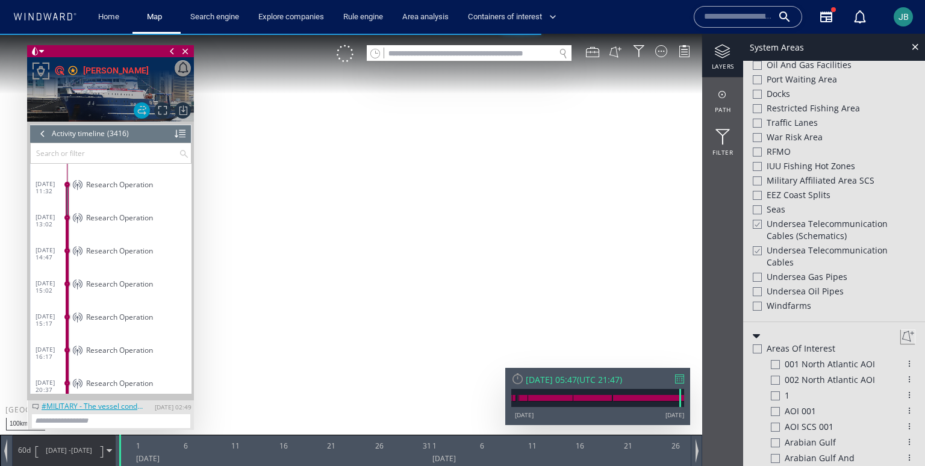
click at [43, 136] on div at bounding box center [42, 134] width 13 height 18
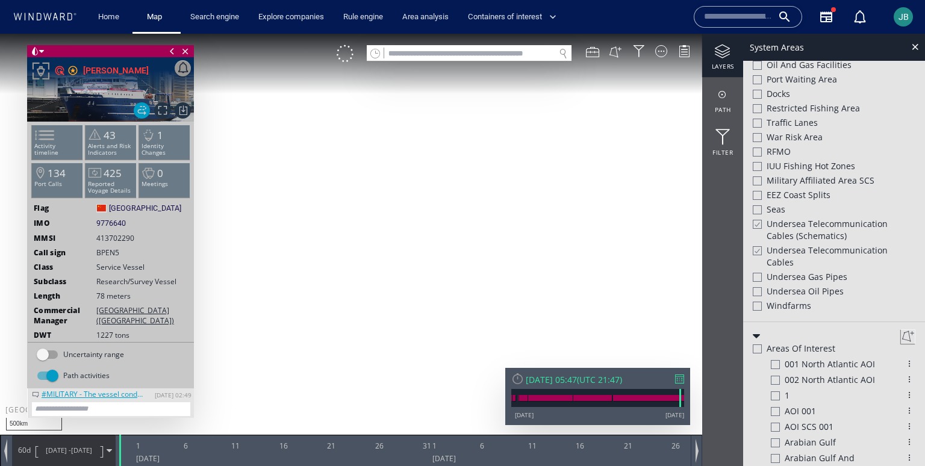
scroll to position [476, 0]
drag, startPoint x: 334, startPoint y: 338, endPoint x: 508, endPoint y: 208, distance: 217.8
click at [512, 205] on canvas "Map" at bounding box center [462, 244] width 925 height 420
drag, startPoint x: 270, startPoint y: 375, endPoint x: 325, endPoint y: 252, distance: 134.8
click at [325, 252] on canvas "Map" at bounding box center [462, 244] width 925 height 420
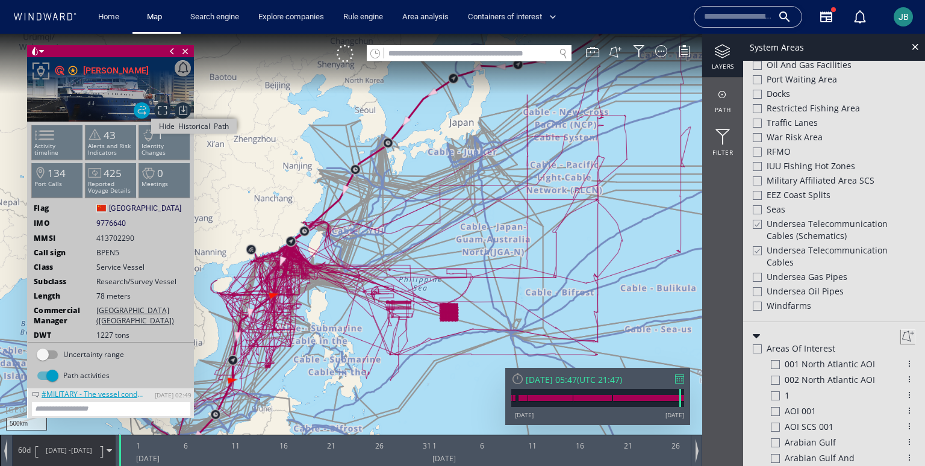
click at [146, 110] on span "Hide Historical Path" at bounding box center [142, 110] width 16 height 16
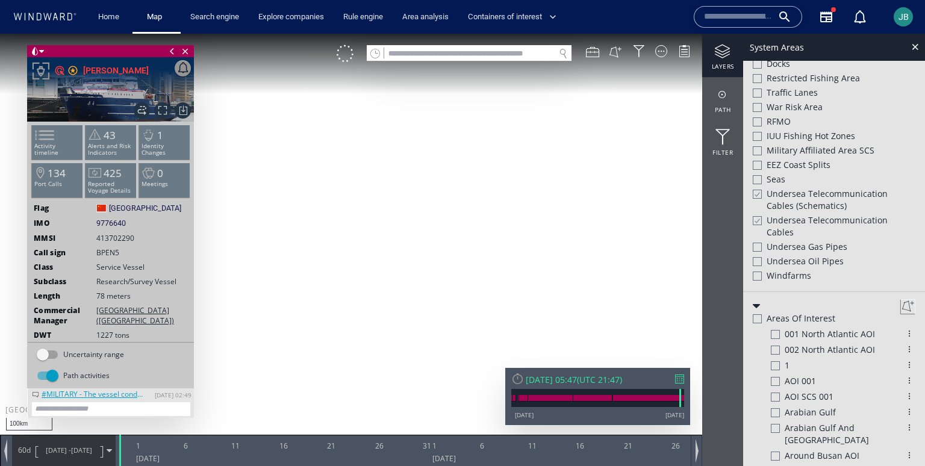
scroll to position [446, 0]
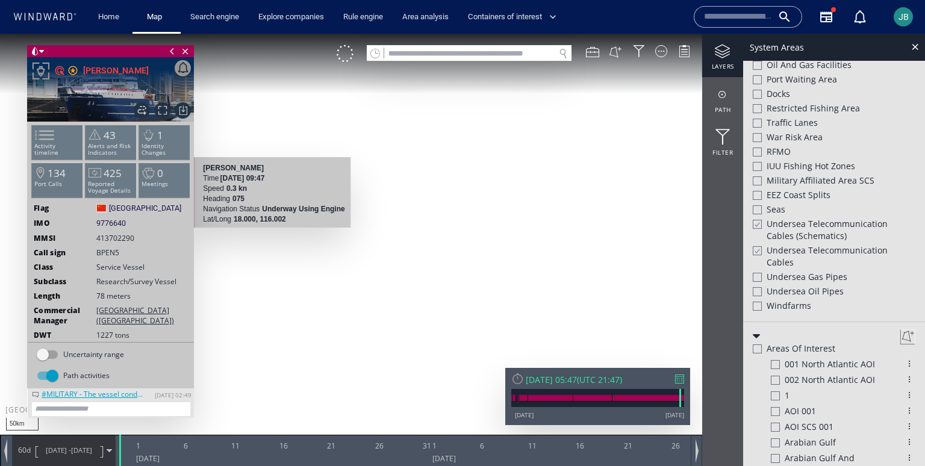
click at [270, 233] on canvas "Map" at bounding box center [462, 244] width 925 height 420
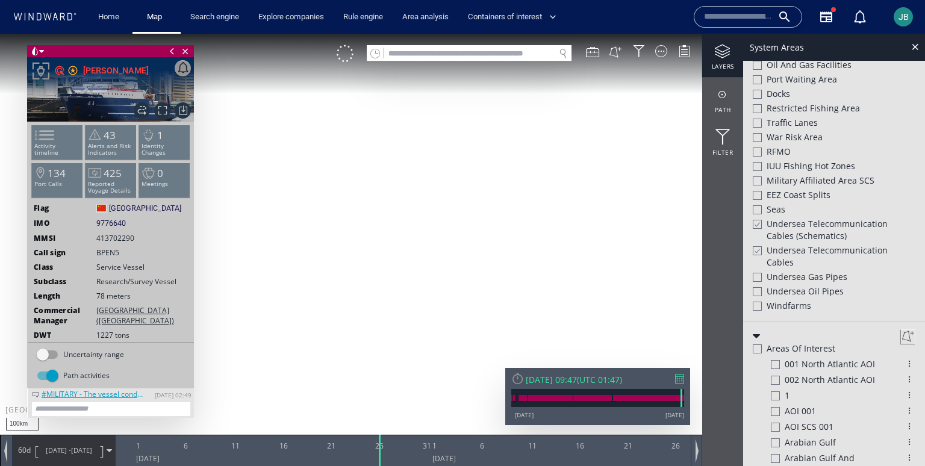
drag, startPoint x: 454, startPoint y: 202, endPoint x: 458, endPoint y: 169, distance: 33.3
click at [474, 158] on canvas "Map" at bounding box center [462, 244] width 925 height 420
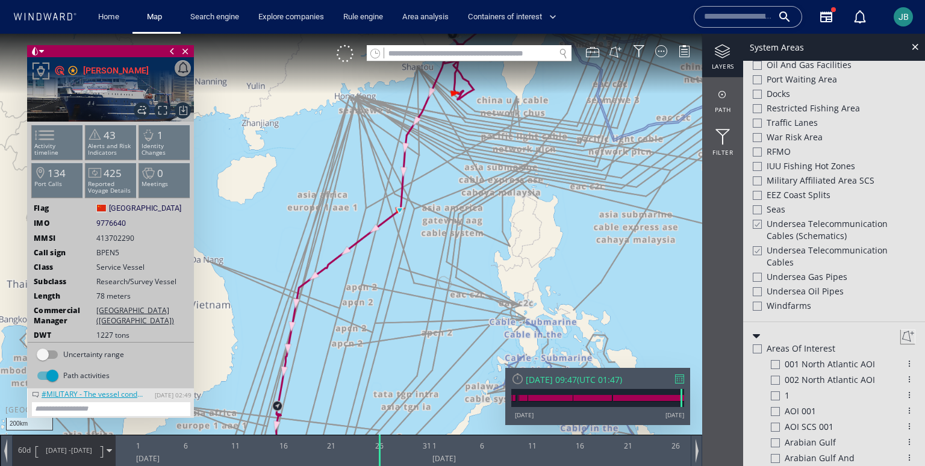
drag, startPoint x: 458, startPoint y: 169, endPoint x: 349, endPoint y: 319, distance: 186.2
click at [349, 319] on canvas "Map" at bounding box center [462, 244] width 925 height 420
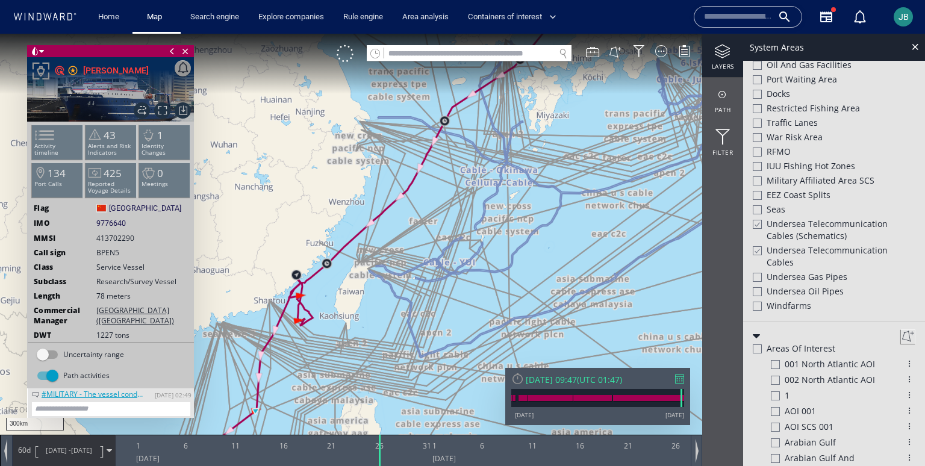
drag, startPoint x: 392, startPoint y: 296, endPoint x: 343, endPoint y: 354, distance: 76.0
click at [342, 354] on canvas "Map" at bounding box center [462, 244] width 925 height 420
drag, startPoint x: 413, startPoint y: 290, endPoint x: 327, endPoint y: 350, distance: 104.6
click at [326, 350] on canvas "Map" at bounding box center [462, 244] width 925 height 420
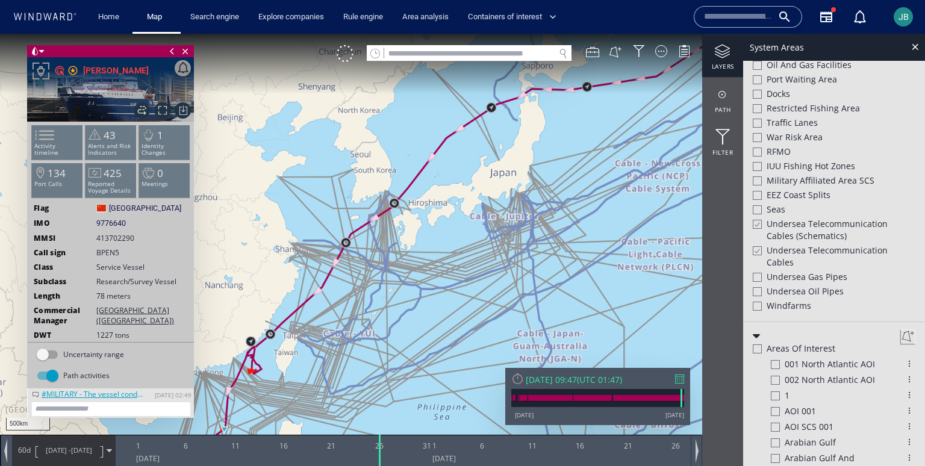
scroll to position [476, 0]
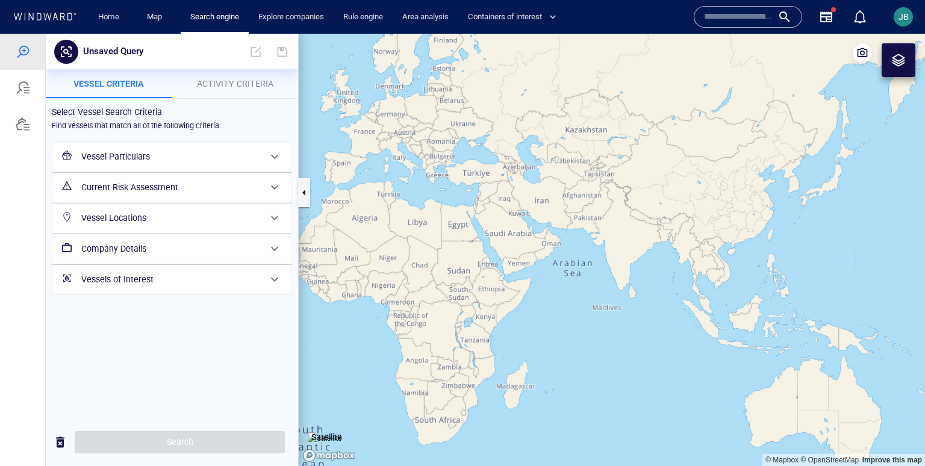
drag, startPoint x: 862, startPoint y: 248, endPoint x: 437, endPoint y: 187, distance: 429.4
click at [437, 187] on canvas "Map" at bounding box center [612, 250] width 626 height 432
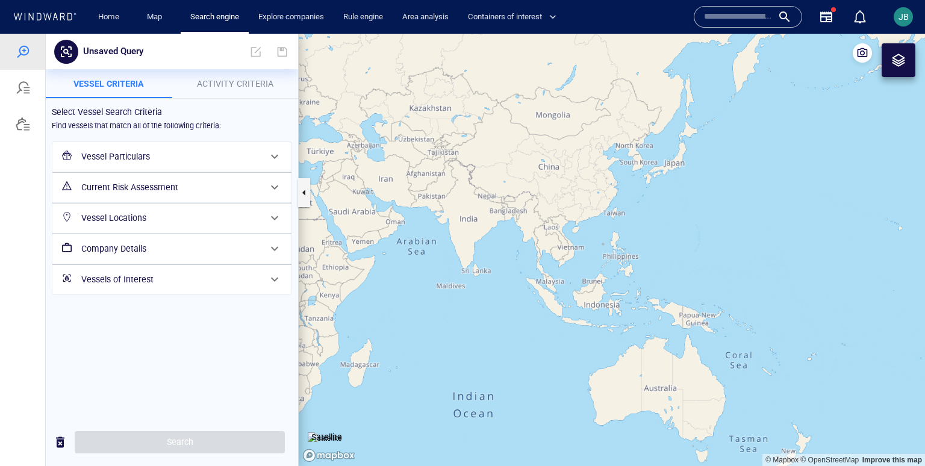
drag, startPoint x: 743, startPoint y: 314, endPoint x: 611, endPoint y: 293, distance: 133.6
click at [611, 293] on canvas "Map" at bounding box center [612, 250] width 626 height 432
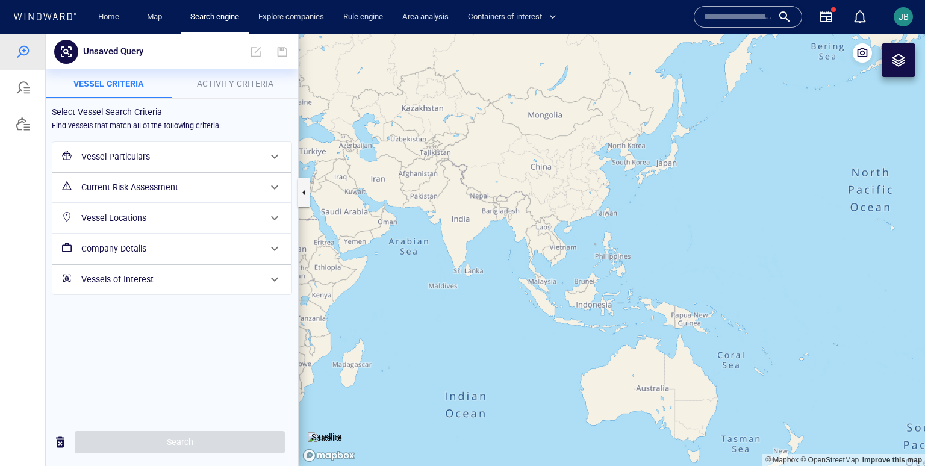
click at [131, 185] on h6 "Current Risk Assessment" at bounding box center [170, 187] width 179 height 15
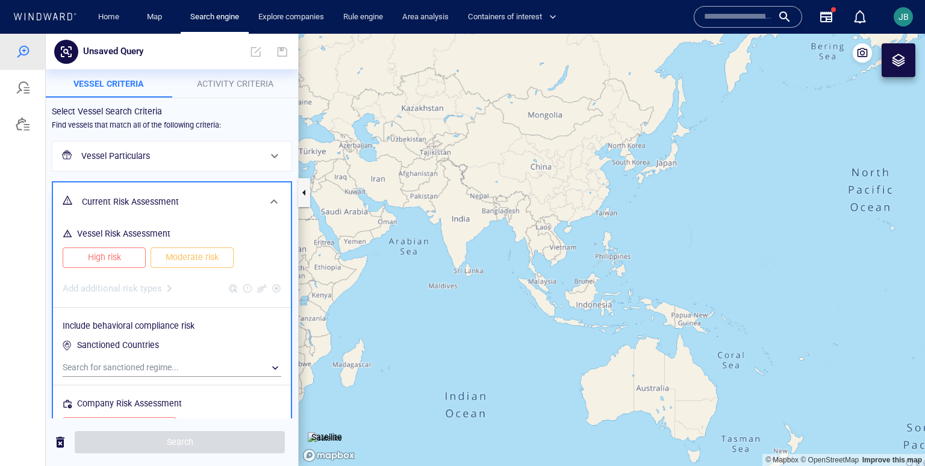
click at [116, 257] on span "High risk" at bounding box center [104, 257] width 58 height 15
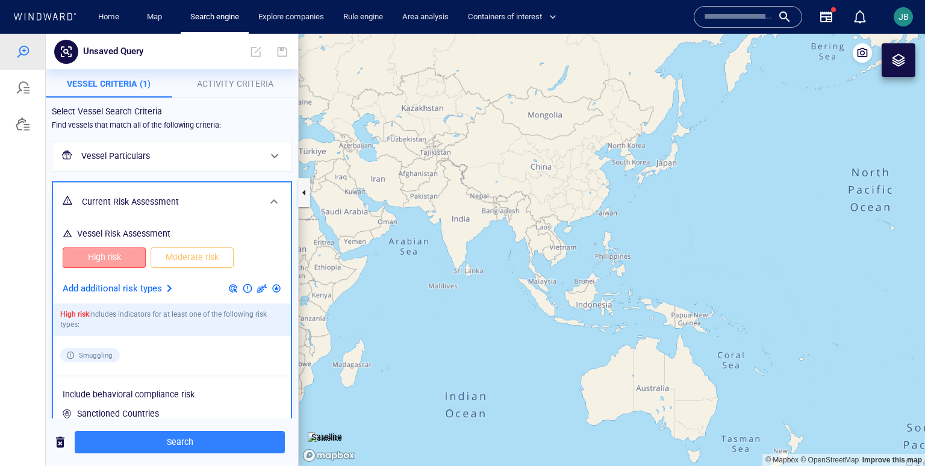
click at [131, 255] on span "High risk" at bounding box center [104, 257] width 58 height 15
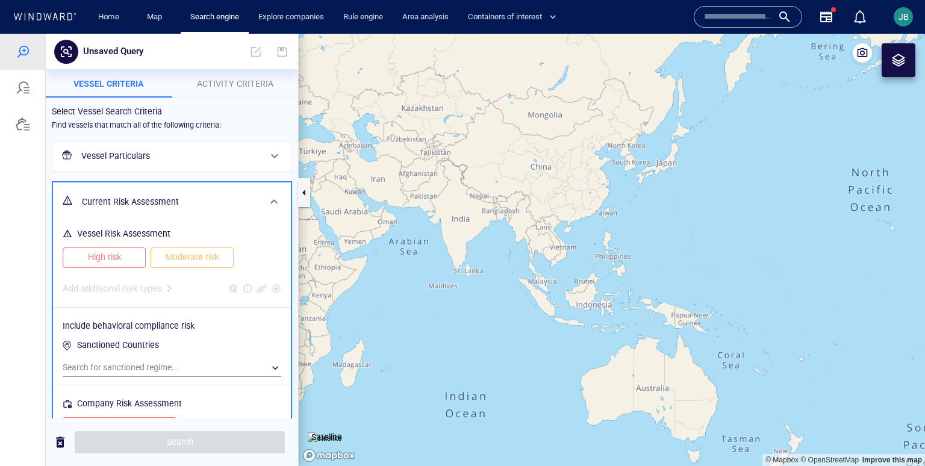
click at [155, 156] on h6 "Vessel Particulars" at bounding box center [170, 156] width 179 height 15
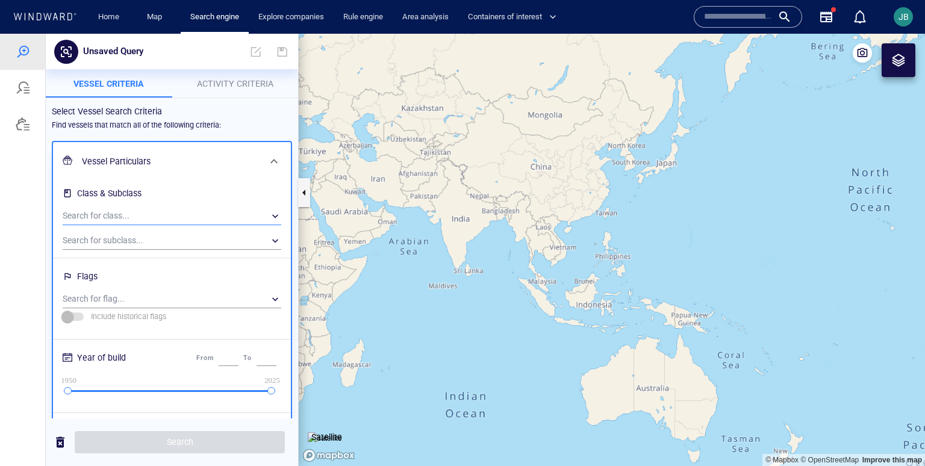
click at [145, 216] on div "​" at bounding box center [172, 216] width 219 height 18
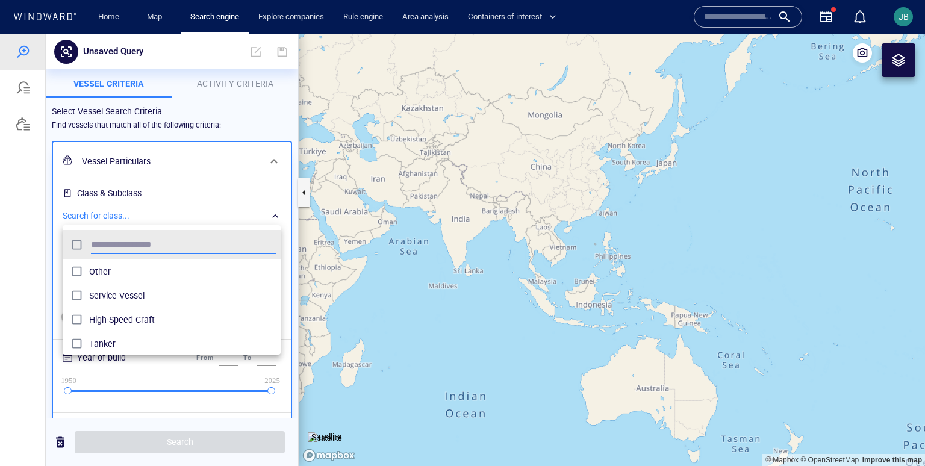
scroll to position [120, 217]
type input "*"
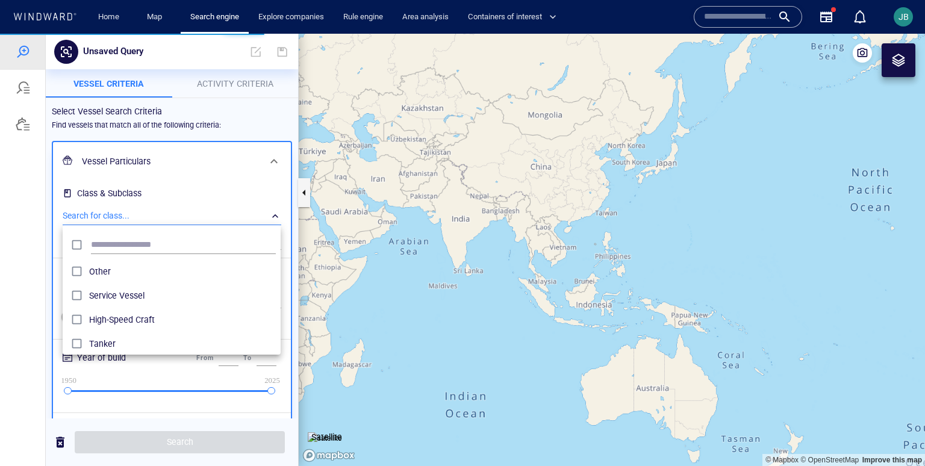
click at [53, 250] on div at bounding box center [462, 250] width 925 height 432
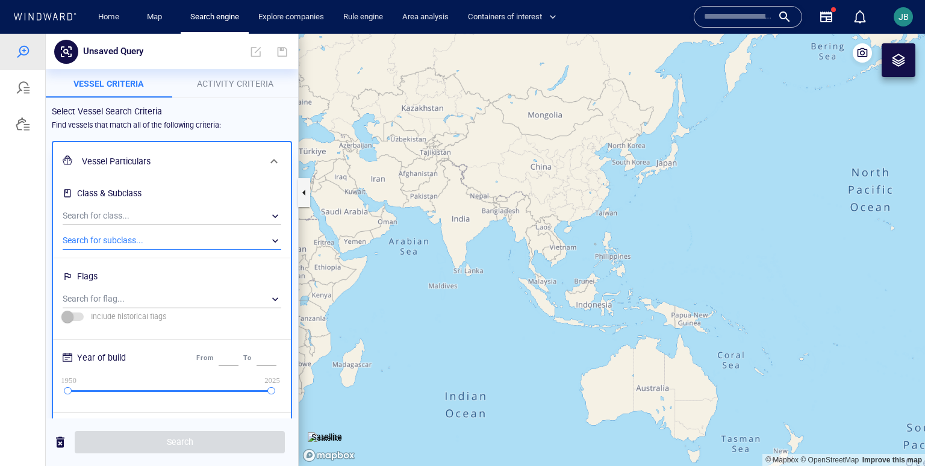
click at [106, 240] on div "​" at bounding box center [172, 241] width 219 height 18
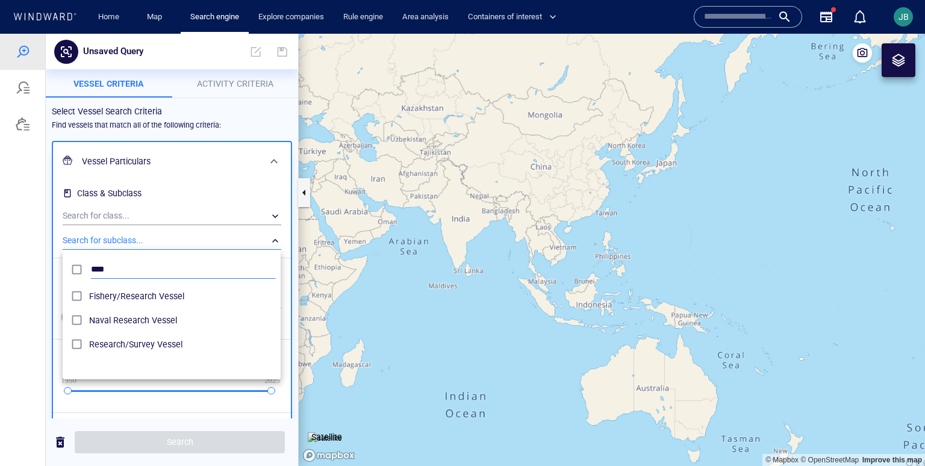
type input "****"
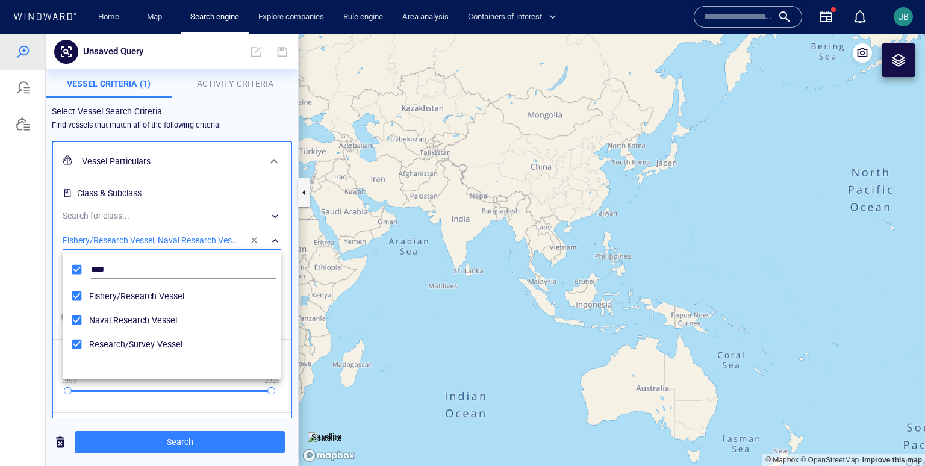
click at [22, 311] on div at bounding box center [462, 250] width 925 height 432
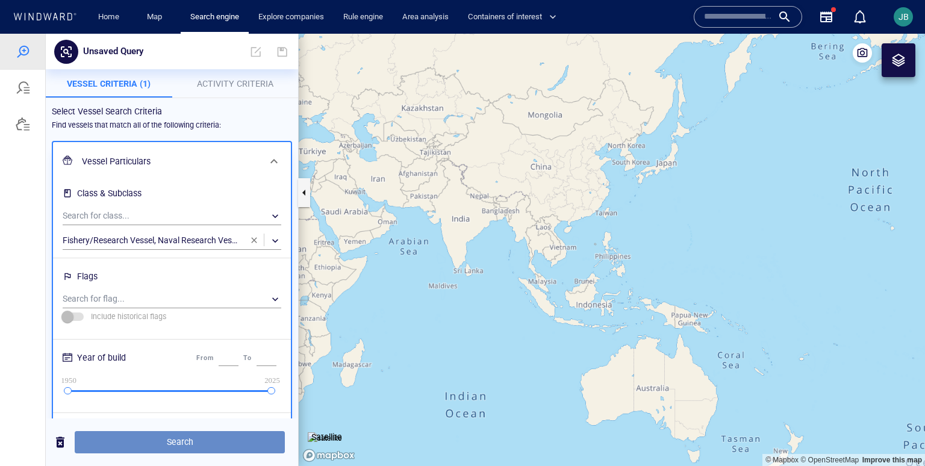
click at [180, 447] on span "Search" at bounding box center [179, 442] width 191 height 15
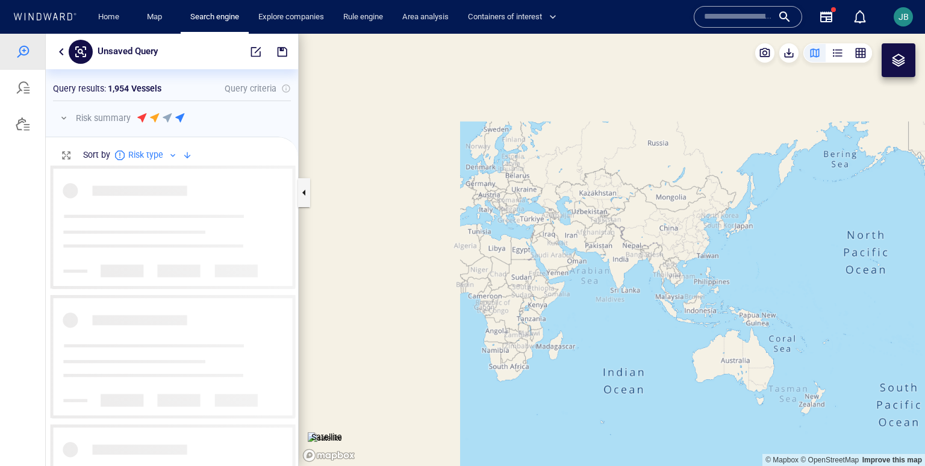
scroll to position [301, 252]
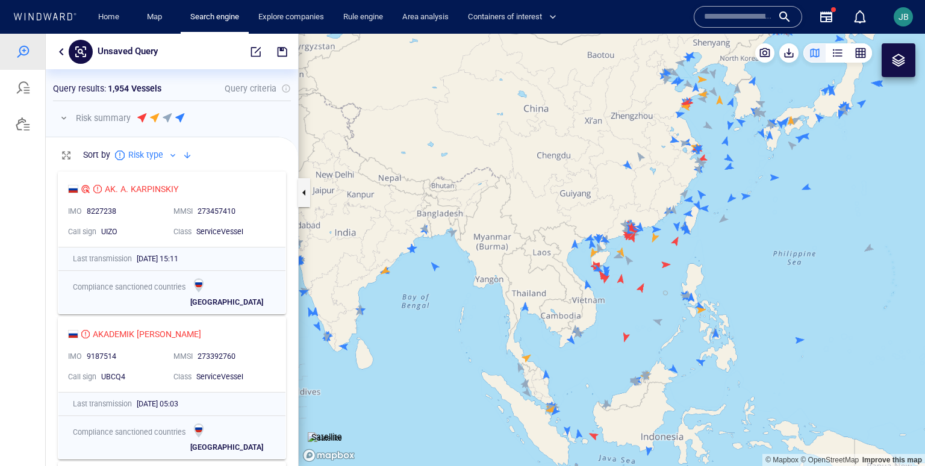
drag, startPoint x: 796, startPoint y: 272, endPoint x: 720, endPoint y: 277, distance: 76.1
click at [720, 277] on canvas "Map" at bounding box center [612, 250] width 626 height 432
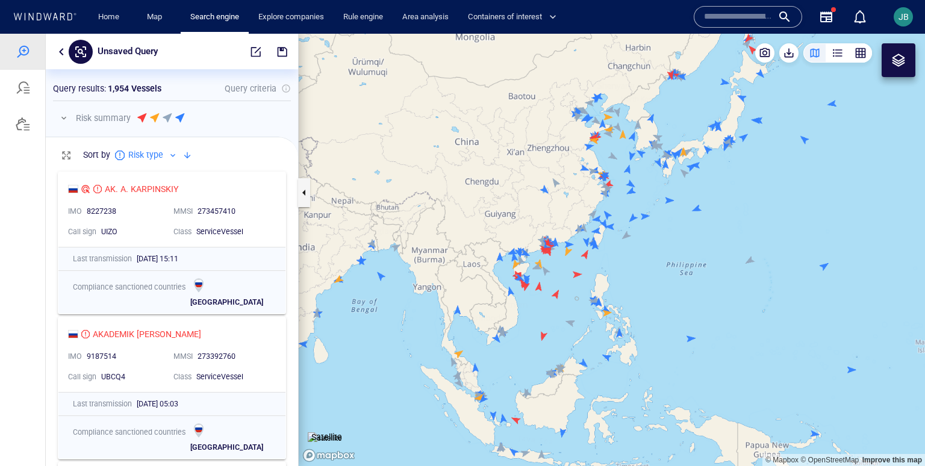
drag, startPoint x: 528, startPoint y: 312, endPoint x: 535, endPoint y: 294, distance: 19.5
click at [535, 294] on canvas "Map" at bounding box center [612, 250] width 626 height 432
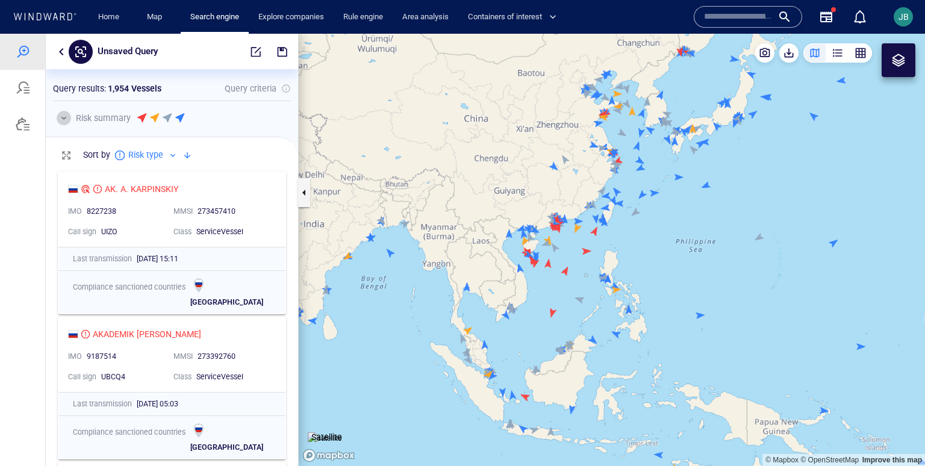
click at [64, 114] on button "button" at bounding box center [64, 118] width 14 height 14
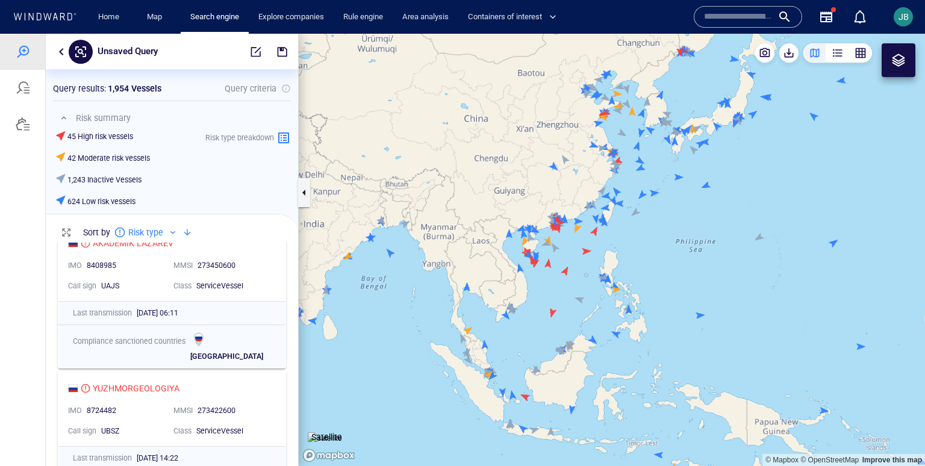
scroll to position [794, 0]
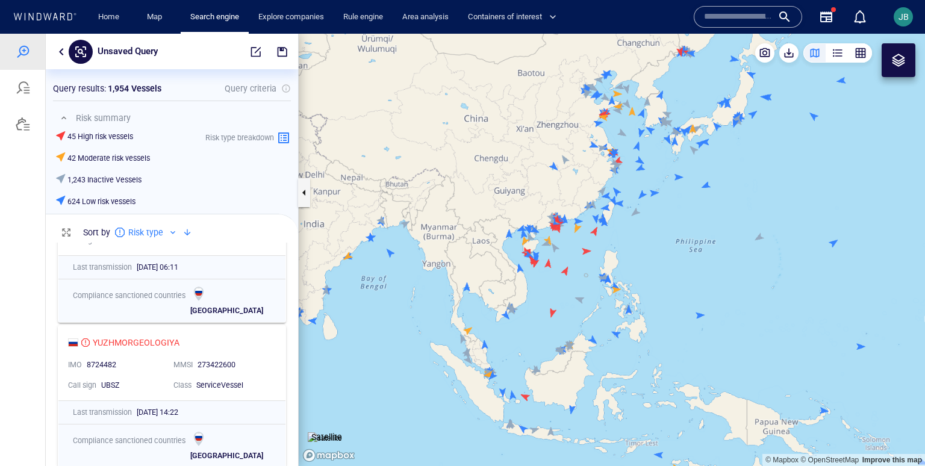
drag, startPoint x: 514, startPoint y: 305, endPoint x: 442, endPoint y: 305, distance: 72.3
click at [441, 305] on canvas "Map" at bounding box center [612, 250] width 626 height 432
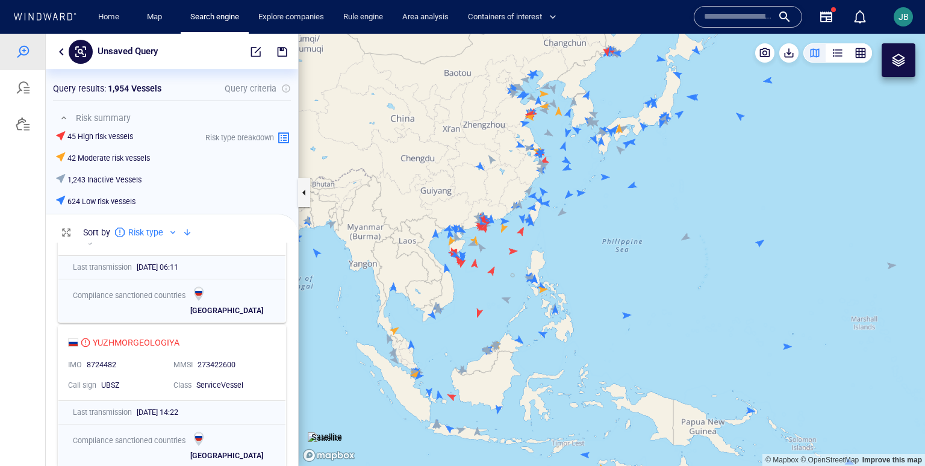
click at [57, 50] on button "button" at bounding box center [61, 52] width 14 height 14
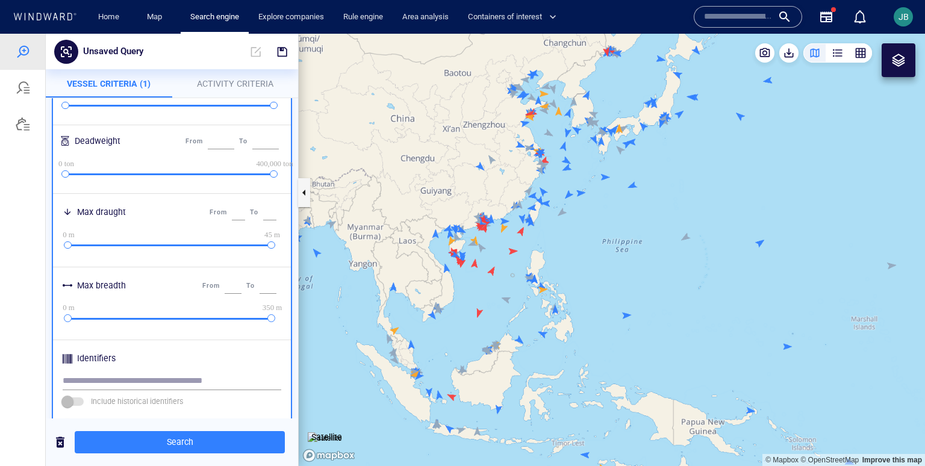
scroll to position [545, 0]
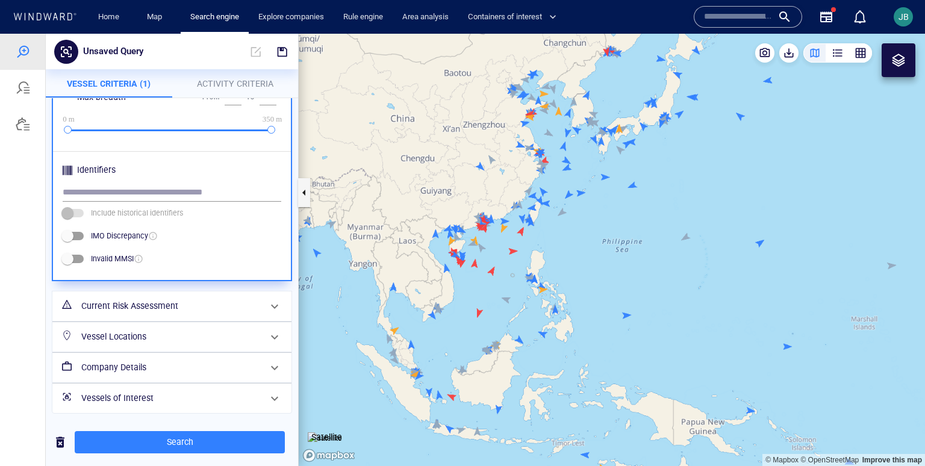
click at [190, 314] on div "Current Risk Assessment" at bounding box center [170, 306] width 188 height 25
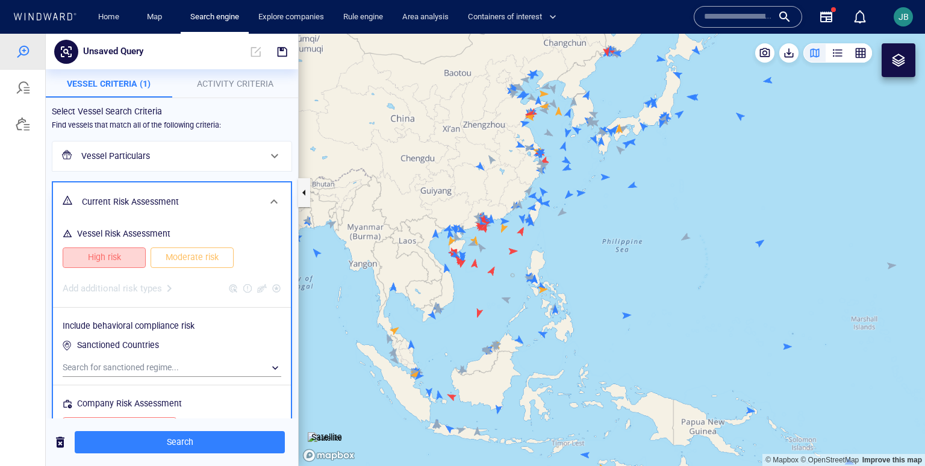
click at [115, 257] on span "High risk" at bounding box center [104, 257] width 58 height 15
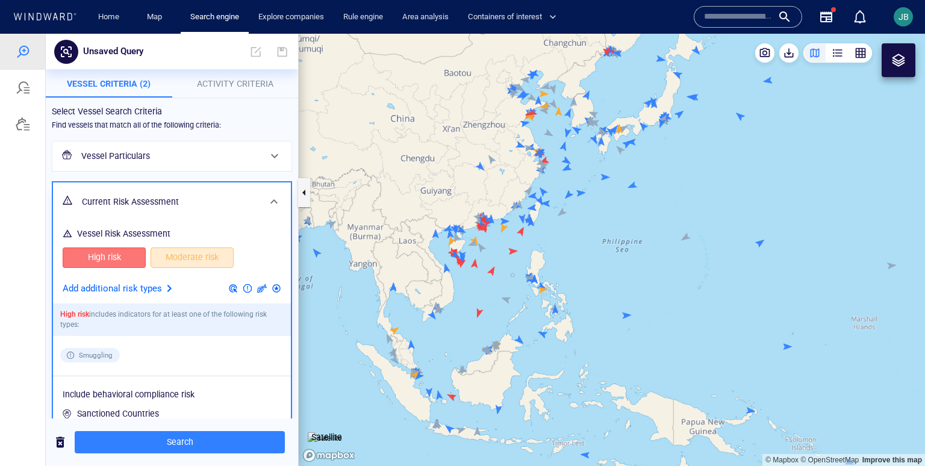
click at [172, 257] on span "Moderate risk" at bounding box center [192, 257] width 58 height 15
click at [152, 294] on p "Add additional risk types" at bounding box center [112, 289] width 99 height 16
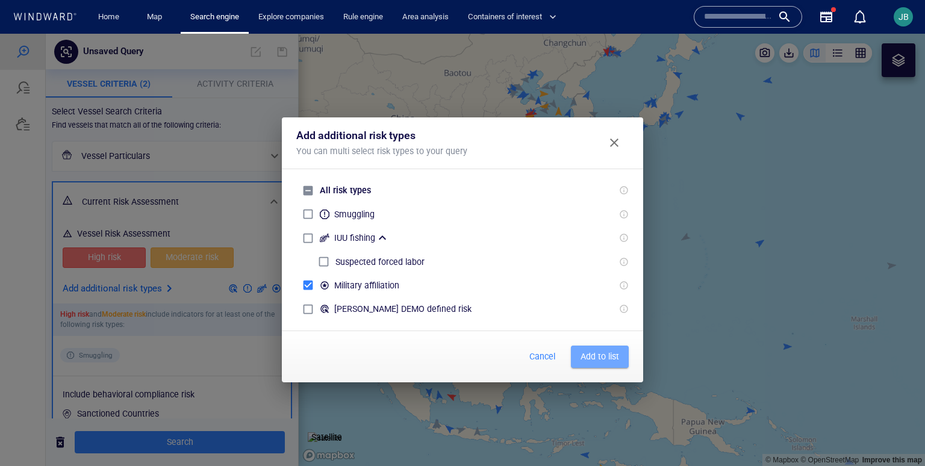
click at [585, 353] on span "Add to list" at bounding box center [600, 356] width 39 height 15
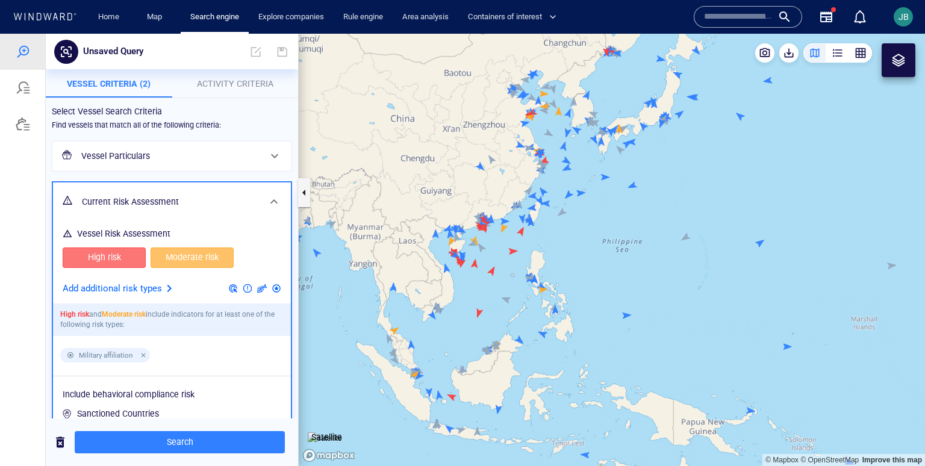
click at [256, 437] on span "Search" at bounding box center [179, 442] width 191 height 15
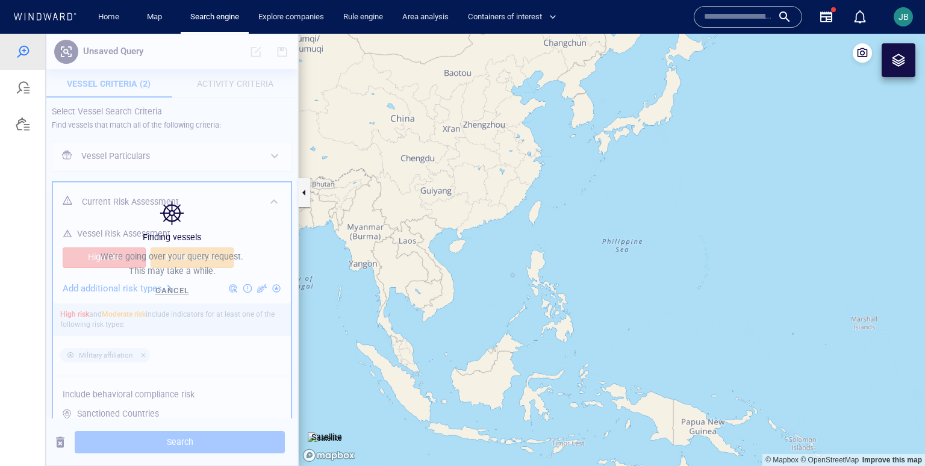
click at [608, 259] on canvas "Map" at bounding box center [612, 250] width 626 height 432
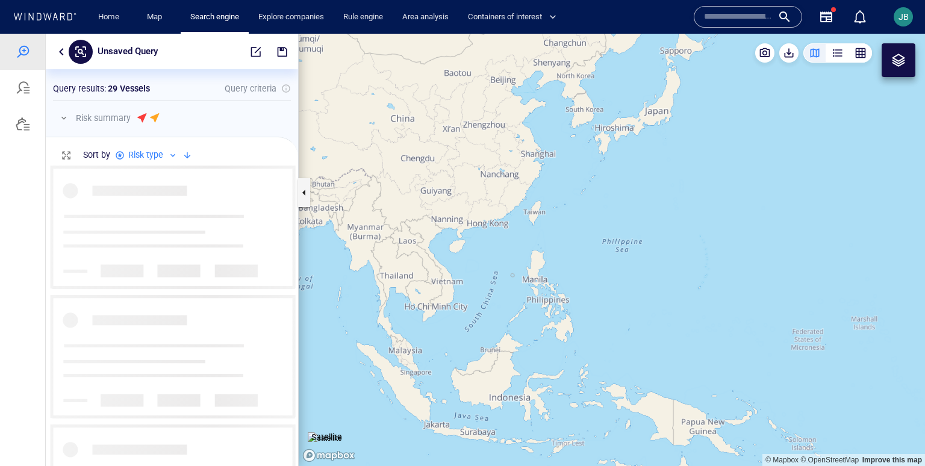
scroll to position [301, 252]
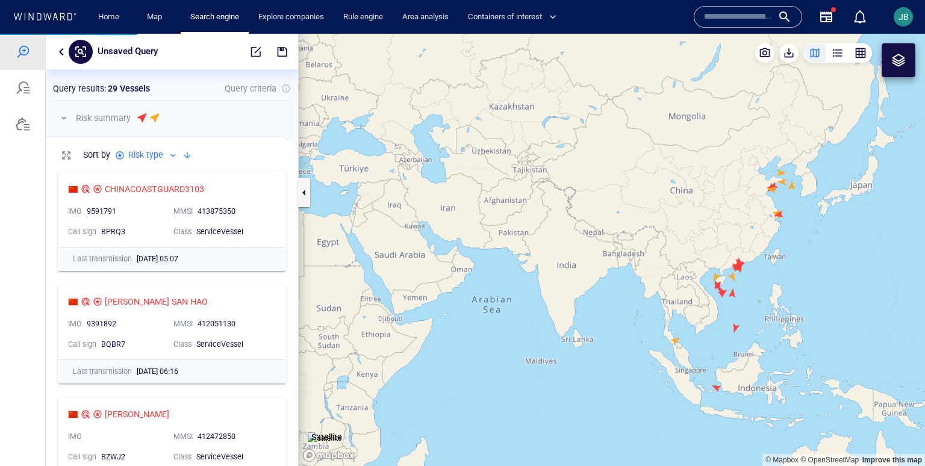
drag, startPoint x: 850, startPoint y: 332, endPoint x: 716, endPoint y: 332, distance: 133.7
click at [715, 332] on canvas "Map" at bounding box center [612, 250] width 626 height 432
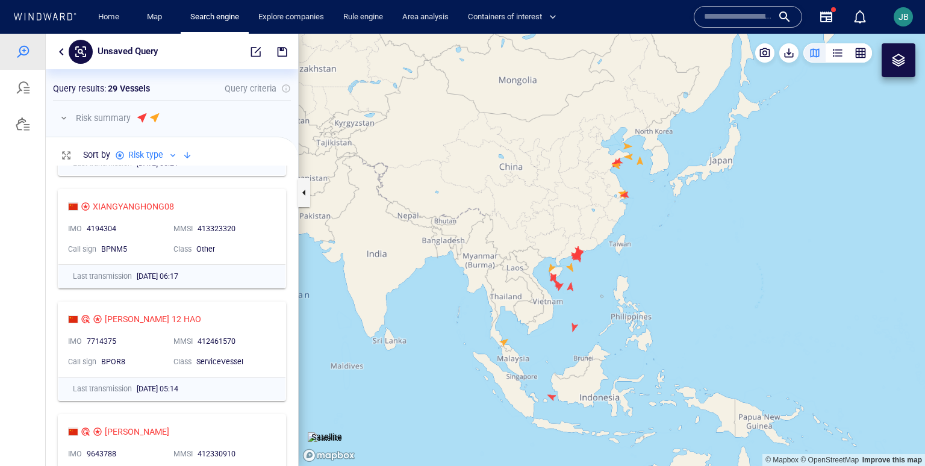
scroll to position [571, 0]
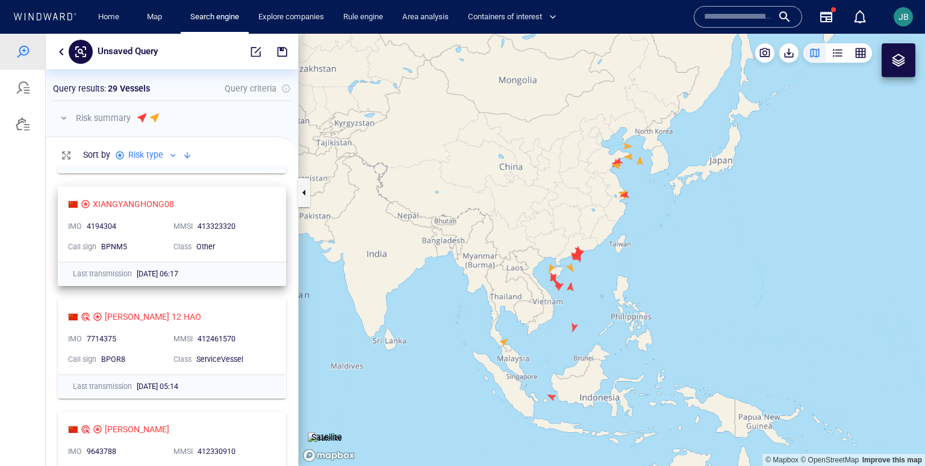
click at [252, 229] on div "413323320" at bounding box center [234, 226] width 72 height 11
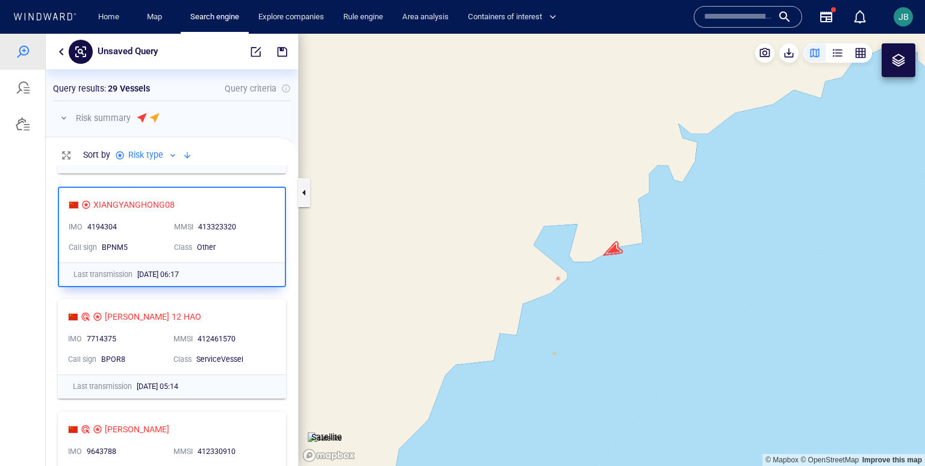
click at [342, 432] on img at bounding box center [325, 438] width 34 height 12
click at [331, 432] on img at bounding box center [319, 438] width 23 height 12
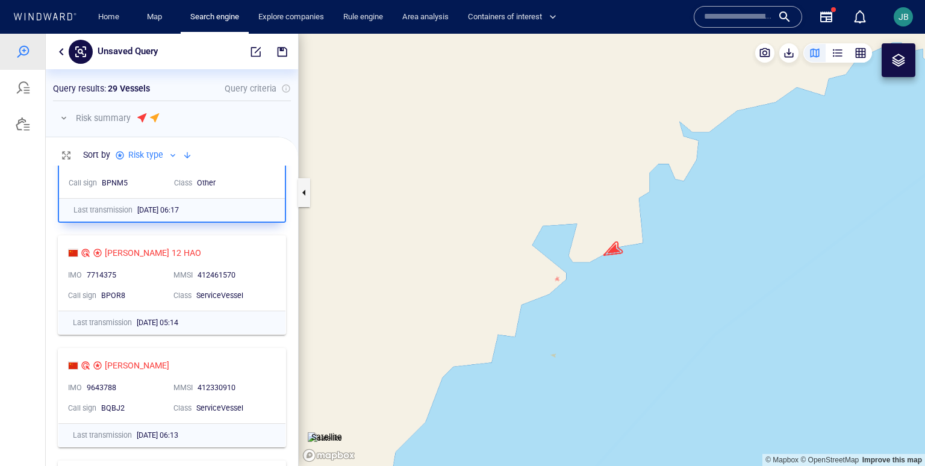
scroll to position [688, 0]
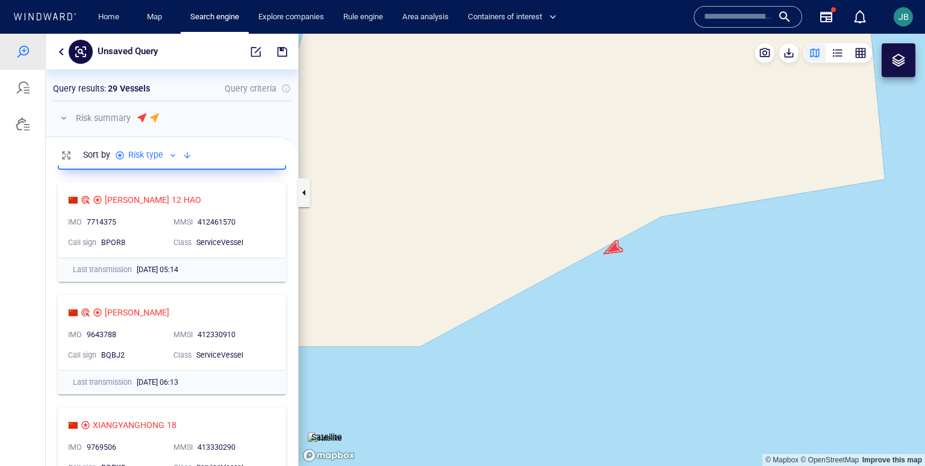
click at [322, 432] on img at bounding box center [325, 438] width 34 height 12
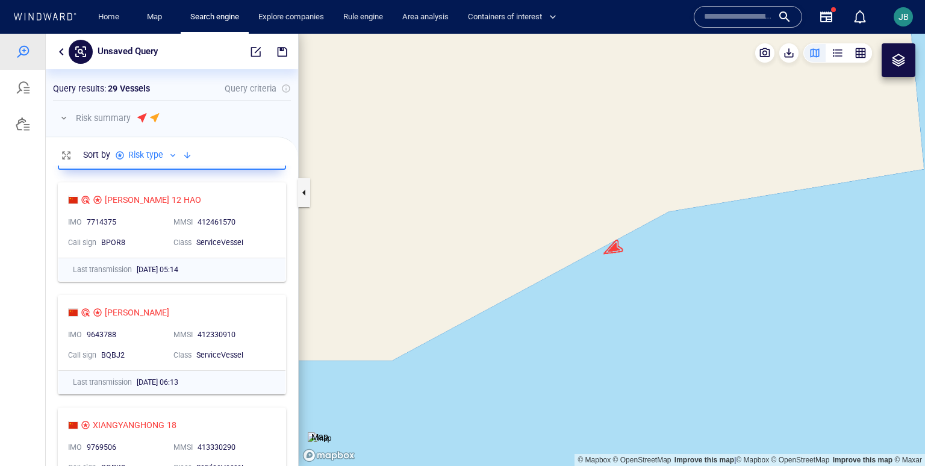
click at [331, 432] on img at bounding box center [319, 438] width 23 height 12
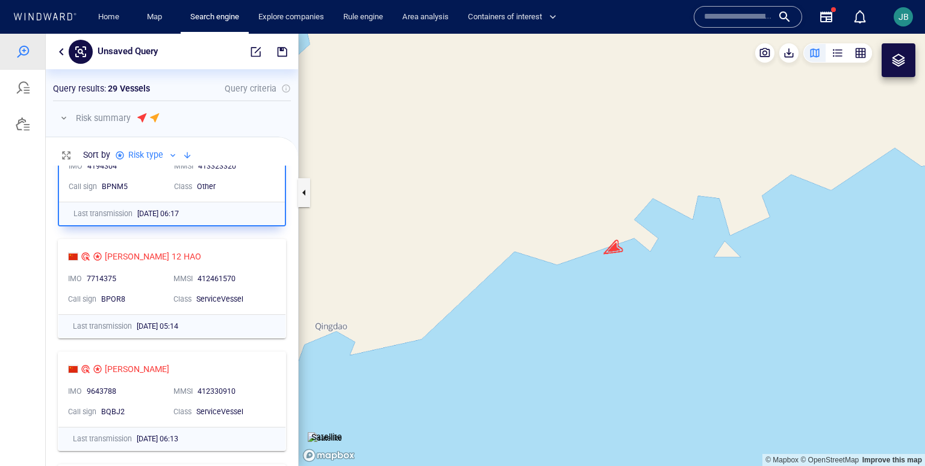
scroll to position [589, 0]
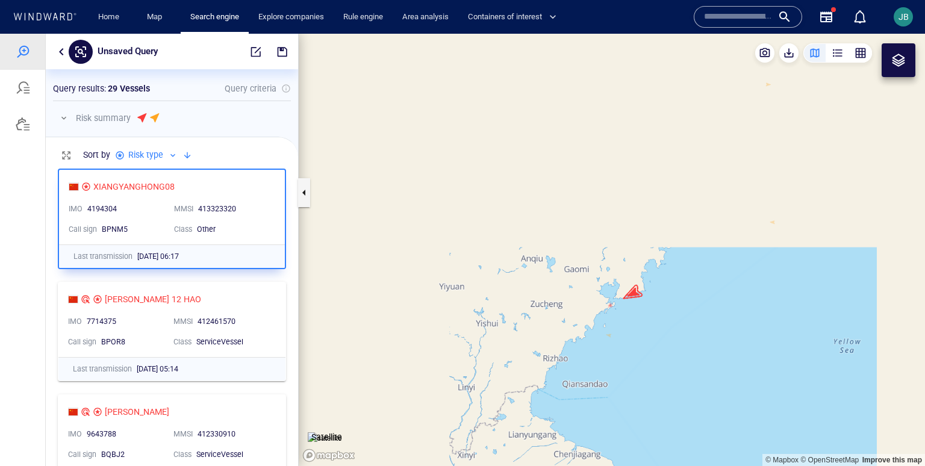
drag, startPoint x: 620, startPoint y: 340, endPoint x: 594, endPoint y: 102, distance: 239.3
click at [594, 102] on canvas "Map" at bounding box center [612, 250] width 626 height 432
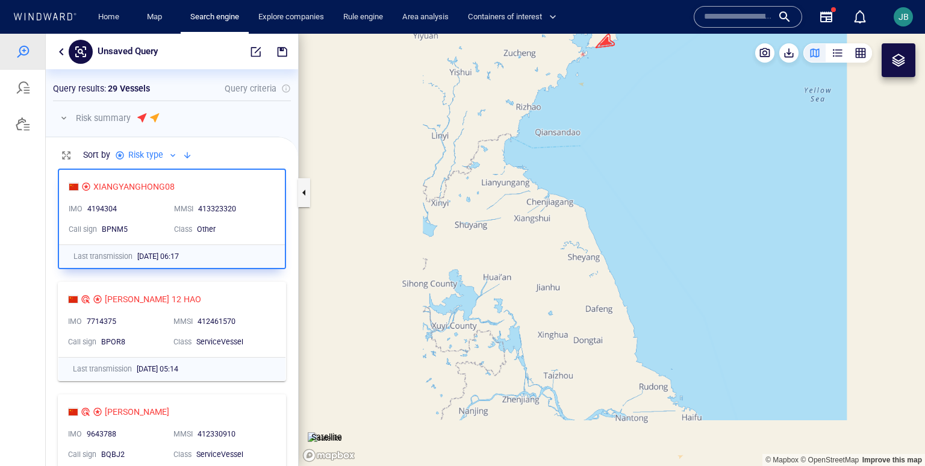
click at [690, 237] on canvas "Map" at bounding box center [612, 250] width 626 height 432
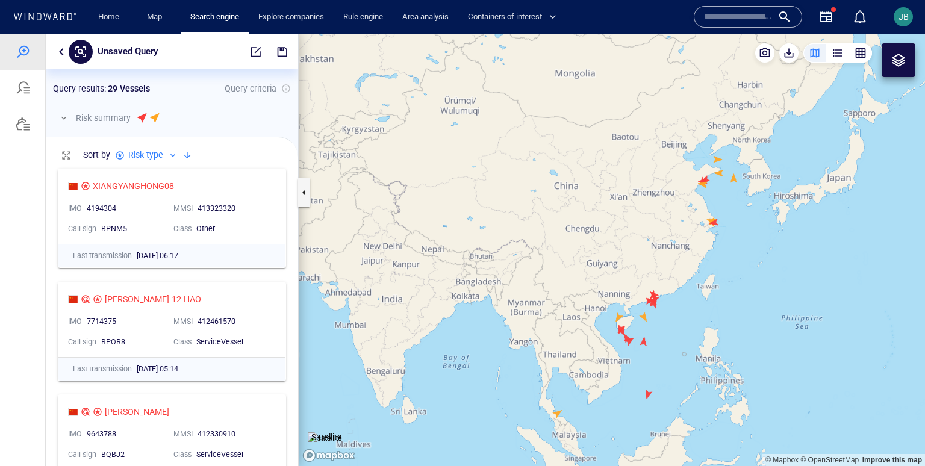
drag, startPoint x: 732, startPoint y: 295, endPoint x: 714, endPoint y: 140, distance: 156.4
click at [714, 140] on canvas "Map" at bounding box center [612, 250] width 626 height 432
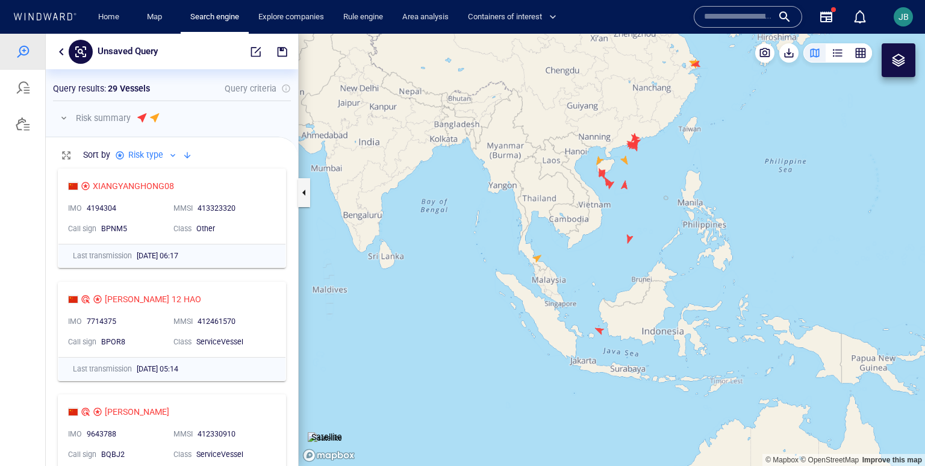
drag, startPoint x: 662, startPoint y: 253, endPoint x: 616, endPoint y: 248, distance: 46.0
click at [615, 248] on canvas "Map" at bounding box center [612, 250] width 626 height 432
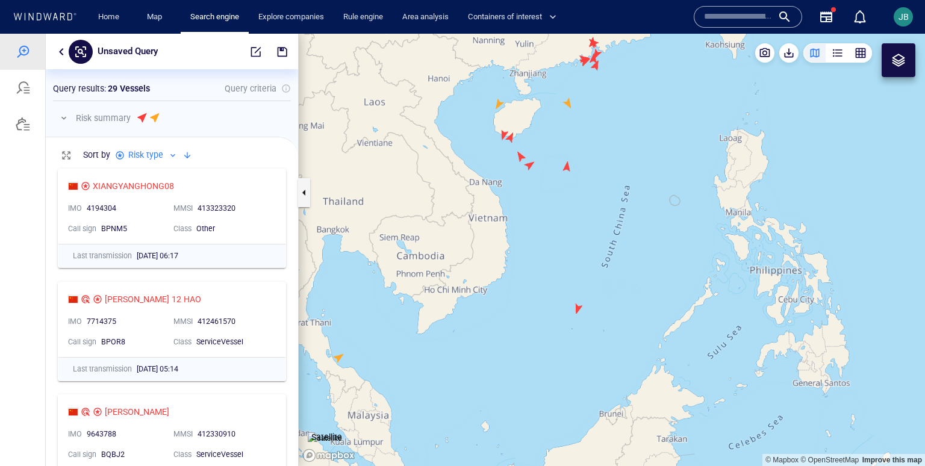
click at [579, 309] on canvas "Map" at bounding box center [612, 250] width 626 height 432
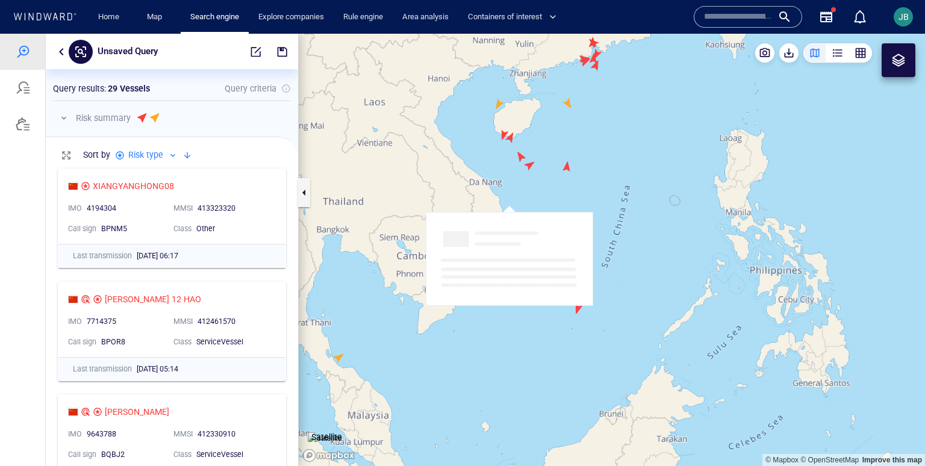
drag, startPoint x: 642, startPoint y: 279, endPoint x: 574, endPoint y: 177, distance: 122.9
click at [574, 177] on canvas "Map" at bounding box center [612, 250] width 626 height 432
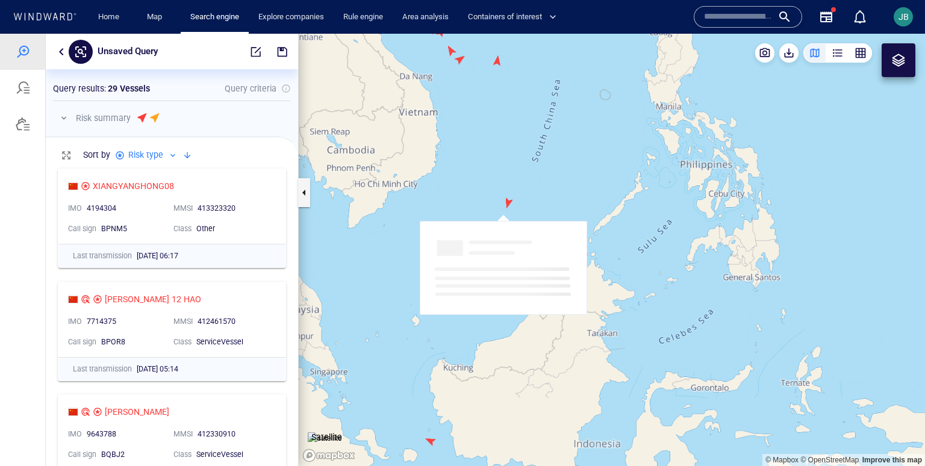
drag, startPoint x: 502, startPoint y: 187, endPoint x: 538, endPoint y: 183, distance: 36.4
click at [538, 182] on canvas "Map" at bounding box center [612, 250] width 626 height 432
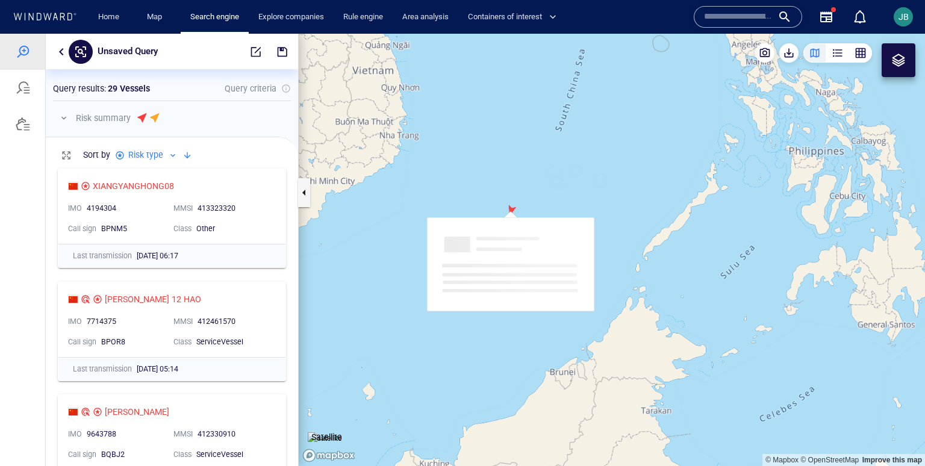
click at [582, 115] on canvas "Map" at bounding box center [612, 250] width 626 height 432
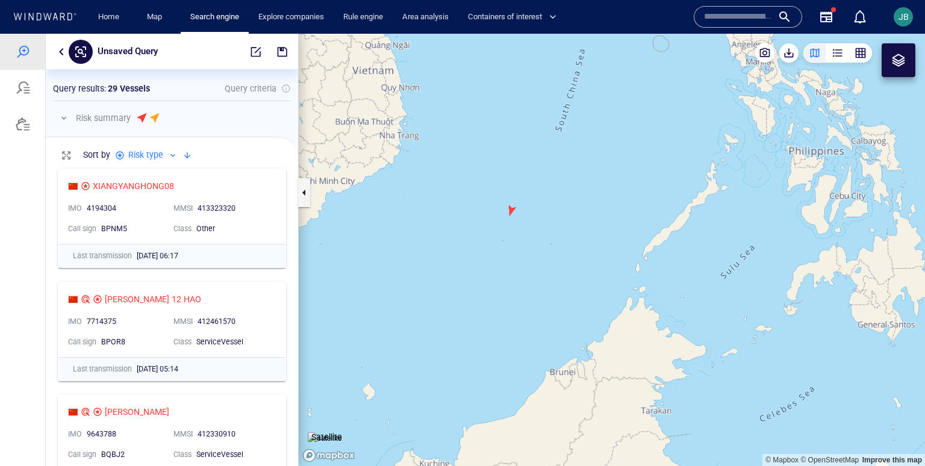
click at [509, 209] on canvas "Map" at bounding box center [612, 250] width 626 height 432
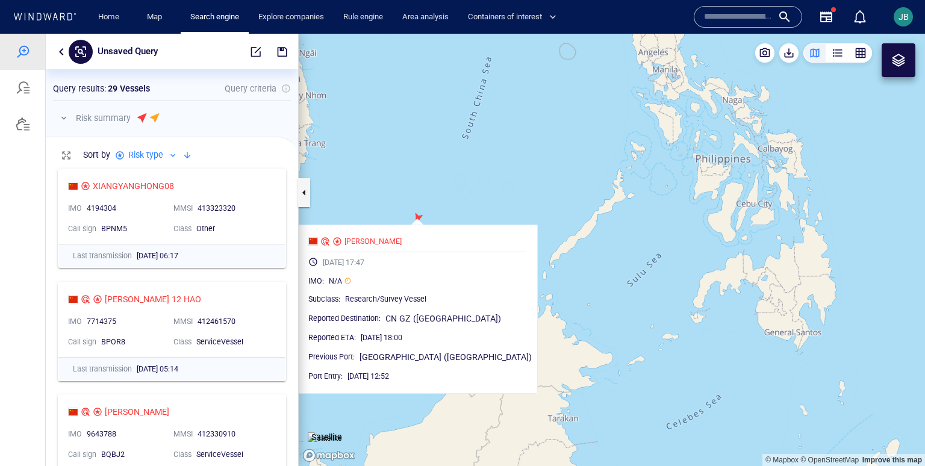
drag, startPoint x: 538, startPoint y: 194, endPoint x: 444, endPoint y: 202, distance: 93.7
click at [444, 202] on canvas "Map" at bounding box center [612, 250] width 626 height 432
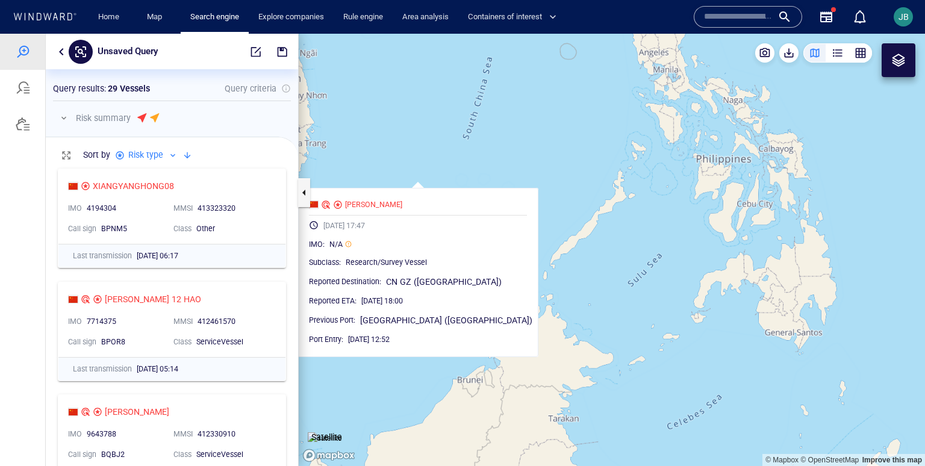
drag, startPoint x: 456, startPoint y: 195, endPoint x: 455, endPoint y: 158, distance: 36.7
click at [455, 158] on canvas "Map" at bounding box center [612, 250] width 626 height 432
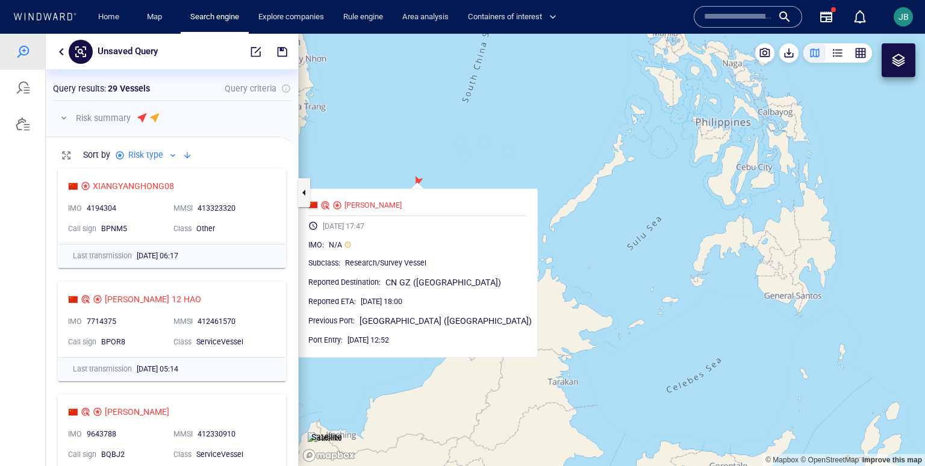
drag, startPoint x: 367, startPoint y: 229, endPoint x: 414, endPoint y: 228, distance: 46.4
click at [364, 229] on span "[DATE] 17:47" at bounding box center [344, 226] width 42 height 9
drag, startPoint x: 427, startPoint y: 226, endPoint x: 350, endPoint y: 223, distance: 77.2
click at [350, 223] on div "[DATE] 17:47" at bounding box center [418, 227] width 228 height 23
click at [399, 265] on span "Research/Survey Vessel" at bounding box center [385, 262] width 81 height 9
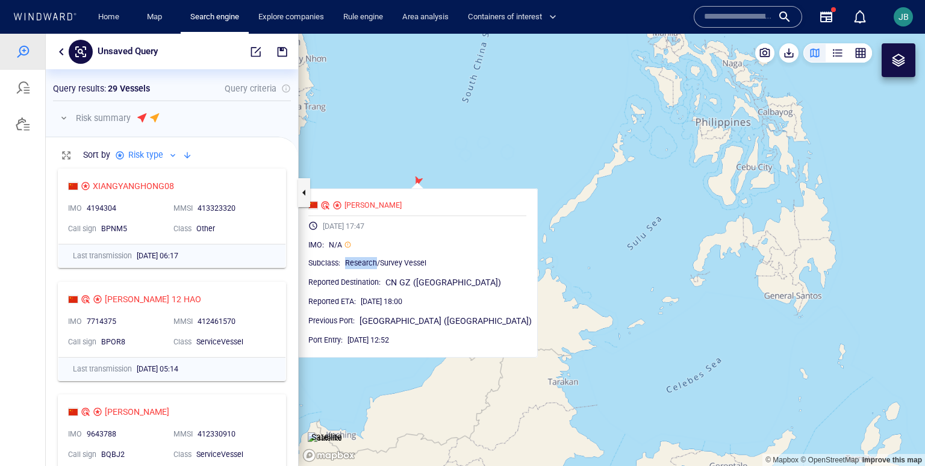
click at [399, 265] on span "Research/Survey Vessel" at bounding box center [385, 262] width 81 height 9
click at [402, 204] on div "[PERSON_NAME]" at bounding box center [372, 205] width 57 height 11
click at [428, 154] on canvas "Map" at bounding box center [612, 250] width 626 height 432
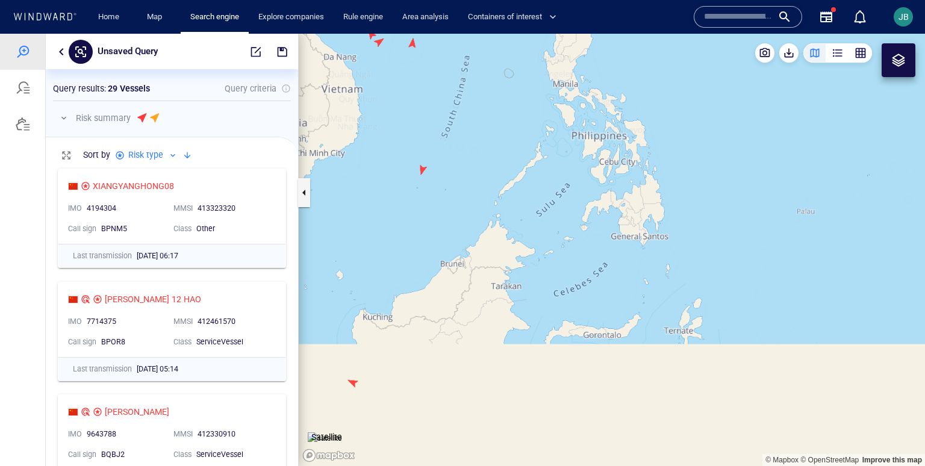
drag, startPoint x: 428, startPoint y: 154, endPoint x: 411, endPoint y: 245, distance: 92.4
click at [411, 245] on canvas "Map" at bounding box center [612, 250] width 626 height 432
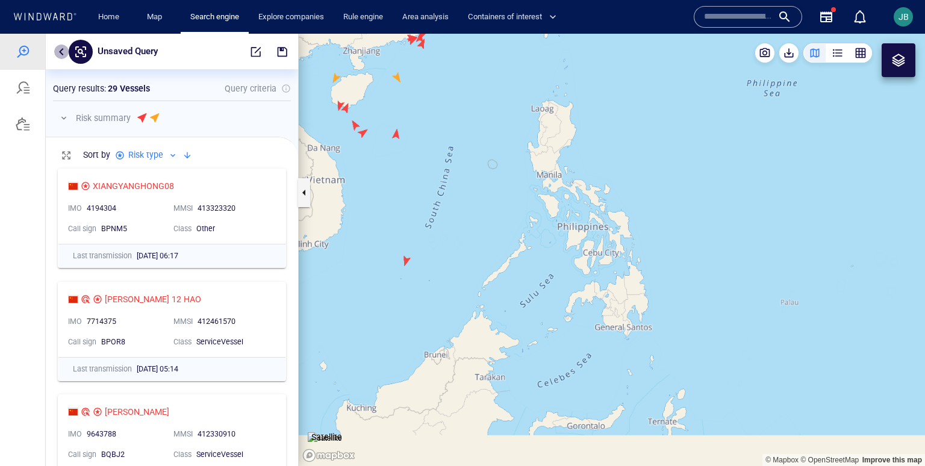
click at [59, 49] on button "button" at bounding box center [61, 52] width 14 height 14
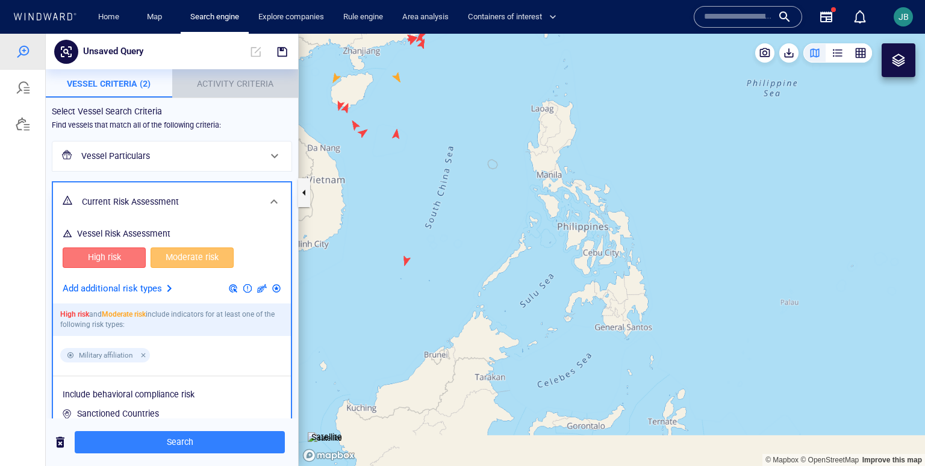
click at [251, 80] on span "Activity Criteria" at bounding box center [235, 84] width 76 height 10
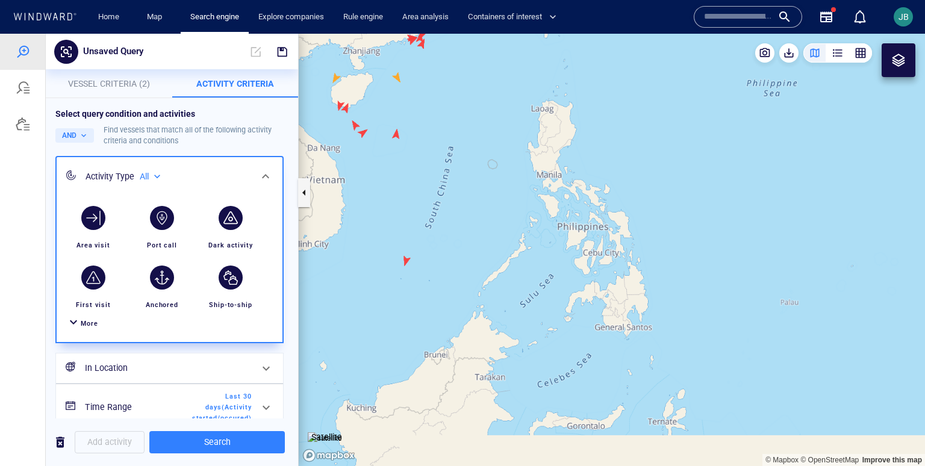
click at [137, 176] on div "All ***" at bounding box center [149, 176] width 34 height 19
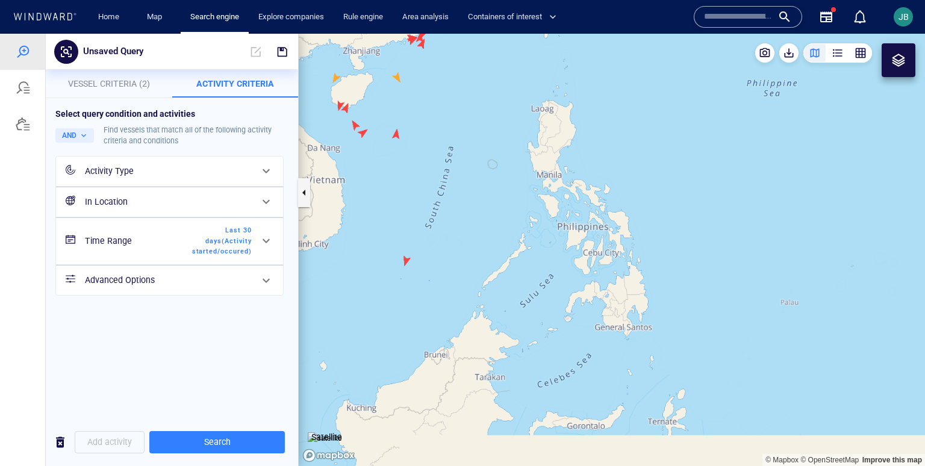
click at [143, 173] on div "Activity Type" at bounding box center [168, 171] width 167 height 15
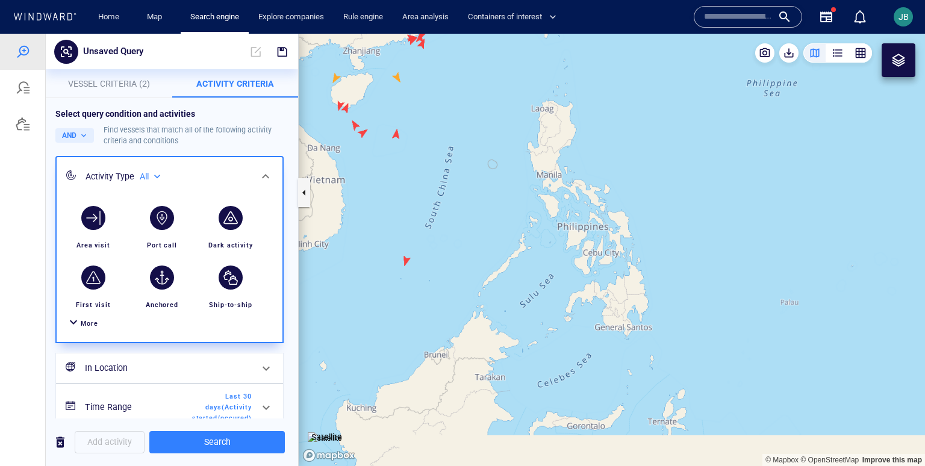
click at [156, 175] on div "All" at bounding box center [151, 177] width 23 height 10
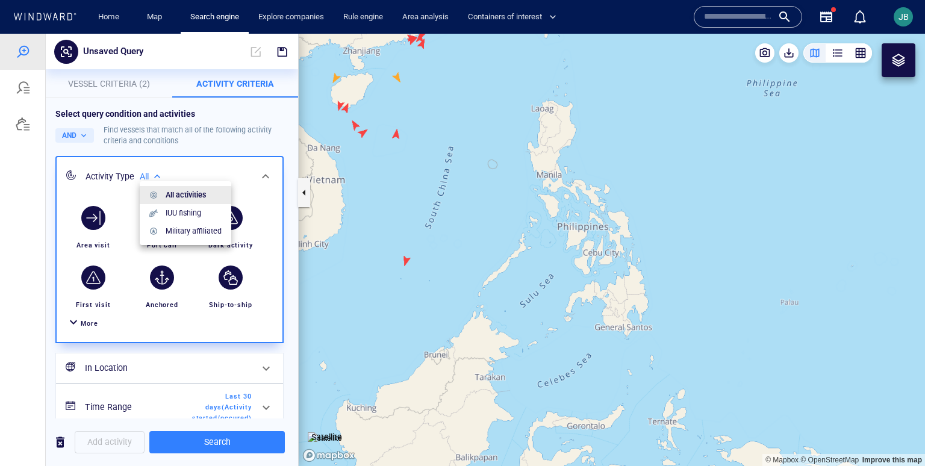
click at [184, 228] on p "Military affiliated" at bounding box center [194, 231] width 56 height 11
type input "**********"
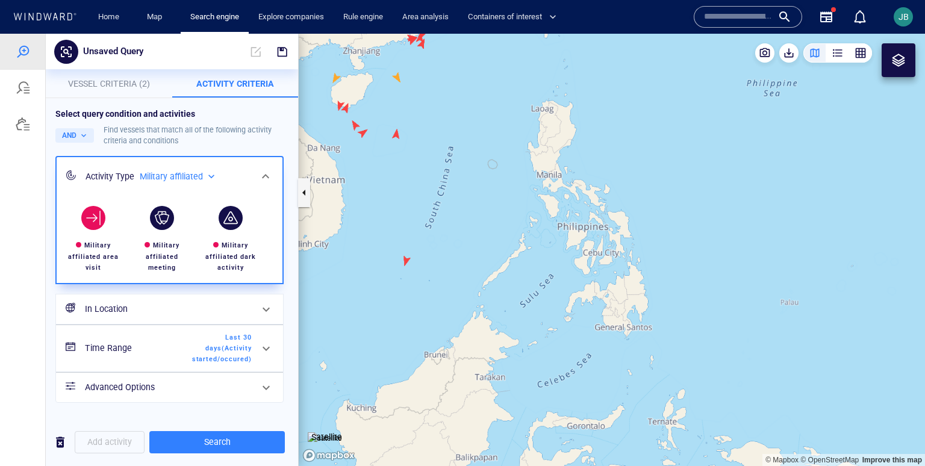
click at [96, 227] on div "button" at bounding box center [93, 218] width 24 height 24
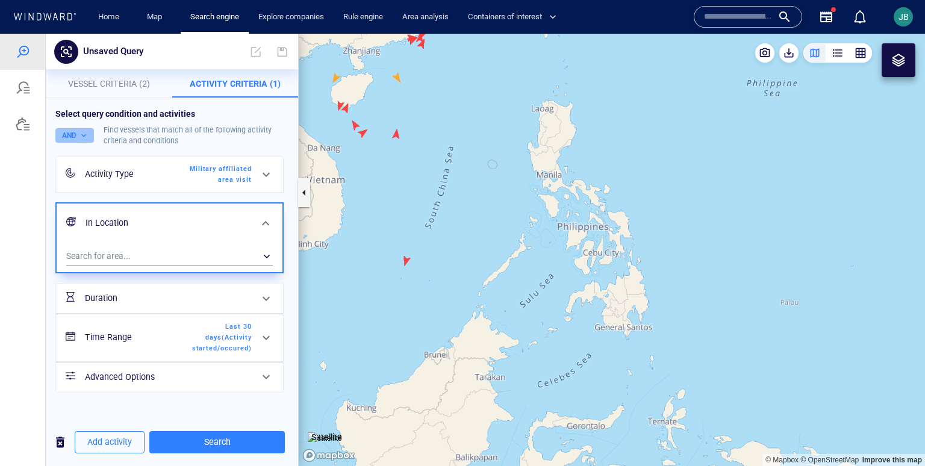
click at [86, 135] on button "AND" at bounding box center [74, 135] width 39 height 14
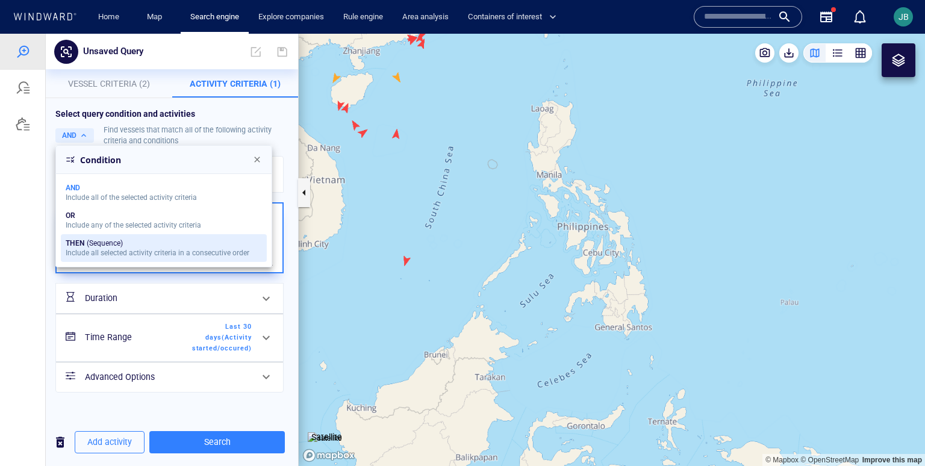
click at [92, 240] on div "THEN (Sequence)" at bounding box center [158, 243] width 184 height 8
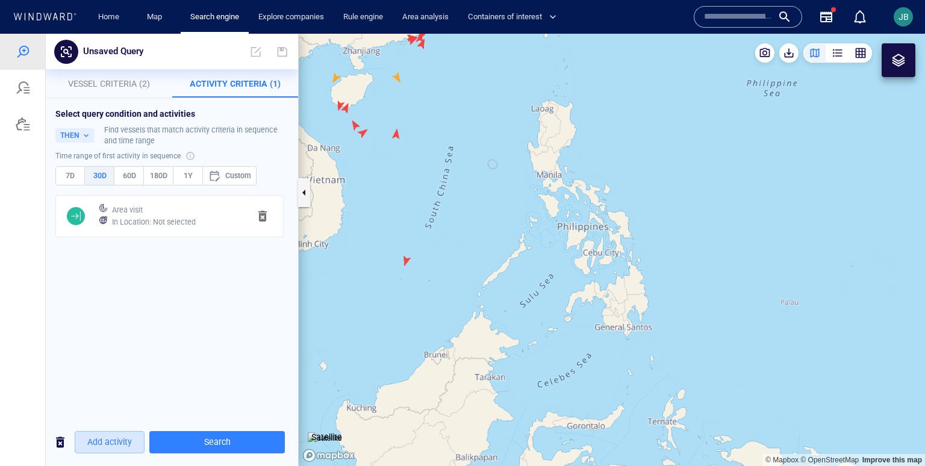
click at [130, 450] on button "Add activity" at bounding box center [110, 442] width 70 height 22
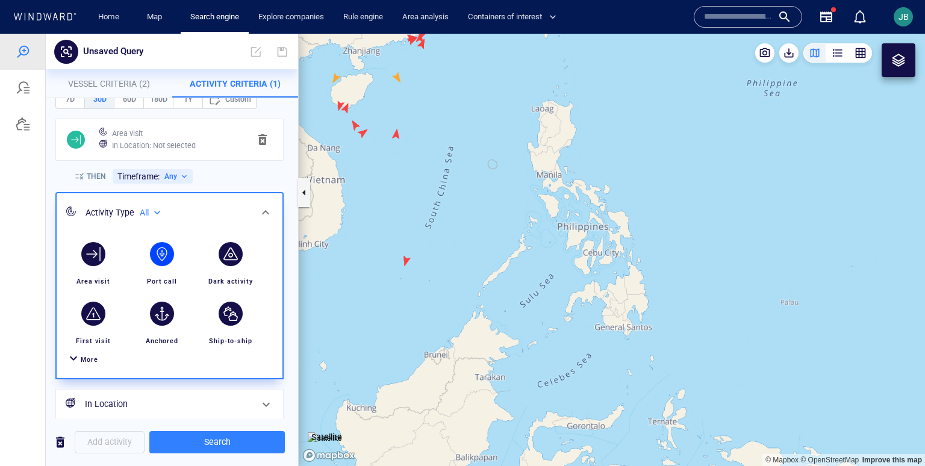
scroll to position [117, 0]
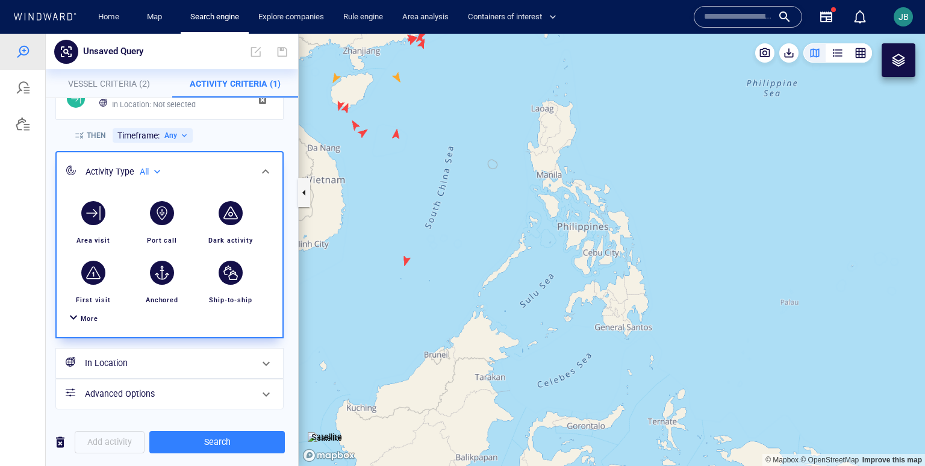
click at [87, 322] on span "More" at bounding box center [89, 319] width 17 height 8
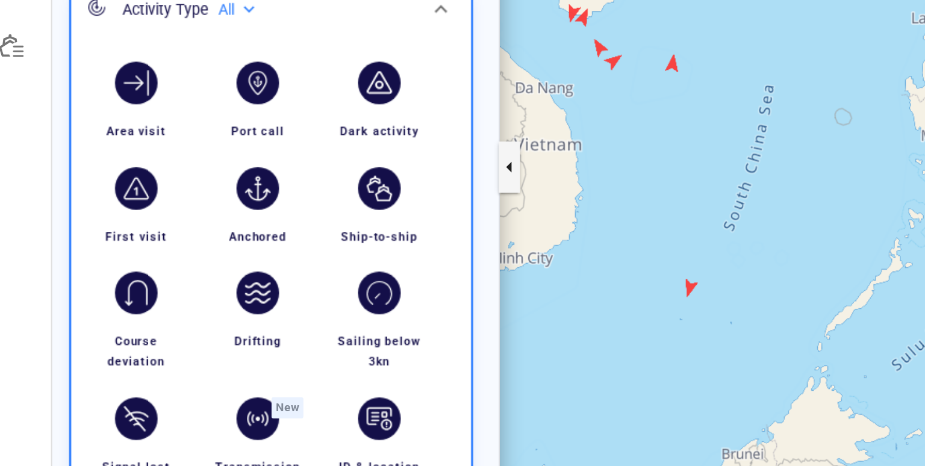
scroll to position [198, 0]
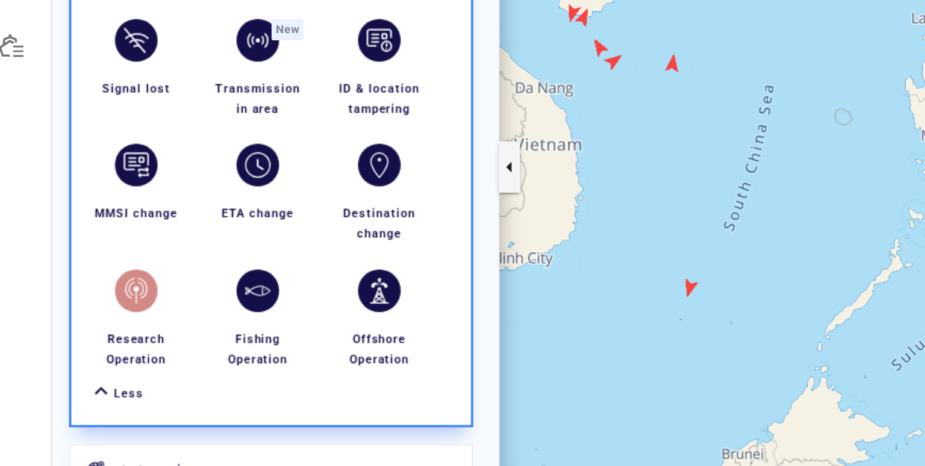
click at [75, 129] on div "button" at bounding box center [65, 115] width 34 height 34
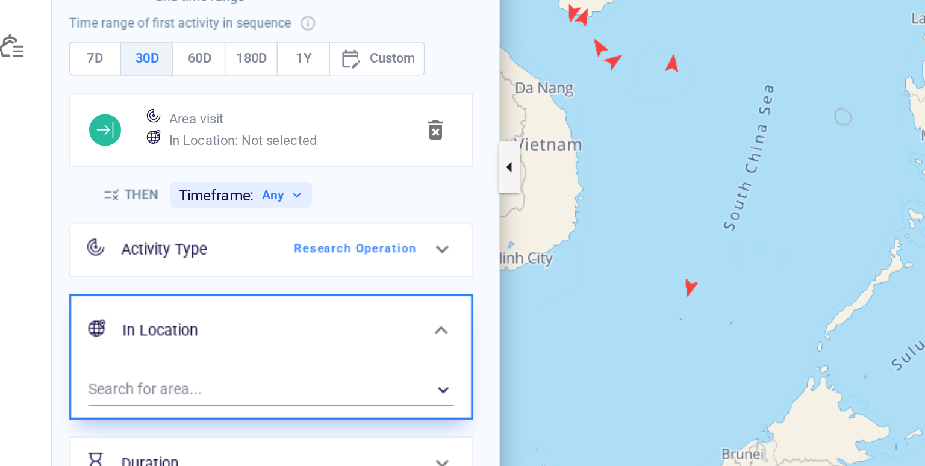
scroll to position [47, 0]
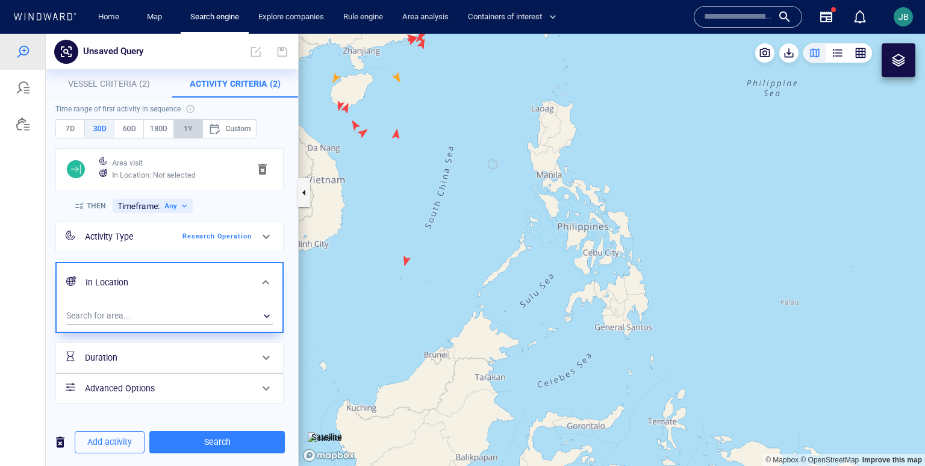
click at [185, 127] on span "1Y" at bounding box center [188, 128] width 19 height 13
click at [179, 441] on span "Search" at bounding box center [217, 442] width 116 height 15
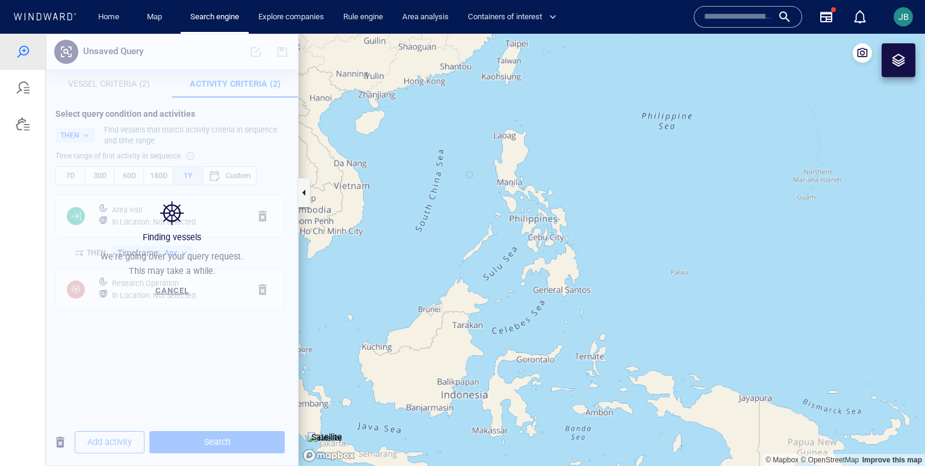
drag, startPoint x: 414, startPoint y: 200, endPoint x: 471, endPoint y: 232, distance: 65.8
click at [478, 239] on canvas "Map" at bounding box center [612, 250] width 626 height 432
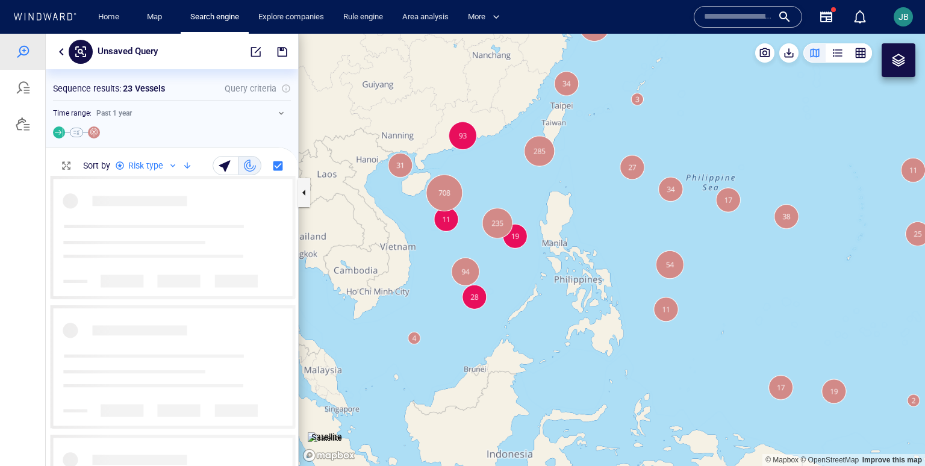
drag, startPoint x: 508, startPoint y: 152, endPoint x: 465, endPoint y: 170, distance: 47.2
click at [465, 170] on canvas "Map" at bounding box center [612, 250] width 626 height 432
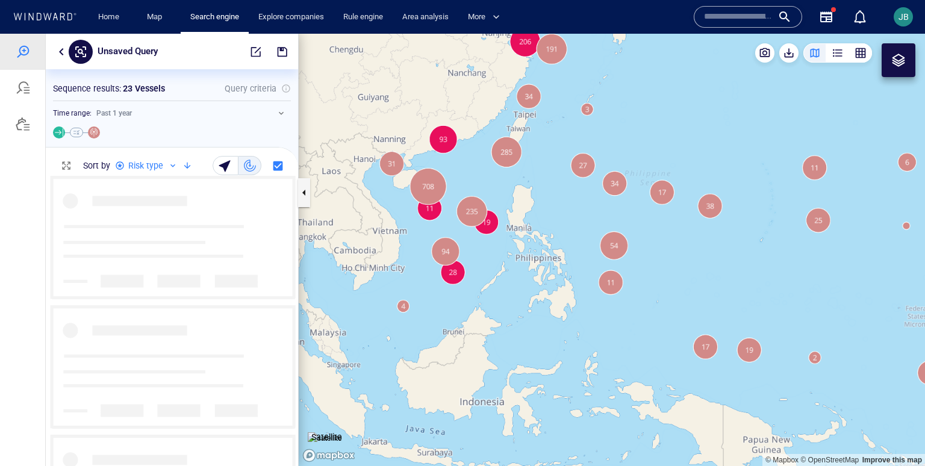
drag, startPoint x: 465, startPoint y: 170, endPoint x: 456, endPoint y: 213, distance: 43.1
click at [456, 213] on canvas "Map" at bounding box center [612, 250] width 626 height 432
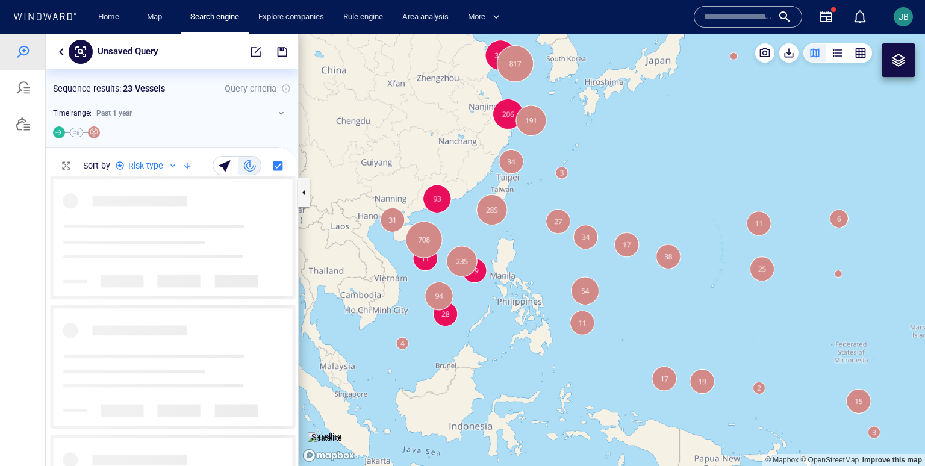
drag, startPoint x: 456, startPoint y: 213, endPoint x: 452, endPoint y: 249, distance: 36.4
click at [452, 249] on canvas "Map" at bounding box center [612, 250] width 626 height 432
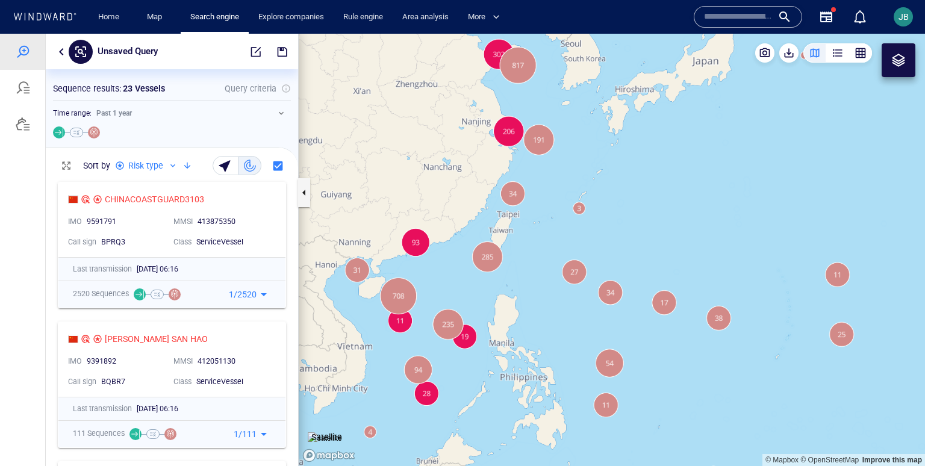
drag, startPoint x: 485, startPoint y: 158, endPoint x: 511, endPoint y: 163, distance: 26.9
click at [511, 163] on canvas "Map" at bounding box center [612, 250] width 626 height 432
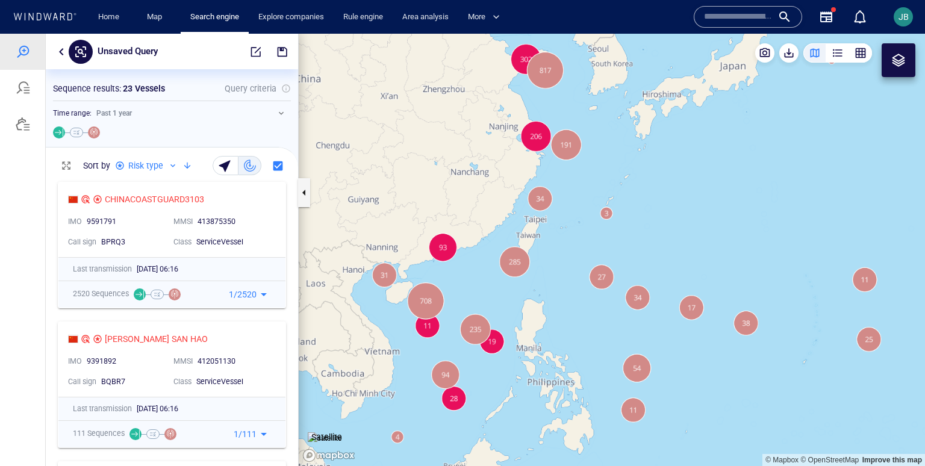
click at [904, 64] on div at bounding box center [898, 60] width 14 height 14
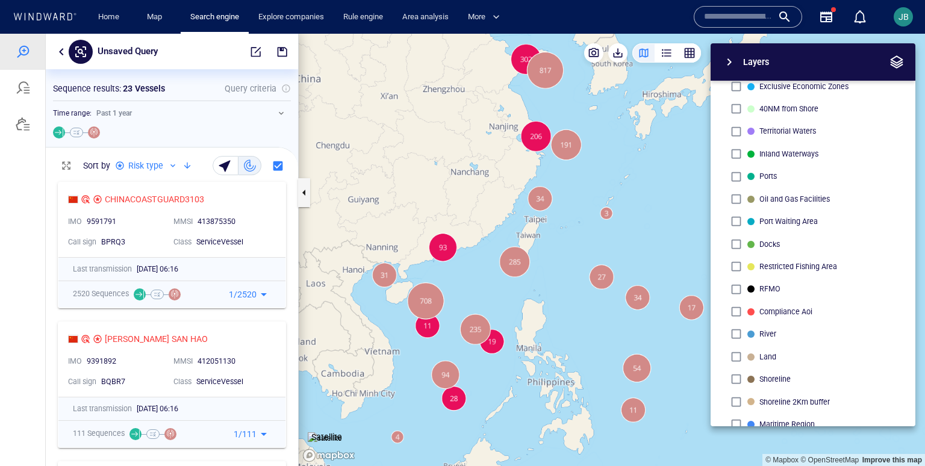
scroll to position [171, 0]
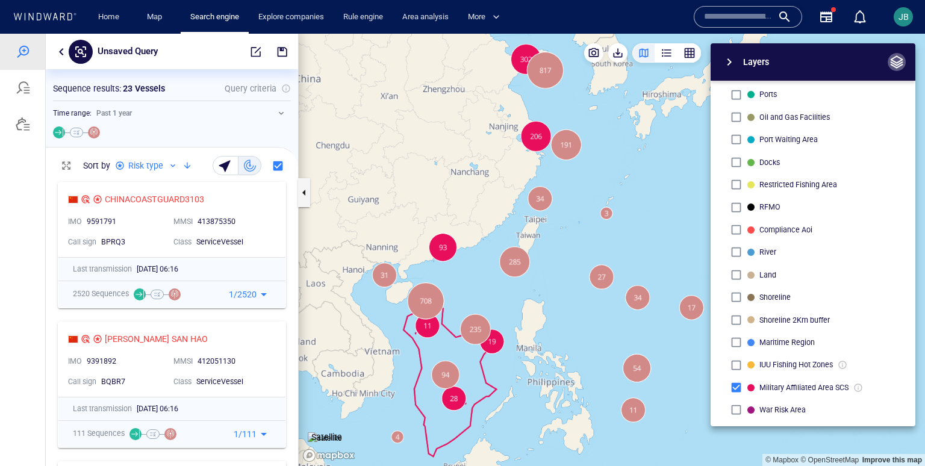
click at [901, 63] on span "button" at bounding box center [896, 62] width 14 height 14
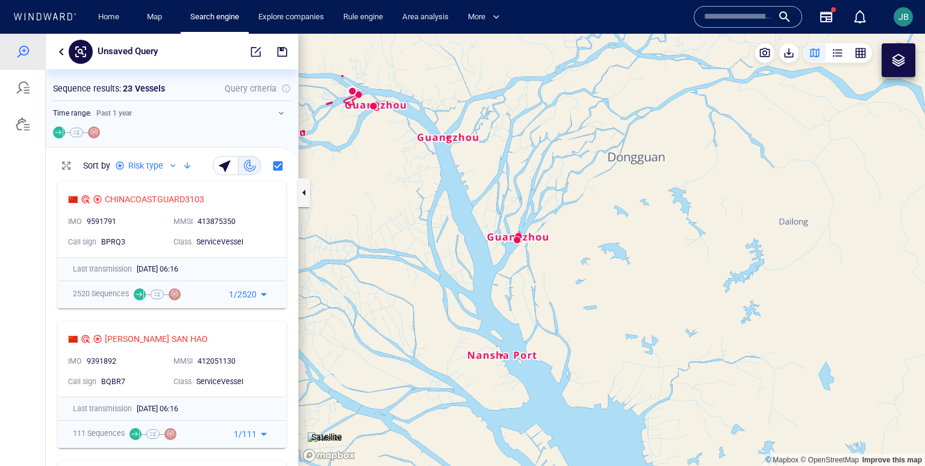
drag, startPoint x: 498, startPoint y: 215, endPoint x: 485, endPoint y: 260, distance: 46.9
click at [485, 261] on canvas "Map" at bounding box center [612, 250] width 626 height 432
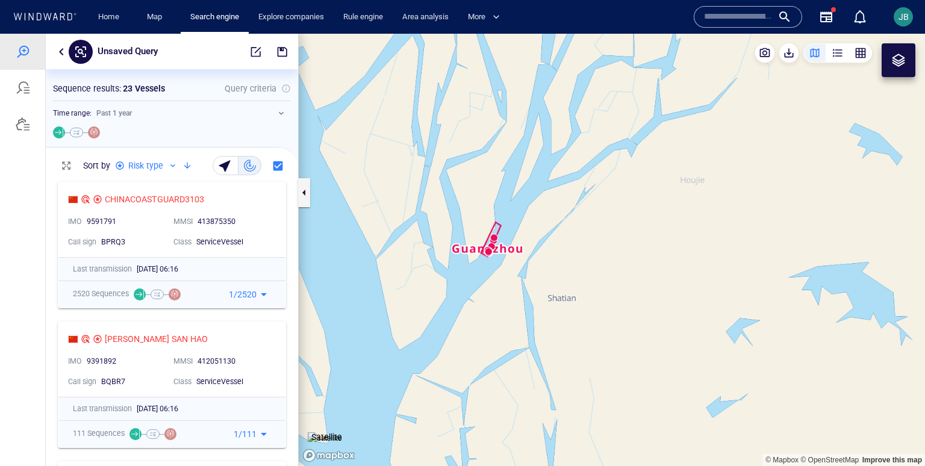
click at [335, 432] on img at bounding box center [325, 438] width 34 height 12
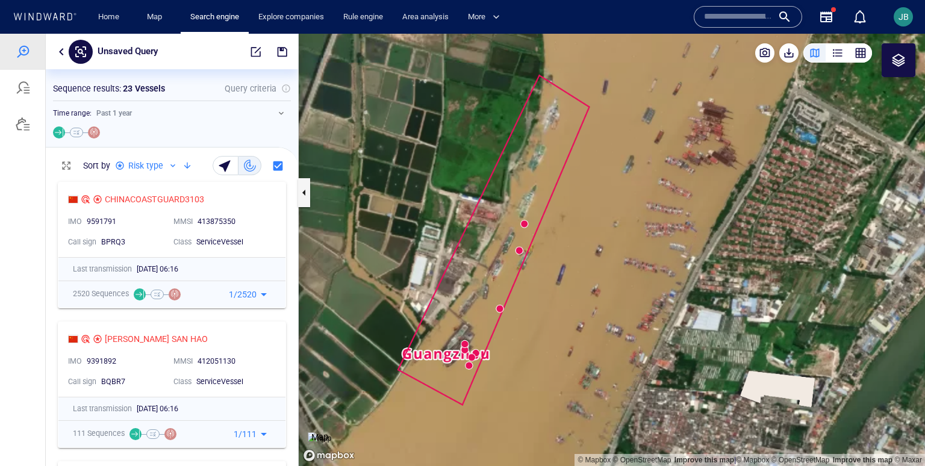
drag, startPoint x: 488, startPoint y: 241, endPoint x: 488, endPoint y: 169, distance: 71.7
click at [488, 169] on canvas "Map" at bounding box center [612, 250] width 626 height 432
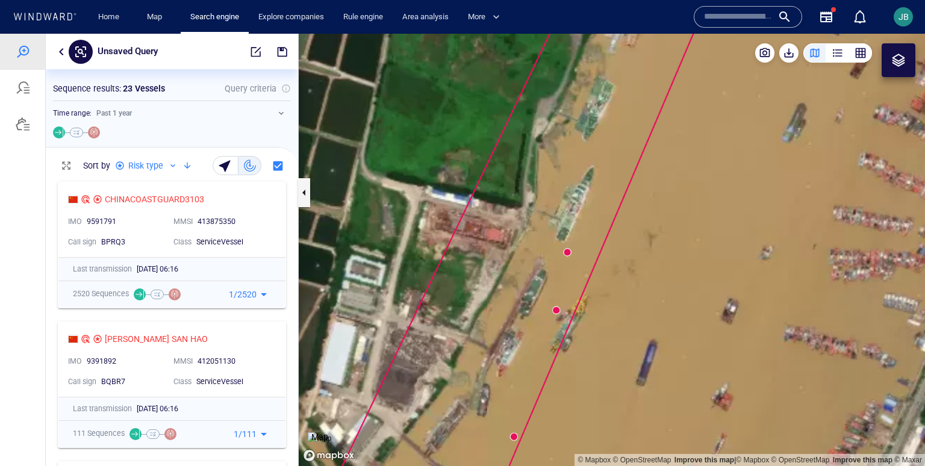
drag, startPoint x: 464, startPoint y: 267, endPoint x: 518, endPoint y: 135, distance: 142.4
click at [518, 134] on canvas "Map" at bounding box center [612, 250] width 626 height 432
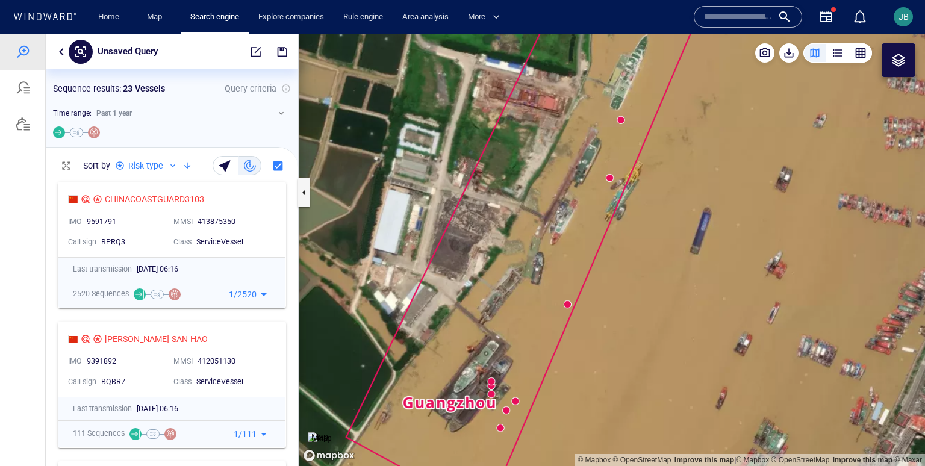
drag, startPoint x: 543, startPoint y: 102, endPoint x: 473, endPoint y: 263, distance: 175.3
click at [473, 263] on canvas "Map" at bounding box center [612, 250] width 626 height 432
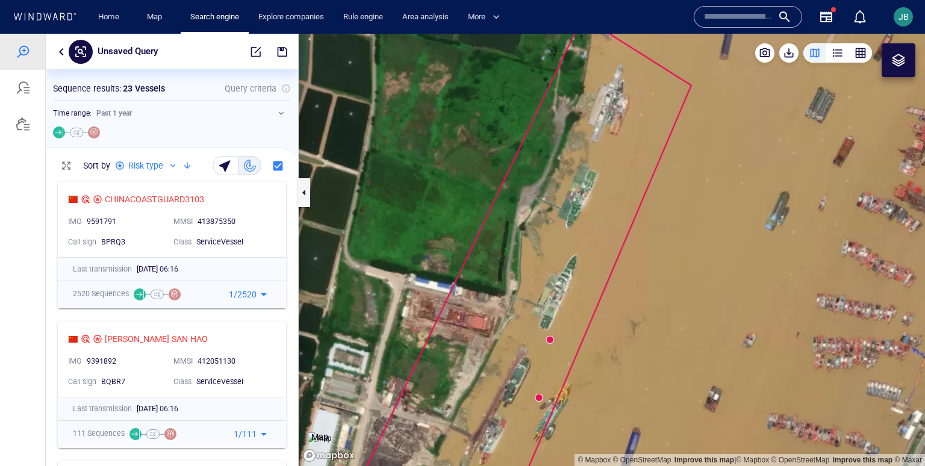
drag, startPoint x: 582, startPoint y: 111, endPoint x: 582, endPoint y: 169, distance: 57.8
click at [582, 169] on canvas "Map" at bounding box center [612, 250] width 626 height 432
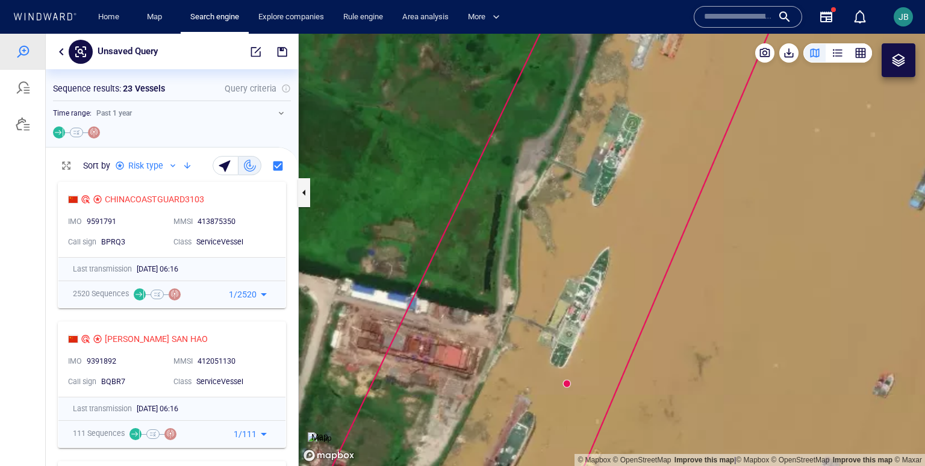
drag, startPoint x: 547, startPoint y: 233, endPoint x: 482, endPoint y: 373, distance: 154.4
click at [482, 373] on canvas "Map" at bounding box center [612, 250] width 626 height 432
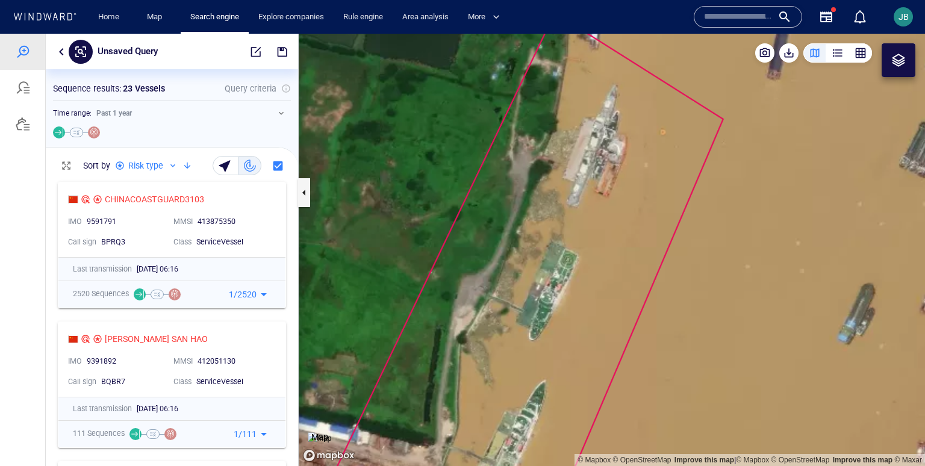
drag, startPoint x: 538, startPoint y: 281, endPoint x: 558, endPoint y: 154, distance: 128.0
click at [558, 154] on canvas "Map" at bounding box center [612, 250] width 626 height 432
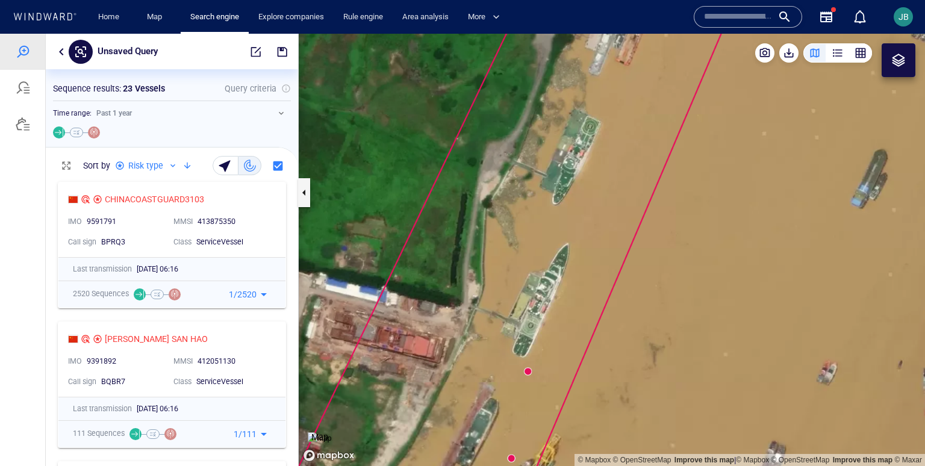
drag, startPoint x: 445, startPoint y: 403, endPoint x: 505, endPoint y: 272, distance: 144.2
click at [505, 270] on canvas "Map" at bounding box center [612, 250] width 626 height 432
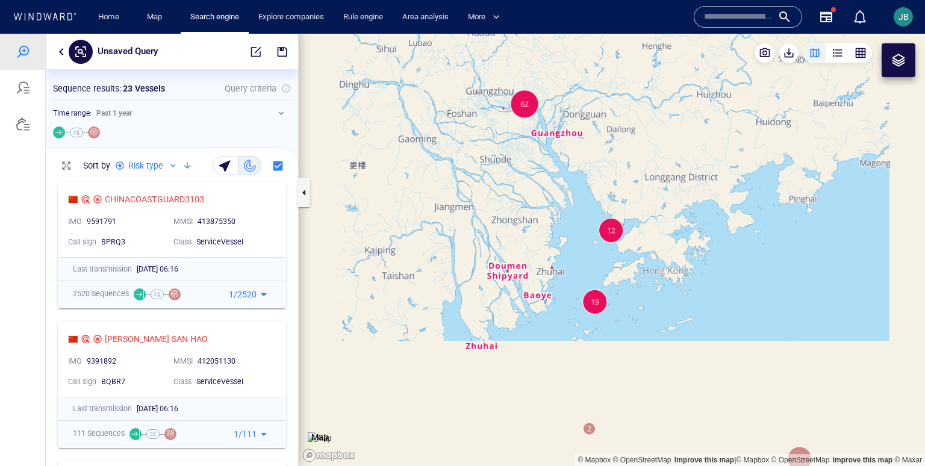
drag, startPoint x: 573, startPoint y: 340, endPoint x: 563, endPoint y: 107, distance: 233.3
click at [563, 107] on canvas "Map" at bounding box center [612, 250] width 626 height 432
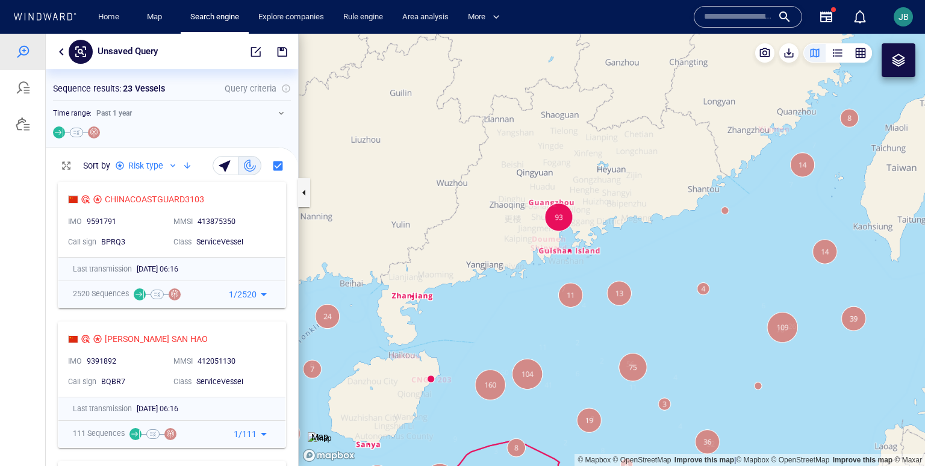
drag, startPoint x: 609, startPoint y: 315, endPoint x: 608, endPoint y: 161, distance: 154.2
click at [609, 160] on canvas "Map" at bounding box center [612, 250] width 626 height 432
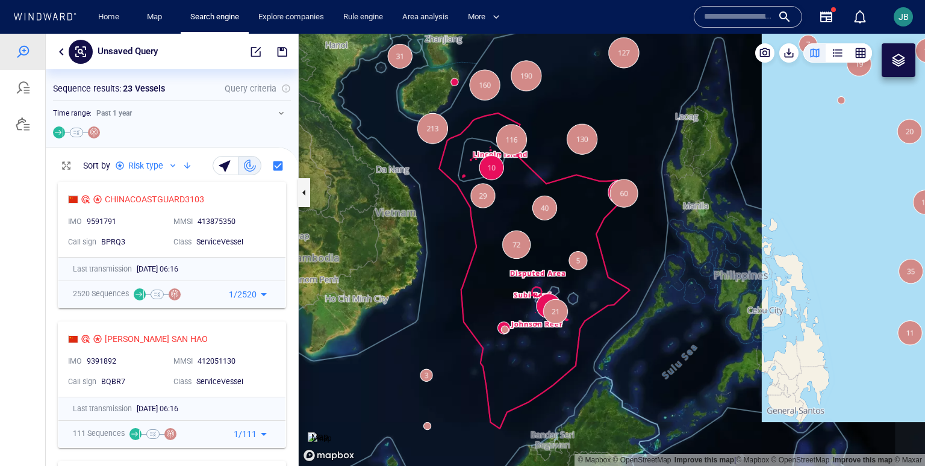
drag, startPoint x: 652, startPoint y: 177, endPoint x: 572, endPoint y: 92, distance: 117.2
click at [572, 92] on canvas "Map" at bounding box center [612, 250] width 626 height 432
drag, startPoint x: 572, startPoint y: 92, endPoint x: 536, endPoint y: 110, distance: 40.4
click at [536, 110] on canvas "Map" at bounding box center [612, 250] width 626 height 432
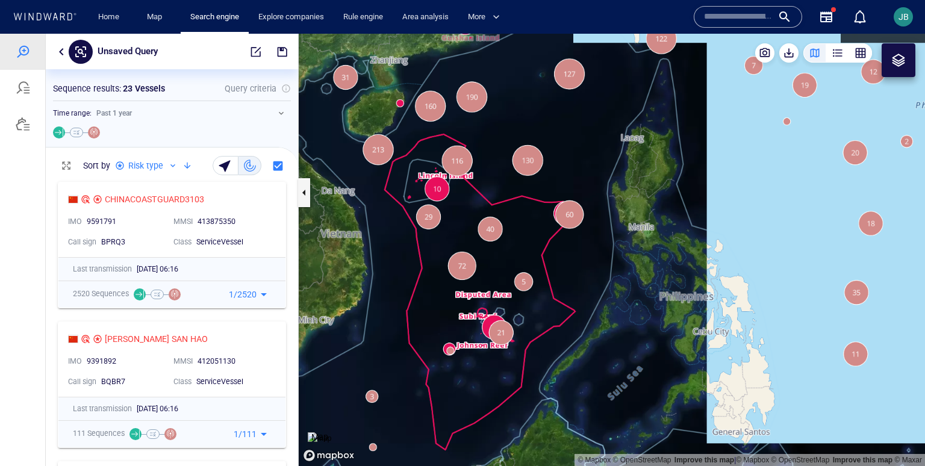
click at [331, 432] on img at bounding box center [319, 438] width 23 height 12
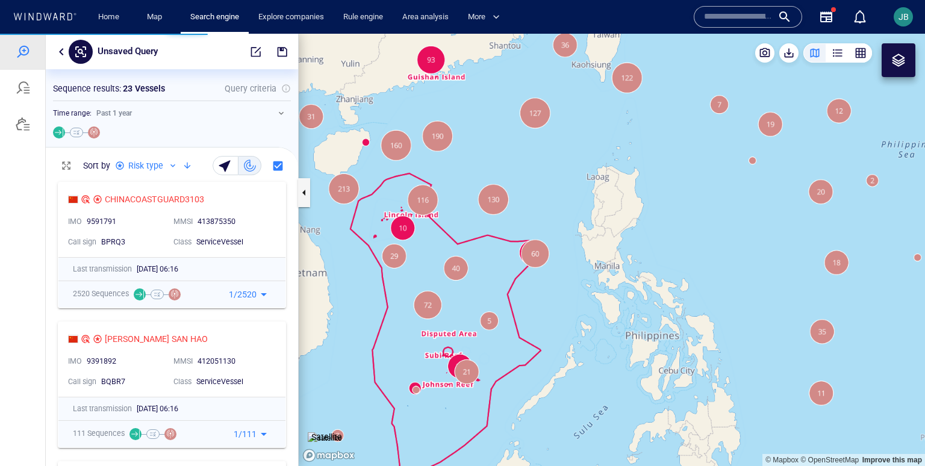
drag, startPoint x: 514, startPoint y: 149, endPoint x: 480, endPoint y: 188, distance: 51.7
click at [480, 188] on canvas "Map" at bounding box center [612, 250] width 626 height 432
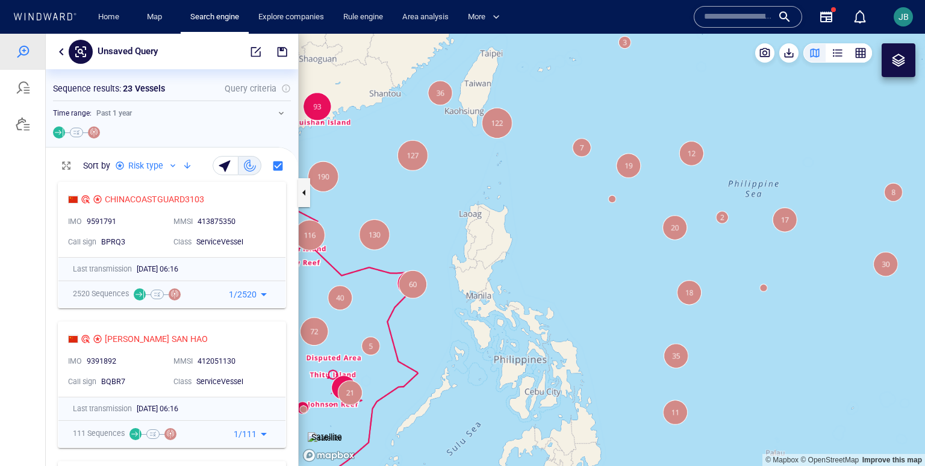
drag, startPoint x: 410, startPoint y: 246, endPoint x: 468, endPoint y: 207, distance: 70.3
click at [469, 206] on canvas "Map" at bounding box center [612, 250] width 626 height 432
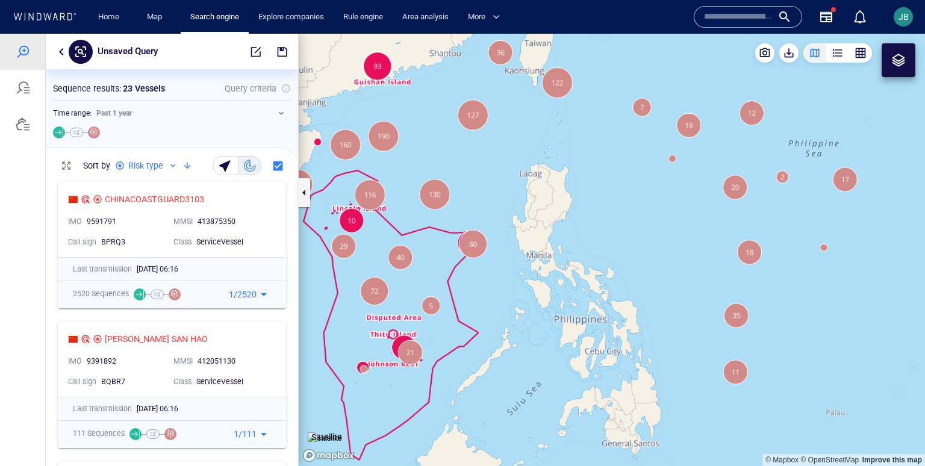
click at [905, 58] on div at bounding box center [898, 60] width 14 height 14
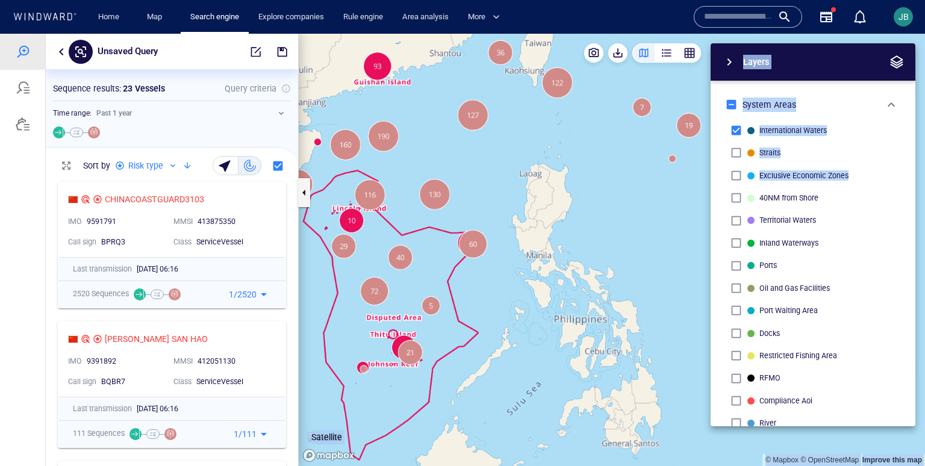
drag, startPoint x: 644, startPoint y: 188, endPoint x: 467, endPoint y: 215, distance: 179.1
click at [467, 216] on div "© Mapbox © OpenStreetMap Improve this map Satellite Layers System Areas Interna…" at bounding box center [612, 250] width 626 height 432
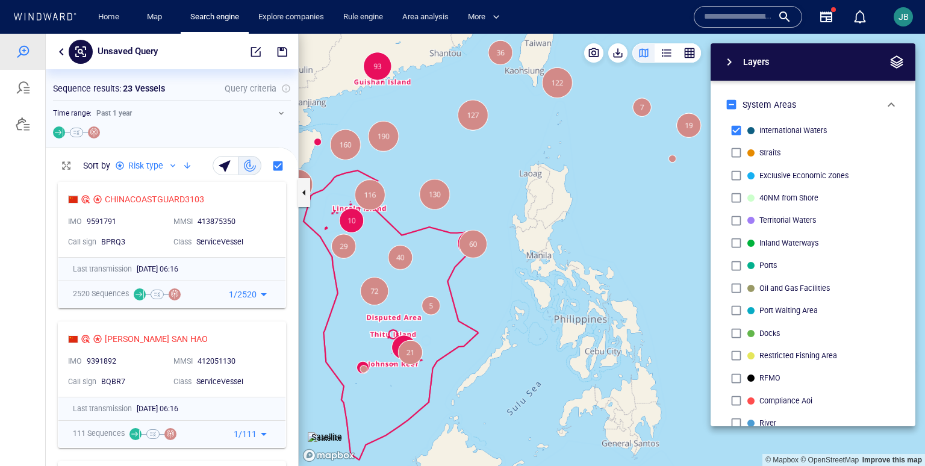
click at [647, 223] on div "Layers System Areas International Waters Straits Exclusive Economic Zones 40NM …" at bounding box center [749, 234] width 331 height 383
click at [903, 67] on span "button" at bounding box center [896, 62] width 14 height 14
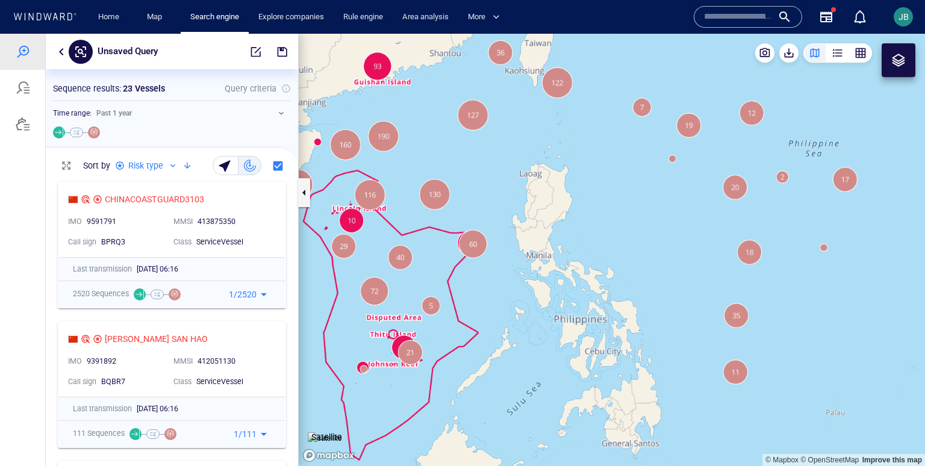
drag, startPoint x: 787, startPoint y: 149, endPoint x: 682, endPoint y: 195, distance: 114.1
click at [681, 195] on canvas "Map" at bounding box center [612, 250] width 626 height 432
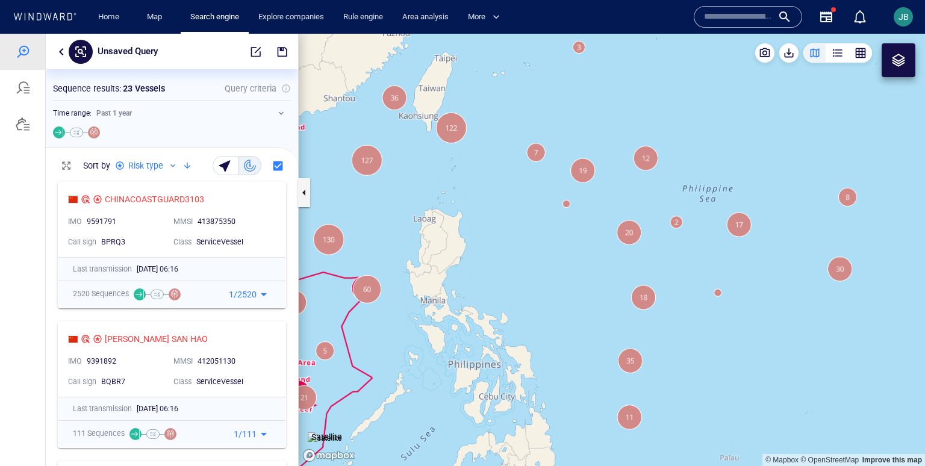
click at [895, 65] on div at bounding box center [898, 60] width 14 height 14
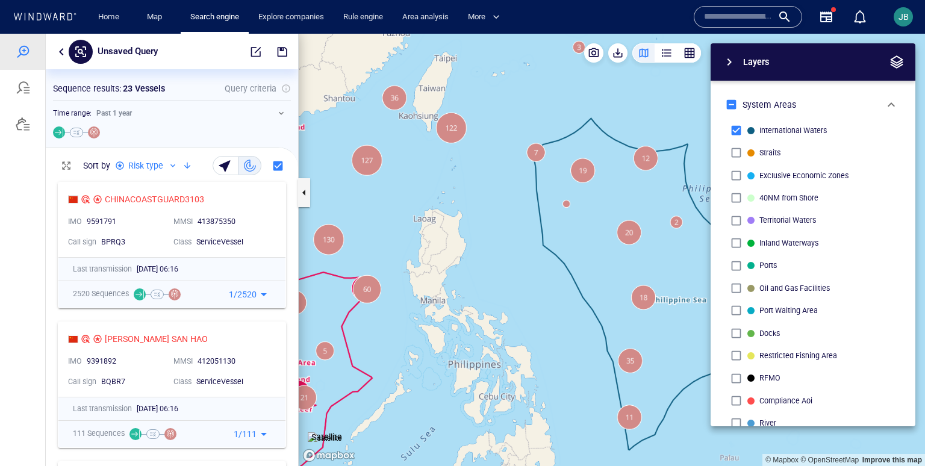
click at [646, 283] on div "Layers System Areas International Waters Straits Exclusive Economic Zones 40NM …" at bounding box center [749, 234] width 331 height 383
click at [896, 70] on button "button" at bounding box center [897, 62] width 18 height 18
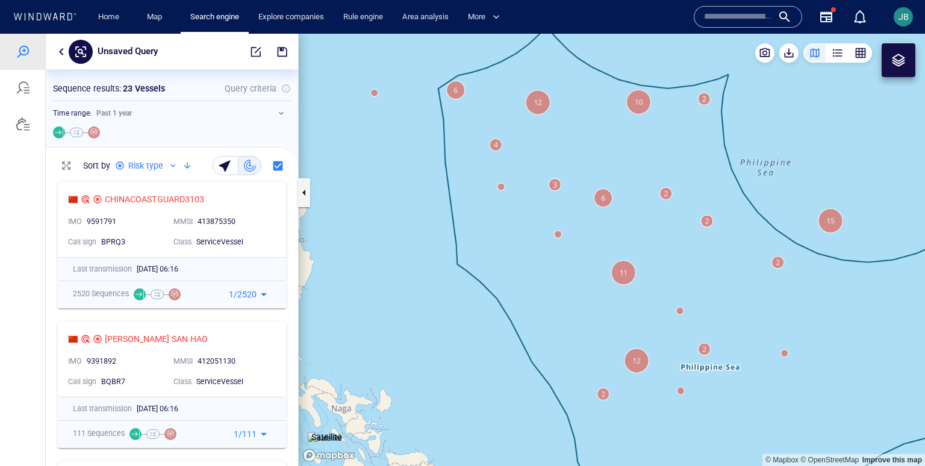
click at [909, 65] on div at bounding box center [899, 60] width 34 height 34
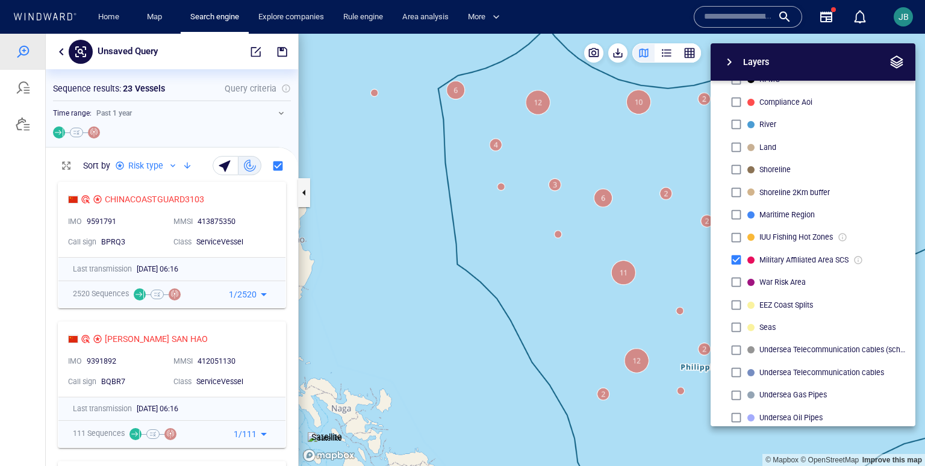
scroll to position [331, 0]
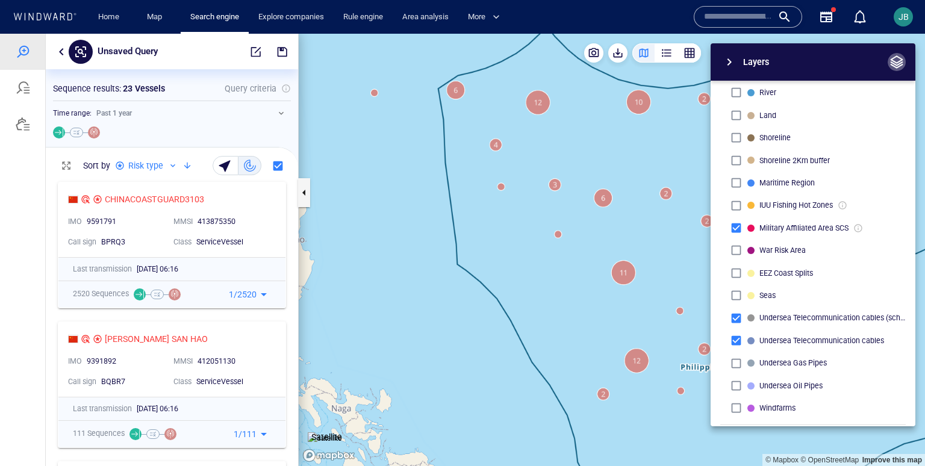
click at [901, 64] on span "button" at bounding box center [896, 62] width 14 height 14
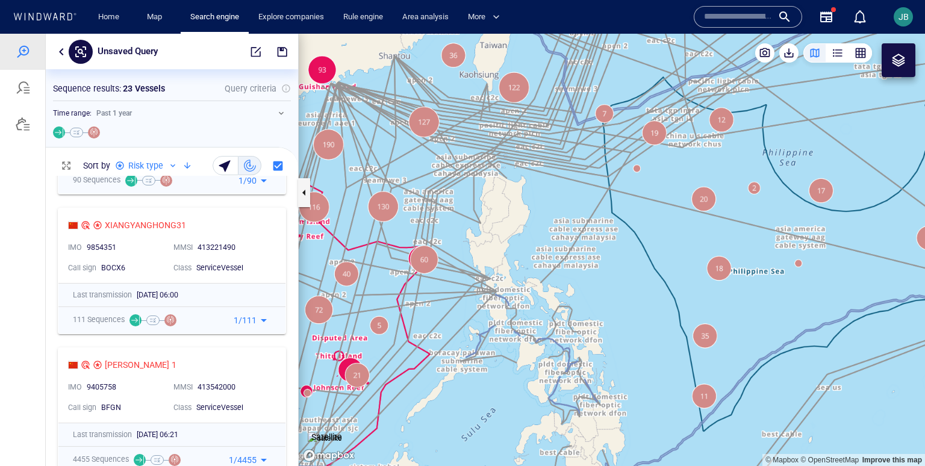
scroll to position [478, 0]
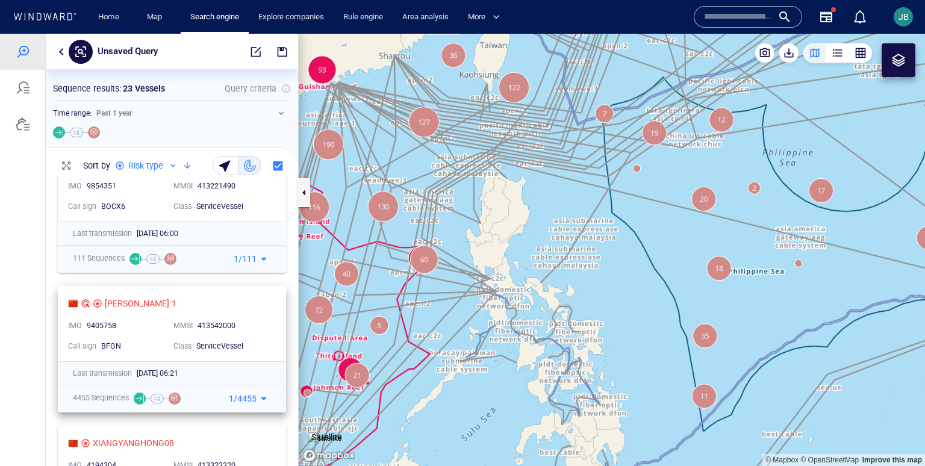
click at [256, 301] on div "[PERSON_NAME] 1" at bounding box center [167, 303] width 198 height 14
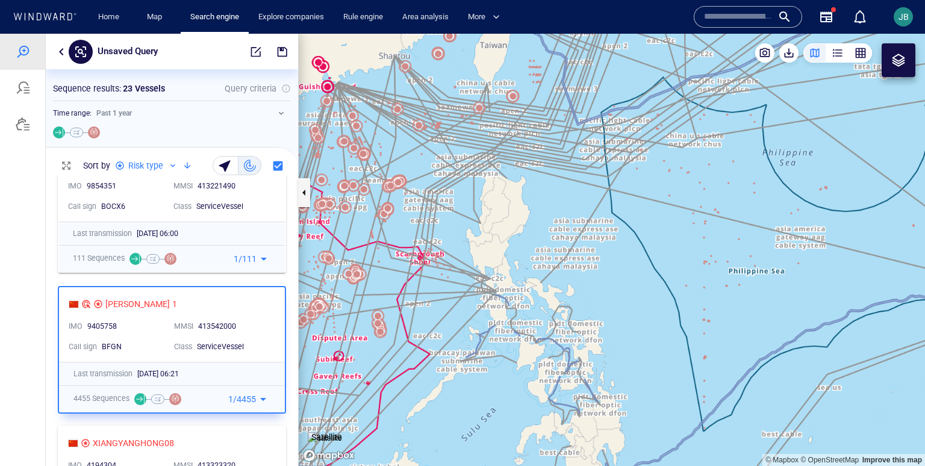
click at [895, 69] on div at bounding box center [899, 60] width 34 height 34
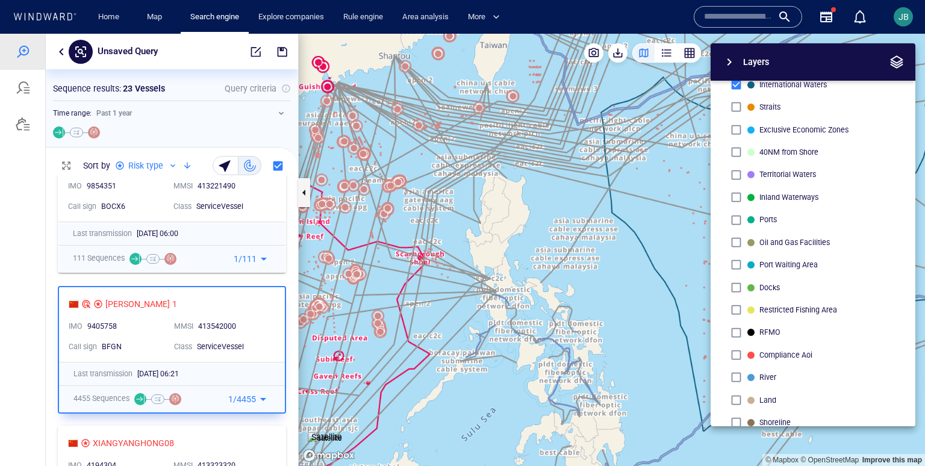
scroll to position [96, 0]
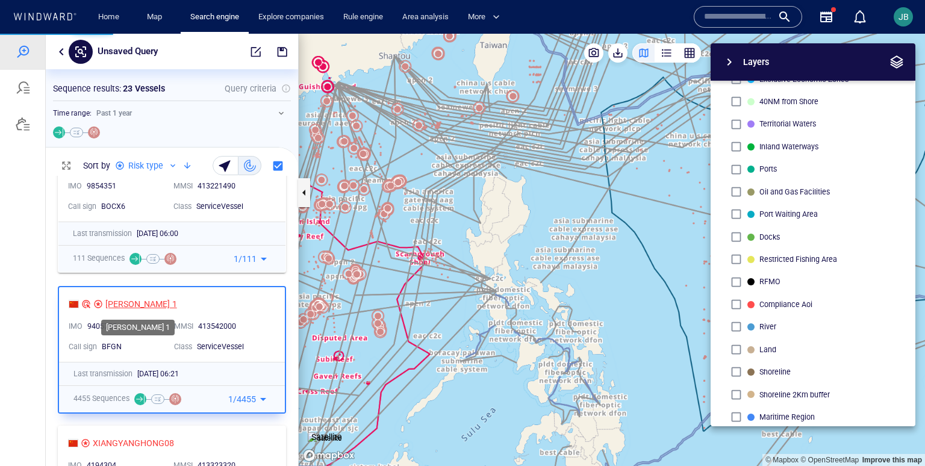
click at [126, 303] on div "[PERSON_NAME] 1" at bounding box center [141, 304] width 72 height 14
click at [249, 312] on div "[PERSON_NAME] 1 IMO 9405758 MMSI [PHONE_NUMBER] Call sign BFGN Class ServiceVes…" at bounding box center [172, 324] width 226 height 75
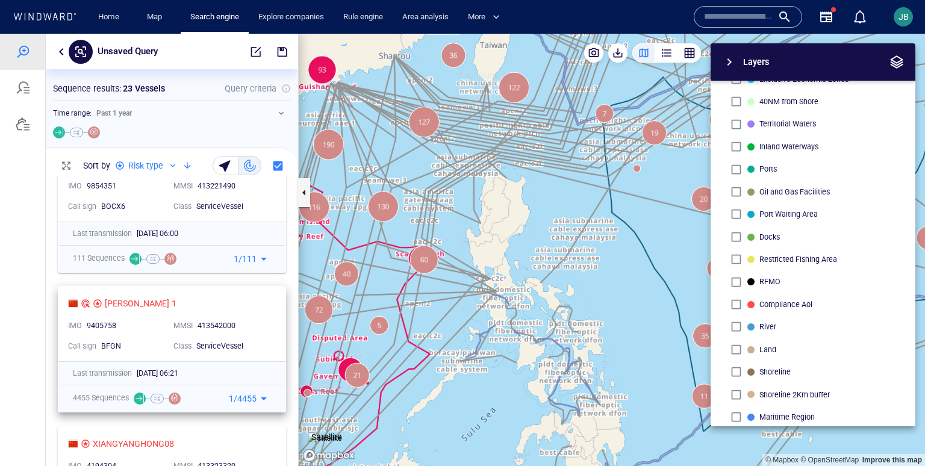
click at [279, 313] on div "[PERSON_NAME] 1 IMO 9405758 MMSI [PHONE_NUMBER] Call sign BFGN Class ServiceVes…" at bounding box center [171, 324] width 227 height 75
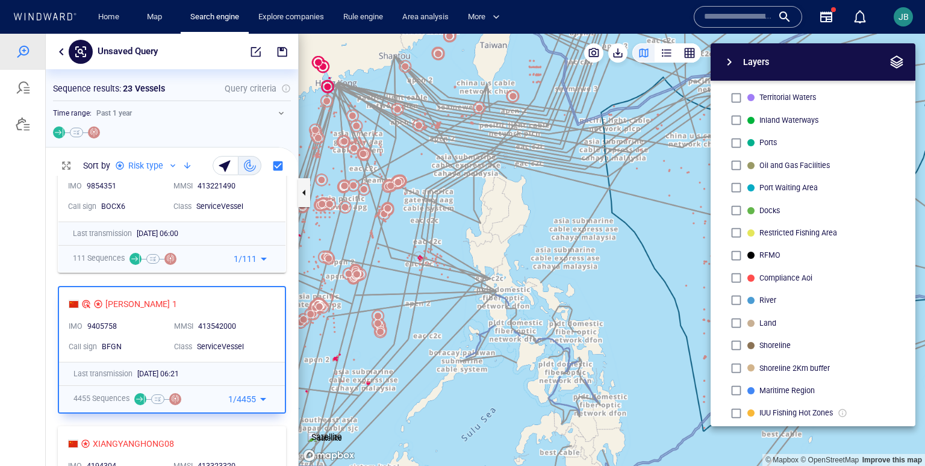
scroll to position [0, 0]
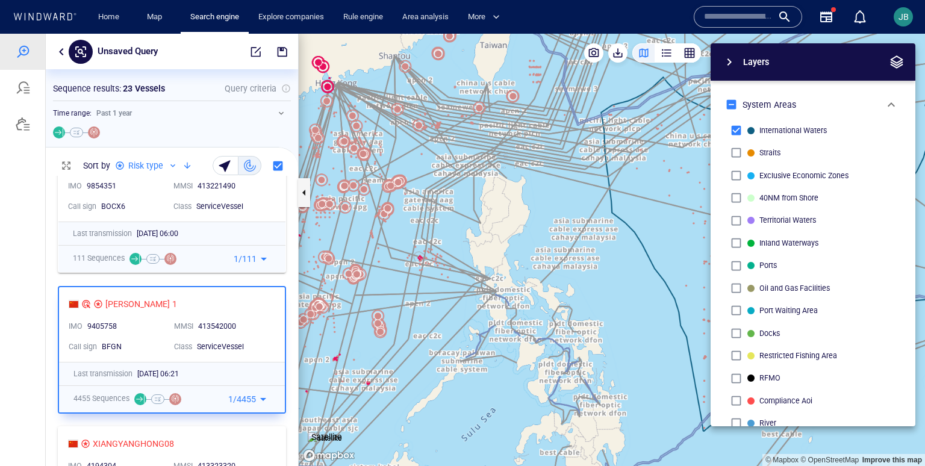
click at [900, 57] on span "button" at bounding box center [896, 62] width 14 height 14
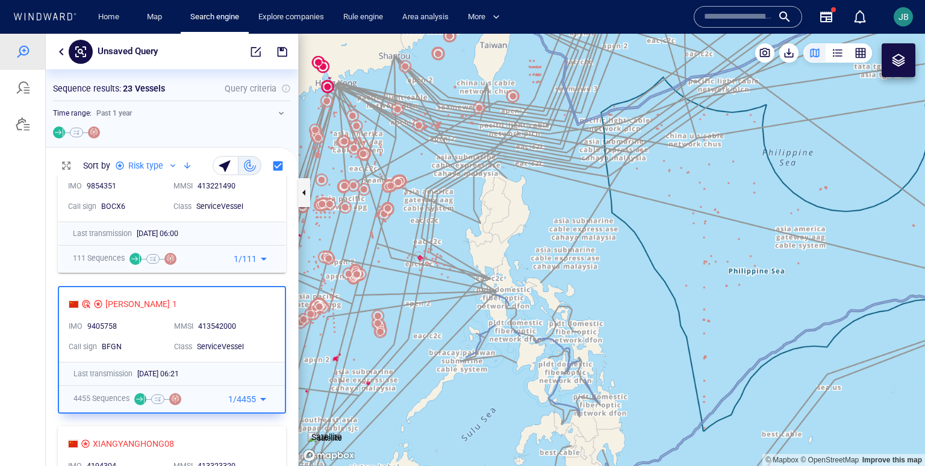
drag, startPoint x: 582, startPoint y: 305, endPoint x: 747, endPoint y: 302, distance: 165.0
click at [747, 302] on canvas "Map" at bounding box center [612, 250] width 626 height 432
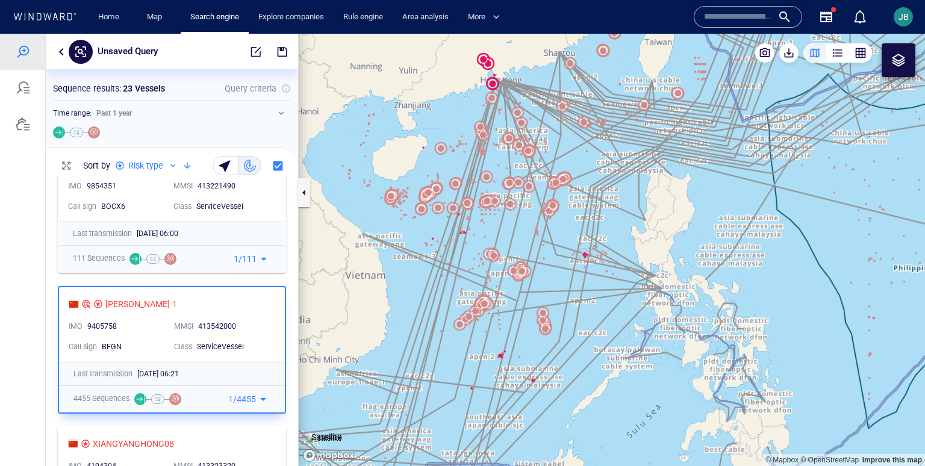
drag, startPoint x: 758, startPoint y: 296, endPoint x: 687, endPoint y: 290, distance: 70.7
click at [686, 290] on canvas "Map" at bounding box center [612, 250] width 626 height 432
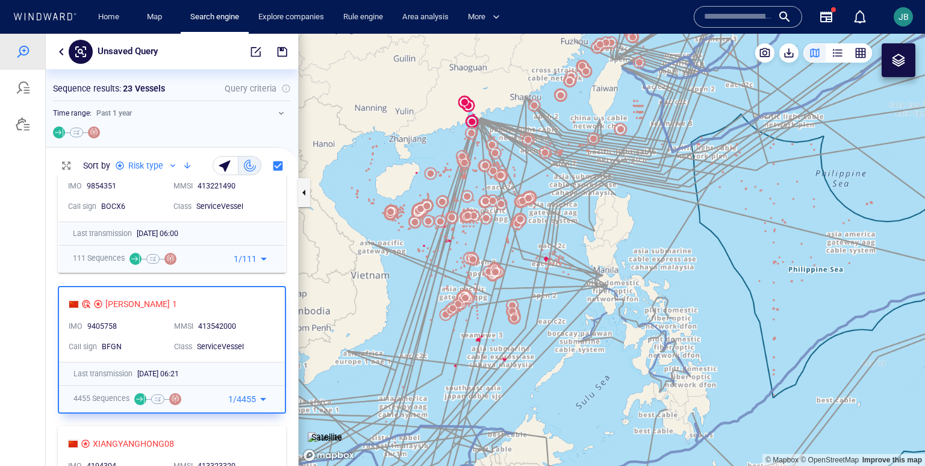
drag, startPoint x: 691, startPoint y: 273, endPoint x: 655, endPoint y: 314, distance: 54.6
click at [653, 314] on canvas "Map" at bounding box center [612, 250] width 626 height 432
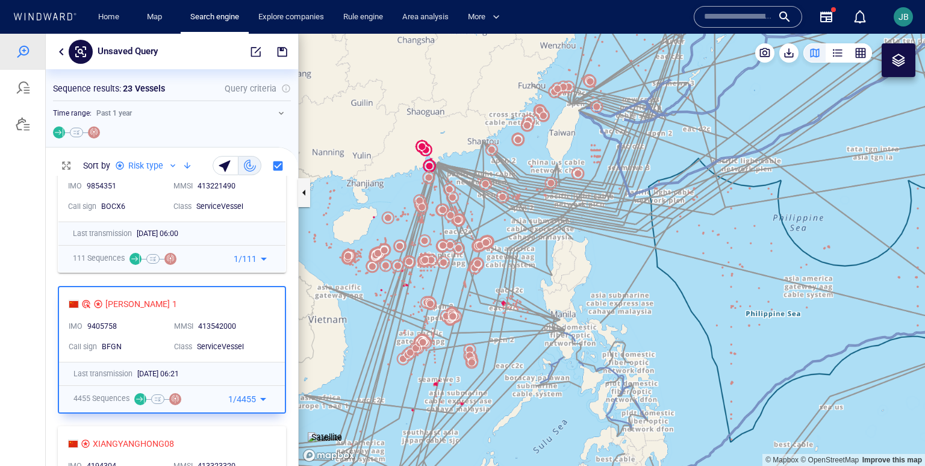
click at [273, 302] on div "[PERSON_NAME] 1 IMO 9405758 MMSI [PHONE_NUMBER] Call sign BFGN Class ServiceVes…" at bounding box center [172, 324] width 226 height 75
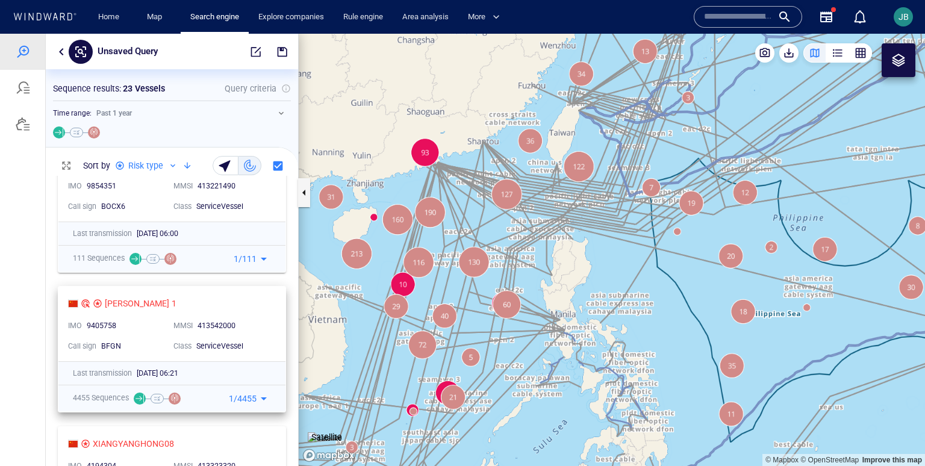
click at [273, 302] on div "[PERSON_NAME] 1 IMO 9405758 MMSI [PHONE_NUMBER] Call sign BFGN Class ServiceVes…" at bounding box center [171, 324] width 227 height 75
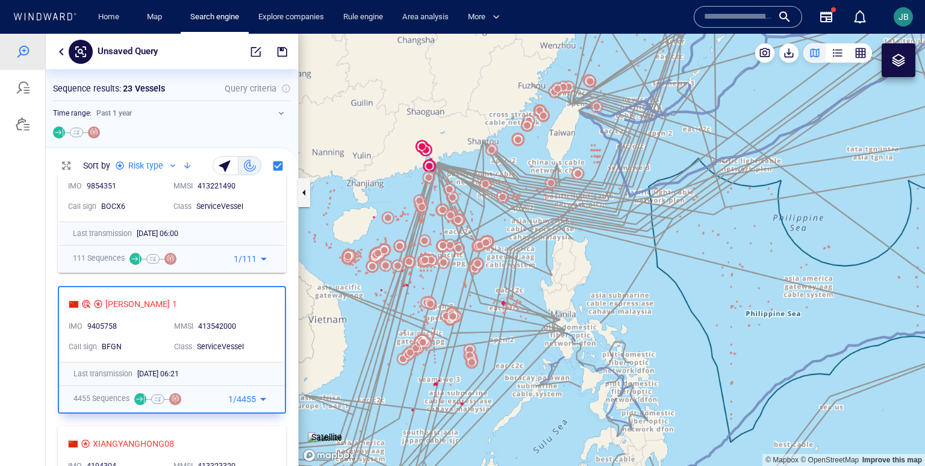
click at [889, 67] on div at bounding box center [899, 60] width 34 height 34
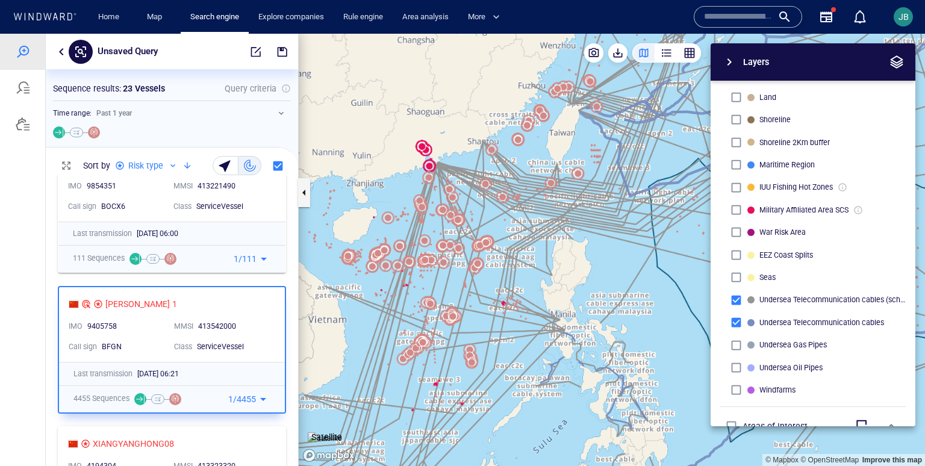
scroll to position [379, 0]
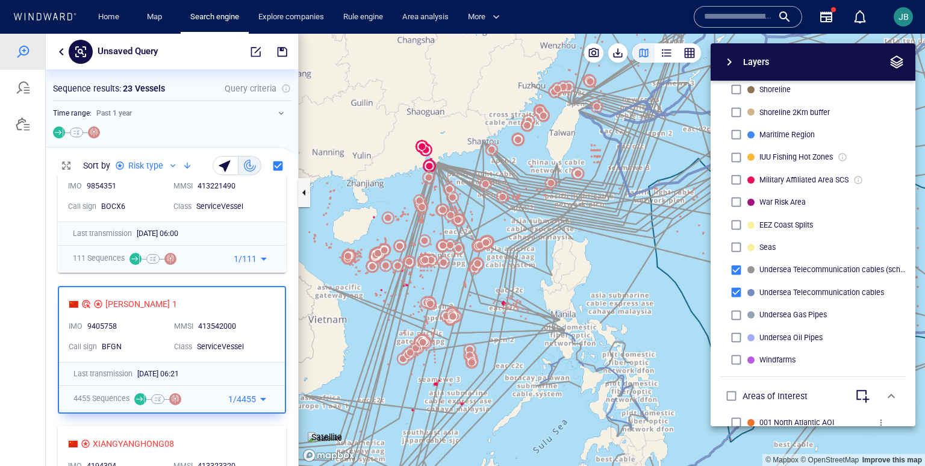
click at [748, 272] on div at bounding box center [751, 270] width 12 height 12
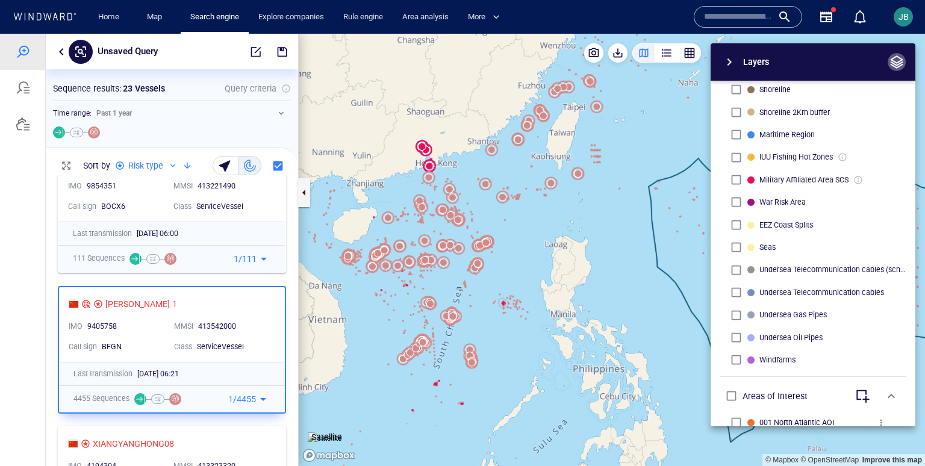
click at [898, 69] on button "button" at bounding box center [897, 62] width 18 height 18
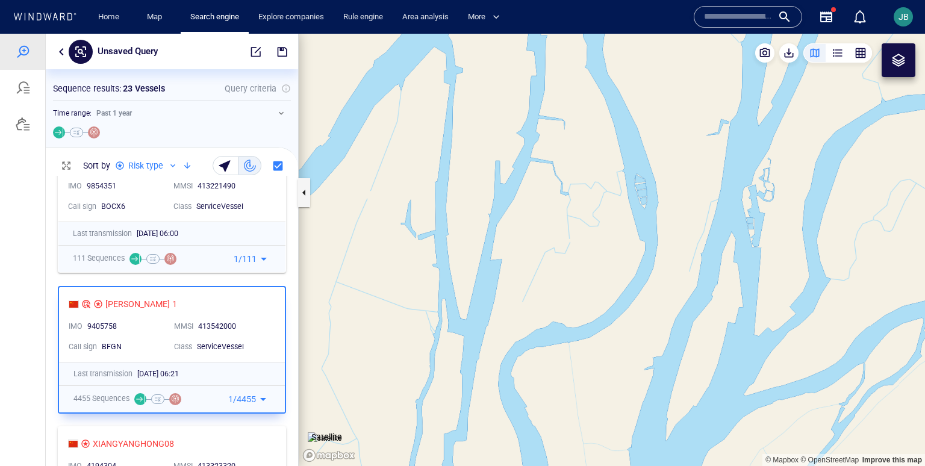
drag, startPoint x: 564, startPoint y: 362, endPoint x: 500, endPoint y: 58, distance: 310.9
click at [500, 58] on canvas "Map" at bounding box center [612, 250] width 626 height 432
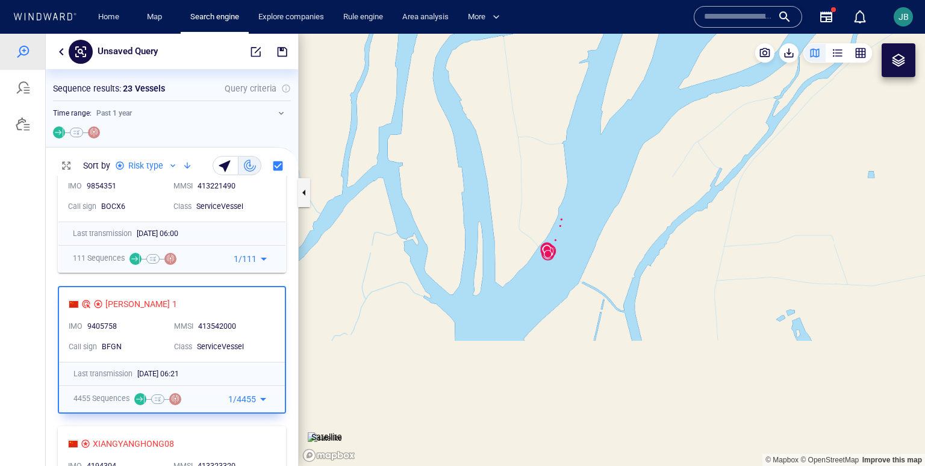
click at [335, 432] on img at bounding box center [325, 438] width 34 height 12
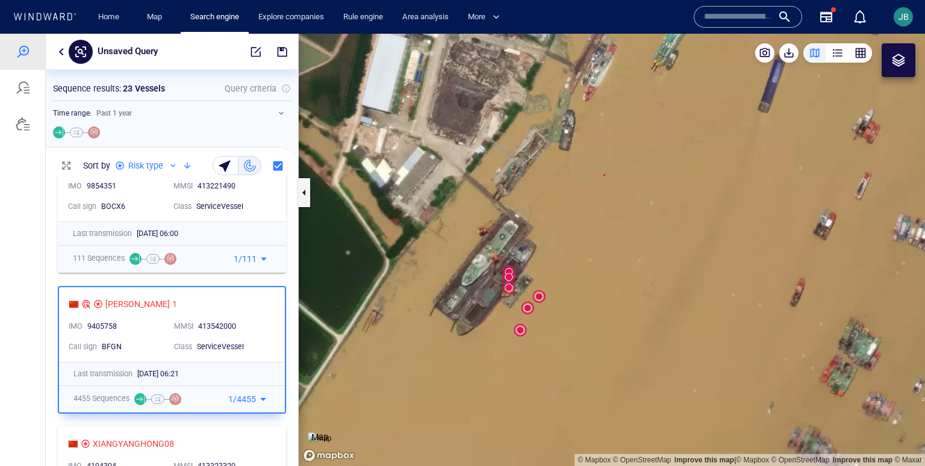
drag, startPoint x: 538, startPoint y: 257, endPoint x: 556, endPoint y: 233, distance: 29.3
click at [556, 231] on canvas "Map" at bounding box center [612, 250] width 626 height 432
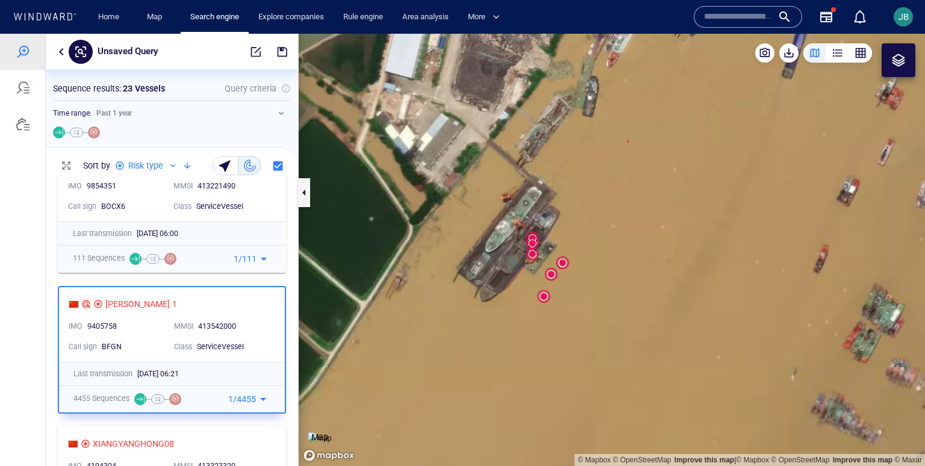
drag, startPoint x: 575, startPoint y: 158, endPoint x: 562, endPoint y: 315, distance: 157.1
click at [562, 315] on canvas "Map" at bounding box center [612, 250] width 626 height 432
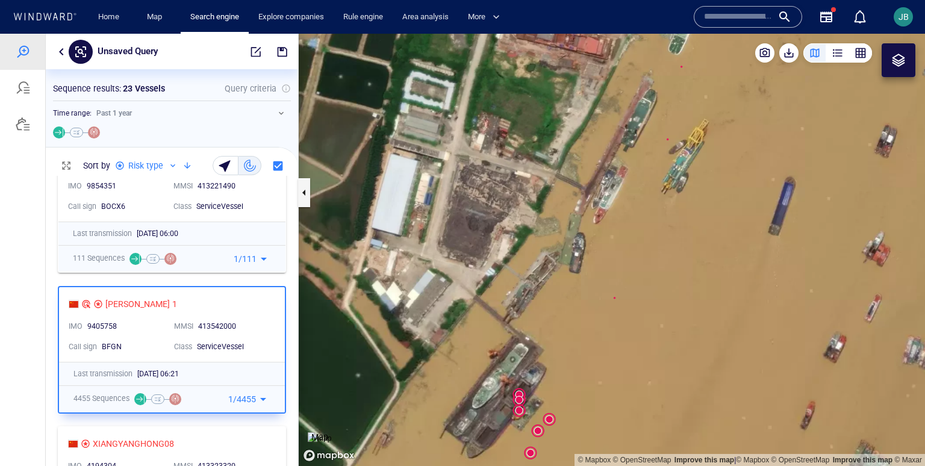
drag, startPoint x: 668, startPoint y: 143, endPoint x: 569, endPoint y: 352, distance: 231.9
click at [569, 352] on canvas "Map" at bounding box center [612, 250] width 626 height 432
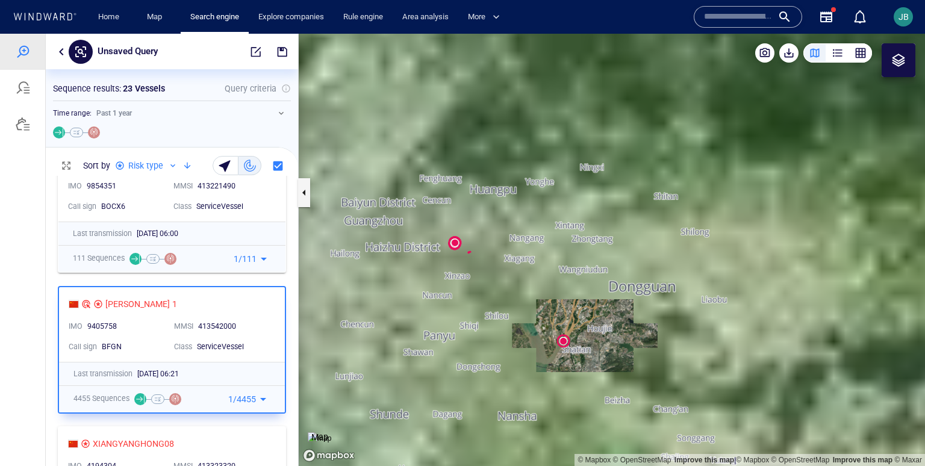
drag, startPoint x: 546, startPoint y: 377, endPoint x: 546, endPoint y: 260, distance: 117.4
click at [546, 259] on canvas "Map" at bounding box center [612, 250] width 626 height 432
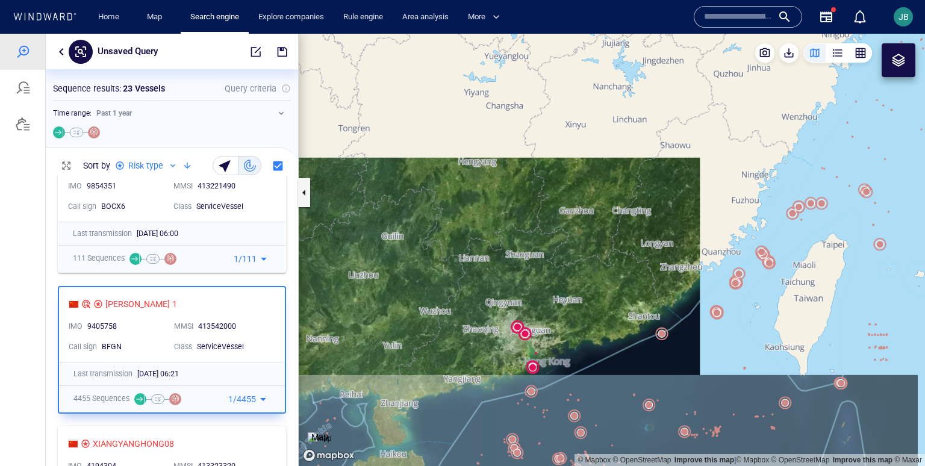
drag, startPoint x: 501, startPoint y: 400, endPoint x: 485, endPoint y: 185, distance: 215.6
click at [485, 185] on canvas "Map" at bounding box center [612, 250] width 626 height 432
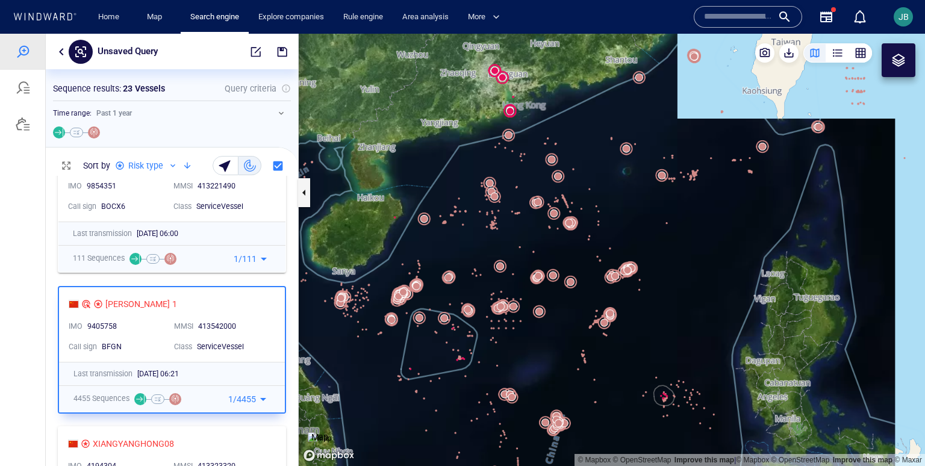
click at [325, 433] on p "Map" at bounding box center [319, 437] width 17 height 14
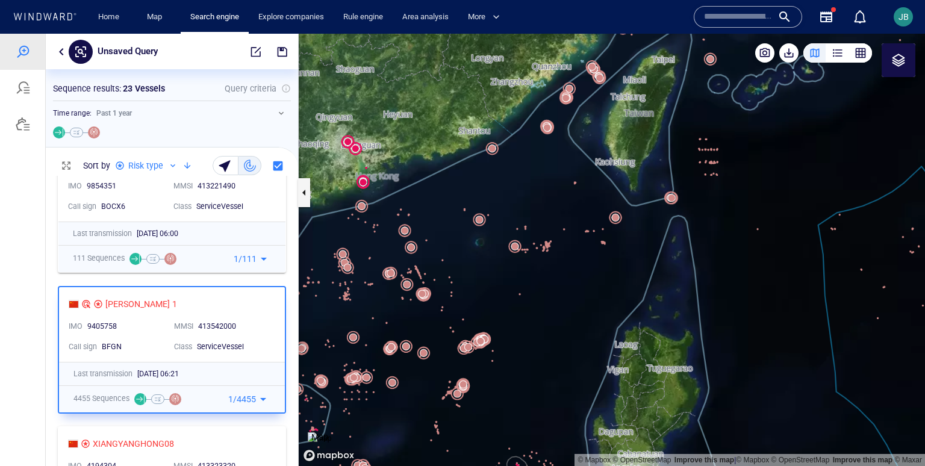
drag, startPoint x: 535, startPoint y: 352, endPoint x: 424, endPoint y: 240, distance: 157.6
click at [424, 240] on canvas "Map" at bounding box center [612, 250] width 626 height 432
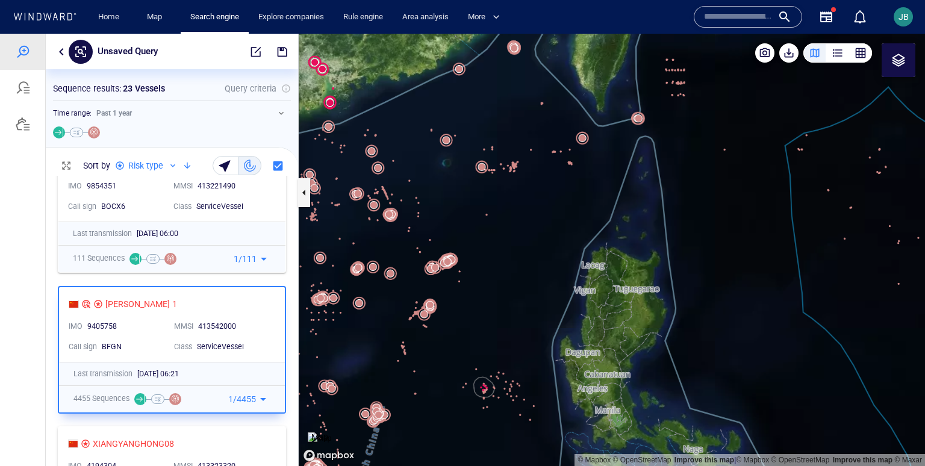
drag, startPoint x: 615, startPoint y: 185, endPoint x: 531, endPoint y: 311, distance: 151.5
click at [531, 311] on canvas "Map" at bounding box center [612, 250] width 626 height 432
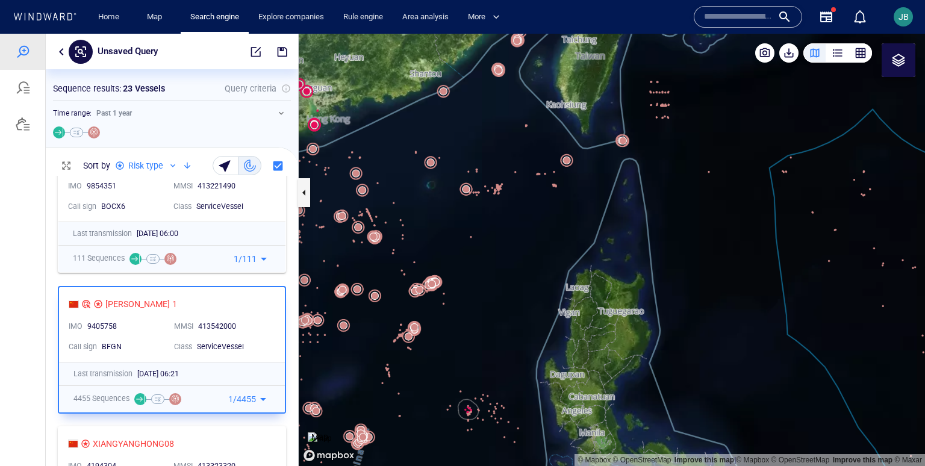
drag, startPoint x: 533, startPoint y: 306, endPoint x: 581, endPoint y: 166, distance: 148.2
click at [581, 166] on canvas "Map" at bounding box center [612, 250] width 626 height 432
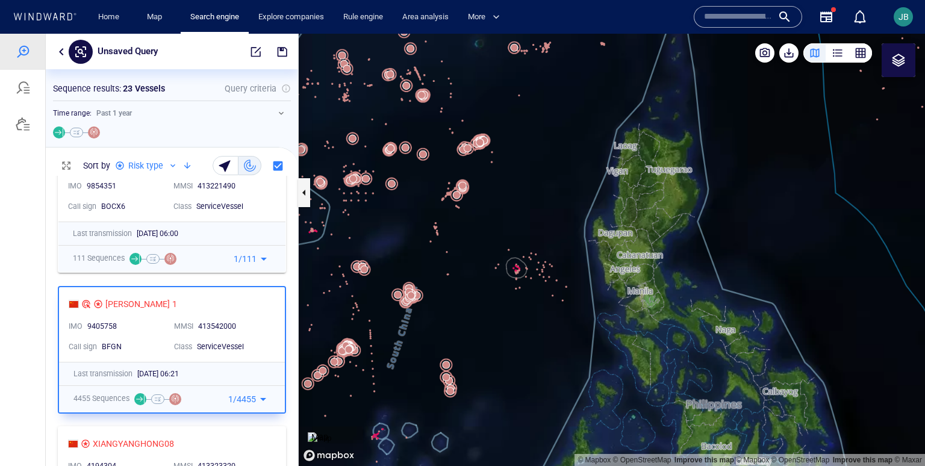
drag, startPoint x: 437, startPoint y: 305, endPoint x: 476, endPoint y: 255, distance: 63.6
click at [478, 252] on canvas "Map" at bounding box center [612, 250] width 626 height 432
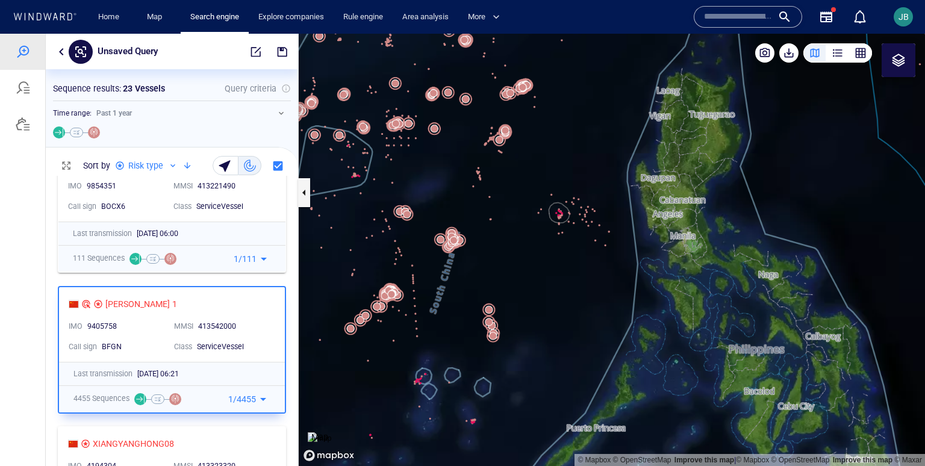
drag, startPoint x: 509, startPoint y: 323, endPoint x: 562, endPoint y: 223, distance: 114.0
click at [563, 221] on canvas "Map" at bounding box center [612, 250] width 626 height 432
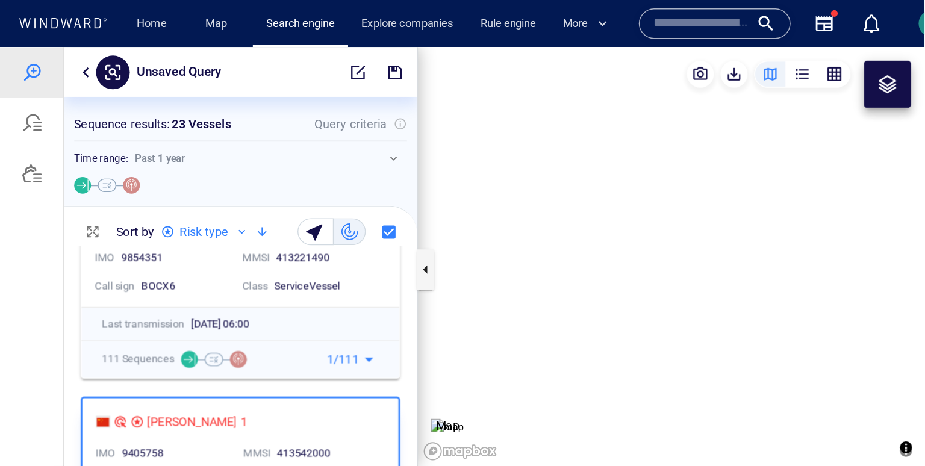
scroll to position [1, 0]
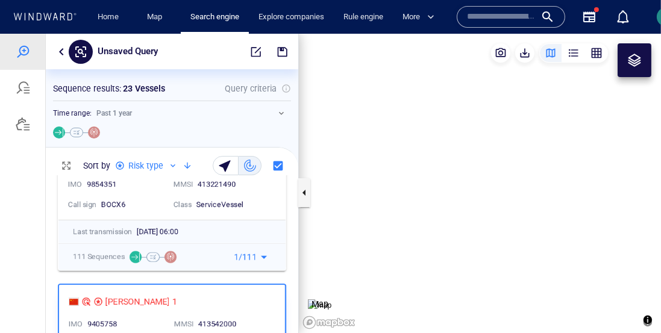
click at [422, 117] on canvas "Map" at bounding box center [480, 183] width 362 height 299
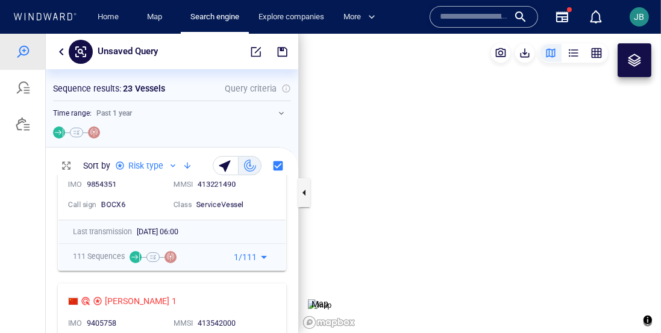
drag, startPoint x: 422, startPoint y: 117, endPoint x: 438, endPoint y: 207, distance: 91.2
click at [438, 207] on canvas "Map" at bounding box center [480, 183] width 362 height 299
drag, startPoint x: 463, startPoint y: 216, endPoint x: 435, endPoint y: 162, distance: 60.9
click at [435, 162] on canvas "Map" at bounding box center [480, 183] width 362 height 299
click at [431, 164] on canvas "Map" at bounding box center [480, 183] width 362 height 299
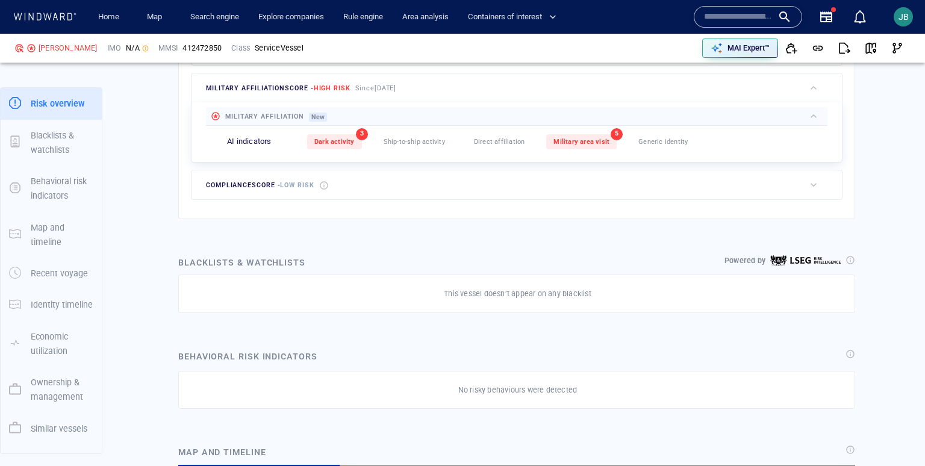
scroll to position [128, 0]
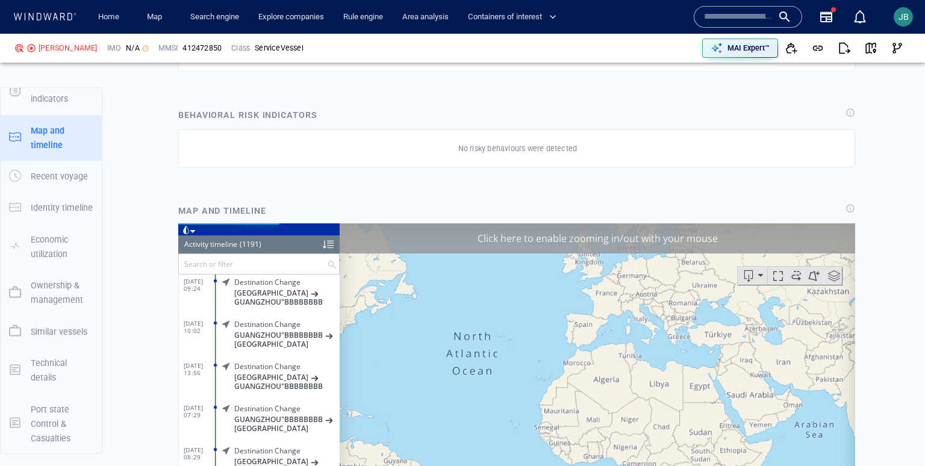
click at [785, 240] on div "Click here to enable zooming in/out with your mouse" at bounding box center [598, 238] width 516 height 30
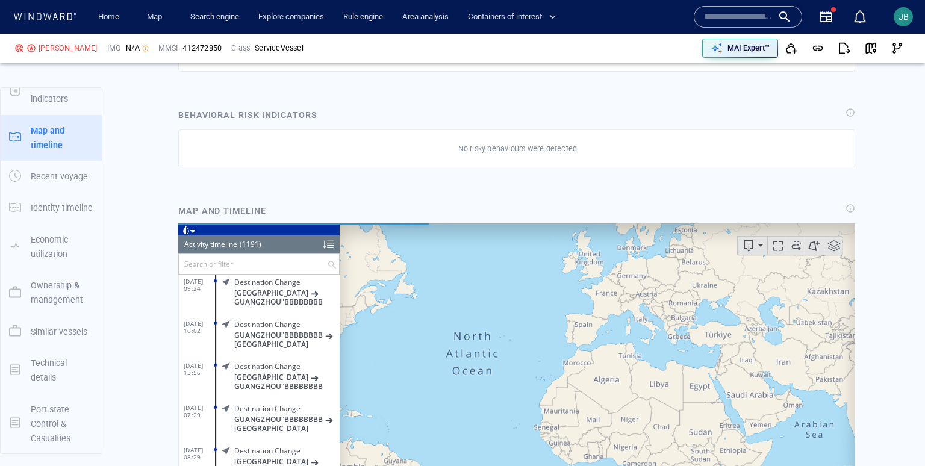
click at [187, 228] on span at bounding box center [186, 229] width 8 height 8
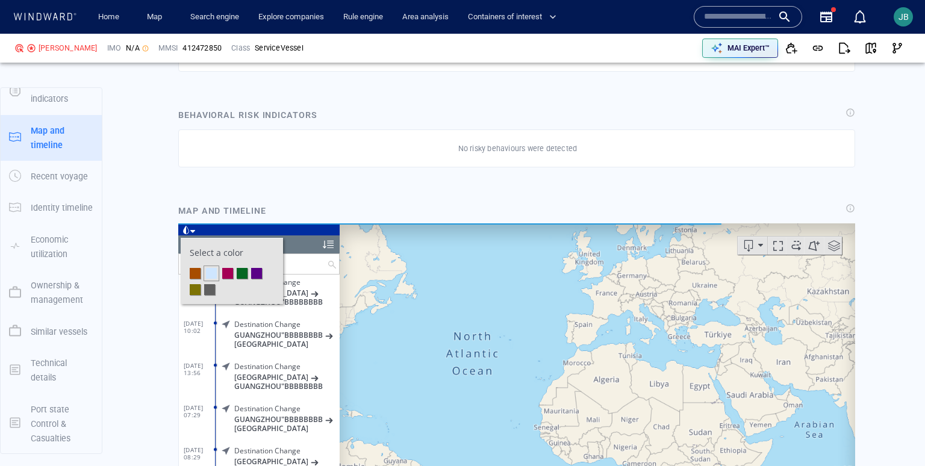
click at [228, 272] on li at bounding box center [227, 272] width 11 height 11
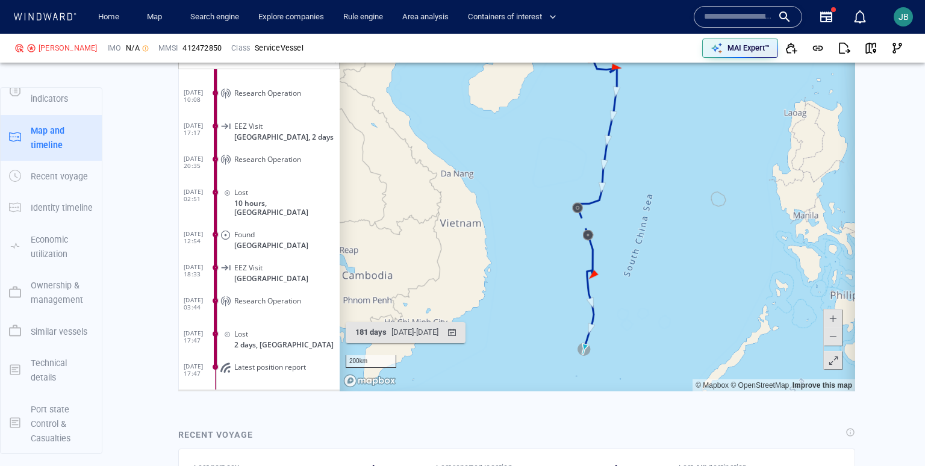
scroll to position [1026, 0]
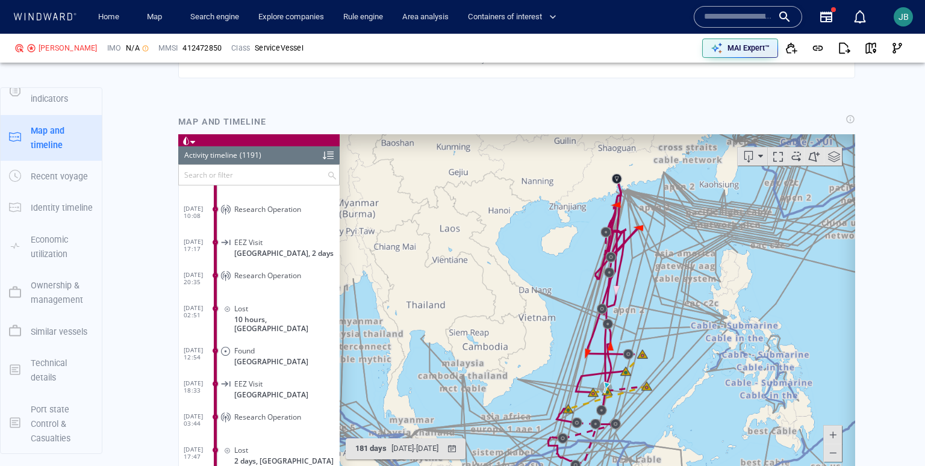
scroll to position [906, 0]
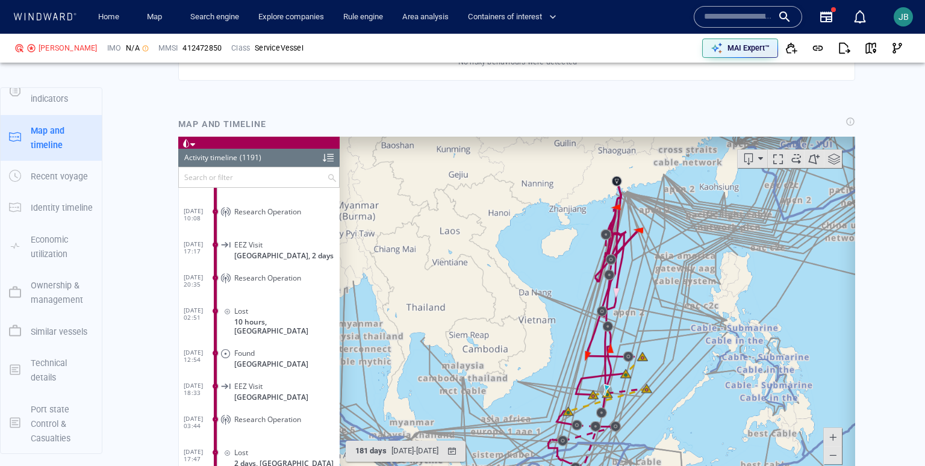
click at [836, 158] on span at bounding box center [834, 158] width 18 height 18
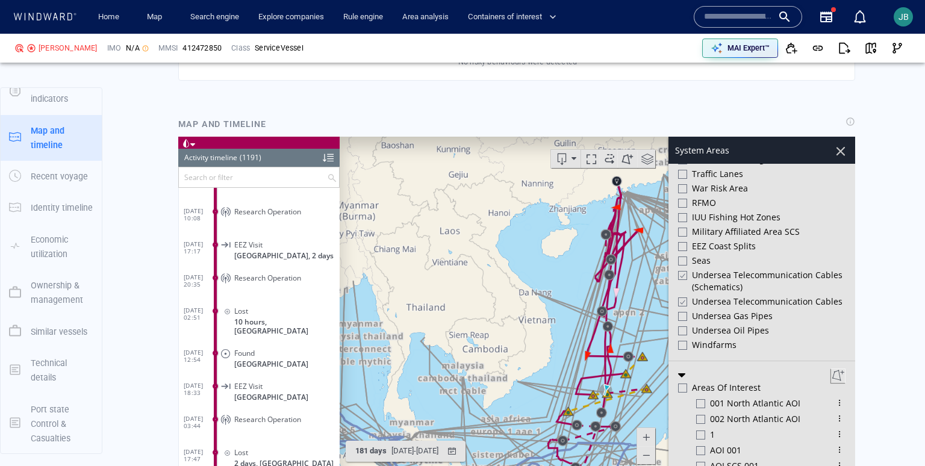
scroll to position [523, 0]
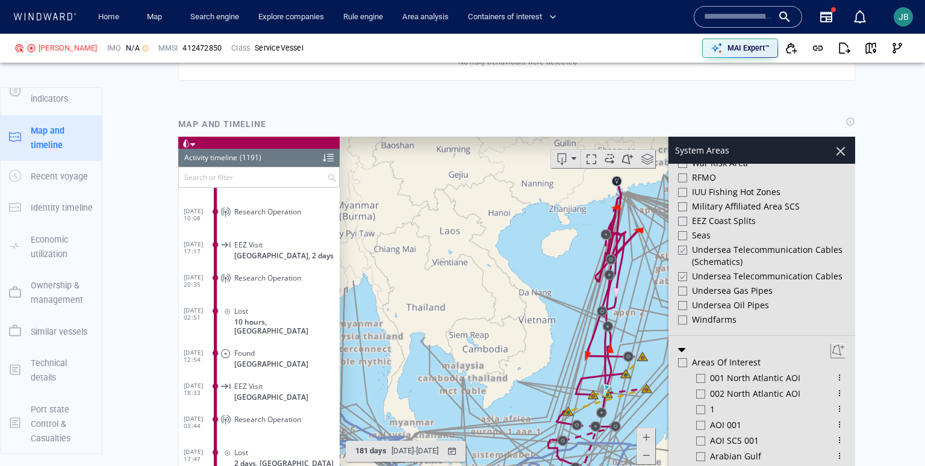
click at [685, 252] on div at bounding box center [682, 250] width 9 height 10
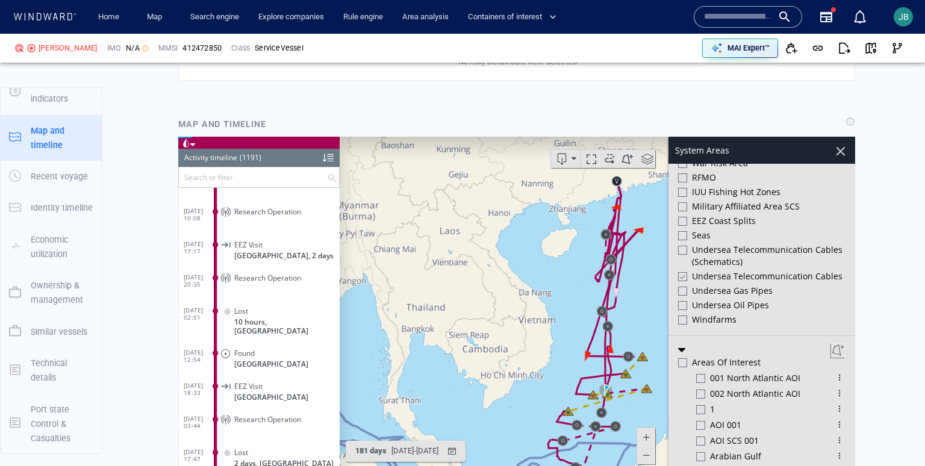
click at [684, 271] on div at bounding box center [682, 276] width 9 height 10
drag, startPoint x: 836, startPoint y: 152, endPoint x: 1043, endPoint y: 386, distance: 312.3
click at [836, 152] on div at bounding box center [840, 150] width 20 height 20
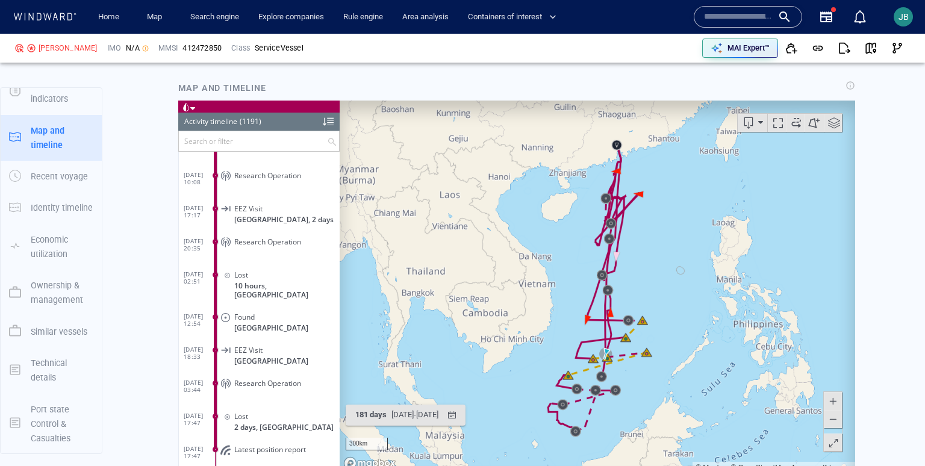
scroll to position [1003, 0]
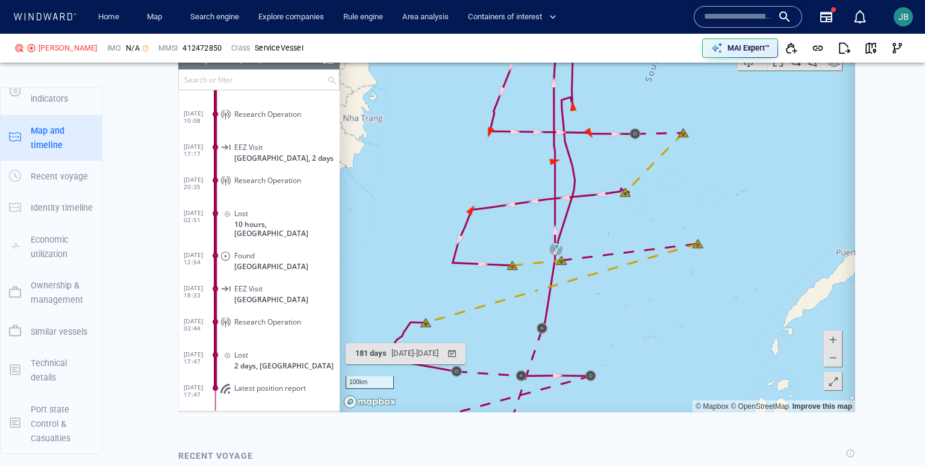
drag, startPoint x: 632, startPoint y: 299, endPoint x: 668, endPoint y: 336, distance: 51.5
click at [668, 336] on canvas "Map" at bounding box center [598, 225] width 516 height 373
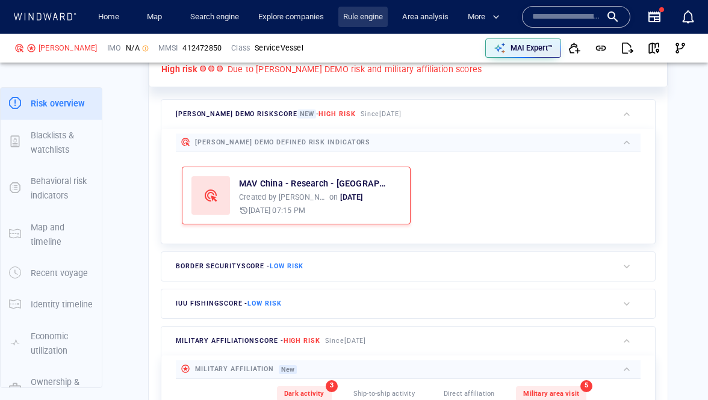
scroll to position [31, 0]
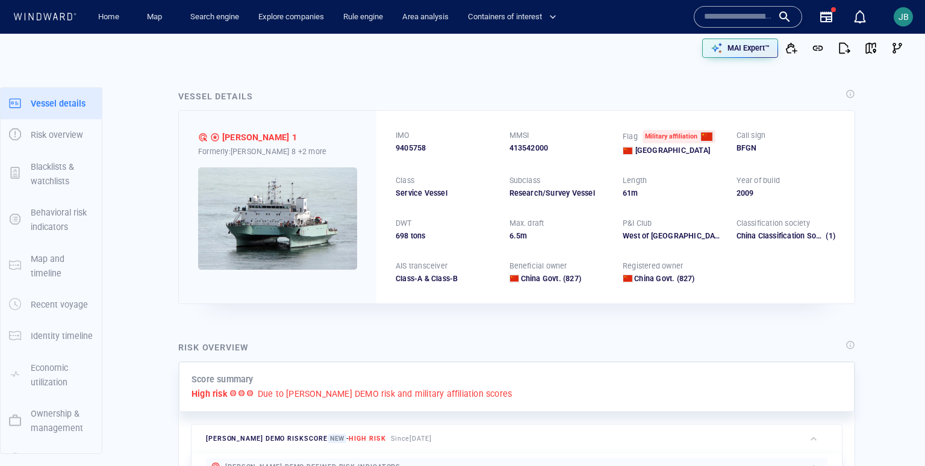
click at [289, 222] on img at bounding box center [277, 218] width 159 height 102
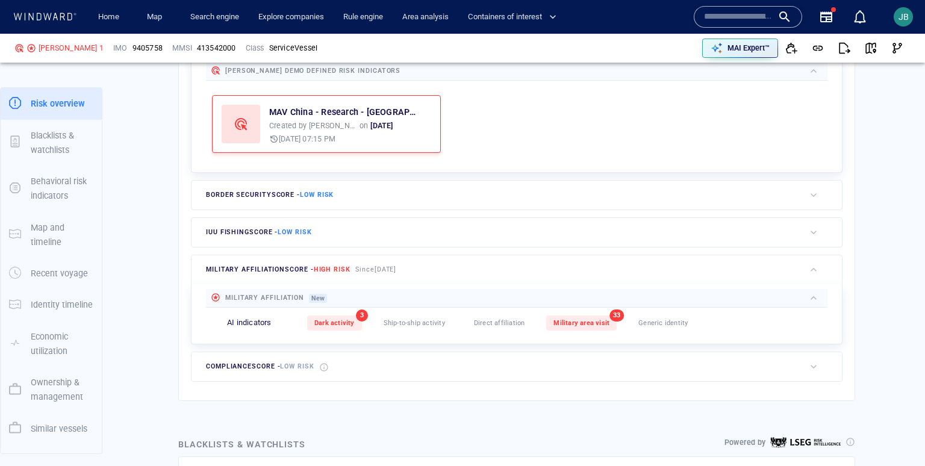
scroll to position [393, 0]
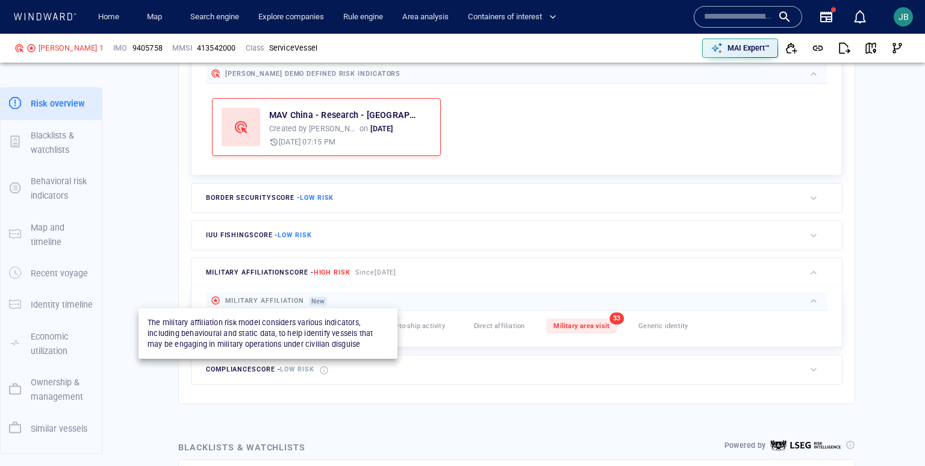
drag, startPoint x: 226, startPoint y: 302, endPoint x: 301, endPoint y: 303, distance: 75.3
click at [301, 303] on div "Military Affiliation" at bounding box center [265, 300] width 84 height 18
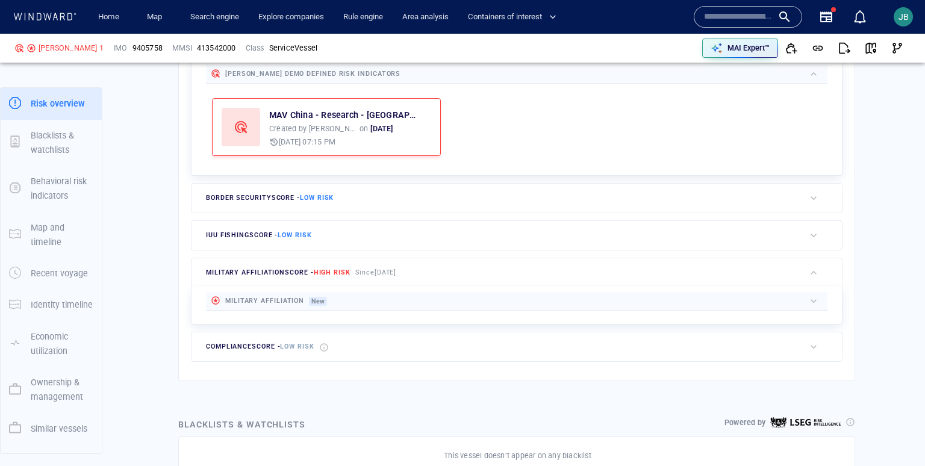
click at [402, 301] on div at bounding box center [566, 301] width 478 height 14
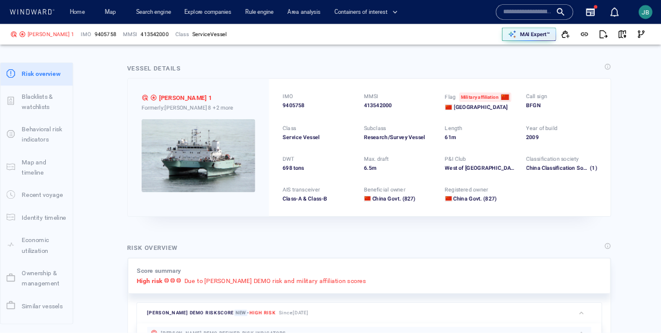
scroll to position [0, 0]
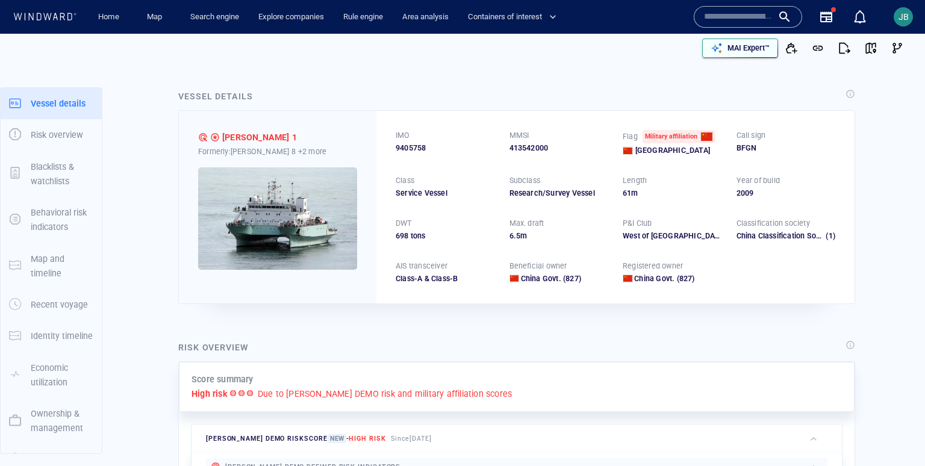
click at [744, 39] on button "MAI Expert™" at bounding box center [740, 48] width 76 height 19
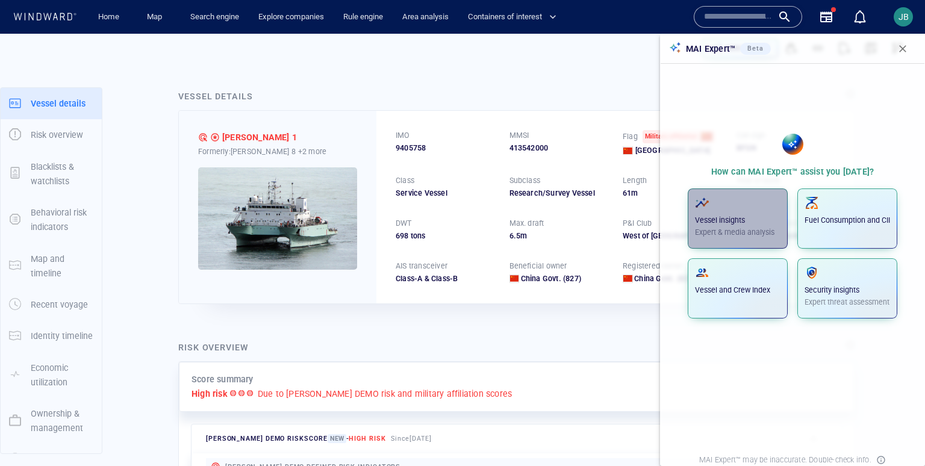
click at [723, 210] on span "button" at bounding box center [738, 203] width 86 height 14
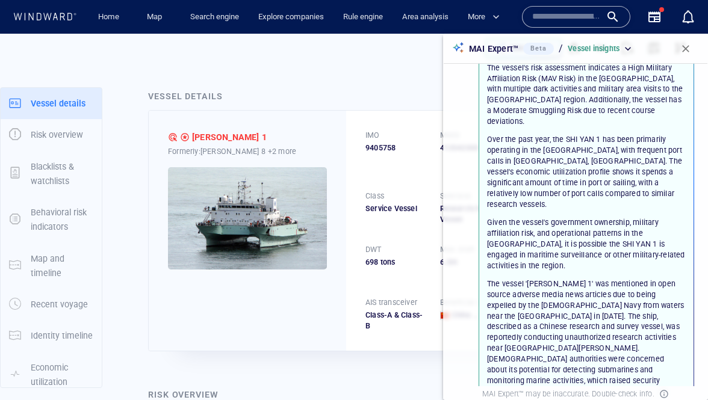
scroll to position [165, 0]
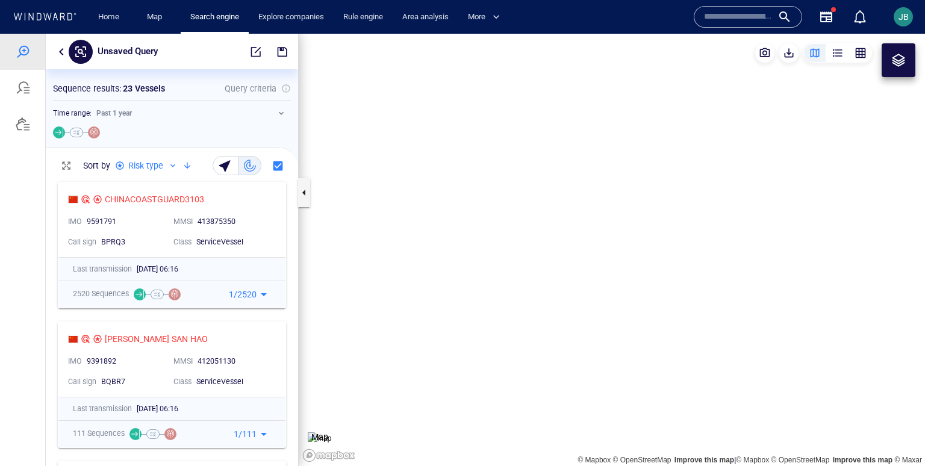
scroll to position [290, 252]
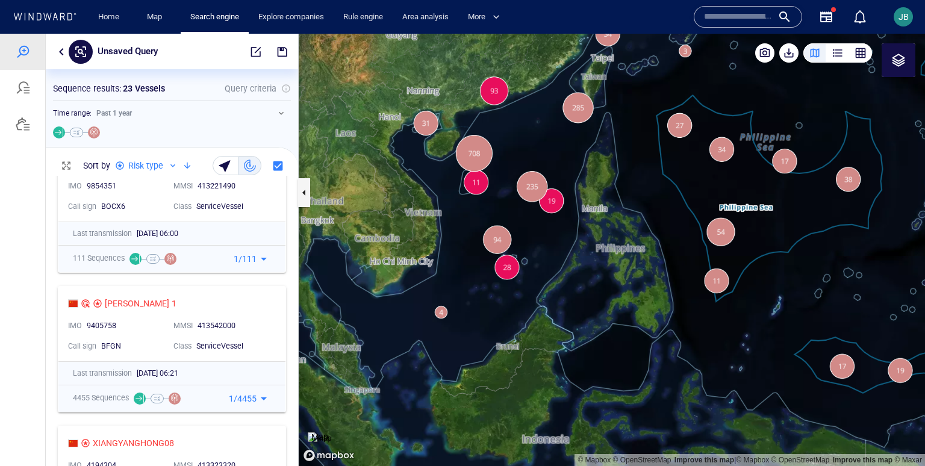
click at [66, 48] on button "button" at bounding box center [61, 52] width 14 height 14
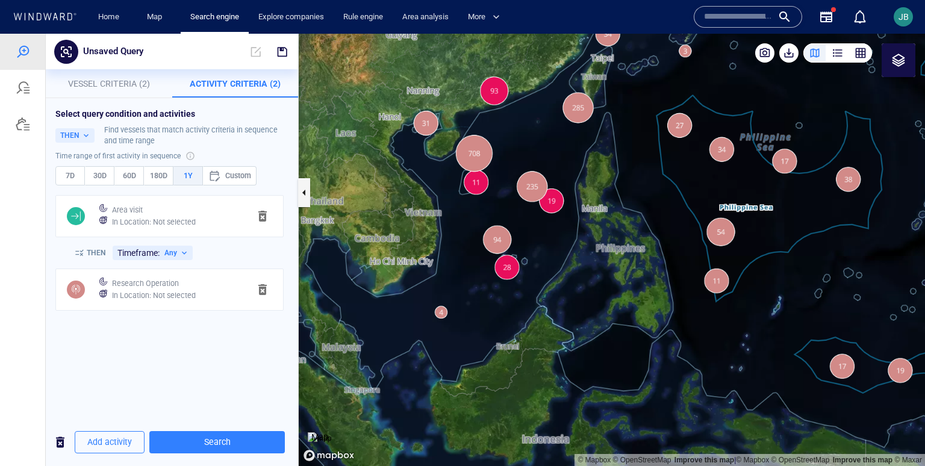
click at [149, 298] on h6 "In Location : Not selected" at bounding box center [154, 296] width 84 height 12
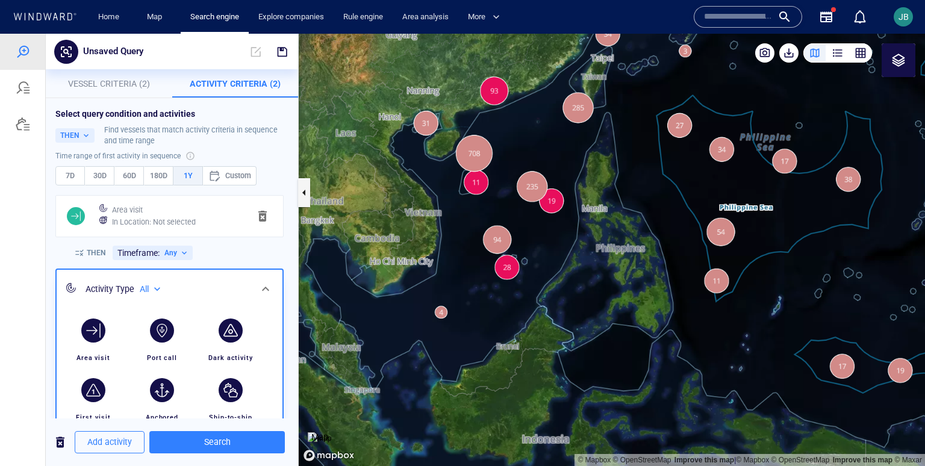
scroll to position [148, 0]
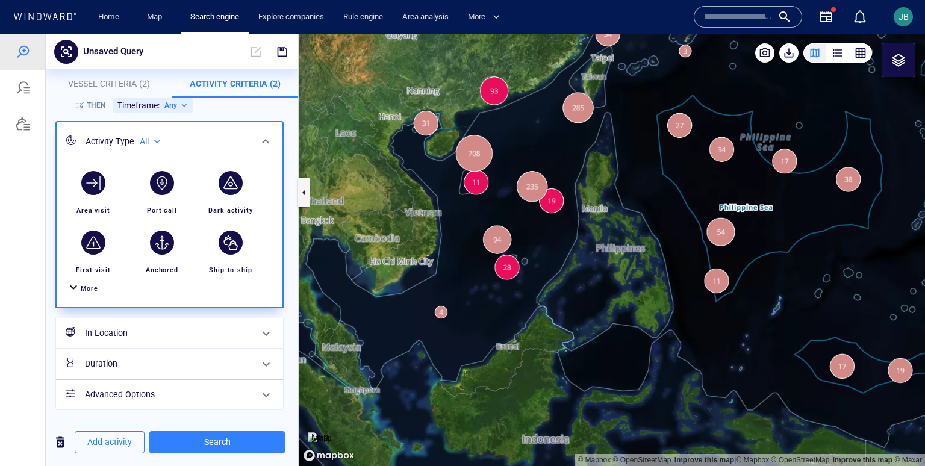
drag, startPoint x: 93, startPoint y: 289, endPoint x: 115, endPoint y: 289, distance: 22.3
click at [93, 289] on span "More" at bounding box center [89, 289] width 17 height 8
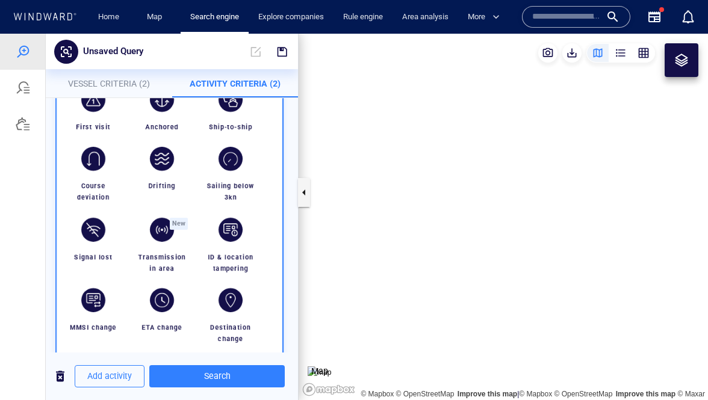
scroll to position [290, 0]
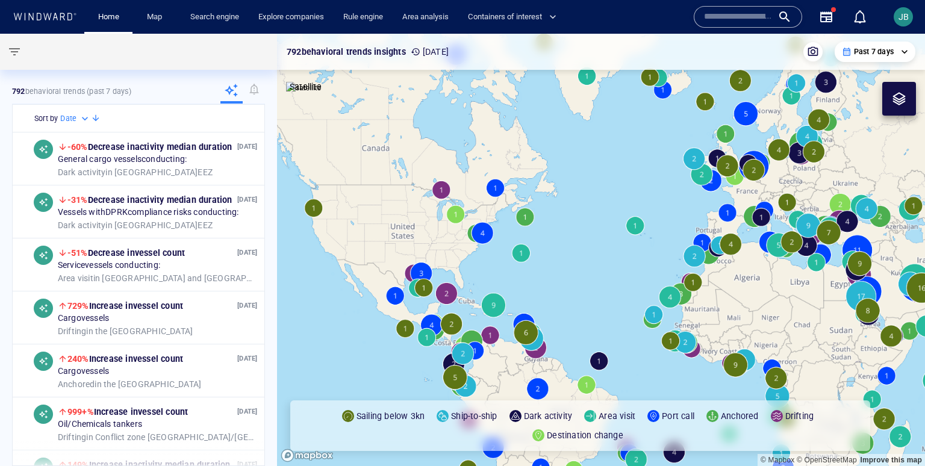
click at [826, 12] on icon "button" at bounding box center [826, 16] width 12 height 11
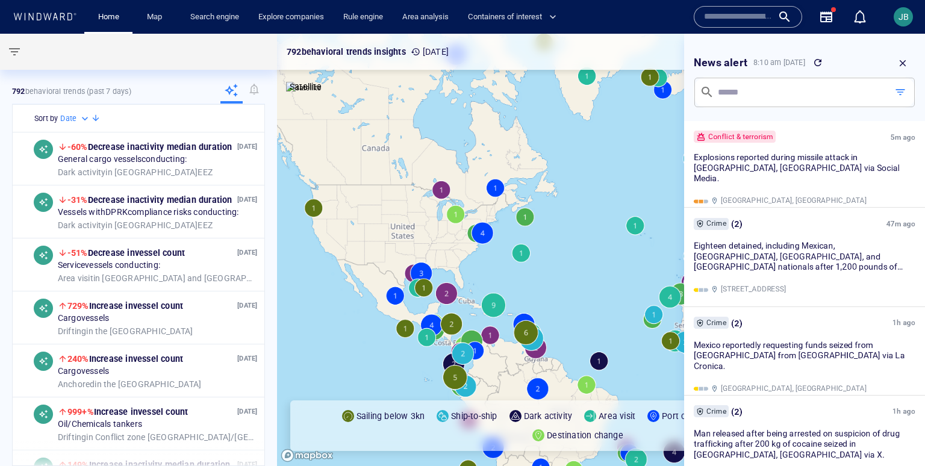
click at [829, 16] on icon "button" at bounding box center [826, 16] width 12 height 11
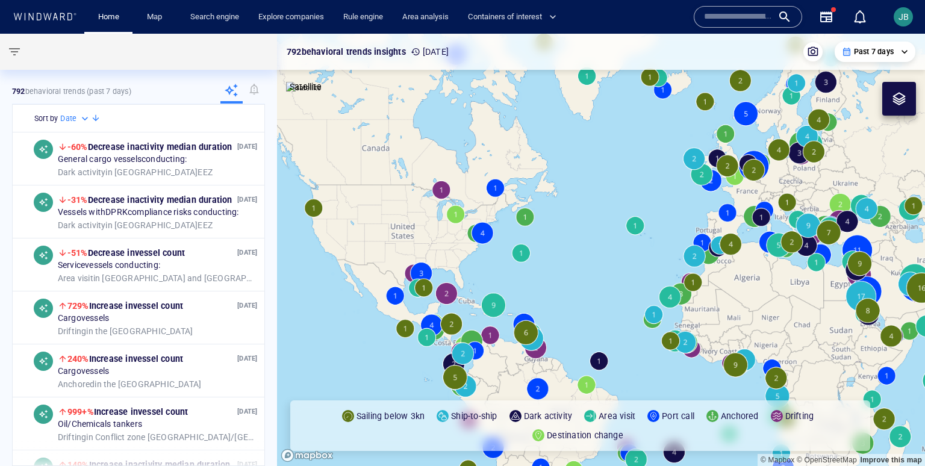
drag, startPoint x: 563, startPoint y: 244, endPoint x: 401, endPoint y: 197, distance: 168.7
click at [400, 197] on canvas "Map" at bounding box center [601, 250] width 648 height 432
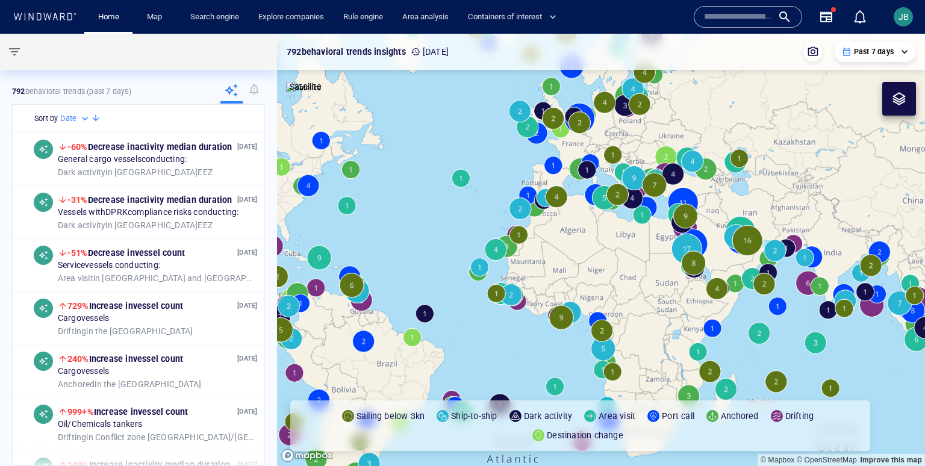
drag, startPoint x: 662, startPoint y: 316, endPoint x: 402, endPoint y: 204, distance: 282.5
click at [402, 204] on canvas "Map" at bounding box center [601, 250] width 648 height 432
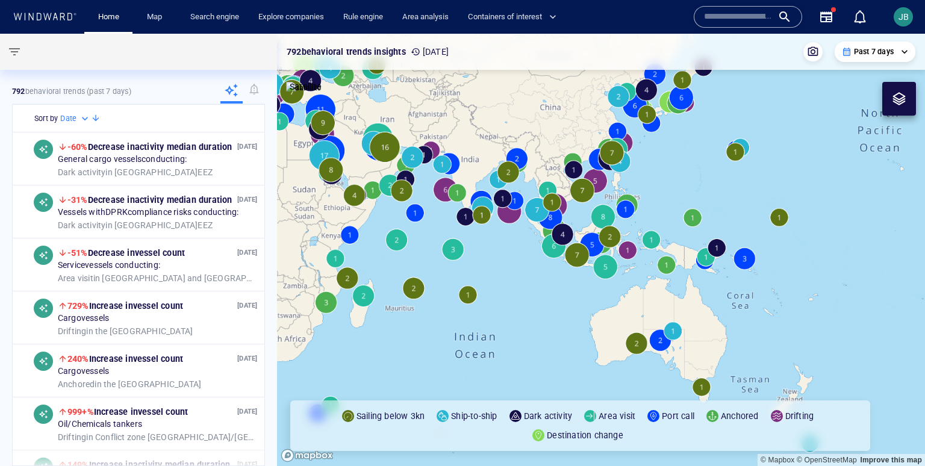
drag, startPoint x: 632, startPoint y: 242, endPoint x: 519, endPoint y: 263, distance: 114.5
click at [519, 263] on canvas "Map" at bounding box center [601, 250] width 648 height 432
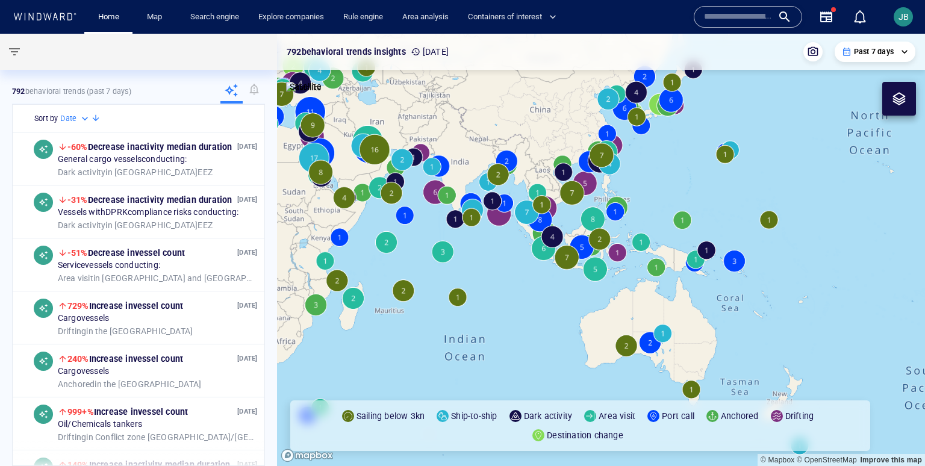
click at [848, 11] on div "0" at bounding box center [861, 16] width 31 height 29
click at [822, 11] on icon "button" at bounding box center [826, 16] width 12 height 11
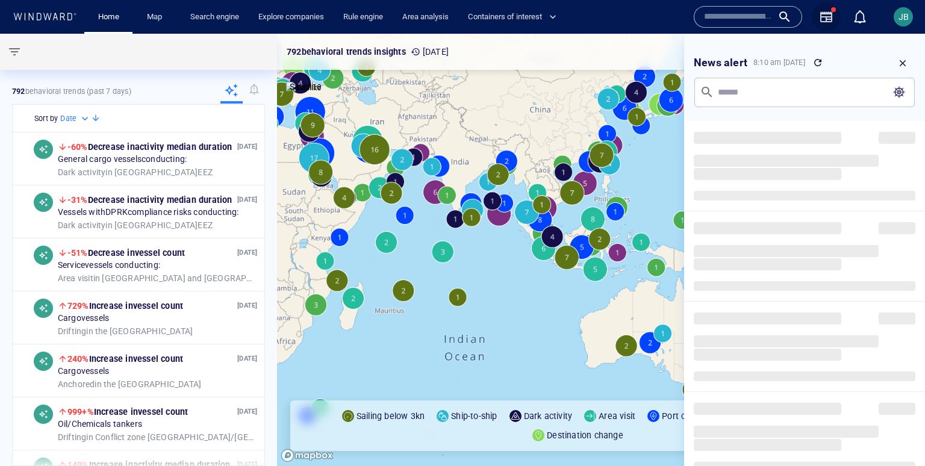
click at [819, 11] on icon "button" at bounding box center [826, 17] width 14 height 14
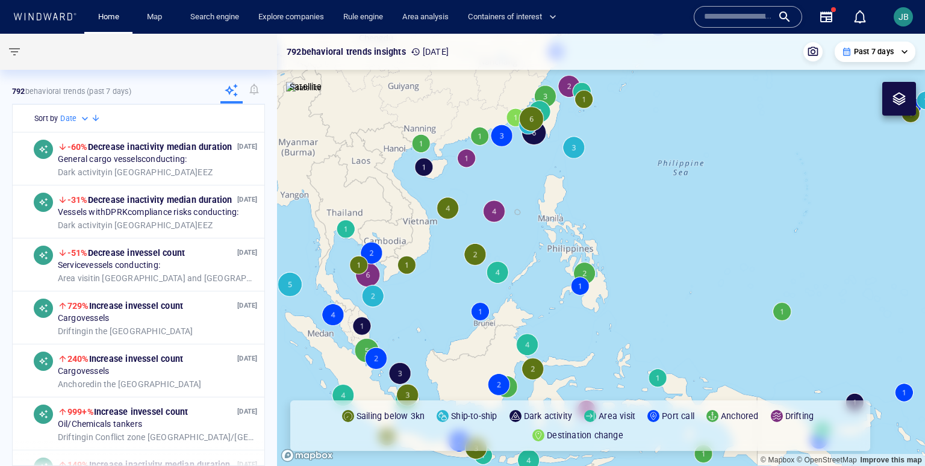
drag, startPoint x: 547, startPoint y: 219, endPoint x: 499, endPoint y: 237, distance: 51.2
click at [499, 237] on canvas "Map" at bounding box center [601, 250] width 648 height 432
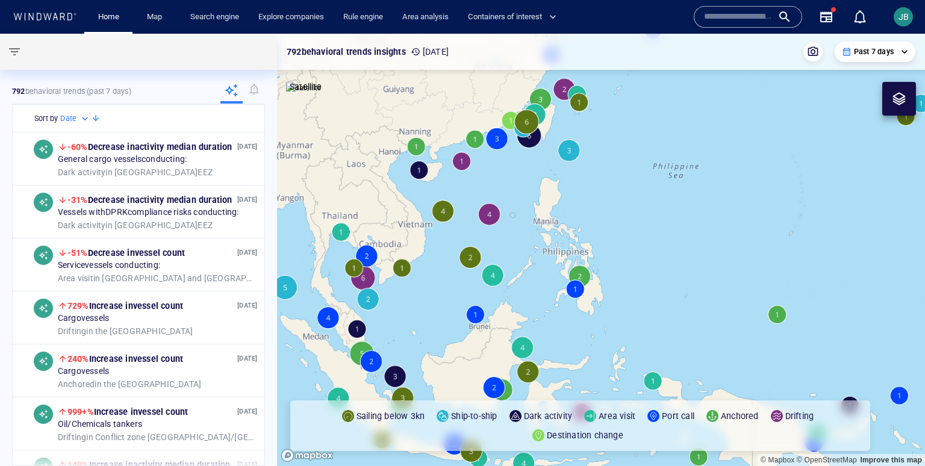
click at [903, 51] on div "Past 7 days" at bounding box center [875, 51] width 66 height 11
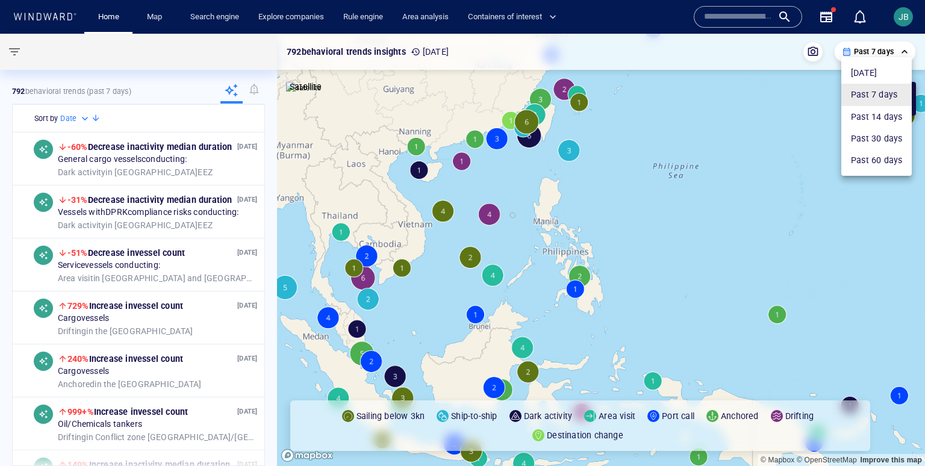
click at [881, 157] on li "Past 60 days" at bounding box center [876, 160] width 70 height 22
type input "**********"
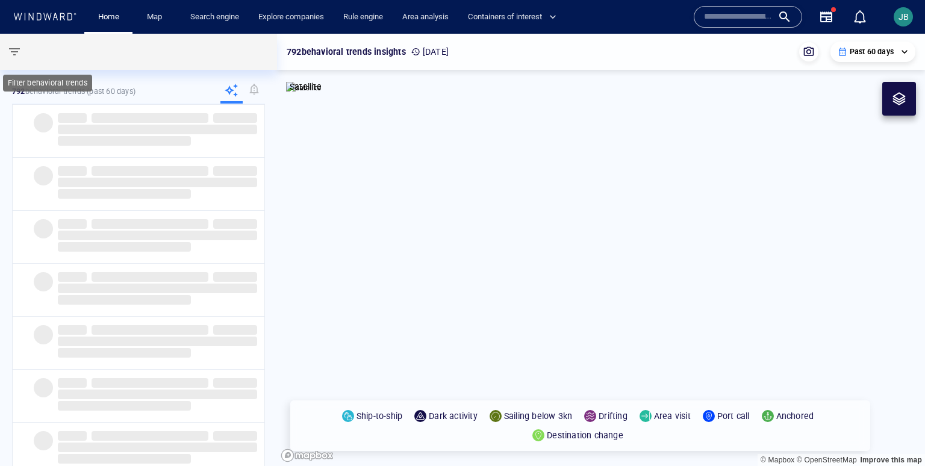
click at [11, 45] on span "button" at bounding box center [14, 52] width 14 height 14
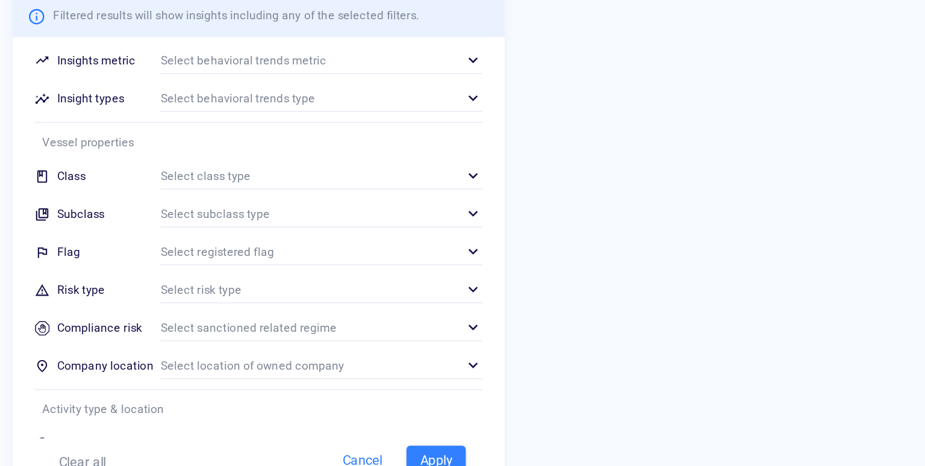
scroll to position [20, 0]
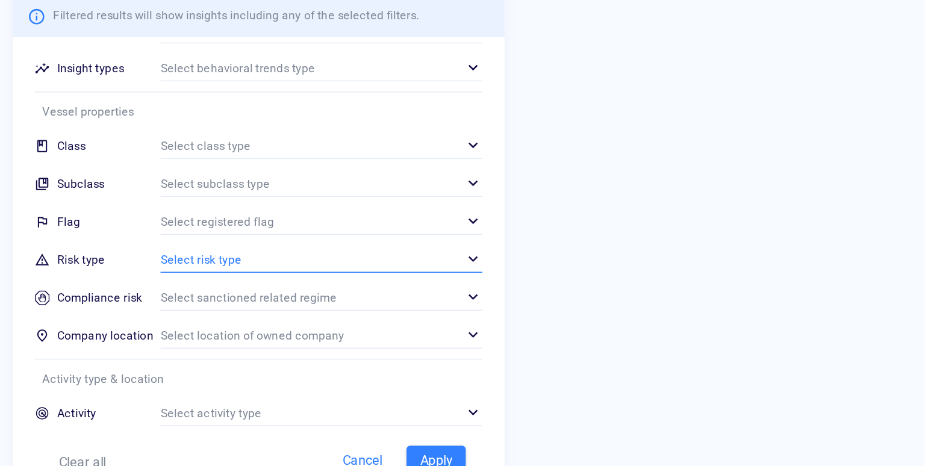
click at [125, 261] on div "​" at bounding box center [211, 260] width 210 height 18
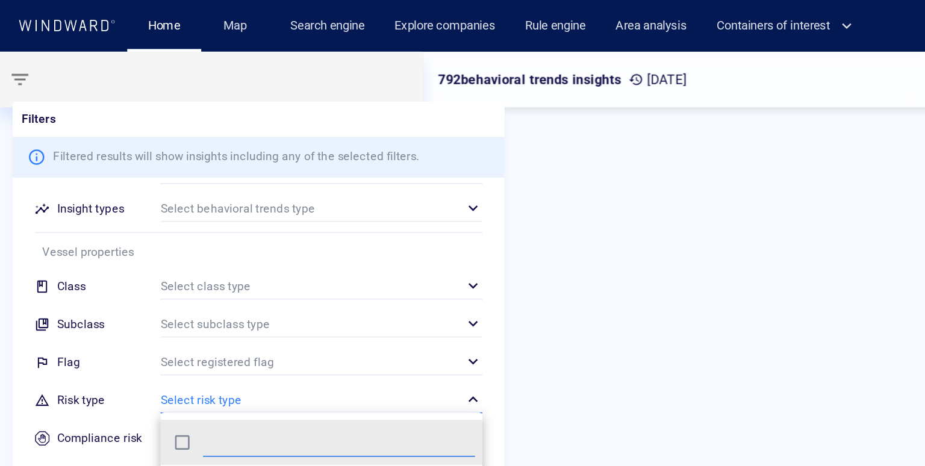
scroll to position [120, 210]
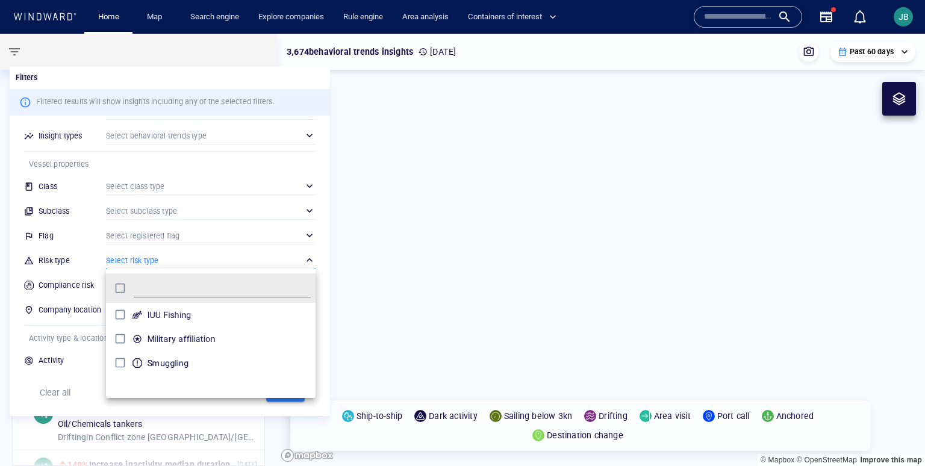
click at [156, 235] on div at bounding box center [462, 233] width 925 height 466
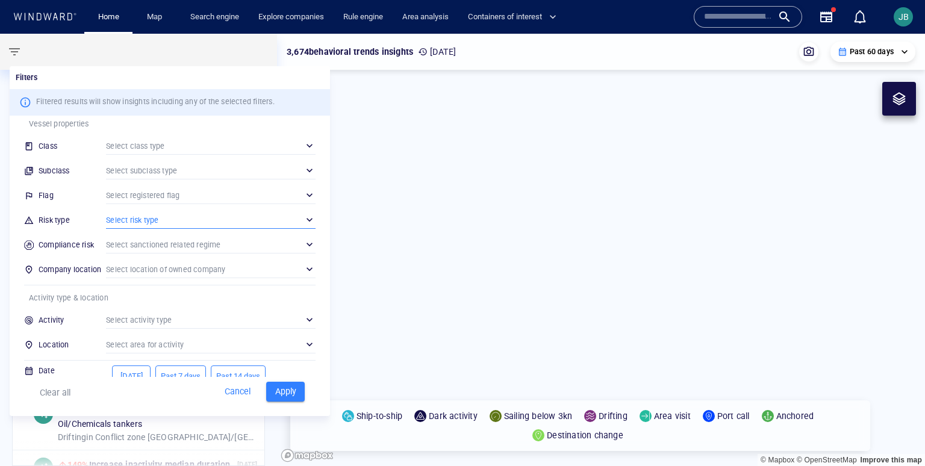
scroll to position [103, 0]
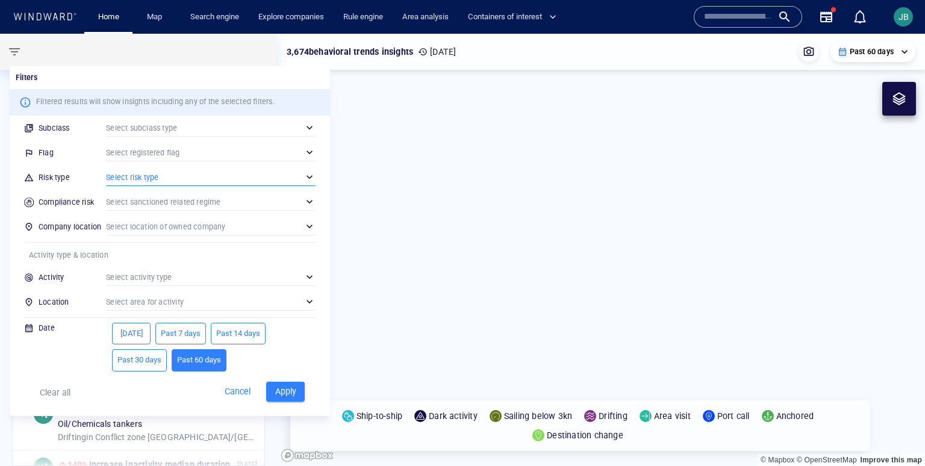
click at [16, 51] on div at bounding box center [462, 233] width 925 height 466
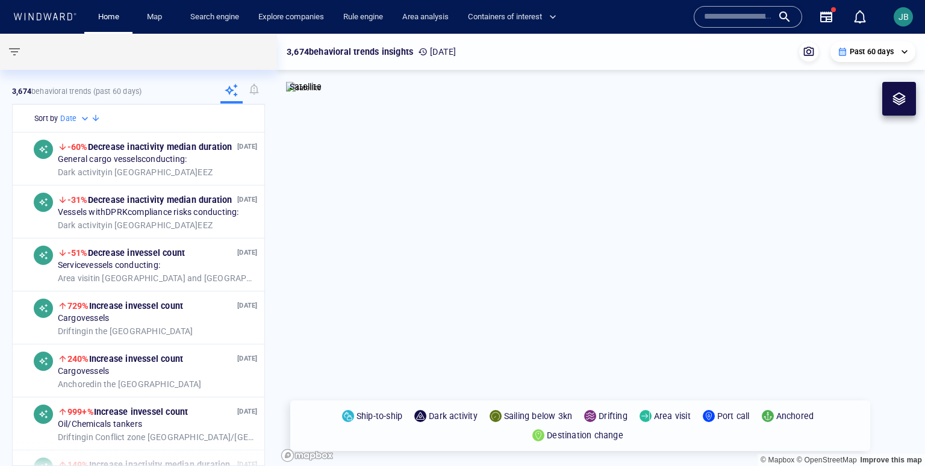
click at [439, 333] on canvas "Map" at bounding box center [601, 250] width 648 height 432
drag, startPoint x: 429, startPoint y: 416, endPoint x: 476, endPoint y: 416, distance: 47.6
click at [476, 416] on p "Dark activity" at bounding box center [453, 416] width 49 height 14
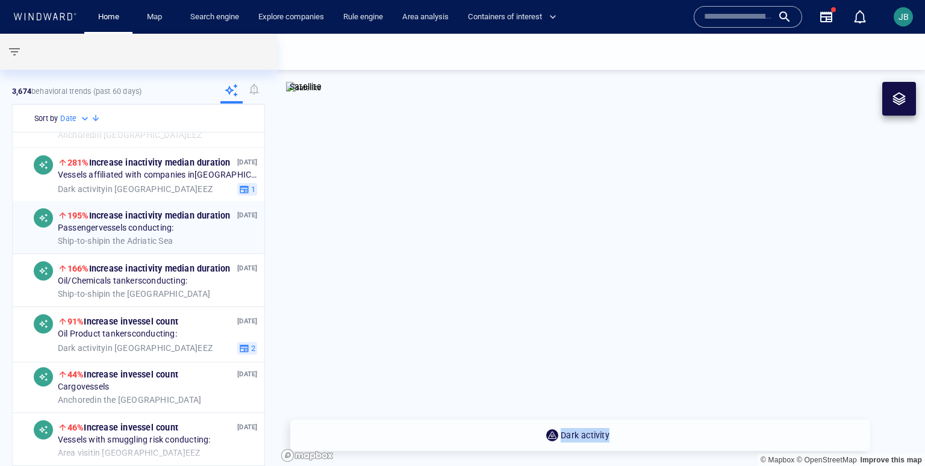
scroll to position [410, 0]
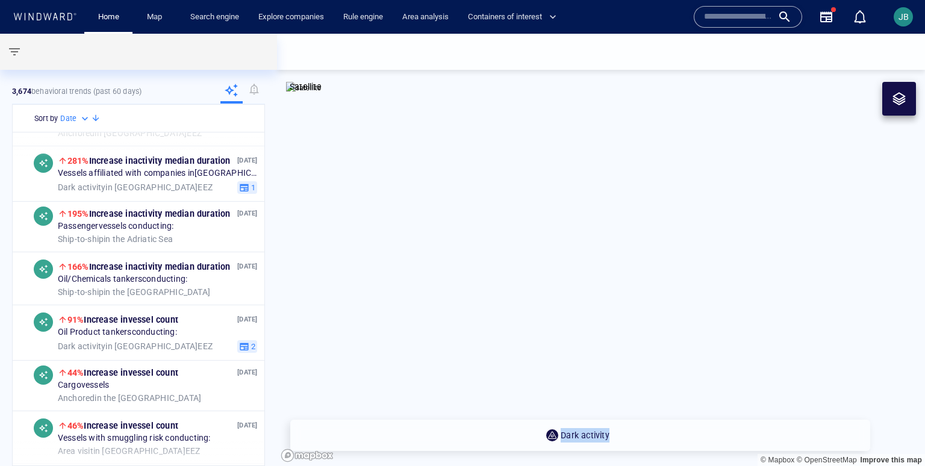
drag, startPoint x: 438, startPoint y: 311, endPoint x: 476, endPoint y: 311, distance: 37.3
click at [476, 311] on canvas "Map" at bounding box center [601, 250] width 648 height 432
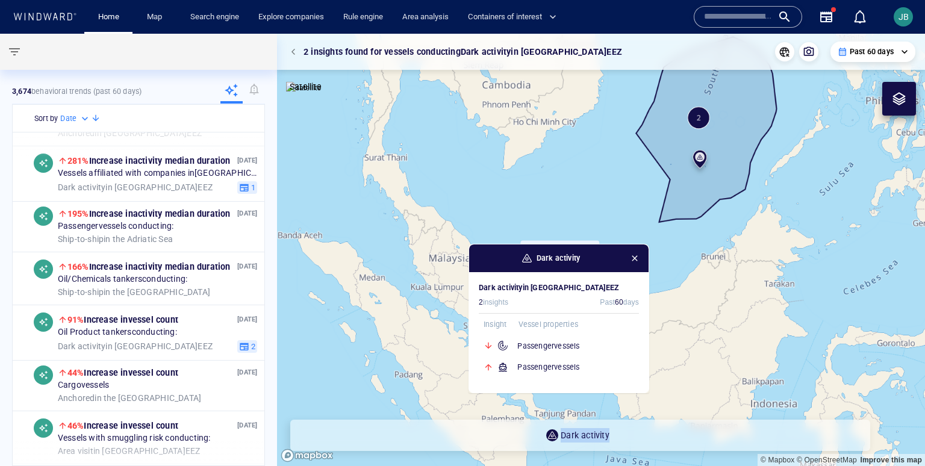
drag, startPoint x: 586, startPoint y: 256, endPoint x: 447, endPoint y: 363, distance: 175.6
click at [444, 365] on canvas "Map" at bounding box center [601, 250] width 648 height 432
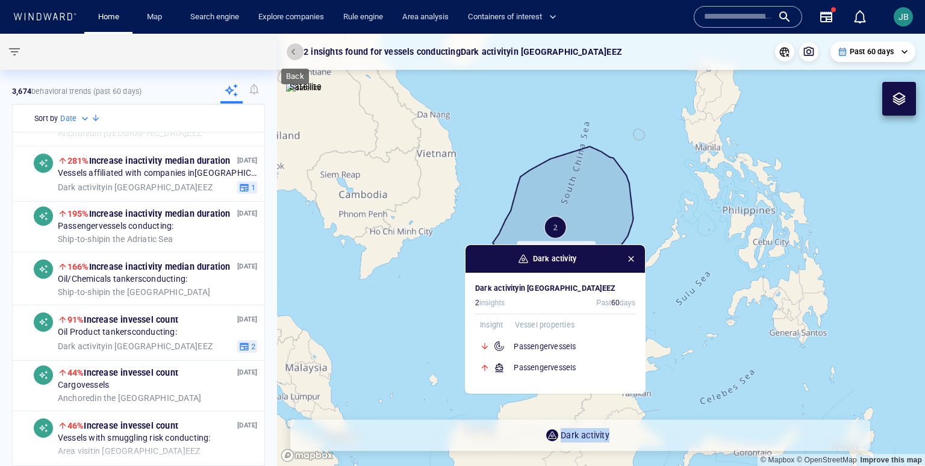
click at [292, 46] on button "button" at bounding box center [295, 51] width 17 height 17
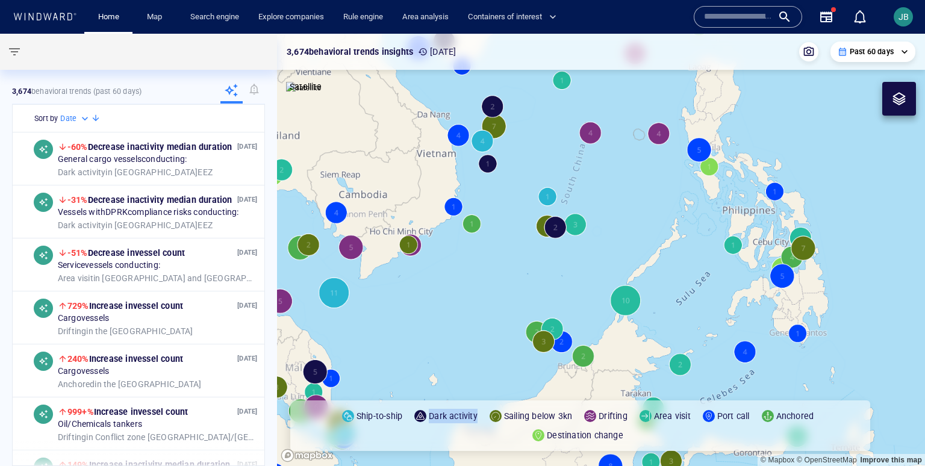
drag, startPoint x: 652, startPoint y: 174, endPoint x: 593, endPoint y: 226, distance: 79.0
click at [593, 226] on canvas "Map" at bounding box center [601, 250] width 648 height 432
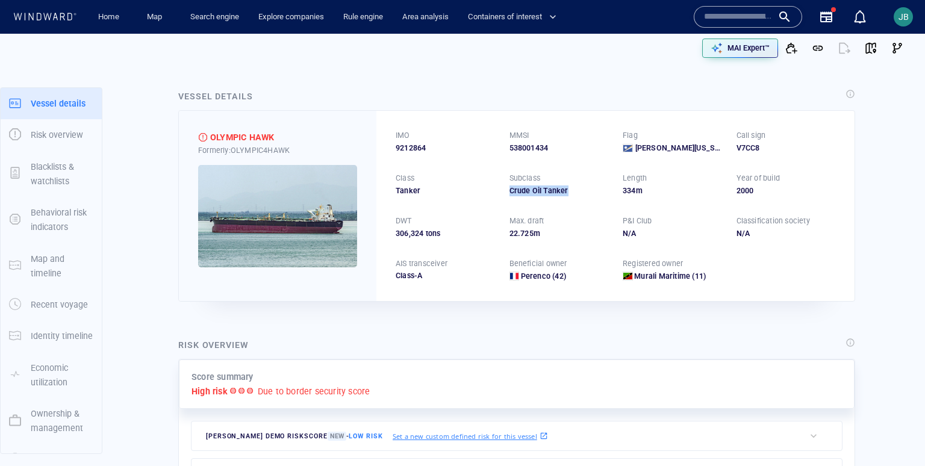
drag, startPoint x: 510, startPoint y: 195, endPoint x: 569, endPoint y: 196, distance: 59.0
click at [569, 196] on div "IMO 9212864 MMSI 538001434 Flag [PERSON_NAME][US_STATE] Call sign V7CC8 Class T…" at bounding box center [615, 206] width 478 height 190
click at [300, 222] on img at bounding box center [277, 216] width 159 height 102
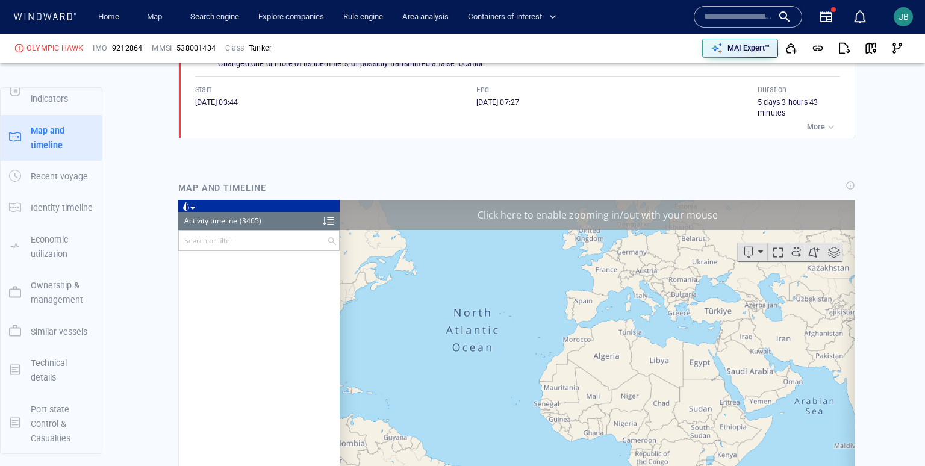
scroll to position [942, 0]
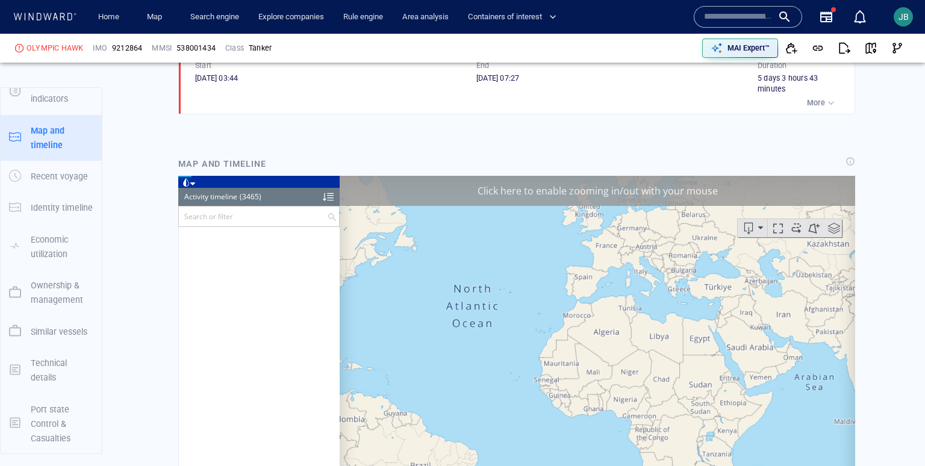
click at [191, 188] on div "Activity timeline" at bounding box center [210, 196] width 53 height 18
click at [187, 182] on span at bounding box center [186, 182] width 8 height 8
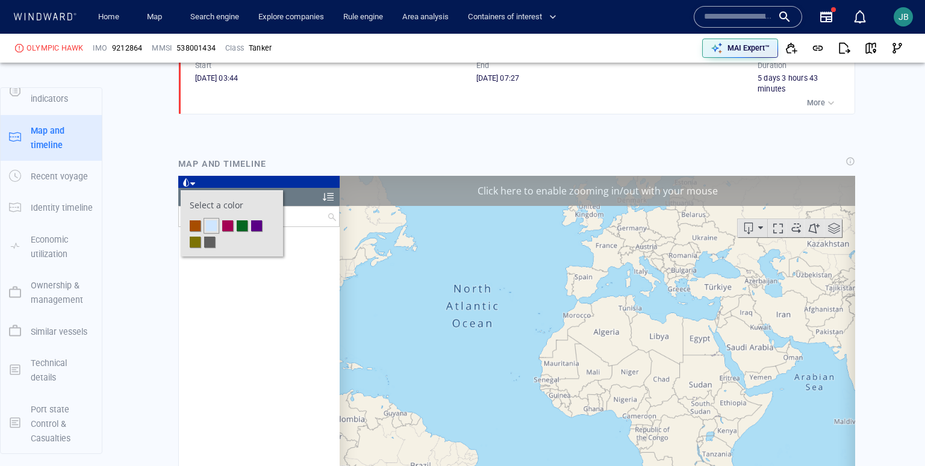
click at [227, 230] on li at bounding box center [227, 225] width 11 height 11
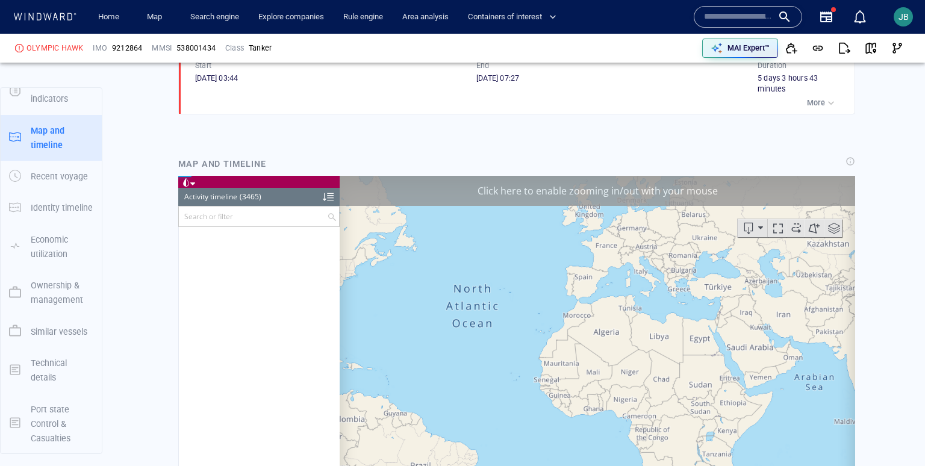
click at [417, 189] on div "Click here to enable zooming in/out with your mouse" at bounding box center [598, 190] width 516 height 30
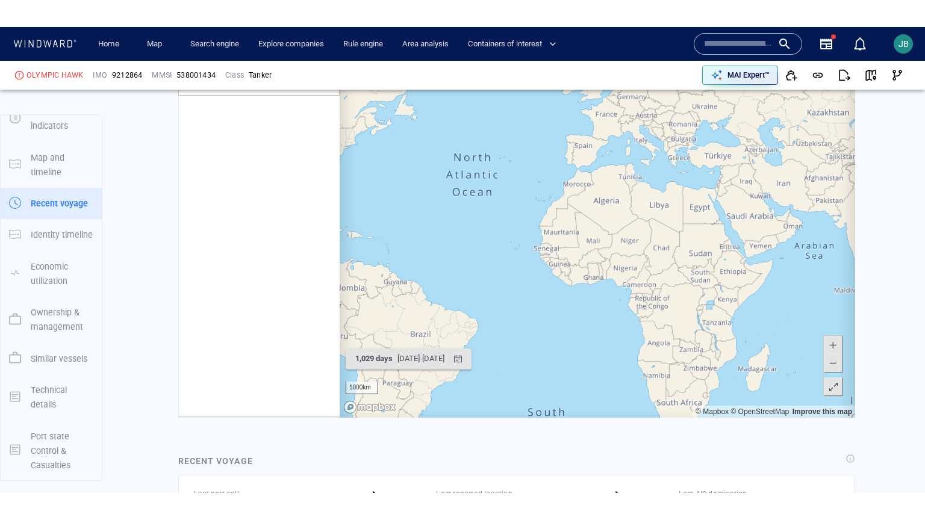
scroll to position [1265, 0]
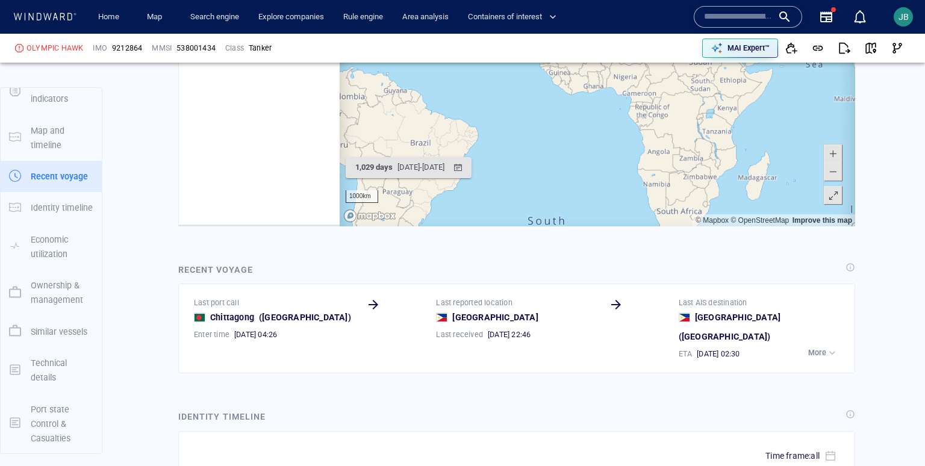
click at [832, 196] on span at bounding box center [833, 196] width 12 height 18
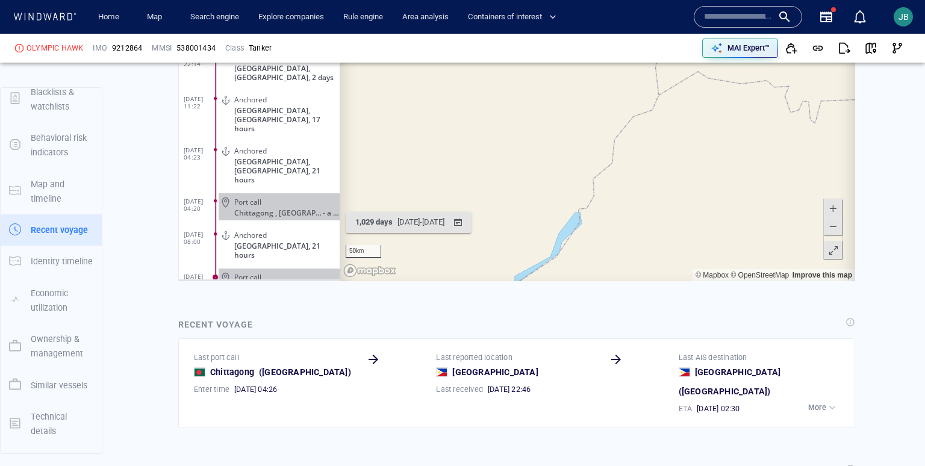
scroll to position [128, 0]
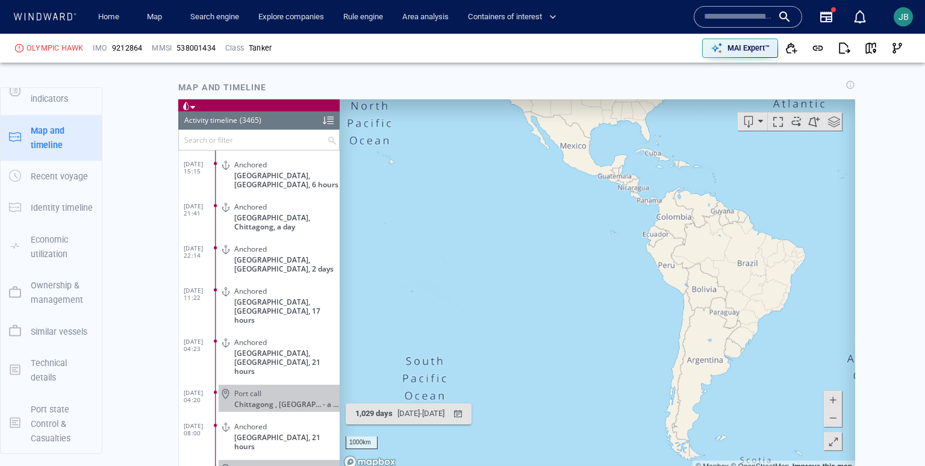
drag, startPoint x: 754, startPoint y: 301, endPoint x: 543, endPoint y: 301, distance: 210.8
click at [544, 301] on canvas "Map" at bounding box center [598, 285] width 516 height 373
drag, startPoint x: 747, startPoint y: 301, endPoint x: 562, endPoint y: 353, distance: 192.0
click at [561, 353] on canvas "Map" at bounding box center [598, 285] width 516 height 373
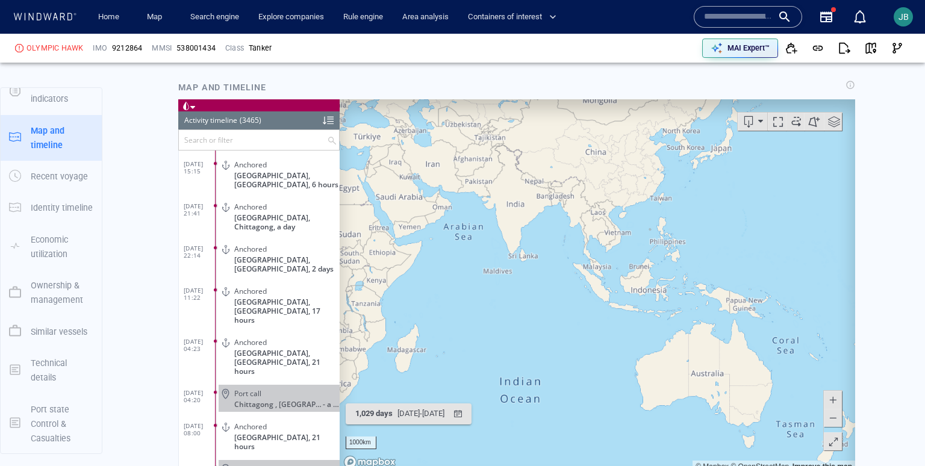
scroll to position [114528, 0]
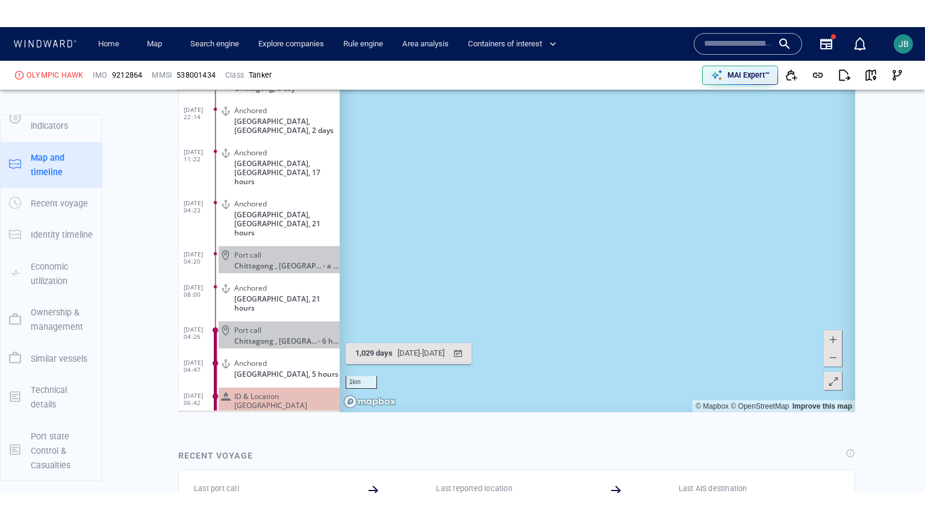
scroll to position [1018, 0]
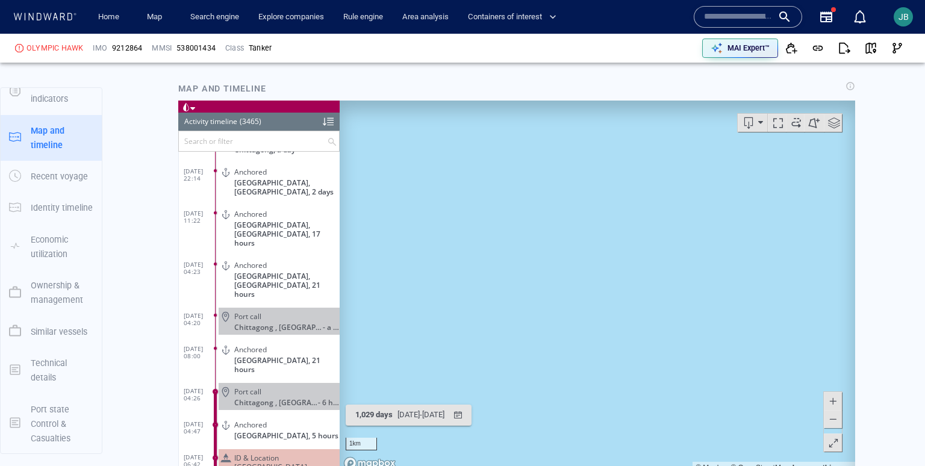
click at [835, 449] on span at bounding box center [833, 443] width 12 height 18
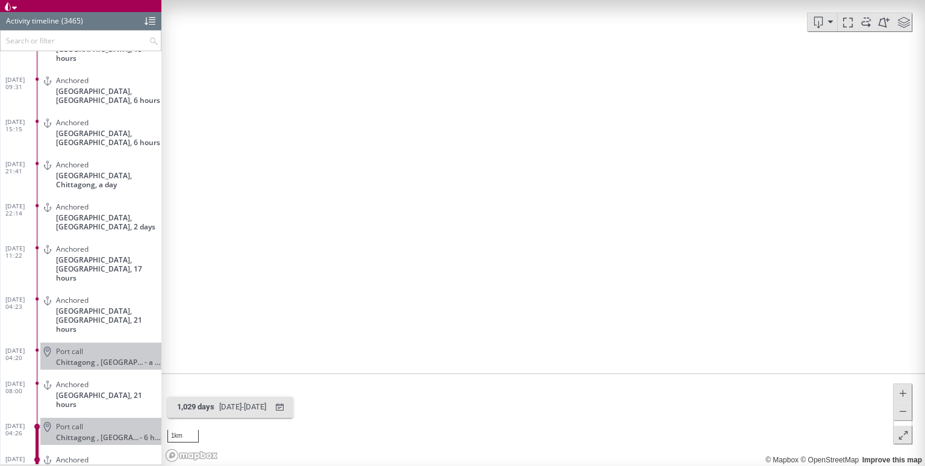
scroll to position [114508, 0]
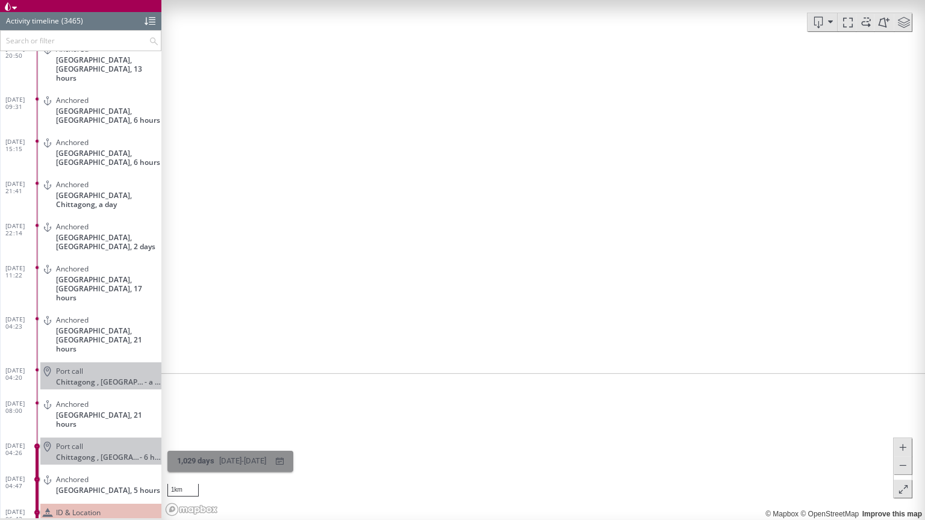
click at [269, 464] on div "[DATE] - [DATE]" at bounding box center [243, 461] width 52 height 19
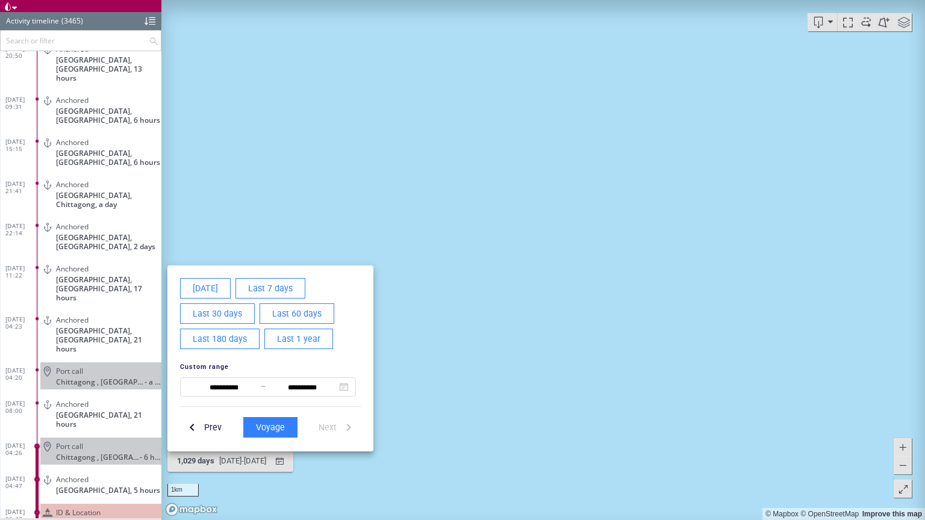
click at [443, 322] on div at bounding box center [462, 260] width 925 height 520
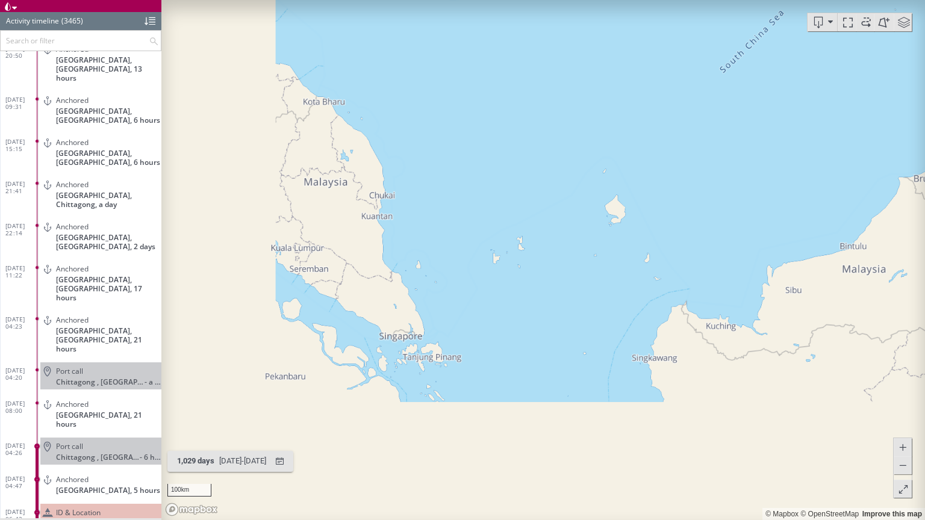
click at [867, 19] on span at bounding box center [866, 22] width 18 height 18
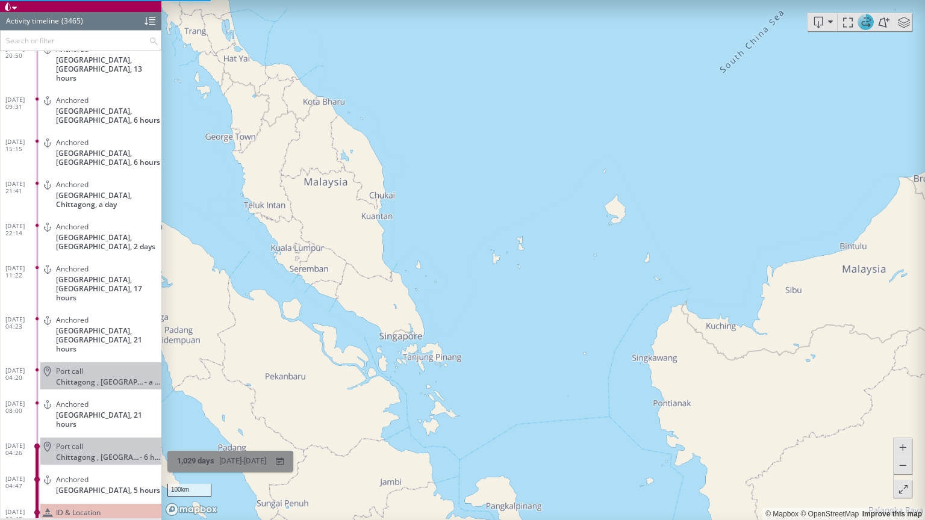
click at [213, 462] on span "1,029 days" at bounding box center [195, 460] width 37 height 9
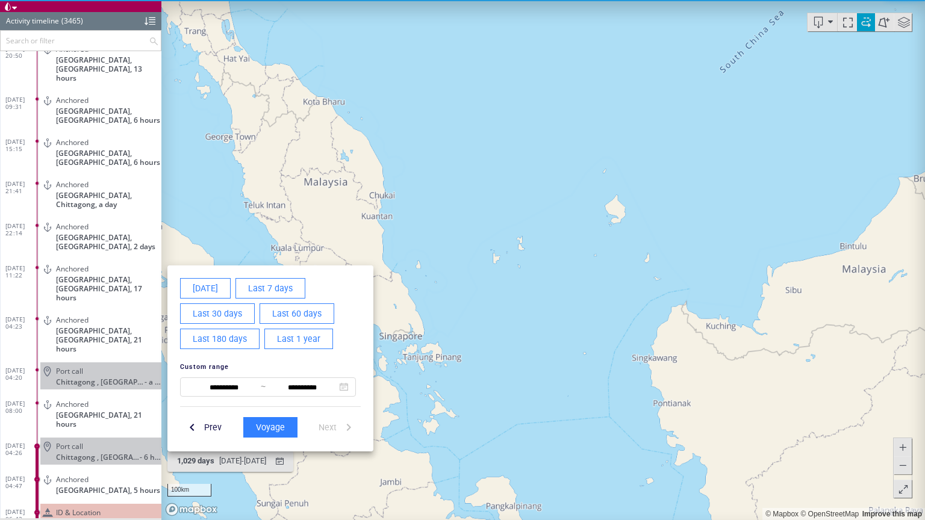
click at [457, 269] on div at bounding box center [462, 260] width 925 height 520
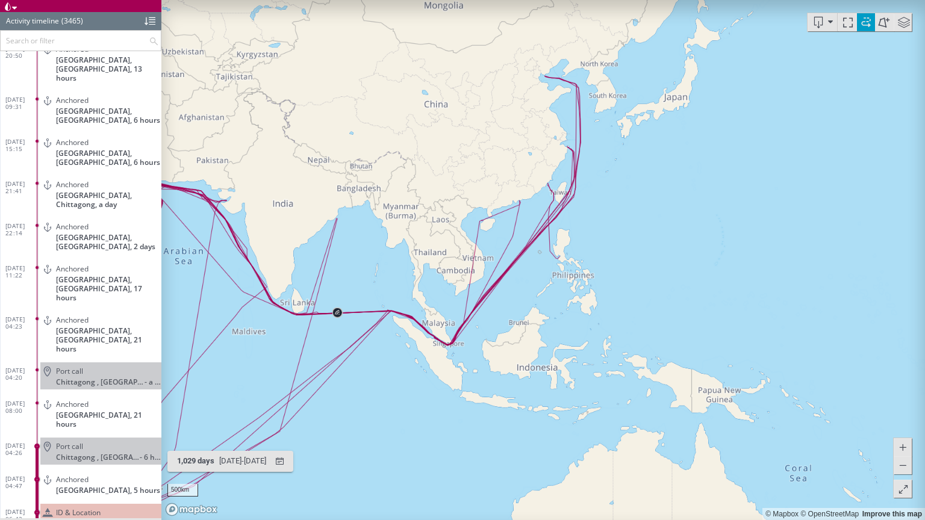
drag, startPoint x: 466, startPoint y: 245, endPoint x: 465, endPoint y: 316, distance: 71.1
click at [466, 316] on canvas "Map" at bounding box center [543, 260] width 764 height 520
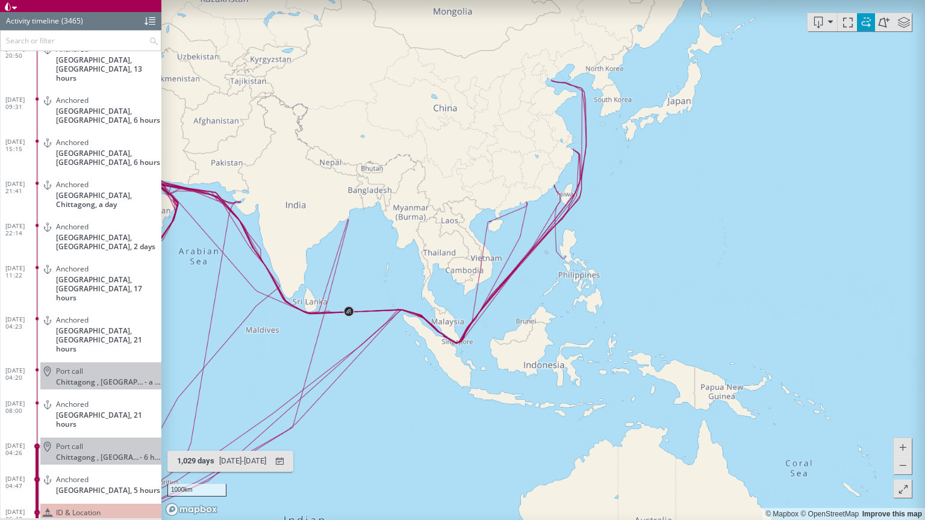
drag, startPoint x: 372, startPoint y: 284, endPoint x: 574, endPoint y: 285, distance: 202.4
click at [576, 285] on canvas "Map" at bounding box center [543, 260] width 764 height 520
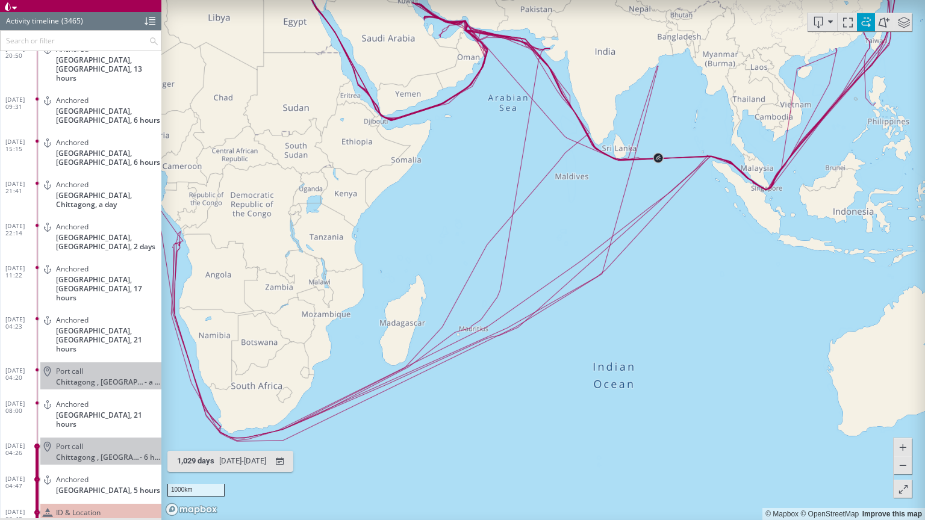
drag, startPoint x: 574, startPoint y: 285, endPoint x: 679, endPoint y: 177, distance: 150.3
click at [679, 178] on canvas "Map" at bounding box center [543, 260] width 764 height 520
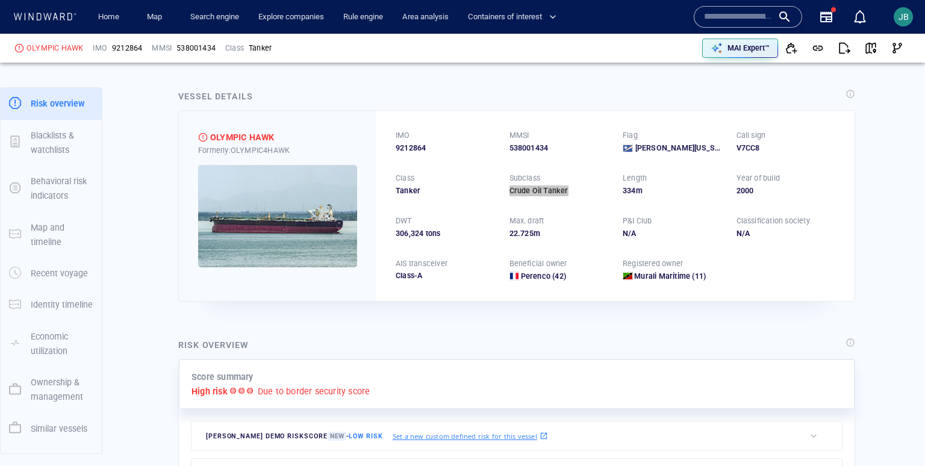
scroll to position [0, 0]
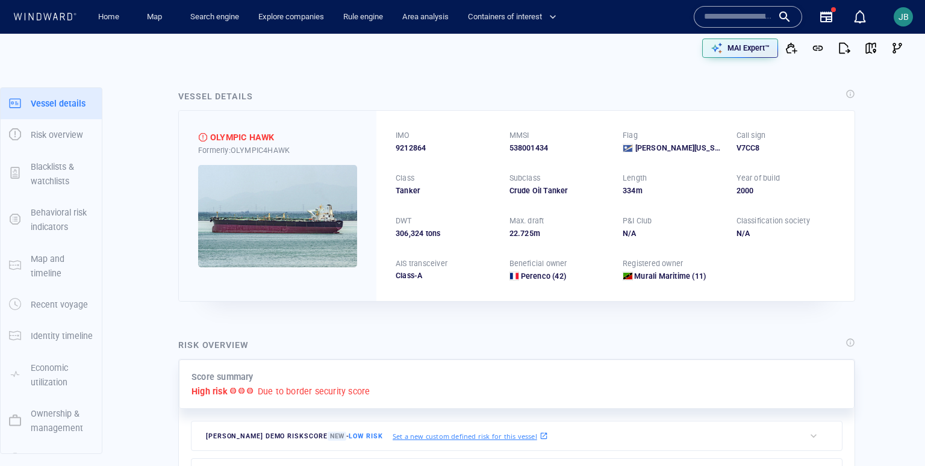
drag, startPoint x: 581, startPoint y: 210, endPoint x: 324, endPoint y: 67, distance: 293.9
click at [378, 147] on div "IMO 9212864 MMSI 538001434 Flag [PERSON_NAME][US_STATE] Call sign V7CC8 Class T…" at bounding box center [615, 206] width 478 height 190
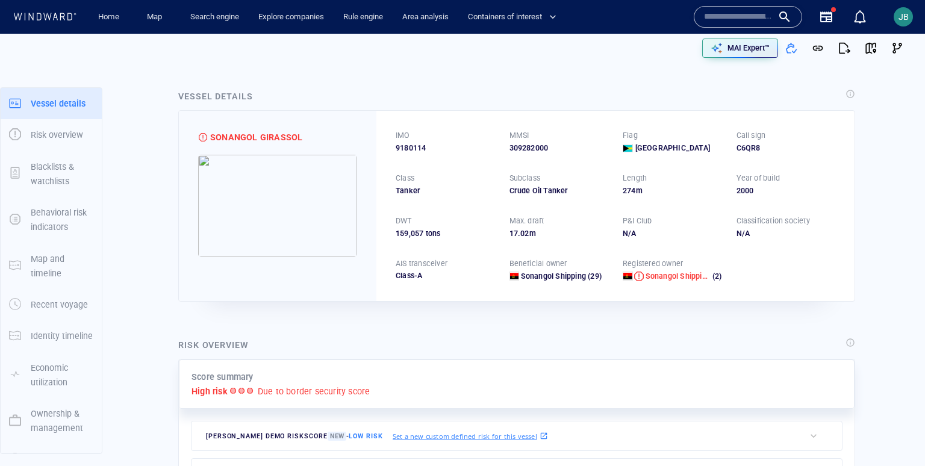
click at [322, 214] on img at bounding box center [277, 206] width 159 height 102
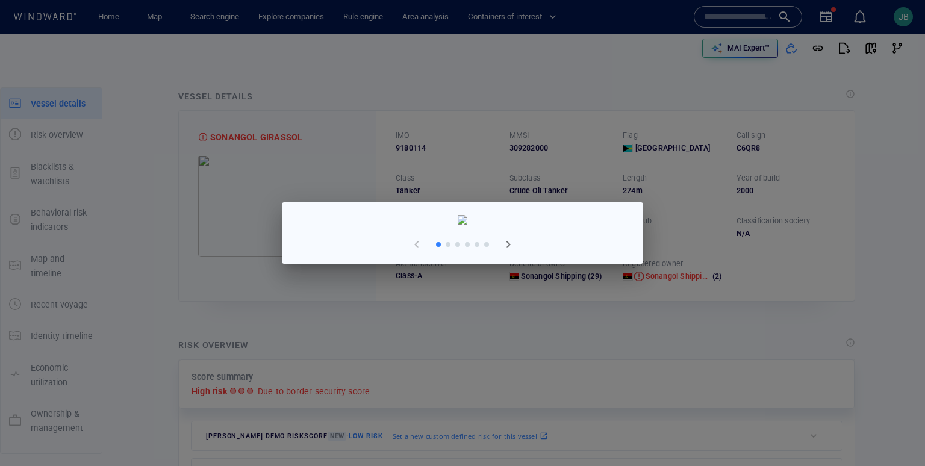
click at [868, 239] on div at bounding box center [462, 233] width 925 height 466
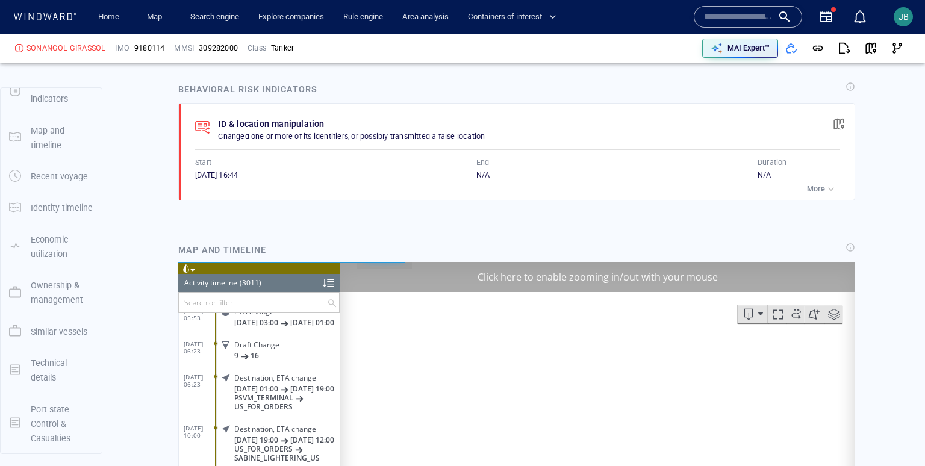
scroll to position [782, 0]
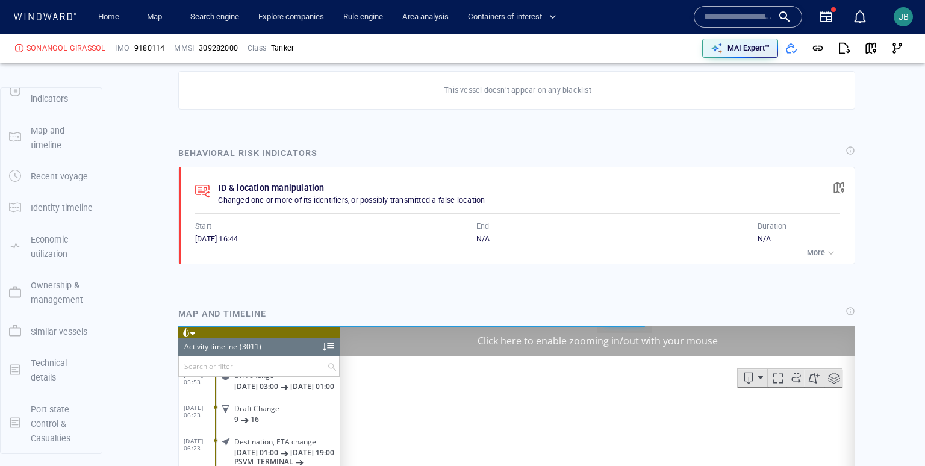
click at [717, 342] on div "Click here to enable zooming in/out with your mouse" at bounding box center [598, 340] width 516 height 30
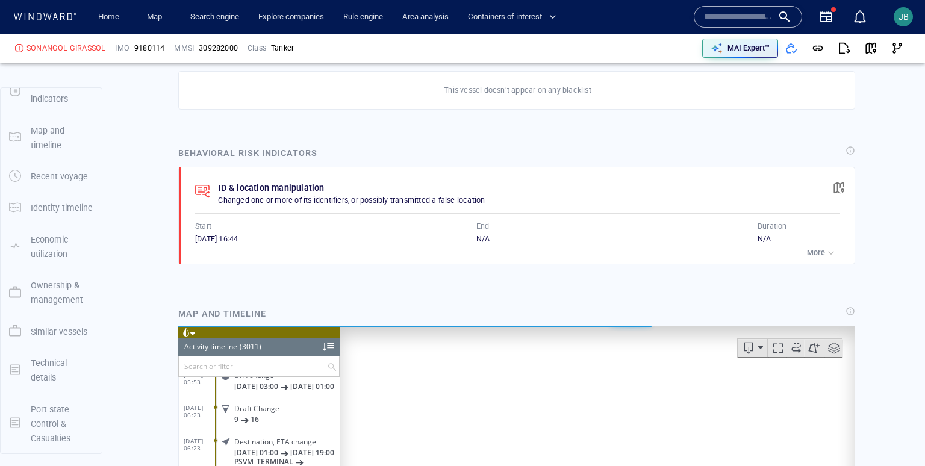
scroll to position [99411, 0]
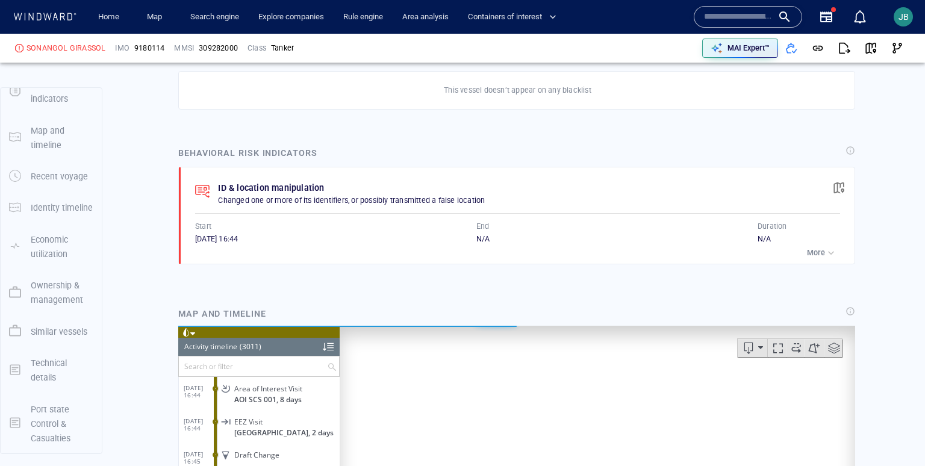
click at [192, 335] on div at bounding box center [186, 331] width 17 height 13
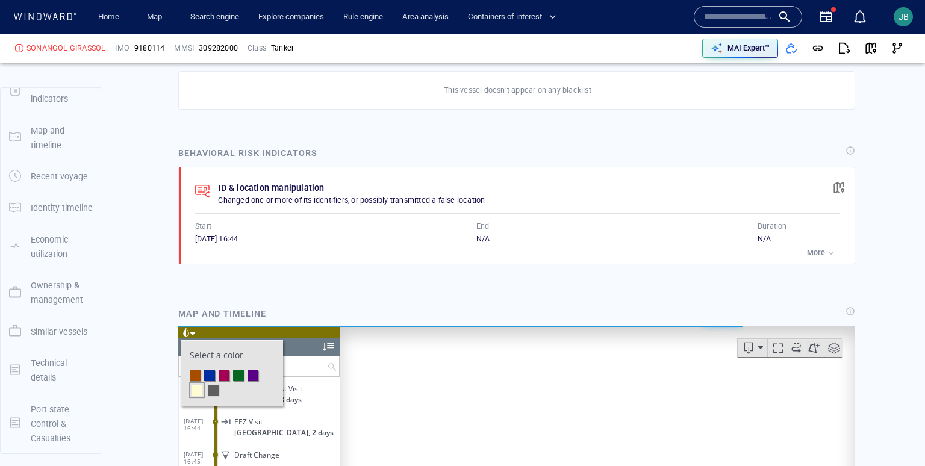
click at [225, 374] on li at bounding box center [224, 375] width 11 height 11
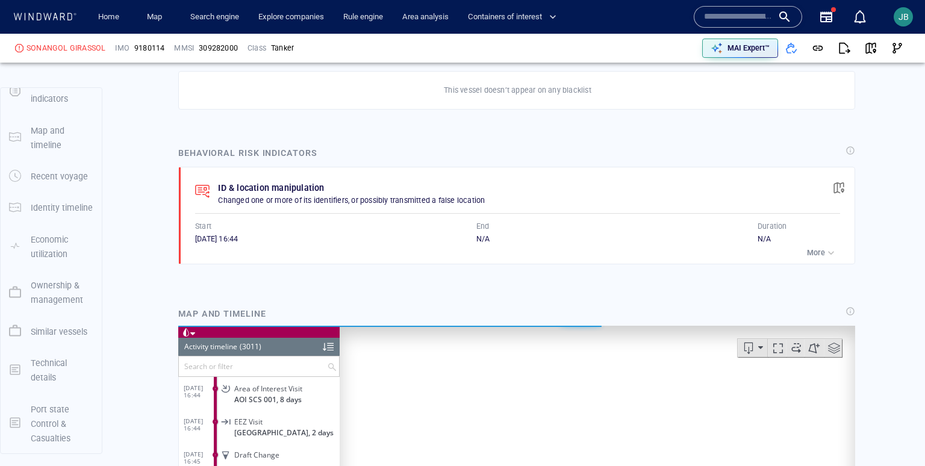
scroll to position [99413, 0]
click at [829, 247] on div "button" at bounding box center [831, 253] width 12 height 12
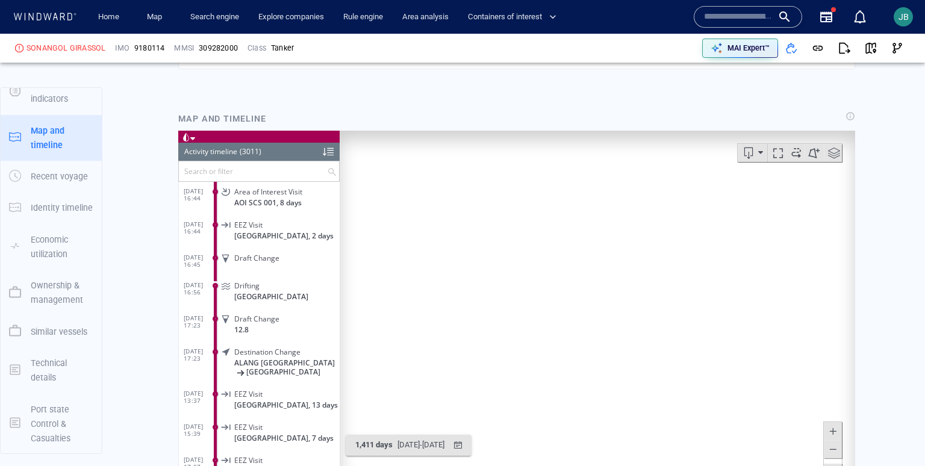
scroll to position [1136, 0]
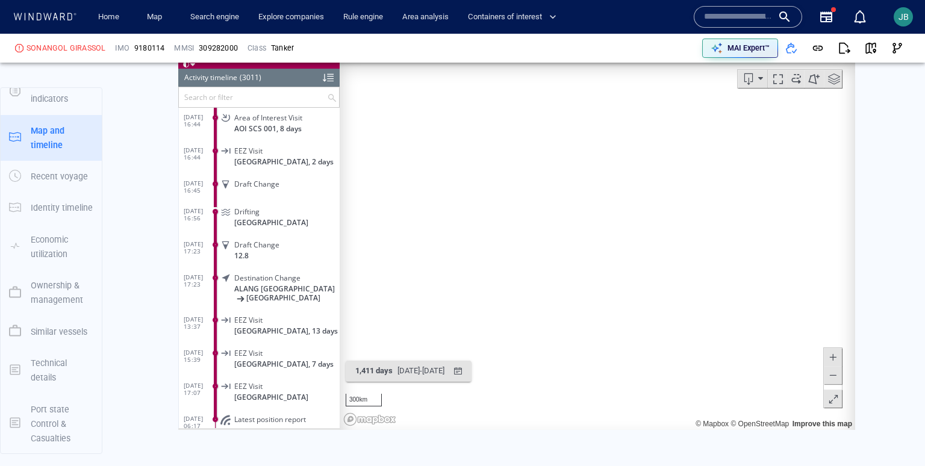
click at [839, 399] on button at bounding box center [833, 398] width 18 height 18
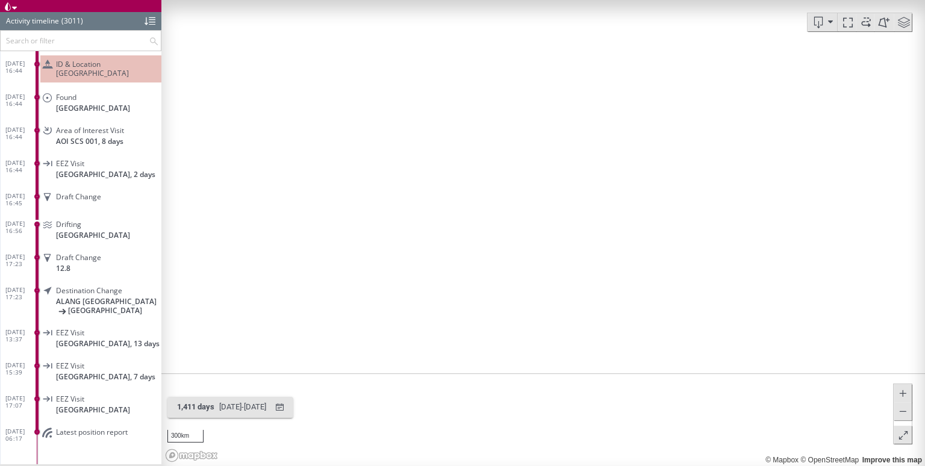
scroll to position [75, 0]
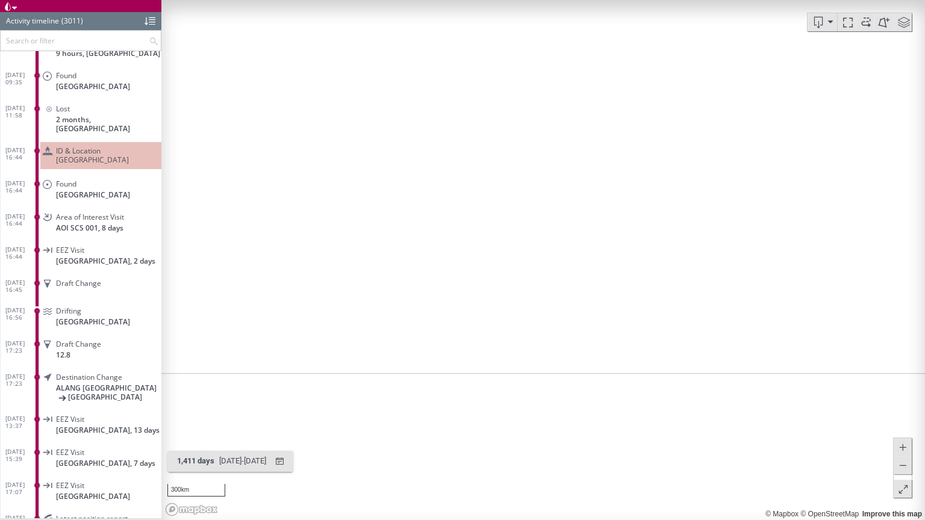
drag, startPoint x: 630, startPoint y: 289, endPoint x: 628, endPoint y: 295, distance: 6.3
click at [628, 296] on canvas "Map" at bounding box center [543, 260] width 764 height 520
drag, startPoint x: 628, startPoint y: 295, endPoint x: 579, endPoint y: 319, distance: 54.1
click at [578, 319] on canvas "Map" at bounding box center [543, 260] width 764 height 520
drag, startPoint x: 742, startPoint y: 209, endPoint x: 673, endPoint y: 251, distance: 80.3
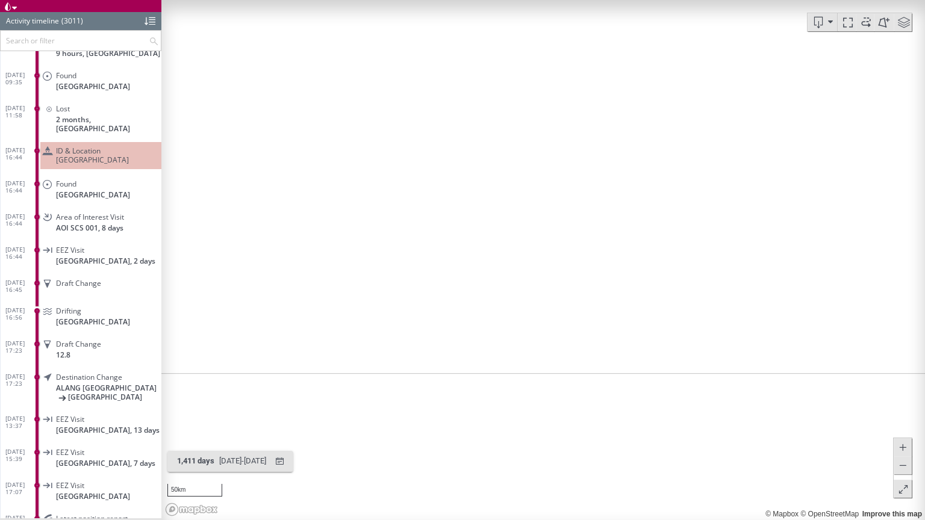
click at [673, 251] on canvas "Map" at bounding box center [543, 260] width 764 height 520
drag, startPoint x: 673, startPoint y: 251, endPoint x: 620, endPoint y: 209, distance: 67.3
click at [620, 208] on canvas "Map" at bounding box center [543, 260] width 764 height 520
drag, startPoint x: 613, startPoint y: 229, endPoint x: 649, endPoint y: 170, distance: 68.7
click at [650, 169] on canvas "Map" at bounding box center [543, 260] width 764 height 520
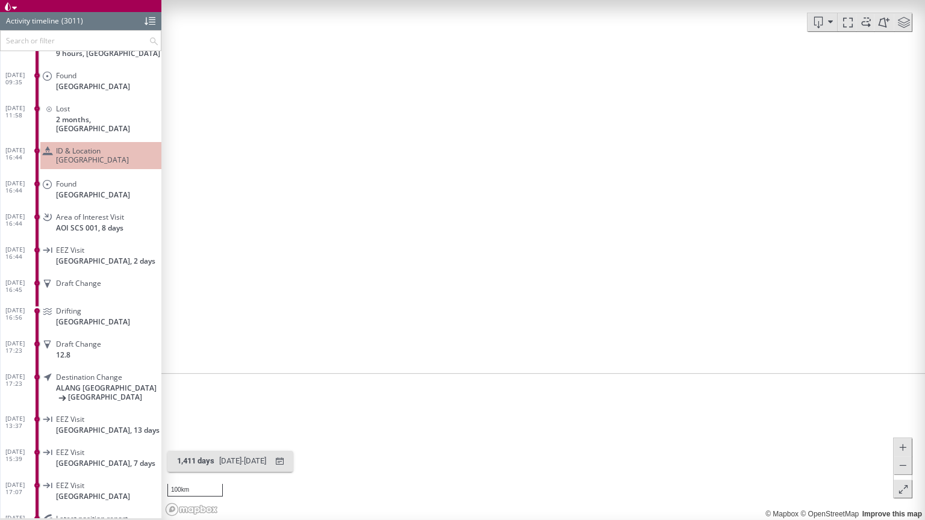
click at [633, 267] on canvas "Map" at bounding box center [543, 260] width 764 height 520
drag, startPoint x: 629, startPoint y: 271, endPoint x: 703, endPoint y: 55, distance: 228.5
click at [703, 55] on canvas "Map" at bounding box center [543, 260] width 764 height 520
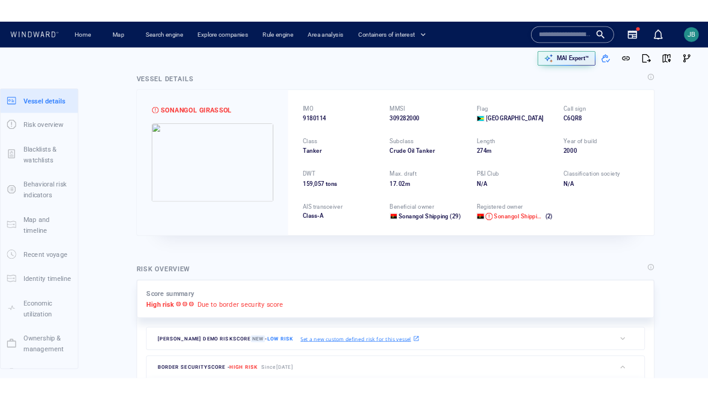
scroll to position [0, 0]
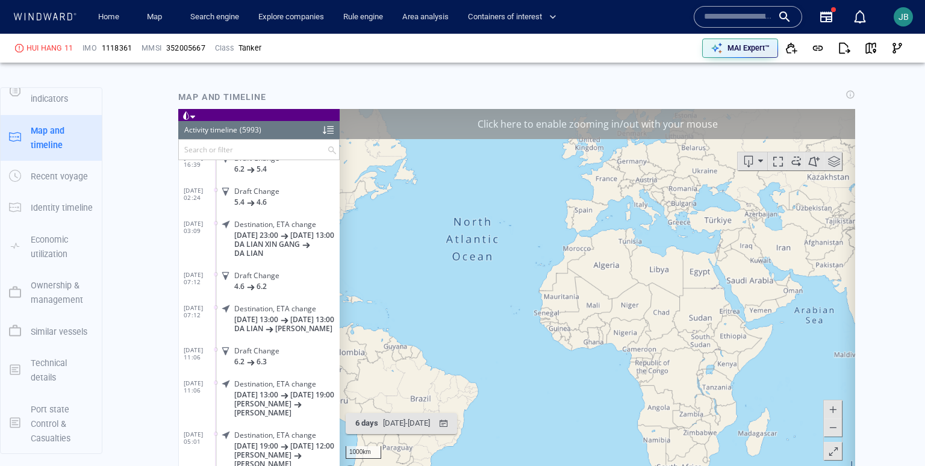
scroll to position [198183, 0]
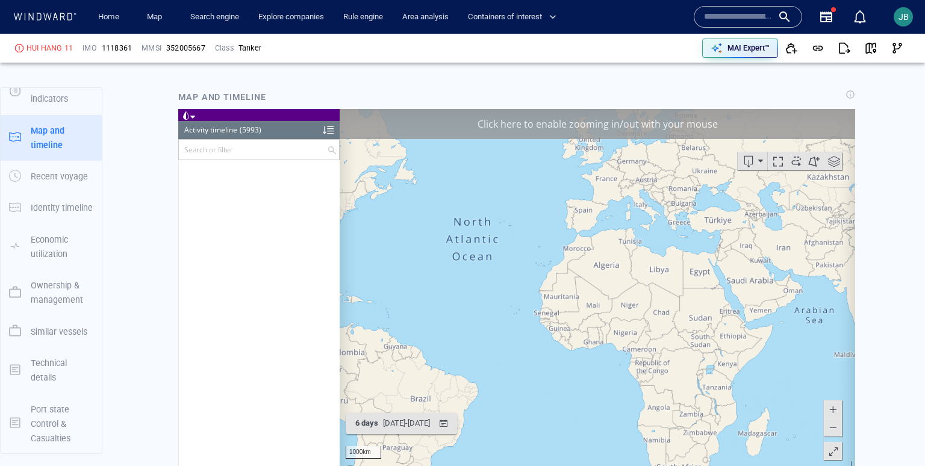
click at [732, 123] on div "Click here to enable zooming in/out with your mouse" at bounding box center [598, 123] width 516 height 30
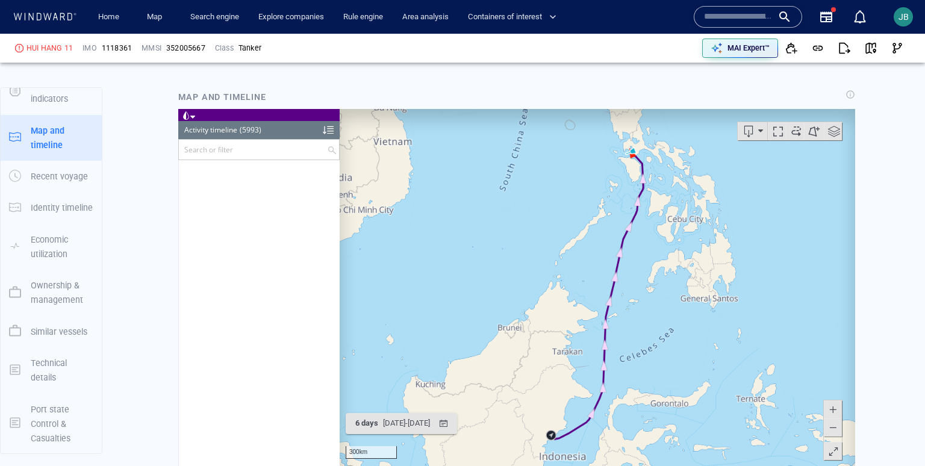
click at [189, 115] on span at bounding box center [186, 115] width 8 height 8
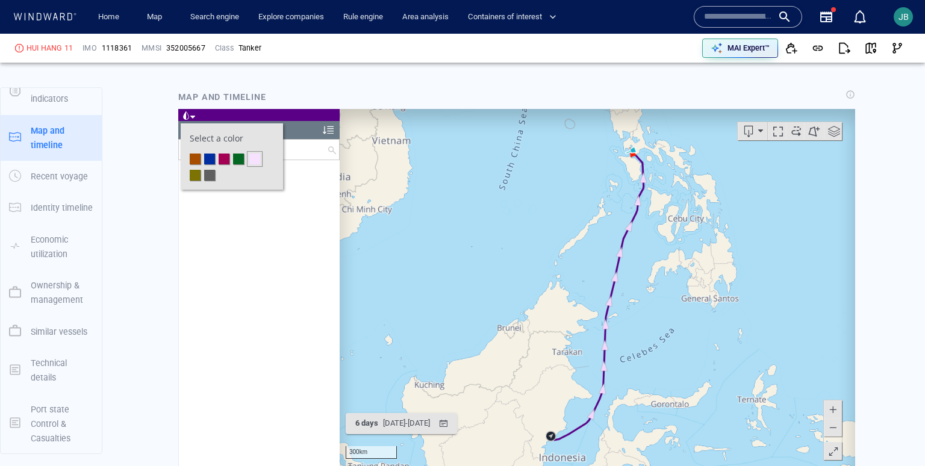
click at [224, 154] on li at bounding box center [224, 158] width 11 height 11
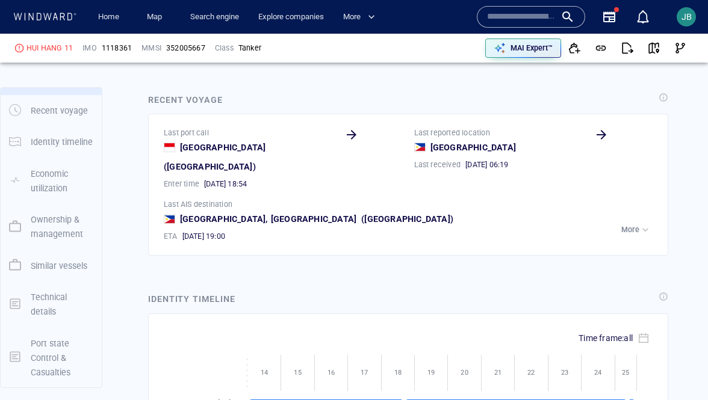
scroll to position [1453, 0]
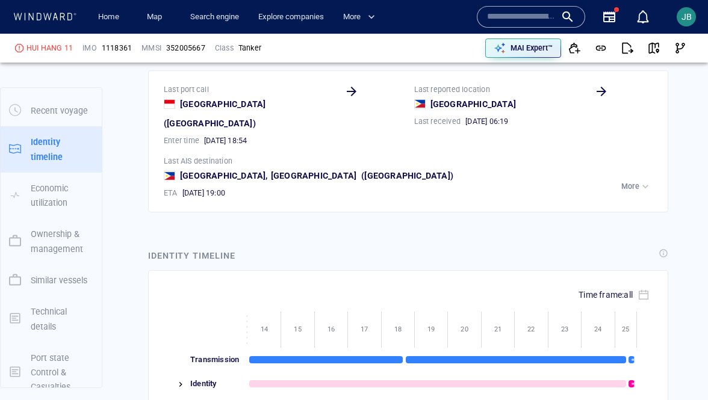
click at [182, 380] on img at bounding box center [181, 385] width 10 height 10
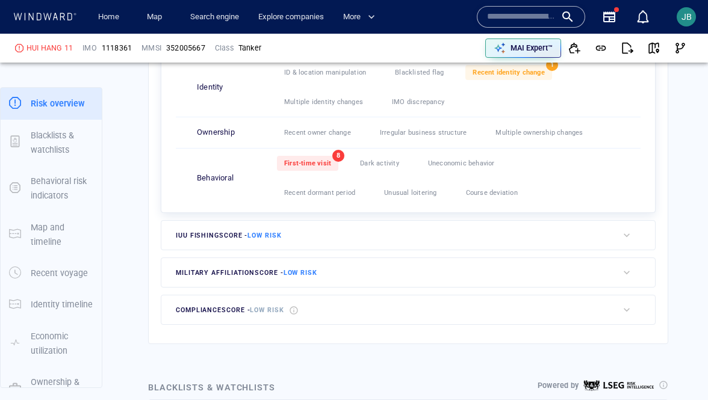
scroll to position [409, 0]
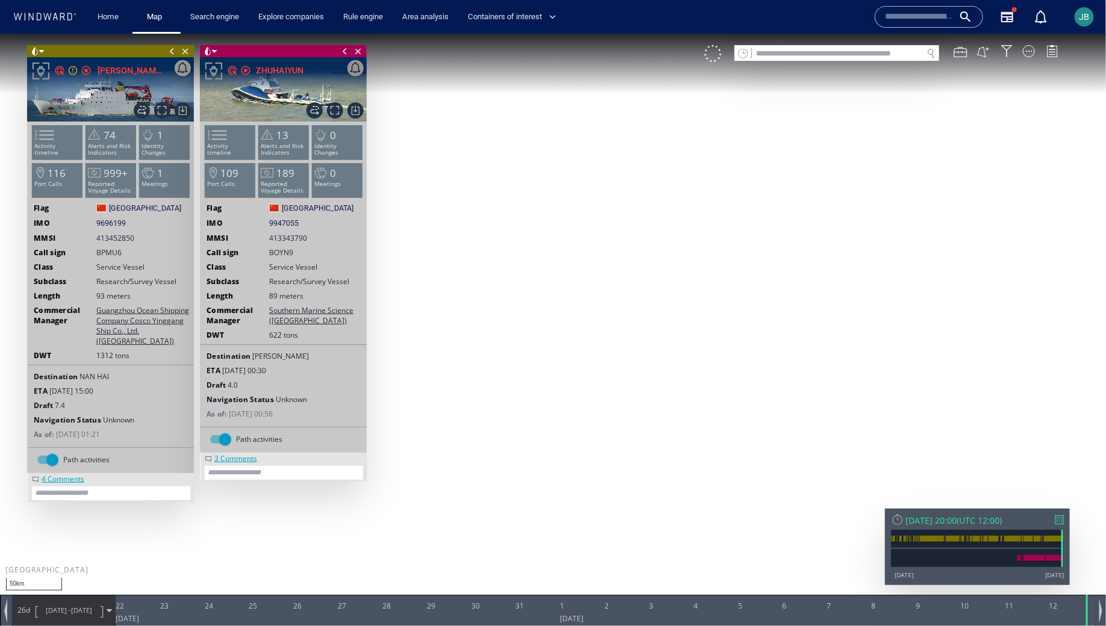
drag, startPoint x: 650, startPoint y: 311, endPoint x: 725, endPoint y: 312, distance: 74.7
click at [725, 312] on canvas "Map" at bounding box center [553, 323] width 1107 height 581
drag, startPoint x: 725, startPoint y: 312, endPoint x: 765, endPoint y: 312, distance: 39.7
click at [765, 312] on canvas "Map" at bounding box center [553, 323] width 1107 height 581
drag, startPoint x: 765, startPoint y: 312, endPoint x: 779, endPoint y: 312, distance: 13.9
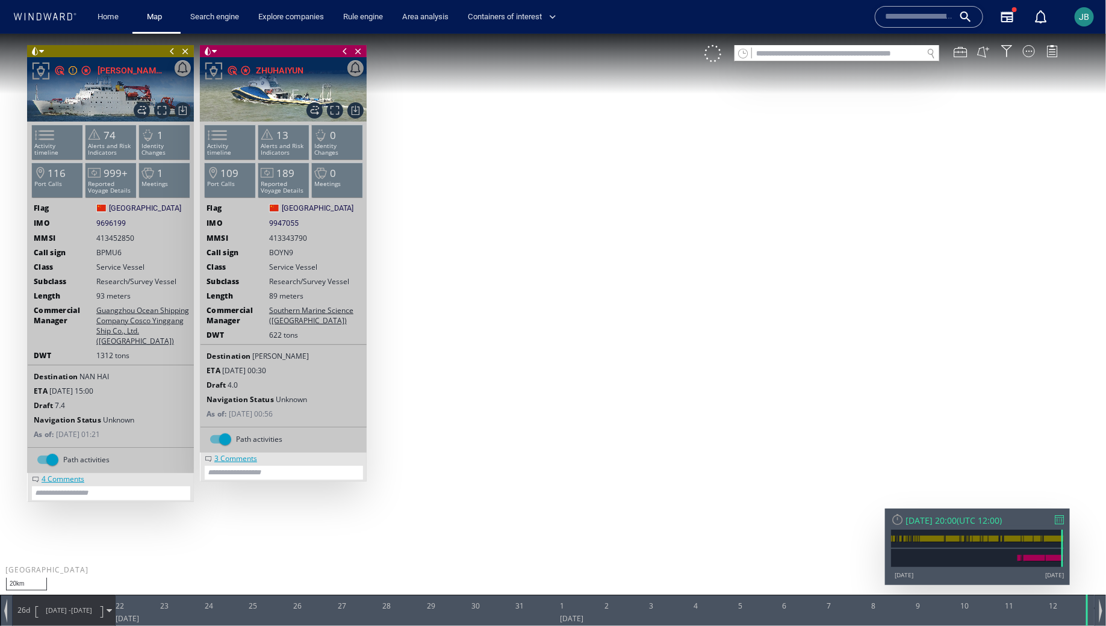
click at [779, 312] on canvas "Map" at bounding box center [553, 323] width 1107 height 581
drag, startPoint x: 779, startPoint y: 312, endPoint x: 812, endPoint y: 319, distance: 34.5
click at [812, 319] on canvas "Map" at bounding box center [553, 323] width 1107 height 581
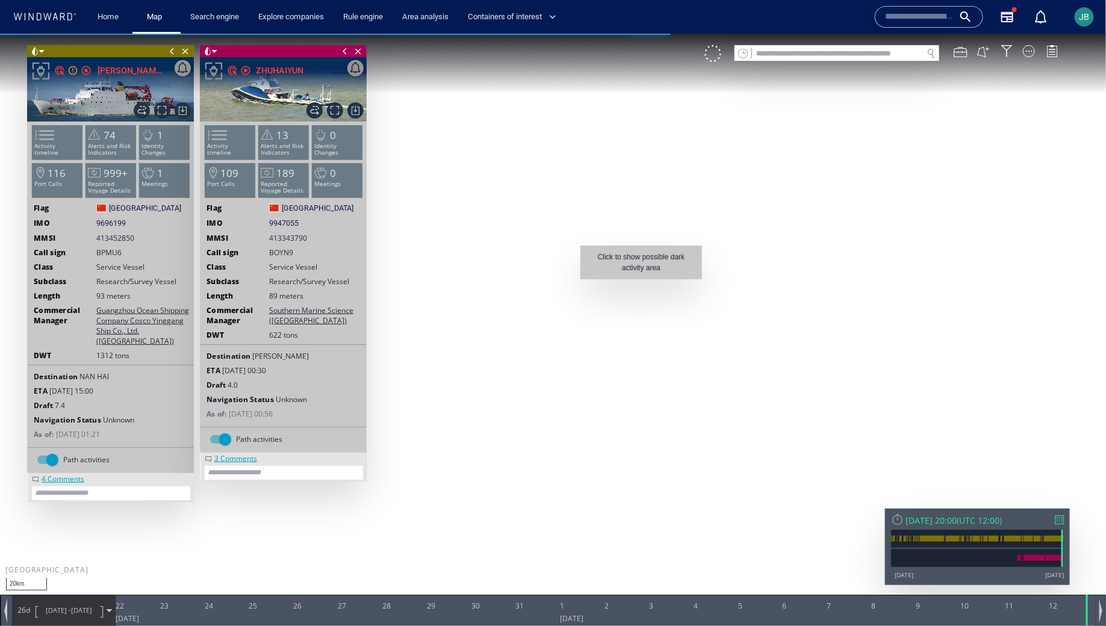
click at [641, 285] on canvas "Map" at bounding box center [553, 323] width 1107 height 581
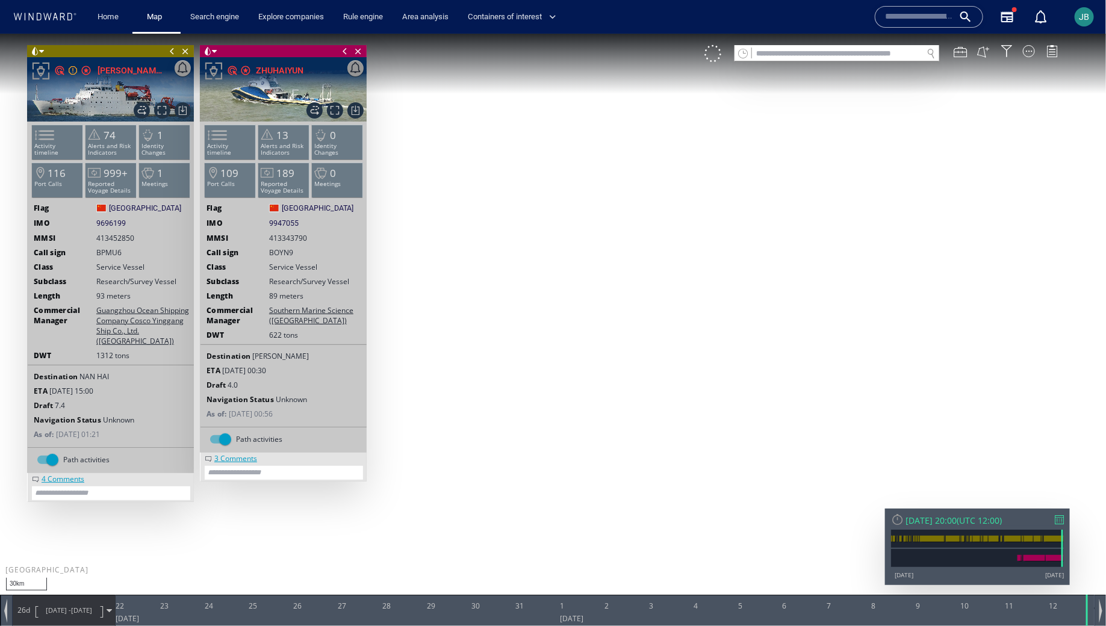
drag, startPoint x: 709, startPoint y: 341, endPoint x: 562, endPoint y: 390, distance: 154.1
click at [562, 391] on canvas "Map" at bounding box center [553, 323] width 1107 height 581
click at [983, 45] on div at bounding box center [1029, 51] width 12 height 12
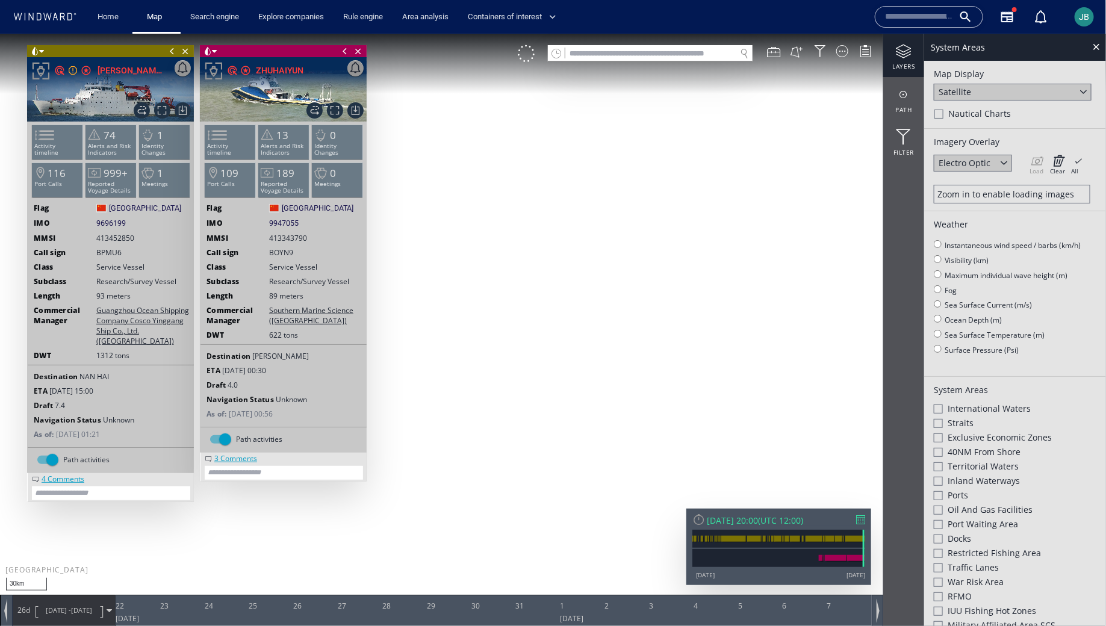
click at [983, 163] on div at bounding box center [1004, 162] width 14 height 14
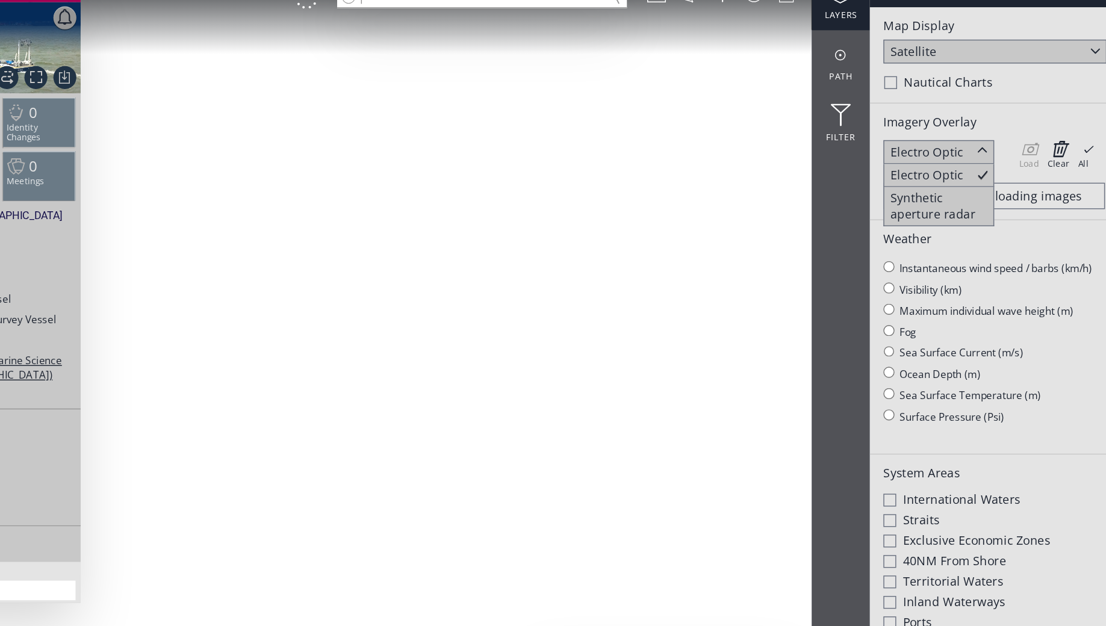
drag, startPoint x: 52, startPoint y: 180, endPoint x: 169, endPoint y: 182, distance: 116.8
click at [169, 182] on canvas "Map" at bounding box center [115, 259] width 1107 height 581
drag, startPoint x: 169, startPoint y: 182, endPoint x: 51, endPoint y: 190, distance: 118.3
click at [50, 190] on canvas "Map" at bounding box center [115, 259] width 1107 height 581
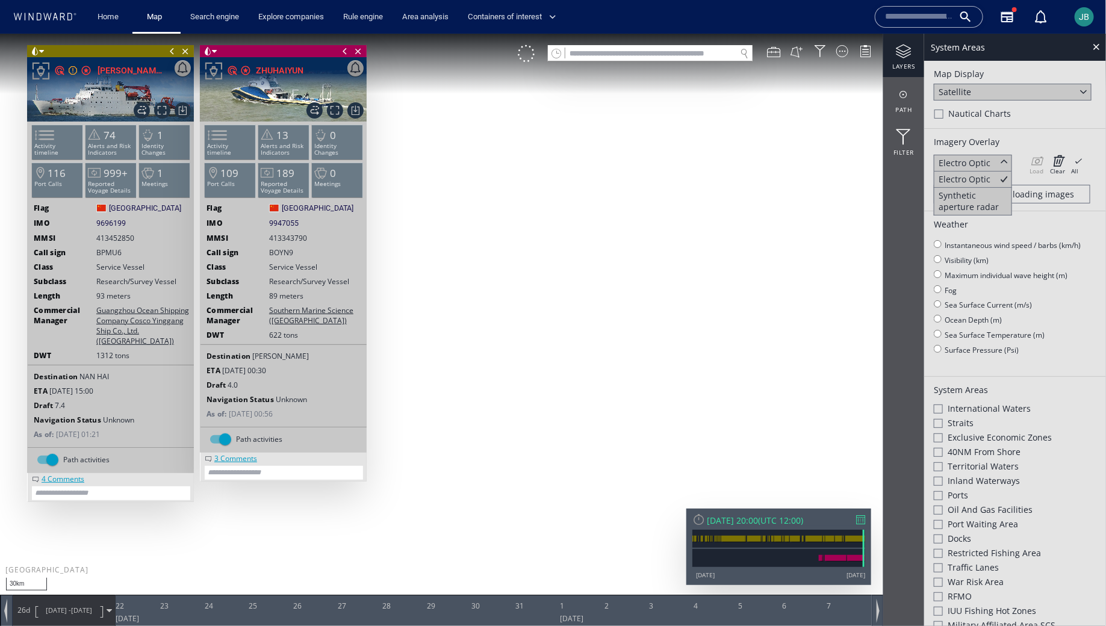
drag, startPoint x: 583, startPoint y: 345, endPoint x: 490, endPoint y: 345, distance: 92.7
click at [490, 345] on canvas "Map" at bounding box center [553, 323] width 1107 height 581
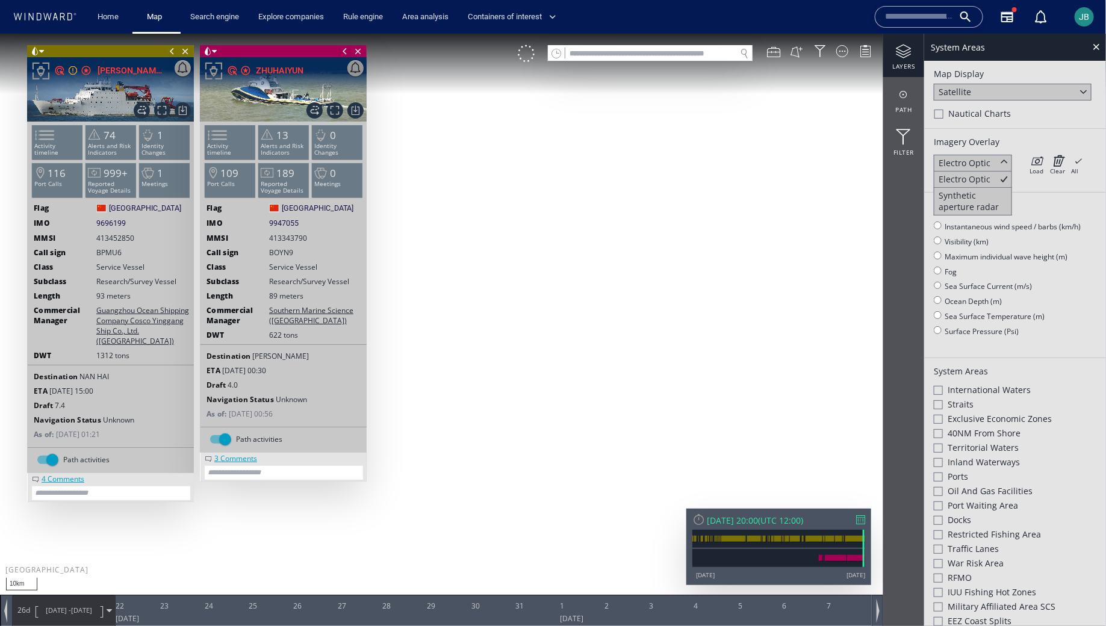
drag, startPoint x: 490, startPoint y: 345, endPoint x: 456, endPoint y: 214, distance: 135.5
click at [456, 214] on canvas "Map" at bounding box center [553, 323] width 1107 height 581
drag, startPoint x: 576, startPoint y: 333, endPoint x: 492, endPoint y: 334, distance: 84.3
click at [492, 334] on canvas "Map" at bounding box center [553, 323] width 1107 height 581
drag, startPoint x: 492, startPoint y: 334, endPoint x: 482, endPoint y: 334, distance: 10.2
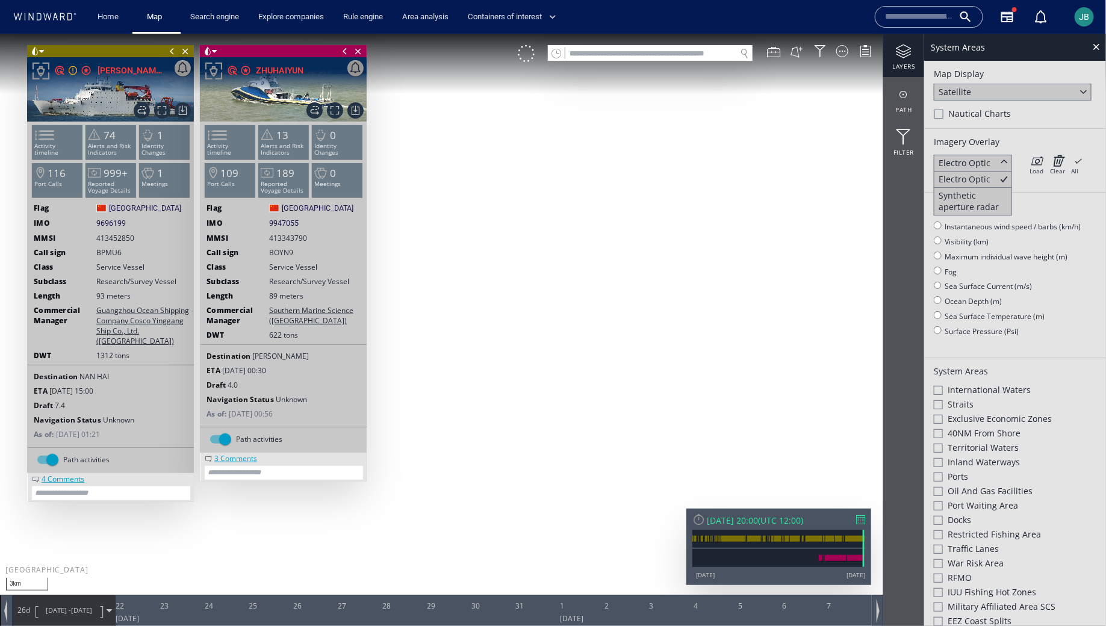
click at [482, 334] on canvas "Map" at bounding box center [553, 323] width 1107 height 581
click at [528, 53] on div at bounding box center [526, 53] width 17 height 17
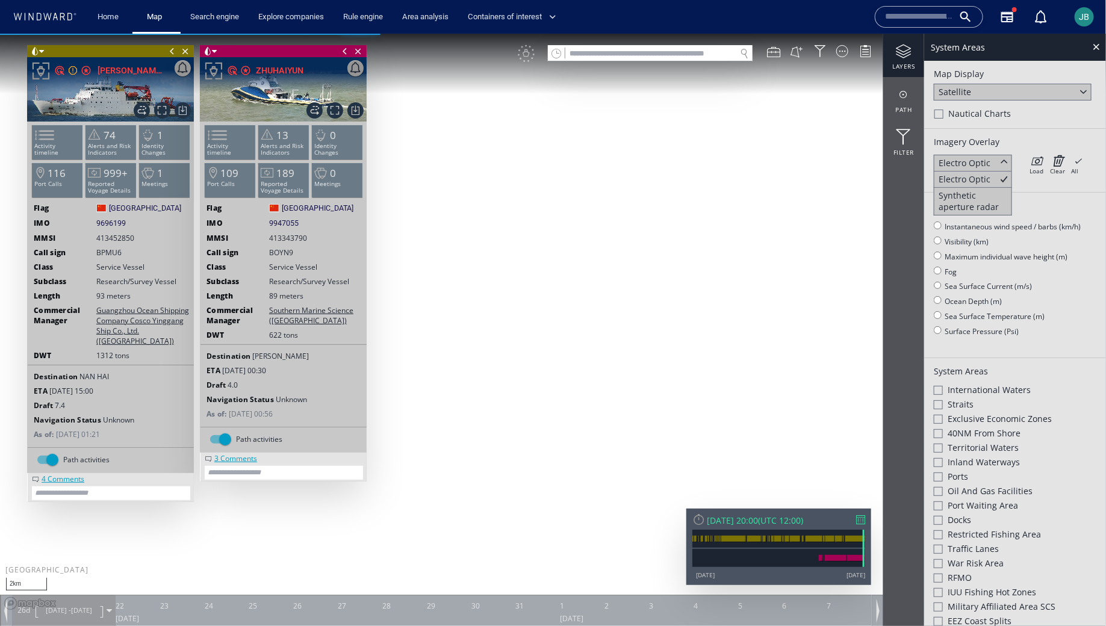
drag, startPoint x: 683, startPoint y: 282, endPoint x: 628, endPoint y: 325, distance: 70.0
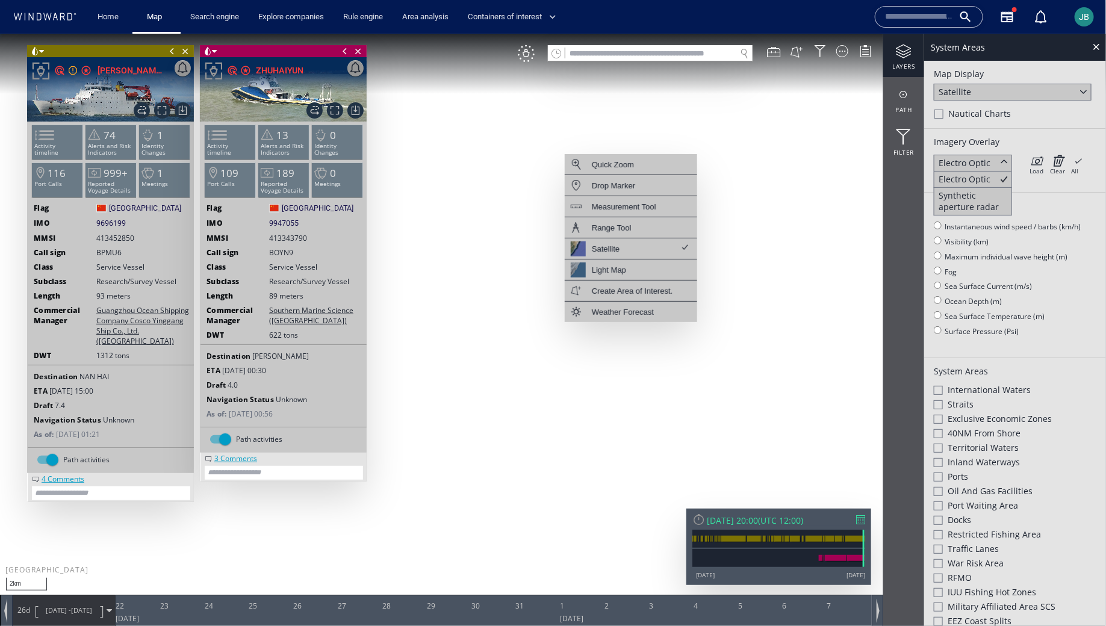
drag, startPoint x: 628, startPoint y: 325, endPoint x: 576, endPoint y: 367, distance: 66.7
click at [576, 369] on canvas "Map" at bounding box center [553, 323] width 1107 height 581
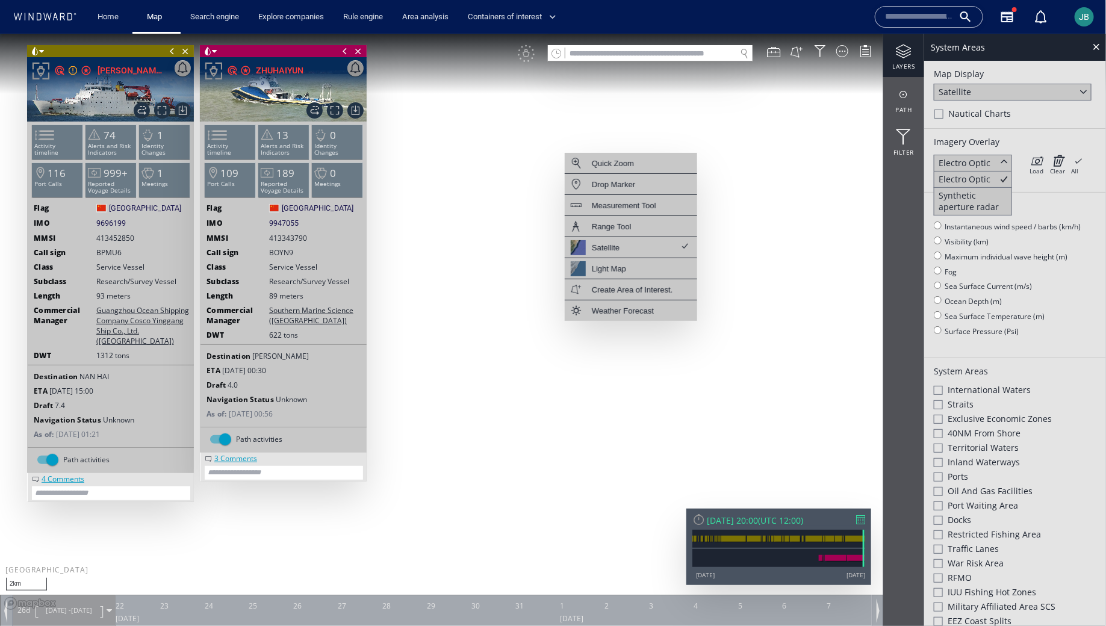
click at [576, 367] on canvas "Map" at bounding box center [553, 323] width 1107 height 581
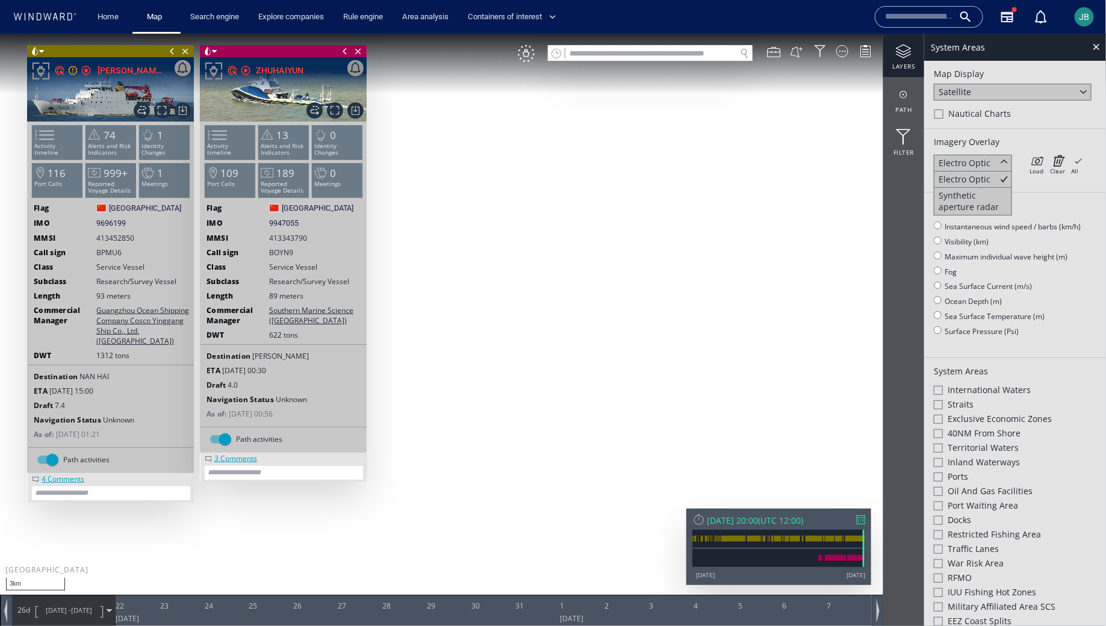
drag, startPoint x: 576, startPoint y: 367, endPoint x: 563, endPoint y: 407, distance: 41.9
click at [563, 407] on canvas "Map" at bounding box center [553, 323] width 1107 height 581
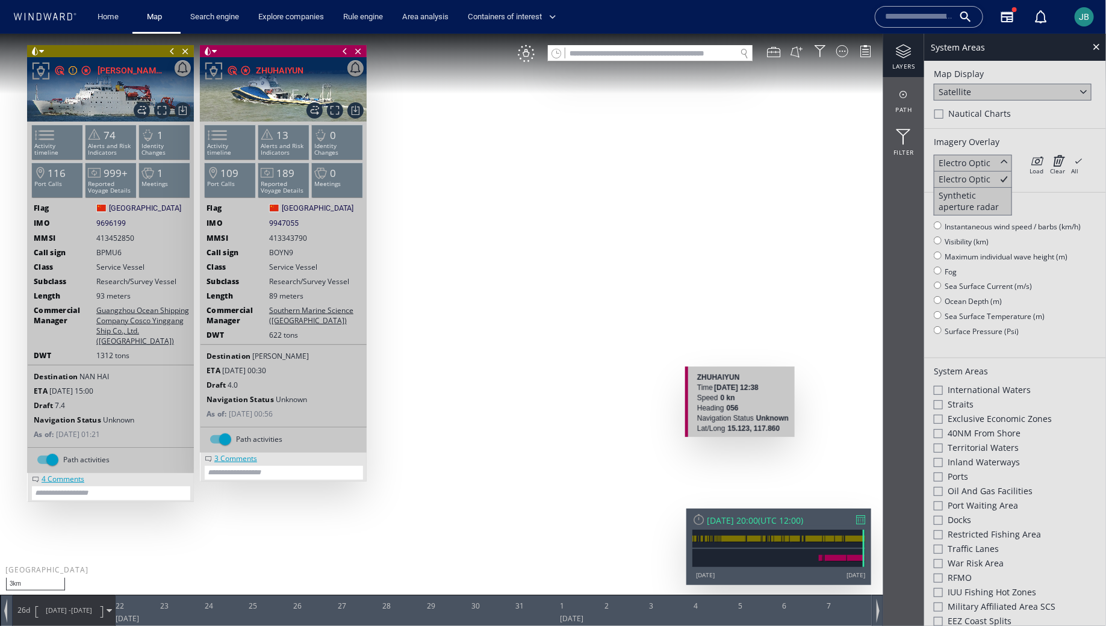
click at [735, 440] on canvas "Map" at bounding box center [553, 323] width 1107 height 581
